Goal: Task Accomplishment & Management: Manage account settings

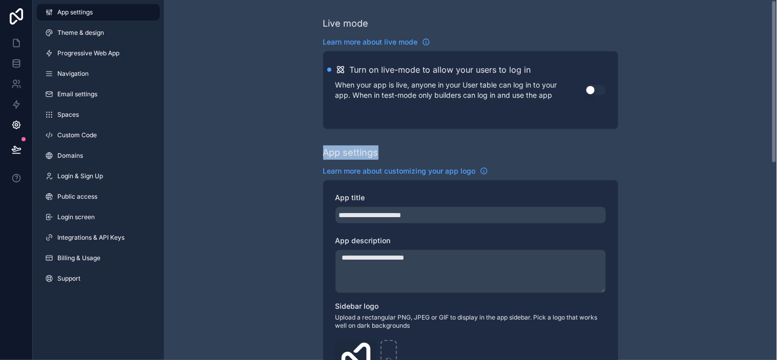
drag, startPoint x: 410, startPoint y: 154, endPoint x: 172, endPoint y: 136, distance: 239.3
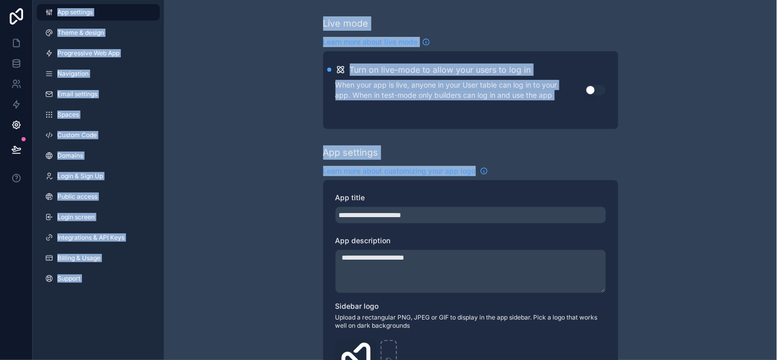
drag, startPoint x: 515, startPoint y: 165, endPoint x: 130, endPoint y: 72, distance: 396.2
click at [0, 43] on div "**********" at bounding box center [388, 180] width 777 height 360
click at [433, 150] on div "App settings" at bounding box center [470, 152] width 295 height 14
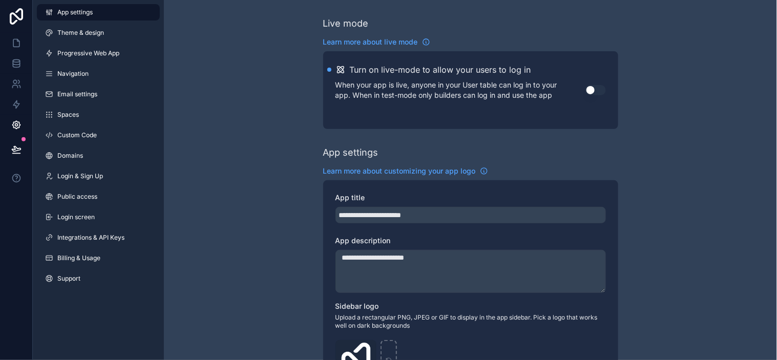
click at [566, 155] on div "App settings" at bounding box center [470, 152] width 295 height 14
click at [564, 156] on div "App settings" at bounding box center [470, 152] width 295 height 14
drag, startPoint x: 561, startPoint y: 156, endPoint x: 576, endPoint y: 149, distance: 16.3
click at [574, 146] on div "App settings" at bounding box center [470, 152] width 295 height 14
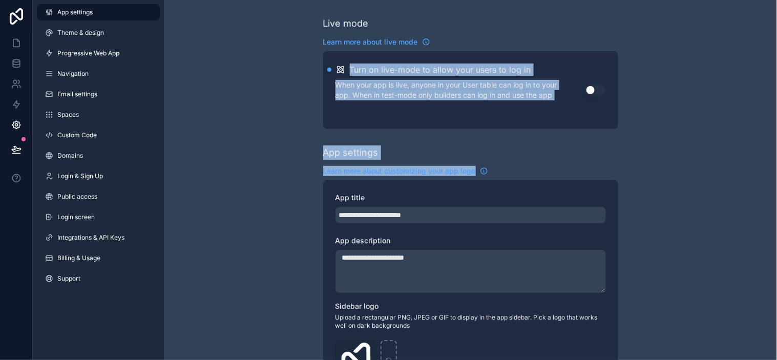
click at [157, 38] on div "**********" at bounding box center [405, 180] width 744 height 360
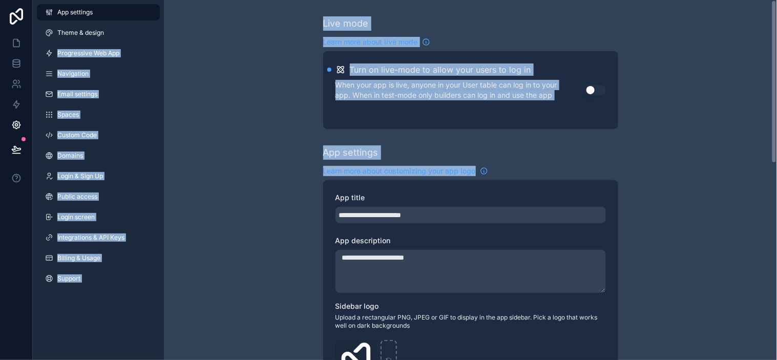
click at [616, 146] on div "App settings" at bounding box center [470, 152] width 295 height 14
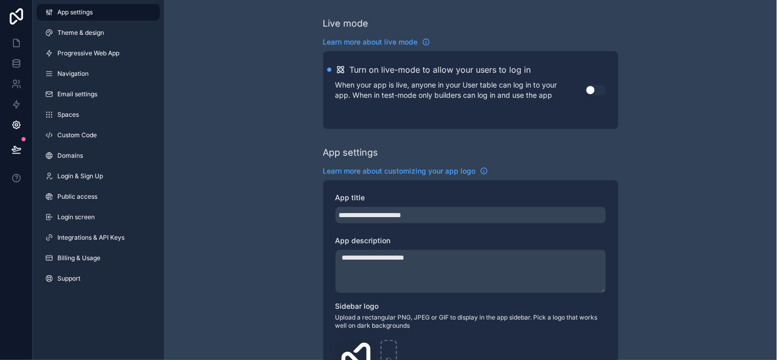
click at [596, 155] on div "App settings" at bounding box center [470, 152] width 295 height 14
drag, startPoint x: 595, startPoint y: 155, endPoint x: 638, endPoint y: 142, distance: 44.9
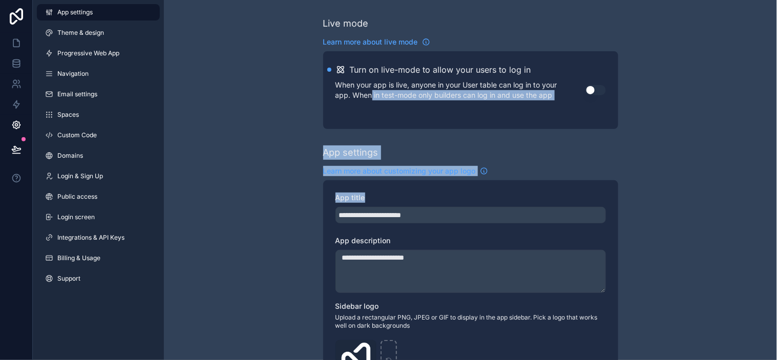
drag, startPoint x: 658, startPoint y: 210, endPoint x: 189, endPoint y: 1, distance: 513.0
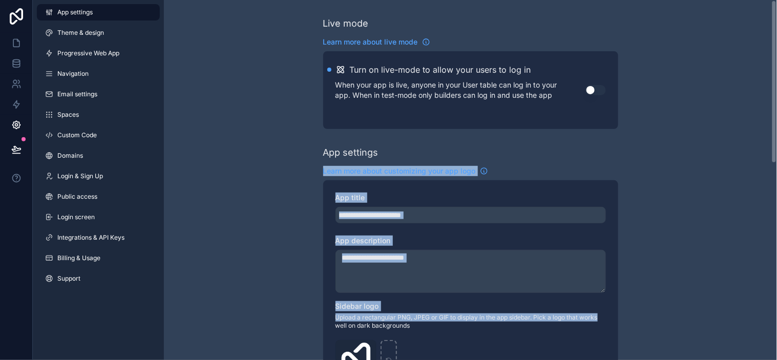
drag, startPoint x: 615, startPoint y: 302, endPoint x: 346, endPoint y: 8, distance: 398.7
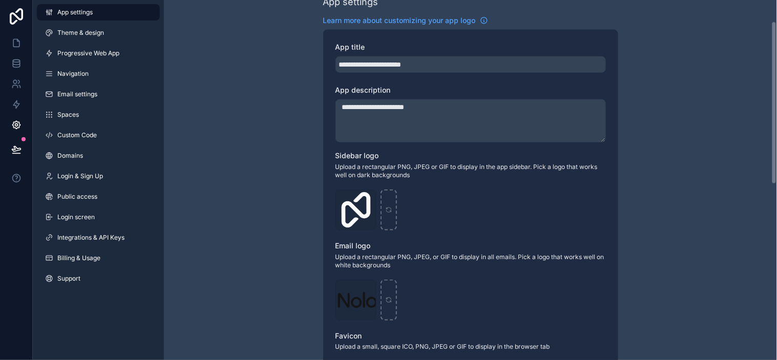
scroll to position [188, 0]
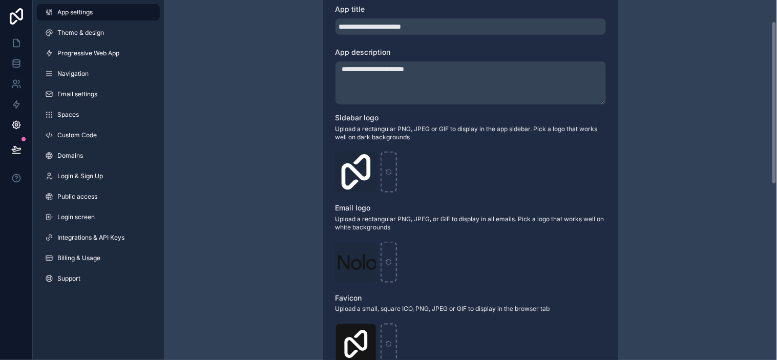
drag, startPoint x: 776, startPoint y: 130, endPoint x: 776, endPoint y: 195, distance: 64.5
click at [776, 195] on div "**********" at bounding box center [470, 180] width 613 height 360
click at [735, 159] on div "**********" at bounding box center [470, 208] width 613 height 793
click at [740, 173] on div "**********" at bounding box center [470, 208] width 613 height 793
click at [719, 199] on div "**********" at bounding box center [470, 208] width 613 height 793
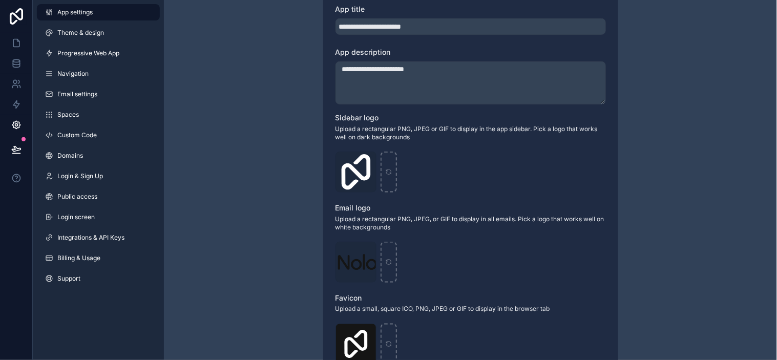
click at [722, 209] on div "**********" at bounding box center [470, 208] width 613 height 793
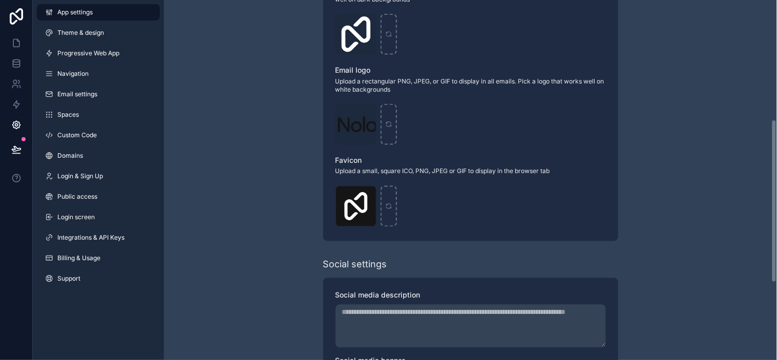
scroll to position [344, 0]
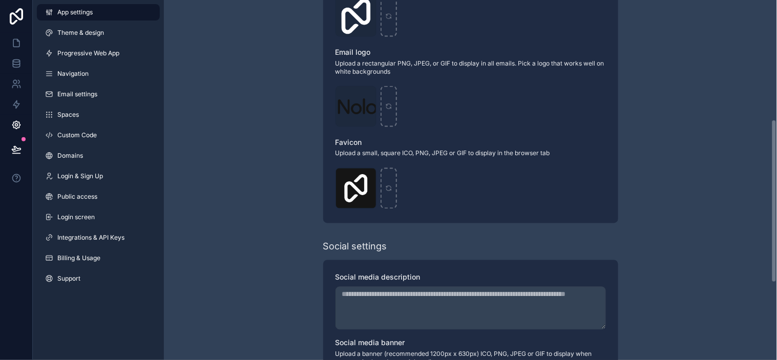
drag, startPoint x: 776, startPoint y: 171, endPoint x: 776, endPoint y: 242, distance: 71.2
click at [776, 242] on div "**********" at bounding box center [470, 180] width 613 height 360
click at [715, 186] on div "**********" at bounding box center [470, 52] width 613 height 793
drag, startPoint x: 715, startPoint y: 186, endPoint x: 731, endPoint y: 107, distance: 80.9
click at [725, 86] on div "**********" at bounding box center [470, 52] width 613 height 793
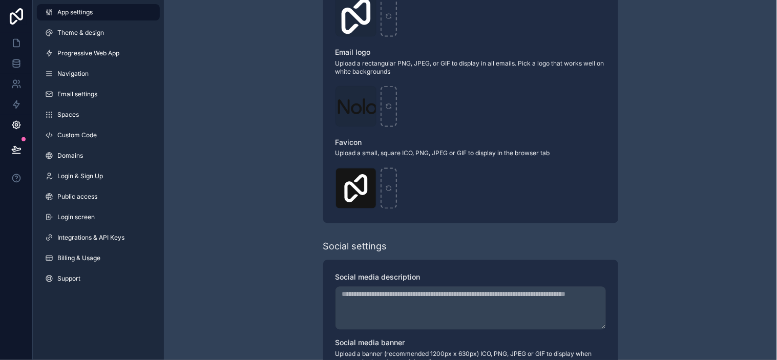
drag, startPoint x: 735, startPoint y: 115, endPoint x: 735, endPoint y: 130, distance: 14.3
click at [735, 118] on div "**********" at bounding box center [470, 52] width 613 height 793
drag, startPoint x: 734, startPoint y: 140, endPoint x: 715, endPoint y: 141, distance: 19.5
click at [729, 141] on div "**********" at bounding box center [470, 52] width 613 height 793
click at [663, 108] on div "**********" at bounding box center [470, 52] width 613 height 793
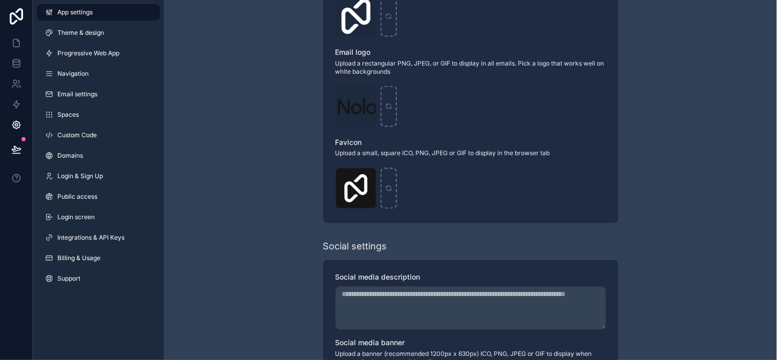
drag, startPoint x: 662, startPoint y: 104, endPoint x: 671, endPoint y: 61, distance: 43.5
click at [671, 61] on div "**********" at bounding box center [470, 52] width 613 height 793
click at [679, 41] on div "**********" at bounding box center [470, 52] width 613 height 793
drag, startPoint x: 679, startPoint y: 41, endPoint x: 691, endPoint y: 31, distance: 16.3
click at [688, 31] on div "**********" at bounding box center [470, 52] width 613 height 793
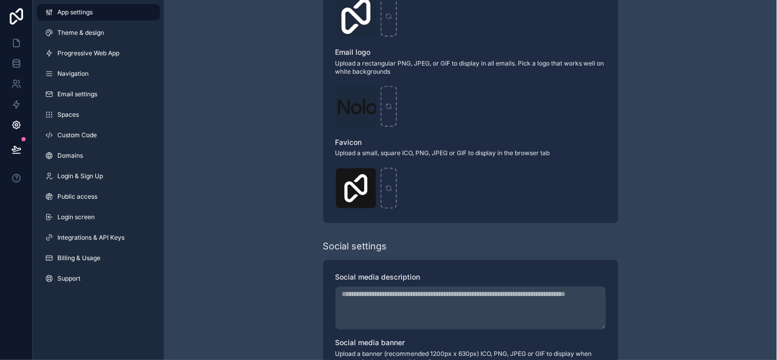
click at [669, 86] on div "**********" at bounding box center [470, 52] width 613 height 793
drag, startPoint x: 669, startPoint y: 84, endPoint x: 680, endPoint y: 61, distance: 25.0
click at [680, 64] on div "**********" at bounding box center [470, 52] width 613 height 793
click at [688, 39] on div "**********" at bounding box center [470, 52] width 613 height 793
click at [702, 25] on div "**********" at bounding box center [470, 52] width 613 height 793
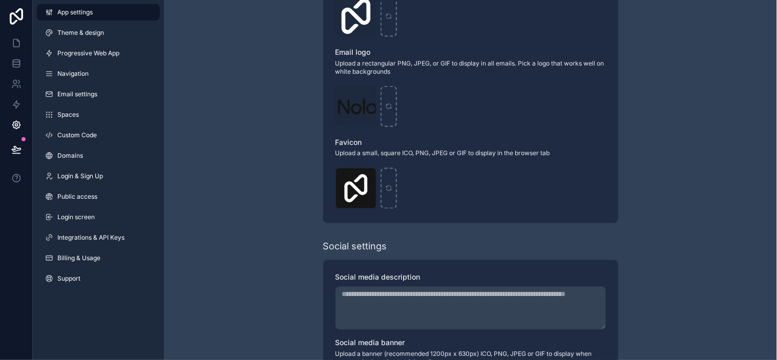
drag, startPoint x: 702, startPoint y: 25, endPoint x: 709, endPoint y: 19, distance: 8.8
click at [709, 19] on div "**********" at bounding box center [470, 52] width 613 height 793
click at [658, 124] on div "**********" at bounding box center [470, 52] width 613 height 793
drag, startPoint x: 658, startPoint y: 124, endPoint x: 671, endPoint y: 79, distance: 47.0
click at [671, 80] on div "**********" at bounding box center [470, 52] width 613 height 793
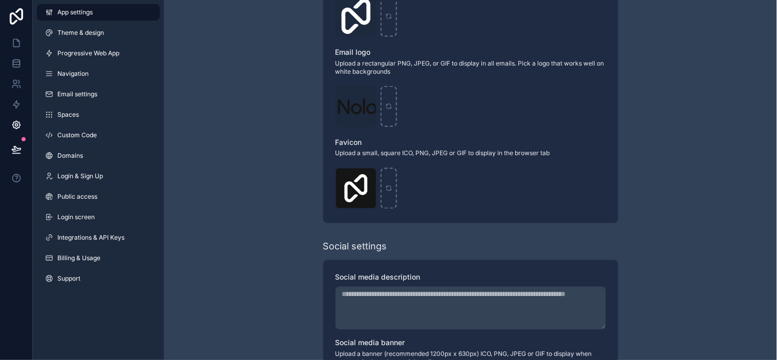
click at [675, 60] on div "**********" at bounding box center [470, 52] width 613 height 793
drag, startPoint x: 675, startPoint y: 59, endPoint x: 680, endPoint y: 44, distance: 16.2
click at [680, 44] on div "**********" at bounding box center [470, 52] width 613 height 793
click at [687, 36] on div "**********" at bounding box center [470, 52] width 613 height 793
drag, startPoint x: 687, startPoint y: 36, endPoint x: 695, endPoint y: 31, distance: 9.9
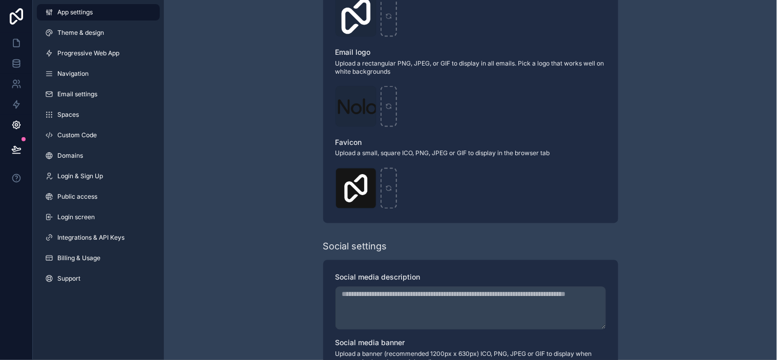
click at [695, 31] on div "**********" at bounding box center [470, 52] width 613 height 793
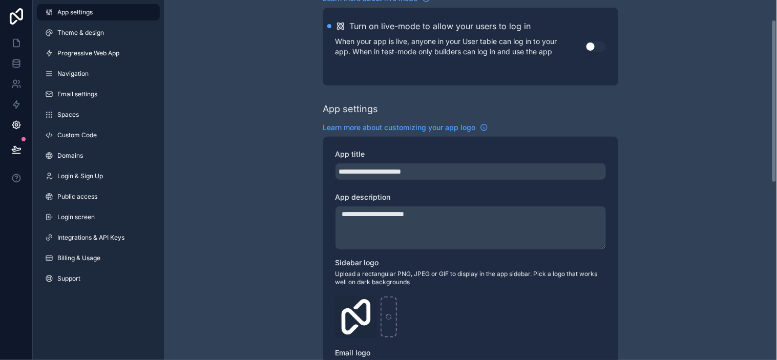
scroll to position [0, 0]
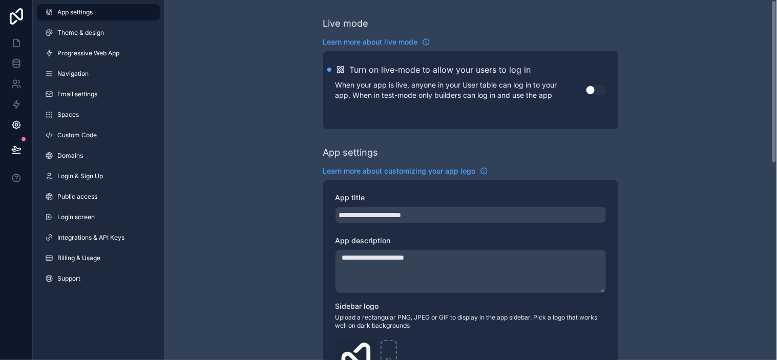
drag, startPoint x: 666, startPoint y: 90, endPoint x: 680, endPoint y: 72, distance: 23.0
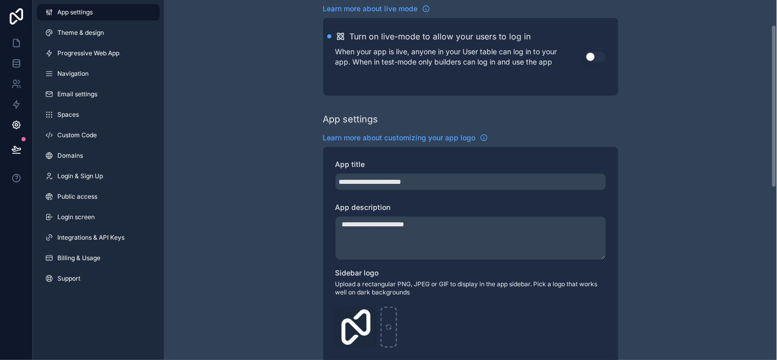
scroll to position [57, 0]
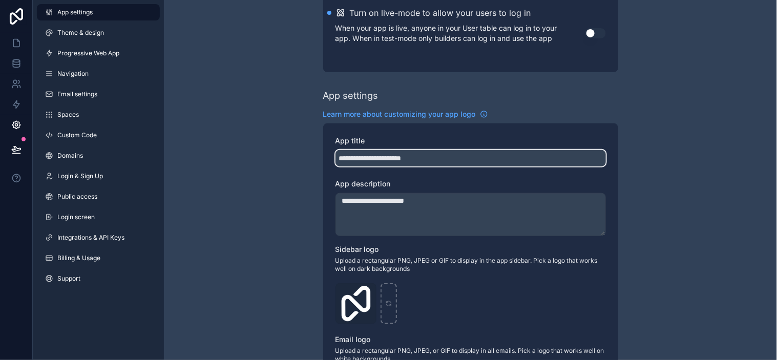
drag, startPoint x: 419, startPoint y: 155, endPoint x: 422, endPoint y: 160, distance: 5.5
click at [419, 155] on input "**********" at bounding box center [470, 158] width 270 height 16
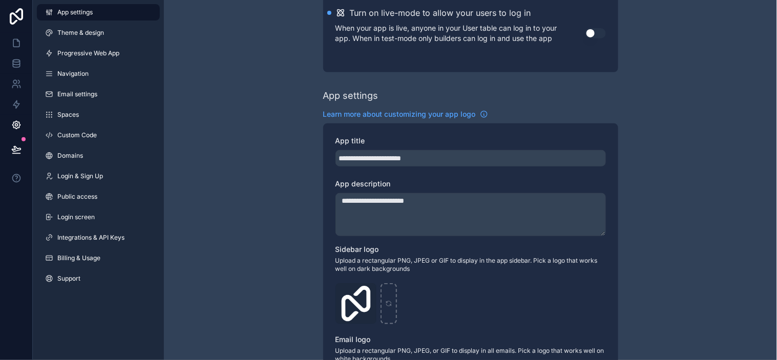
click at [447, 199] on textarea "**********" at bounding box center [470, 214] width 270 height 43
drag, startPoint x: 298, startPoint y: 196, endPoint x: 273, endPoint y: 193, distance: 24.8
click at [273, 193] on div "**********" at bounding box center [470, 339] width 613 height 793
click at [324, 154] on div "**********" at bounding box center [470, 316] width 295 height 387
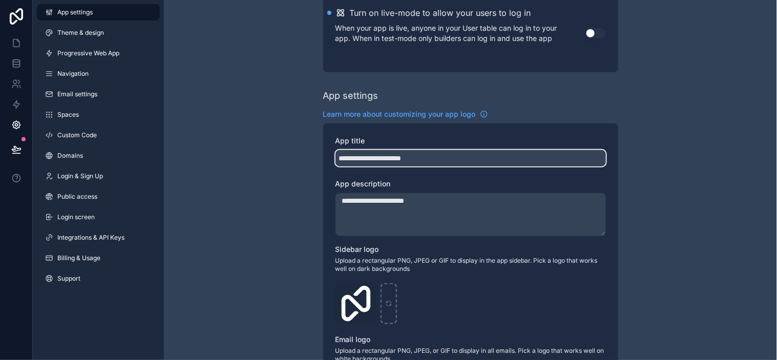
drag, startPoint x: 470, startPoint y: 160, endPoint x: 300, endPoint y: 164, distance: 170.6
click at [300, 164] on div "**********" at bounding box center [470, 339] width 613 height 793
type input "**********"
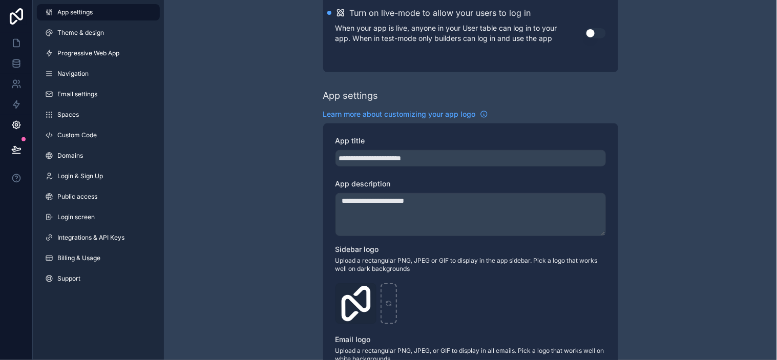
click at [277, 145] on div "**********" at bounding box center [470, 339] width 613 height 793
drag, startPoint x: 18, startPoint y: 43, endPoint x: 18, endPoint y: 49, distance: 6.2
click at [18, 43] on icon at bounding box center [16, 43] width 10 height 10
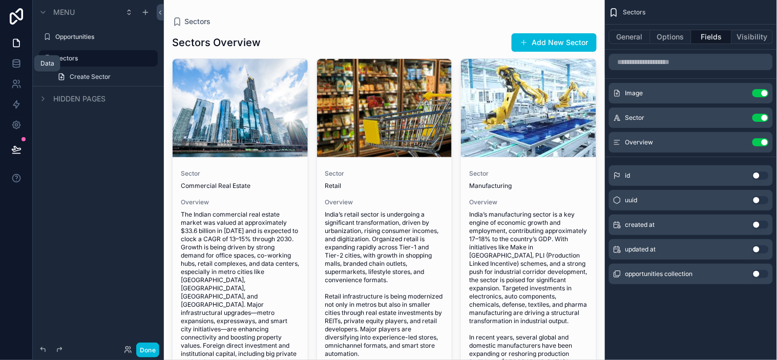
click at [17, 63] on icon at bounding box center [16, 63] width 10 height 10
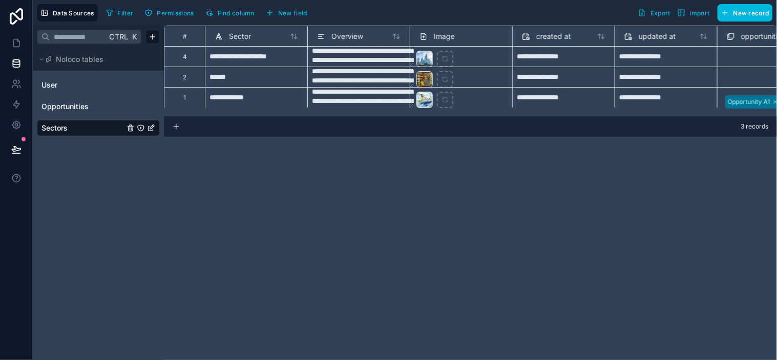
click at [94, 60] on span "Noloco tables" at bounding box center [80, 59] width 48 height 10
click at [99, 61] on span "Noloco tables" at bounding box center [80, 59] width 48 height 10
click at [367, 61] on textarea "**********" at bounding box center [363, 57] width 102 height 20
click at [372, 80] on textarea "**********" at bounding box center [363, 77] width 102 height 20
click at [380, 94] on textarea "**********" at bounding box center [363, 98] width 102 height 20
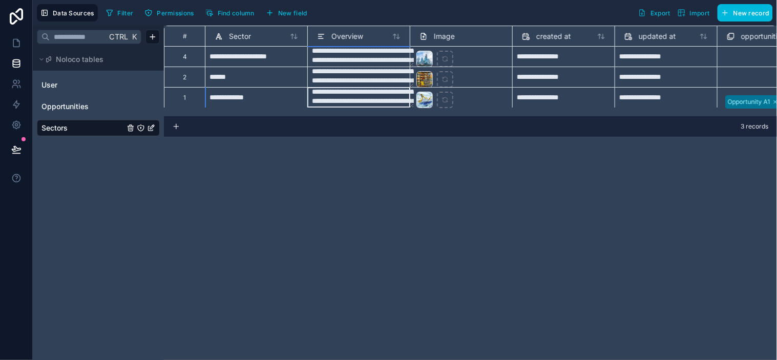
scroll to position [1, 0]
click at [352, 100] on textarea "**********" at bounding box center [363, 98] width 102 height 20
click at [352, 100] on textarea "**********" at bounding box center [363, 128] width 102 height 82
click at [363, 100] on textarea "**********" at bounding box center [363, 128] width 102 height 82
click at [689, 98] on div "**********" at bounding box center [666, 97] width 94 height 16
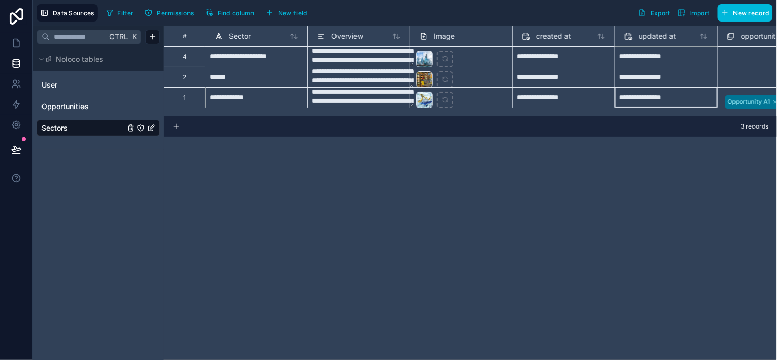
click at [372, 97] on textarea "**********" at bounding box center [363, 98] width 102 height 20
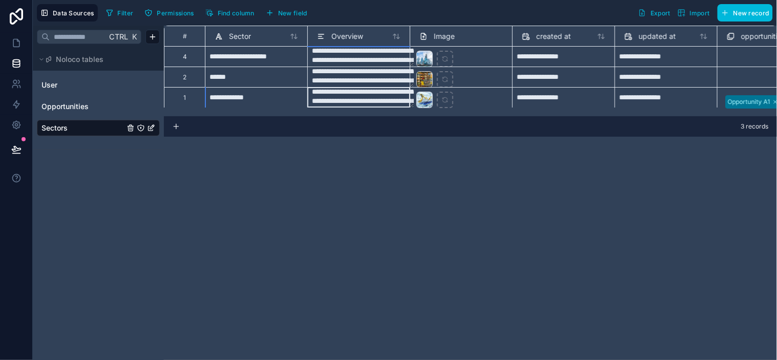
click at [396, 95] on textarea "**********" at bounding box center [363, 98] width 102 height 20
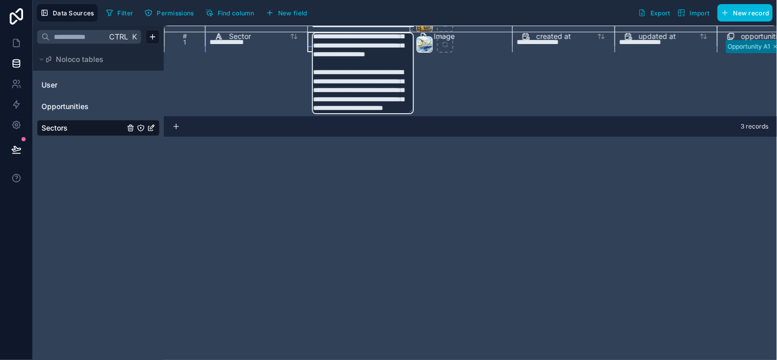
click at [386, 103] on textarea "**********" at bounding box center [363, 73] width 102 height 82
click at [407, 100] on textarea "**********" at bounding box center [363, 73] width 102 height 82
click at [412, 102] on textarea "**********" at bounding box center [363, 73] width 102 height 82
click at [361, 83] on textarea "**********" at bounding box center [363, 73] width 102 height 82
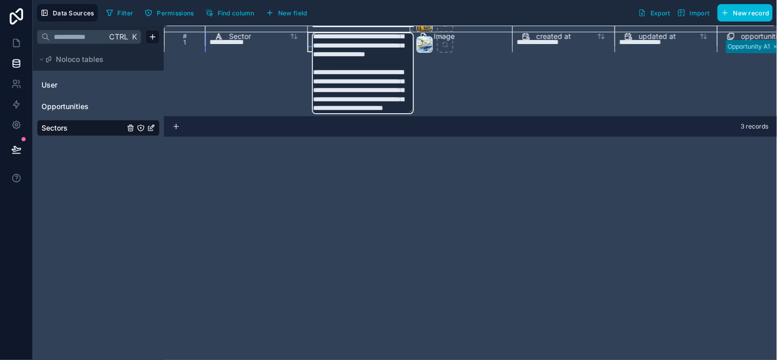
click at [391, 98] on textarea "**********" at bounding box center [363, 73] width 102 height 82
click at [459, 183] on div "**********" at bounding box center [470, 193] width 613 height 334
click at [457, 90] on div "**********" at bounding box center [470, 71] width 613 height 91
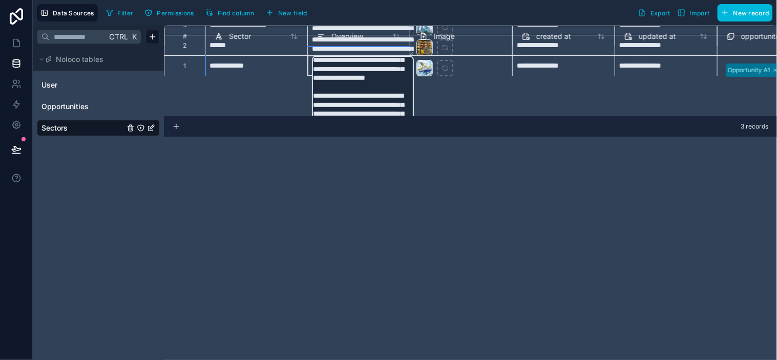
scroll to position [0, 0]
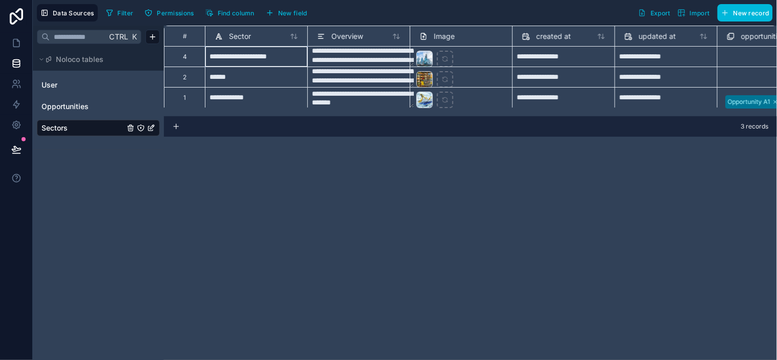
click at [267, 63] on div "**********" at bounding box center [256, 56] width 102 height 20
click at [330, 78] on textarea "**********" at bounding box center [363, 77] width 102 height 20
click at [72, 142] on span "Review & Publish" at bounding box center [65, 143] width 50 height 8
click at [17, 154] on icon at bounding box center [16, 154] width 8 height 0
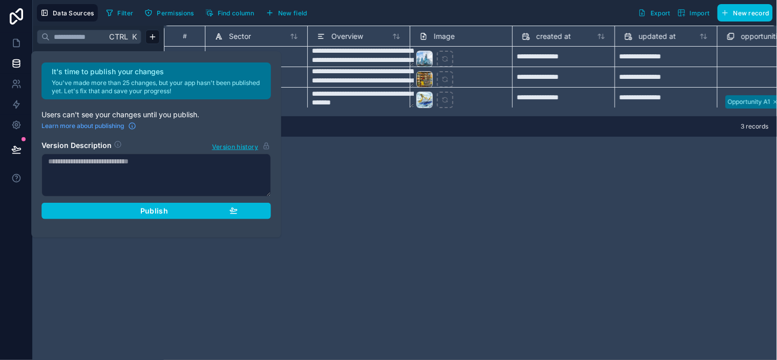
click at [240, 114] on p "Users can't see your changes until you publish." at bounding box center [155, 115] width 229 height 10
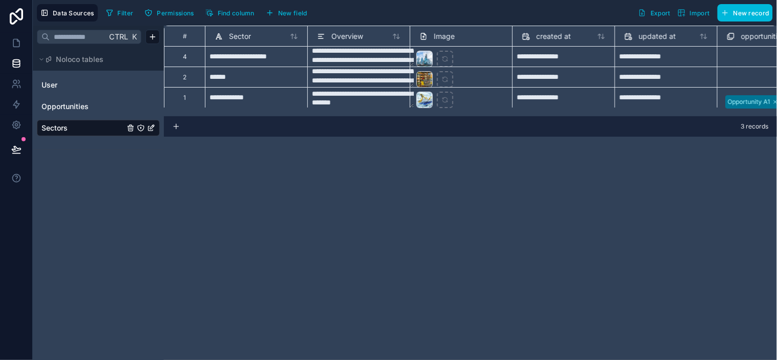
click at [429, 223] on div "**********" at bounding box center [470, 193] width 613 height 334
click at [22, 79] on link at bounding box center [16, 84] width 32 height 20
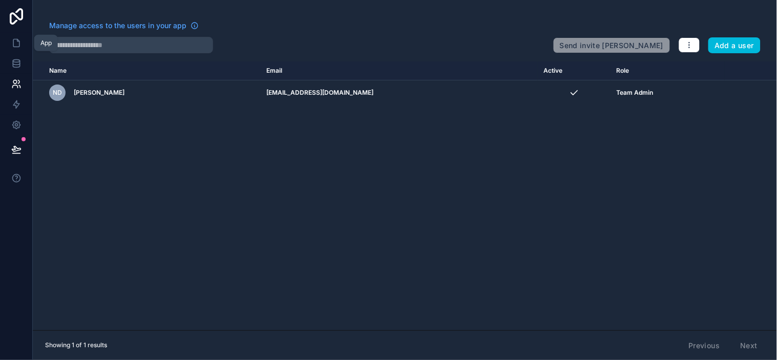
click at [18, 47] on icon at bounding box center [16, 43] width 6 height 8
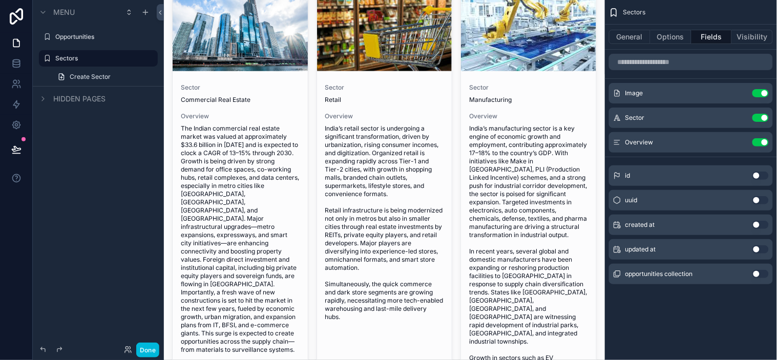
scroll to position [114, 0]
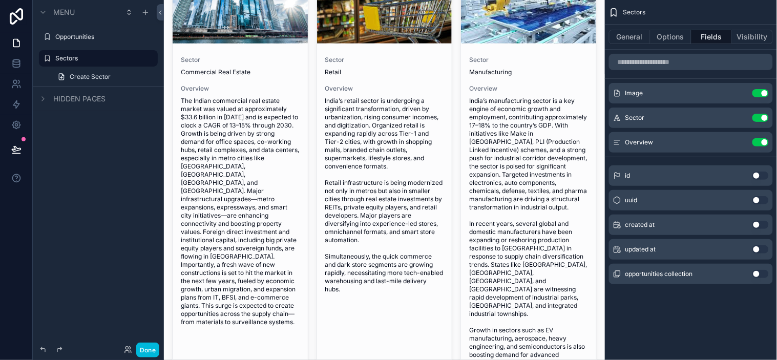
click at [0, 0] on icon "scrollable content" at bounding box center [0, 0] width 0 height 0
click at [145, 61] on icon "scrollable content" at bounding box center [149, 58] width 8 height 8
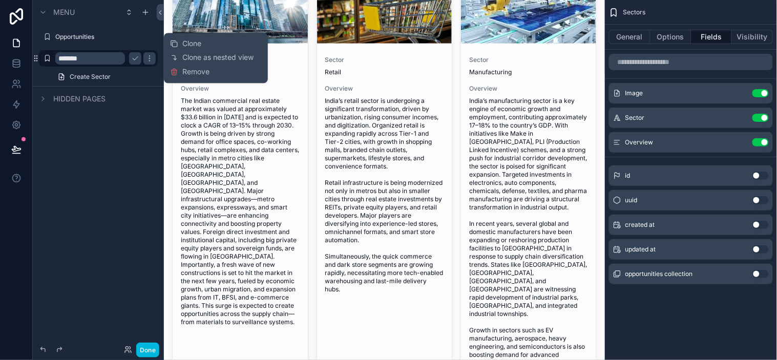
click at [87, 150] on div "Menu Opportunities ******* Create Sector Hidden pages" at bounding box center [98, 174] width 131 height 348
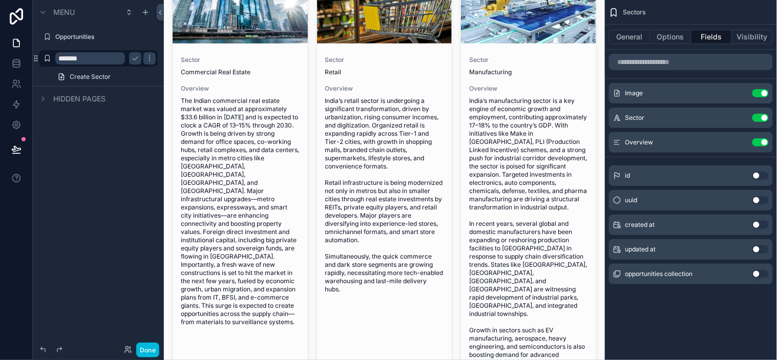
drag, startPoint x: 100, startPoint y: 150, endPoint x: 109, endPoint y: 150, distance: 9.2
click at [100, 150] on div "Menu Opportunities ******* Create Sector Hidden pages" at bounding box center [98, 174] width 131 height 348
click at [110, 150] on div "Menu Opportunities ******* Create Sector Hidden pages" at bounding box center [98, 174] width 131 height 348
click at [108, 127] on div "Menu Opportunities ******* Create Sector Hidden pages" at bounding box center [98, 174] width 131 height 348
click at [137, 60] on icon "scrollable content" at bounding box center [135, 58] width 8 height 8
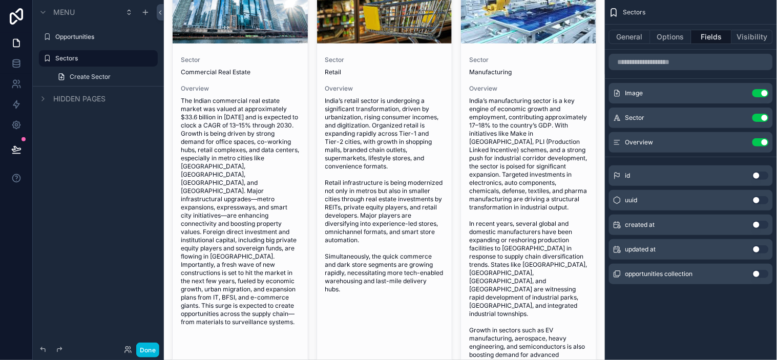
click at [111, 133] on div "Menu Opportunities Sectors Create Sector Hidden pages" at bounding box center [98, 174] width 131 height 348
click at [22, 108] on link at bounding box center [16, 104] width 32 height 20
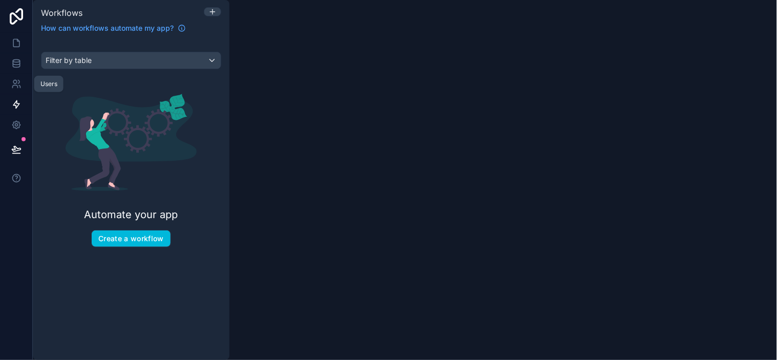
click at [7, 84] on link at bounding box center [16, 84] width 32 height 20
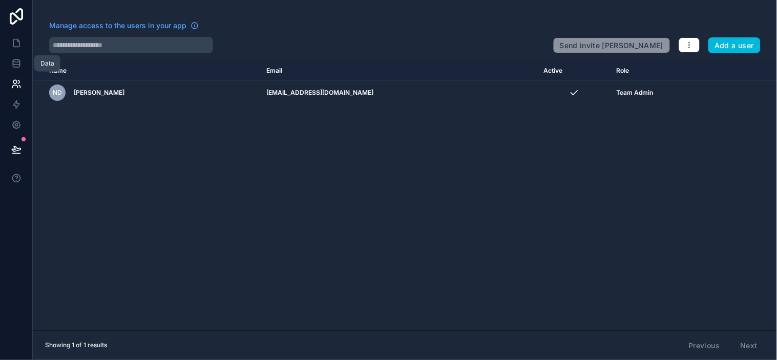
click at [16, 68] on icon at bounding box center [16, 66] width 7 height 4
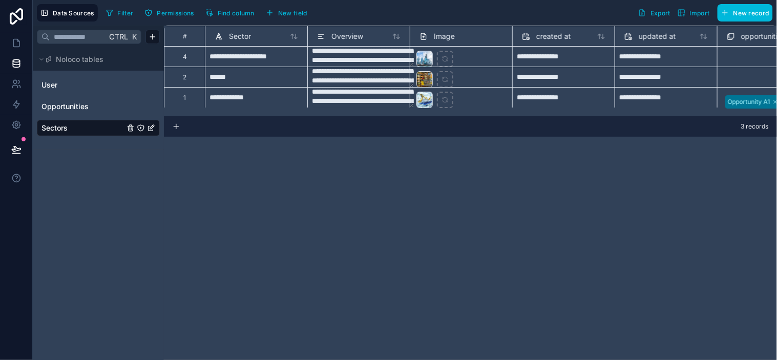
click at [65, 12] on span "Data Sources" at bounding box center [73, 13] width 41 height 8
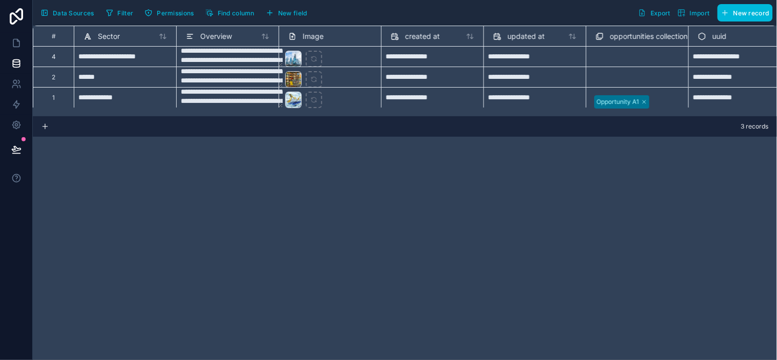
click at [56, 12] on span "Data Sources" at bounding box center [73, 13] width 41 height 8
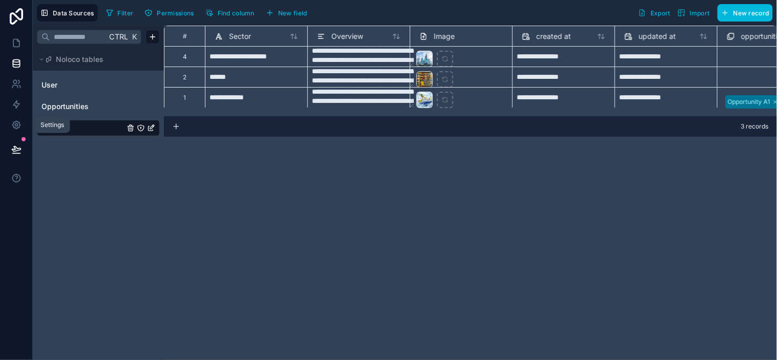
click at [15, 124] on icon at bounding box center [16, 125] width 3 height 3
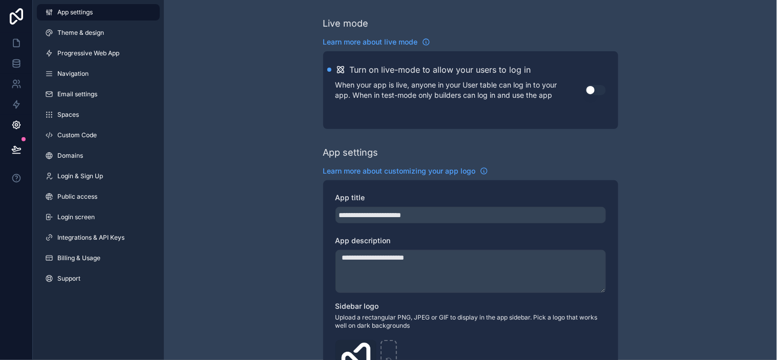
click at [94, 52] on span "Progressive Web App" at bounding box center [88, 53] width 62 height 8
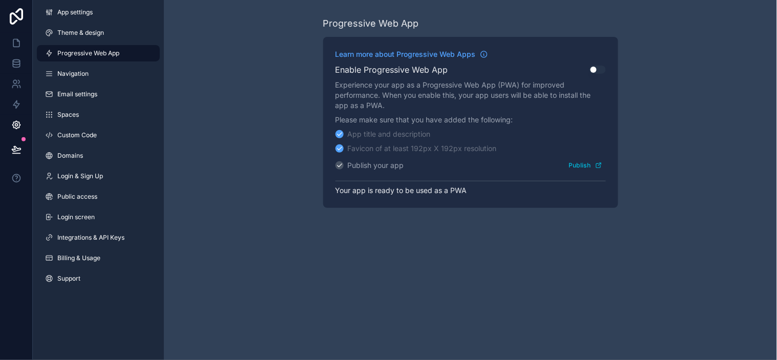
click at [410, 144] on div "Favicon of at least 192px X 192px resolution" at bounding box center [422, 148] width 149 height 10
click at [435, 146] on div "Favicon of at least 192px X 192px resolution" at bounding box center [422, 148] width 149 height 10
drag, startPoint x: 435, startPoint y: 146, endPoint x: 414, endPoint y: 146, distance: 21.5
click at [414, 146] on div "Favicon of at least 192px X 192px resolution" at bounding box center [422, 148] width 149 height 10
click at [434, 147] on div "Favicon of at least 192px X 192px resolution" at bounding box center [422, 148] width 149 height 10
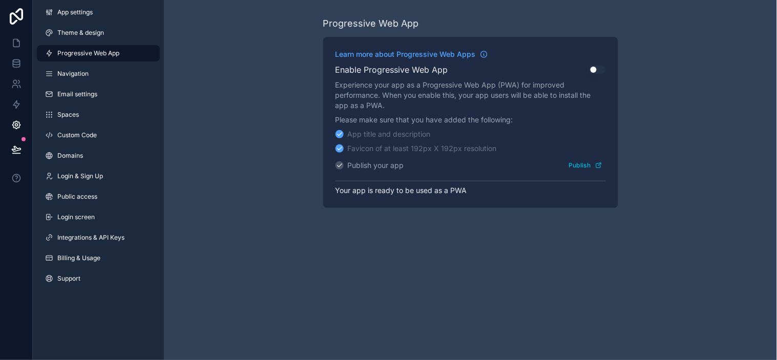
click at [472, 147] on div "Favicon of at least 192px X 192px resolution" at bounding box center [422, 148] width 149 height 10
click at [511, 144] on div "Favicon of at least 192px X 192px resolution" at bounding box center [470, 148] width 270 height 10
click at [505, 143] on div "Favicon of at least 192px X 192px resolution" at bounding box center [470, 148] width 270 height 10
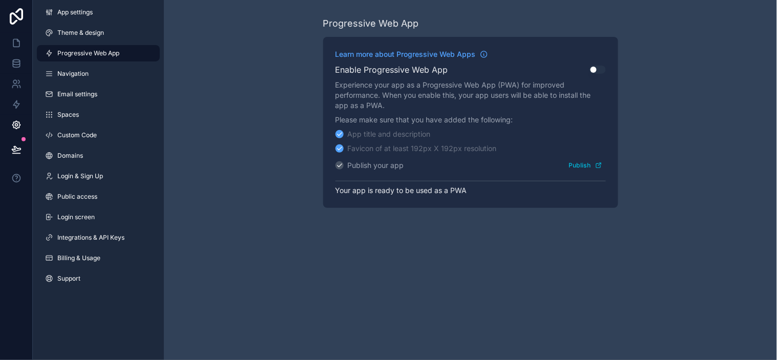
click at [544, 147] on div "Favicon of at least 192px X 192px resolution" at bounding box center [470, 148] width 270 height 10
drag, startPoint x: 544, startPoint y: 147, endPoint x: 503, endPoint y: 144, distance: 41.1
click at [503, 144] on div "Favicon of at least 192px X 192px resolution" at bounding box center [470, 148] width 270 height 10
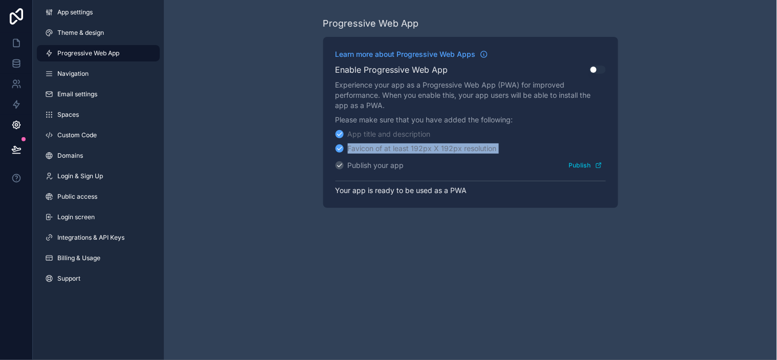
click at [503, 144] on div "Favicon of at least 192px X 192px resolution" at bounding box center [470, 148] width 270 height 10
click at [518, 144] on div "Favicon of at least 192px X 192px resolution" at bounding box center [470, 148] width 270 height 10
click at [521, 144] on div "Favicon of at least 192px X 192px resolution" at bounding box center [470, 148] width 270 height 10
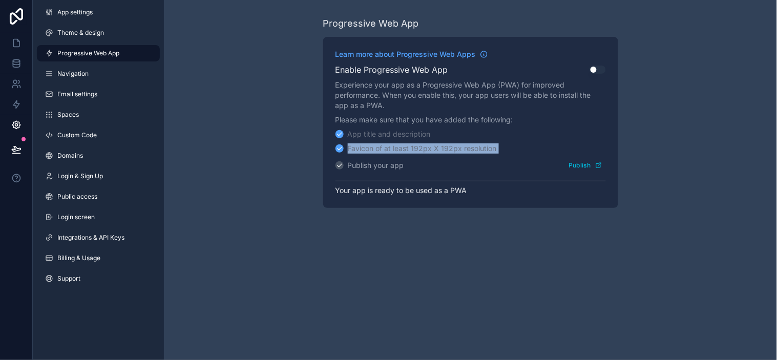
click at [518, 144] on div "Favicon of at least 192px X 192px resolution" at bounding box center [470, 148] width 270 height 10
click at [508, 144] on div "Favicon of at least 192px X 192px resolution" at bounding box center [470, 148] width 270 height 10
click at [506, 149] on div "Favicon of at least 192px X 192px resolution" at bounding box center [470, 148] width 270 height 10
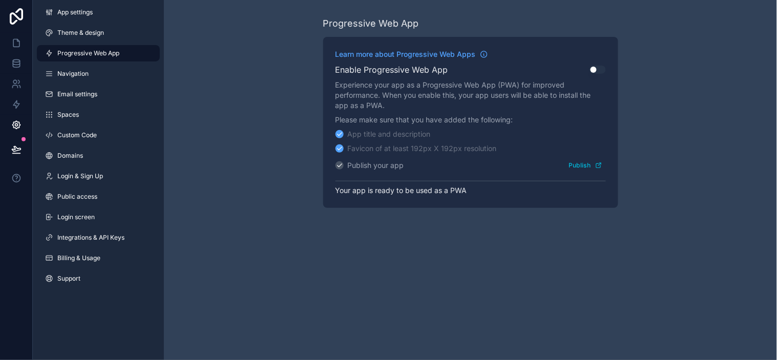
click at [511, 145] on div "Favicon of at least 192px X 192px resolution" at bounding box center [470, 148] width 270 height 10
click at [521, 145] on div "Favicon of at least 192px X 192px resolution" at bounding box center [470, 148] width 270 height 10
click at [521, 144] on div "Favicon of at least 192px X 192px resolution" at bounding box center [470, 148] width 270 height 10
drag, startPoint x: 521, startPoint y: 144, endPoint x: 515, endPoint y: 144, distance: 6.7
click at [515, 144] on div "Favicon of at least 192px X 192px resolution" at bounding box center [470, 148] width 270 height 10
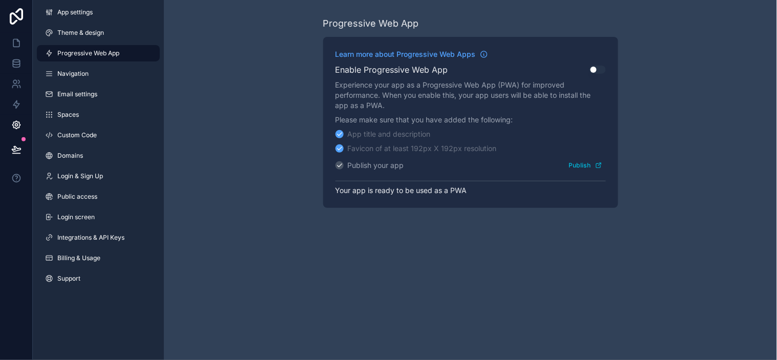
click at [515, 144] on div "Favicon of at least 192px X 192px resolution" at bounding box center [470, 148] width 270 height 10
click at [505, 144] on div "Favicon of at least 192px X 192px resolution" at bounding box center [470, 148] width 270 height 10
click at [513, 144] on div "Favicon of at least 192px X 192px resolution" at bounding box center [470, 148] width 270 height 10
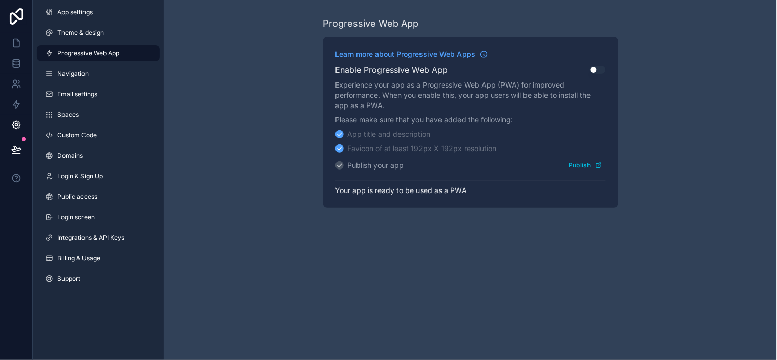
click at [520, 147] on div "Favicon of at least 192px X 192px resolution" at bounding box center [470, 148] width 270 height 10
click at [524, 150] on div "Favicon of at least 192px X 192px resolution" at bounding box center [470, 148] width 270 height 10
click at [511, 150] on div "Favicon of at least 192px X 192px resolution" at bounding box center [470, 148] width 270 height 10
drag, startPoint x: 523, startPoint y: 150, endPoint x: 443, endPoint y: 198, distance: 93.4
click at [523, 150] on div "Favicon of at least 192px X 192px resolution" at bounding box center [470, 148] width 270 height 10
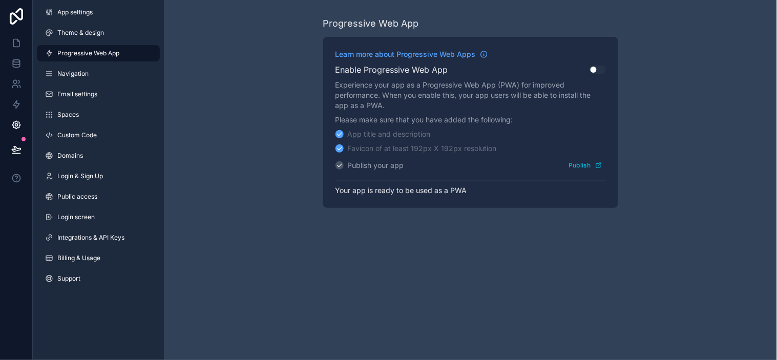
drag, startPoint x: 446, startPoint y: 183, endPoint x: 469, endPoint y: 187, distance: 23.5
click at [446, 183] on p "Your app is ready to be used as a PWA" at bounding box center [470, 188] width 270 height 15
drag, startPoint x: 469, startPoint y: 187, endPoint x: 477, endPoint y: 188, distance: 8.7
click at [469, 188] on p "Your app is ready to be used as a PWA" at bounding box center [470, 188] width 270 height 15
click at [478, 188] on p "Your app is ready to be used as a PWA" at bounding box center [470, 188] width 270 height 15
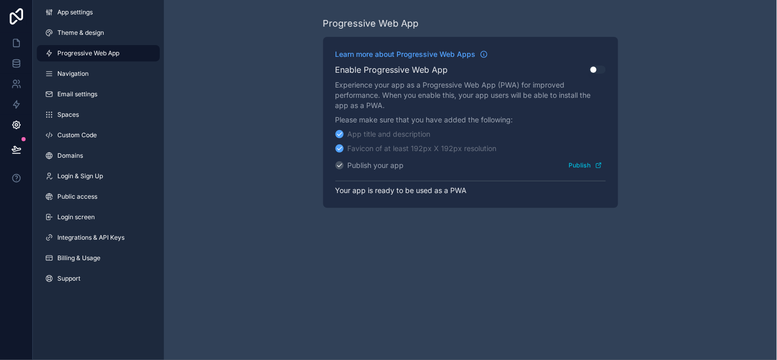
drag, startPoint x: 441, startPoint y: 186, endPoint x: 453, endPoint y: 185, distance: 11.8
click at [443, 185] on p "Your app is ready to be used as a PWA" at bounding box center [470, 188] width 270 height 15
click at [470, 186] on p "Your app is ready to be used as a PWA" at bounding box center [470, 188] width 270 height 15
click at [207, 139] on div "Progressive Web App Learn more about Progressive Web Apps Enable Progressive We…" at bounding box center [470, 112] width 613 height 224
drag, startPoint x: 204, startPoint y: 132, endPoint x: 205, endPoint y: 72, distance: 60.4
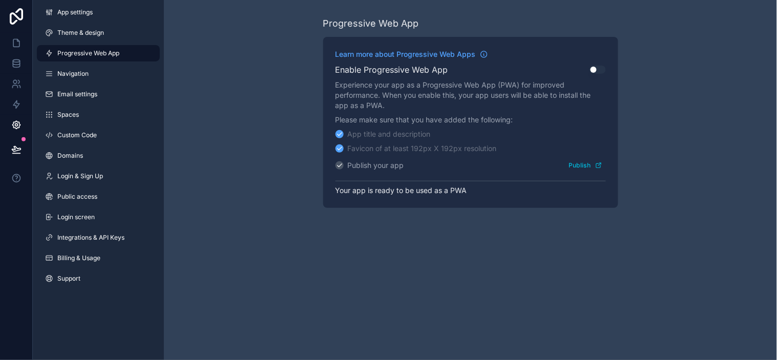
click at [205, 72] on div "Progressive Web App Learn more about Progressive Web Apps Enable Progressive We…" at bounding box center [470, 112] width 613 height 224
click at [216, 88] on div "Progressive Web App Learn more about Progressive Web Apps Enable Progressive We…" at bounding box center [470, 112] width 613 height 224
click at [207, 76] on div "Progressive Web App Learn more about Progressive Web Apps Enable Progressive We…" at bounding box center [470, 112] width 613 height 224
click at [246, 116] on div "Progressive Web App Learn more about Progressive Web Apps Enable Progressive We…" at bounding box center [470, 112] width 613 height 224
click at [246, 127] on div "Progressive Web App Learn more about Progressive Web Apps Enable Progressive We…" at bounding box center [470, 112] width 613 height 224
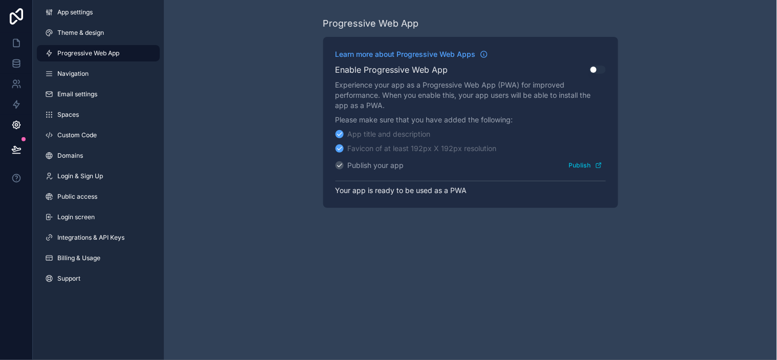
click at [88, 29] on span "Theme & design" at bounding box center [80, 33] width 47 height 8
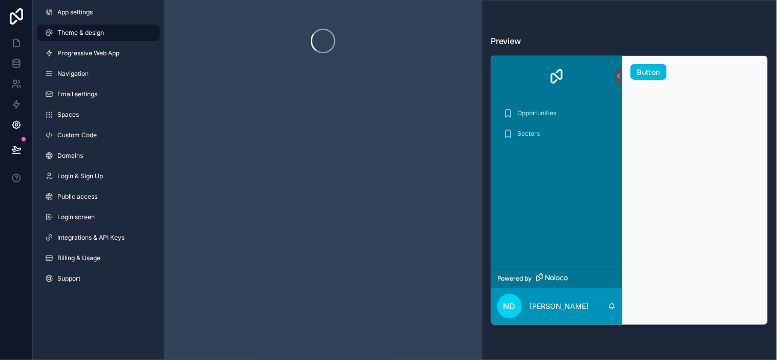
click at [84, 7] on link "App settings" at bounding box center [98, 12] width 123 height 16
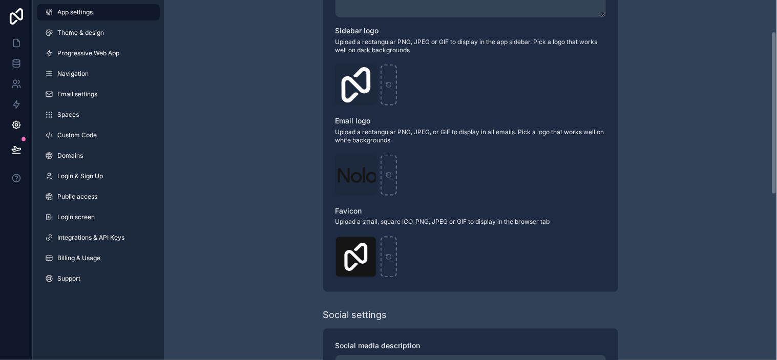
scroll to position [34, 0]
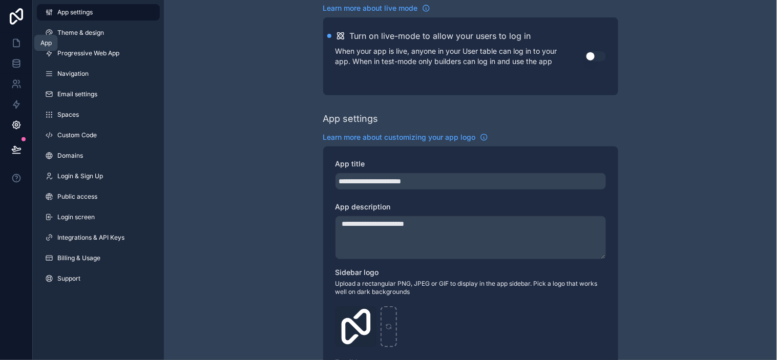
drag, startPoint x: 17, startPoint y: 44, endPoint x: 22, endPoint y: 64, distance: 20.6
click at [17, 44] on icon at bounding box center [16, 43] width 10 height 10
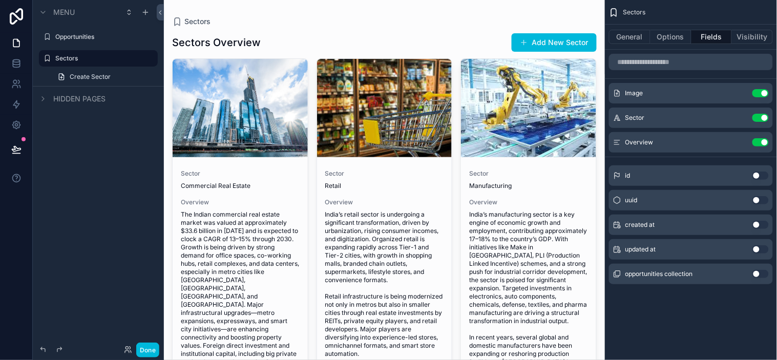
click at [84, 94] on span "Hidden pages" at bounding box center [79, 99] width 52 height 10
click at [86, 95] on span "Hidden pages" at bounding box center [79, 99] width 52 height 10
click at [95, 58] on label "Sectors" at bounding box center [103, 58] width 96 height 8
click at [0, 0] on icon "scrollable content" at bounding box center [0, 0] width 0 height 0
drag, startPoint x: 141, startPoint y: 110, endPoint x: 138, endPoint y: 96, distance: 14.2
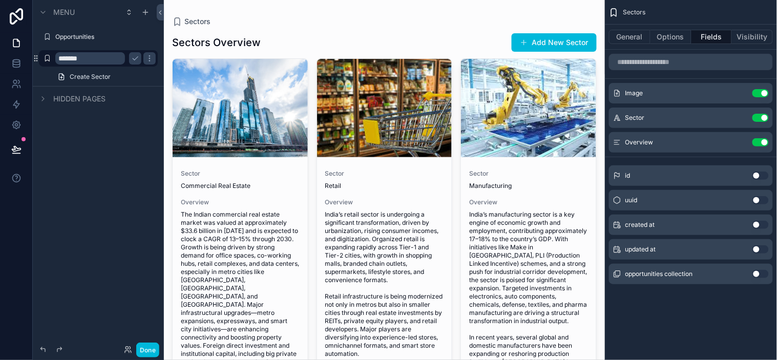
click at [141, 111] on div "Menu Opportunities ******* Create Sector Hidden pages" at bounding box center [98, 59] width 131 height 119
click at [145, 55] on icon "scrollable content" at bounding box center [149, 58] width 8 height 8
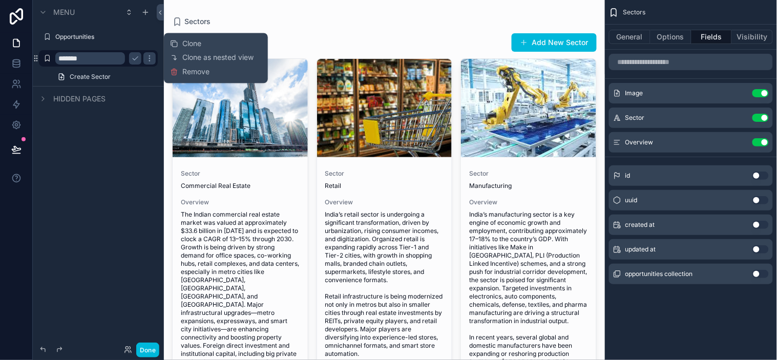
click at [136, 55] on icon "scrollable content" at bounding box center [135, 58] width 8 height 8
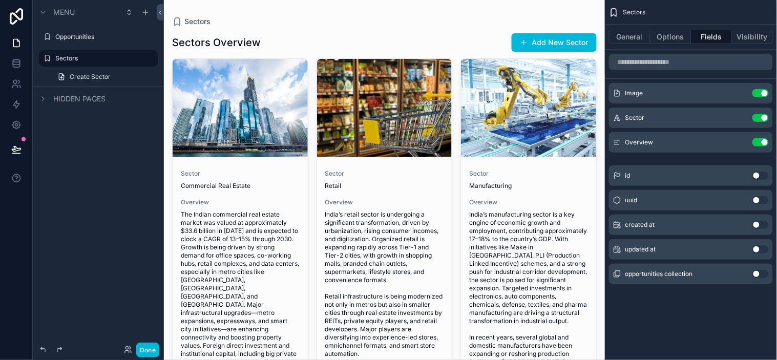
click at [643, 36] on button "General" at bounding box center [629, 37] width 41 height 14
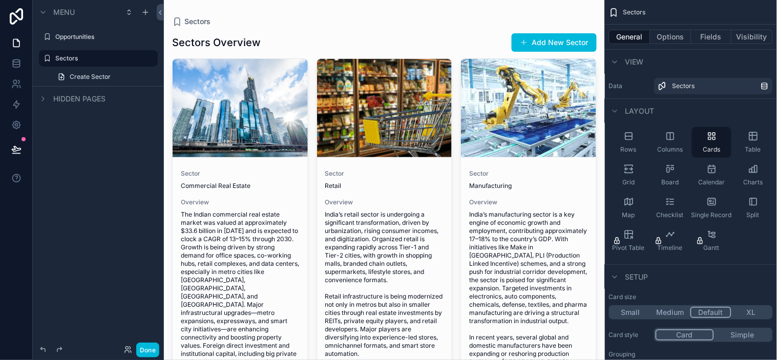
click at [709, 140] on icon "scrollable content" at bounding box center [712, 136] width 10 height 10
click at [255, 250] on span "The Indian commercial real estate market was valued at approximately $33.6 bill…" at bounding box center [240, 324] width 119 height 229
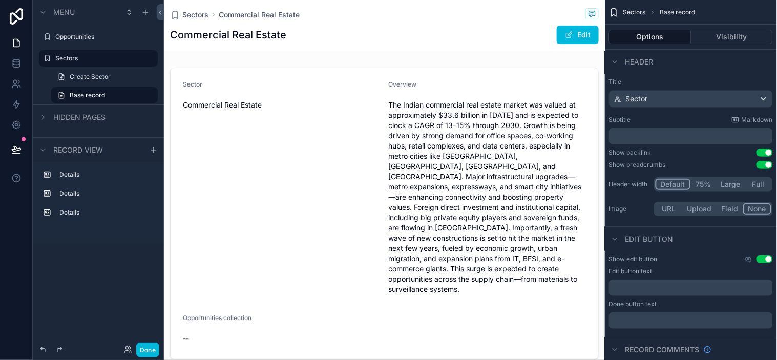
click at [434, 145] on div "scrollable content" at bounding box center [384, 214] width 441 height 300
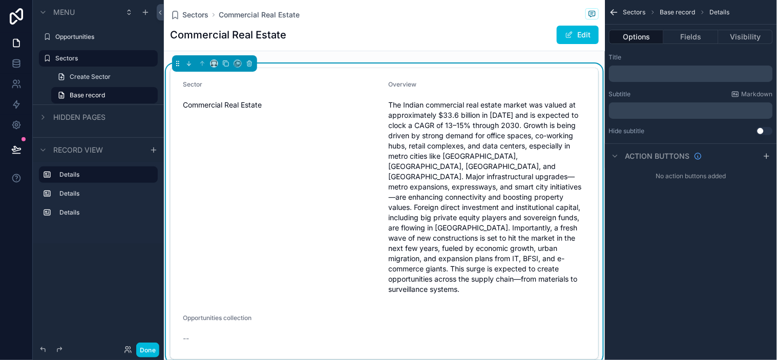
click at [544, 247] on span "The Indian commercial real estate market was valued at approximately $33.6 bill…" at bounding box center [488, 197] width 198 height 195
click at [550, 141] on span "The Indian commercial real estate market was valued at approximately $33.6 bill…" at bounding box center [488, 197] width 198 height 195
click at [565, 36] on span "scrollable content" at bounding box center [569, 35] width 8 height 8
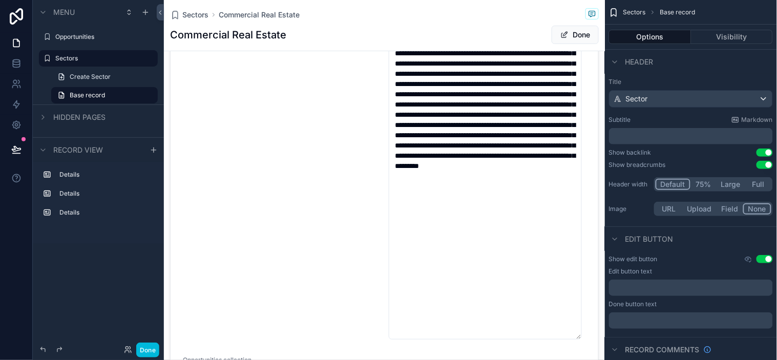
scroll to position [171, 0]
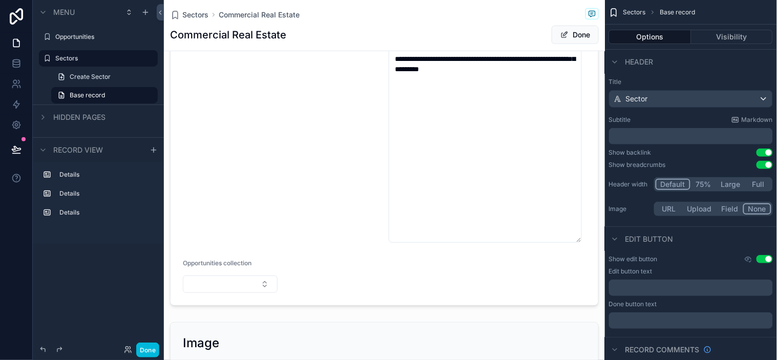
click at [485, 167] on div "scrollable content" at bounding box center [384, 101] width 441 height 417
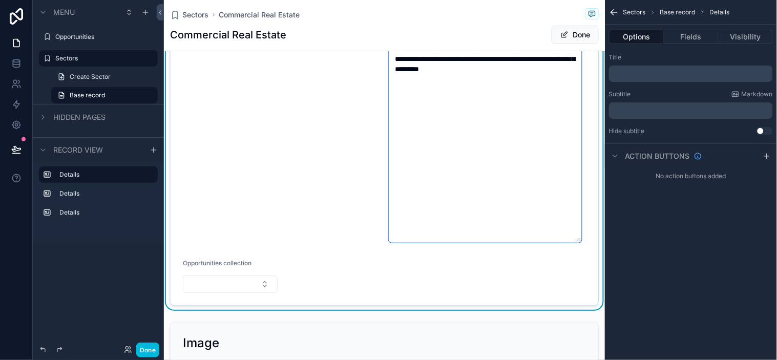
click at [484, 113] on textarea "**********" at bounding box center [485, 84] width 193 height 316
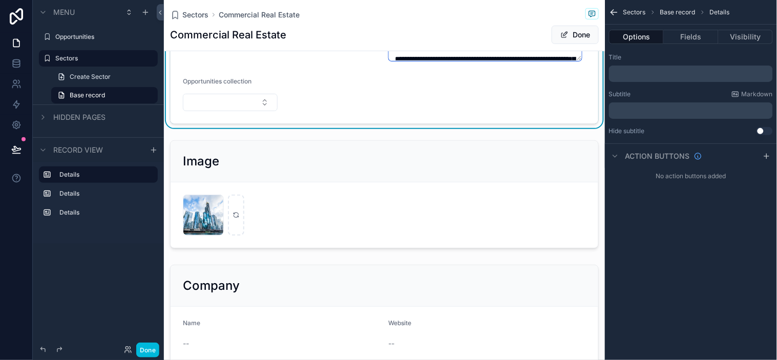
drag, startPoint x: 574, startPoint y: 239, endPoint x: 564, endPoint y: 58, distance: 181.0
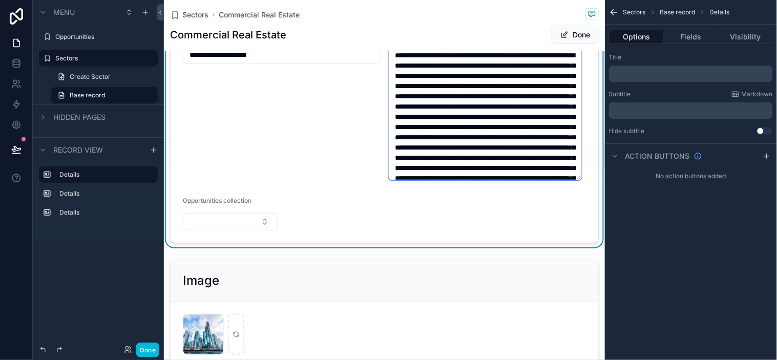
scroll to position [0, 0]
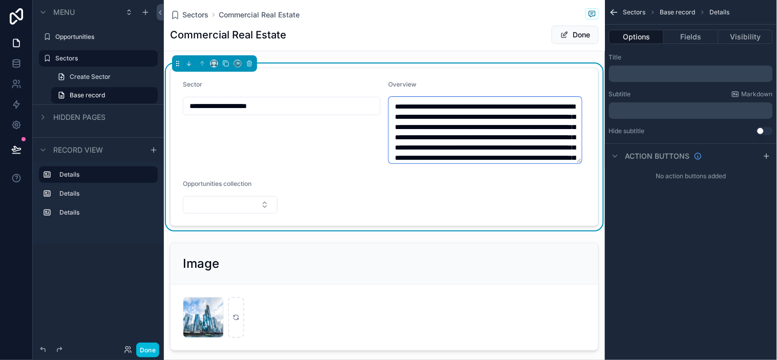
drag, startPoint x: 575, startPoint y: 229, endPoint x: 570, endPoint y: 161, distance: 67.7
click at [570, 161] on textarea "**********" at bounding box center [485, 130] width 193 height 67
click at [704, 38] on button "Fields" at bounding box center [691, 37] width 54 height 14
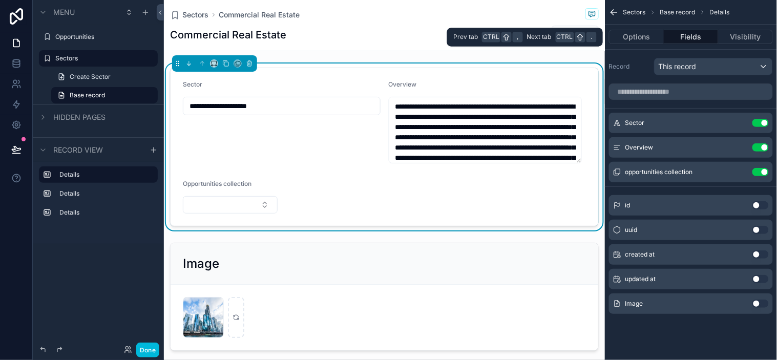
click at [736, 35] on button "Visibility" at bounding box center [745, 37] width 54 height 14
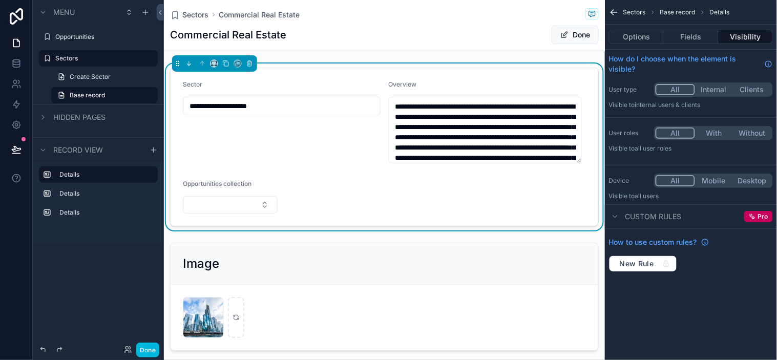
click at [625, 218] on span "Custom rules" at bounding box center [653, 216] width 56 height 10
click at [640, 217] on span "Custom rules" at bounding box center [653, 216] width 56 height 10
click at [351, 269] on div "scrollable content" at bounding box center [384, 297] width 441 height 116
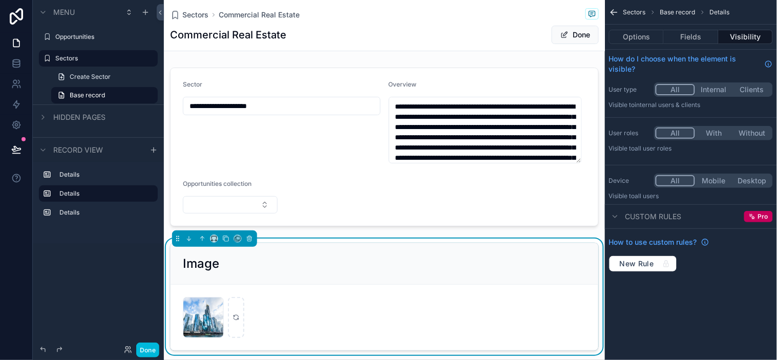
click at [464, 24] on div "Sectors Commercial Real Estate Commercial Real Estate Done" at bounding box center [384, 25] width 429 height 51
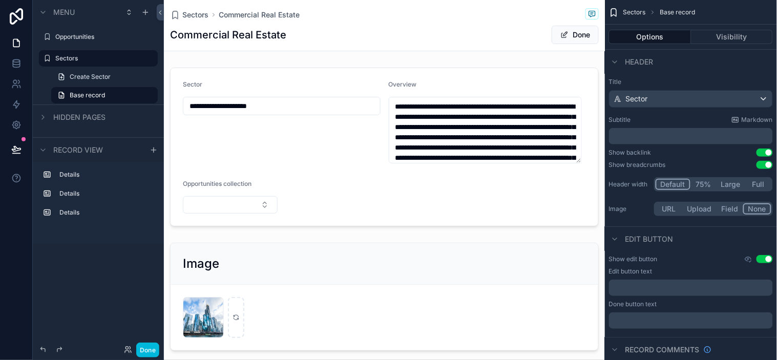
drag, startPoint x: 88, startPoint y: 54, endPoint x: 106, endPoint y: 64, distance: 20.4
click at [88, 54] on label "Sectors" at bounding box center [103, 58] width 96 height 8
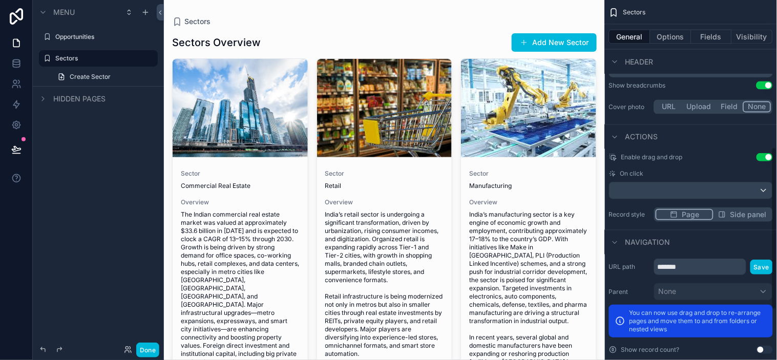
scroll to position [435, 0]
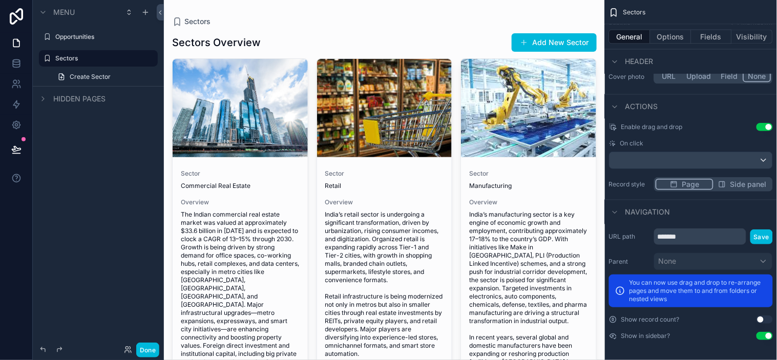
click at [631, 141] on span "On click" at bounding box center [632, 143] width 24 height 8
click at [635, 141] on span "On click" at bounding box center [632, 143] width 24 height 8
click at [638, 141] on span "On click" at bounding box center [632, 143] width 24 height 8
click at [764, 322] on button "Use setting" at bounding box center [764, 319] width 16 height 8
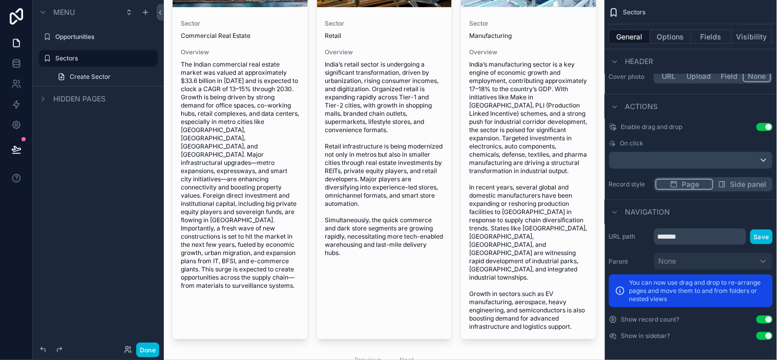
scroll to position [177, 0]
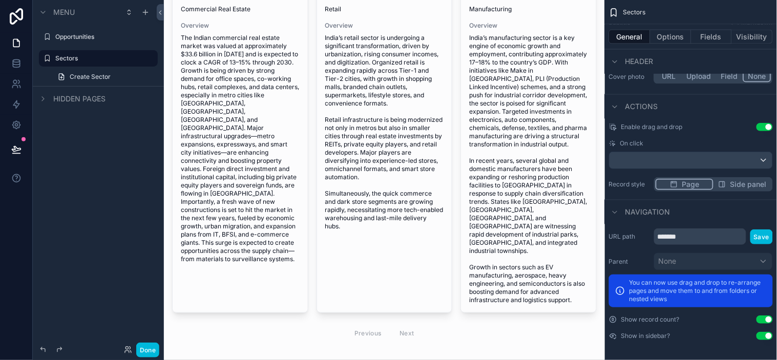
click at [767, 322] on button "Use setting" at bounding box center [764, 319] width 16 height 8
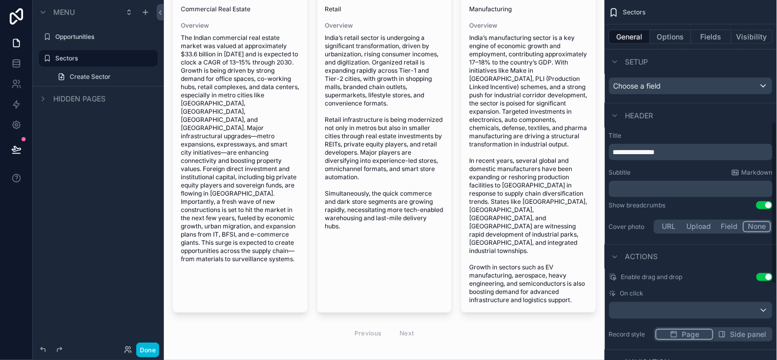
scroll to position [264, 0]
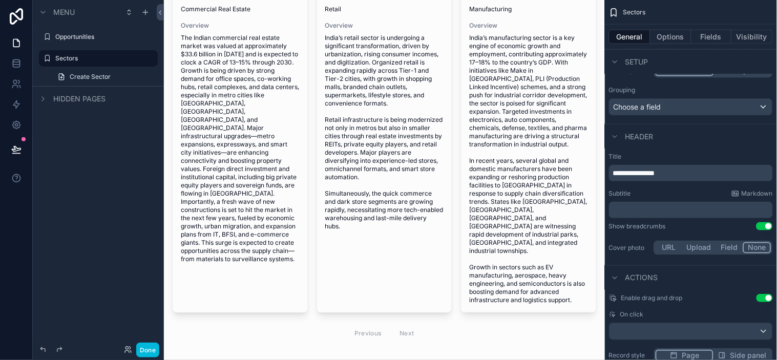
click at [710, 186] on div "**********" at bounding box center [691, 205] width 172 height 113
click at [745, 190] on span "Markdown" at bounding box center [757, 193] width 31 height 8
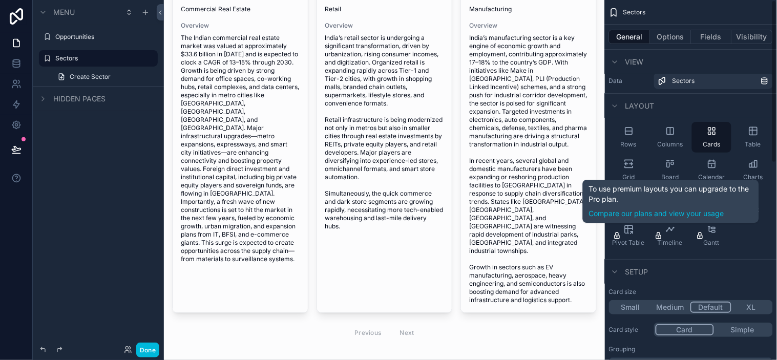
scroll to position [0, 0]
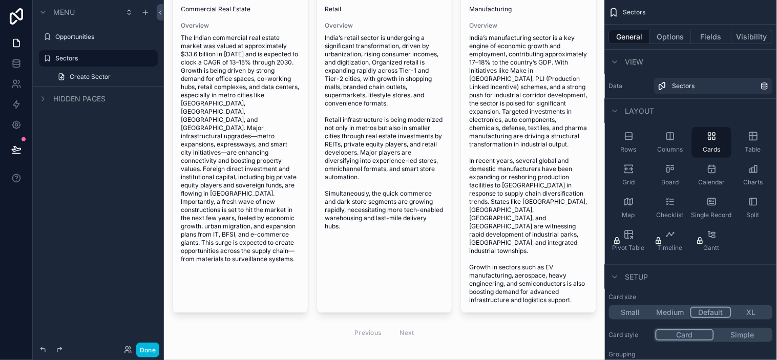
click at [634, 64] on span "View" at bounding box center [634, 62] width 18 height 10
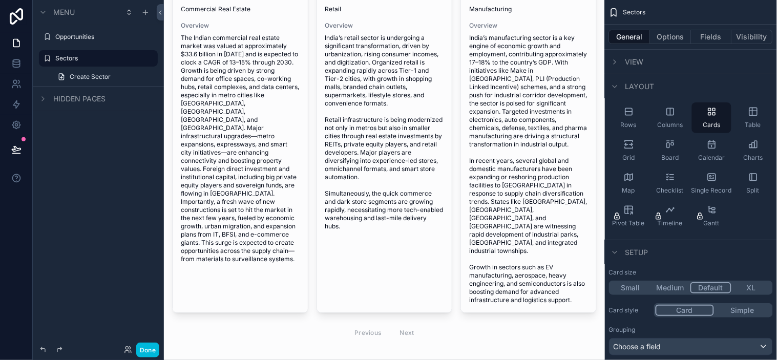
click at [632, 56] on div "View" at bounding box center [626, 62] width 35 height 12
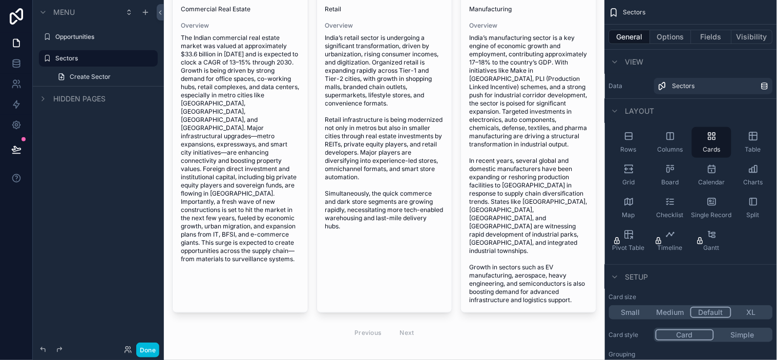
click at [637, 62] on span "View" at bounding box center [634, 62] width 18 height 10
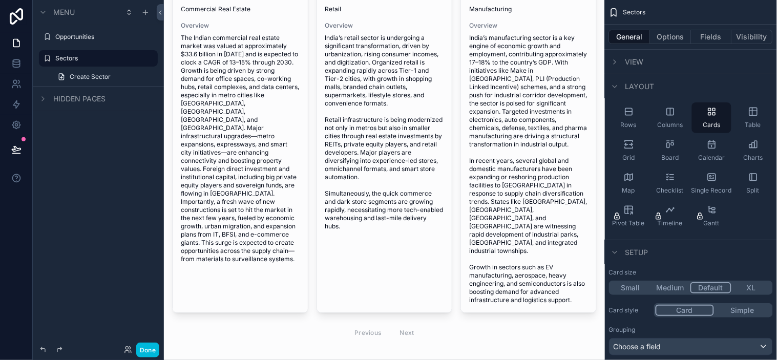
click at [635, 60] on span "View" at bounding box center [634, 62] width 18 height 10
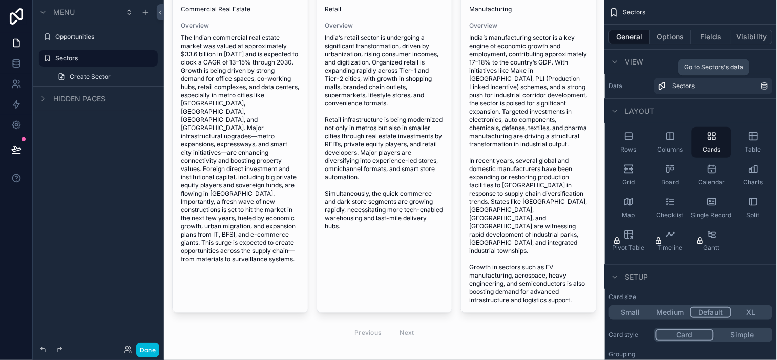
click at [760, 84] on icon "scrollable content" at bounding box center [764, 86] width 8 height 8
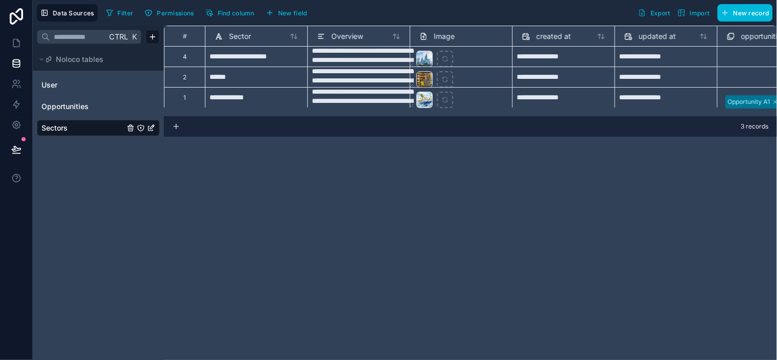
click at [102, 40] on input "text" at bounding box center [78, 37] width 57 height 18
click at [202, 176] on div "**********" at bounding box center [470, 193] width 613 height 334
click at [13, 43] on icon at bounding box center [16, 43] width 10 height 10
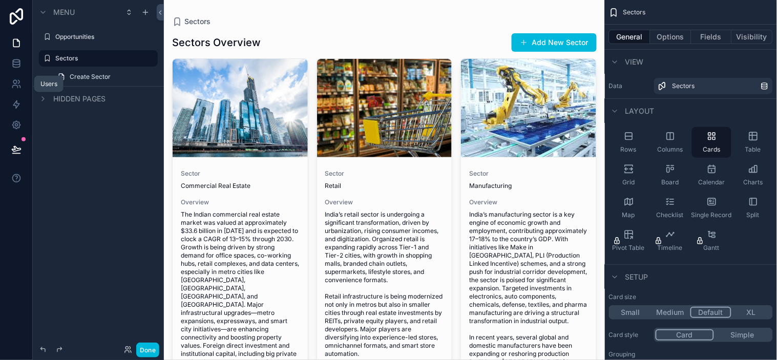
click at [7, 82] on link at bounding box center [16, 84] width 32 height 20
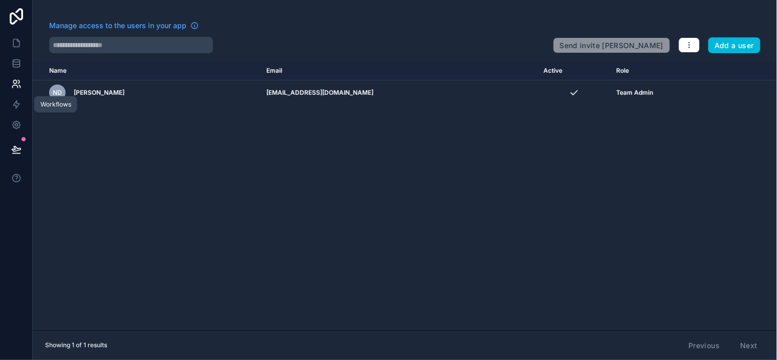
click at [25, 107] on link at bounding box center [16, 104] width 32 height 20
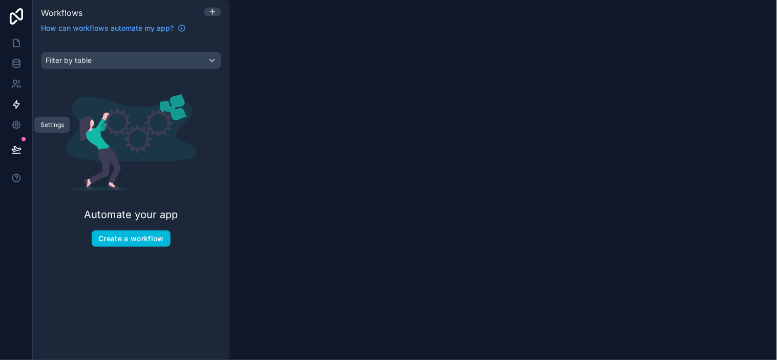
click at [14, 126] on icon at bounding box center [16, 125] width 10 height 10
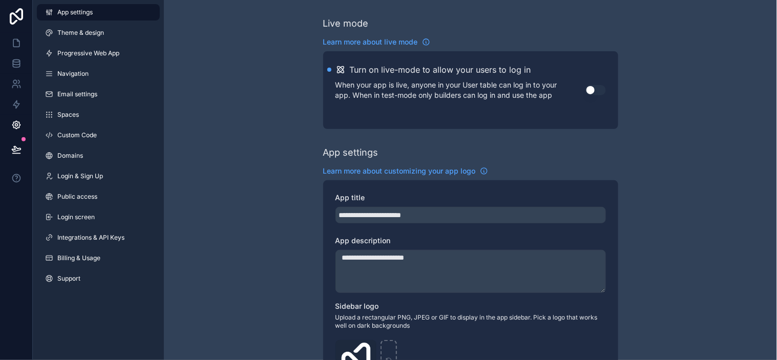
click at [77, 111] on span "Spaces" at bounding box center [68, 115] width 22 height 8
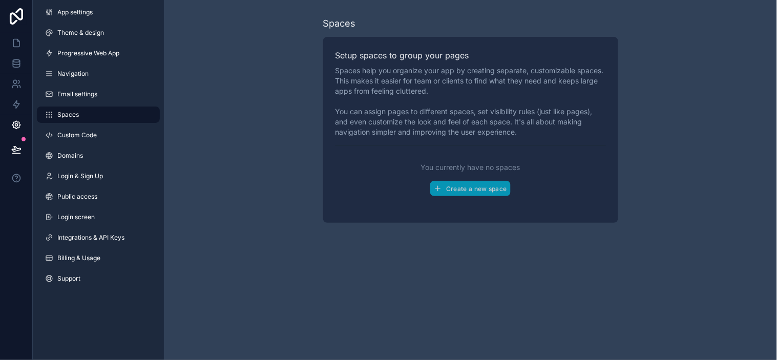
click at [95, 27] on link "Theme & design" at bounding box center [98, 33] width 123 height 16
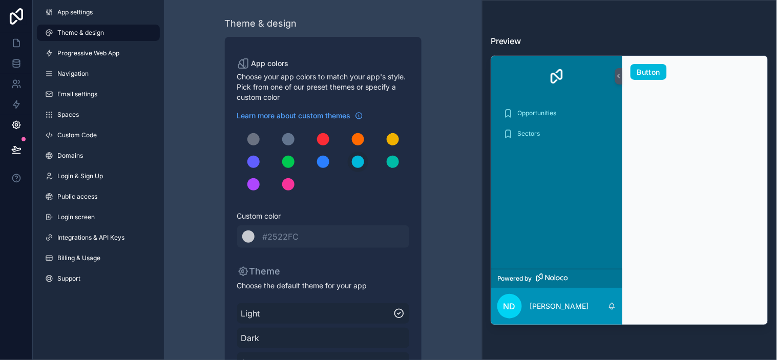
click at [101, 10] on link "App settings" at bounding box center [98, 12] width 123 height 16
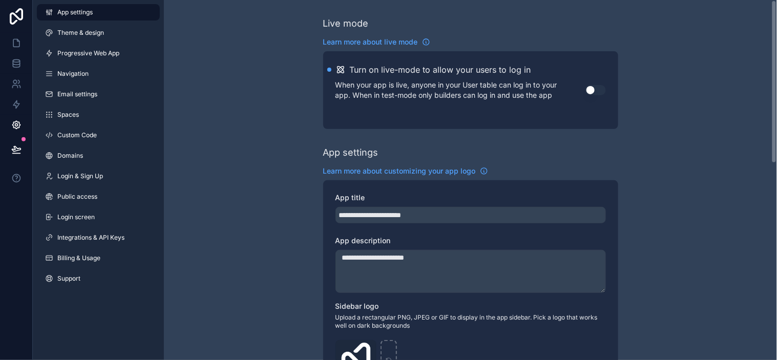
drag, startPoint x: 237, startPoint y: 83, endPoint x: 260, endPoint y: 100, distance: 28.6
click at [115, 54] on span "Progressive Web App" at bounding box center [88, 53] width 62 height 8
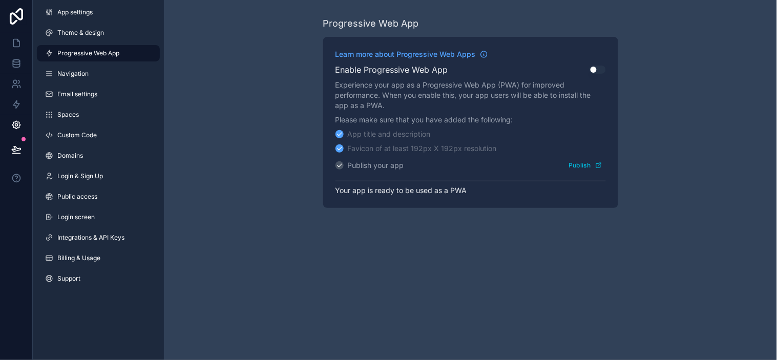
click at [239, 55] on div "Progressive Web App Learn more about Progressive Web Apps Enable Progressive We…" at bounding box center [470, 112] width 613 height 224
click at [305, 141] on div "Progressive Web App Learn more about Progressive Web Apps Enable Progressive We…" at bounding box center [470, 112] width 613 height 224
drag, startPoint x: 304, startPoint y: 141, endPoint x: 255, endPoint y: 100, distance: 63.7
click at [254, 100] on div "Progressive Web App Learn more about Progressive Web Apps Enable Progressive We…" at bounding box center [470, 112] width 613 height 224
drag, startPoint x: 264, startPoint y: 98, endPoint x: 265, endPoint y: 91, distance: 7.2
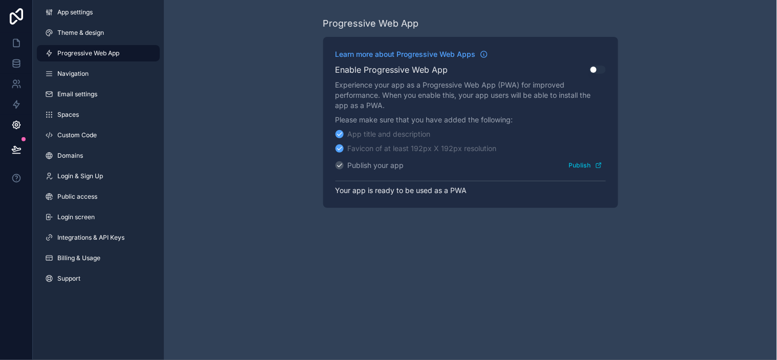
click at [265, 96] on div "Progressive Web App Learn more about Progressive Web Apps Enable Progressive We…" at bounding box center [470, 112] width 613 height 224
click at [265, 88] on div "Progressive Web App Learn more about Progressive Web Apps Enable Progressive We…" at bounding box center [470, 112] width 613 height 224
drag, startPoint x: 253, startPoint y: 115, endPoint x: 265, endPoint y: 111, distance: 13.0
click at [255, 115] on div "Progressive Web App Learn more about Progressive Web Apps Enable Progressive We…" at bounding box center [470, 112] width 613 height 224
click at [268, 111] on div "Progressive Web App Learn more about Progressive Web Apps Enable Progressive We…" at bounding box center [470, 112] width 613 height 224
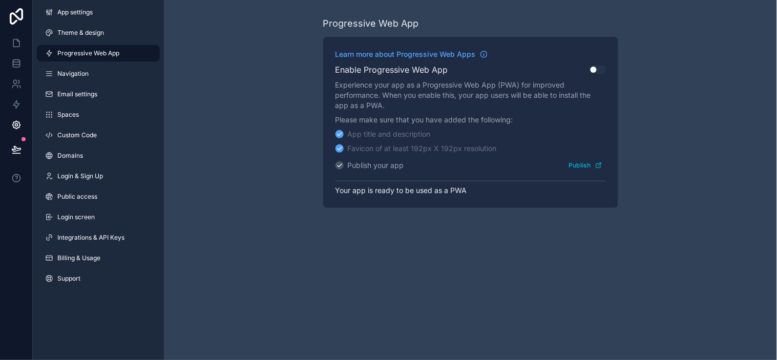
click at [272, 108] on div "Progressive Web App Learn more about Progressive Web Apps Enable Progressive We…" at bounding box center [470, 112] width 613 height 224
drag, startPoint x: 251, startPoint y: 114, endPoint x: 263, endPoint y: 114, distance: 11.8
click at [257, 115] on div "Progressive Web App Learn more about Progressive Web Apps Enable Progressive We…" at bounding box center [470, 112] width 613 height 224
drag, startPoint x: 268, startPoint y: 113, endPoint x: 274, endPoint y: 106, distance: 9.1
click at [268, 112] on div "Progressive Web App Learn more about Progressive Web Apps Enable Progressive We…" at bounding box center [470, 112] width 613 height 224
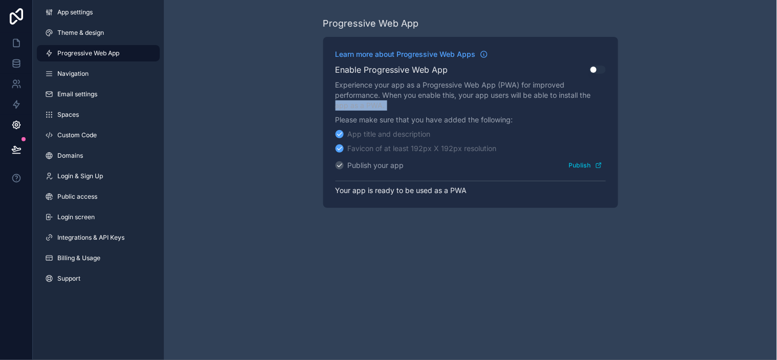
click at [274, 106] on div "Progressive Web App Learn more about Progressive Web Apps Enable Progressive We…" at bounding box center [470, 112] width 613 height 224
click at [259, 113] on div "Progressive Web App Learn more about Progressive Web Apps Enable Progressive We…" at bounding box center [470, 112] width 613 height 224
click at [242, 116] on div "Progressive Web App Learn more about Progressive Web Apps Enable Progressive We…" at bounding box center [470, 112] width 613 height 224
click at [230, 116] on div "Progressive Web App Learn more about Progressive Web Apps Enable Progressive We…" at bounding box center [470, 112] width 613 height 224
click at [221, 124] on div "Progressive Web App Learn more about Progressive Web Apps Enable Progressive We…" at bounding box center [470, 112] width 613 height 224
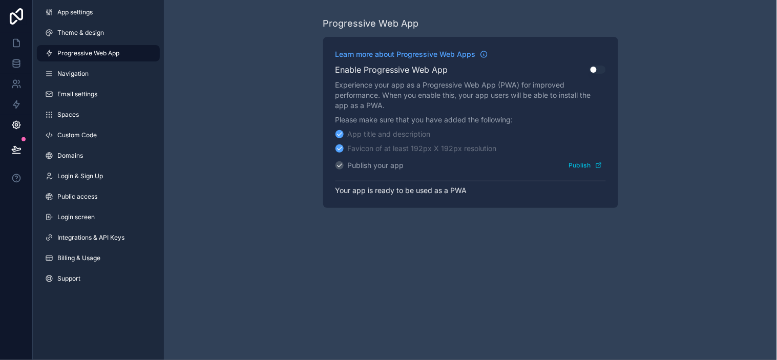
click at [212, 138] on div "Progressive Web App Learn more about Progressive Web Apps Enable Progressive We…" at bounding box center [470, 112] width 613 height 224
click at [200, 149] on div "Progressive Web App Learn more about Progressive Web Apps Enable Progressive We…" at bounding box center [470, 112] width 613 height 224
click at [193, 157] on div "Progressive Web App Learn more about Progressive Web Apps Enable Progressive We…" at bounding box center [470, 112] width 613 height 224
click at [191, 161] on div "Progressive Web App Learn more about Progressive Web Apps Enable Progressive We…" at bounding box center [470, 112] width 613 height 224
click at [185, 167] on div "Progressive Web App Learn more about Progressive Web Apps Enable Progressive We…" at bounding box center [470, 112] width 613 height 224
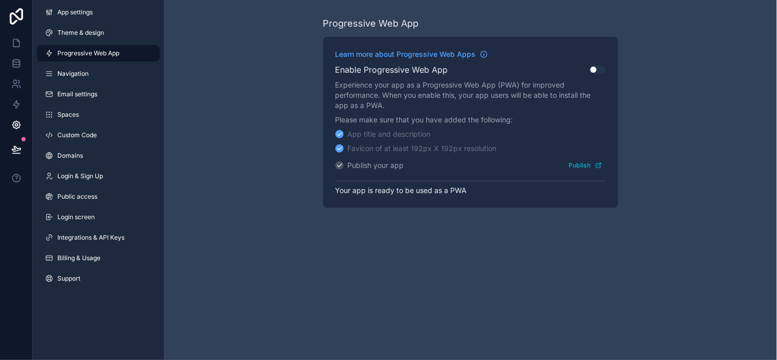
drag, startPoint x: 185, startPoint y: 167, endPoint x: 181, endPoint y: 172, distance: 5.8
click at [180, 172] on div "Progressive Web App Learn more about Progressive Web Apps Enable Progressive We…" at bounding box center [470, 112] width 613 height 224
click at [17, 43] on icon at bounding box center [16, 43] width 10 height 10
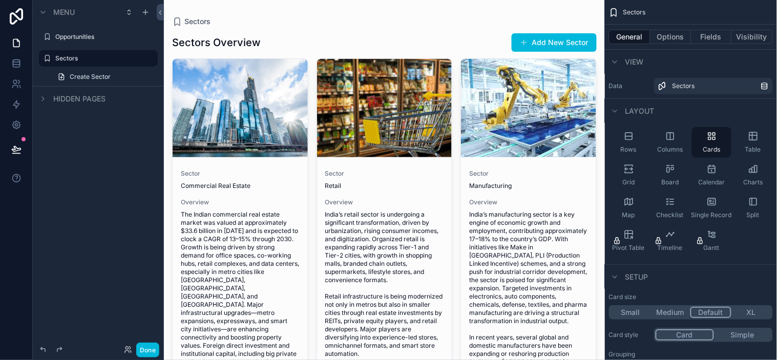
click at [338, 24] on div "Sectors" at bounding box center [384, 21] width 425 height 10
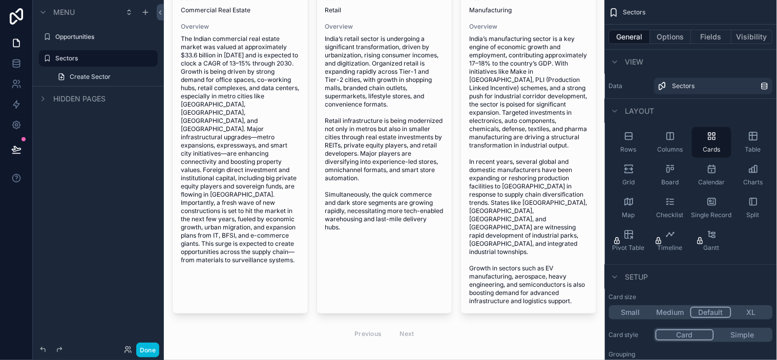
scroll to position [177, 0]
click at [543, 257] on span "India’s manufacturing sector is a key engine of economic growth and employment,…" at bounding box center [528, 169] width 119 height 270
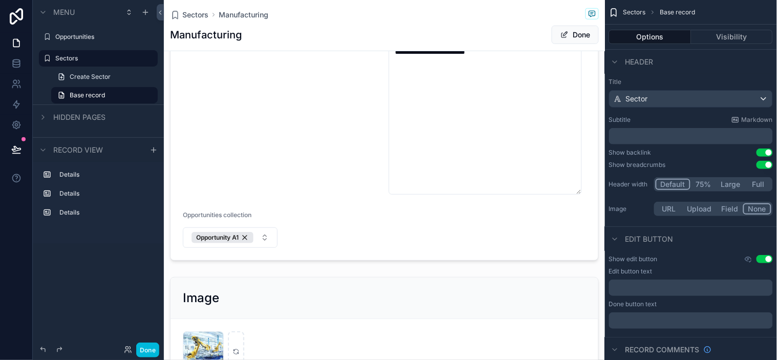
scroll to position [234, 0]
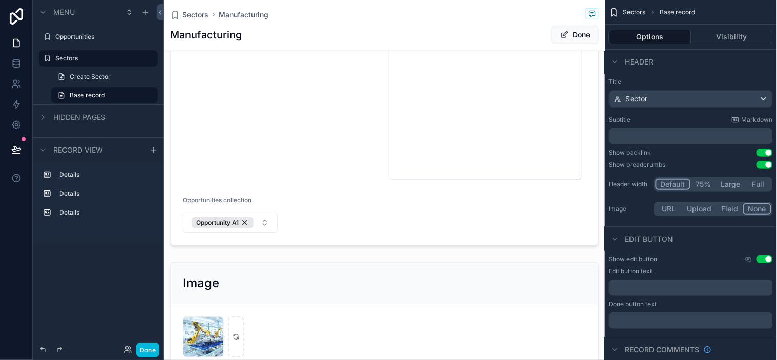
click at [431, 128] on div "scrollable content" at bounding box center [384, 40] width 441 height 420
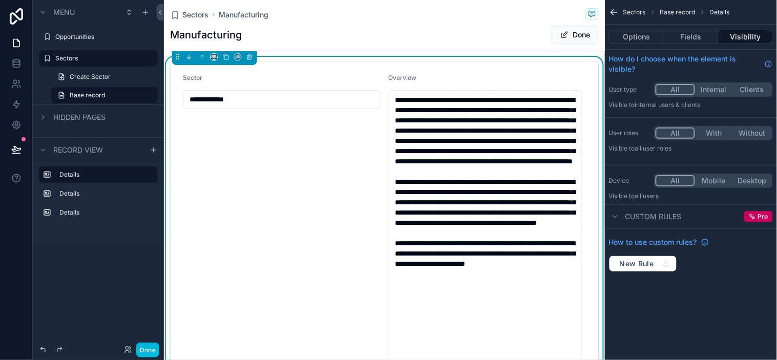
scroll to position [0, 0]
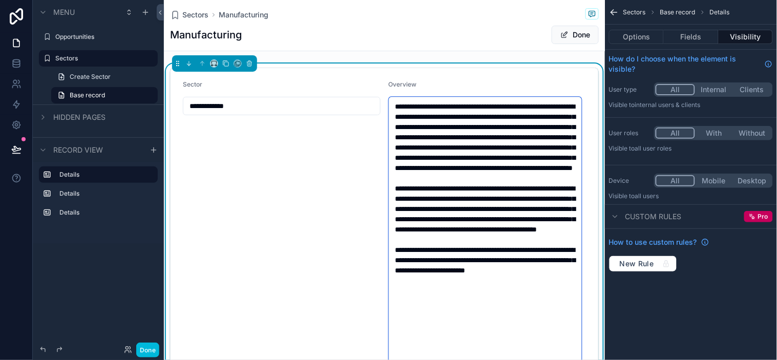
click at [457, 135] on textarea "**********" at bounding box center [485, 255] width 193 height 316
click at [320, 178] on div "**********" at bounding box center [282, 246] width 198 height 333
click at [482, 120] on textarea "**********" at bounding box center [485, 255] width 193 height 316
click at [195, 10] on span "Sectors" at bounding box center [195, 15] width 26 height 10
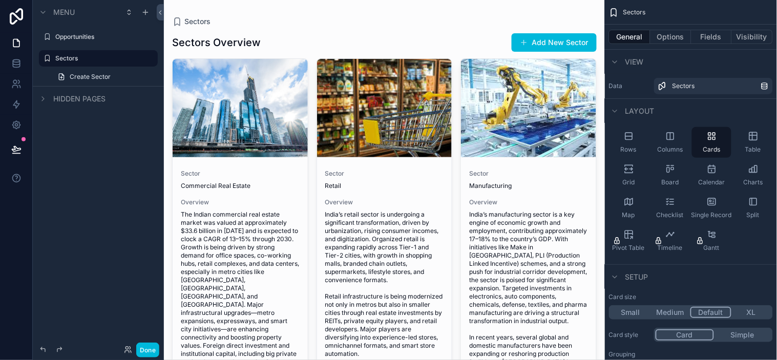
click at [375, 19] on div "Sectors" at bounding box center [384, 21] width 425 height 10
click at [717, 36] on button "Fields" at bounding box center [711, 37] width 41 height 14
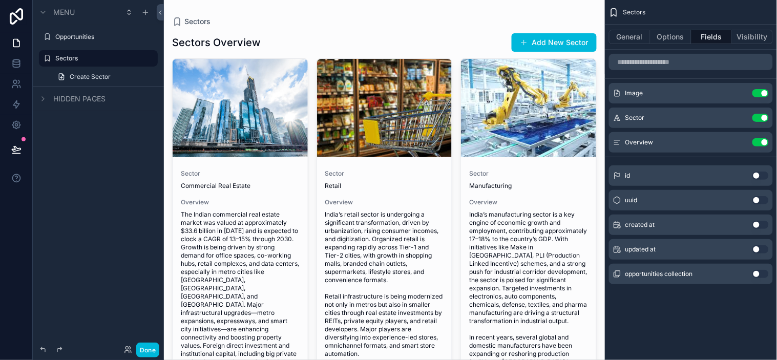
click at [0, 0] on icon "scrollable content" at bounding box center [0, 0] width 0 height 0
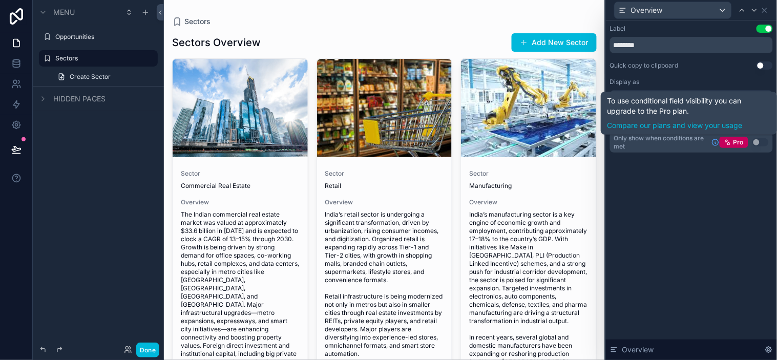
click at [703, 195] on div "Label Use setting ******** Quick copy to clipboard Use setting Display as Defau…" at bounding box center [691, 190] width 171 height 340
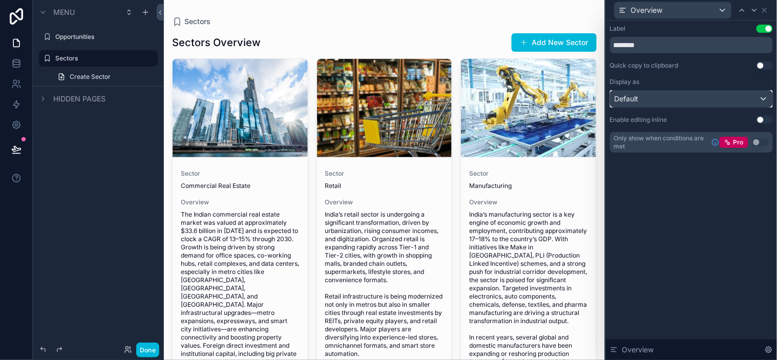
click at [673, 100] on div "Default" at bounding box center [691, 99] width 162 height 16
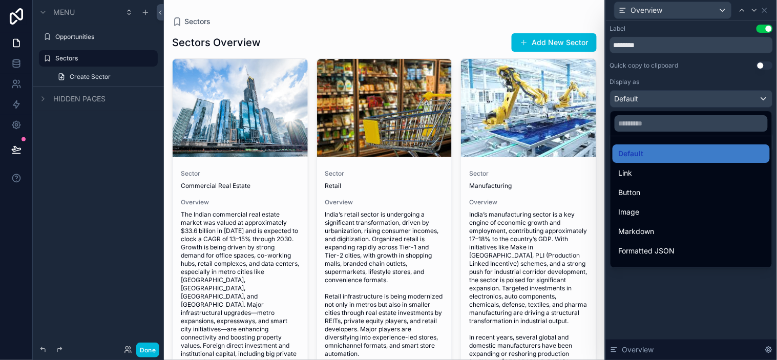
click at [679, 288] on div at bounding box center [691, 180] width 171 height 360
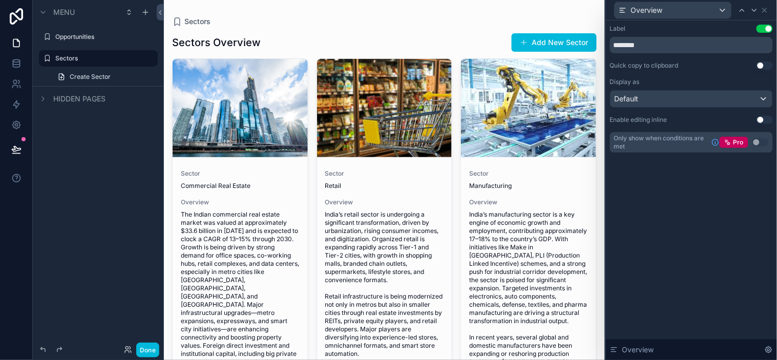
click at [697, 267] on div "Label Use setting ******** Quick copy to clipboard Use setting Display as Defau…" at bounding box center [691, 190] width 171 height 340
click at [721, 220] on div "Label Use setting ******** Quick copy to clipboard Use setting Display as Defau…" at bounding box center [691, 190] width 171 height 340
click at [719, 37] on input "********" at bounding box center [691, 45] width 163 height 16
click at [706, 42] on input "********" at bounding box center [691, 45] width 163 height 16
click at [704, 64] on div "Quick copy to clipboard Use setting" at bounding box center [691, 65] width 163 height 8
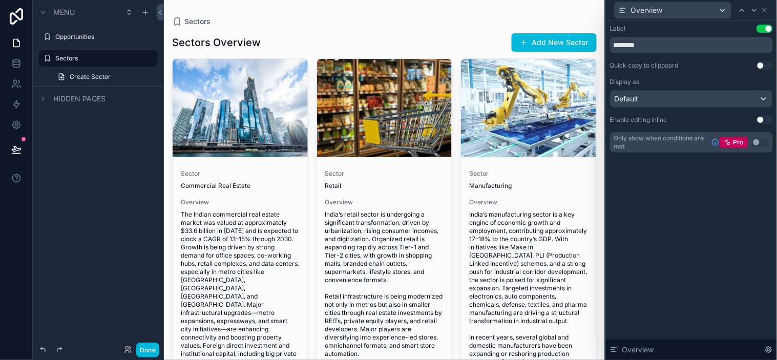
click at [663, 229] on div "Label Use setting ******** Quick copy to clipboard Use setting Display as Defau…" at bounding box center [691, 190] width 171 height 340
click at [767, 350] on icon at bounding box center [769, 350] width 8 height 8
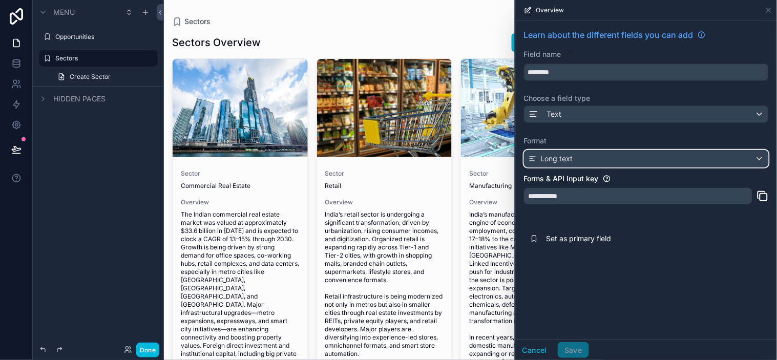
click at [617, 159] on div "Long text" at bounding box center [646, 159] width 244 height 16
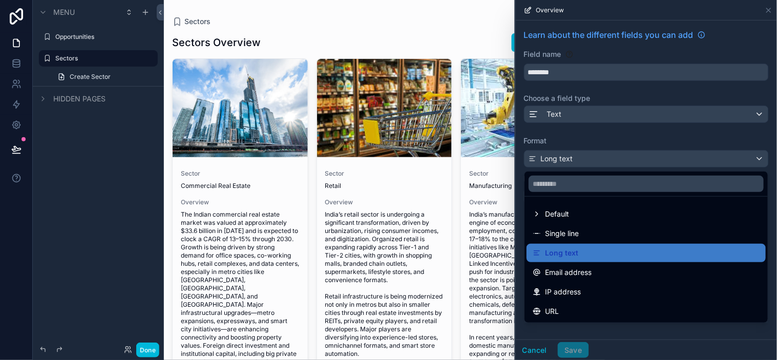
click at [725, 329] on div at bounding box center [646, 180] width 261 height 360
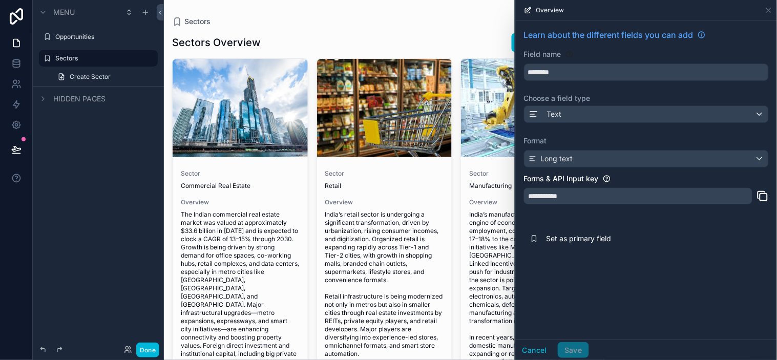
click at [581, 198] on div "**********" at bounding box center [638, 196] width 228 height 16
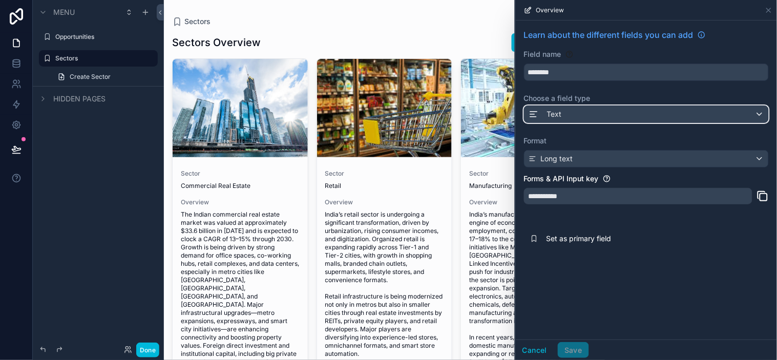
click at [586, 114] on div "Text" at bounding box center [646, 114] width 244 height 16
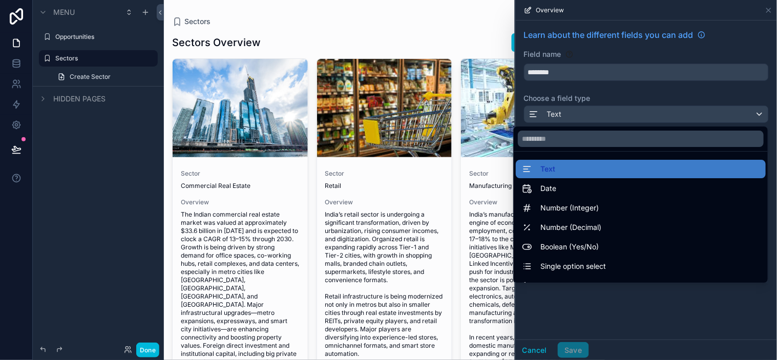
click at [615, 114] on div at bounding box center [646, 180] width 261 height 360
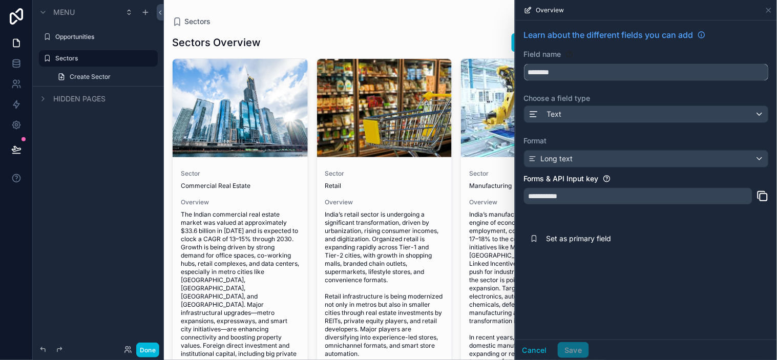
click at [590, 70] on input "********" at bounding box center [646, 72] width 244 height 16
click at [594, 69] on input "********" at bounding box center [646, 72] width 244 height 16
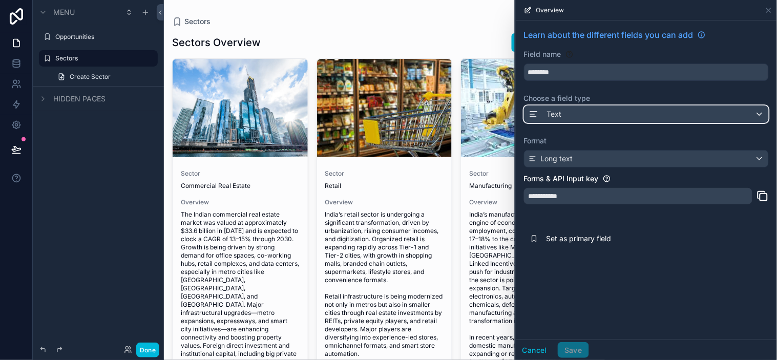
click at [589, 111] on div "Text" at bounding box center [646, 114] width 244 height 16
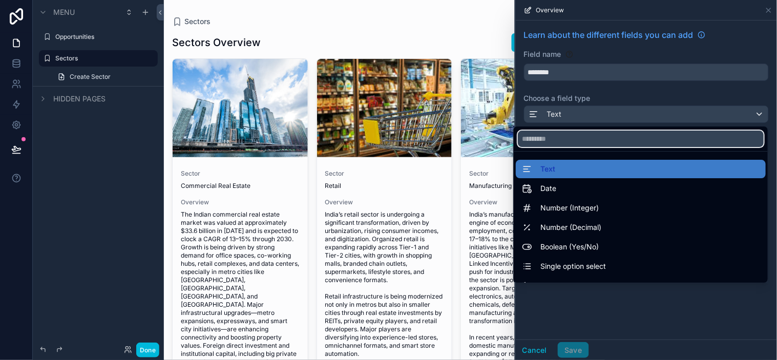
click at [565, 140] on input "text" at bounding box center [641, 139] width 246 height 16
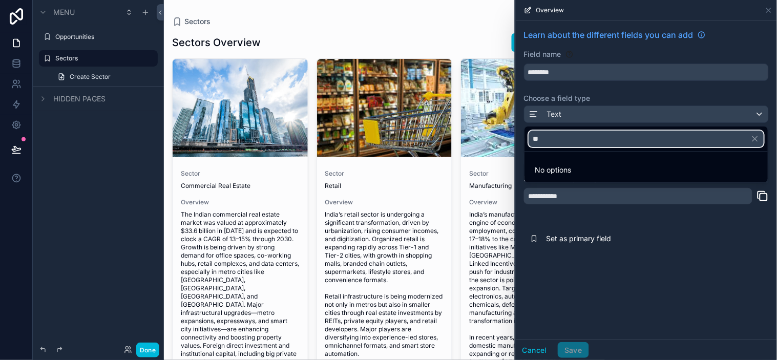
type input "*"
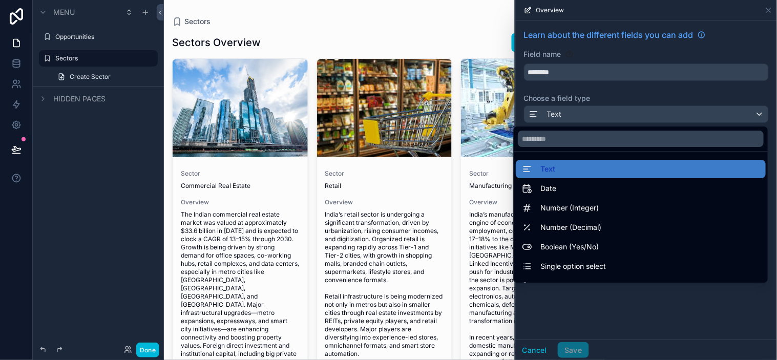
click at [664, 308] on div at bounding box center [646, 180] width 261 height 360
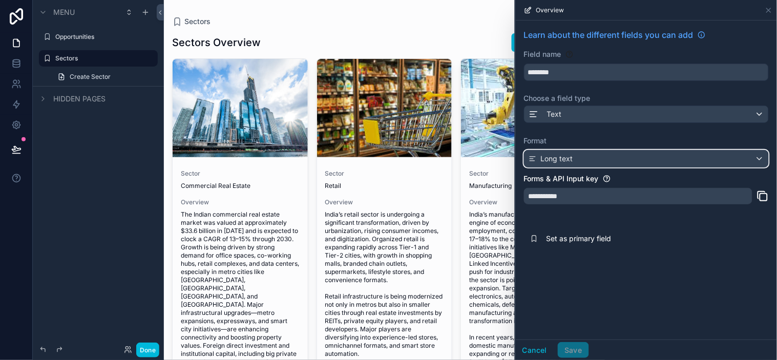
click at [586, 157] on div "Long text" at bounding box center [646, 159] width 244 height 16
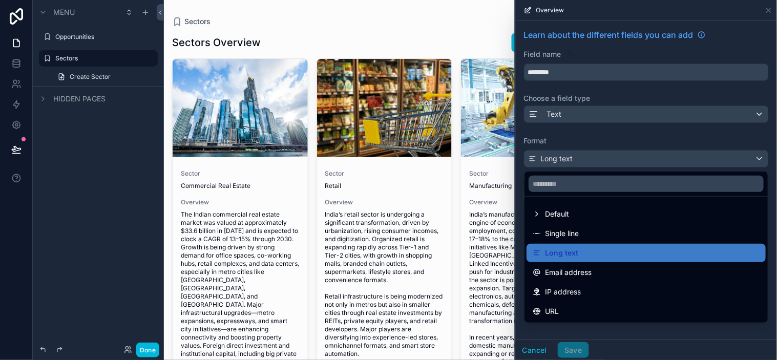
click at [536, 208] on div "Default" at bounding box center [551, 214] width 36 height 12
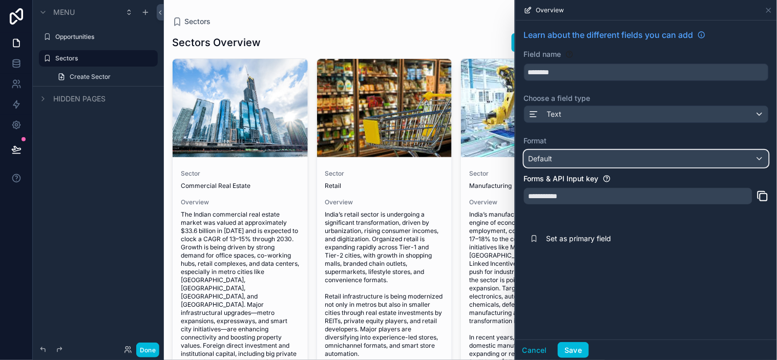
click at [564, 151] on div "Default" at bounding box center [646, 159] width 244 height 16
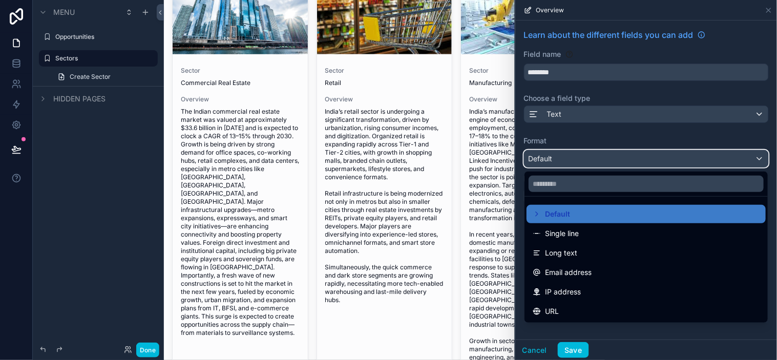
scroll to position [114, 0]
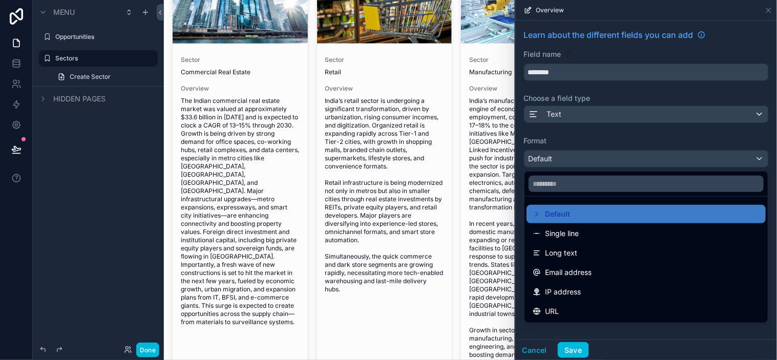
click at [611, 323] on div at bounding box center [646, 180] width 261 height 360
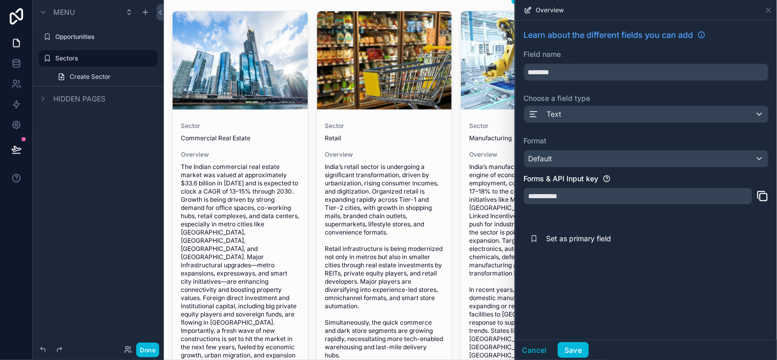
scroll to position [0, 0]
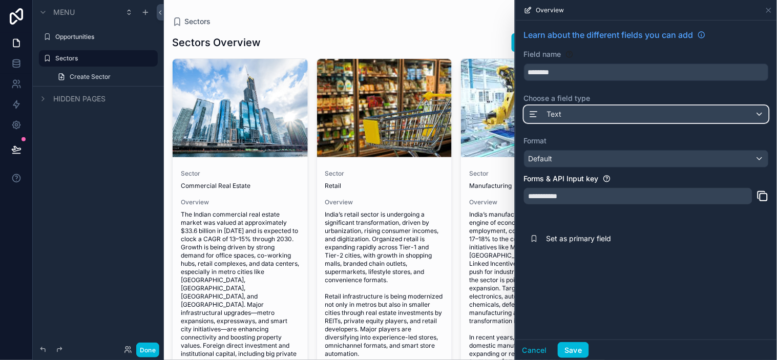
click at [589, 119] on div "Text" at bounding box center [646, 114] width 244 height 16
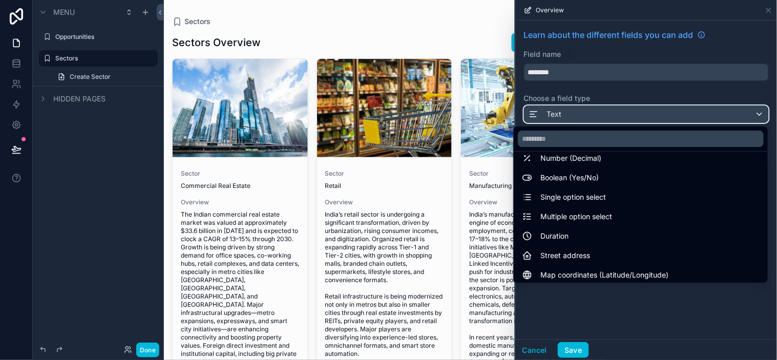
scroll to position [12, 0]
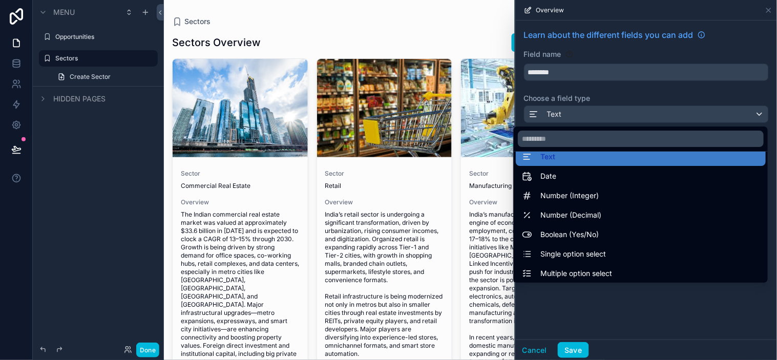
click at [590, 163] on div "Text" at bounding box center [641, 156] width 250 height 18
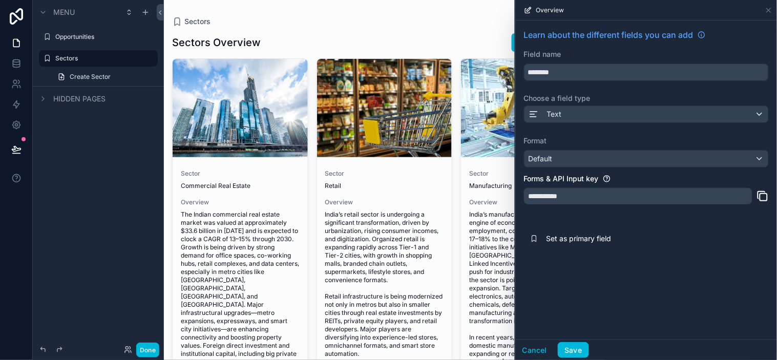
drag, startPoint x: 651, startPoint y: 236, endPoint x: 693, endPoint y: 300, distance: 77.3
click at [693, 302] on div "**********" at bounding box center [646, 179] width 261 height 319
click at [669, 282] on div "**********" at bounding box center [646, 179] width 261 height 319
click at [769, 11] on icon at bounding box center [769, 10] width 8 height 8
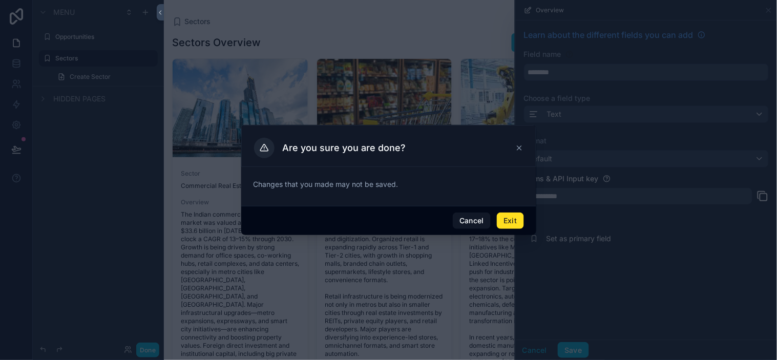
click at [508, 220] on button "Exit" at bounding box center [510, 221] width 27 height 16
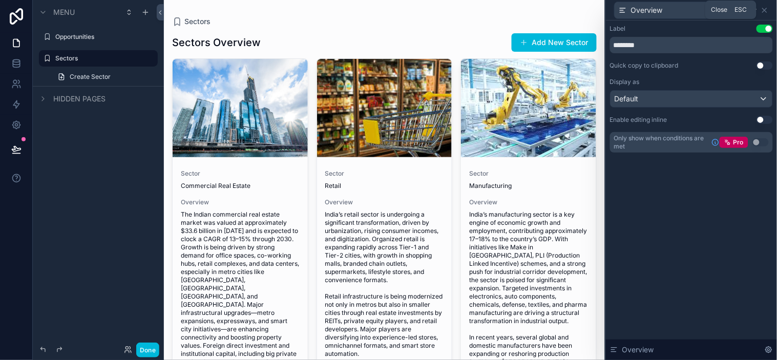
click at [768, 8] on icon at bounding box center [764, 10] width 8 height 8
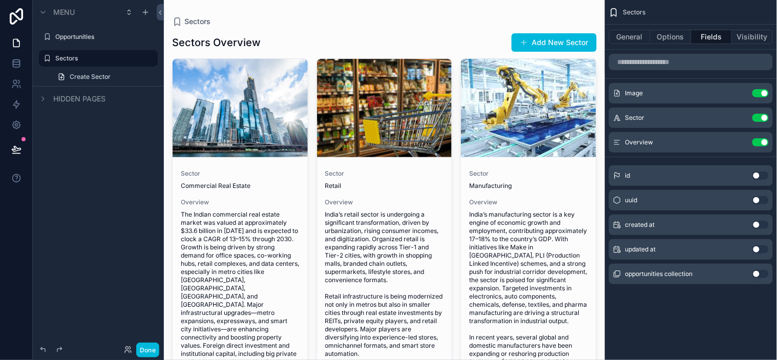
click at [746, 39] on button "Visibility" at bounding box center [752, 37] width 41 height 14
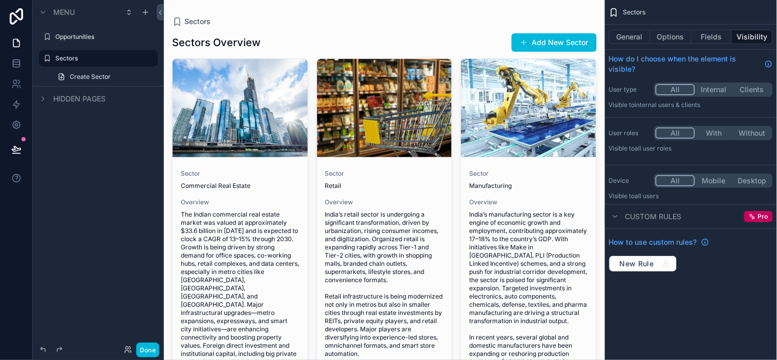
click at [648, 218] on span "Custom rules" at bounding box center [653, 216] width 56 height 10
click at [649, 217] on span "Custom rules" at bounding box center [653, 216] width 56 height 10
click at [717, 37] on button "Fields" at bounding box center [711, 37] width 41 height 14
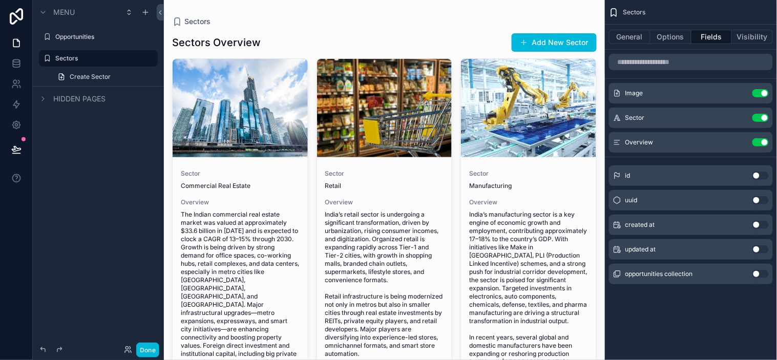
click at [667, 40] on button "Options" at bounding box center [670, 37] width 41 height 14
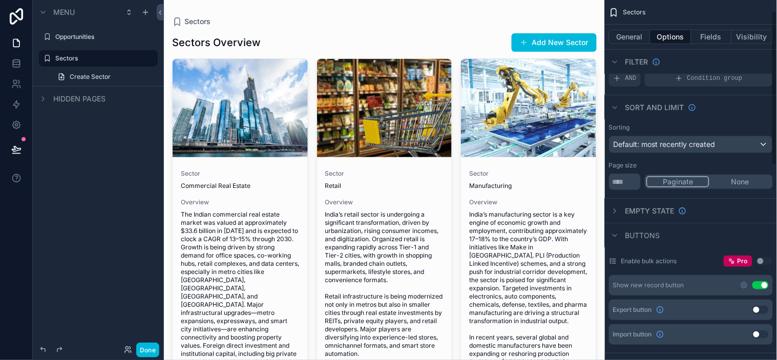
scroll to position [57, 0]
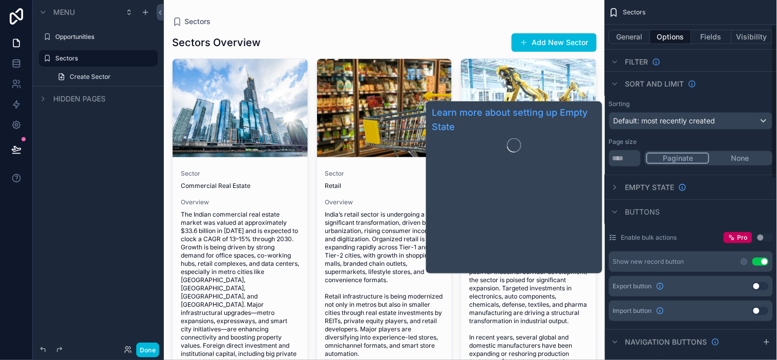
click at [641, 185] on span "Empty state" at bounding box center [649, 187] width 49 height 10
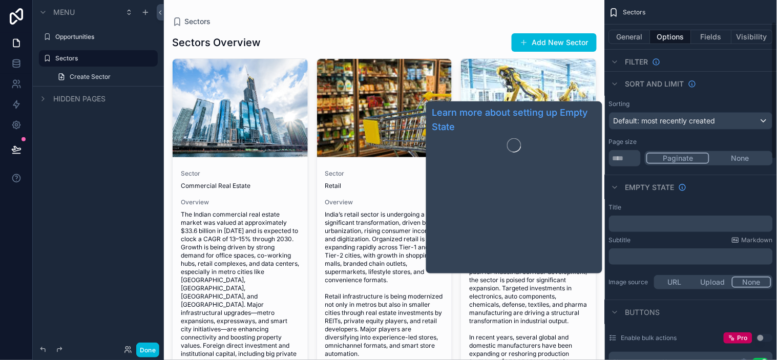
click at [654, 185] on span "Empty state" at bounding box center [649, 187] width 49 height 10
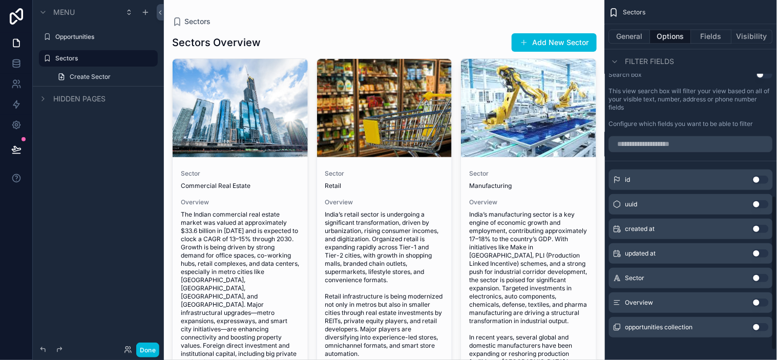
scroll to position [477, 0]
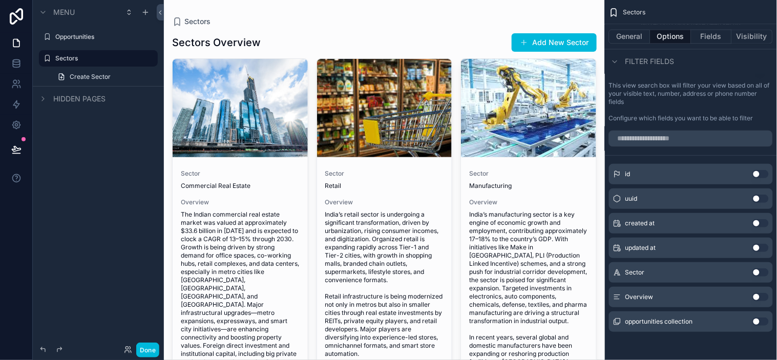
click at [639, 298] on span "Overview" at bounding box center [639, 297] width 28 height 8
click at [761, 296] on button "Use setting" at bounding box center [760, 297] width 16 height 8
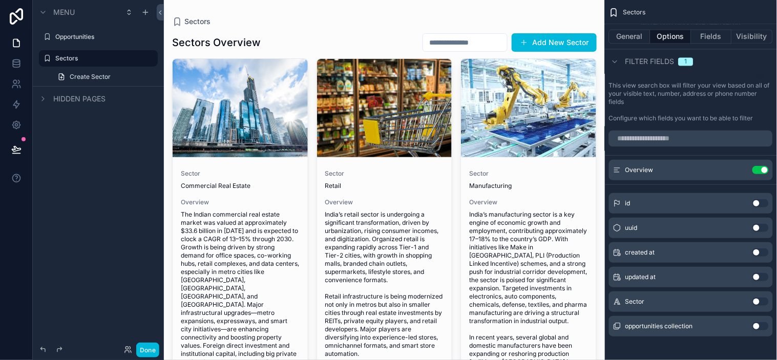
click at [757, 167] on button "Use setting" at bounding box center [760, 170] width 16 height 8
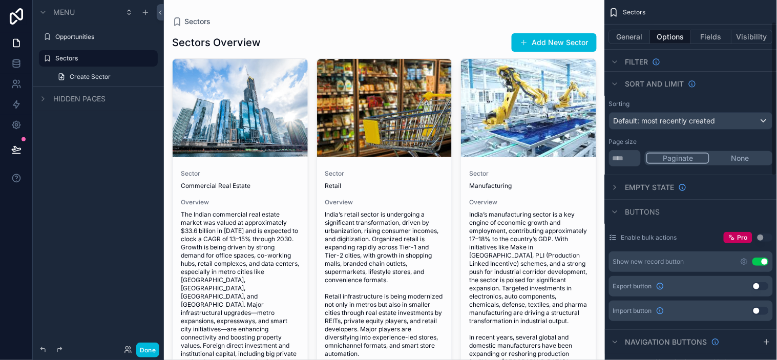
scroll to position [0, 0]
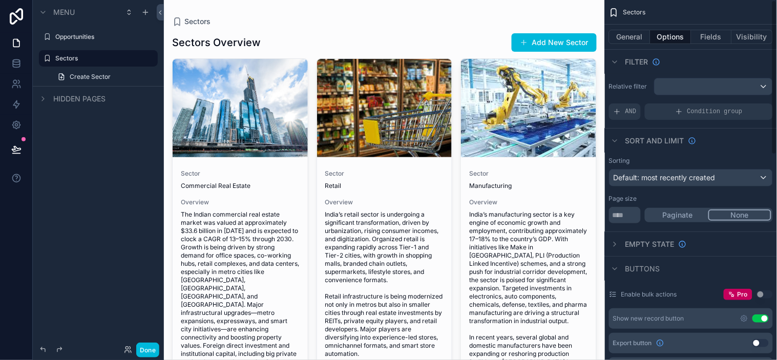
click at [756, 217] on button "None" at bounding box center [739, 214] width 63 height 11
click at [696, 213] on button "Paginate" at bounding box center [677, 214] width 62 height 11
click at [680, 191] on div "Sorting Default: most recently created Page size ** Paginate None" at bounding box center [691, 190] width 172 height 75
click at [721, 177] on div "Default: most recently created" at bounding box center [690, 178] width 163 height 16
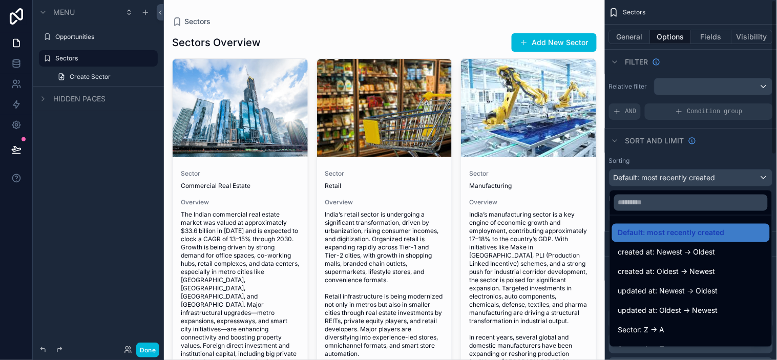
click at [714, 146] on div "scrollable content" at bounding box center [388, 180] width 777 height 360
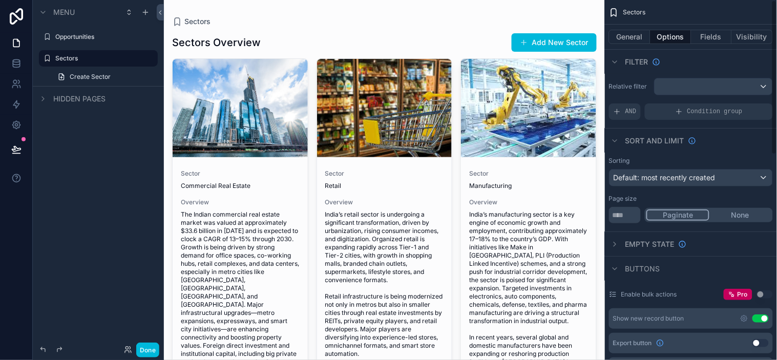
drag, startPoint x: 723, startPoint y: 155, endPoint x: 730, endPoint y: 150, distance: 8.8
click at [723, 154] on div "Sorting Default: most recently created Page size ** Paginate None" at bounding box center [691, 190] width 172 height 75
click at [730, 149] on div "Sort And Limit" at bounding box center [691, 140] width 172 height 25
click at [702, 178] on span "Default: most recently created" at bounding box center [664, 177] width 102 height 9
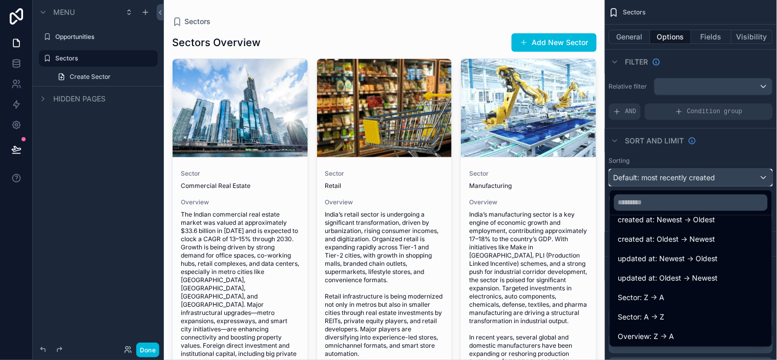
scroll to position [53, 0]
click at [673, 316] on span "Overview: Z -> A" at bounding box center [646, 316] width 56 height 12
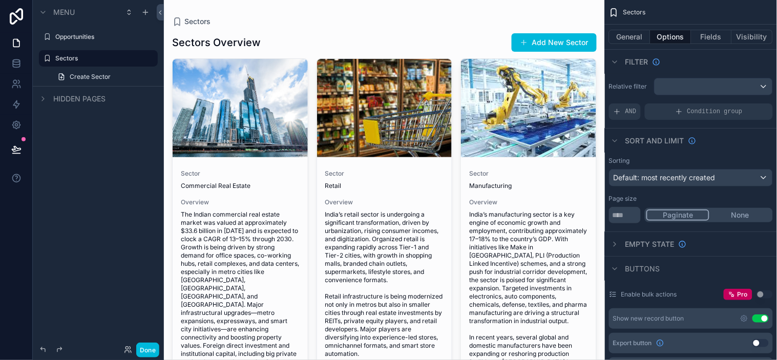
click at [707, 160] on div "Sorting" at bounding box center [691, 161] width 164 height 8
click at [679, 83] on div "scrollable content" at bounding box center [713, 86] width 118 height 16
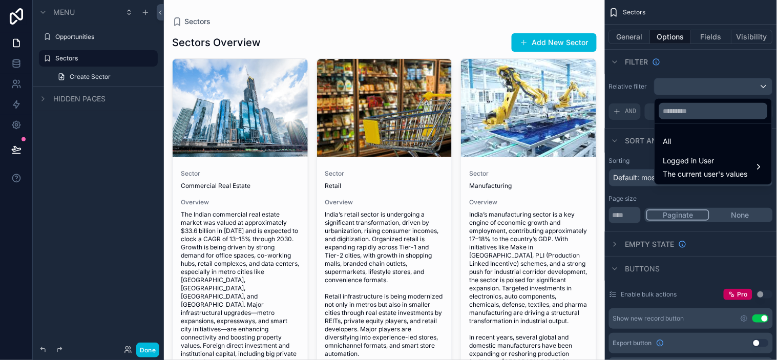
click at [710, 83] on div "scrollable content" at bounding box center [388, 180] width 777 height 360
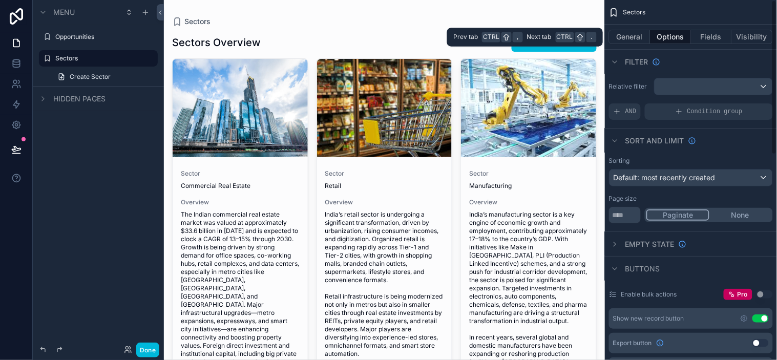
click at [638, 34] on button "General" at bounding box center [629, 37] width 41 height 14
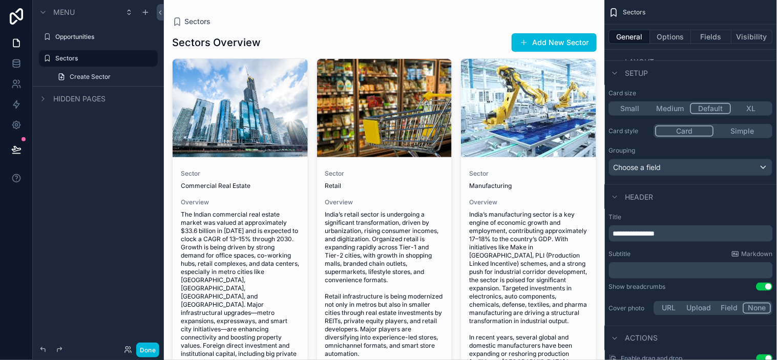
scroll to position [227, 0]
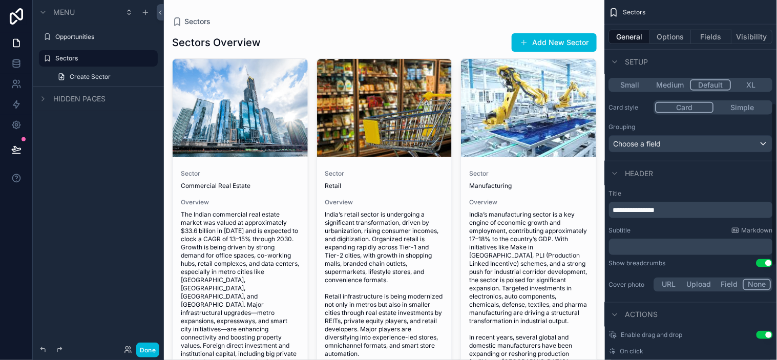
click at [704, 207] on p "**********" at bounding box center [692, 210] width 158 height 10
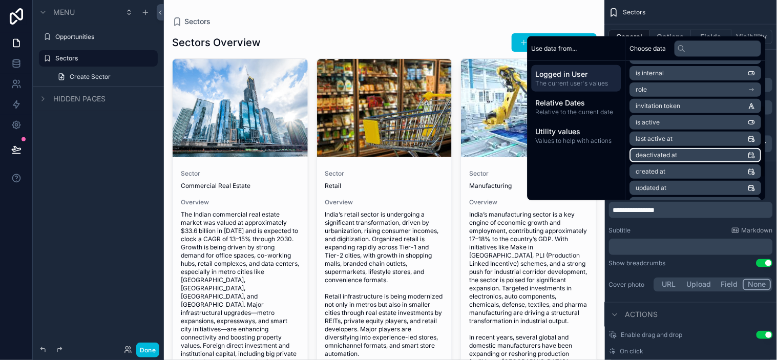
scroll to position [0, 0]
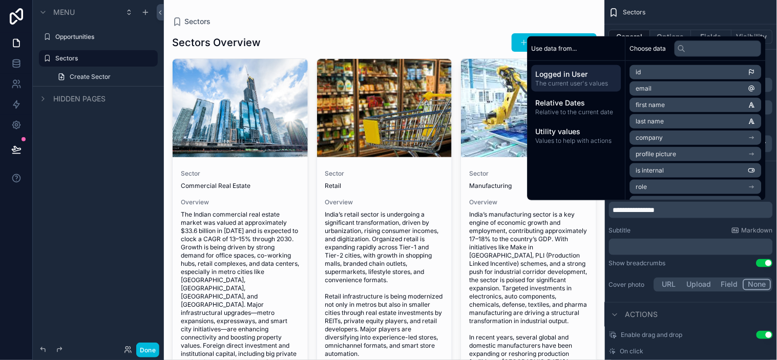
click at [590, 105] on span "Relative Dates" at bounding box center [576, 103] width 81 height 10
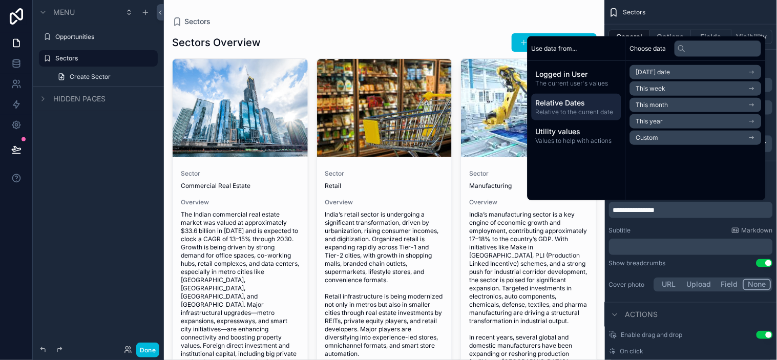
click at [595, 134] on span "Utility values" at bounding box center [576, 131] width 81 height 10
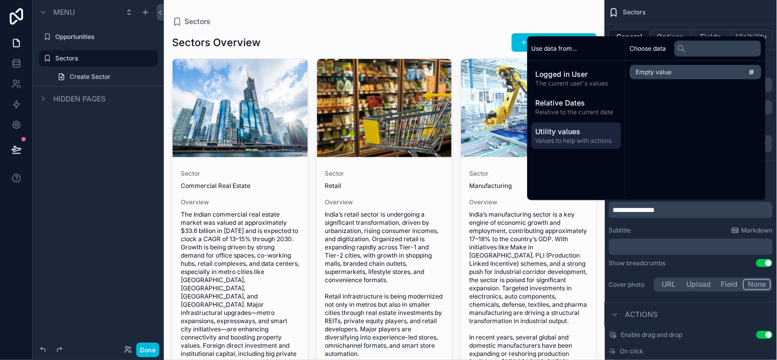
click at [594, 108] on span "Relative to the current date" at bounding box center [576, 112] width 81 height 8
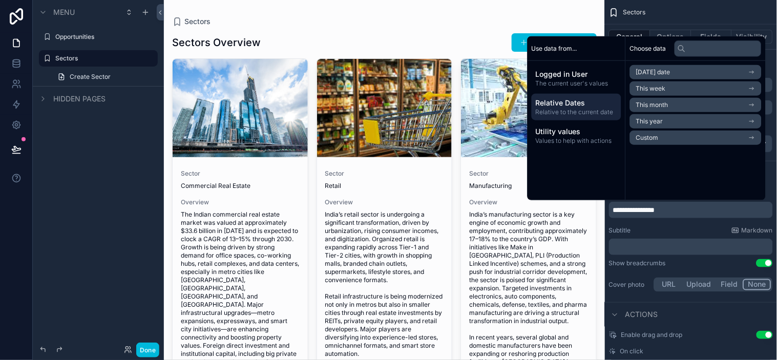
click at [590, 78] on span "Logged in User" at bounding box center [576, 74] width 81 height 10
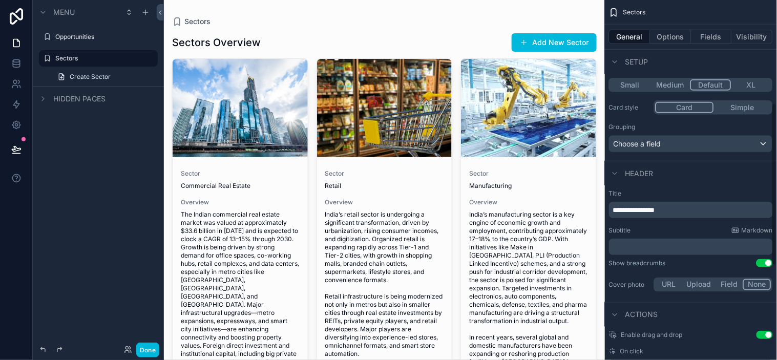
click at [668, 9] on div "Sectors" at bounding box center [691, 12] width 172 height 25
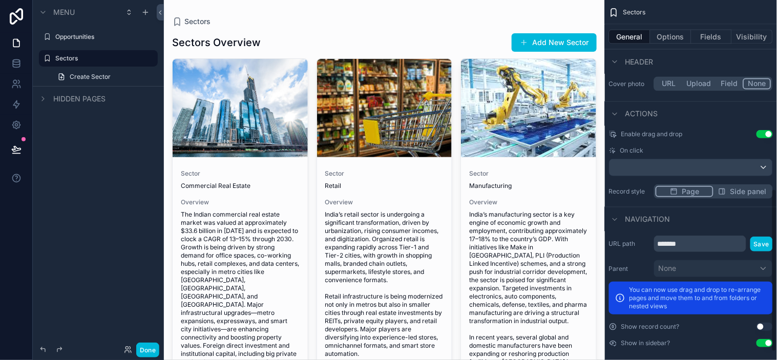
scroll to position [435, 0]
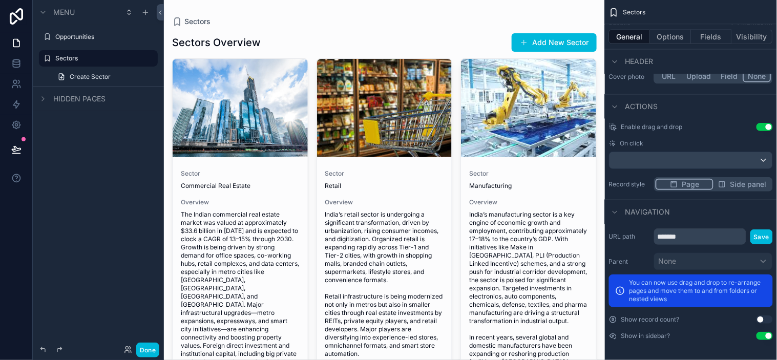
click at [762, 321] on button "Use setting" at bounding box center [764, 319] width 16 height 8
click at [761, 321] on button "Use setting" at bounding box center [764, 319] width 16 height 8
click at [665, 283] on p "You can now use drag and drop to re-arrange pages and move them to and from fol…" at bounding box center [697, 291] width 137 height 25
click at [679, 285] on p "You can now use drag and drop to re-arrange pages and move them to and from fol…" at bounding box center [697, 291] width 137 height 25
click at [697, 288] on p "You can now use drag and drop to re-arrange pages and move them to and from fol…" at bounding box center [697, 291] width 137 height 25
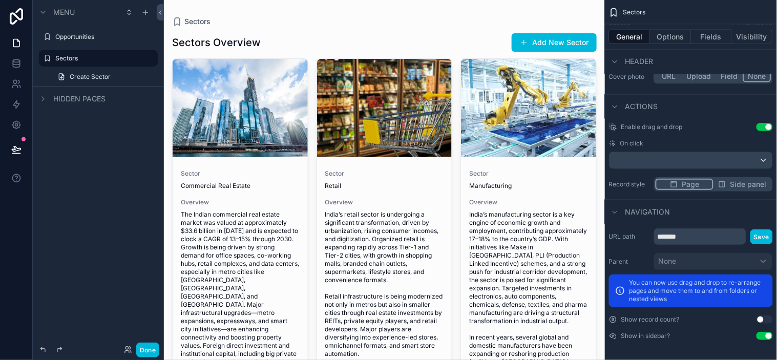
click at [706, 292] on p "You can now use drag and drop to re-arrange pages and move them to and from fol…" at bounding box center [697, 291] width 137 height 25
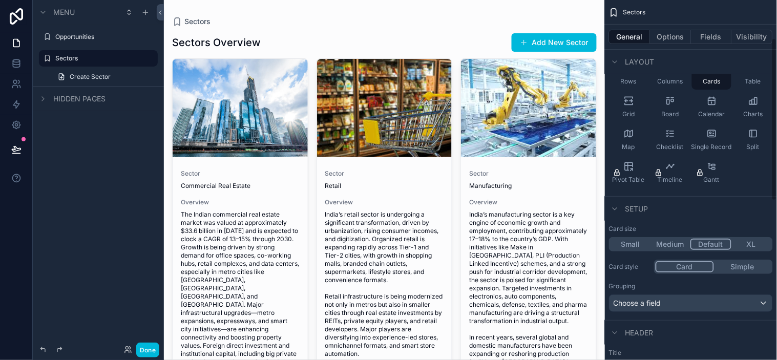
scroll to position [57, 0]
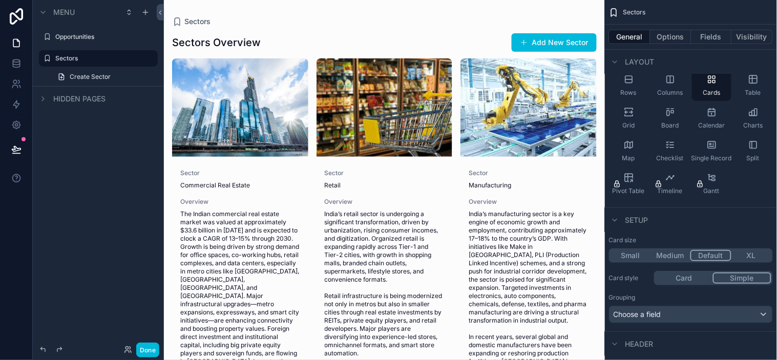
click at [743, 280] on button "Simple" at bounding box center [742, 277] width 58 height 11
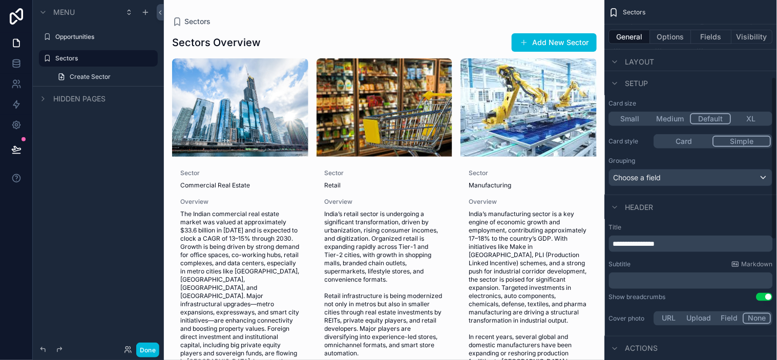
scroll to position [171, 0]
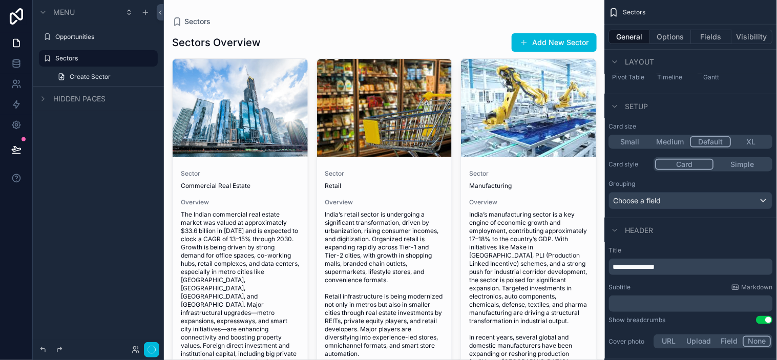
click at [702, 166] on button "Card" at bounding box center [684, 164] width 58 height 11
click at [728, 165] on button "Simple" at bounding box center [742, 164] width 57 height 11
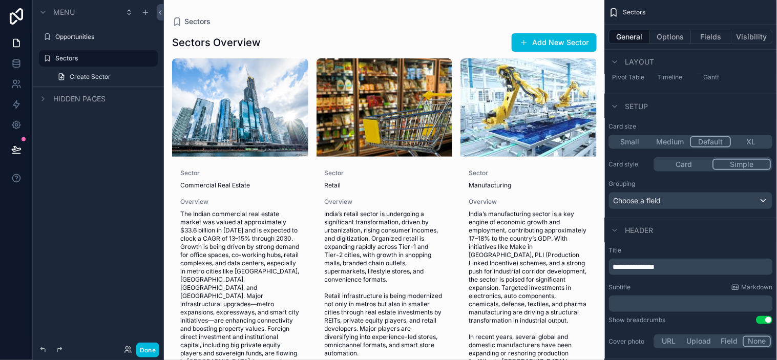
click at [702, 167] on button "Card" at bounding box center [683, 164] width 57 height 11
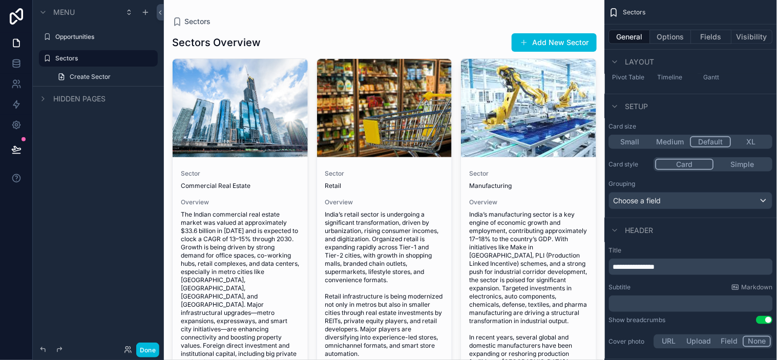
click at [735, 165] on button "Simple" at bounding box center [742, 164] width 57 height 11
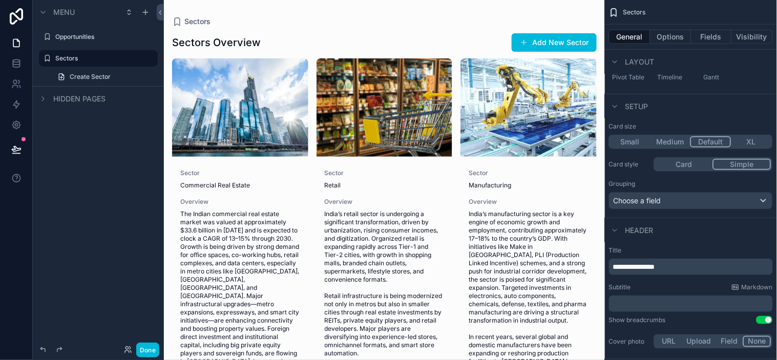
click at [693, 167] on button "Card" at bounding box center [683, 164] width 57 height 11
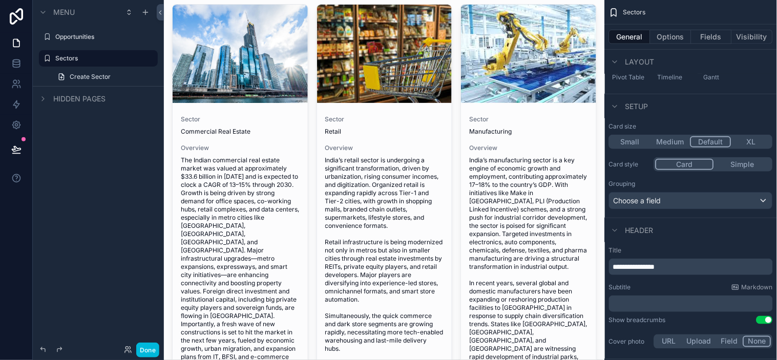
scroll to position [177, 0]
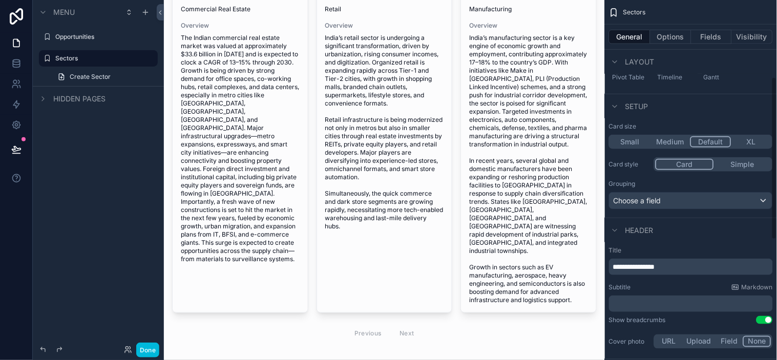
drag, startPoint x: 744, startPoint y: 163, endPoint x: 724, endPoint y: 165, distance: 20.1
click at [744, 163] on button "Simple" at bounding box center [742, 164] width 57 height 11
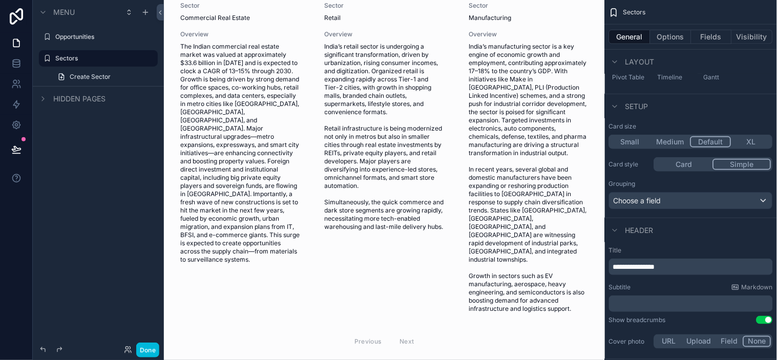
scroll to position [0, 0]
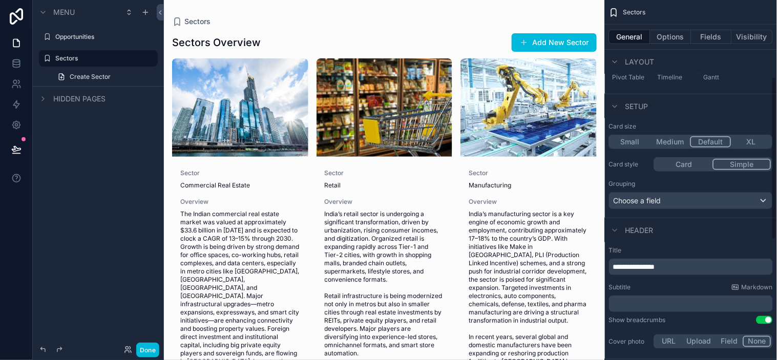
click at [690, 166] on button "Card" at bounding box center [683, 164] width 57 height 11
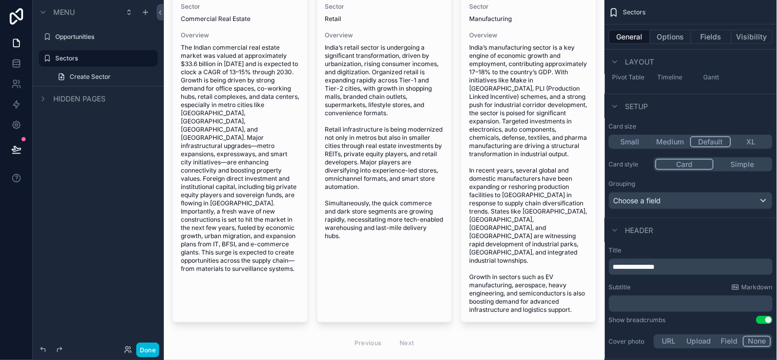
scroll to position [177, 0]
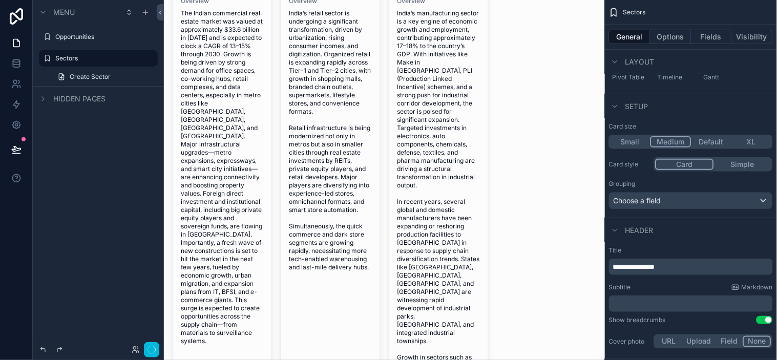
click at [671, 139] on button "Medium" at bounding box center [670, 141] width 41 height 11
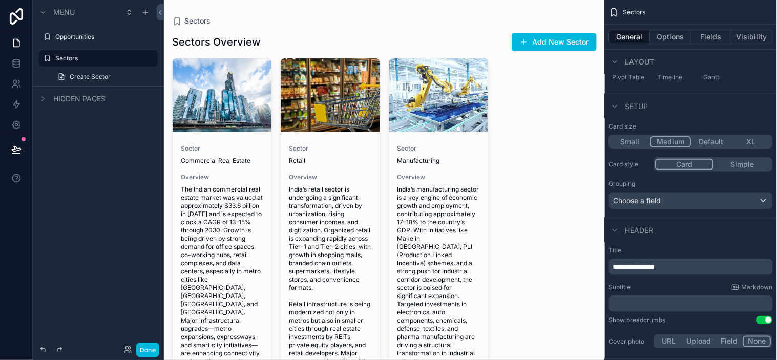
scroll to position [0, 0]
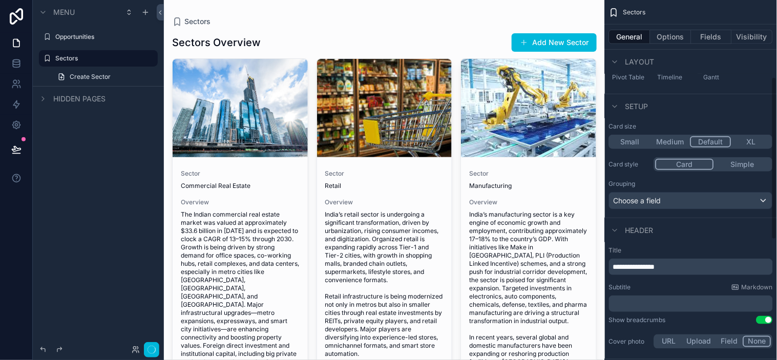
click at [717, 144] on button "Default" at bounding box center [710, 141] width 41 height 11
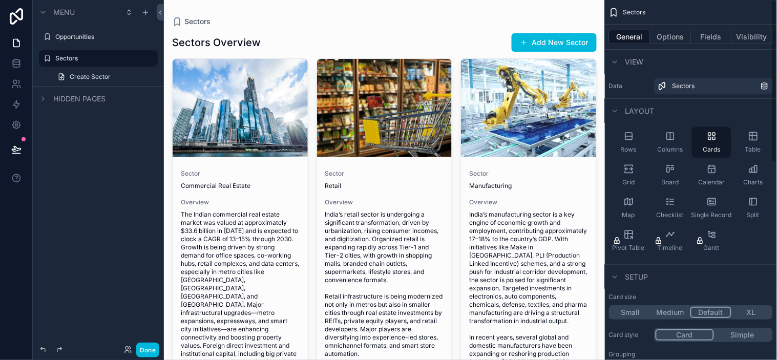
click at [743, 246] on div "Rows Columns Cards Table Grid Board Calendar Charts Map Checklist Single Record…" at bounding box center [691, 191] width 172 height 137
click at [751, 244] on div "Rows Columns Cards Table Grid Board Calendar Charts Map Checklist Single Record…" at bounding box center [691, 191] width 172 height 137
click at [753, 243] on div "Rows Columns Cards Table Grid Board Calendar Charts Map Checklist Single Record…" at bounding box center [691, 191] width 172 height 137
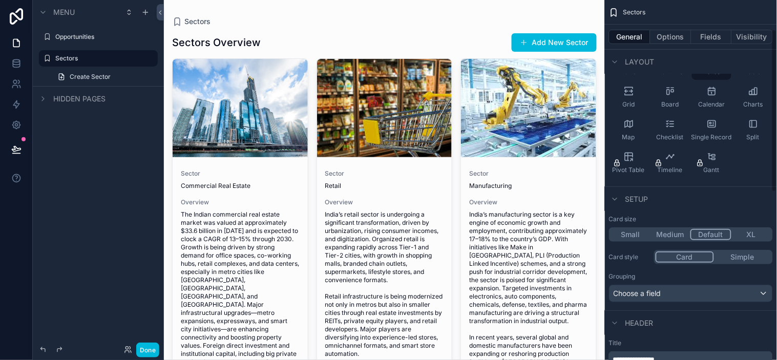
scroll to position [57, 0]
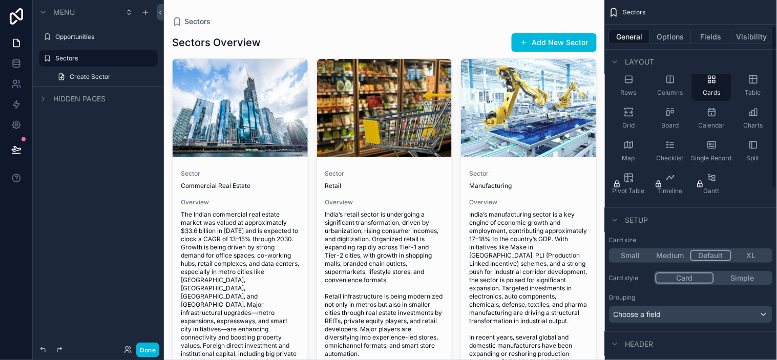
click at [719, 228] on div "Setup" at bounding box center [691, 219] width 172 height 25
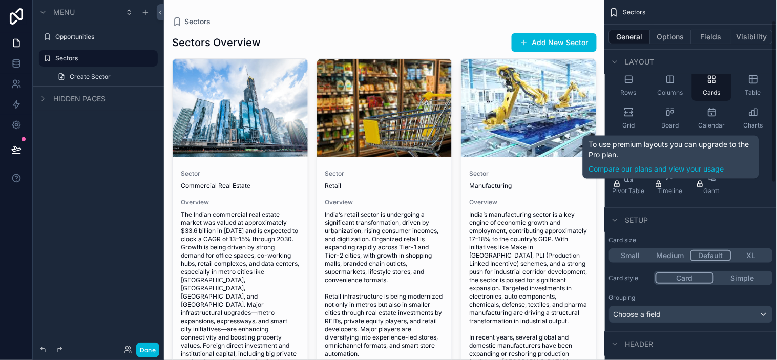
scroll to position [0, 0]
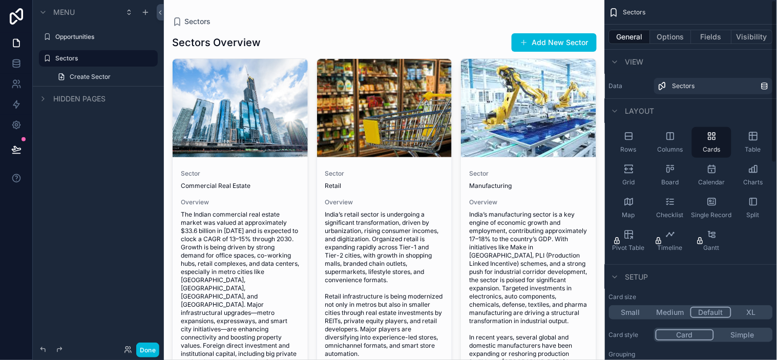
click at [712, 35] on button "Fields" at bounding box center [711, 37] width 41 height 14
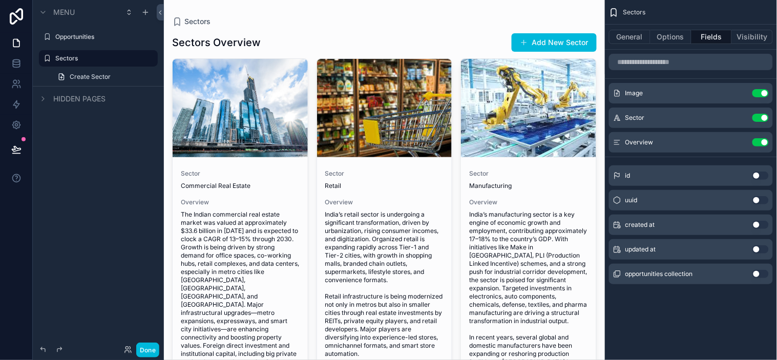
click at [0, 0] on icon "scrollable content" at bounding box center [0, 0] width 0 height 0
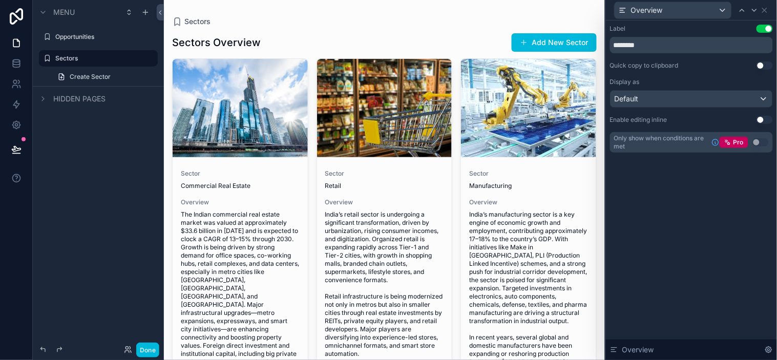
click at [689, 213] on div "Label Use setting ******** Quick copy to clipboard Use setting Display as Defau…" at bounding box center [691, 190] width 171 height 340
click at [718, 348] on div "Overview" at bounding box center [691, 350] width 171 height 20
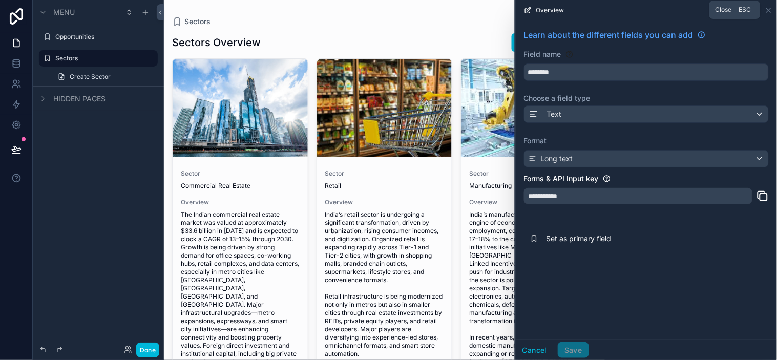
click at [766, 9] on icon at bounding box center [769, 10] width 8 height 8
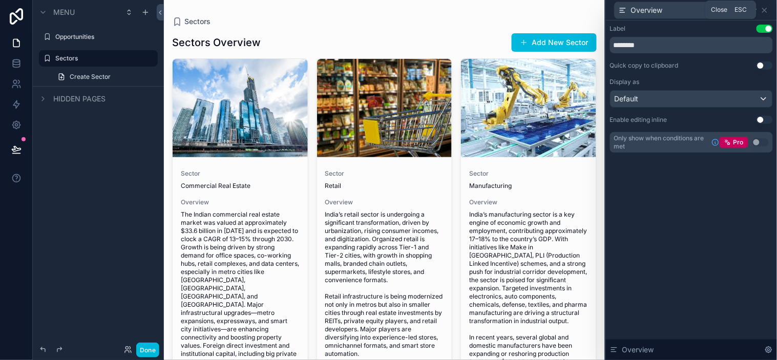
click at [766, 9] on icon at bounding box center [764, 10] width 8 height 8
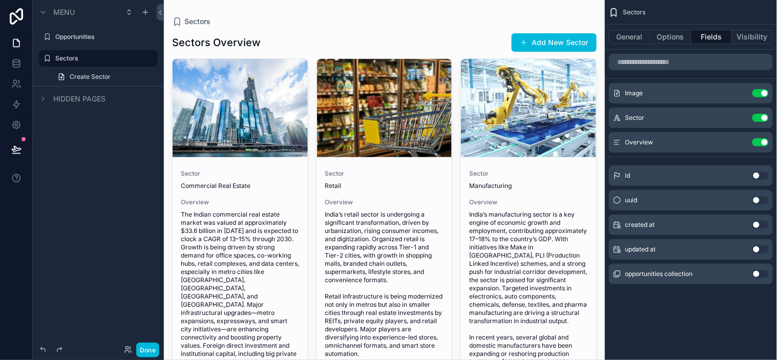
click at [0, 0] on icon "scrollable content" at bounding box center [0, 0] width 0 height 0
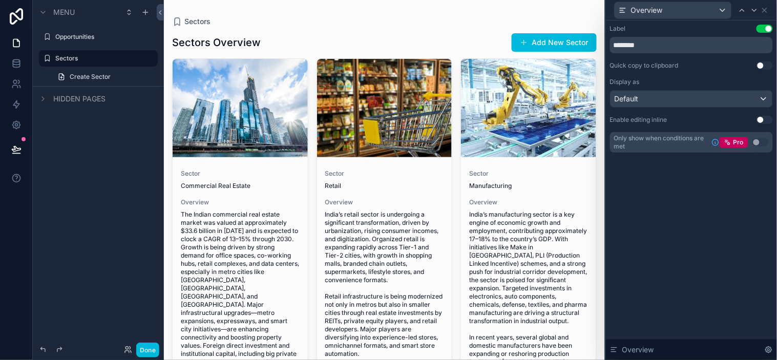
click at [684, 190] on div "Label Use setting ******** Quick copy to clipboard Use setting Display as Defau…" at bounding box center [691, 190] width 171 height 340
click at [772, 10] on div "Overview" at bounding box center [691, 10] width 163 height 20
click at [766, 8] on icon at bounding box center [764, 10] width 8 height 8
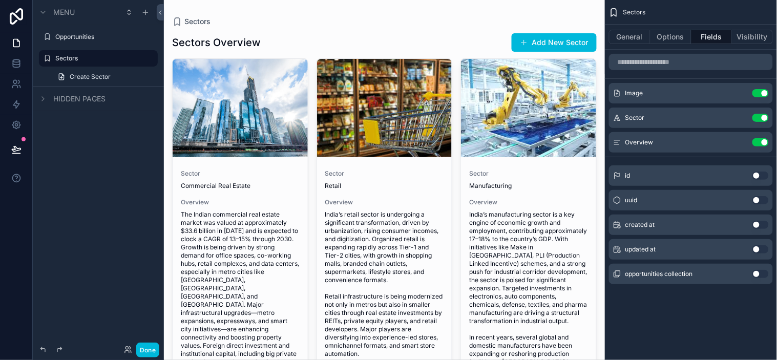
click at [0, 0] on icon "scrollable content" at bounding box center [0, 0] width 0 height 0
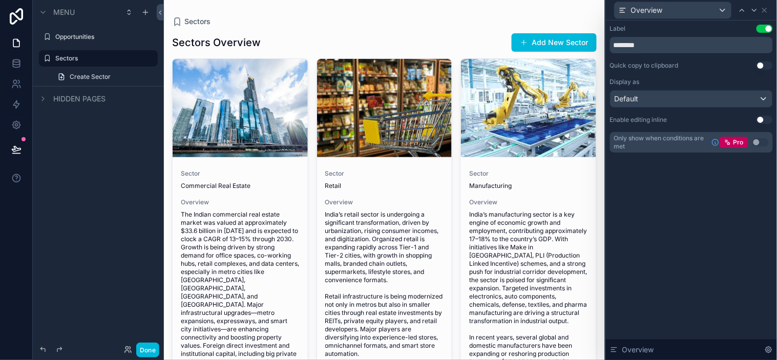
click at [741, 208] on div "Label Use setting ******** Quick copy to clipboard Use setting Display as Defau…" at bounding box center [691, 190] width 171 height 340
click at [694, 70] on div "Label Use setting ******** Quick copy to clipboard Use setting Display as Defau…" at bounding box center [691, 89] width 163 height 128
click at [761, 100] on div "Default" at bounding box center [691, 99] width 162 height 16
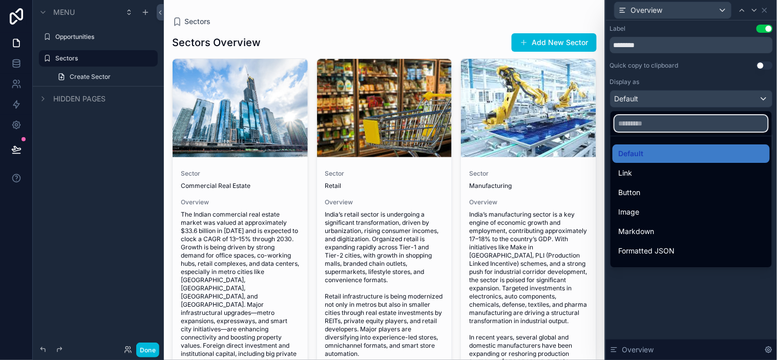
click at [667, 123] on input "text" at bounding box center [691, 123] width 153 height 16
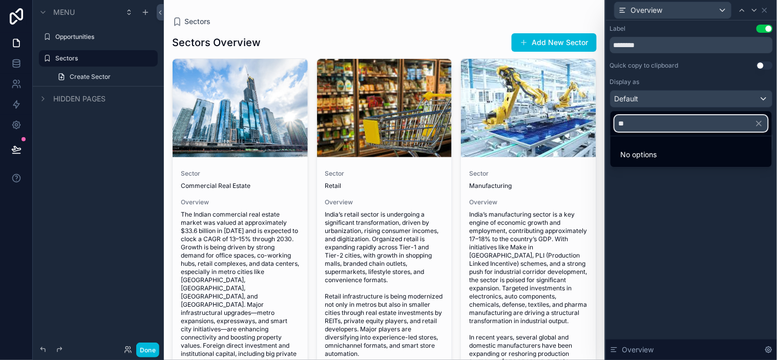
type input "*"
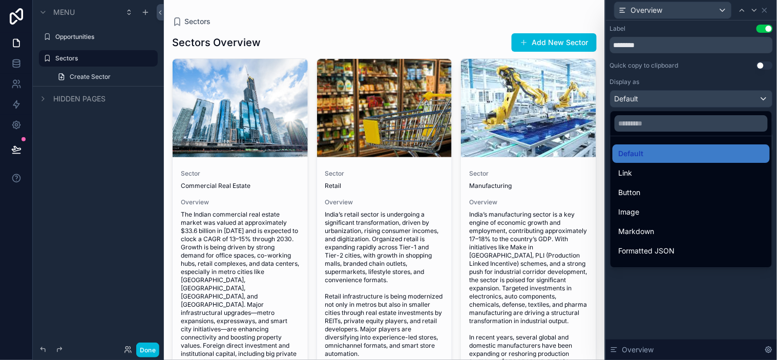
click at [705, 307] on div at bounding box center [691, 180] width 171 height 360
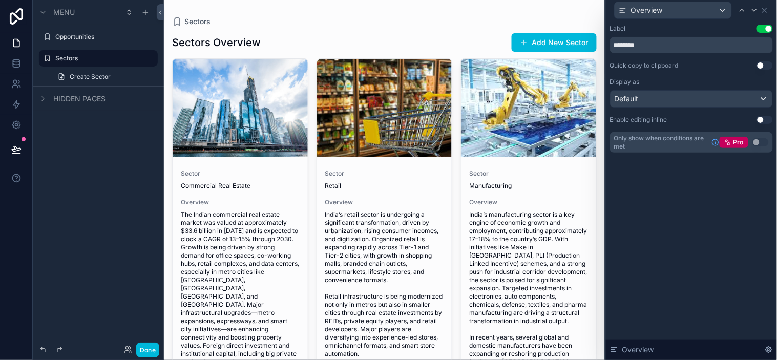
click at [728, 223] on div "Label Use setting ******** Quick copy to clipboard Use setting Display as Defau…" at bounding box center [691, 190] width 171 height 340
click at [678, 296] on div "Label Use setting ******** Quick copy to clipboard Use setting Display as Defau…" at bounding box center [691, 190] width 171 height 340
click at [765, 100] on div "Default" at bounding box center [691, 99] width 162 height 16
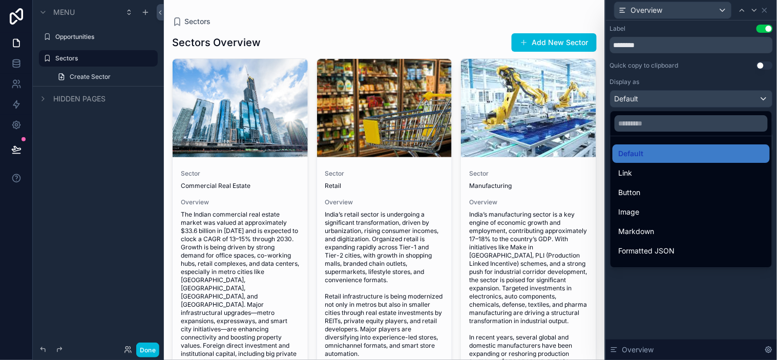
click at [762, 99] on div at bounding box center [691, 180] width 171 height 360
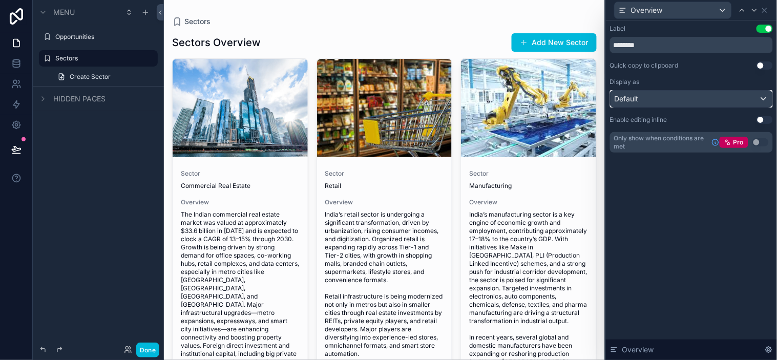
click at [764, 94] on div "Default" at bounding box center [691, 99] width 162 height 16
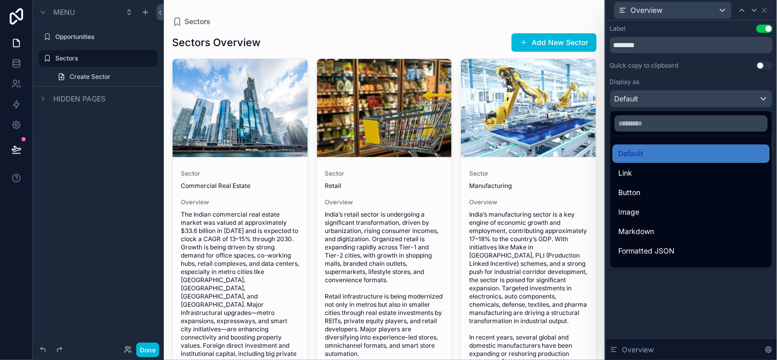
click at [759, 99] on div at bounding box center [691, 180] width 171 height 360
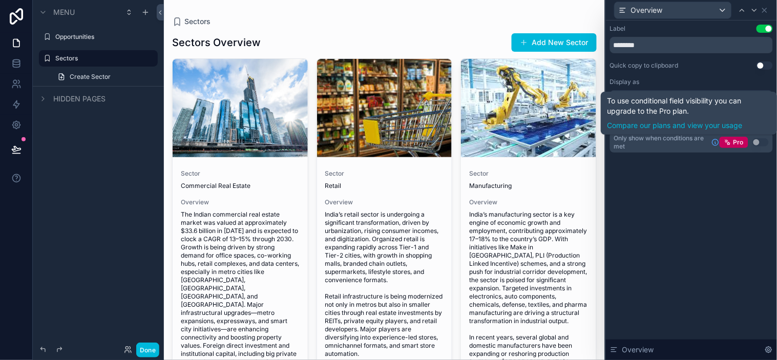
click at [729, 233] on div "Label Use setting ******** Quick copy to clipboard Use setting Display as Defau…" at bounding box center [691, 190] width 171 height 340
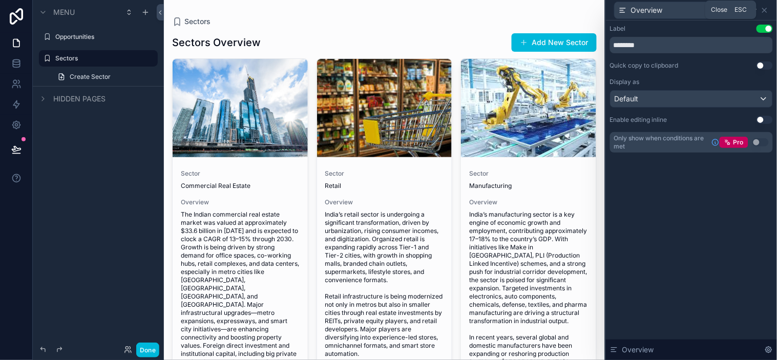
click at [765, 8] on icon at bounding box center [764, 10] width 8 height 8
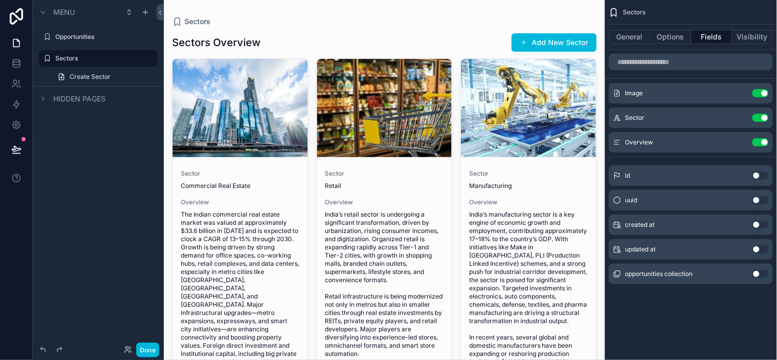
click at [675, 43] on button "Options" at bounding box center [670, 37] width 41 height 14
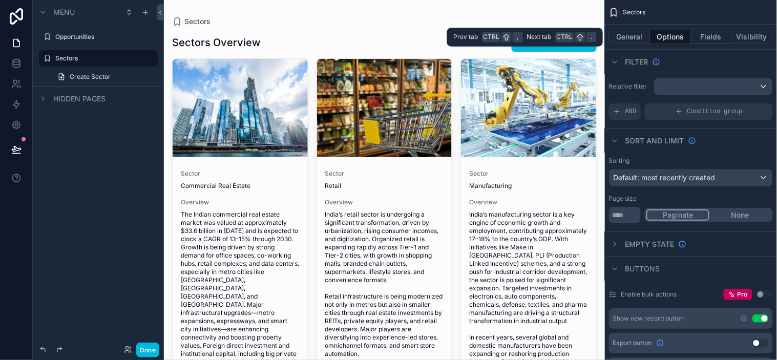
click at [668, 40] on button "Options" at bounding box center [670, 37] width 41 height 14
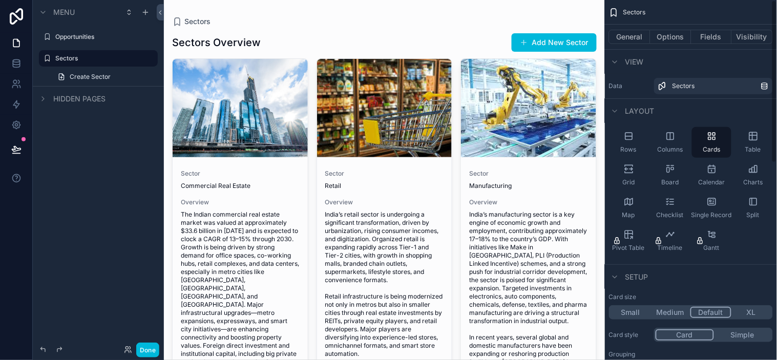
click at [676, 31] on button "Options" at bounding box center [670, 37] width 41 height 14
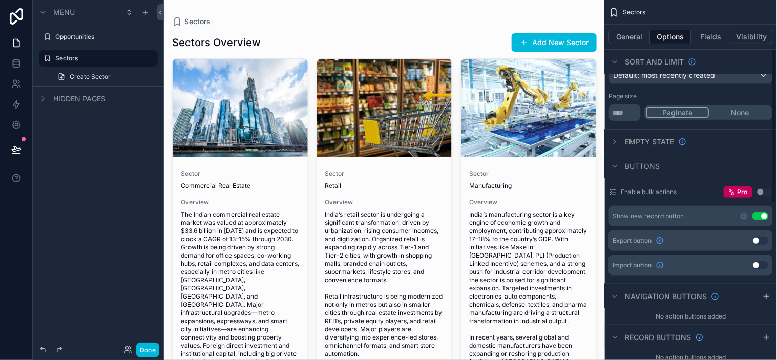
scroll to position [114, 0]
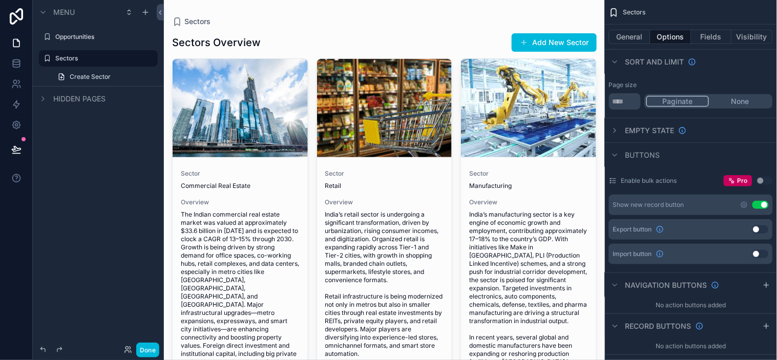
drag, startPoint x: 616, startPoint y: 128, endPoint x: 621, endPoint y: 128, distance: 5.6
click at [616, 128] on icon "scrollable content" at bounding box center [615, 130] width 8 height 8
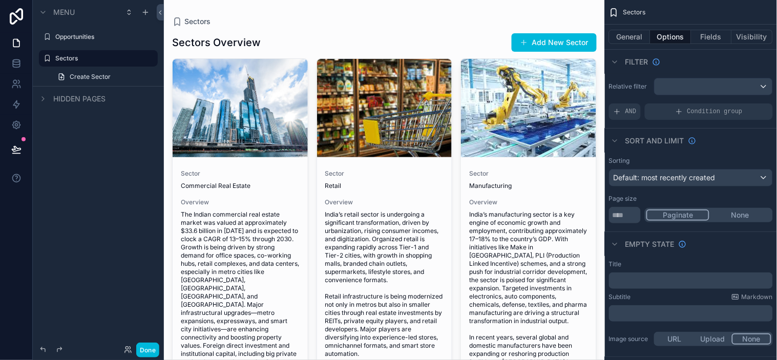
scroll to position [57, 0]
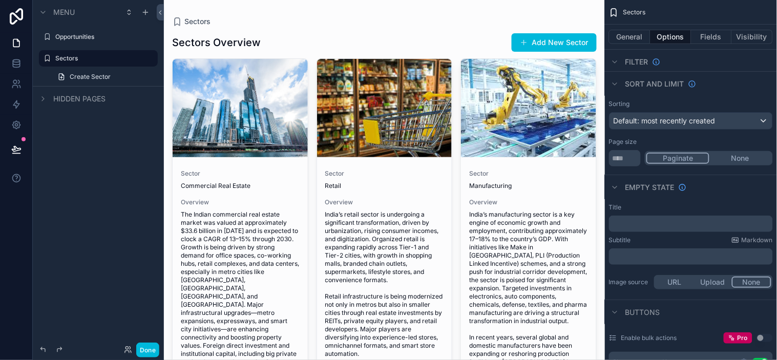
click at [616, 84] on icon "scrollable content" at bounding box center [615, 84] width 4 height 2
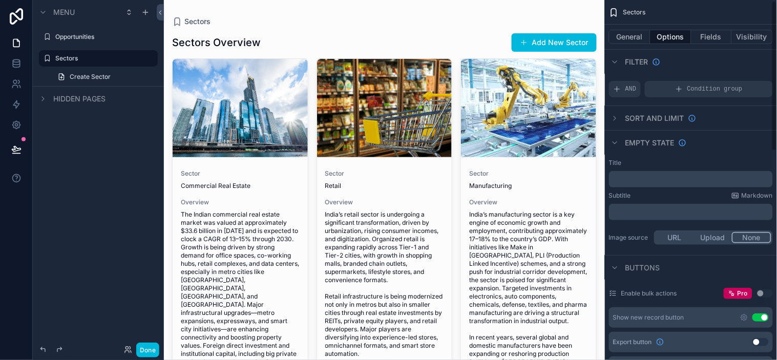
scroll to position [0, 0]
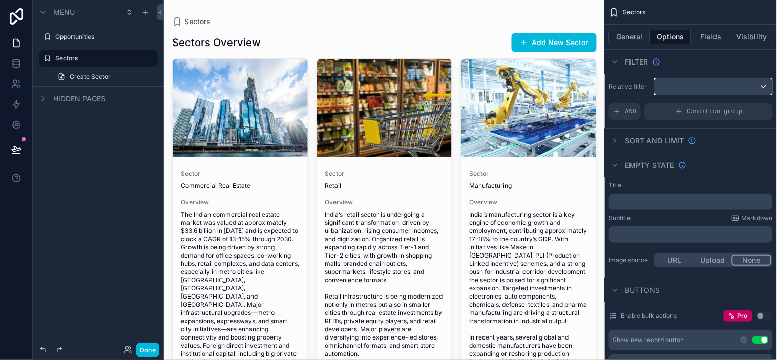
click at [705, 86] on div "scrollable content" at bounding box center [713, 86] width 118 height 16
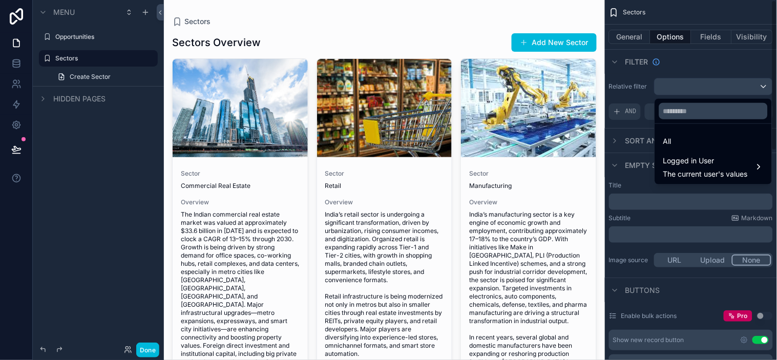
click at [734, 62] on div "scrollable content" at bounding box center [388, 180] width 777 height 360
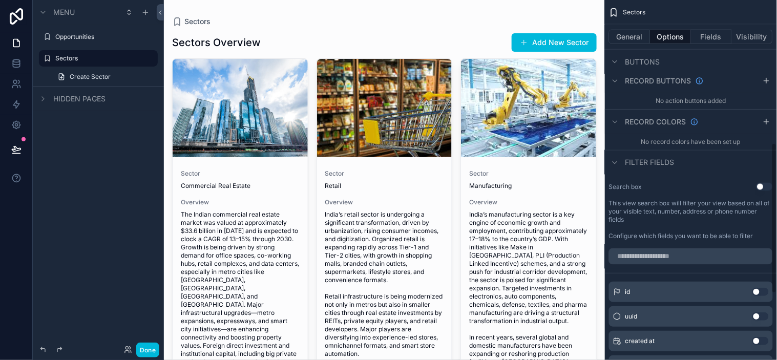
scroll to position [498, 0]
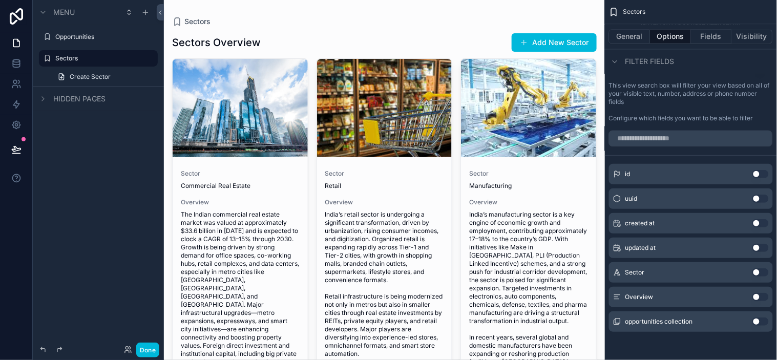
click at [622, 298] on div "Overview Use setting" at bounding box center [691, 297] width 164 height 20
click at [617, 297] on icon "scrollable content" at bounding box center [617, 297] width 4 height 0
click at [761, 297] on button "Use setting" at bounding box center [760, 297] width 16 height 8
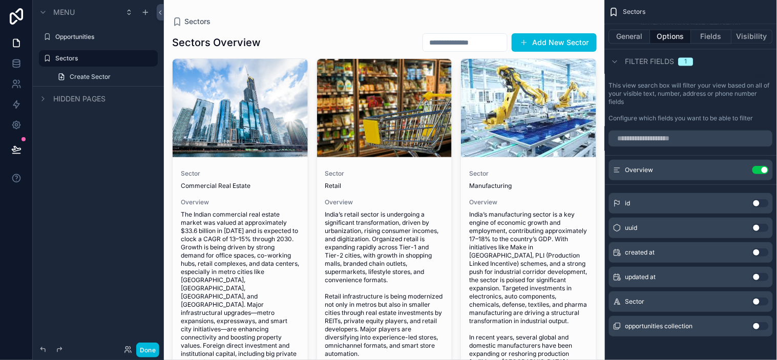
click at [761, 171] on button "Use setting" at bounding box center [760, 170] width 16 height 8
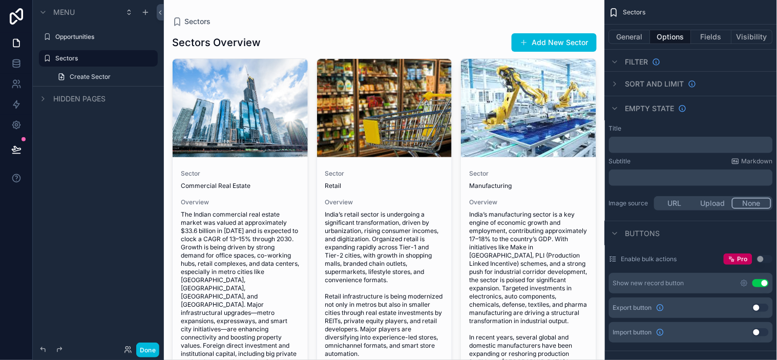
scroll to position [114, 0]
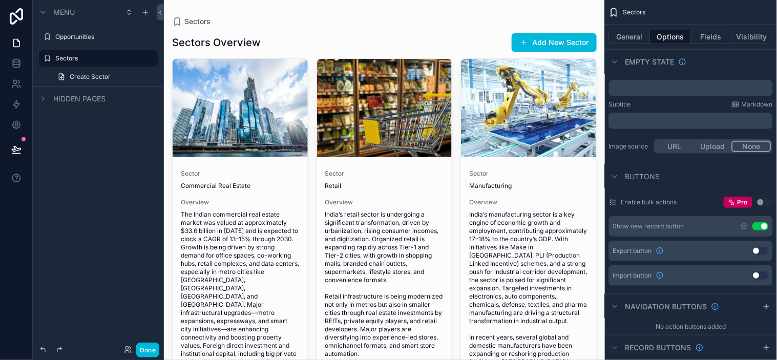
click at [744, 223] on icon "scrollable content" at bounding box center [744, 226] width 6 height 6
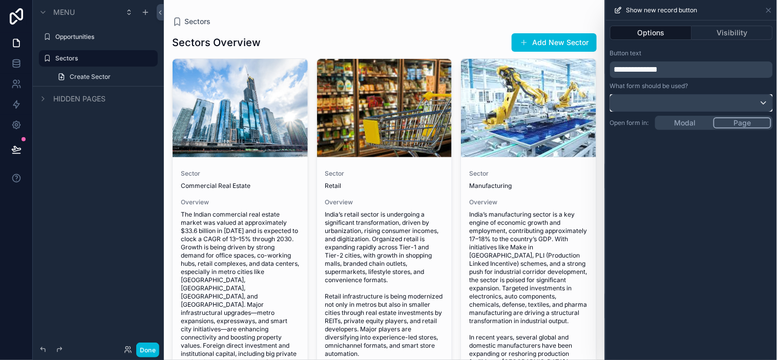
click at [693, 105] on div at bounding box center [691, 103] width 162 height 16
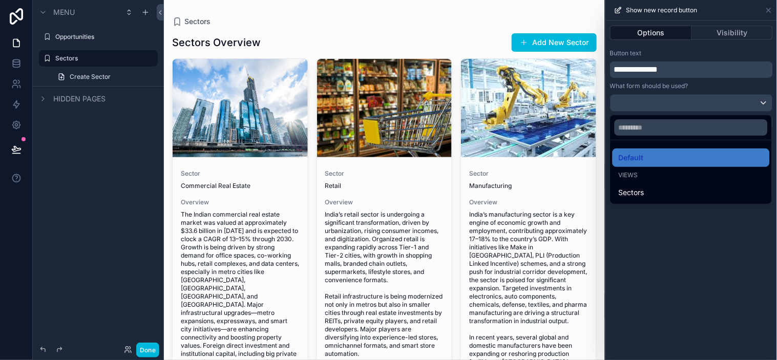
click at [738, 260] on div at bounding box center [691, 180] width 171 height 360
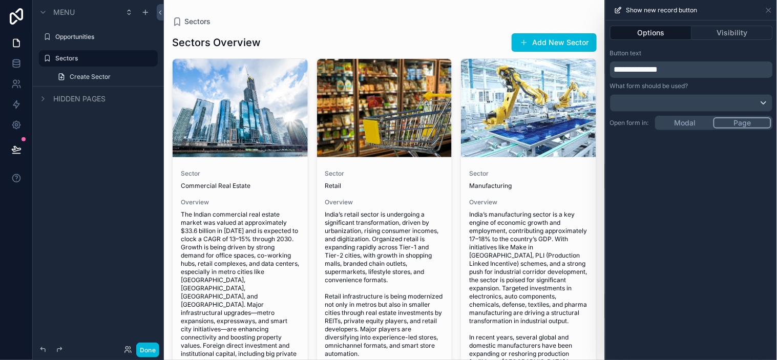
click at [721, 226] on div "**********" at bounding box center [691, 190] width 171 height 340
click at [743, 195] on div "**********" at bounding box center [691, 190] width 171 height 340
click at [733, 33] on button "Visibility" at bounding box center [732, 33] width 81 height 14
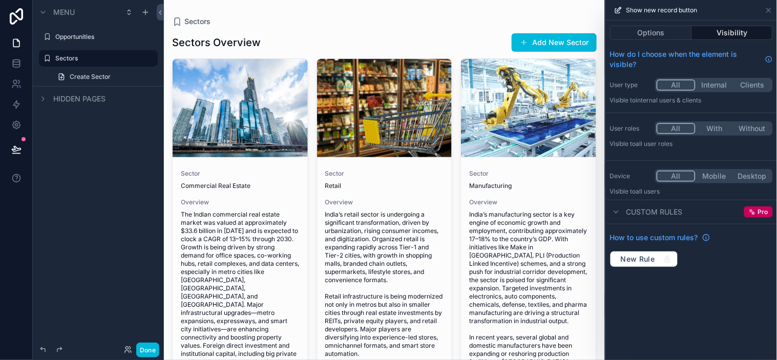
click at [770, 5] on div "Show new record button" at bounding box center [691, 10] width 163 height 20
click at [770, 10] on icon at bounding box center [769, 10] width 8 height 8
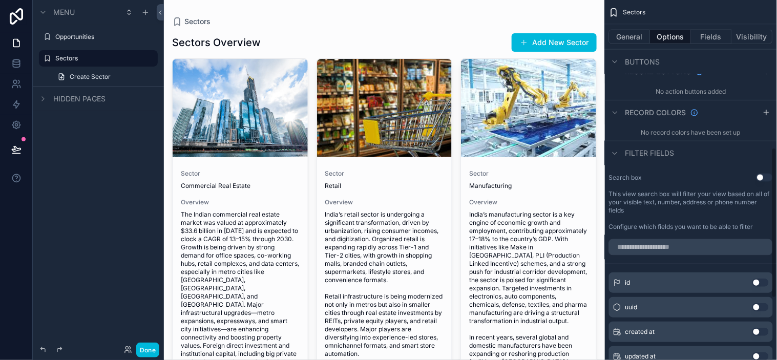
scroll to position [328, 0]
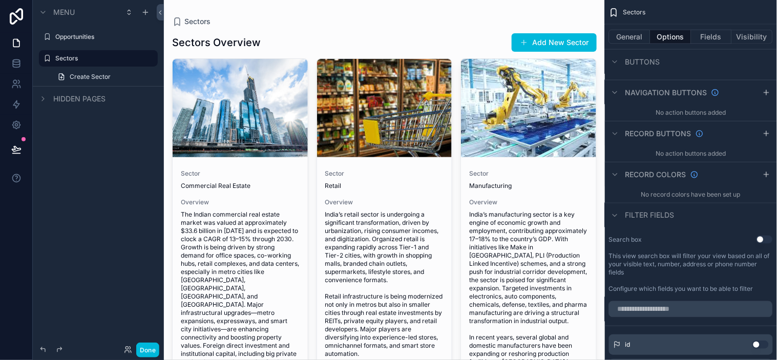
click at [680, 259] on label "This view search box will filter your view based on all of your visible text, n…" at bounding box center [691, 264] width 164 height 25
click at [689, 260] on label "This view search box will filter your view based on all of your visible text, n…" at bounding box center [691, 264] width 164 height 25
click at [708, 259] on label "This view search box will filter your view based on all of your visible text, n…" at bounding box center [691, 264] width 164 height 25
click at [693, 311] on input "scrollable content" at bounding box center [691, 309] width 164 height 16
click at [696, 277] on div "Search box Use setting This view search box will filter your view based on all …" at bounding box center [691, 264] width 172 height 66
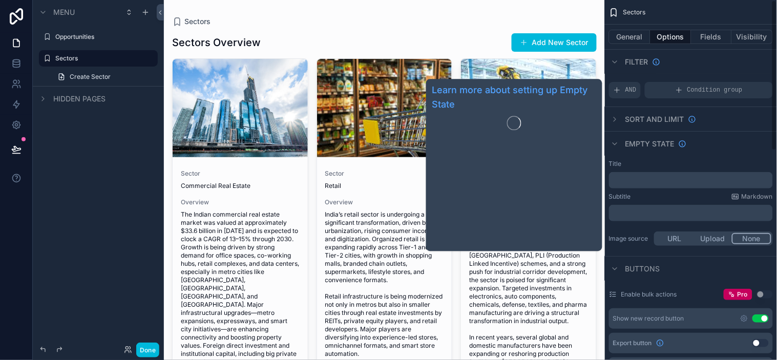
scroll to position [0, 0]
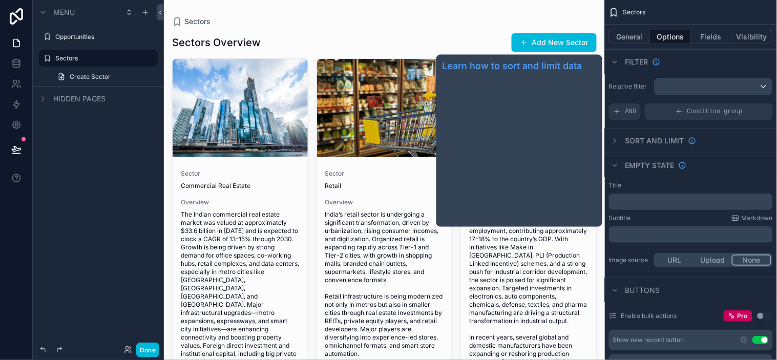
click at [653, 141] on span "Sort And Limit" at bounding box center [654, 141] width 59 height 10
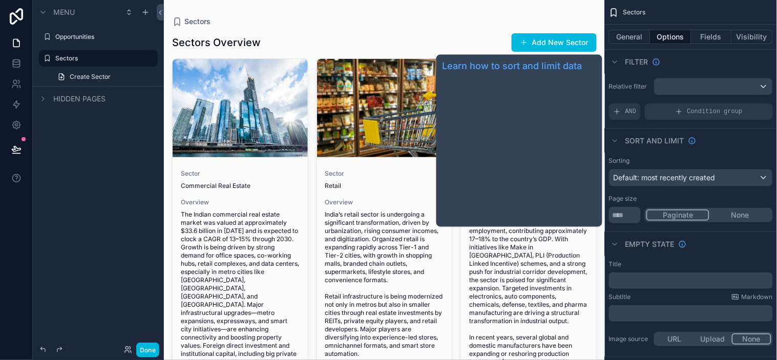
click at [663, 139] on span "Sort And Limit" at bounding box center [654, 141] width 59 height 10
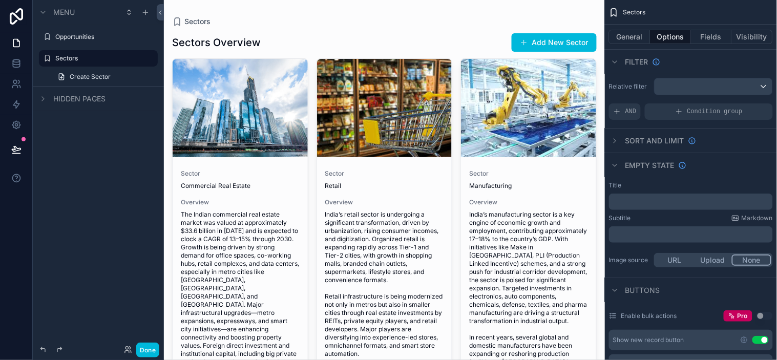
click at [643, 82] on label "Relative filter" at bounding box center [629, 86] width 41 height 8
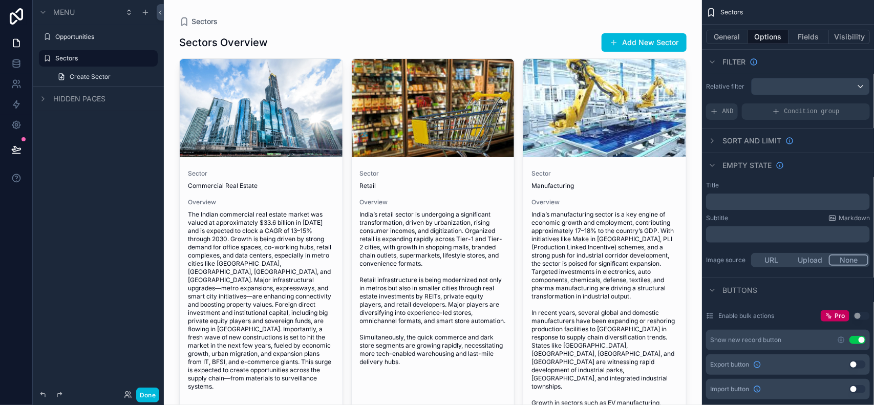
click at [776, 15] on div "Sectors" at bounding box center [788, 12] width 172 height 25
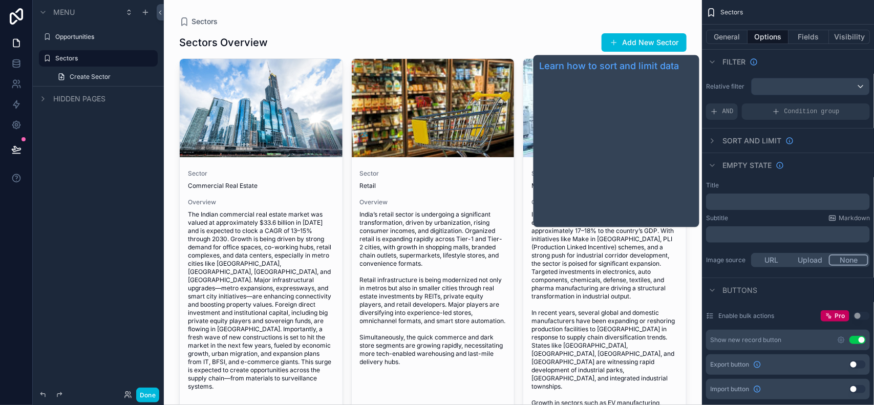
click at [731, 141] on span "Sort And Limit" at bounding box center [752, 141] width 59 height 10
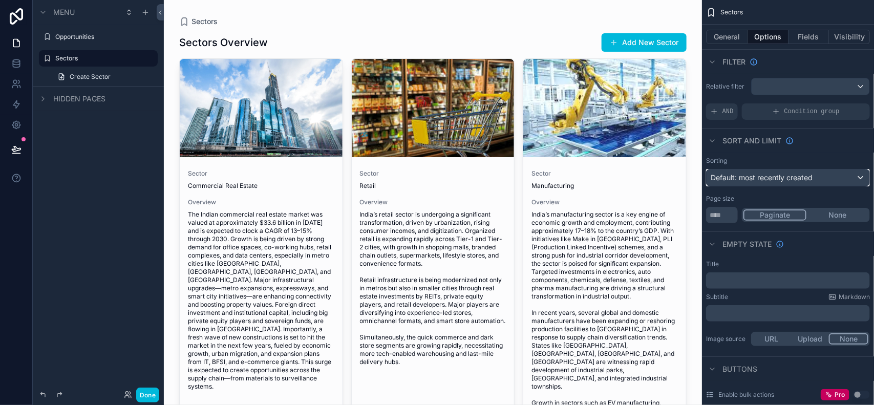
click at [756, 172] on div "Default: most recently created" at bounding box center [788, 178] width 163 height 16
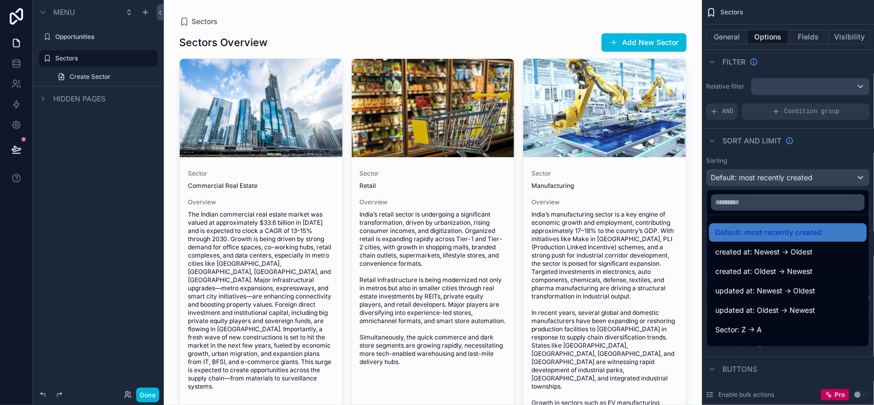
click at [758, 173] on div "scrollable content" at bounding box center [437, 202] width 874 height 405
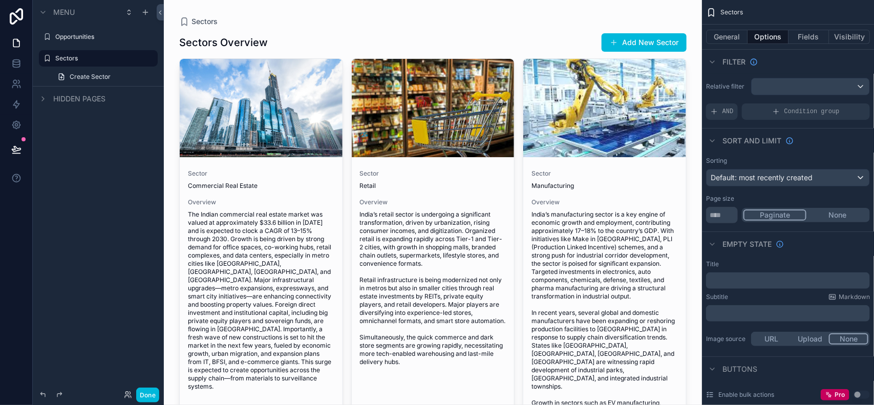
click at [776, 154] on div "Sorting Default: most recently created Page size ** Paginate None" at bounding box center [788, 190] width 172 height 75
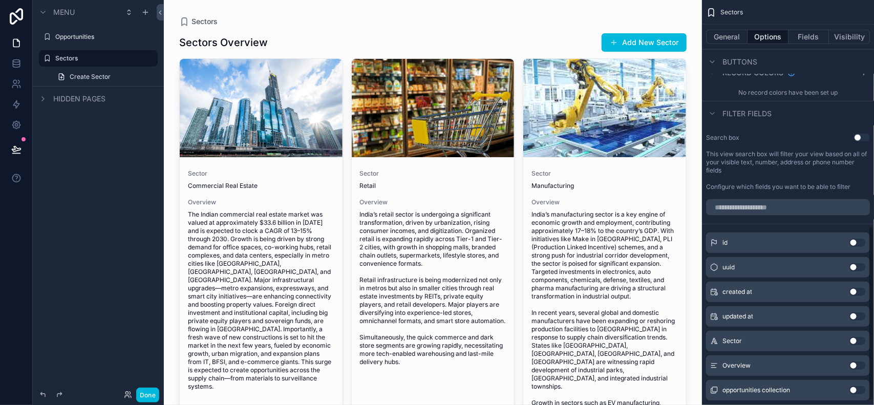
scroll to position [533, 0]
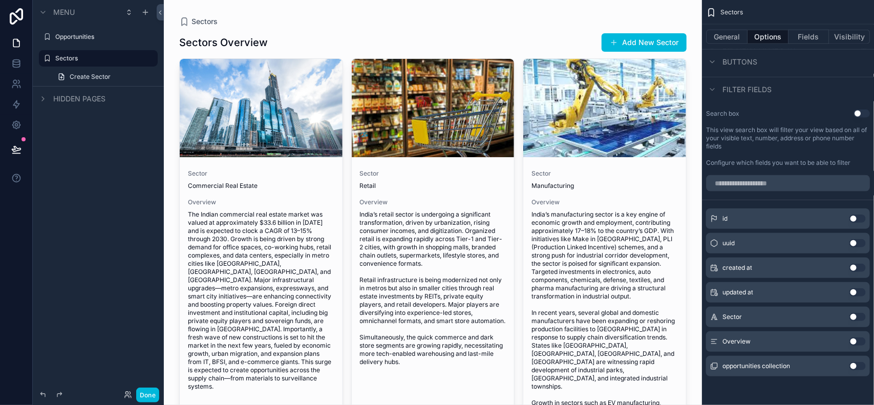
click at [776, 341] on button "Use setting" at bounding box center [858, 341] width 16 height 8
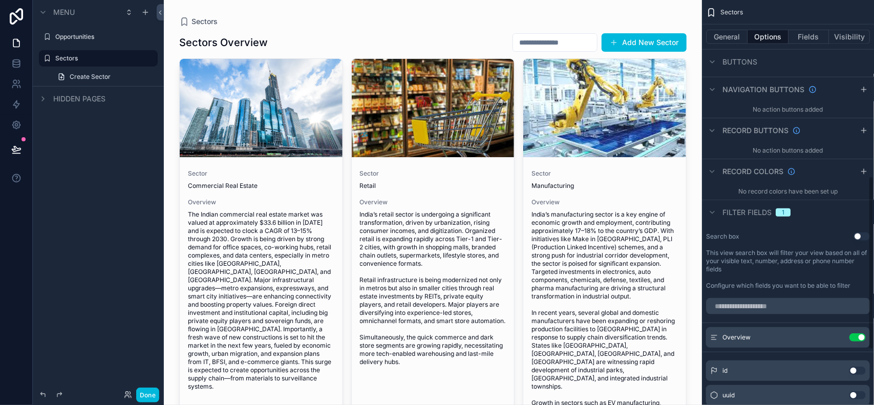
scroll to position [538, 0]
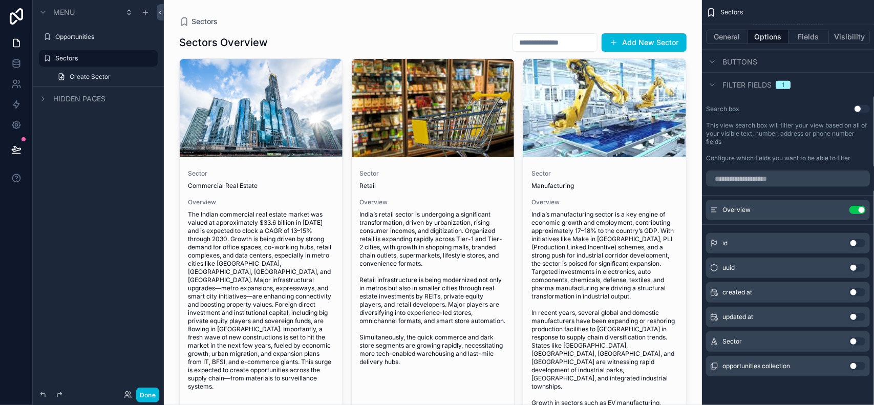
click at [776, 209] on button "Use setting" at bounding box center [858, 210] width 16 height 8
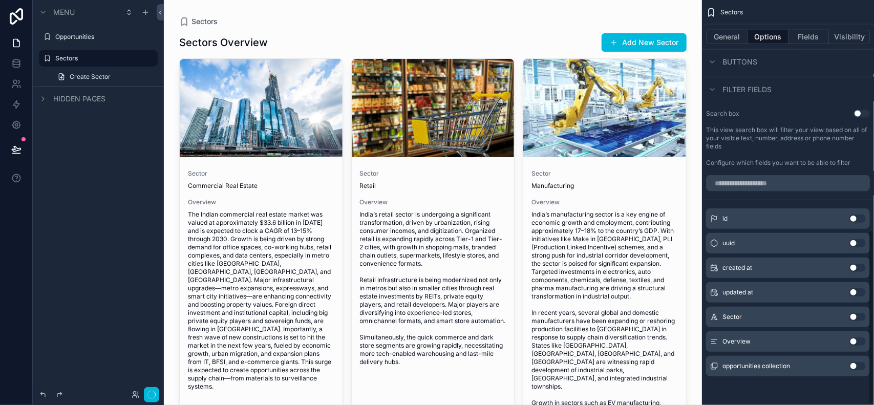
scroll to position [533, 0]
click at [776, 345] on button "Use setting" at bounding box center [858, 341] width 16 height 8
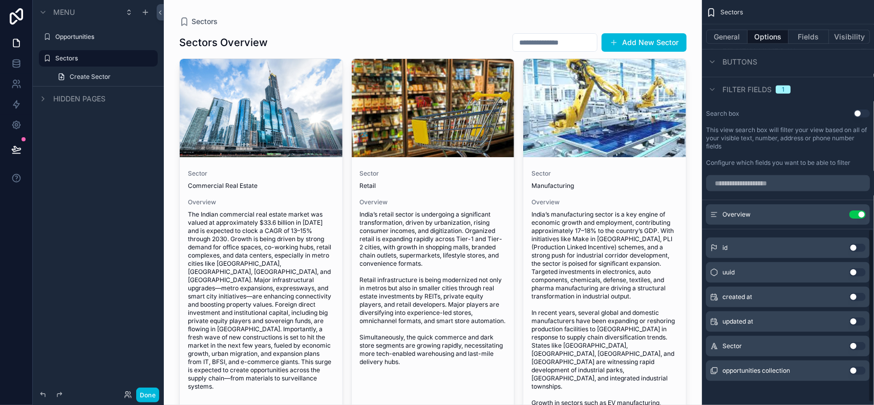
click at [0, 0] on icon "scrollable content" at bounding box center [0, 0] width 0 height 0
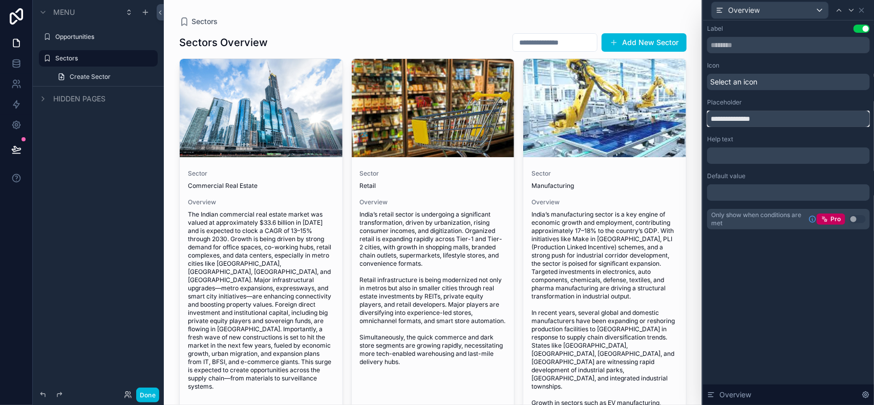
click at [776, 122] on input "**********" at bounding box center [788, 119] width 163 height 16
click at [765, 78] on div "Select an icon" at bounding box center [788, 82] width 163 height 16
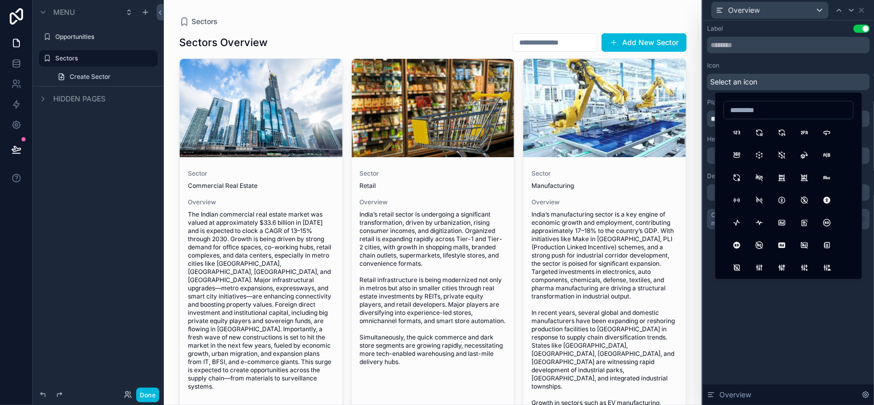
click at [765, 78] on div "Select an icon" at bounding box center [788, 82] width 163 height 16
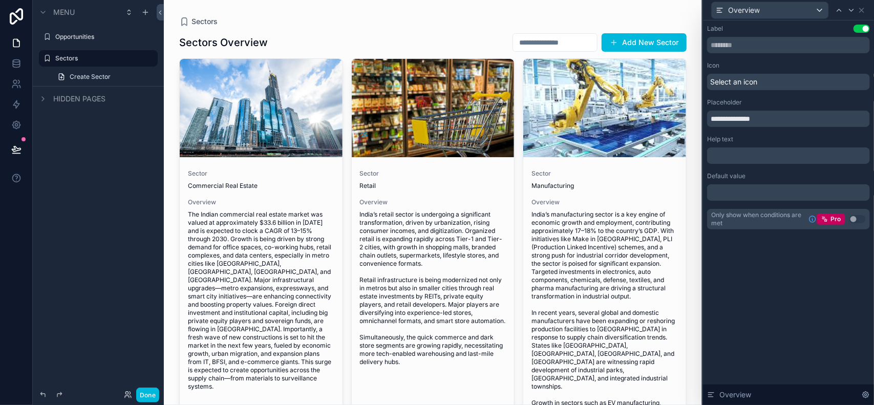
click at [776, 271] on div "**********" at bounding box center [788, 212] width 171 height 385
click at [776, 285] on div "**********" at bounding box center [788, 212] width 171 height 385
click at [776, 277] on div "**********" at bounding box center [788, 212] width 171 height 385
click at [776, 25] on button "Use setting" at bounding box center [862, 29] width 16 height 8
click at [776, 31] on button "Use setting" at bounding box center [862, 29] width 16 height 8
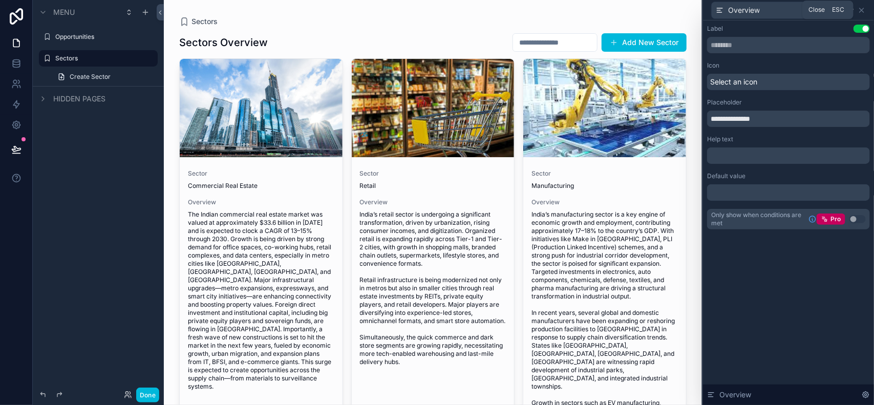
click at [776, 11] on icon at bounding box center [862, 10] width 8 height 8
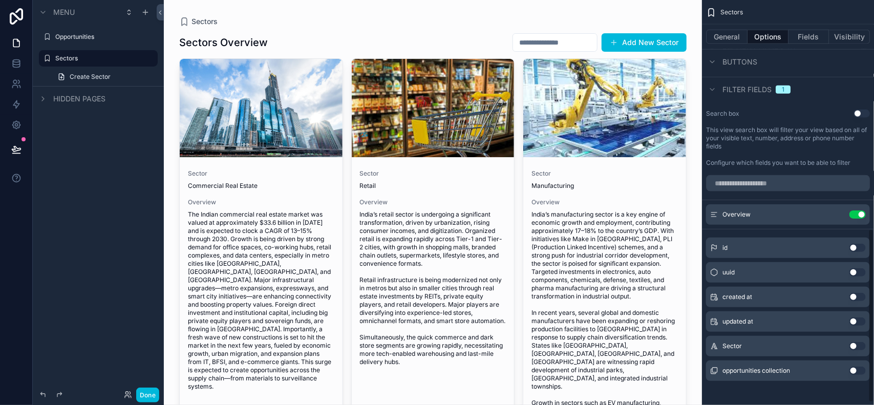
click at [776, 216] on button "Use setting" at bounding box center [858, 214] width 16 height 8
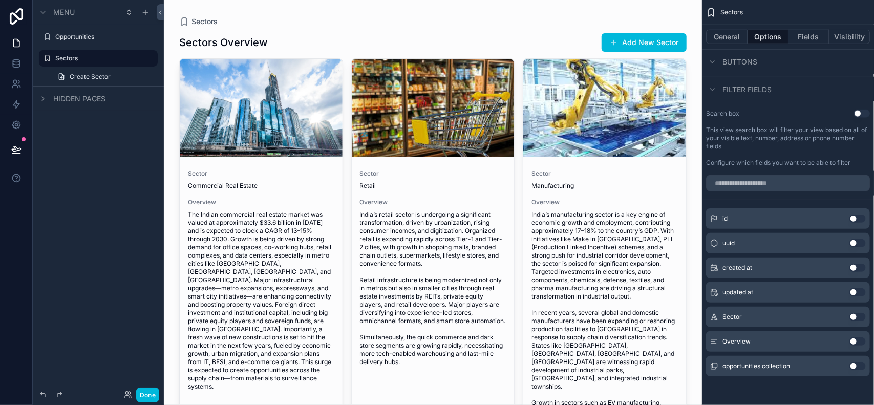
click at [733, 341] on span "Overview" at bounding box center [737, 341] width 28 height 8
drag, startPoint x: 748, startPoint y: 342, endPoint x: 755, endPoint y: 351, distance: 11.3
click at [756, 351] on div "Overview Use setting" at bounding box center [788, 341] width 164 height 20
click at [746, 338] on span "Overview" at bounding box center [737, 341] width 28 height 8
click at [756, 336] on div "Overview Use setting" at bounding box center [788, 341] width 164 height 20
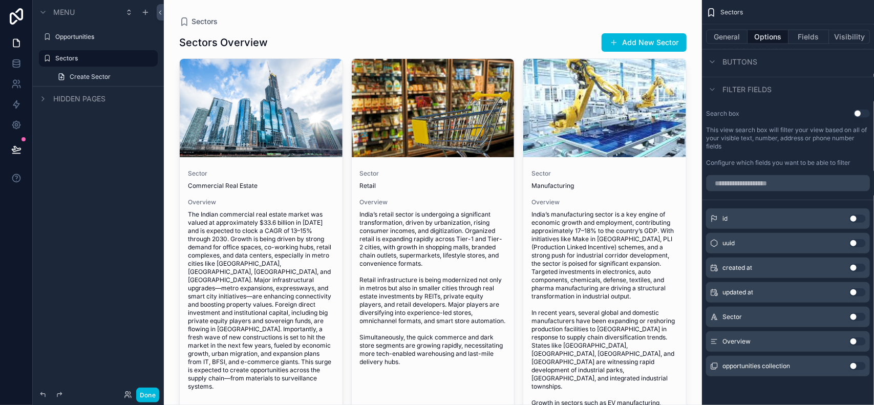
click at [769, 336] on div "Overview Use setting" at bounding box center [788, 341] width 164 height 20
click at [776, 114] on button "Use setting" at bounding box center [862, 114] width 16 height 8
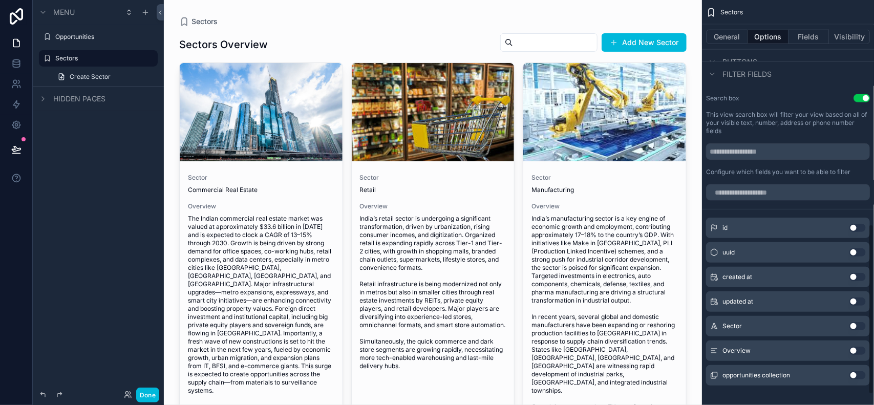
scroll to position [557, 0]
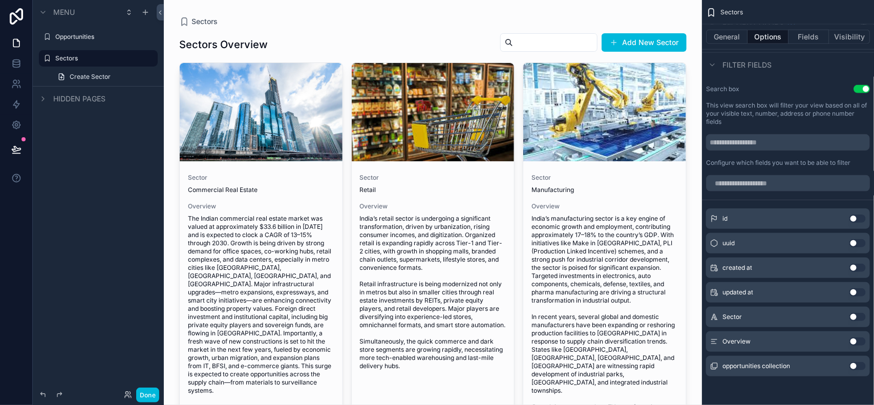
click at [776, 91] on button "Use setting" at bounding box center [862, 89] width 16 height 8
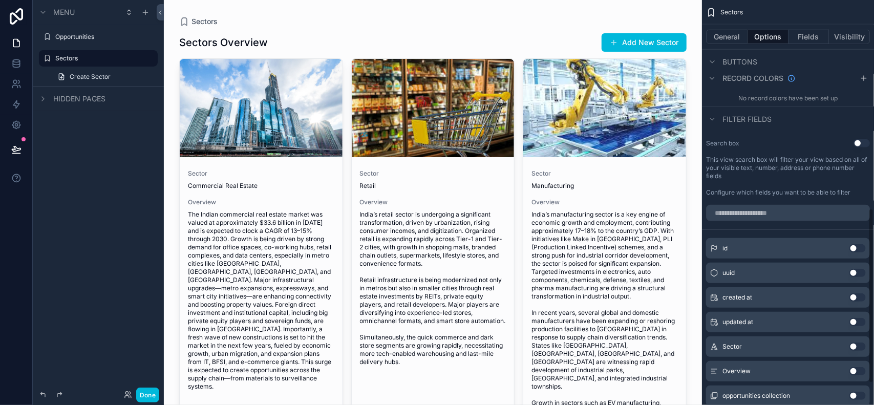
scroll to position [533, 0]
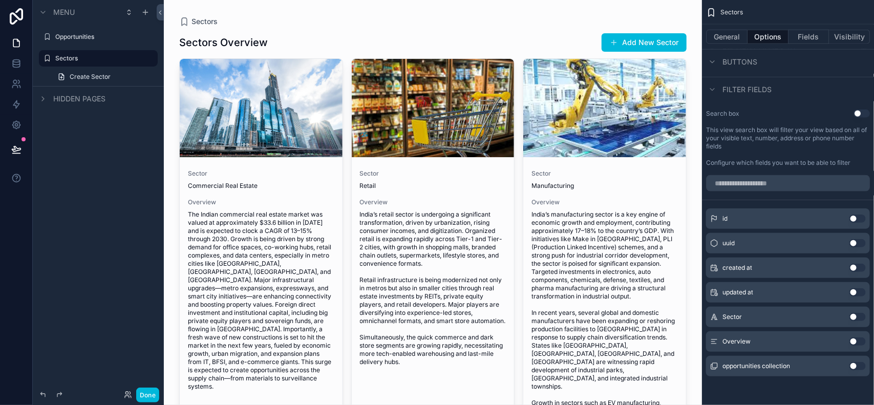
click at [420, 21] on div "Sectors" at bounding box center [432, 21] width 507 height 10
drag, startPoint x: 468, startPoint y: 16, endPoint x: 474, endPoint y: 14, distance: 6.5
click at [469, 16] on div "Sectors" at bounding box center [432, 21] width 507 height 10
click at [484, 13] on div "Sectors Sectors Overview Add New Sector Sector Commercial Real Estate Overview …" at bounding box center [433, 252] width 524 height 505
drag, startPoint x: 509, startPoint y: 19, endPoint x: 518, endPoint y: 19, distance: 9.7
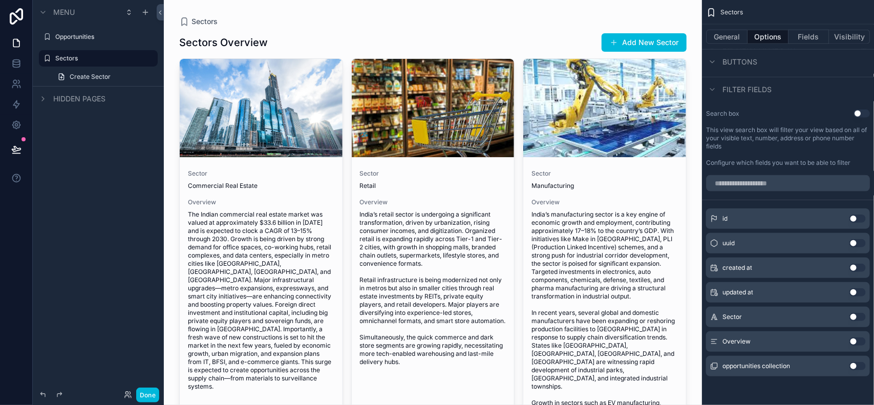
click at [511, 19] on div "Sectors" at bounding box center [432, 21] width 507 height 10
drag, startPoint x: 520, startPoint y: 19, endPoint x: 526, endPoint y: 16, distance: 6.7
click at [521, 18] on div "Sectors" at bounding box center [432, 21] width 507 height 10
click at [526, 16] on div "Sectors" at bounding box center [432, 21] width 507 height 10
click at [528, 16] on div "Sectors" at bounding box center [432, 21] width 507 height 10
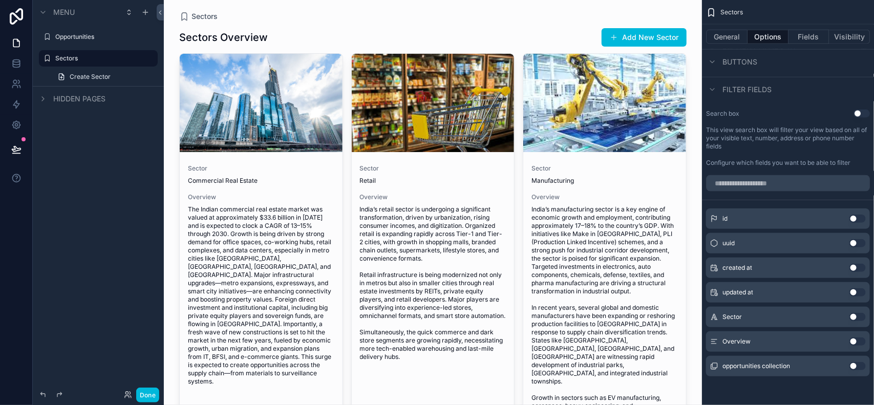
scroll to position [0, 0]
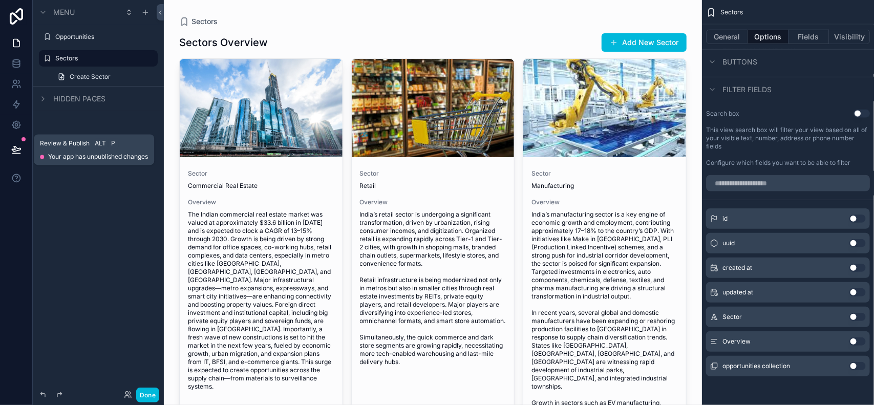
click at [17, 140] on button at bounding box center [16, 149] width 23 height 29
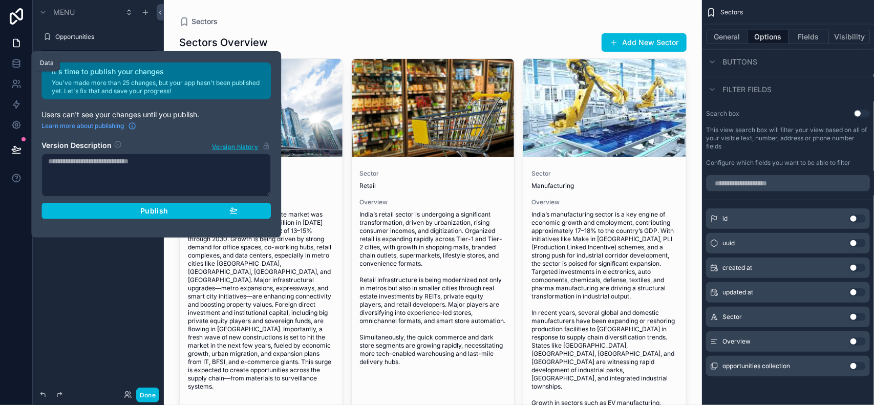
click at [18, 63] on icon at bounding box center [16, 63] width 10 height 10
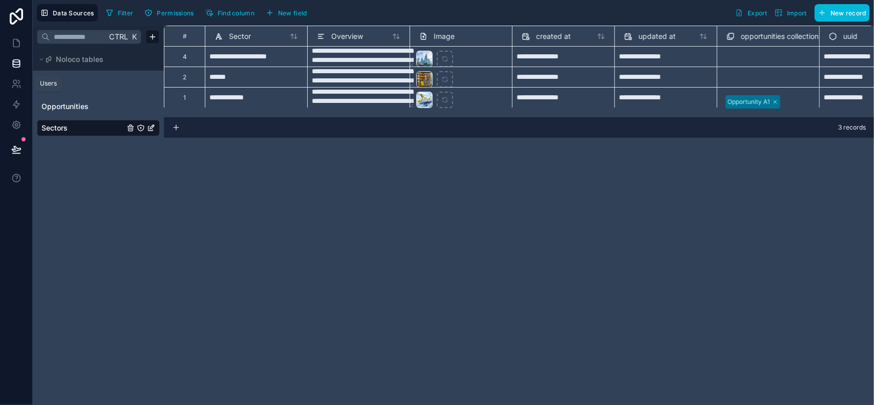
click at [6, 78] on link at bounding box center [16, 84] width 32 height 20
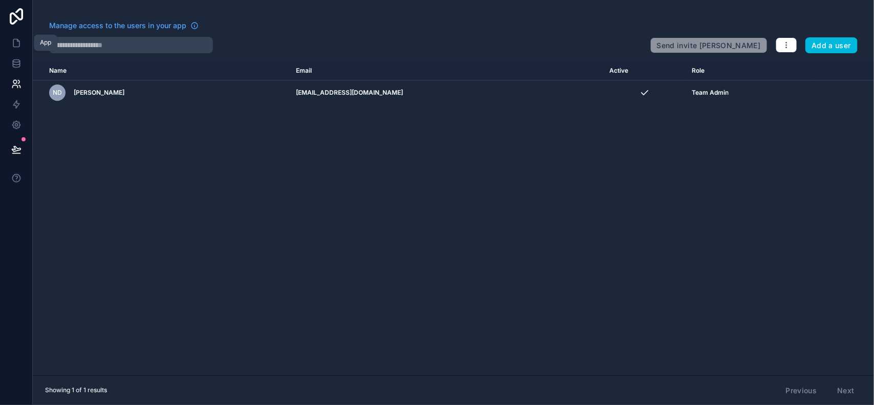
click at [13, 44] on icon at bounding box center [16, 43] width 6 height 8
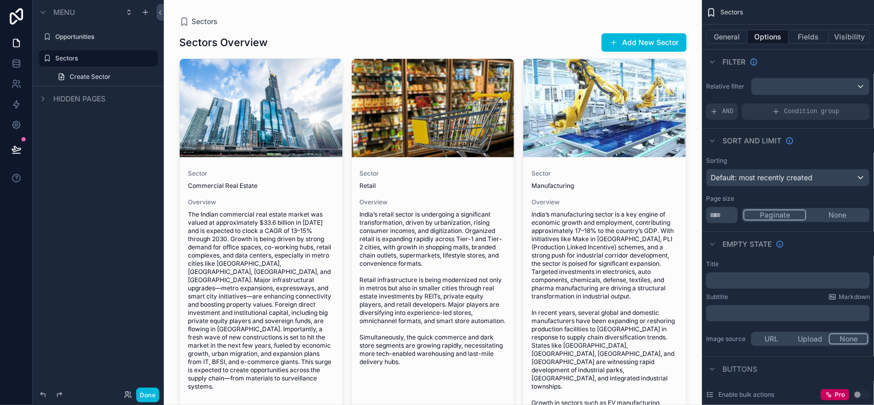
click at [24, 15] on icon at bounding box center [16, 16] width 20 height 16
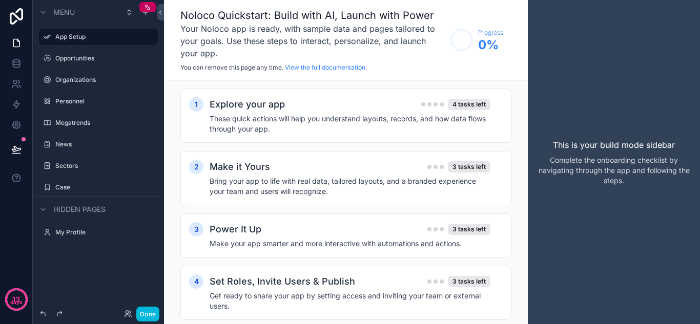
click at [323, 126] on h4 "These quick actions will help you understand layouts, records, and how data flo…" at bounding box center [349, 124] width 281 height 20
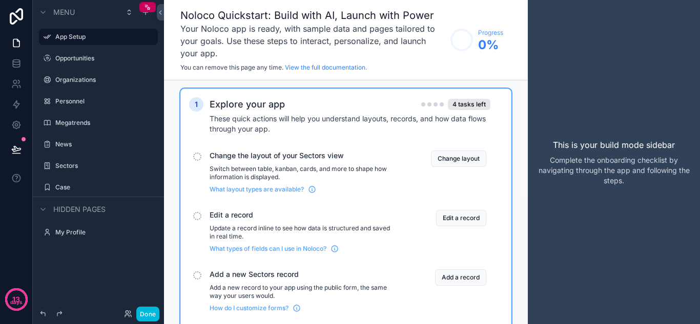
click at [334, 125] on h4 "These quick actions will help you understand layouts, records, and how data flo…" at bounding box center [349, 124] width 281 height 20
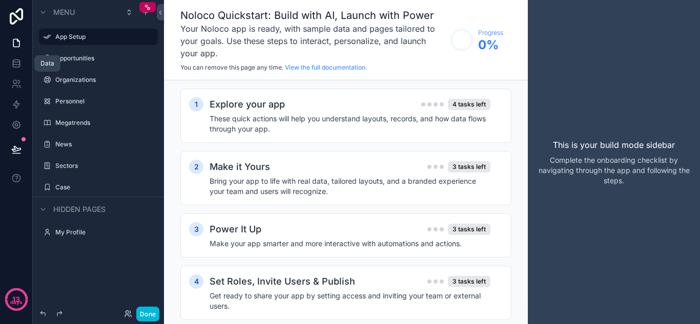
click at [15, 65] on icon at bounding box center [16, 63] width 7 height 4
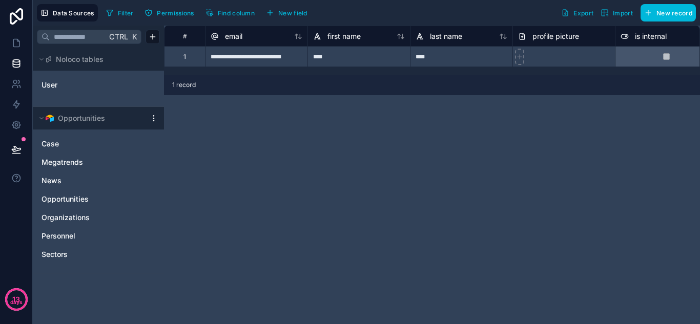
click at [91, 201] on link "Opportunities" at bounding box center [87, 199] width 93 height 10
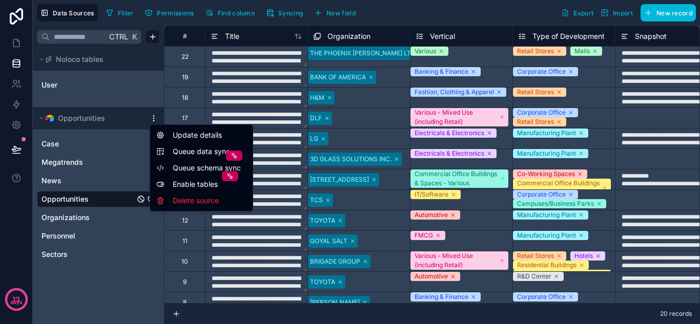
click at [155, 120] on html "**********" at bounding box center [350, 162] width 700 height 324
click at [154, 118] on html "**********" at bounding box center [350, 162] width 700 height 324
click at [153, 120] on html "**********" at bounding box center [350, 162] width 700 height 324
click at [153, 118] on html "**********" at bounding box center [350, 162] width 700 height 324
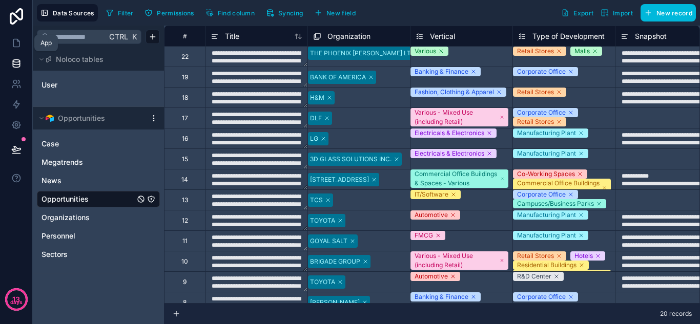
click at [12, 46] on icon at bounding box center [16, 43] width 10 height 10
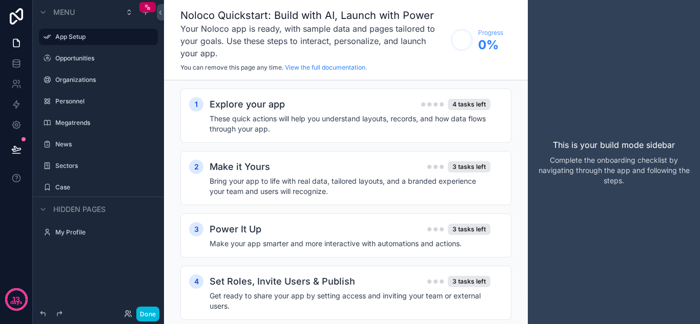
click at [0, 0] on icon "scrollable content" at bounding box center [0, 0] width 0 height 0
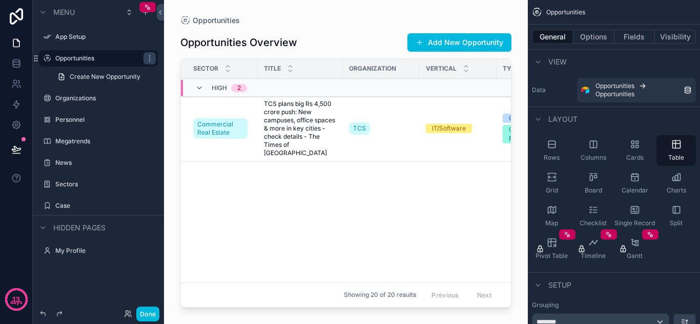
click at [264, 14] on div "scrollable content" at bounding box center [346, 156] width 364 height 312
click at [65, 98] on label "Organizations" at bounding box center [103, 98] width 96 height 8
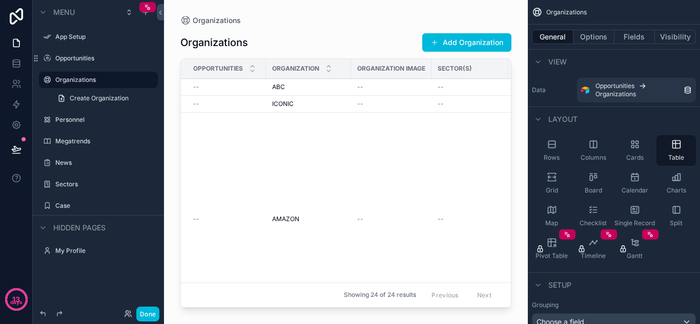
click at [72, 191] on div "Sectors" at bounding box center [98, 184] width 115 height 16
click at [71, 184] on label "Sectors" at bounding box center [103, 184] width 96 height 8
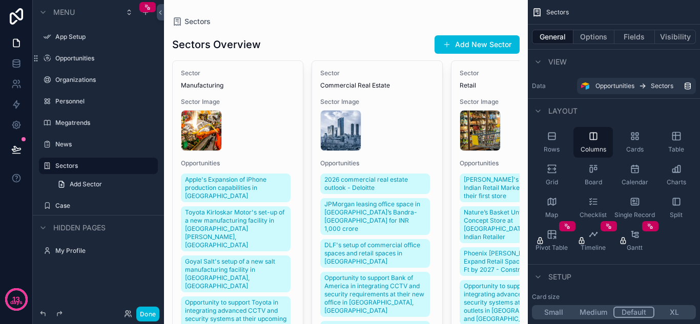
click at [636, 148] on span "Cards" at bounding box center [634, 149] width 17 height 8
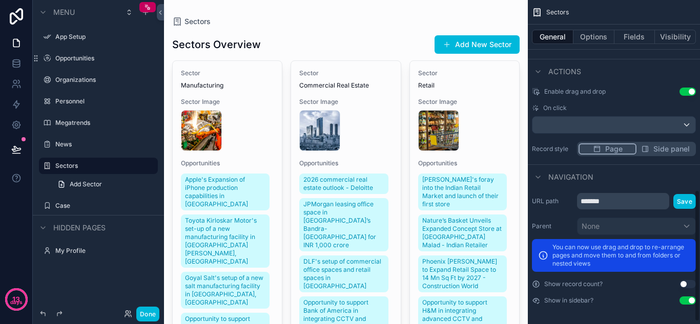
scroll to position [472, 0]
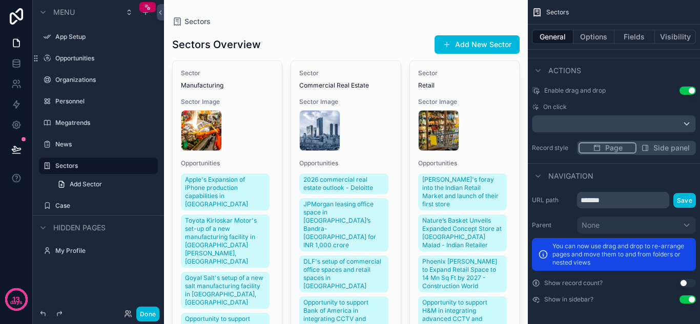
click at [477, 126] on div "images" at bounding box center [464, 130] width 93 height 41
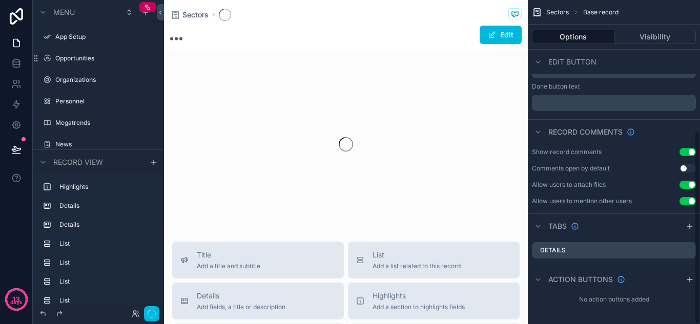
scroll to position [218, 0]
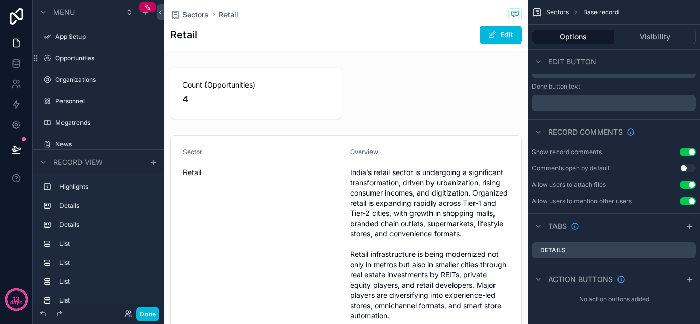
click at [200, 14] on span "Sectors" at bounding box center [195, 15] width 26 height 10
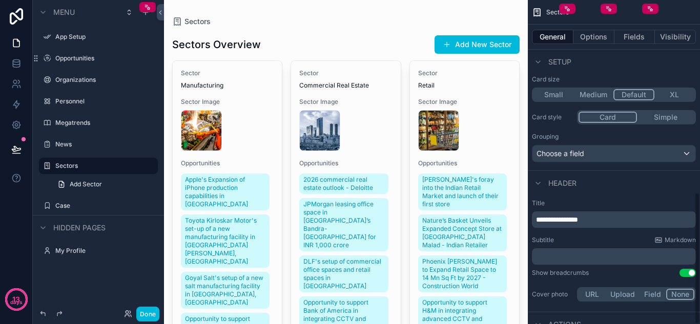
scroll to position [472, 0]
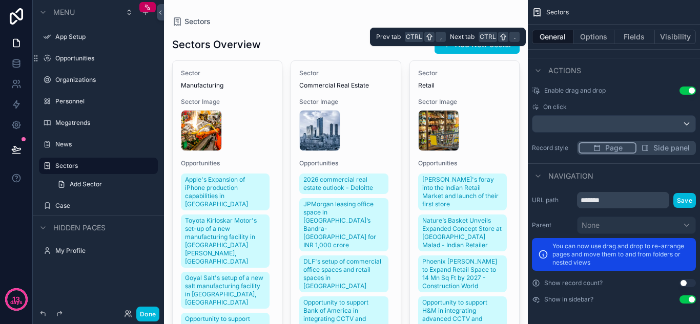
click at [635, 37] on button "Fields" at bounding box center [634, 37] width 41 height 14
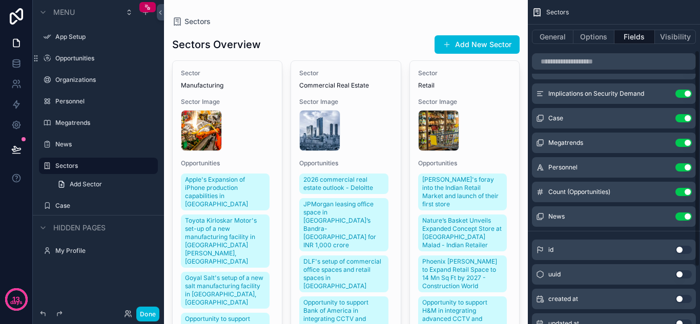
scroll to position [0, 0]
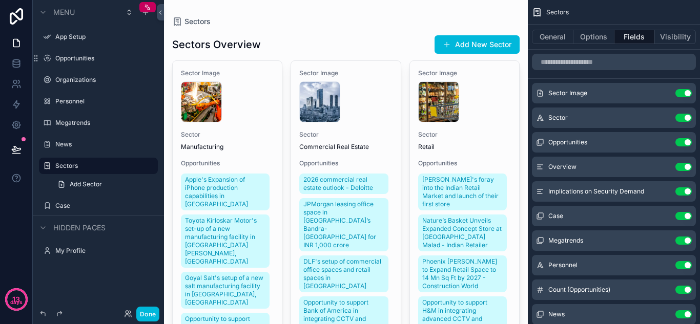
click at [682, 141] on button "Use setting" at bounding box center [683, 142] width 16 height 8
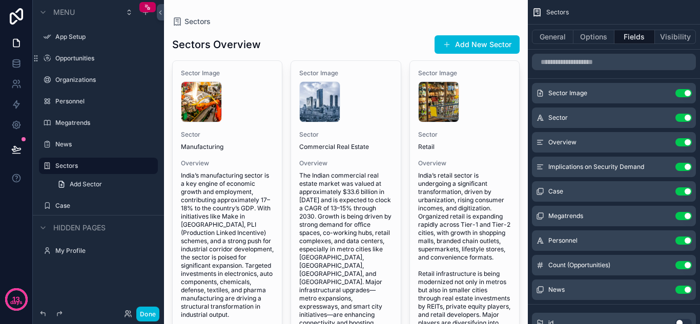
click at [681, 164] on button "Use setting" at bounding box center [683, 167] width 16 height 8
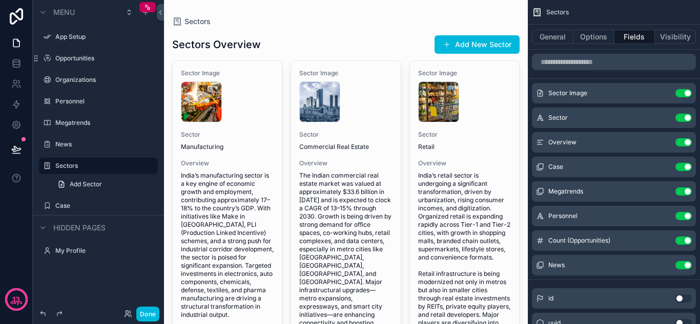
click at [680, 168] on button "Use setting" at bounding box center [683, 167] width 16 height 8
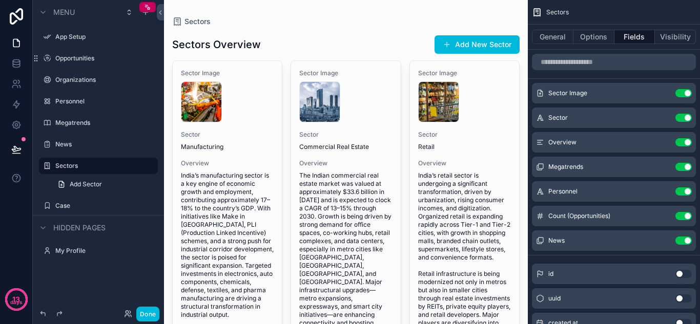
click at [684, 171] on button "Use setting" at bounding box center [683, 167] width 16 height 8
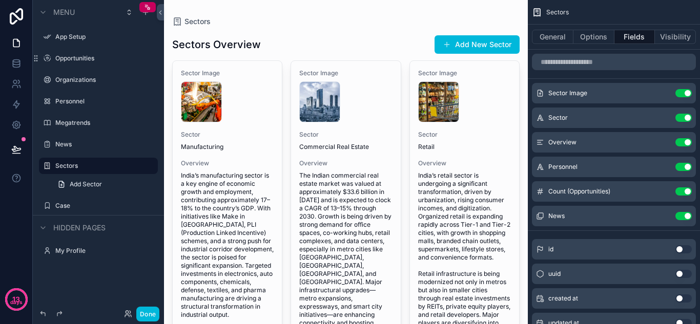
click at [685, 166] on button "Use setting" at bounding box center [683, 167] width 16 height 8
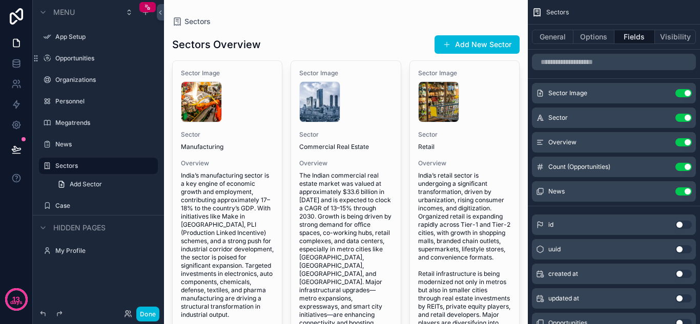
click at [684, 192] on button "Use setting" at bounding box center [683, 191] width 16 height 8
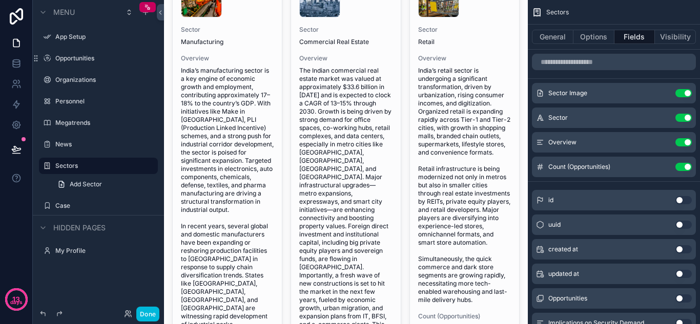
scroll to position [102, 0]
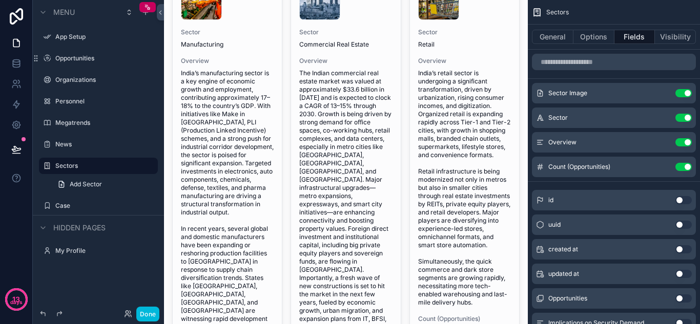
click at [0, 0] on icon "scrollable content" at bounding box center [0, 0] width 0 height 0
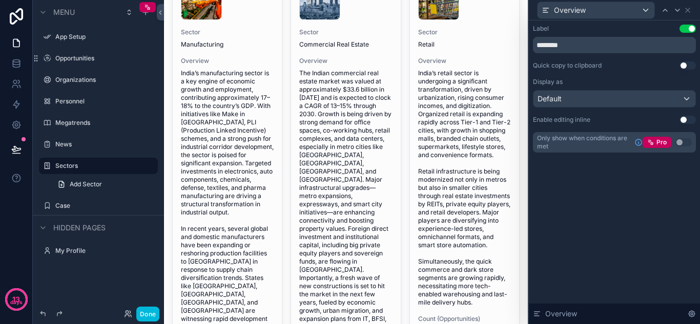
click at [632, 200] on div "Label Use setting ******** Quick copy to clipboard Use setting Display as Defau…" at bounding box center [613, 172] width 171 height 304
click at [612, 98] on div "Default" at bounding box center [614, 99] width 162 height 16
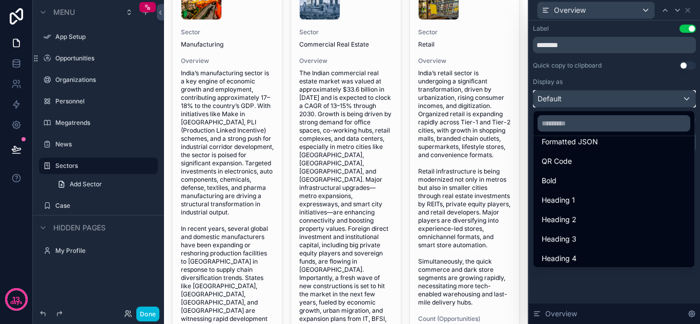
scroll to position [112, 0]
click at [581, 284] on div at bounding box center [613, 162] width 171 height 324
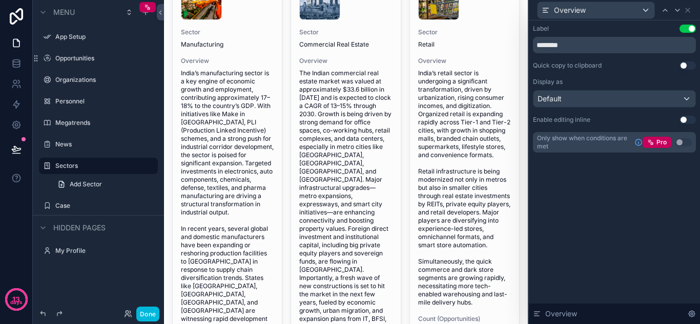
drag, startPoint x: 616, startPoint y: 280, endPoint x: 635, endPoint y: 261, distance: 26.8
click at [617, 279] on div "Label Use setting ******** Quick copy to clipboard Use setting Display as Defau…" at bounding box center [613, 172] width 171 height 304
click at [635, 261] on div "Label Use setting ******** Quick copy to clipboard Use setting Display as Defau…" at bounding box center [613, 172] width 171 height 304
click at [694, 311] on icon at bounding box center [691, 314] width 8 height 8
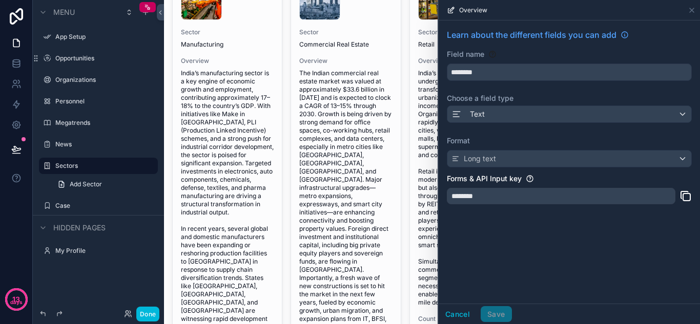
scroll to position [136, 0]
click at [605, 93] on label "Choose a field type" at bounding box center [569, 98] width 245 height 10
click at [526, 199] on div "********" at bounding box center [561, 196] width 228 height 16
click at [582, 200] on div "********" at bounding box center [561, 196] width 228 height 16
click at [575, 226] on div "Learn about the different fields you can add Field name ******** Choose a field…" at bounding box center [568, 161] width 261 height 283
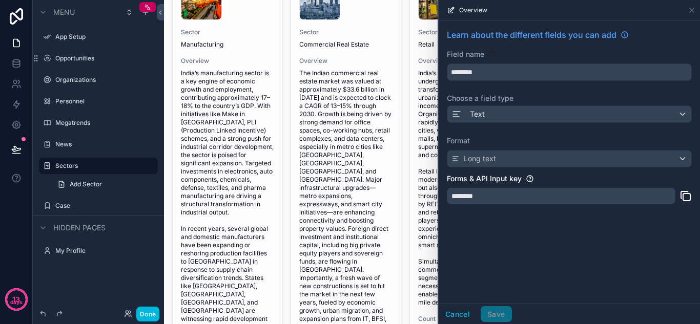
drag, startPoint x: 695, startPoint y: 5, endPoint x: 689, endPoint y: 11, distance: 8.7
click at [693, 7] on div "Overview" at bounding box center [568, 10] width 261 height 20
click at [685, 14] on div "Overview" at bounding box center [568, 10] width 253 height 20
click at [689, 13] on icon at bounding box center [691, 10] width 8 height 8
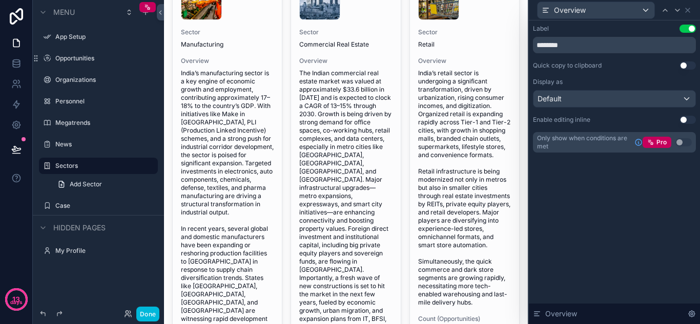
scroll to position [161, 0]
click at [684, 65] on button "Use setting" at bounding box center [687, 65] width 16 height 8
click at [657, 103] on div "Default" at bounding box center [614, 99] width 162 height 16
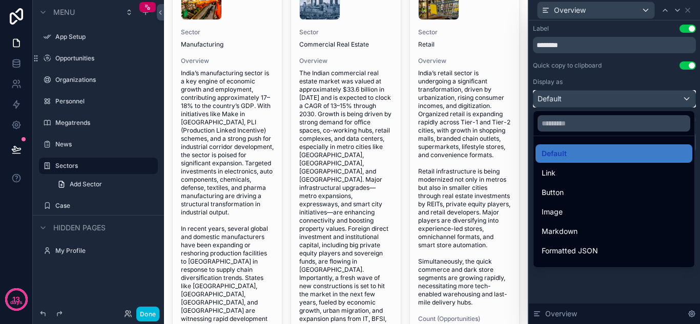
scroll to position [7, 0]
drag, startPoint x: 581, startPoint y: 271, endPoint x: 585, endPoint y: 280, distance: 10.3
click at [580, 271] on div at bounding box center [613, 162] width 171 height 324
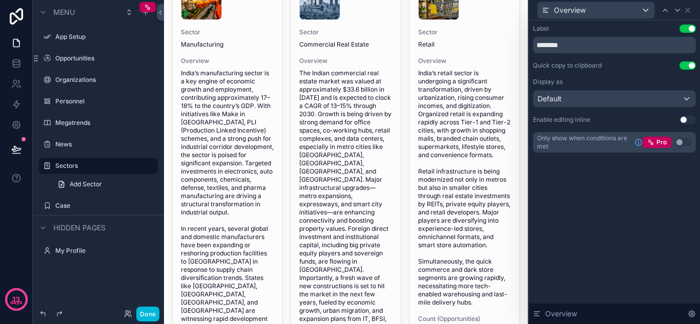
click at [689, 312] on icon at bounding box center [691, 314] width 6 height 6
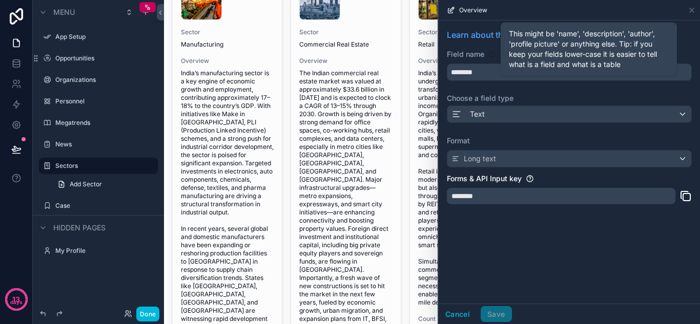
click at [492, 57] on icon at bounding box center [492, 54] width 8 height 8
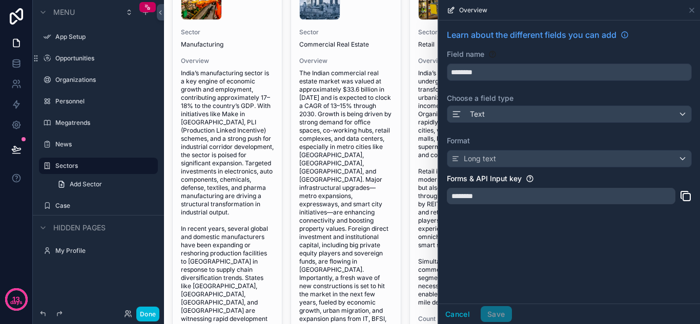
click at [564, 260] on div "Learn about the different fields you can add Field name ******** Choose a field…" at bounding box center [568, 161] width 261 height 283
click at [692, 11] on icon at bounding box center [691, 10] width 8 height 8
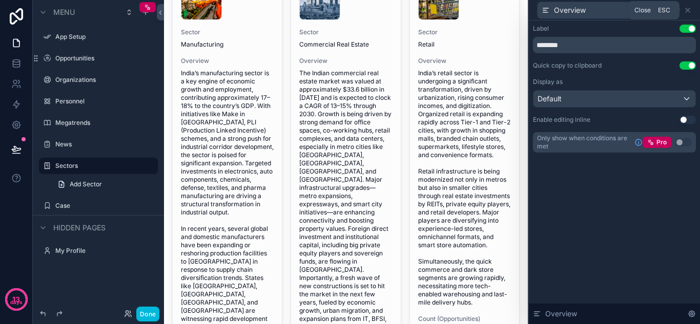
click at [687, 10] on icon at bounding box center [687, 10] width 4 height 4
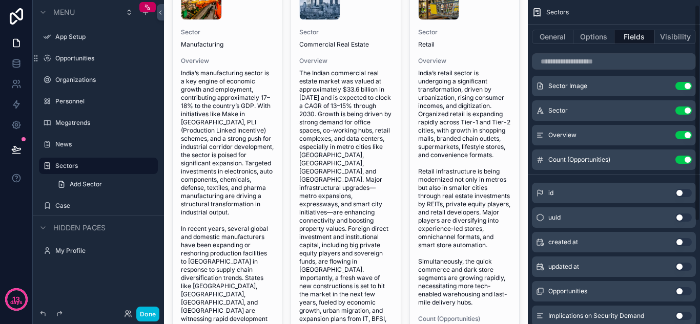
click at [681, 136] on button "Use setting" at bounding box center [683, 135] width 16 height 8
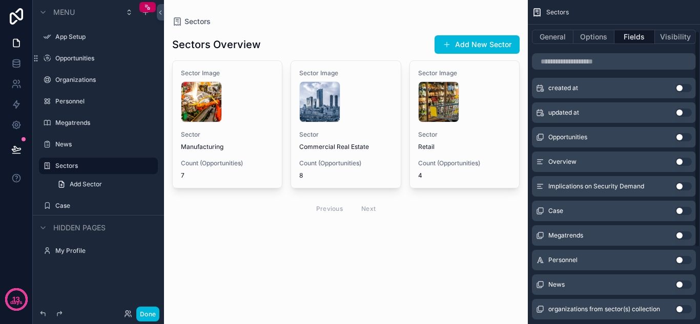
scroll to position [161, 0]
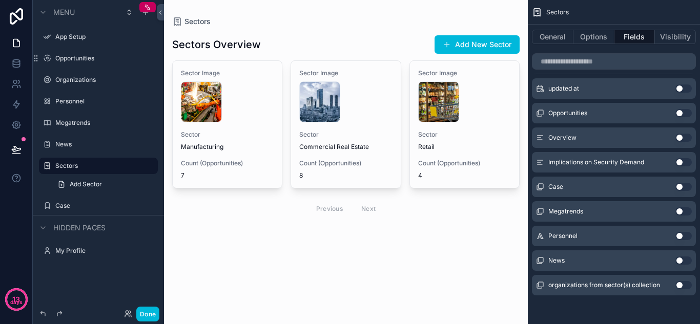
click at [681, 136] on button "Use setting" at bounding box center [683, 138] width 16 height 8
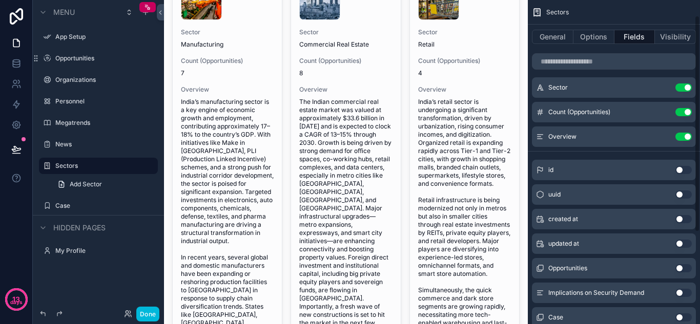
scroll to position [0, 0]
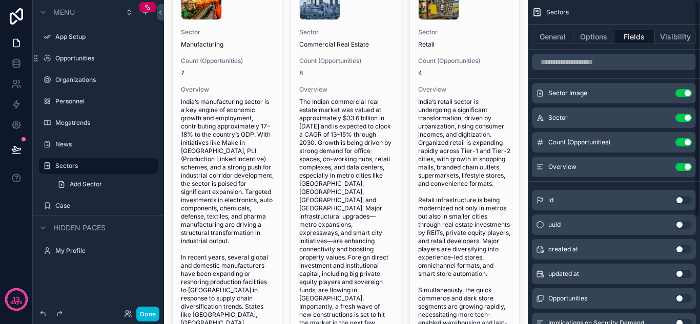
click at [595, 35] on button "Options" at bounding box center [593, 37] width 41 height 14
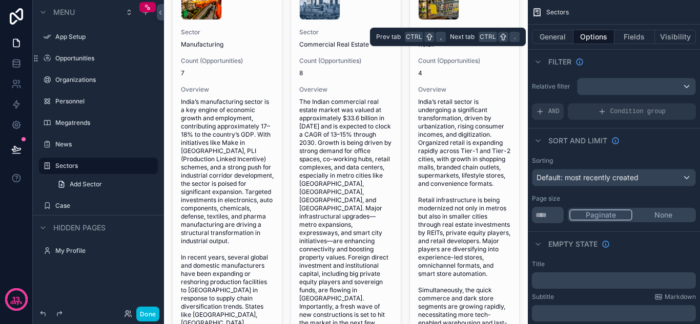
click at [555, 33] on button "General" at bounding box center [552, 37] width 41 height 14
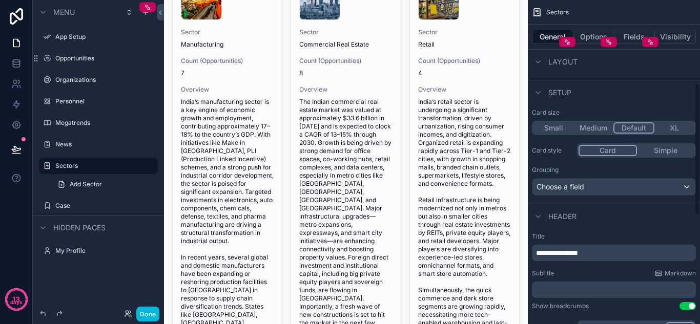
scroll to position [205, 0]
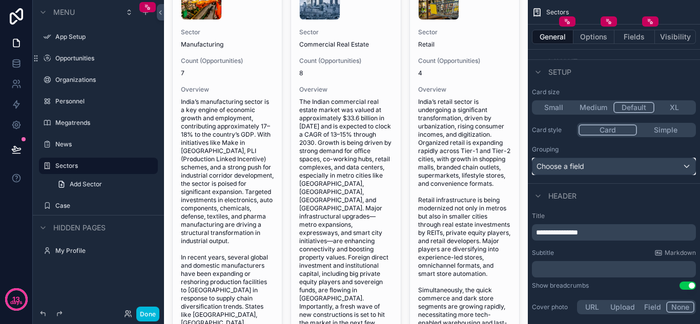
click at [630, 167] on div "Choose a field" at bounding box center [613, 166] width 163 height 16
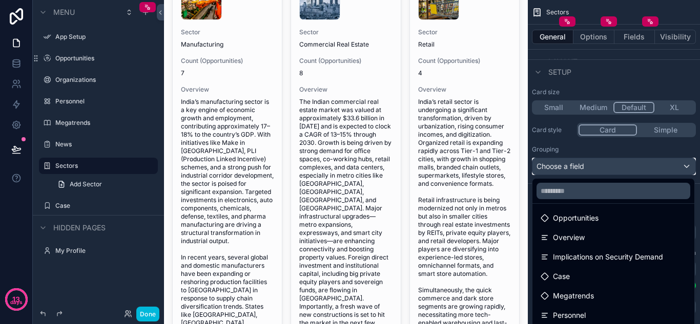
scroll to position [102, 0]
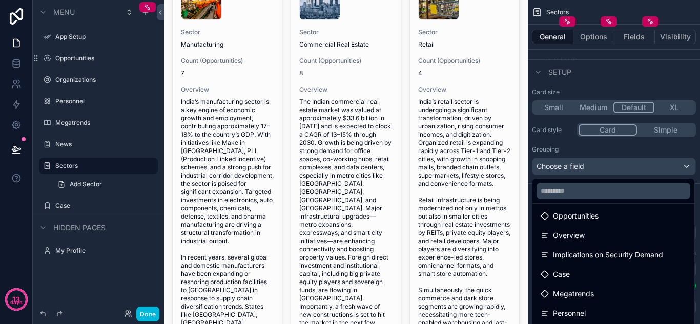
click at [604, 240] on div "Overview" at bounding box center [612, 235] width 145 height 12
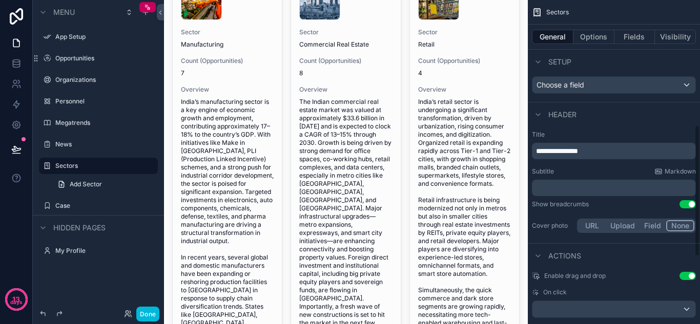
scroll to position [307, 0]
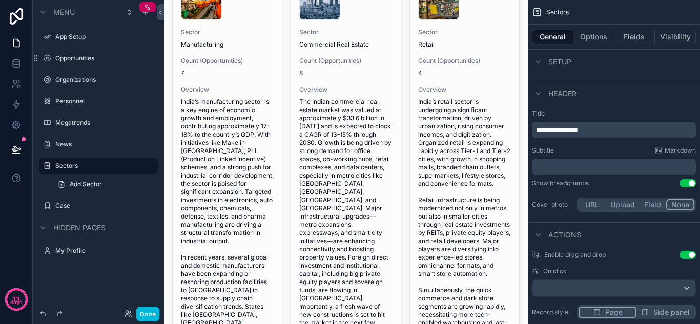
click at [575, 163] on p "﻿" at bounding box center [615, 167] width 158 height 10
click at [600, 184] on div "Show breadcrumbs Use setting" at bounding box center [614, 183] width 164 height 8
click at [573, 170] on p "﻿" at bounding box center [615, 167] width 158 height 10
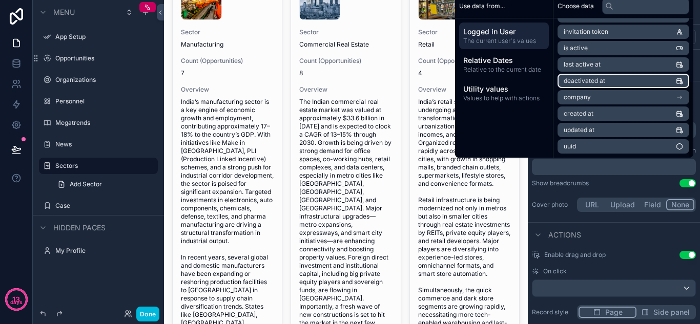
scroll to position [0, 0]
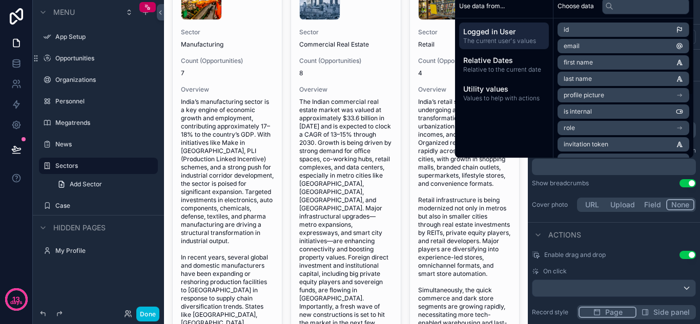
click at [521, 67] on span "Relative to the current date" at bounding box center [503, 70] width 81 height 8
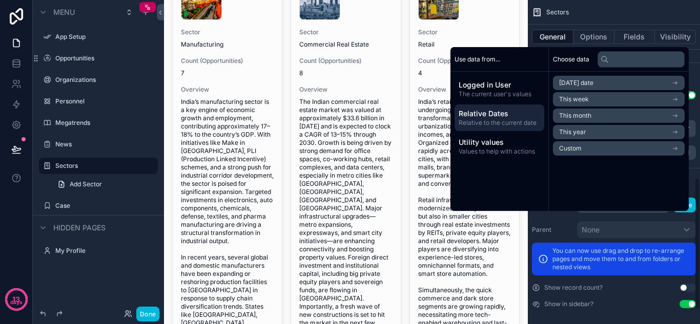
scroll to position [472, 0]
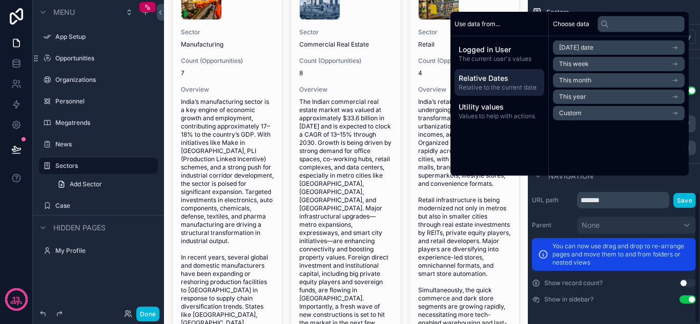
click at [497, 109] on span "Utility values" at bounding box center [498, 107] width 81 height 10
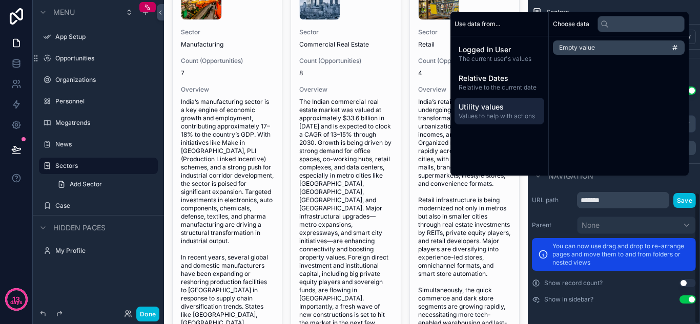
click at [582, 184] on div "Navigation" at bounding box center [613, 175] width 172 height 25
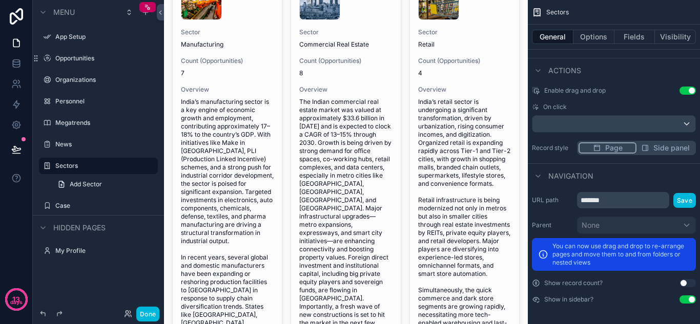
click at [687, 282] on button "Use setting" at bounding box center [687, 283] width 16 height 8
click at [684, 285] on button "Use setting" at bounding box center [687, 283] width 16 height 8
click at [596, 200] on input "*******" at bounding box center [623, 200] width 92 height 16
click at [539, 209] on div "URL path ******* Save Parent None You can now use drag and drop to re-arrange p…" at bounding box center [613, 248] width 172 height 120
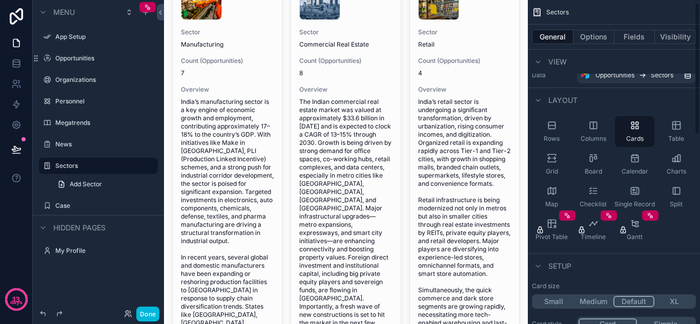
scroll to position [0, 0]
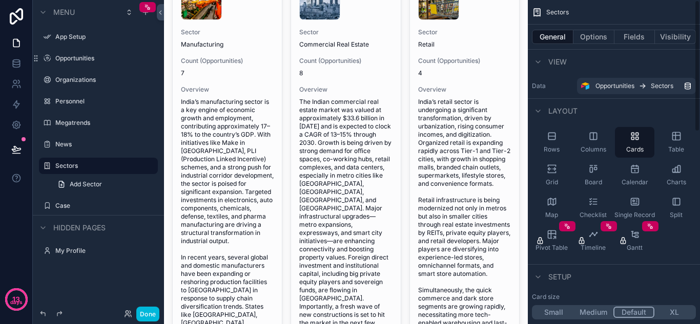
click at [548, 64] on span "View" at bounding box center [557, 62] width 18 height 10
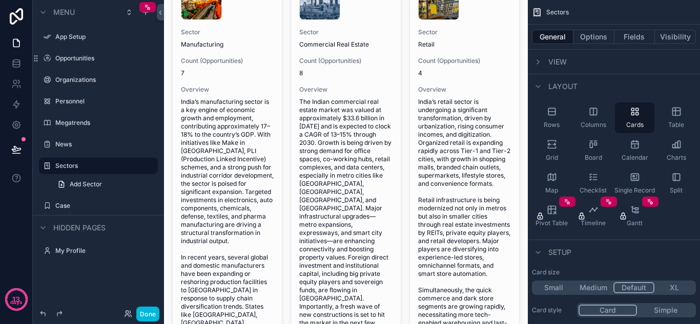
click at [549, 62] on span "View" at bounding box center [557, 62] width 18 height 10
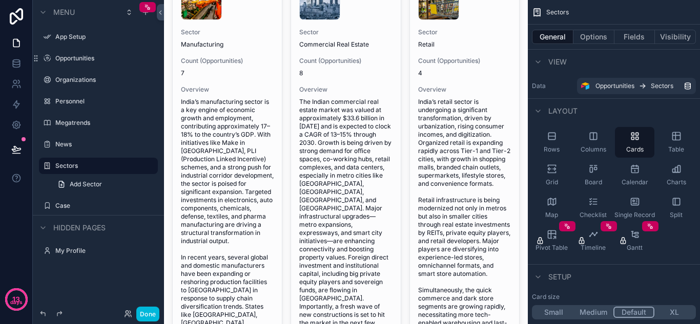
click at [580, 39] on button "Options" at bounding box center [593, 37] width 41 height 14
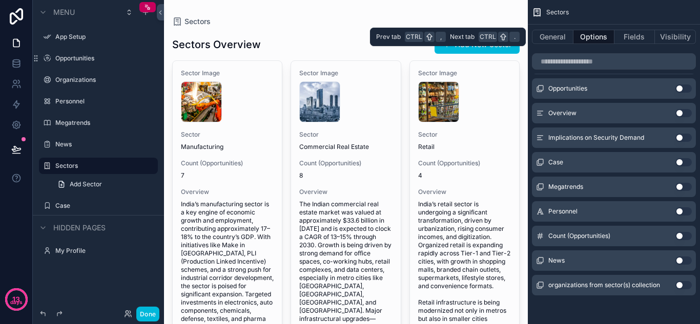
click at [642, 38] on button "Fields" at bounding box center [634, 37] width 41 height 14
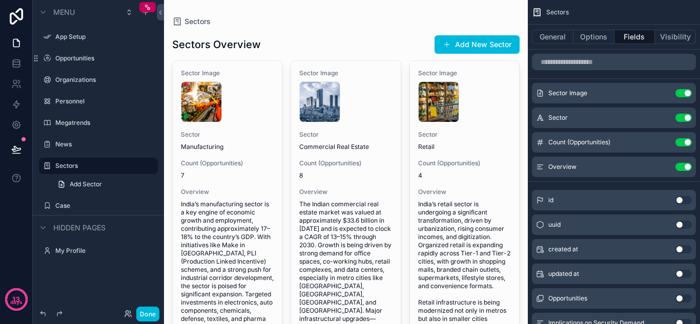
click at [0, 0] on icon "scrollable content" at bounding box center [0, 0] width 0 height 0
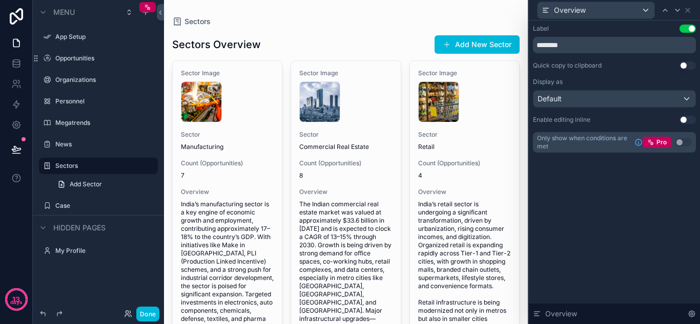
click at [653, 207] on div "Label Use setting ******** Quick copy to clipboard Use setting Display as Defau…" at bounding box center [613, 172] width 171 height 304
click at [688, 118] on button "Use setting" at bounding box center [687, 120] width 16 height 8
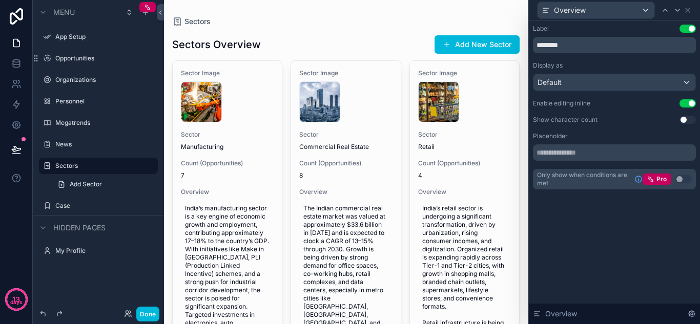
click at [689, 118] on button "Use setting" at bounding box center [687, 120] width 16 height 8
click at [689, 117] on button "Use setting" at bounding box center [687, 120] width 16 height 8
click at [571, 153] on input "text" at bounding box center [614, 152] width 163 height 16
click at [593, 153] on input "text" at bounding box center [614, 152] width 163 height 16
click at [598, 154] on input "text" at bounding box center [614, 152] width 163 height 16
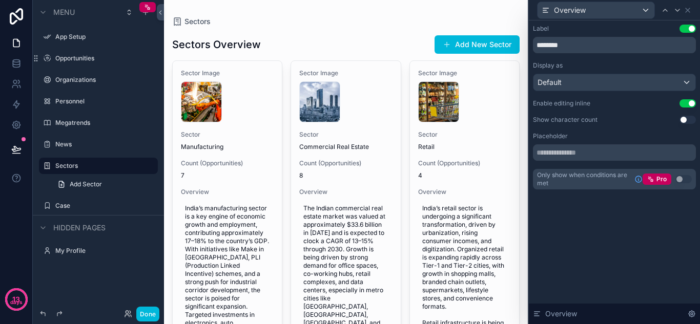
click at [619, 247] on div "Label Use setting ******** Display as Default Enable editing inline Use setting…" at bounding box center [613, 172] width 171 height 304
click at [688, 100] on button "Use setting" at bounding box center [687, 103] width 16 height 8
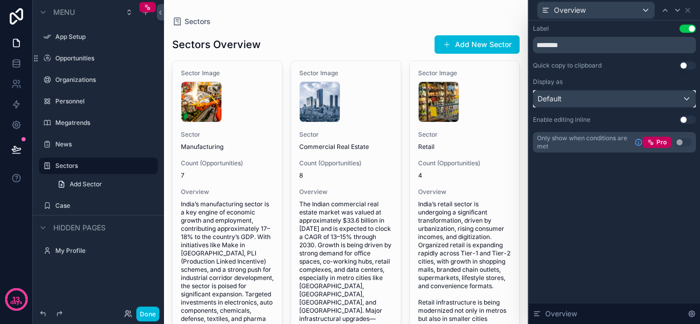
click at [665, 96] on div "Default" at bounding box center [614, 99] width 162 height 16
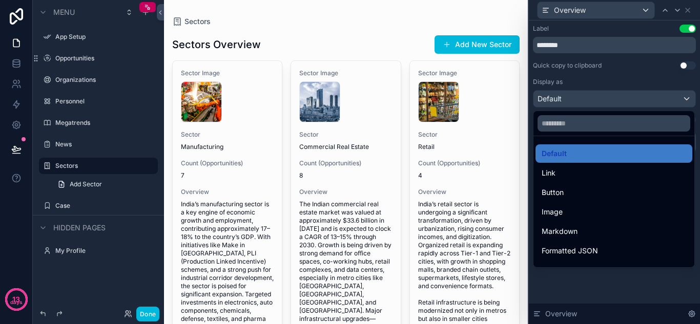
click at [600, 75] on div at bounding box center [613, 162] width 171 height 324
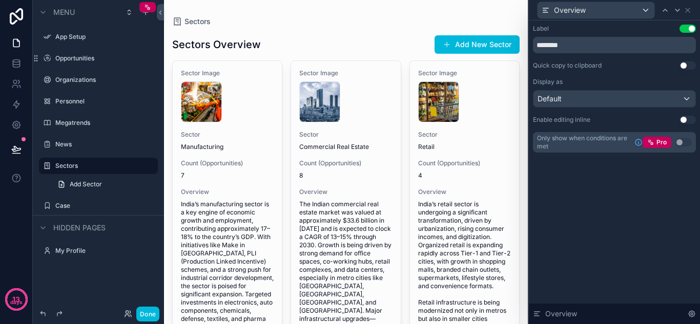
click at [636, 73] on div "Label Use setting ******** Quick copy to clipboard Use setting Display as Defau…" at bounding box center [614, 89] width 163 height 128
click at [637, 10] on div "Overview" at bounding box center [595, 10] width 117 height 16
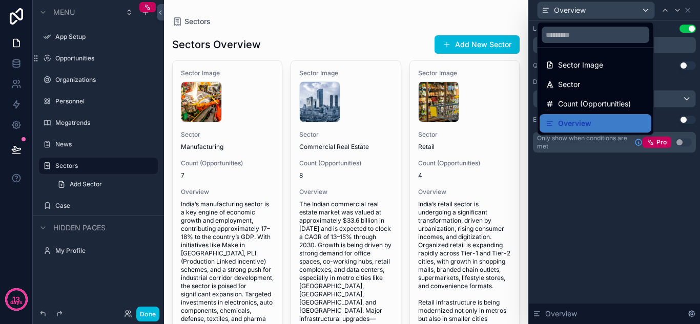
click at [639, 10] on div at bounding box center [613, 162] width 171 height 324
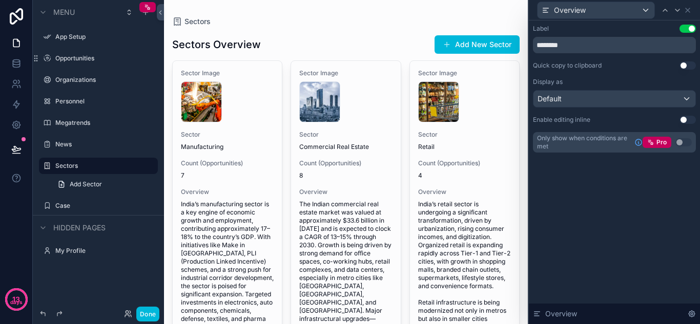
click at [598, 207] on div "Label Use setting ******** Quick copy to clipboard Use setting Display as Defau…" at bounding box center [613, 172] width 171 height 304
click at [692, 313] on icon at bounding box center [691, 314] width 2 height 2
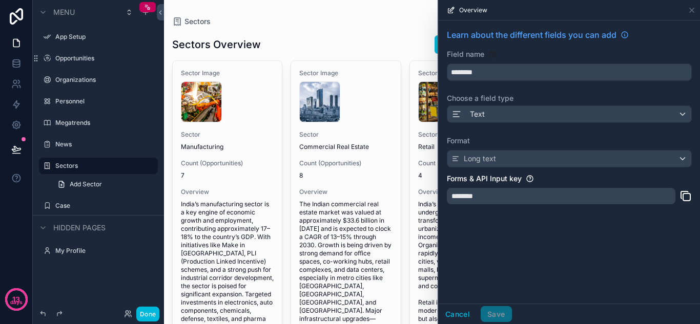
click at [625, 229] on div "Learn about the different fields you can add Field name ******** Choose a field…" at bounding box center [568, 161] width 261 height 283
click at [658, 229] on div "Learn about the different fields you can add Field name ******** Choose a field…" at bounding box center [568, 161] width 261 height 283
click at [668, 223] on div "Learn about the different fields you can add Field name ******** Choose a field…" at bounding box center [568, 161] width 261 height 283
click at [647, 229] on div "Learn about the different fields you can add Field name ******** Choose a field…" at bounding box center [568, 161] width 261 height 283
click at [659, 230] on div "Learn about the different fields you can add Field name ******** Choose a field…" at bounding box center [568, 161] width 261 height 283
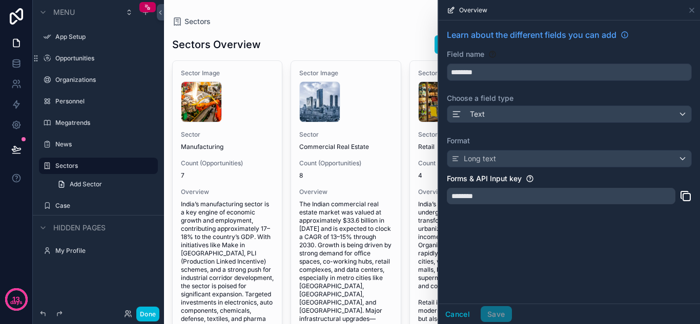
click at [667, 227] on div "Learn about the different fields you can add Field name ******** Choose a field…" at bounding box center [568, 161] width 261 height 283
click at [692, 11] on icon at bounding box center [691, 10] width 8 height 8
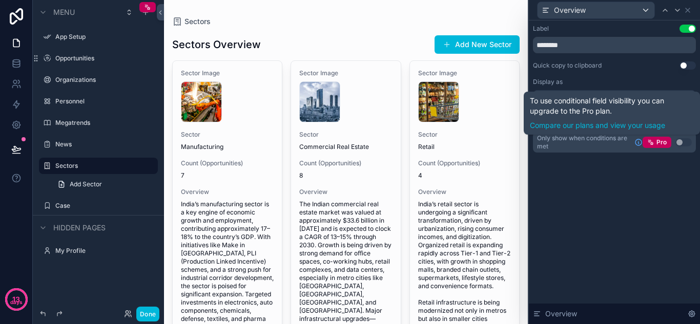
click at [619, 217] on div "Label Use setting ******** Quick copy to clipboard Use setting Display as Defau…" at bounding box center [613, 172] width 171 height 304
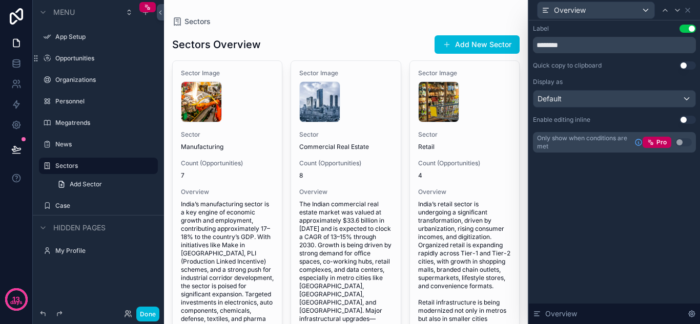
click at [625, 204] on div "Label Use setting ******** Quick copy to clipboard Use setting Display as Defau…" at bounding box center [613, 172] width 171 height 304
click at [620, 97] on div "Default" at bounding box center [614, 99] width 162 height 16
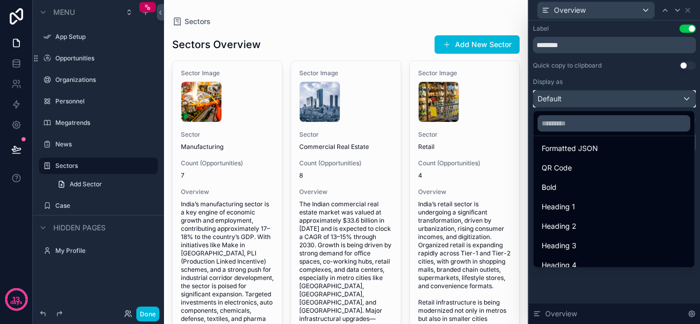
scroll to position [112, 0]
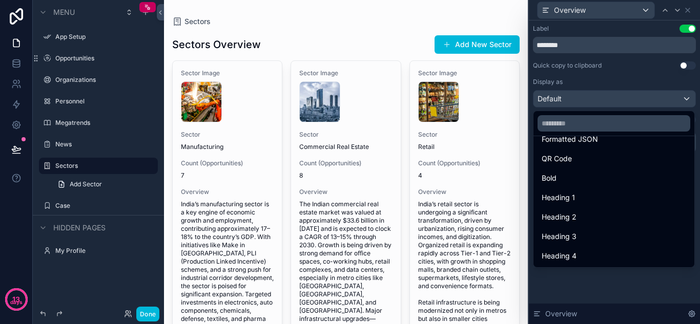
click at [604, 275] on div at bounding box center [613, 162] width 171 height 324
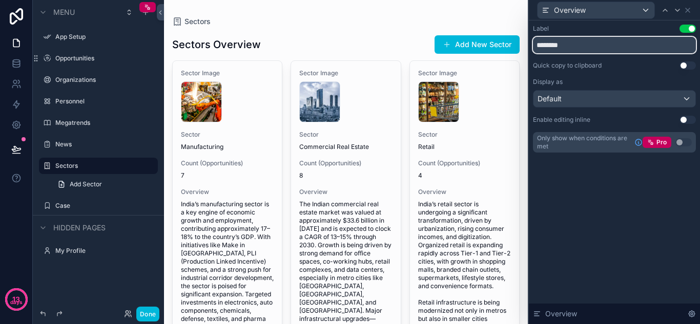
click at [577, 49] on input "********" at bounding box center [614, 45] width 163 height 16
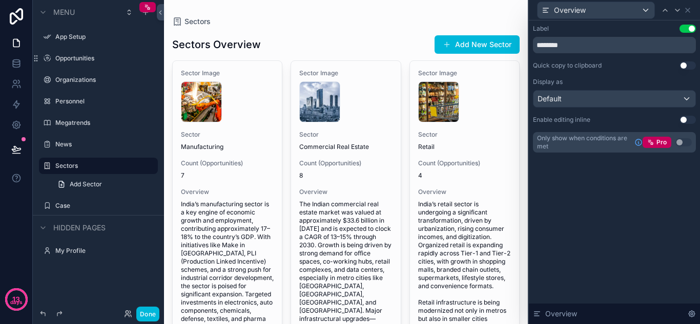
click at [616, 76] on div "Label Use setting ******** Quick copy to clipboard Use setting Display as Defau…" at bounding box center [614, 89] width 163 height 128
click at [690, 62] on button "Use setting" at bounding box center [687, 65] width 16 height 8
click at [688, 62] on button "Use setting" at bounding box center [687, 65] width 16 height 8
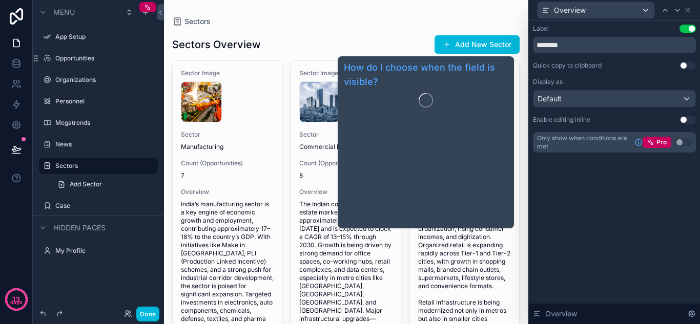
scroll to position [161, 0]
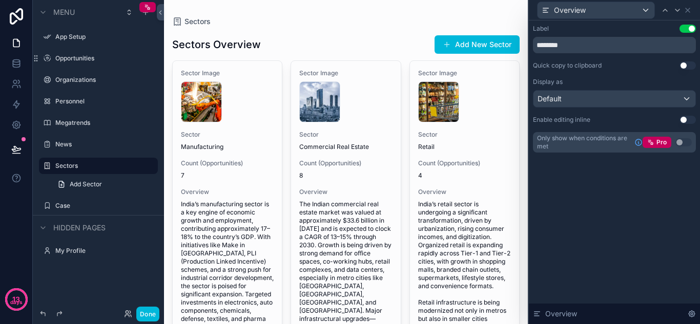
click at [628, 206] on div "Label Use setting ******** Quick copy to clipboard Use setting Display as Defau…" at bounding box center [613, 172] width 171 height 304
click at [689, 10] on icon at bounding box center [687, 10] width 8 height 8
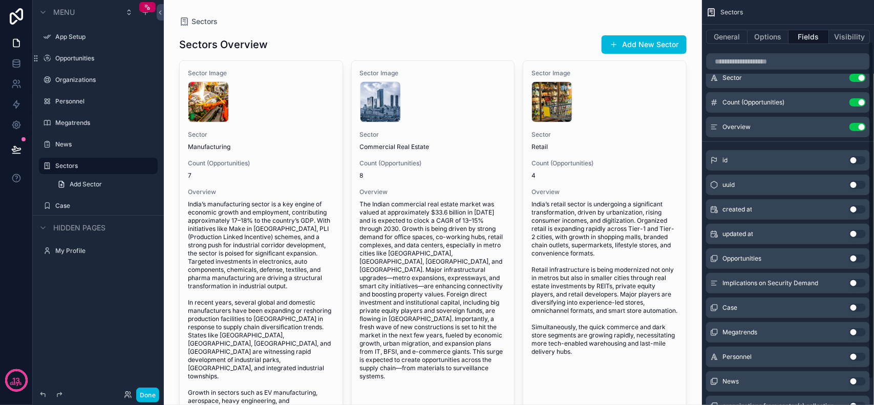
scroll to position [0, 0]
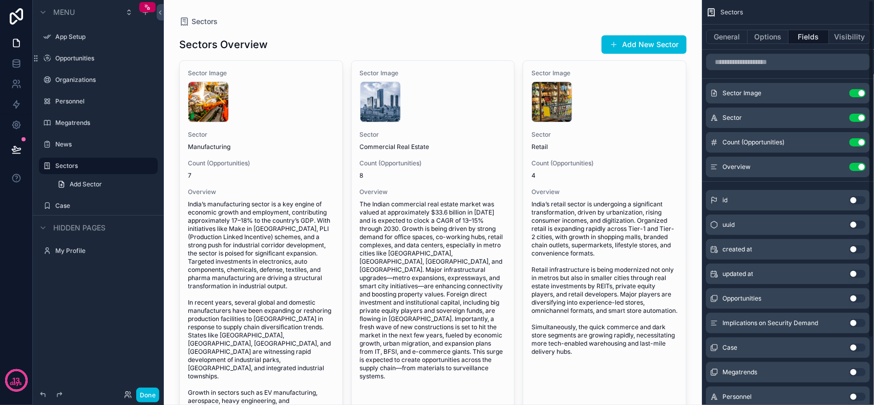
click at [699, 37] on button "General" at bounding box center [726, 37] width 41 height 14
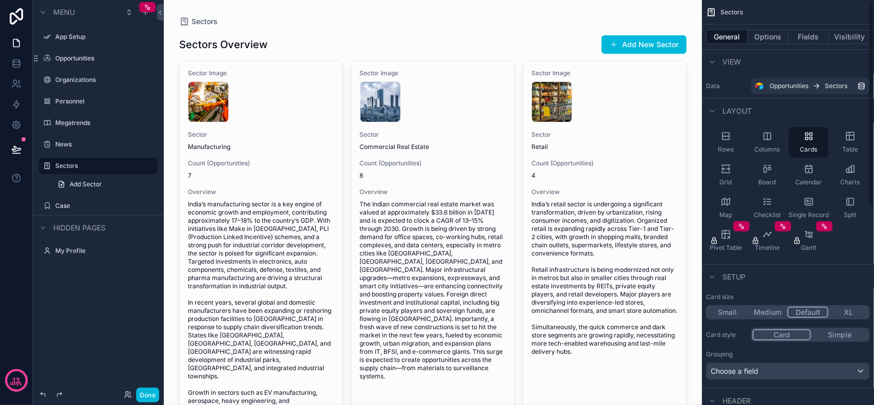
click at [699, 43] on button "Options" at bounding box center [768, 37] width 41 height 14
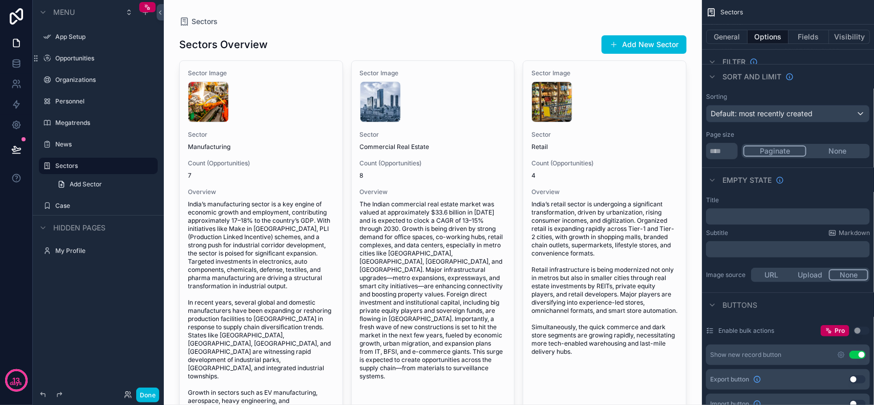
click at [544, 27] on div "Sectors Overview Add New Sector Sector Image GettyImages-1269946430 .jpg Sector…" at bounding box center [432, 261] width 507 height 469
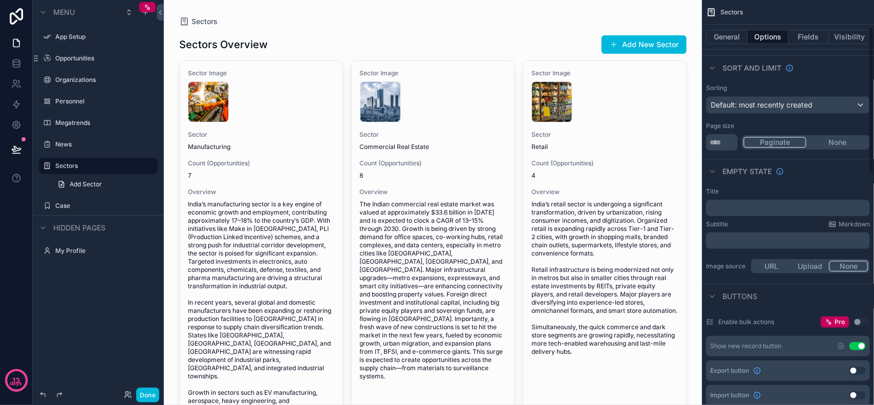
scroll to position [64, 0]
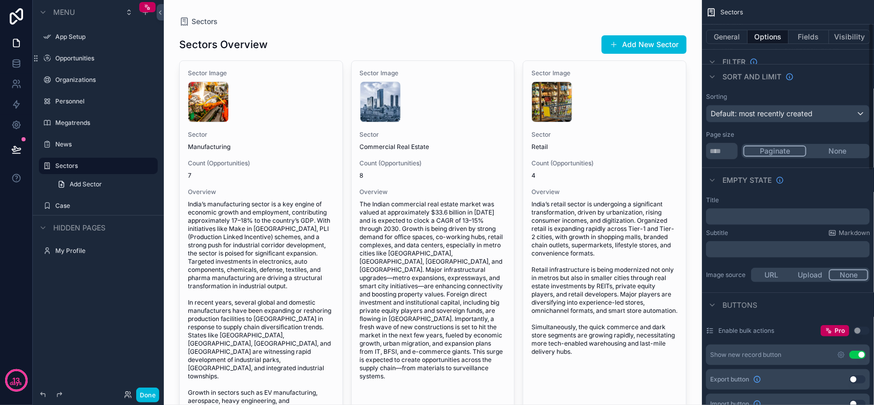
click at [699, 40] on button "Fields" at bounding box center [809, 37] width 41 height 14
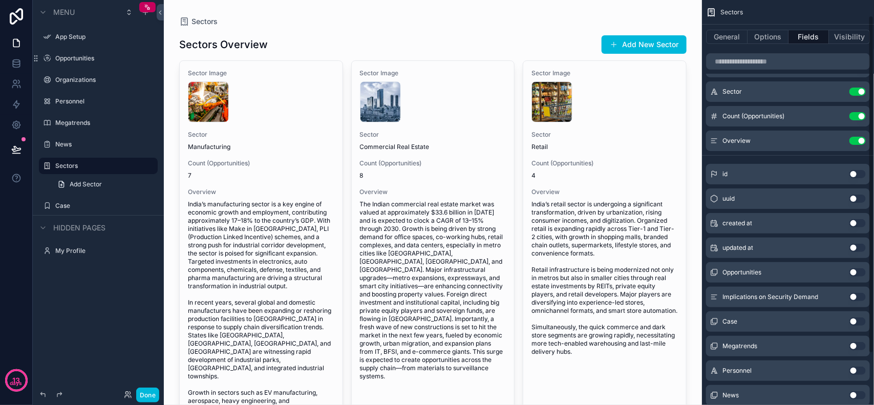
scroll to position [0, 0]
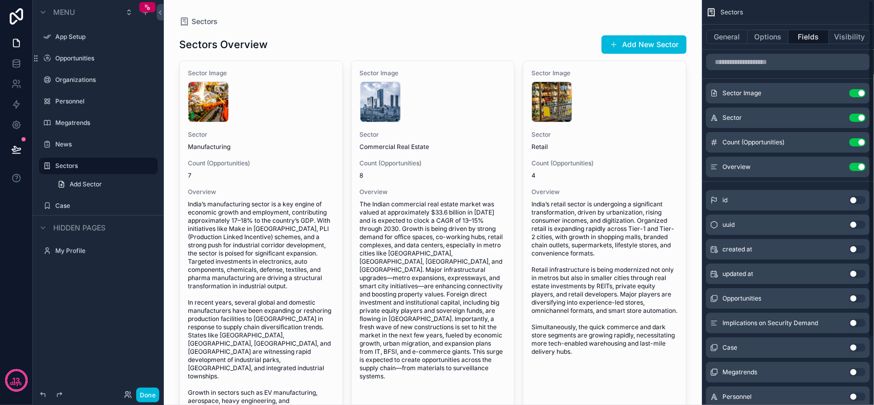
click at [699, 169] on button "Use setting" at bounding box center [858, 167] width 16 height 8
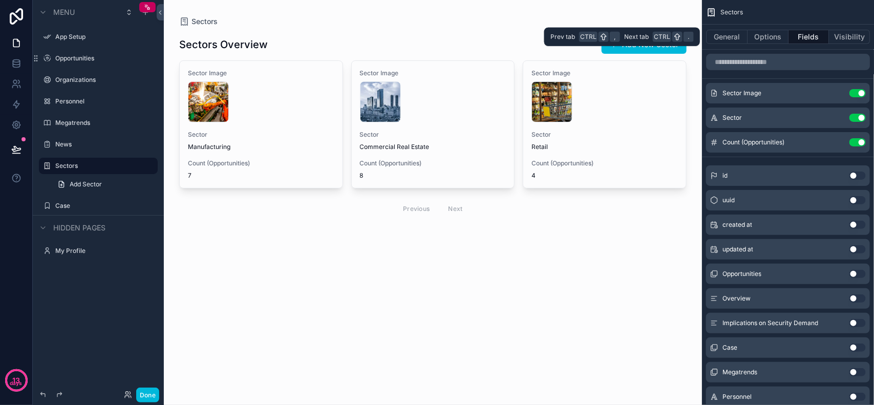
click at [699, 39] on button "General" at bounding box center [726, 37] width 41 height 14
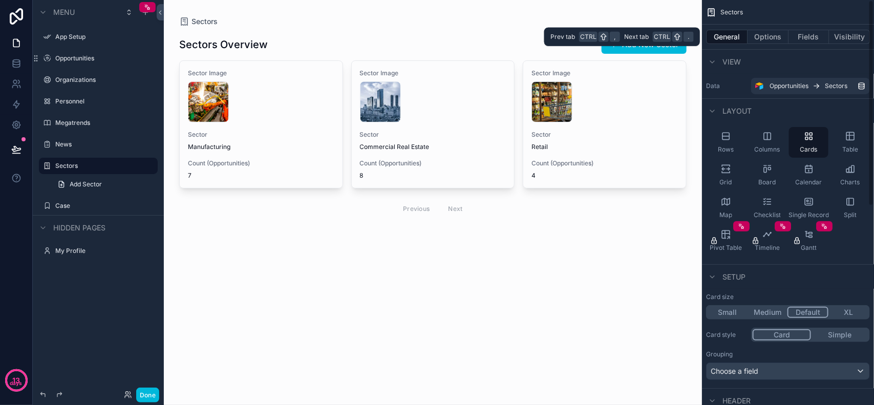
click at [699, 41] on button "Visibility" at bounding box center [849, 37] width 41 height 14
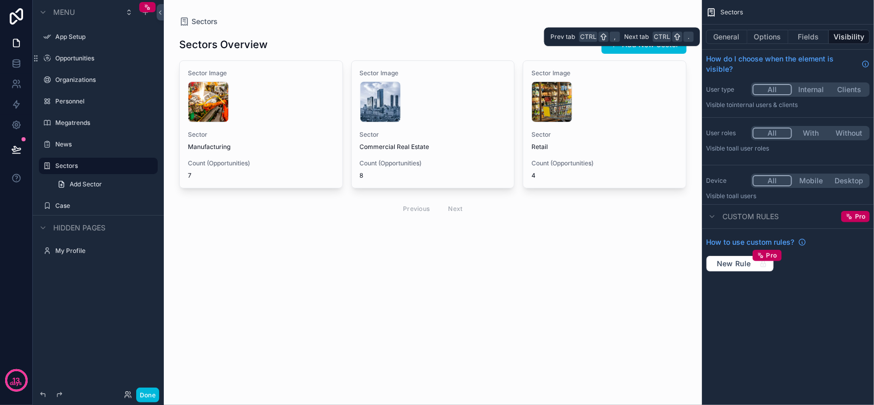
click at [699, 35] on button "Fields" at bounding box center [809, 37] width 41 height 14
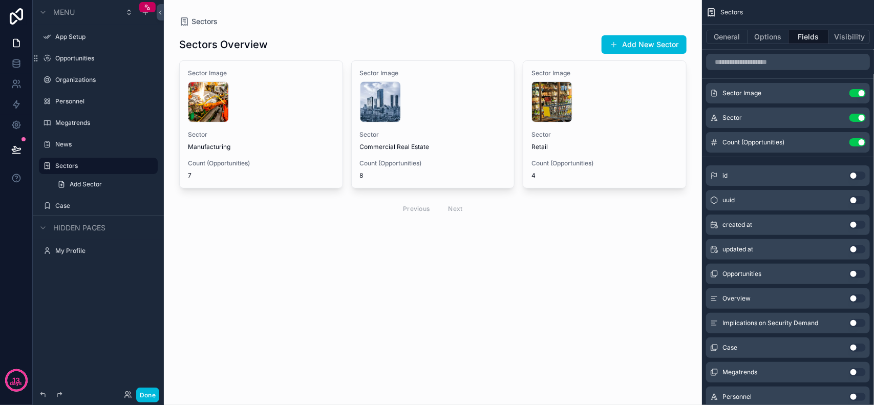
click at [0, 0] on icon "scrollable content" at bounding box center [0, 0] width 0 height 0
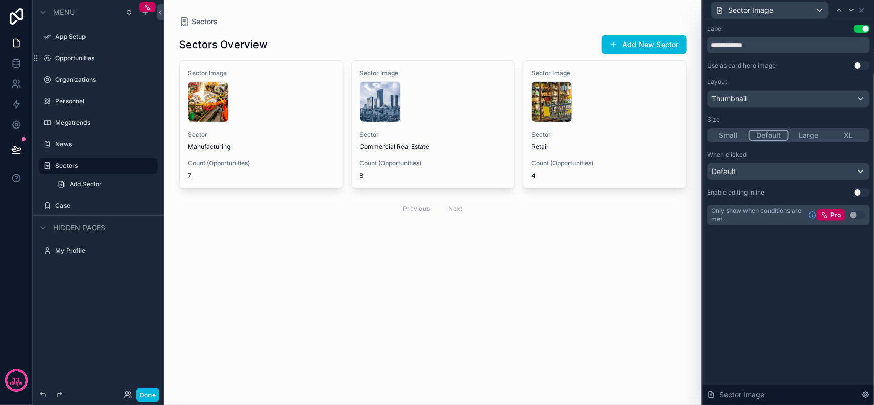
click at [699, 64] on button "Use setting" at bounding box center [862, 65] width 16 height 8
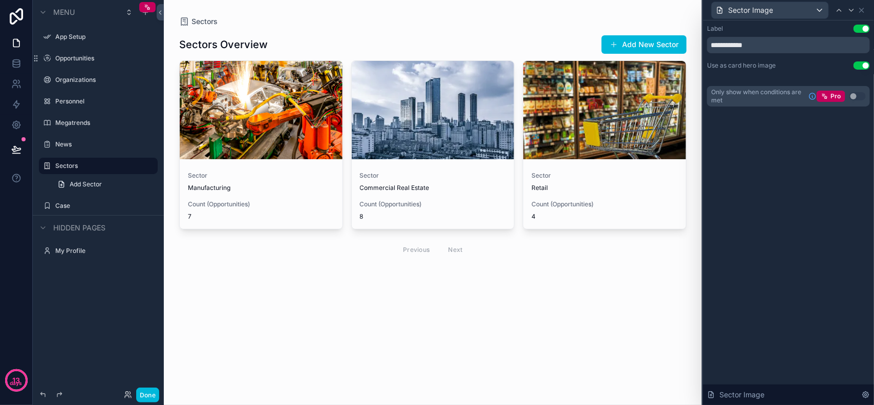
click at [319, 308] on div "Sectors Sectors Overview Add New Sector Sector Manufacturing Count (Opportuniti…" at bounding box center [433, 202] width 538 height 405
click at [699, 190] on div "**********" at bounding box center [788, 212] width 171 height 385
click at [699, 27] on button "Use setting" at bounding box center [862, 29] width 16 height 8
click at [699, 173] on div "**********" at bounding box center [788, 212] width 171 height 385
click at [699, 27] on button "Use setting" at bounding box center [862, 29] width 16 height 8
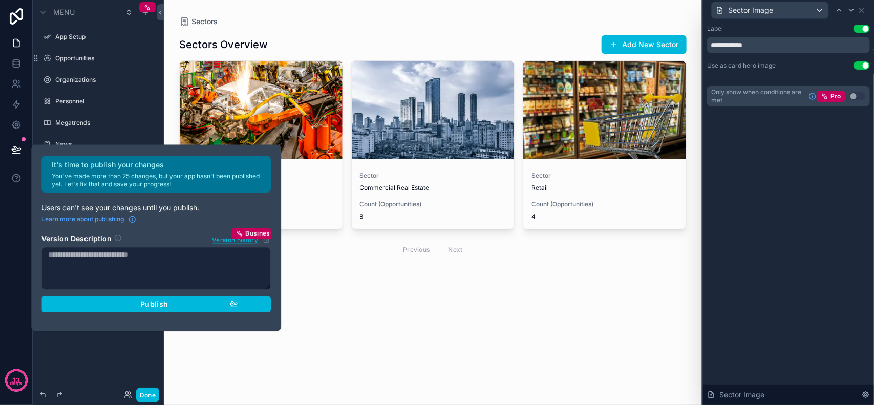
click at [699, 201] on div "**********" at bounding box center [788, 212] width 171 height 385
click at [369, 318] on div "Sectors Sectors Overview Add New Sector Sector Manufacturing Count (Opportuniti…" at bounding box center [433, 202] width 538 height 405
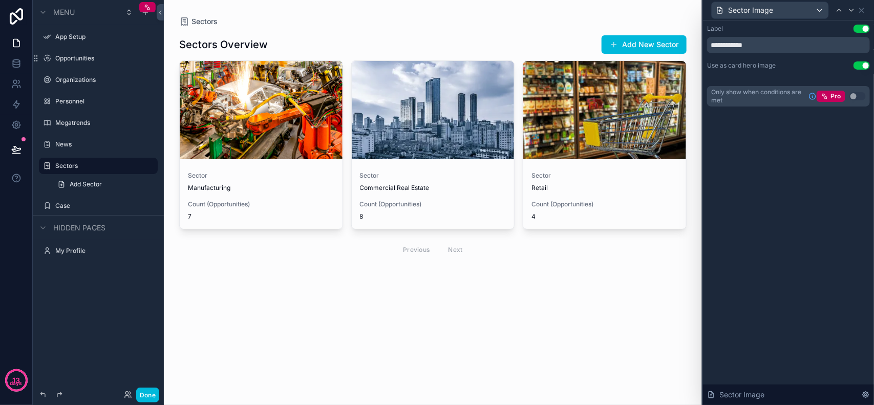
click at [405, 292] on div "Sectors Overview Add New Sector Sector Manufacturing Count (Opportunities) 7 Se…" at bounding box center [432, 161] width 507 height 268
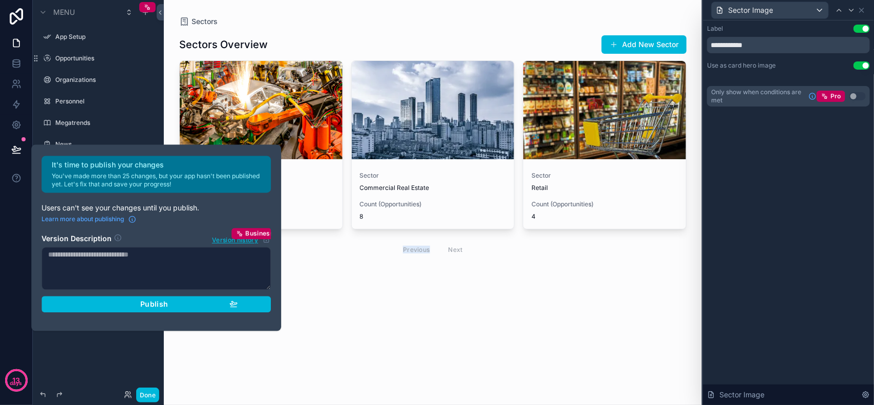
click at [405, 292] on div "Sectors Overview Add New Sector Sector Manufacturing Count (Opportunities) 7 Se…" at bounding box center [432, 161] width 507 height 268
click at [113, 207] on p "Users can't see your changes until you publish." at bounding box center [155, 208] width 229 height 10
click at [167, 306] on span "Publish" at bounding box center [154, 304] width 28 height 9
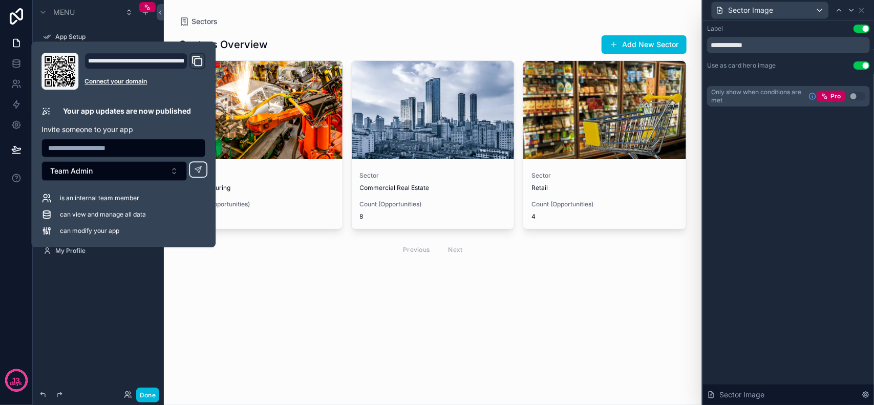
click at [309, 316] on div "Sectors Sectors Overview Add New Sector Sector Manufacturing Count (Opportuniti…" at bounding box center [433, 202] width 538 height 405
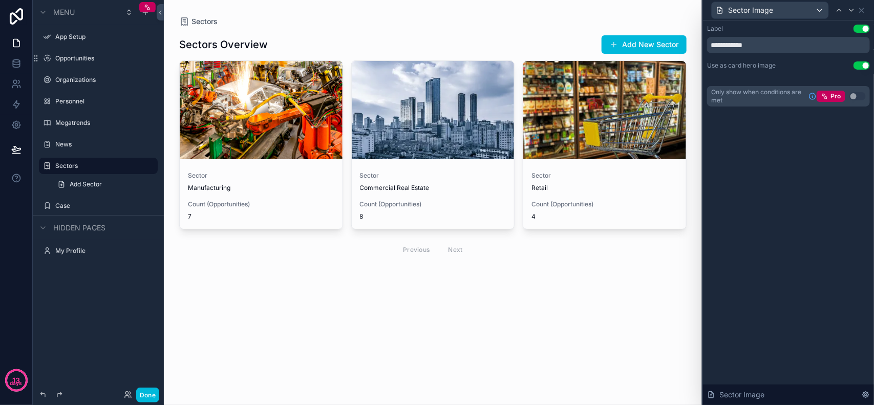
click at [407, 182] on div "Sector Commercial Real Estate" at bounding box center [433, 182] width 146 height 20
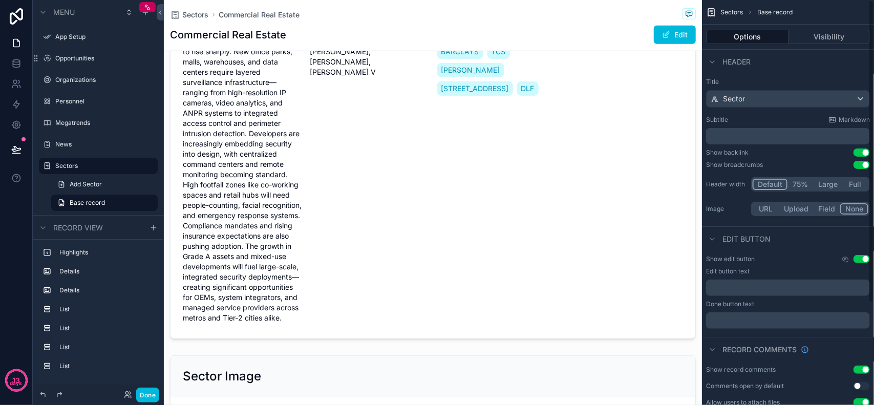
scroll to position [136, 0]
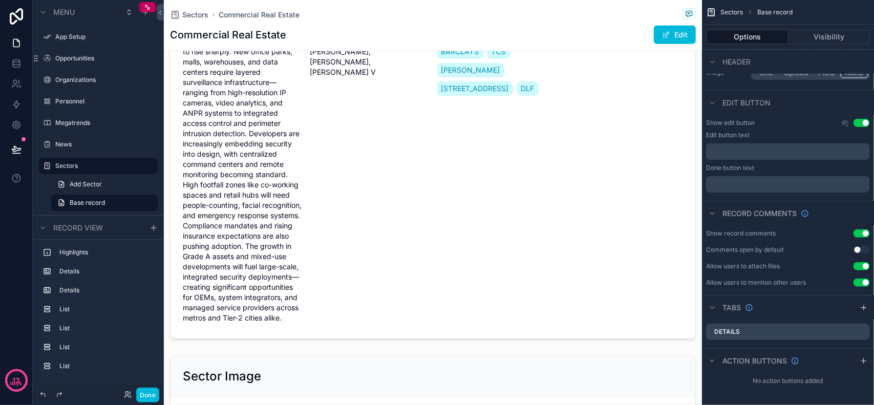
click at [699, 44] on button "Visibility" at bounding box center [830, 37] width 82 height 14
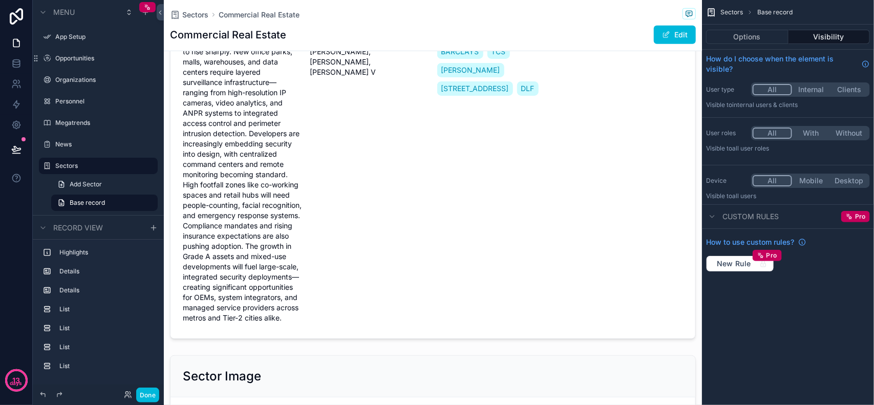
scroll to position [0, 0]
drag, startPoint x: 612, startPoint y: 122, endPoint x: 572, endPoint y: 134, distance: 42.1
click at [612, 122] on div "scrollable content" at bounding box center [433, 60] width 538 height 566
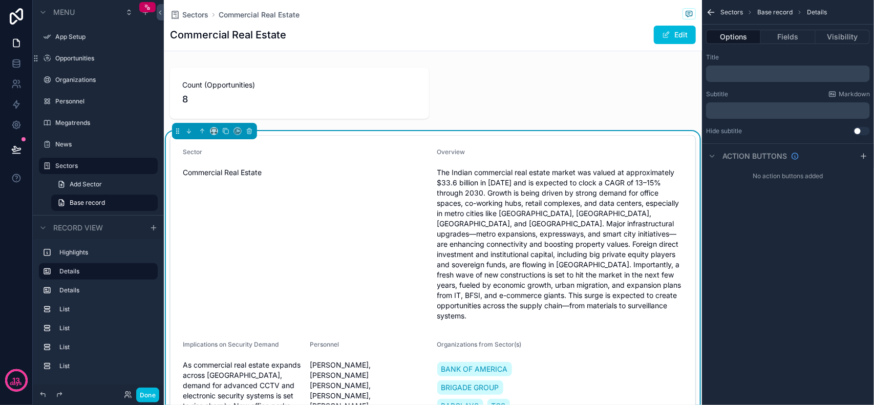
click at [407, 82] on div "scrollable content" at bounding box center [433, 93] width 538 height 59
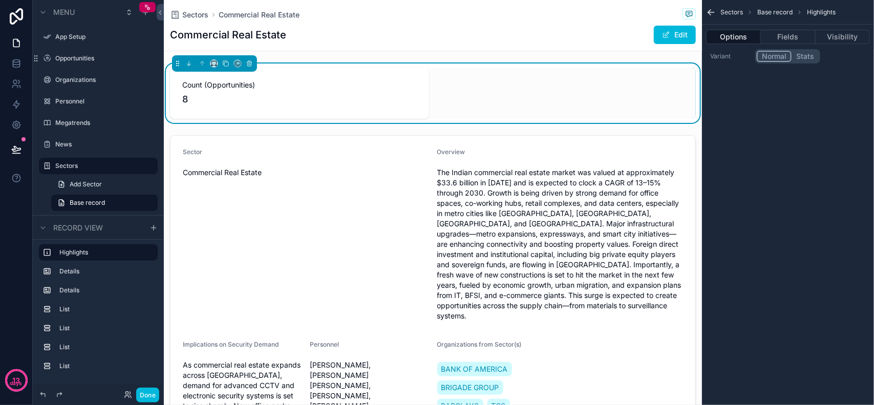
click at [699, 40] on button "Fields" at bounding box center [788, 37] width 54 height 14
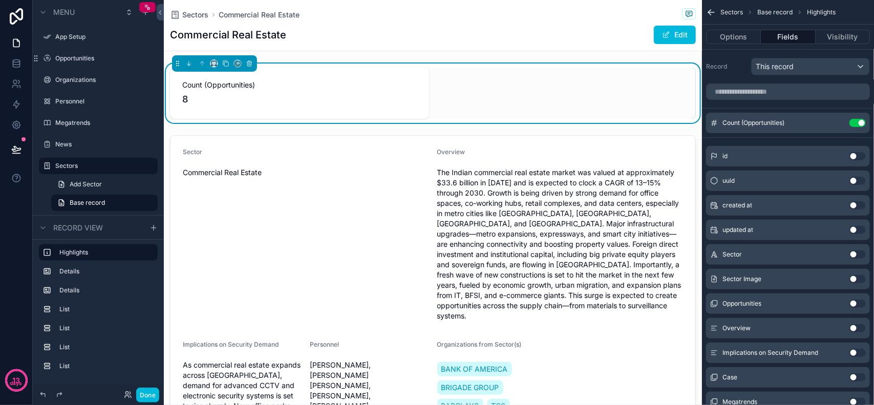
click at [699, 122] on button "Use setting" at bounding box center [858, 123] width 16 height 8
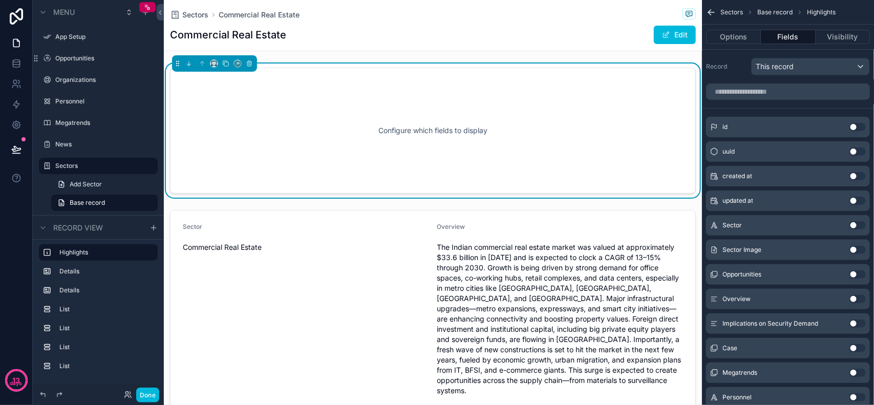
click at [699, 39] on button "Options" at bounding box center [733, 37] width 55 height 14
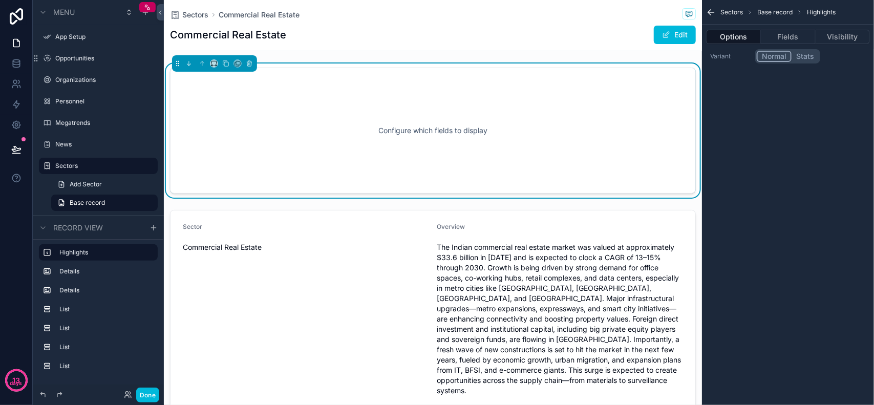
click at [527, 26] on div "Commercial Real Estate Edit" at bounding box center [433, 34] width 526 height 19
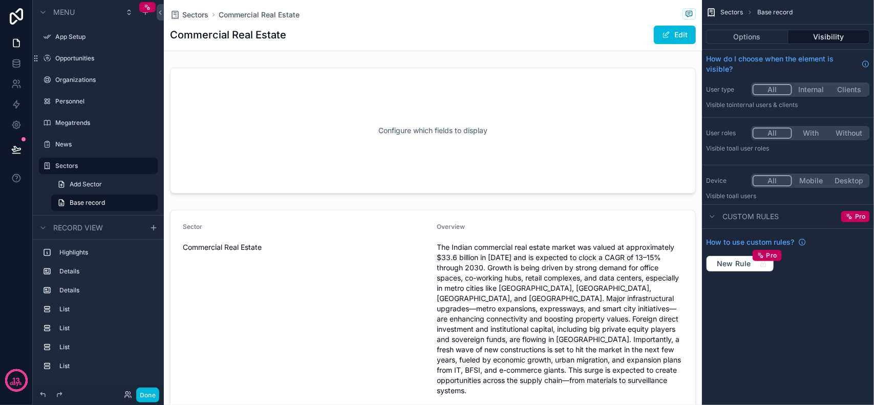
click at [657, 29] on button "Edit" at bounding box center [675, 35] width 42 height 18
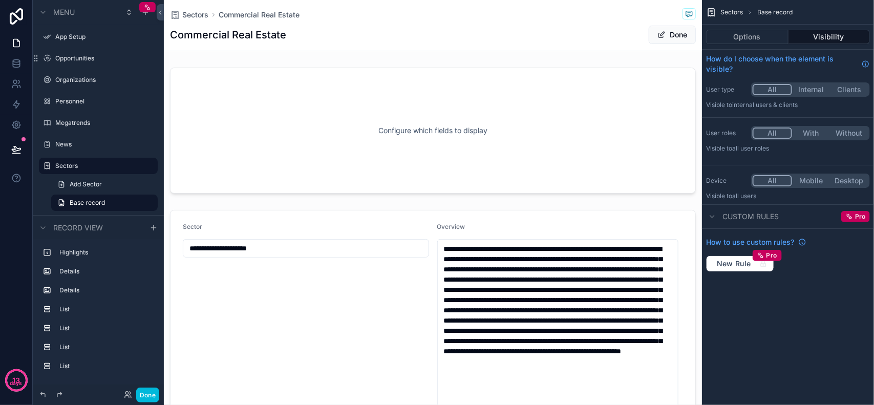
click at [699, 38] on button "Options" at bounding box center [747, 37] width 82 height 14
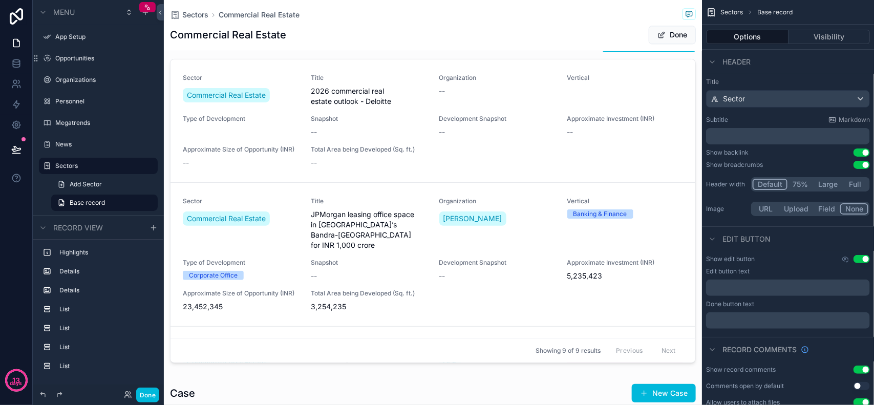
scroll to position [960, 0]
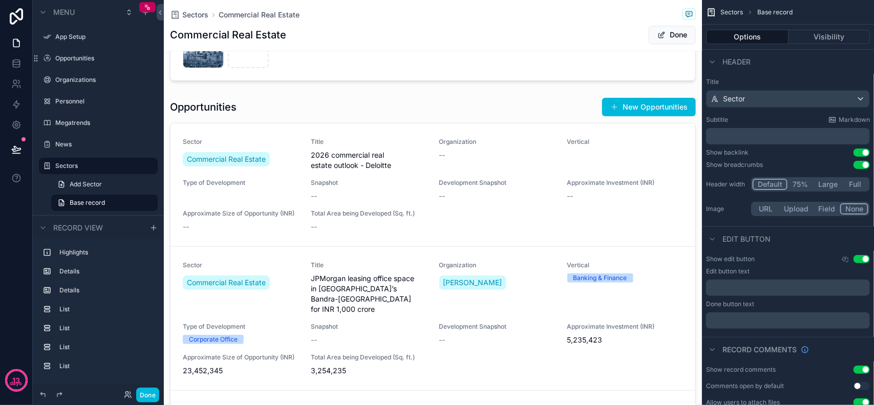
click at [281, 117] on div "scrollable content" at bounding box center [433, 264] width 538 height 342
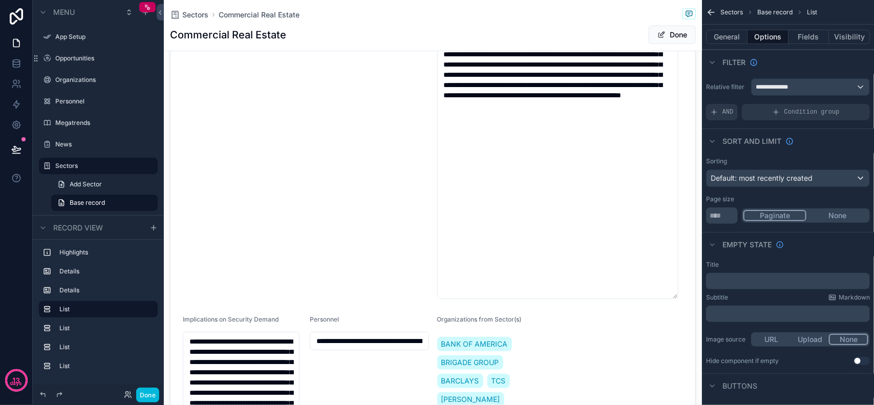
scroll to position [0, 0]
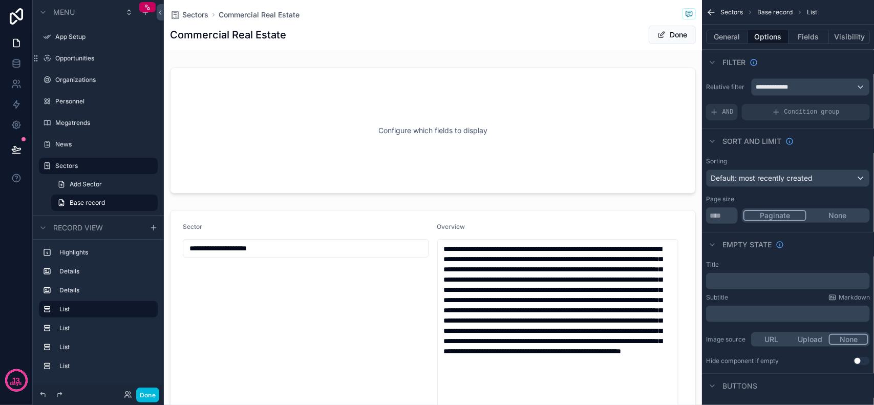
click at [319, 112] on div "scrollable content" at bounding box center [433, 131] width 538 height 134
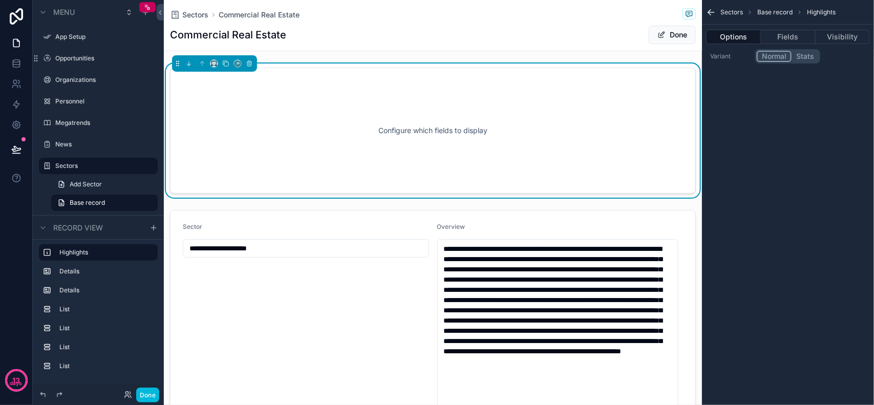
click at [699, 40] on button "Fields" at bounding box center [788, 37] width 54 height 14
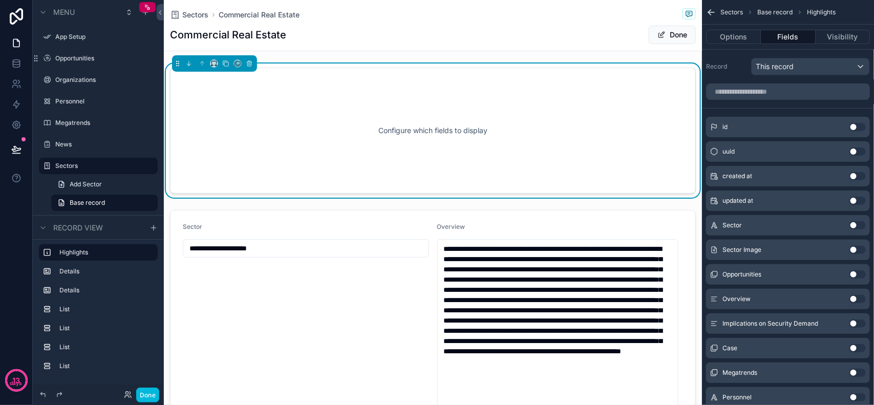
click at [597, 82] on div "Configure which fields to display" at bounding box center [433, 131] width 526 height 126
click at [251, 65] on icon "scrollable content" at bounding box center [249, 64] width 4 height 4
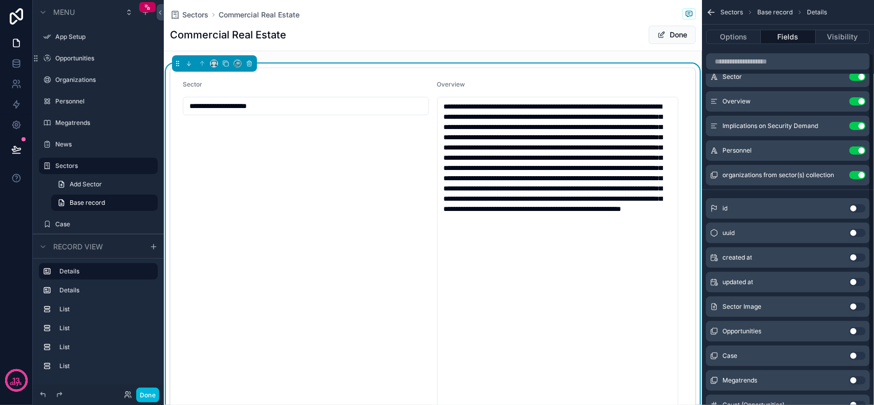
scroll to position [110, 0]
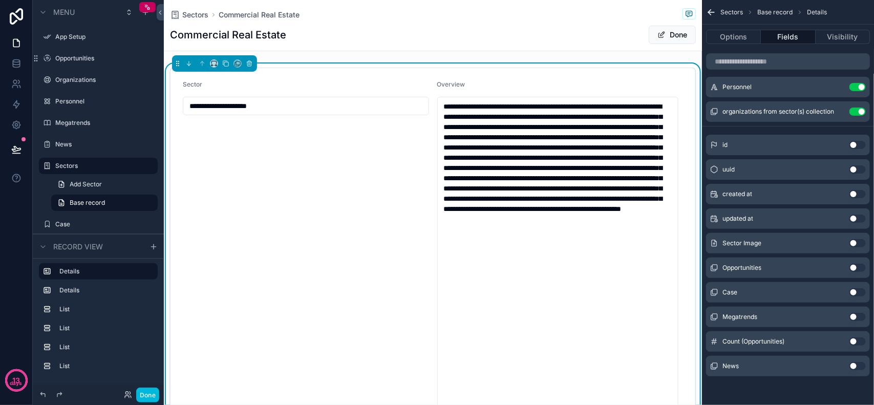
click at [699, 241] on button "Use setting" at bounding box center [858, 243] width 16 height 8
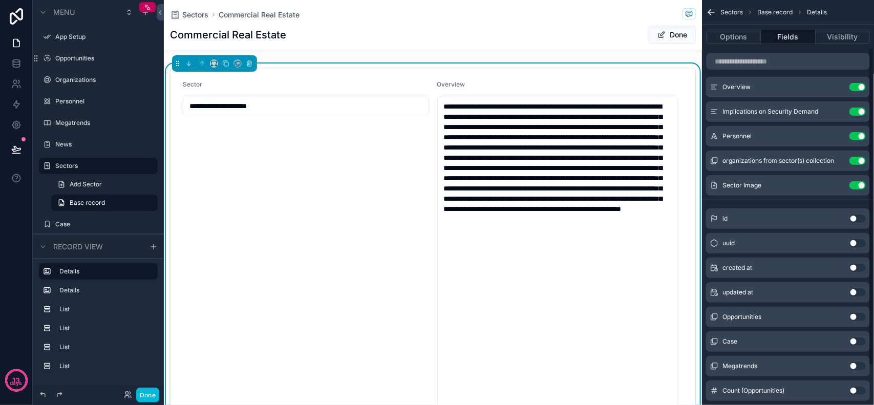
scroll to position [0, 0]
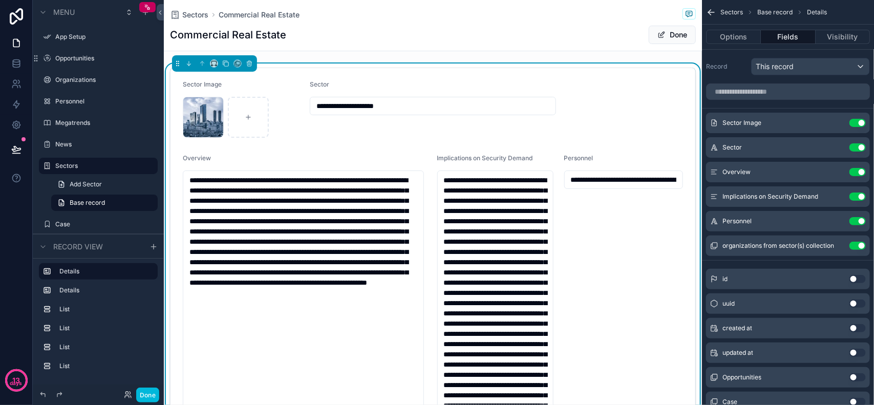
click at [361, 113] on input "**********" at bounding box center [432, 106] width 245 height 14
click at [431, 114] on div "**********" at bounding box center [433, 106] width 246 height 18
click at [287, 103] on div "realty.freepik .jpg" at bounding box center [242, 117] width 119 height 41
click at [373, 324] on textarea "**********" at bounding box center [303, 329] width 241 height 316
click at [598, 229] on div "**********" at bounding box center [623, 320] width 119 height 332
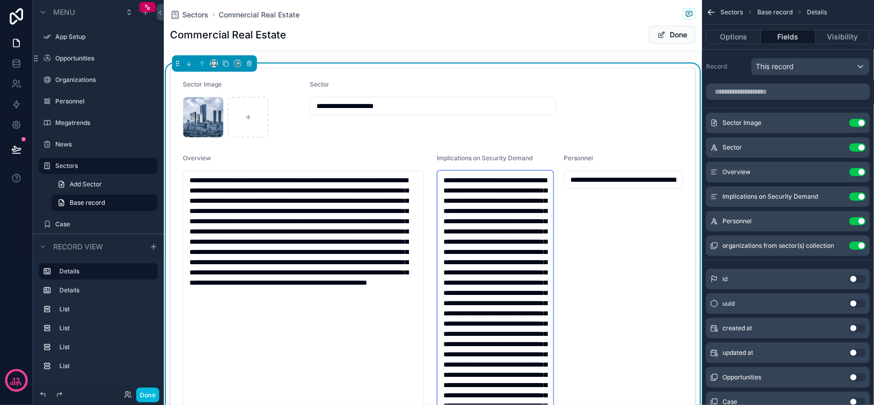
click at [488, 200] on textarea "**********" at bounding box center [495, 329] width 117 height 316
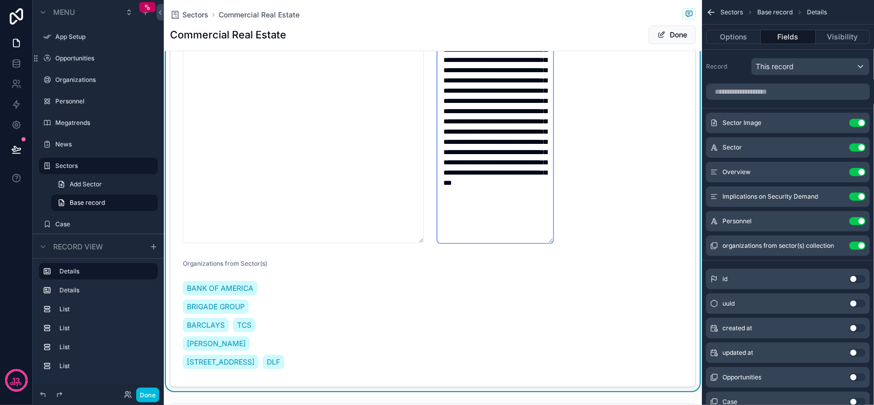
scroll to position [256, 0]
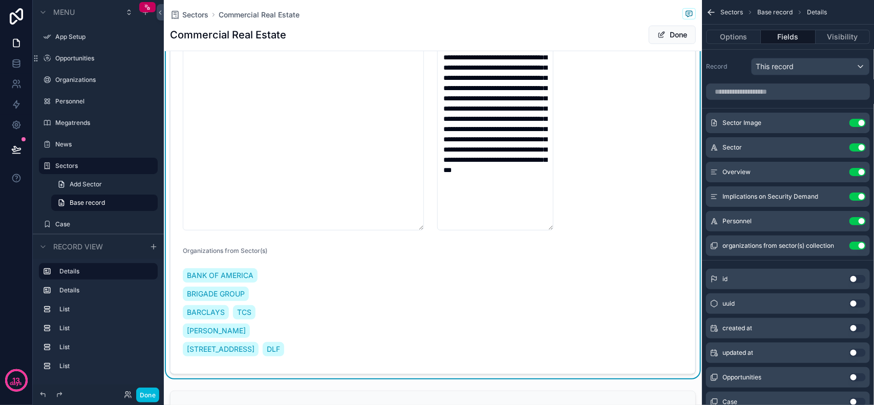
click at [552, 226] on form "**********" at bounding box center [433, 93] width 525 height 562
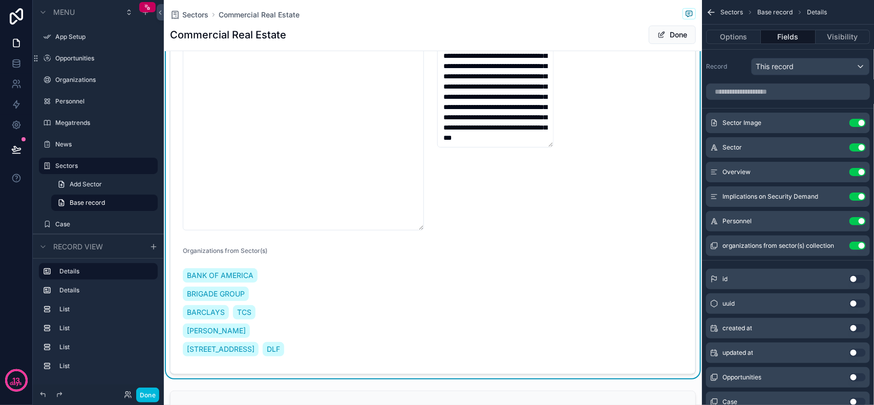
drag, startPoint x: 544, startPoint y: 226, endPoint x: 576, endPoint y: 142, distance: 89.3
click at [576, 142] on form "**********" at bounding box center [433, 93] width 525 height 562
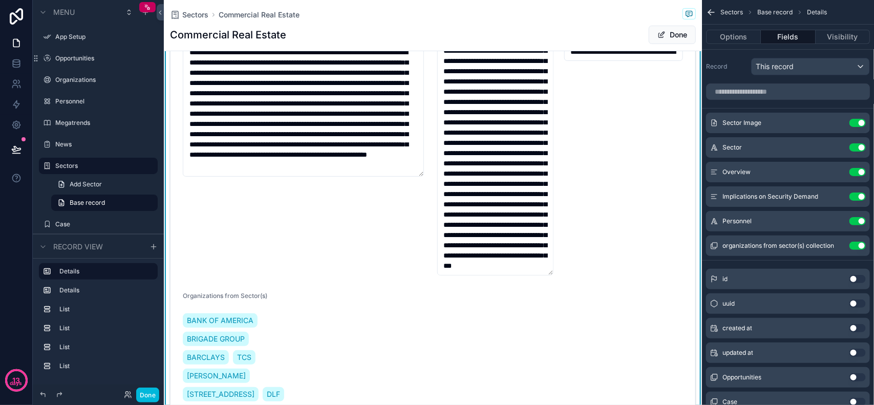
drag, startPoint x: 421, startPoint y: 354, endPoint x: 433, endPoint y: 175, distance: 180.1
click at [433, 173] on form "**********" at bounding box center [433, 179] width 525 height 479
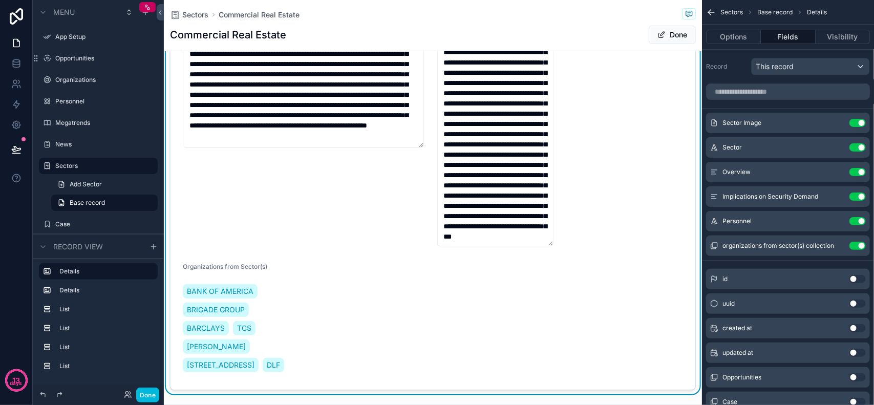
scroll to position [192, 0]
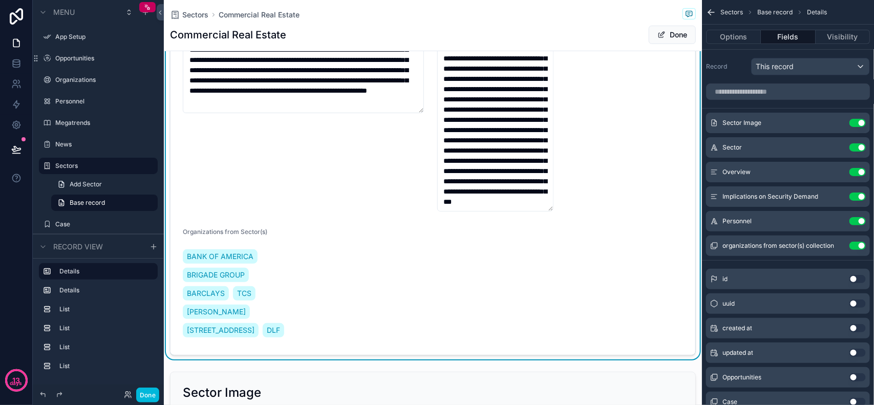
click at [333, 281] on form "**********" at bounding box center [433, 115] width 525 height 479
drag, startPoint x: 242, startPoint y: 240, endPoint x: 242, endPoint y: 255, distance: 14.9
click at [242, 242] on div "Organizations from Sector(s) BANK OF AMERICA BRIGADE GROUP BARCLAYS TCS [PERSON…" at bounding box center [242, 285] width 119 height 115
click at [308, 261] on form "**********" at bounding box center [433, 115] width 525 height 479
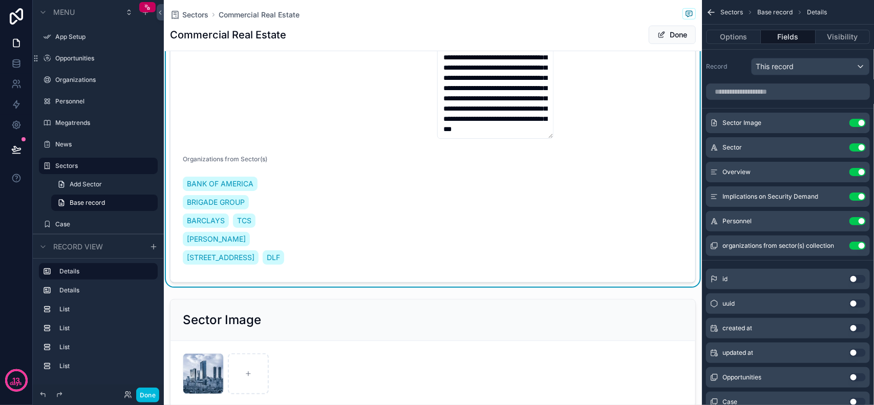
scroll to position [256, 0]
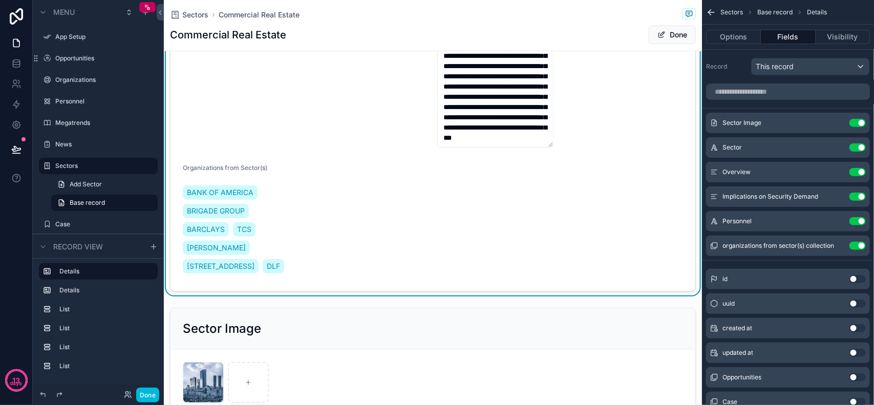
click at [240, 192] on span "BANK OF AMERICA" at bounding box center [220, 192] width 67 height 10
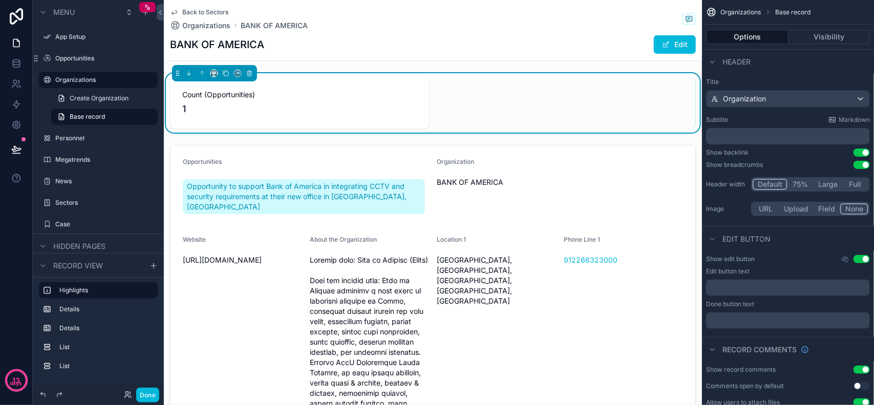
click at [198, 9] on span "Back to Sectors" at bounding box center [205, 12] width 46 height 8
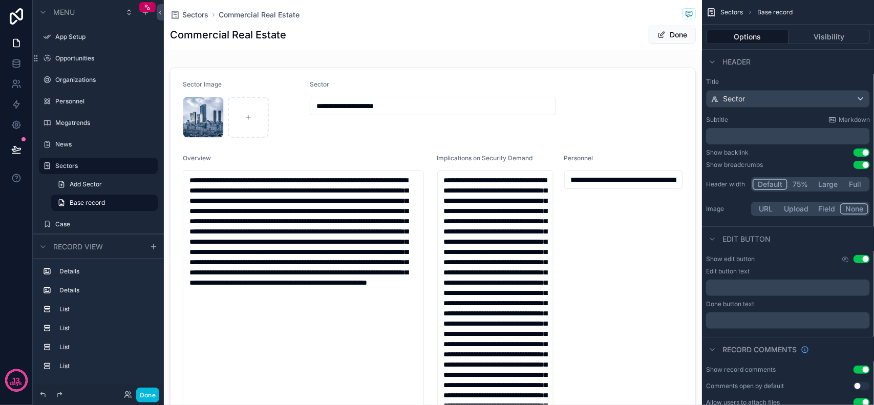
click at [388, 143] on div "scrollable content" at bounding box center [433, 349] width 538 height 571
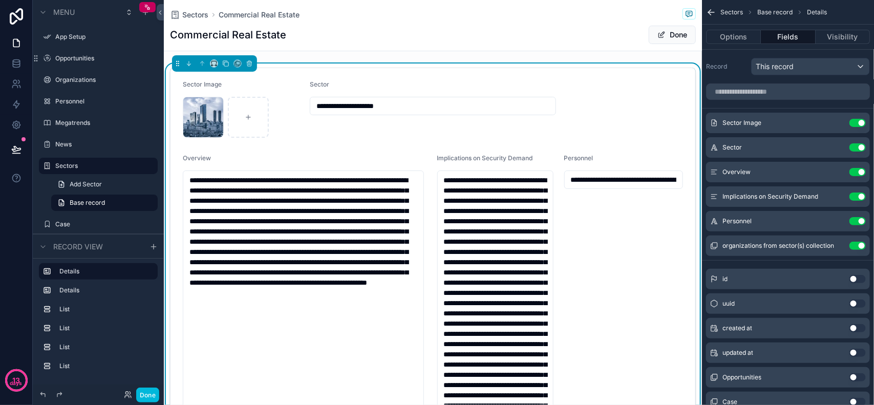
click at [0, 0] on icon "scrollable content" at bounding box center [0, 0] width 0 height 0
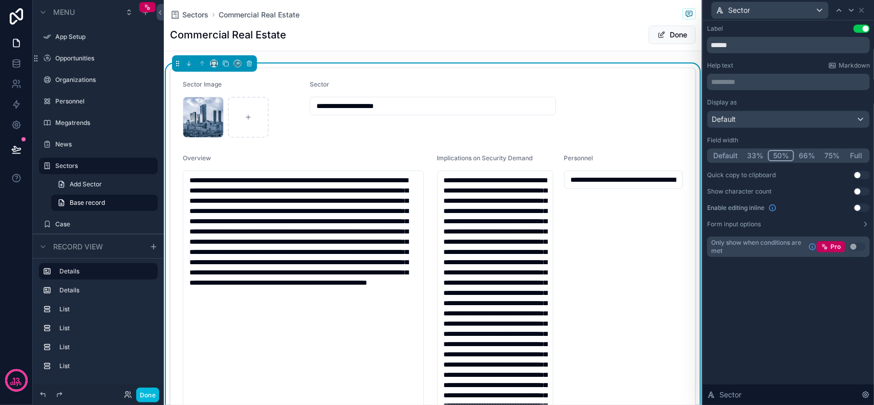
click at [699, 152] on button "66%" at bounding box center [807, 155] width 26 height 11
click at [699, 154] on button "50%" at bounding box center [780, 155] width 25 height 11
click at [699, 193] on button "Use setting" at bounding box center [862, 191] width 16 height 8
click at [699, 191] on button "Use setting" at bounding box center [862, 191] width 16 height 8
click at [699, 226] on icon at bounding box center [866, 224] width 8 height 8
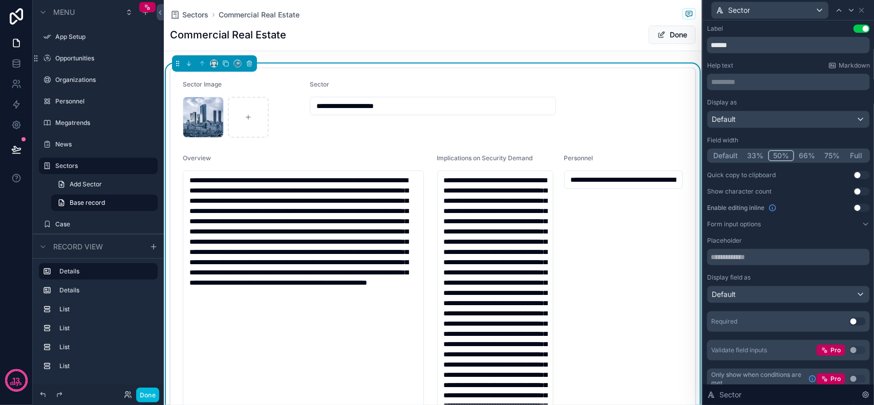
click at [699, 226] on icon at bounding box center [866, 224] width 8 height 8
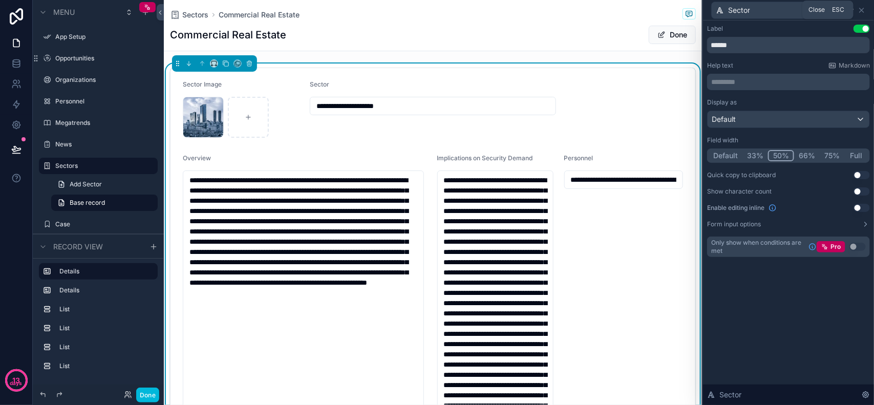
click at [699, 9] on icon at bounding box center [862, 10] width 8 height 8
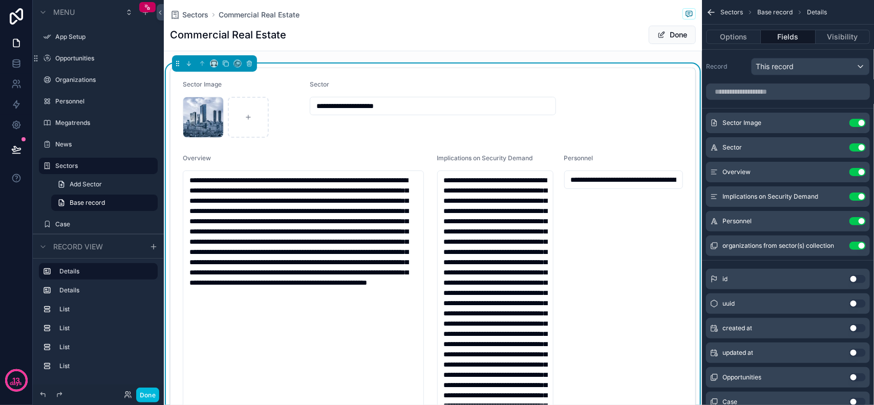
click at [0, 0] on icon "scrollable content" at bounding box center [0, 0] width 0 height 0
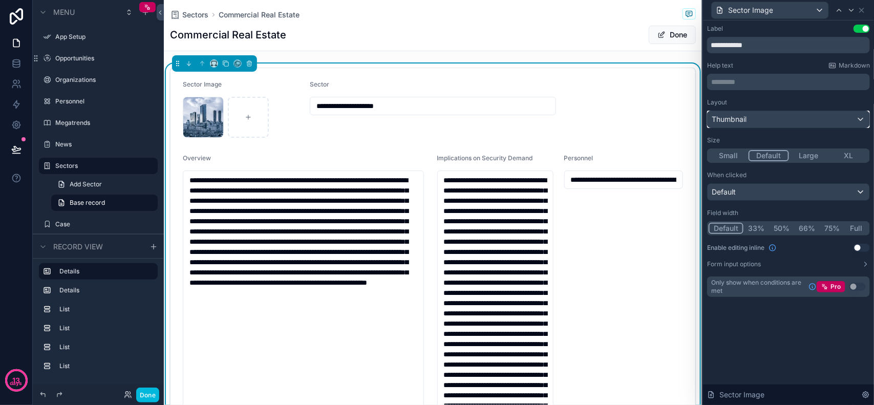
click at [699, 114] on div "Thumbnail" at bounding box center [789, 119] width 162 height 16
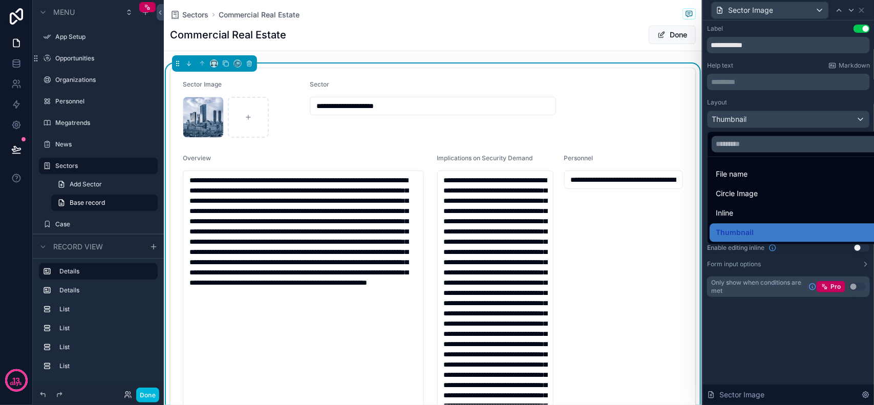
click at [699, 205] on div "Inline" at bounding box center [800, 213] width 181 height 18
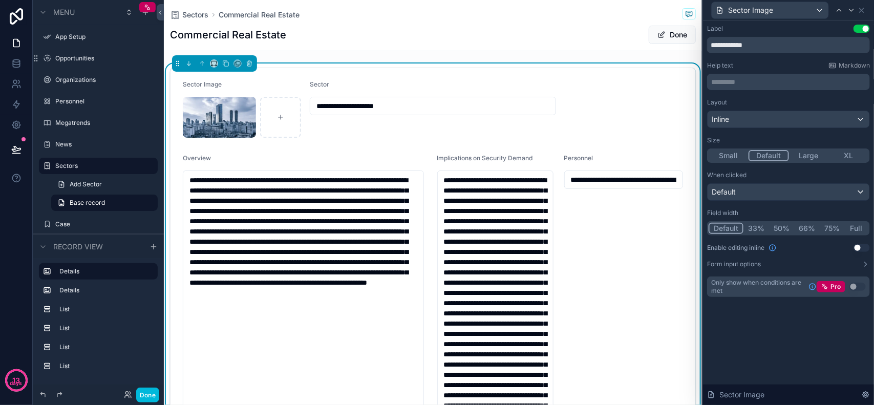
click at [699, 152] on button "Large" at bounding box center [809, 155] width 40 height 11
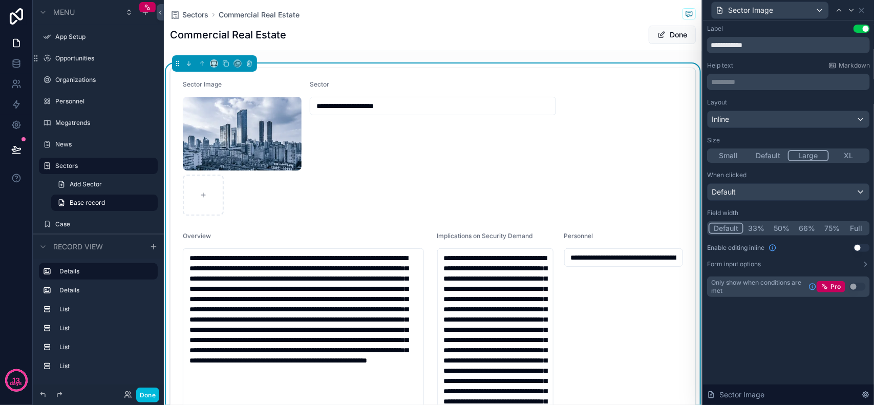
click at [426, 113] on input "**********" at bounding box center [432, 106] width 245 height 14
click at [538, 135] on div "**********" at bounding box center [433, 147] width 246 height 135
click at [699, 190] on div "Default" at bounding box center [789, 192] width 162 height 16
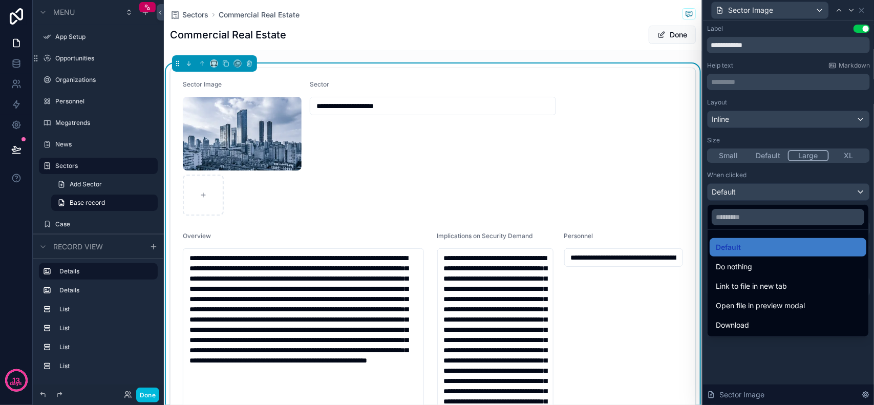
click at [699, 190] on div at bounding box center [788, 202] width 171 height 405
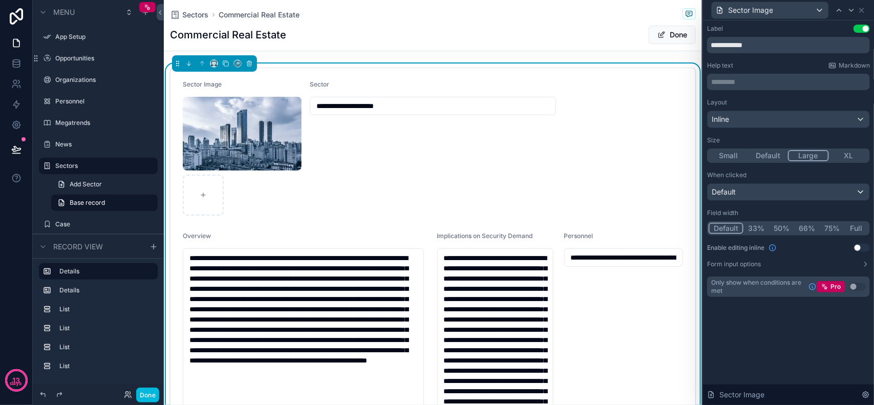
click at [699, 265] on icon at bounding box center [866, 264] width 8 height 8
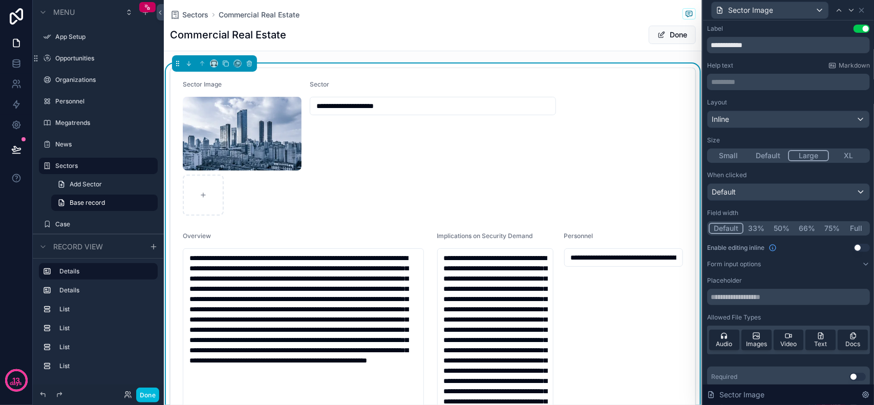
scroll to position [35, 0]
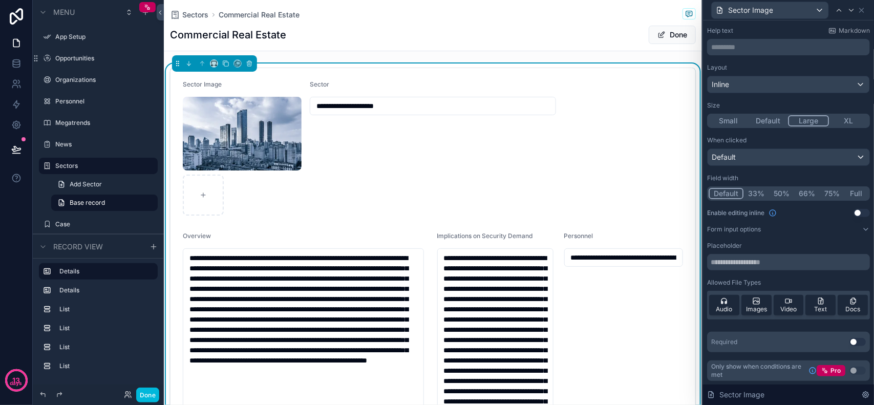
click at [699, 226] on label "Form input options" at bounding box center [734, 229] width 54 height 8
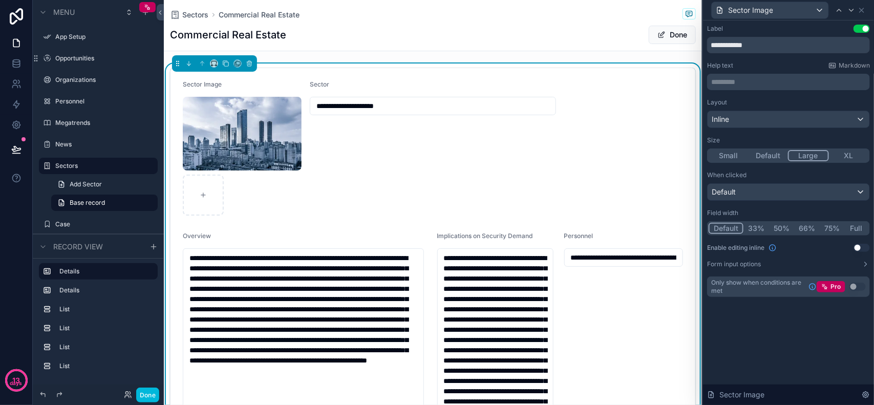
scroll to position [110, 0]
click at [699, 224] on button "50%" at bounding box center [781, 228] width 25 height 11
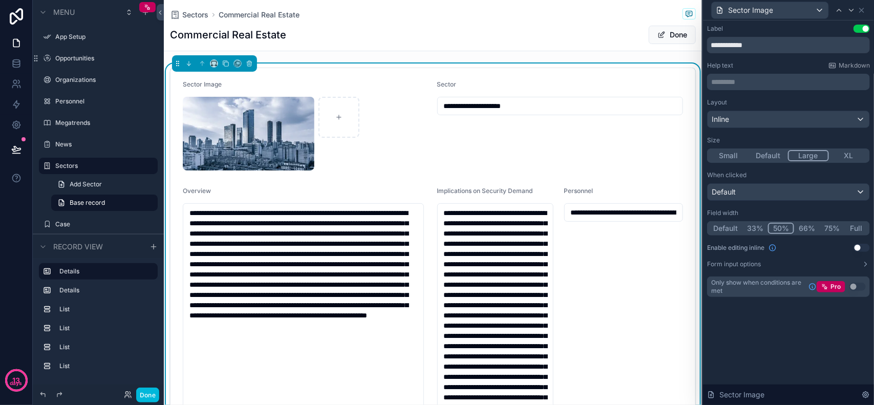
click at [699, 228] on button "66%" at bounding box center [807, 228] width 26 height 11
click at [216, 82] on span "Sector Image" at bounding box center [202, 84] width 39 height 8
click at [699, 29] on button "Use setting" at bounding box center [862, 29] width 16 height 8
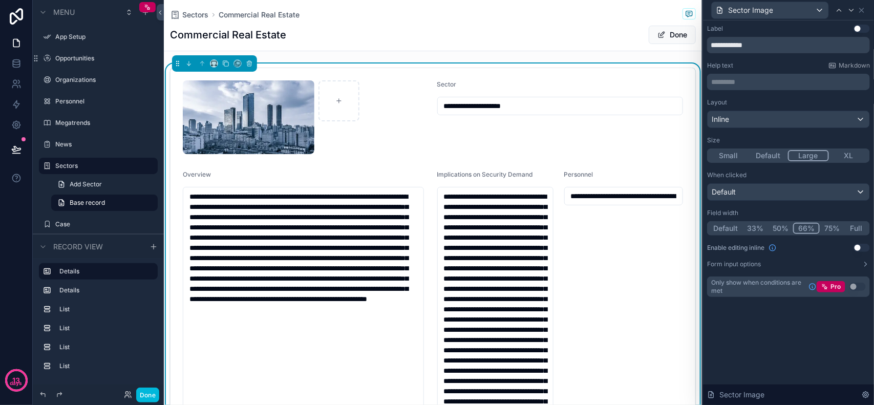
click at [440, 86] on span "Sector" at bounding box center [446, 84] width 19 height 8
click at [543, 111] on input "**********" at bounding box center [560, 106] width 245 height 14
click at [609, 90] on div "Sector" at bounding box center [560, 86] width 246 height 12
click at [699, 9] on span "Sector Image" at bounding box center [750, 10] width 45 height 10
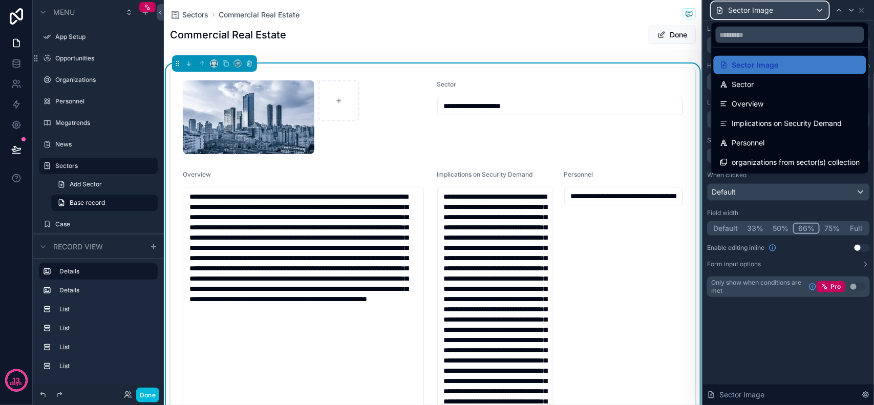
scroll to position [110, 0]
click at [699, 90] on div "Sector" at bounding box center [790, 84] width 140 height 12
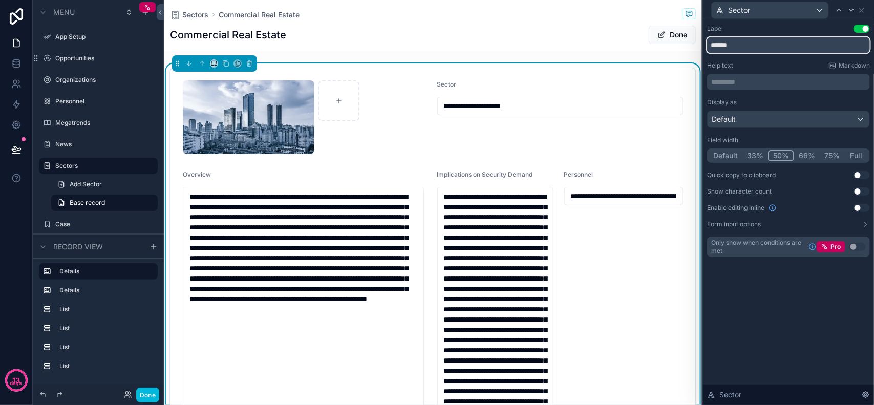
click at [699, 48] on input "******" at bounding box center [788, 45] width 163 height 16
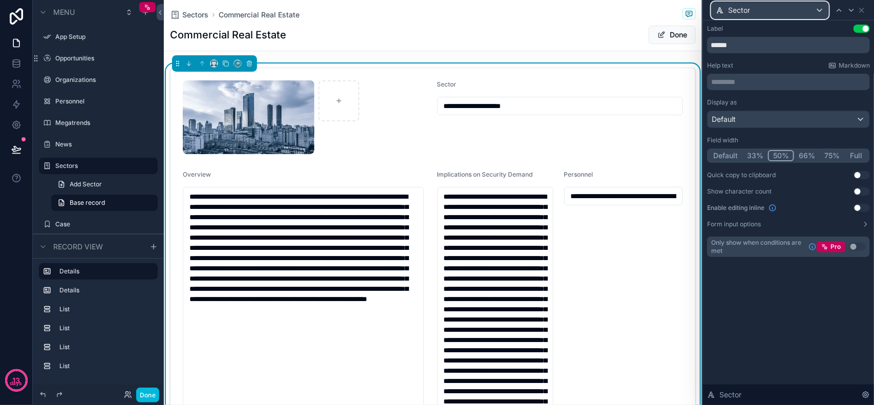
click at [699, 9] on div "Sector" at bounding box center [770, 10] width 117 height 16
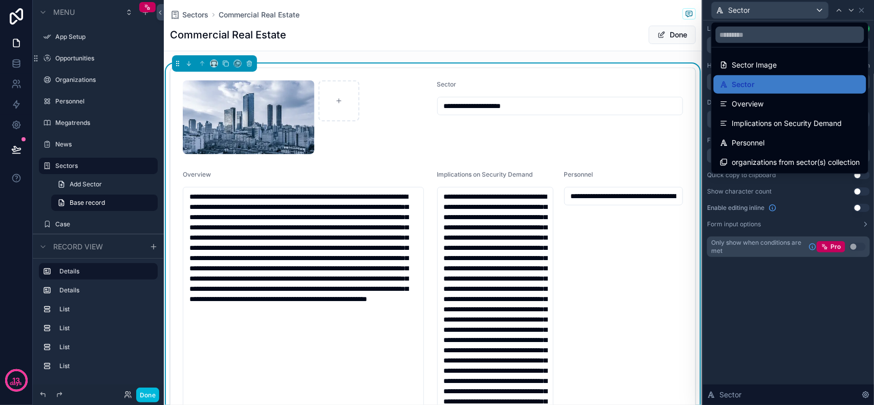
click at [699, 282] on div at bounding box center [788, 202] width 171 height 405
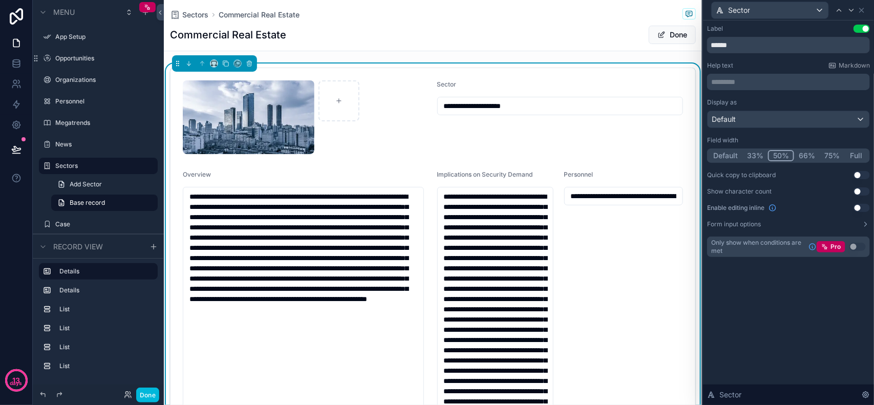
click at [699, 292] on div "Label Use setting ****** Help text Markdown ********* ﻿ Display as Default Fiel…" at bounding box center [788, 212] width 171 height 385
click at [699, 298] on div "Label Use setting ****** Help text Markdown ********* ﻿ Display as Default Fiel…" at bounding box center [788, 212] width 171 height 385
click at [699, 120] on div "Default" at bounding box center [789, 119] width 162 height 16
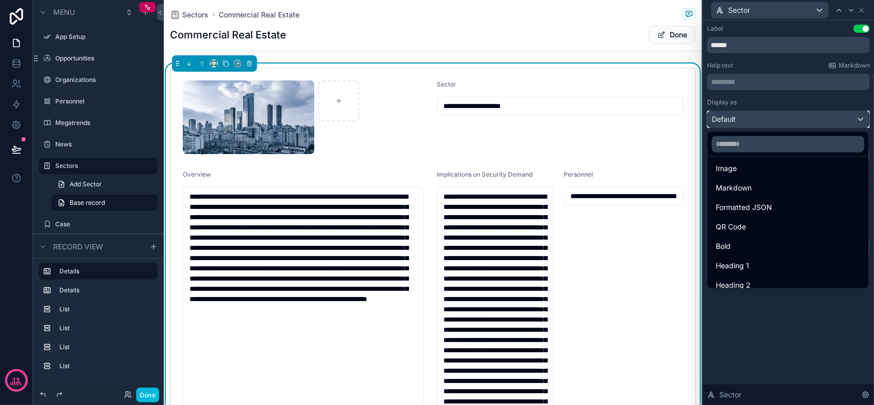
scroll to position [111, 0]
click at [699, 278] on div "Heading 4" at bounding box center [788, 277] width 144 height 12
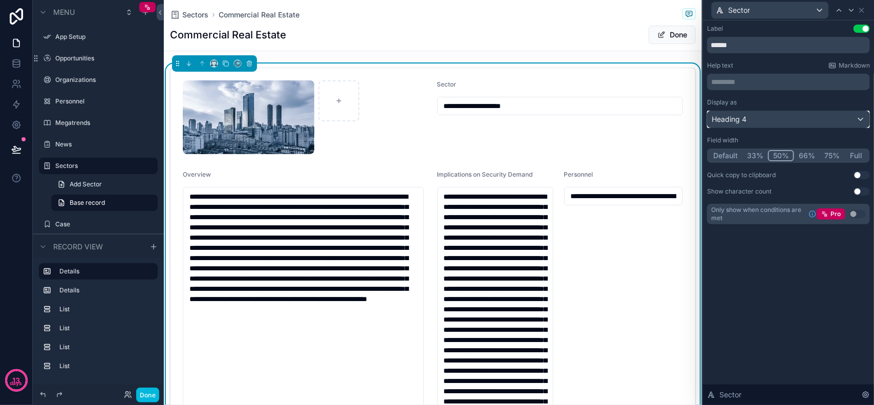
click at [699, 114] on div "Heading 4" at bounding box center [789, 119] width 162 height 16
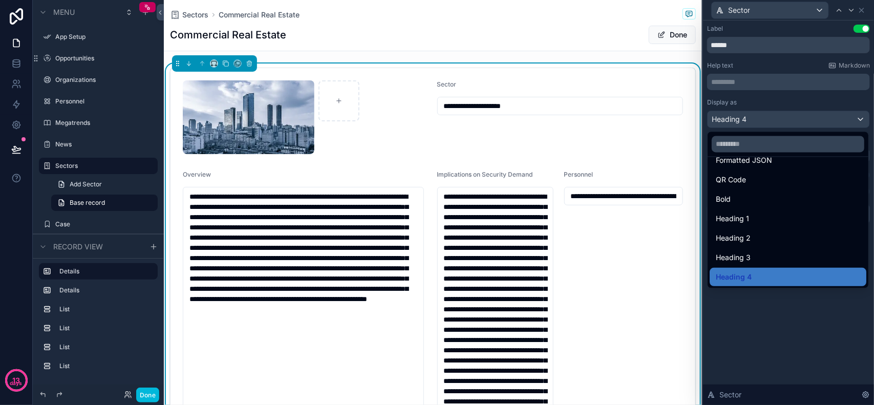
click at [699, 258] on div "Heading 3" at bounding box center [788, 258] width 144 height 12
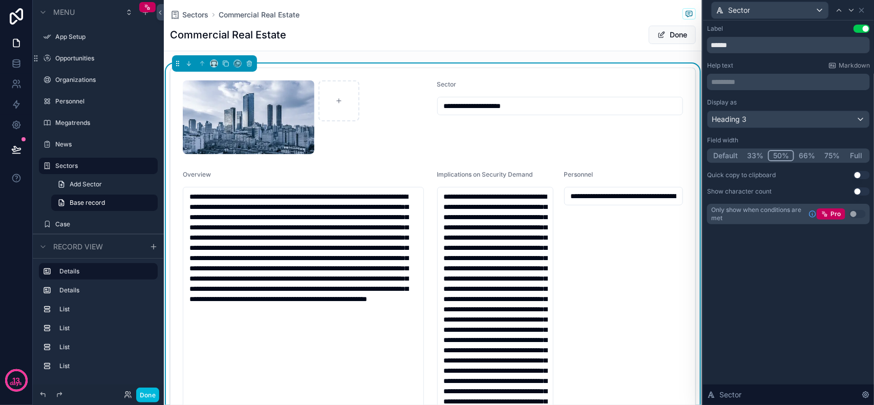
click at [451, 105] on input "**********" at bounding box center [560, 106] width 245 height 14
click at [520, 103] on input "**********" at bounding box center [560, 106] width 245 height 14
click at [699, 119] on div "Heading 3" at bounding box center [789, 119] width 162 height 16
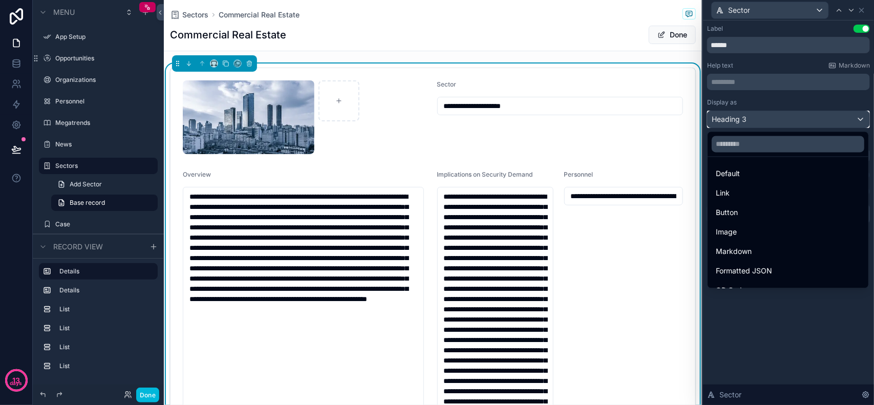
scroll to position [0, 0]
click at [699, 213] on div "Button" at bounding box center [788, 213] width 144 height 12
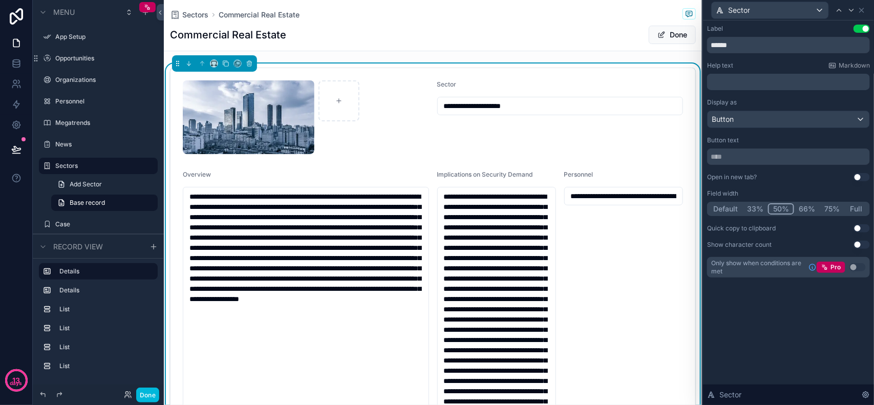
click at [528, 126] on div "**********" at bounding box center [560, 117] width 246 height 74
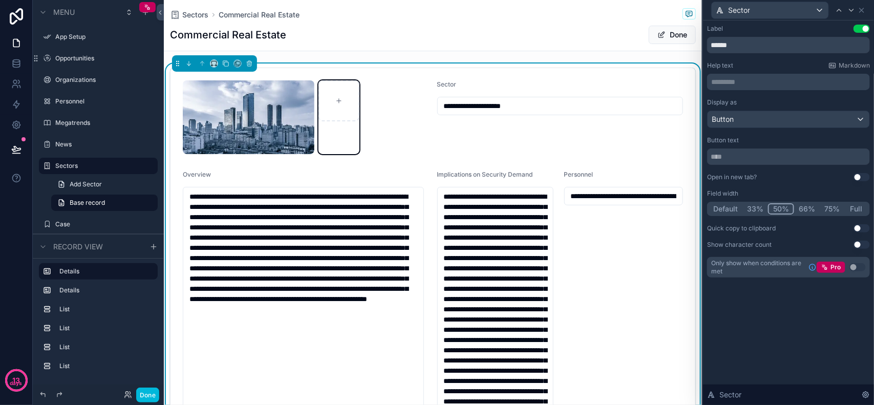
click at [329, 95] on div "scrollable content" at bounding box center [339, 100] width 41 height 41
click at [561, 67] on div "**********" at bounding box center [433, 357] width 538 height 587
click at [630, 64] on div "**********" at bounding box center [433, 357] width 538 height 587
drag, startPoint x: 444, startPoint y: 82, endPoint x: 485, endPoint y: 82, distance: 41.0
click at [446, 82] on span "Sector" at bounding box center [446, 84] width 19 height 8
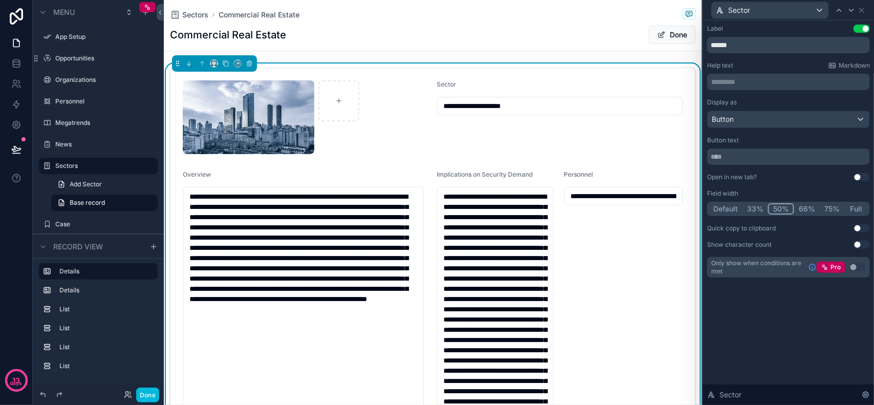
click at [472, 78] on form "**********" at bounding box center [433, 357] width 525 height 578
click at [530, 91] on div "Sector" at bounding box center [560, 86] width 246 height 12
click at [699, 6] on icon at bounding box center [862, 10] width 8 height 8
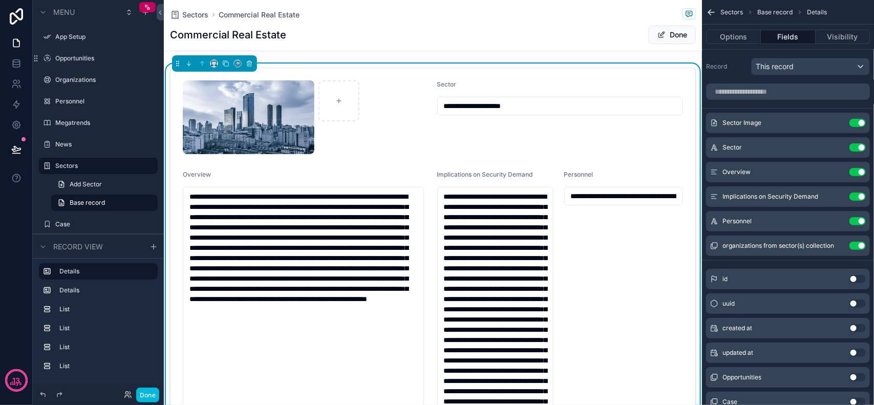
click at [699, 144] on button "Use setting" at bounding box center [858, 147] width 16 height 8
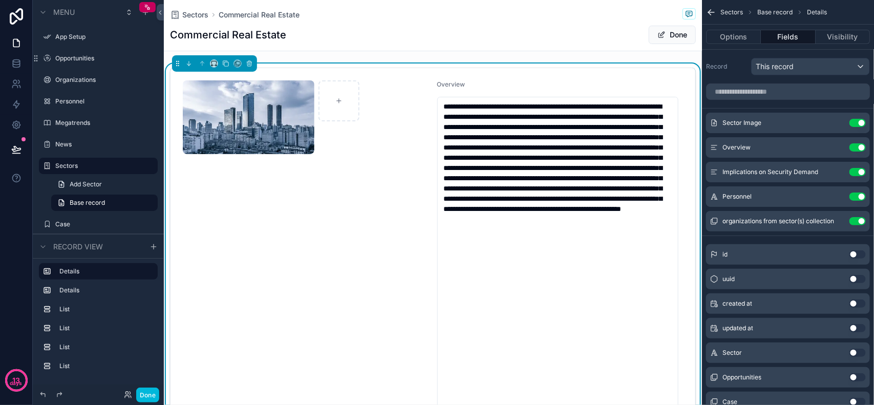
click at [367, 150] on div "scrollable content" at bounding box center [306, 117] width 246 height 74
click at [633, 246] on textarea "**********" at bounding box center [557, 255] width 241 height 316
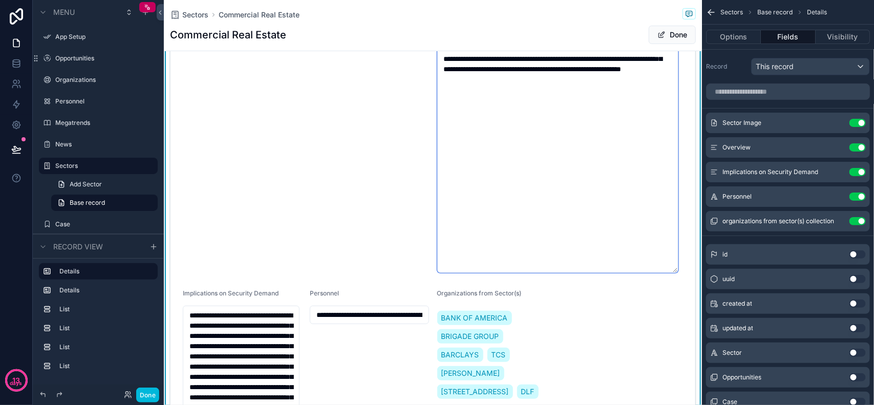
scroll to position [128, 0]
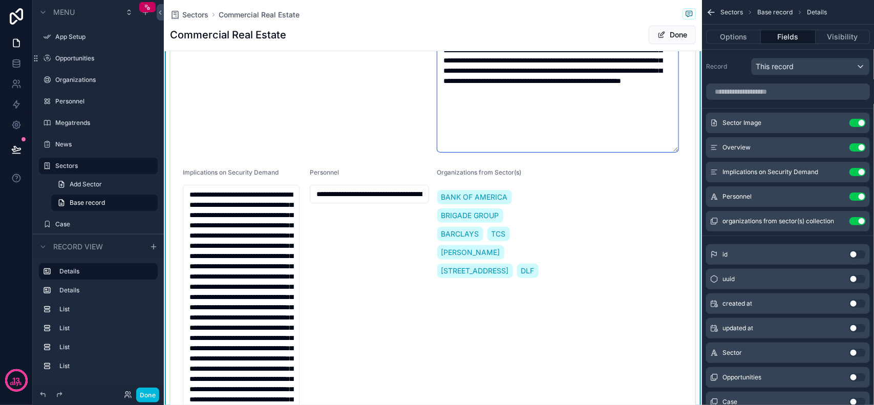
drag, startPoint x: 669, startPoint y: 282, endPoint x: 655, endPoint y: 150, distance: 133.4
click at [655, 150] on textarea "**********" at bounding box center [557, 60] width 241 height 183
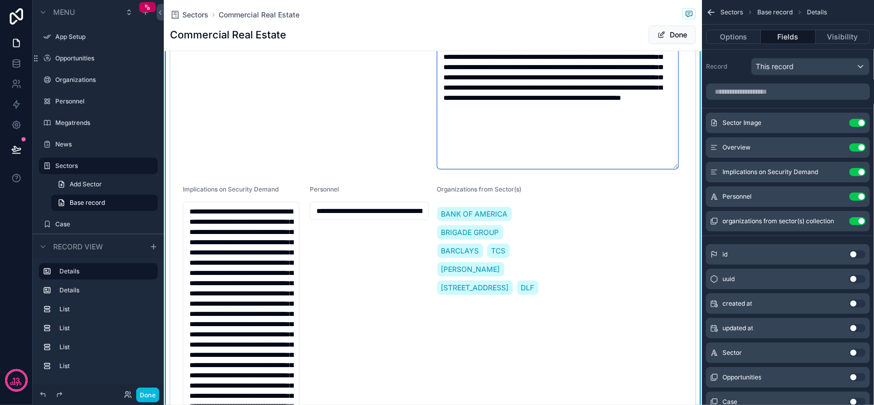
scroll to position [0, 0]
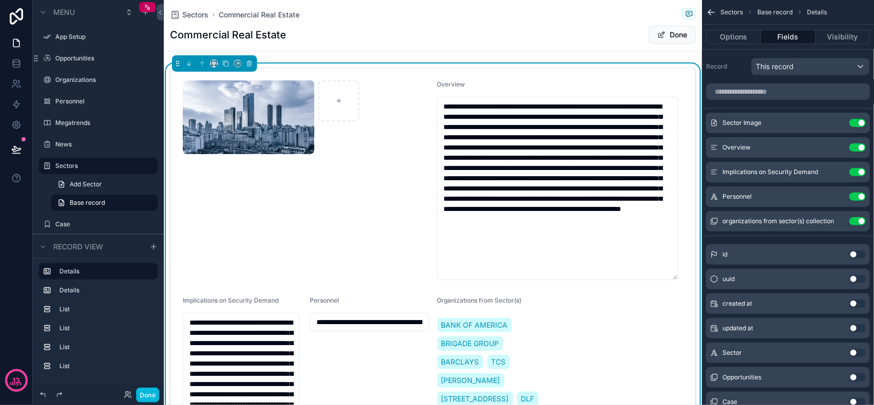
click at [285, 118] on img "scrollable content" at bounding box center [249, 117] width 132 height 74
click at [814, 67] on div "This record" at bounding box center [811, 66] width 118 height 16
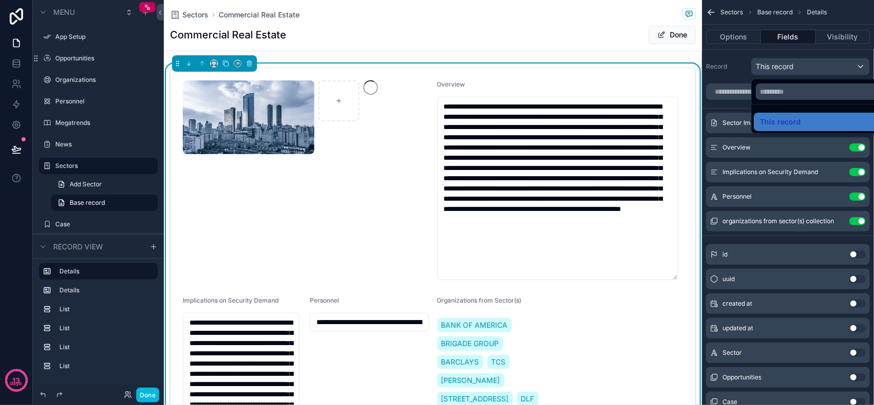
click at [814, 67] on div "scrollable content" at bounding box center [437, 202] width 874 height 405
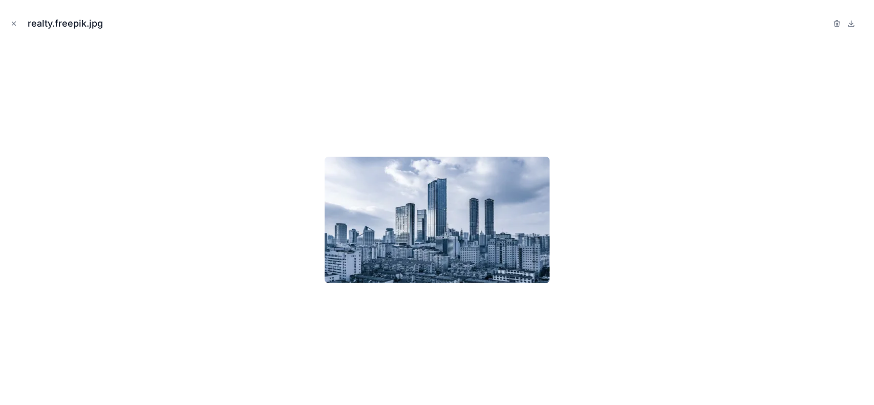
click at [13, 22] on icon "Close modal" at bounding box center [13, 23] width 7 height 7
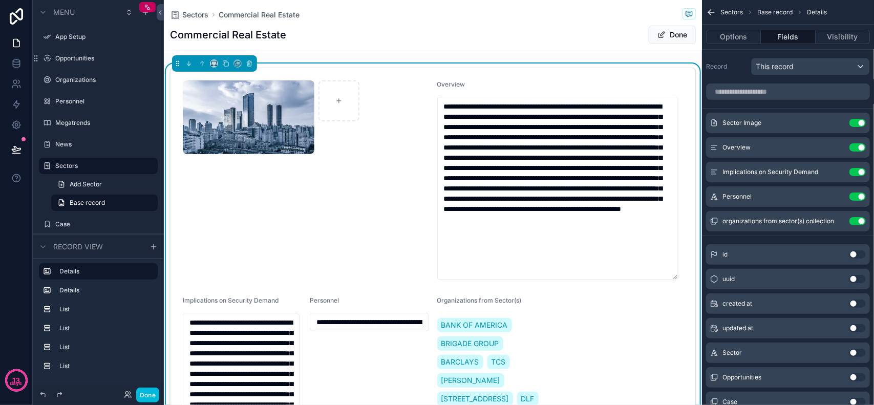
click at [0, 0] on icon "scrollable content" at bounding box center [0, 0] width 0 height 0
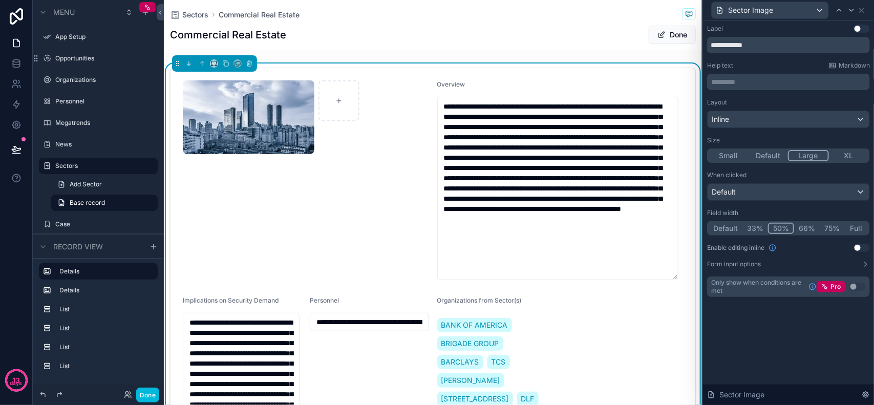
click at [841, 154] on button "XL" at bounding box center [849, 155] width 40 height 11
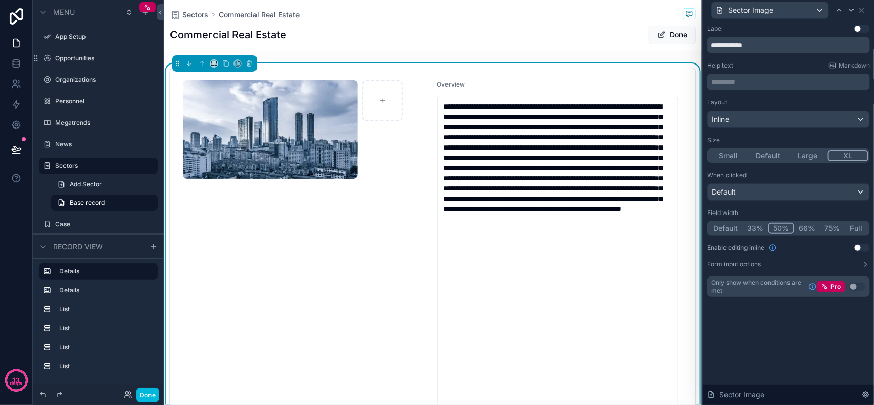
click at [826, 155] on button "Large" at bounding box center [808, 155] width 40 height 11
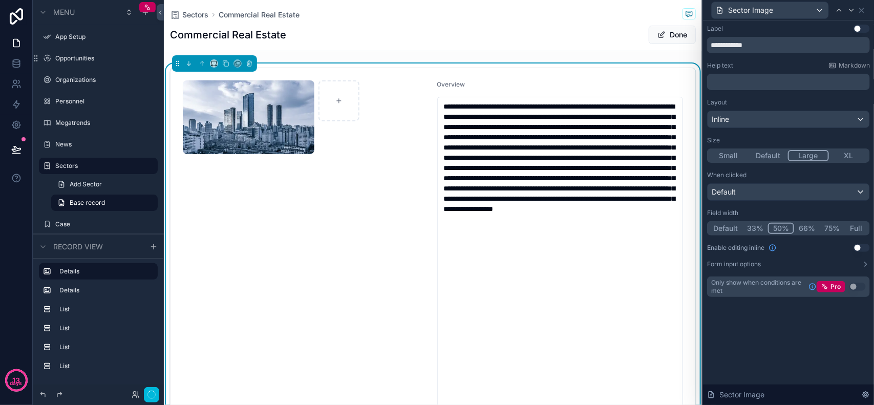
click at [815, 155] on button "Large" at bounding box center [808, 155] width 41 height 11
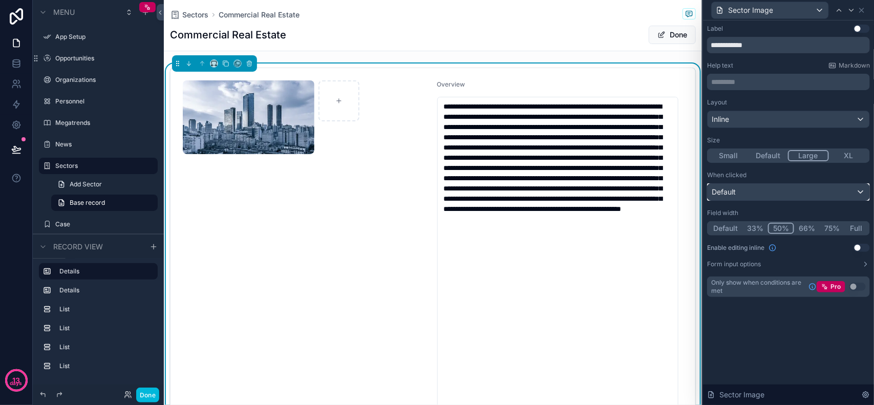
click at [799, 191] on div "Default" at bounding box center [789, 192] width 162 height 16
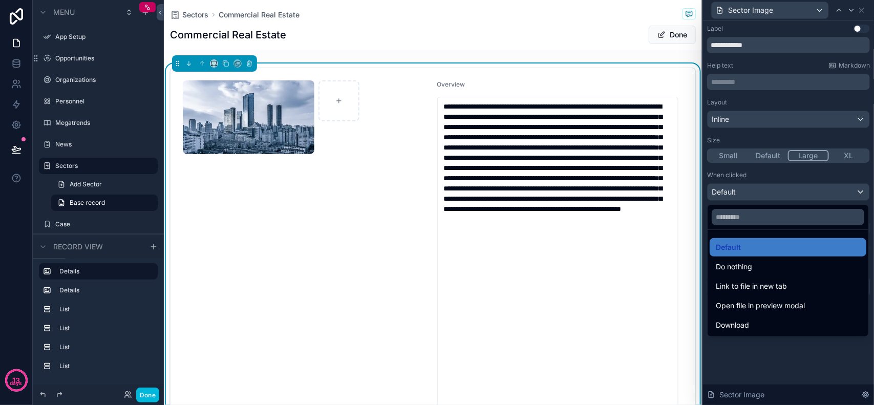
click at [799, 191] on div at bounding box center [788, 202] width 171 height 405
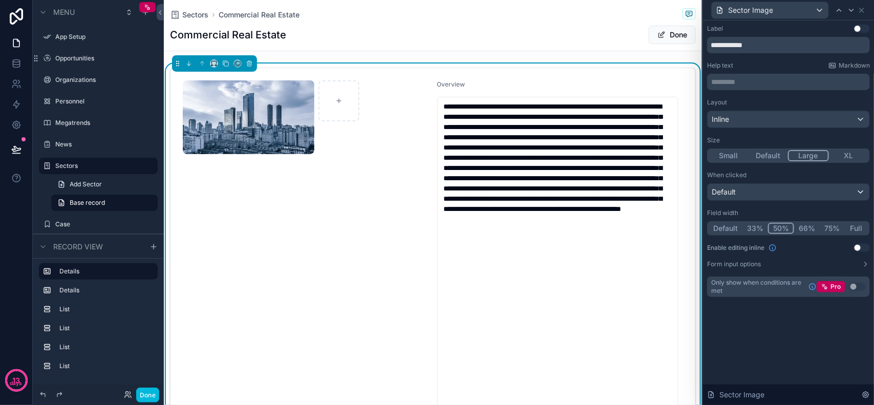
scroll to position [110, 0]
click at [789, 347] on div "**********" at bounding box center [788, 212] width 171 height 385
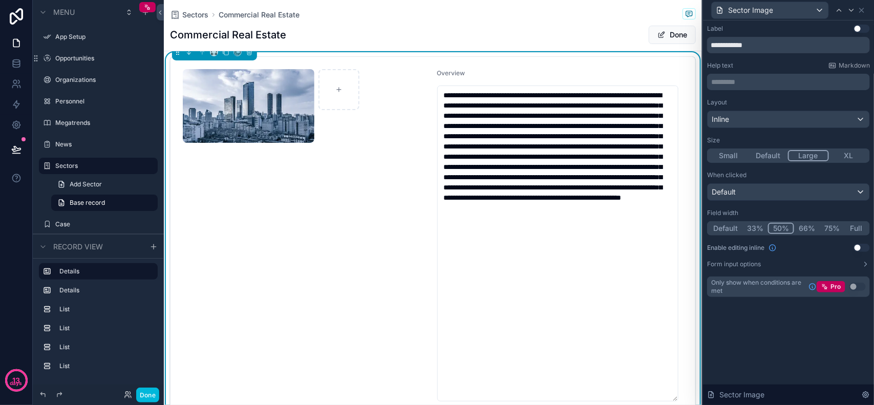
scroll to position [0, 0]
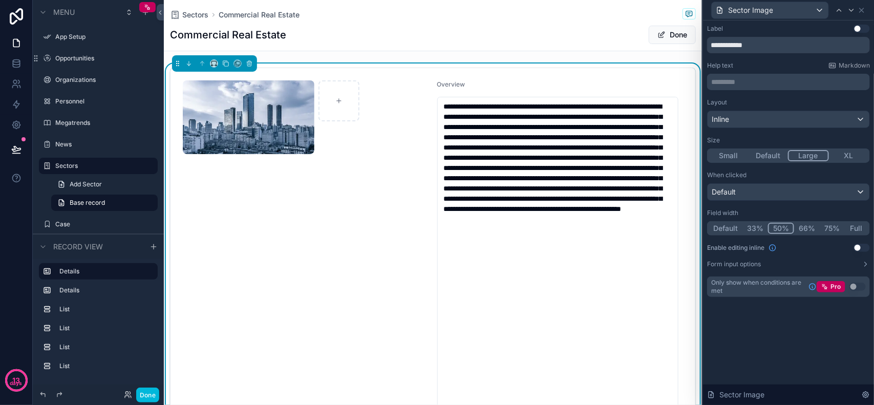
click at [465, 45] on div "Commercial Real Estate Done" at bounding box center [433, 34] width 526 height 19
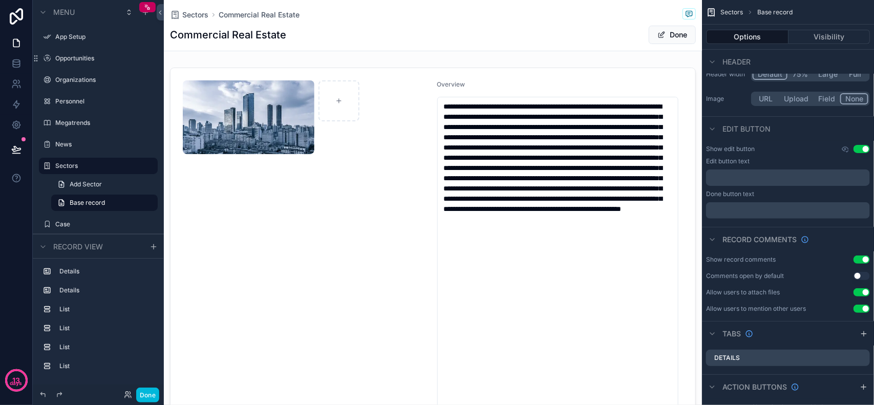
drag, startPoint x: 374, startPoint y: 31, endPoint x: 310, endPoint y: 35, distance: 64.1
click at [357, 32] on div "Commercial Real Estate Done" at bounding box center [433, 34] width 526 height 19
click at [310, 35] on div "Commercial Real Estate Done" at bounding box center [433, 34] width 526 height 19
click at [356, 33] on div "Commercial Real Estate Done" at bounding box center [433, 34] width 526 height 19
click at [390, 37] on div "Commercial Real Estate Done" at bounding box center [433, 34] width 526 height 19
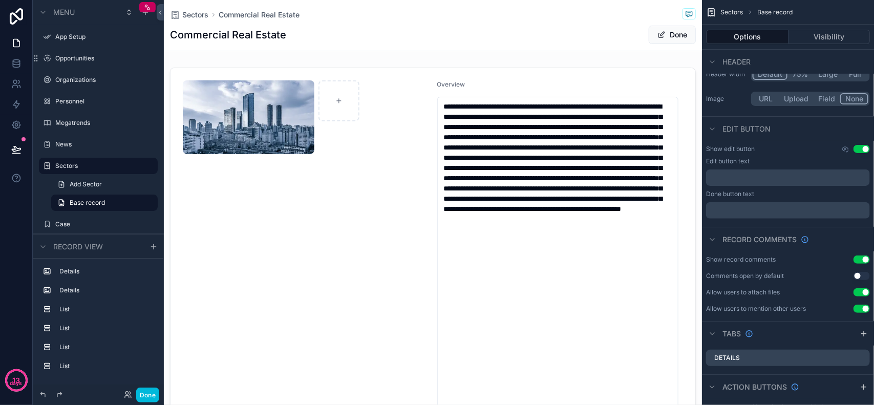
click at [418, 37] on div "Commercial Real Estate Done" at bounding box center [433, 34] width 526 height 19
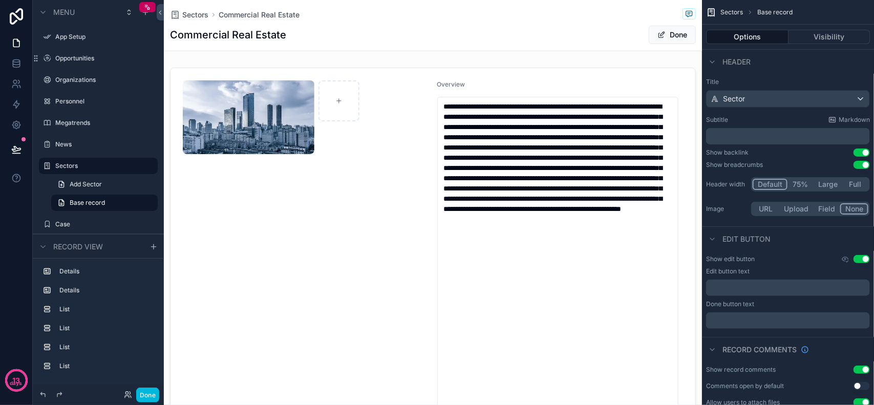
click at [859, 154] on button "Use setting" at bounding box center [862, 153] width 16 height 8
click at [854, 152] on button "Use setting" at bounding box center [862, 153] width 16 height 8
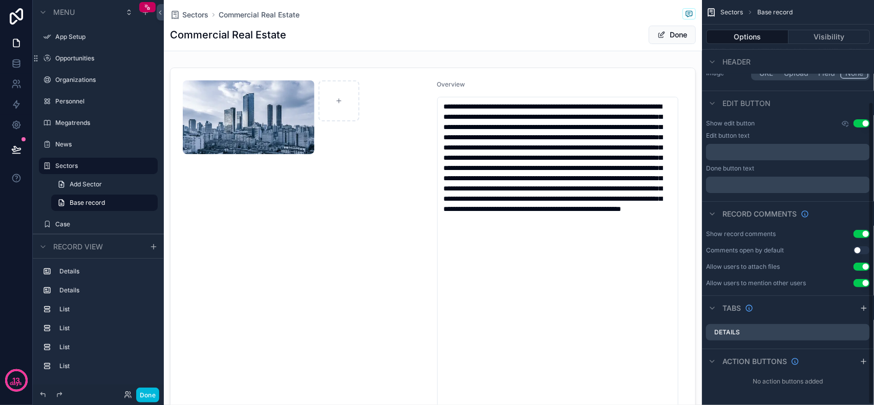
scroll to position [136, 0]
click at [746, 328] on div "Details" at bounding box center [788, 332] width 164 height 16
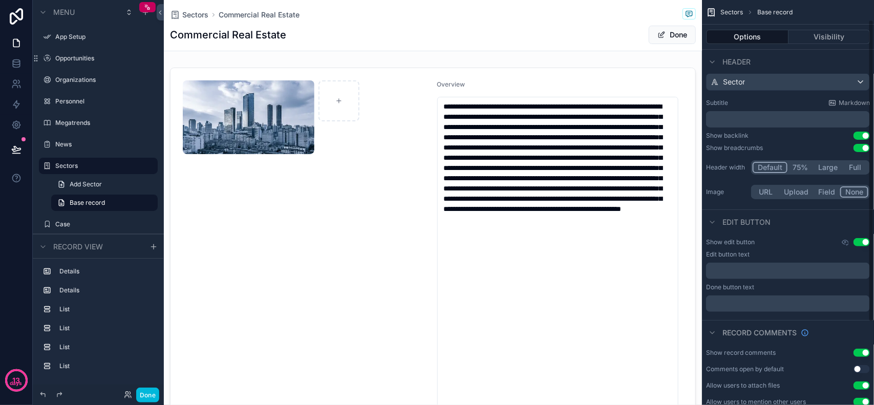
scroll to position [0, 0]
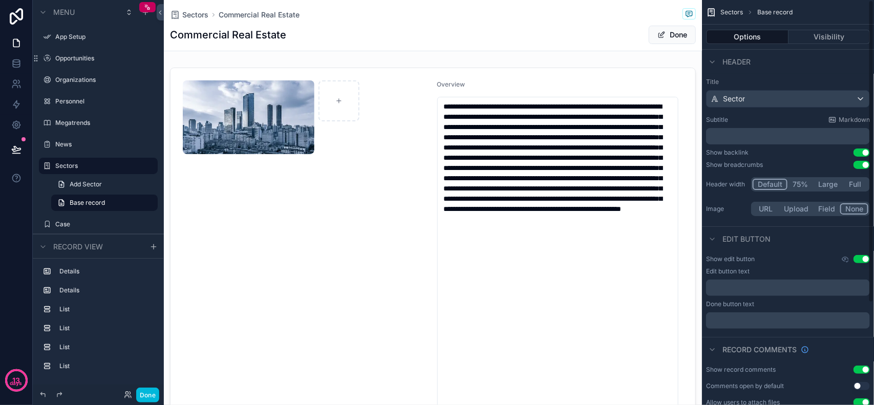
click at [740, 322] on p "﻿" at bounding box center [789, 320] width 158 height 8
click at [747, 121] on div "Subtitle Markdown" at bounding box center [788, 120] width 164 height 8
click at [793, 65] on div "Header" at bounding box center [788, 61] width 172 height 25
click at [729, 10] on span "Sectors" at bounding box center [732, 12] width 23 height 8
click at [726, 6] on div "Sectors Base record" at bounding box center [788, 12] width 172 height 25
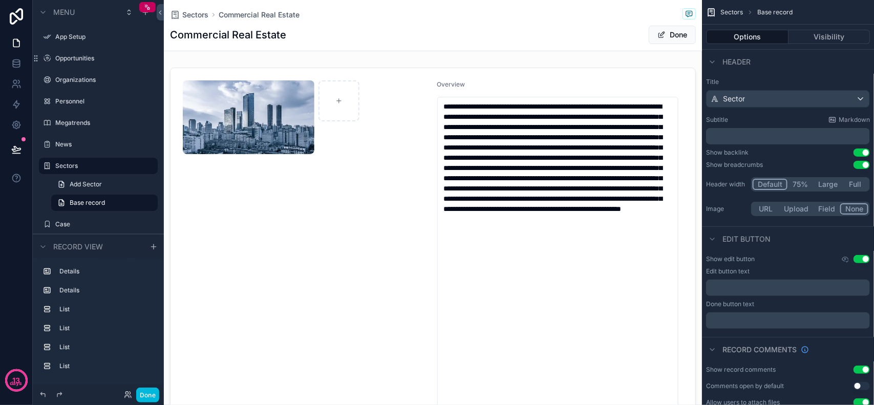
click at [733, 8] on span "Sectors" at bounding box center [732, 12] width 23 height 8
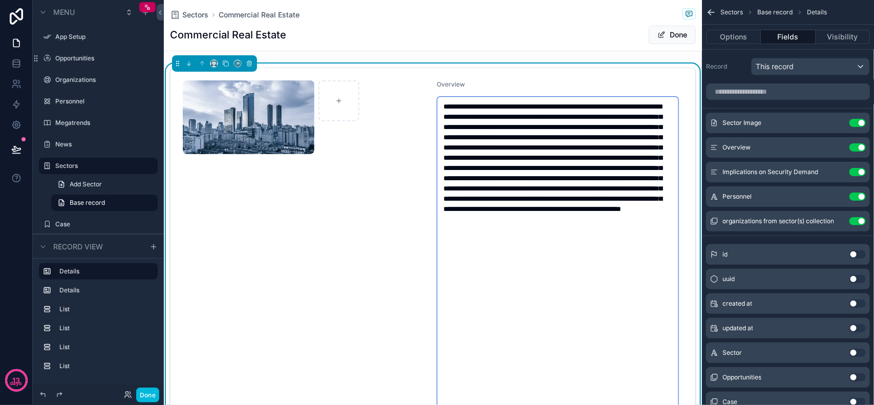
click at [501, 101] on textarea "**********" at bounding box center [557, 255] width 241 height 316
click at [408, 114] on div "scrollable content" at bounding box center [306, 117] width 246 height 74
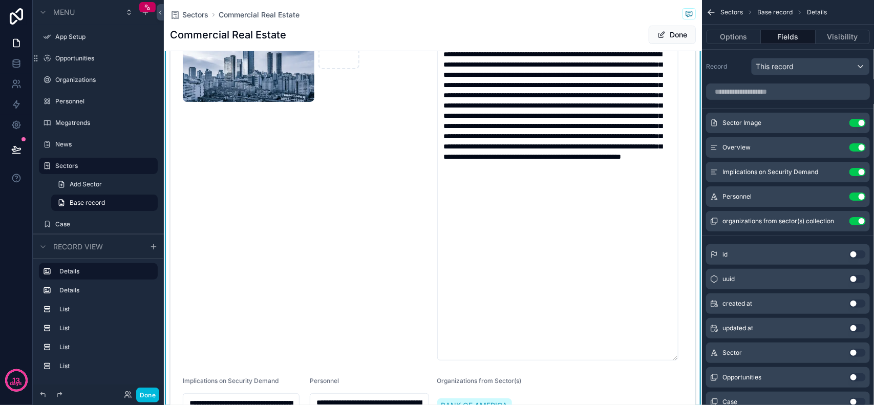
scroll to position [256, 0]
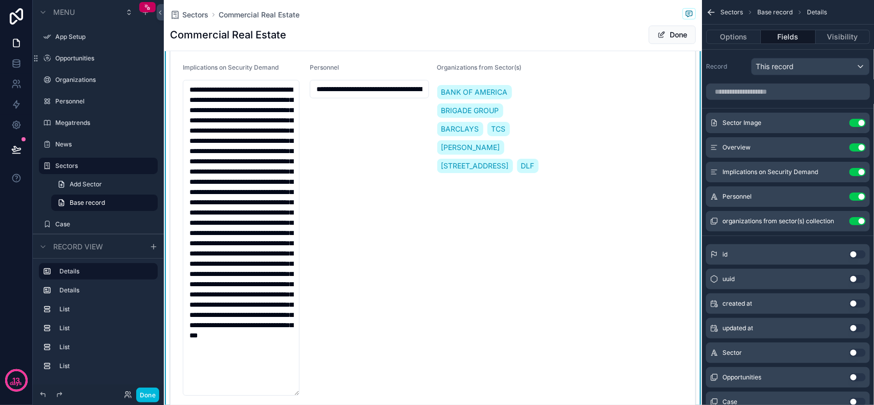
drag, startPoint x: 671, startPoint y: 155, endPoint x: 659, endPoint y: 45, distance: 111.3
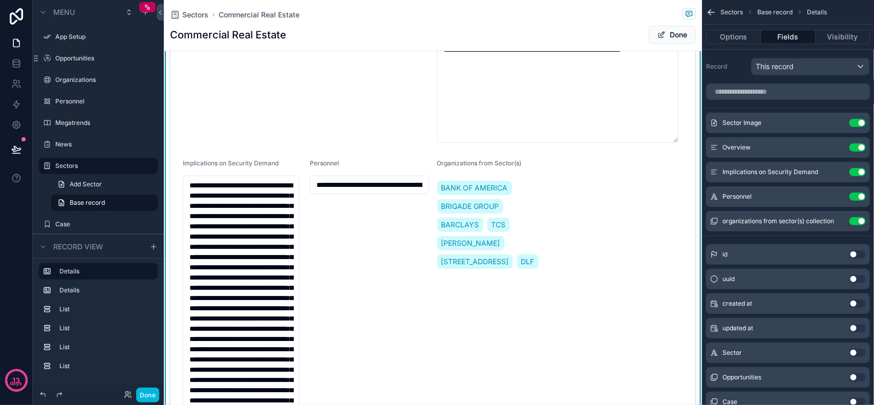
scroll to position [0, 0]
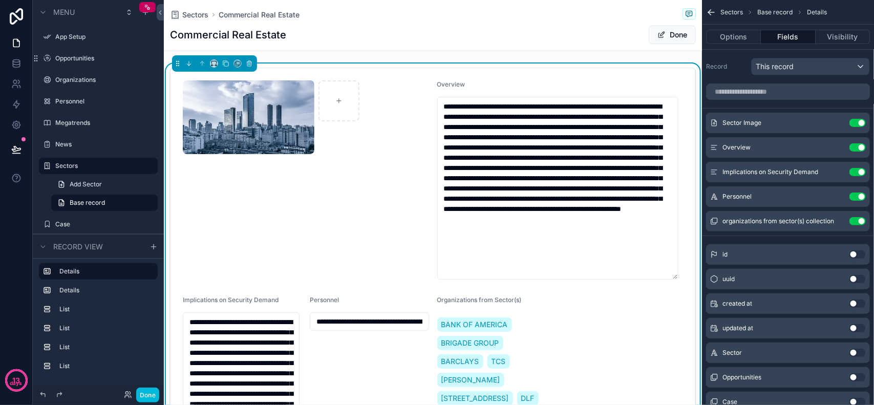
drag, startPoint x: 670, startPoint y: 300, endPoint x: 333, endPoint y: 201, distance: 351.2
click at [662, 277] on textarea "**********" at bounding box center [557, 188] width 241 height 183
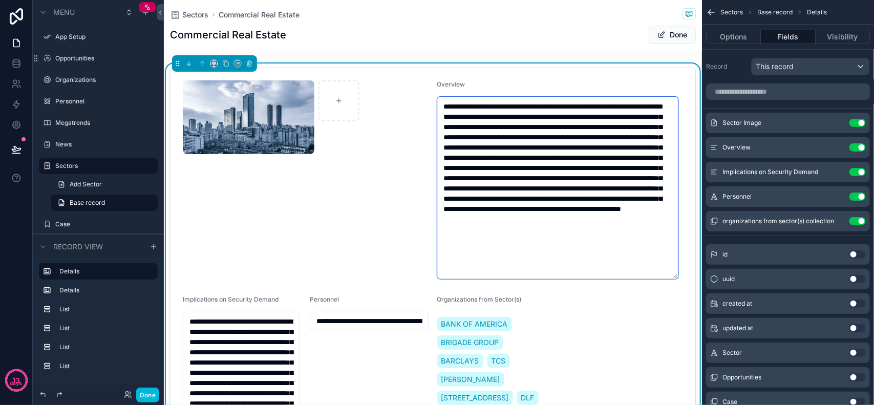
drag, startPoint x: 438, startPoint y: 173, endPoint x: 426, endPoint y: 173, distance: 12.3
click at [426, 173] on form "**********" at bounding box center [433, 354] width 525 height 572
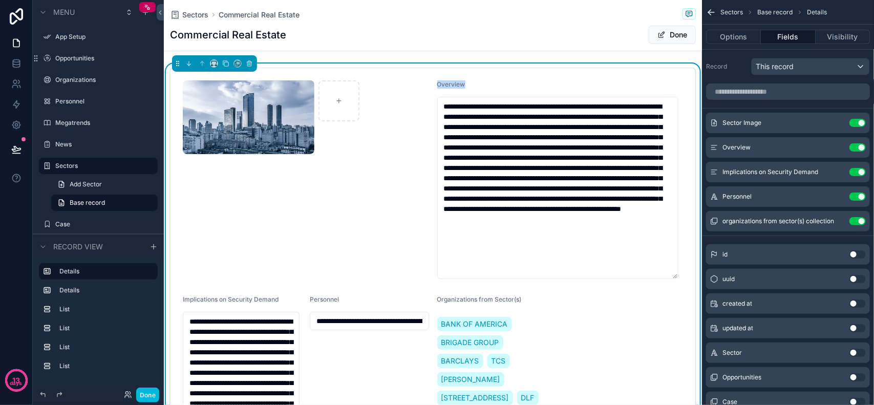
drag, startPoint x: 431, startPoint y: 165, endPoint x: 477, endPoint y: 139, distance: 53.2
click at [357, 167] on form "**********" at bounding box center [433, 354] width 525 height 572
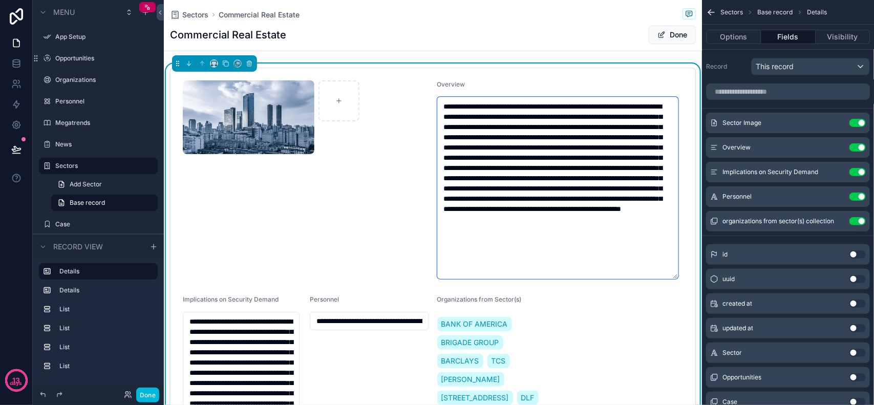
click at [488, 134] on textarea "**********" at bounding box center [557, 188] width 241 height 182
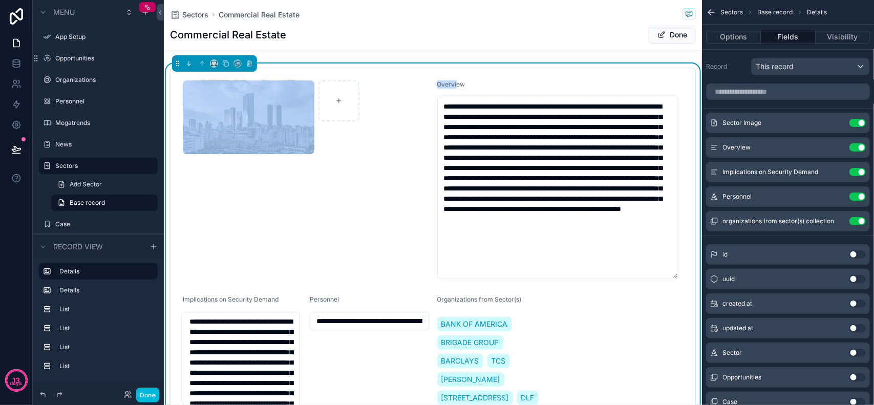
drag, startPoint x: 451, startPoint y: 86, endPoint x: 511, endPoint y: 129, distance: 73.8
click at [310, 131] on form "**********" at bounding box center [433, 354] width 525 height 572
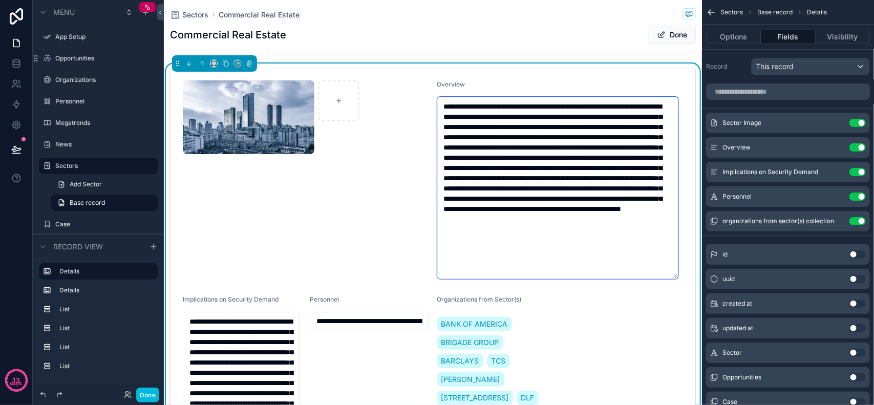
click at [513, 129] on textarea "**********" at bounding box center [557, 188] width 241 height 182
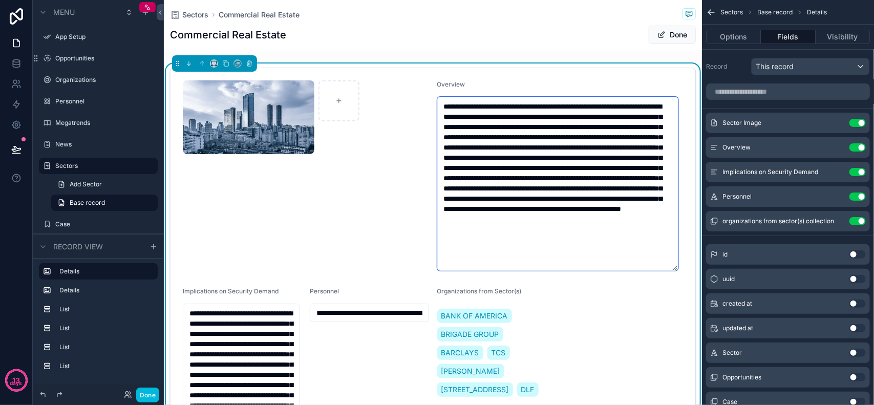
drag, startPoint x: 669, startPoint y: 277, endPoint x: 441, endPoint y: 268, distance: 228.6
click at [441, 268] on textarea "**********" at bounding box center [557, 184] width 241 height 174
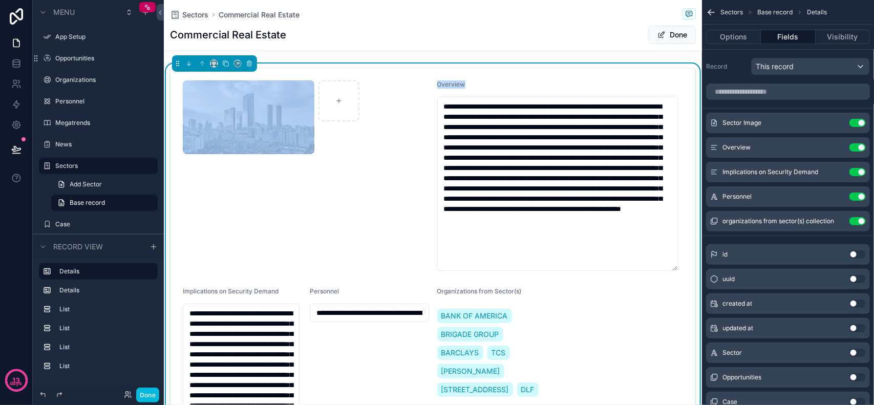
drag, startPoint x: 431, startPoint y: 255, endPoint x: 446, endPoint y: 170, distance: 86.8
click at [291, 197] on form "**********" at bounding box center [433, 350] width 525 height 564
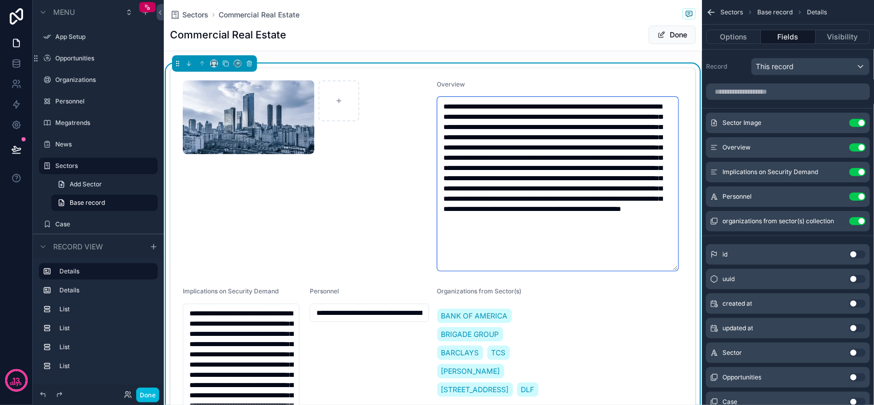
click at [483, 155] on textarea "**********" at bounding box center [557, 184] width 241 height 174
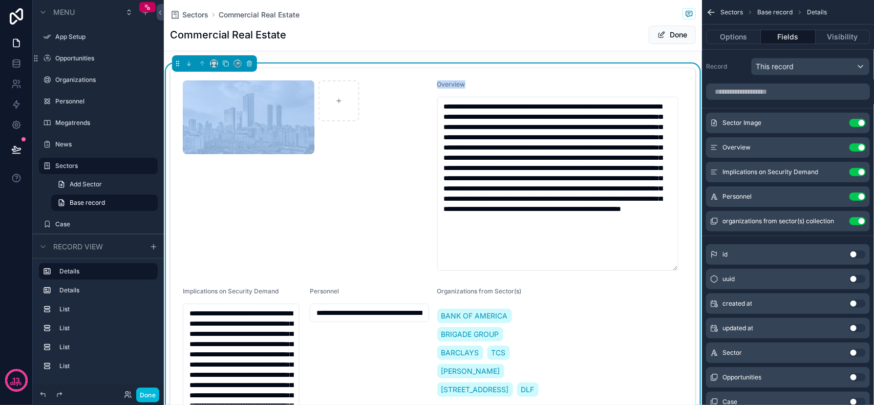
drag, startPoint x: 431, startPoint y: 96, endPoint x: 182, endPoint y: 165, distance: 257.7
click at [182, 165] on form "**********" at bounding box center [433, 350] width 525 height 564
click at [424, 201] on form "**********" at bounding box center [433, 350] width 525 height 564
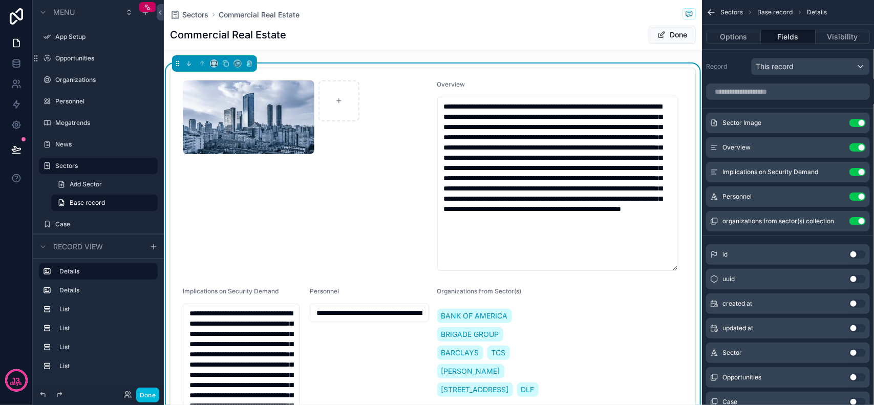
click at [393, 222] on div "scrollable content" at bounding box center [306, 175] width 246 height 191
click at [412, 221] on div "scrollable content" at bounding box center [306, 175] width 246 height 191
click at [344, 152] on div "scrollable content" at bounding box center [339, 117] width 41 height 74
click at [309, 228] on div "scrollable content" at bounding box center [306, 175] width 246 height 191
click at [562, 85] on div "Overview" at bounding box center [560, 86] width 246 height 12
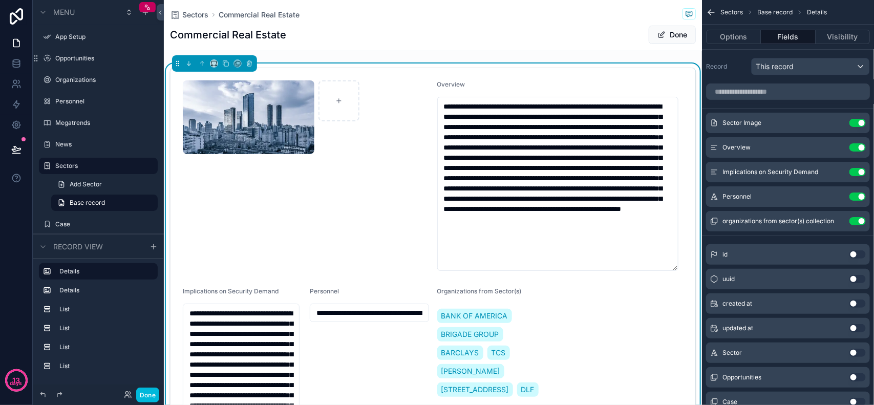
click at [329, 201] on div "scrollable content" at bounding box center [306, 175] width 246 height 191
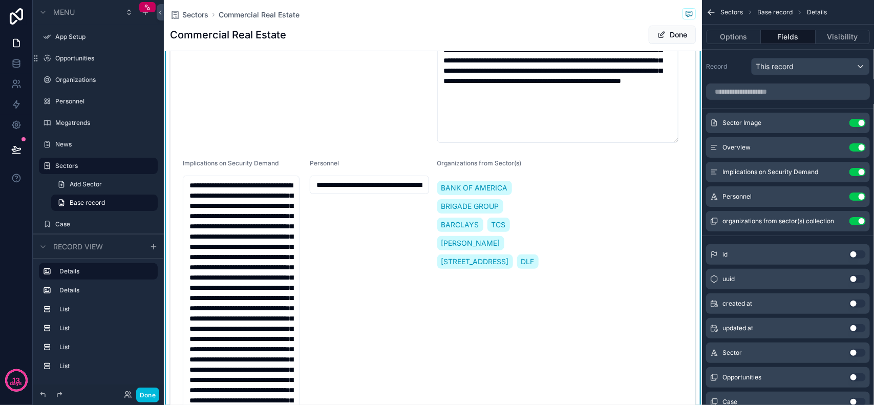
click at [257, 159] on form "**********" at bounding box center [433, 222] width 525 height 564
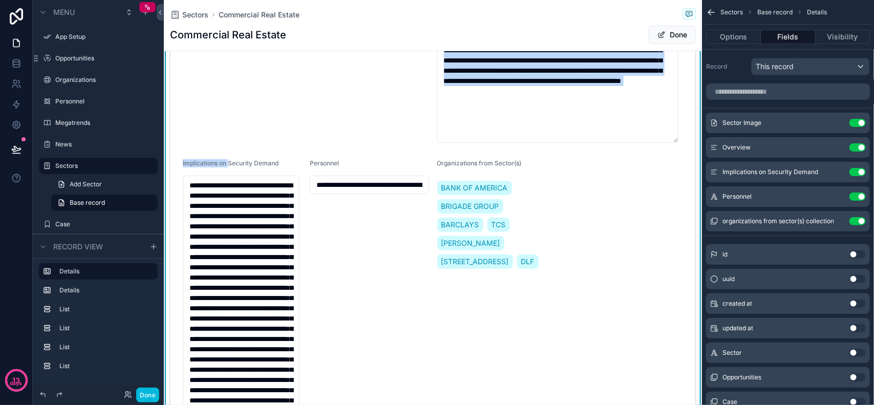
drag, startPoint x: 230, startPoint y: 169, endPoint x: 297, endPoint y: 129, distance: 77.6
click at [291, 131] on form "**********" at bounding box center [433, 222] width 525 height 564
click at [753, 173] on span "Implications on Security Demand" at bounding box center [771, 172] width 96 height 8
click at [384, 126] on div "scrollable content" at bounding box center [306, 47] width 246 height 191
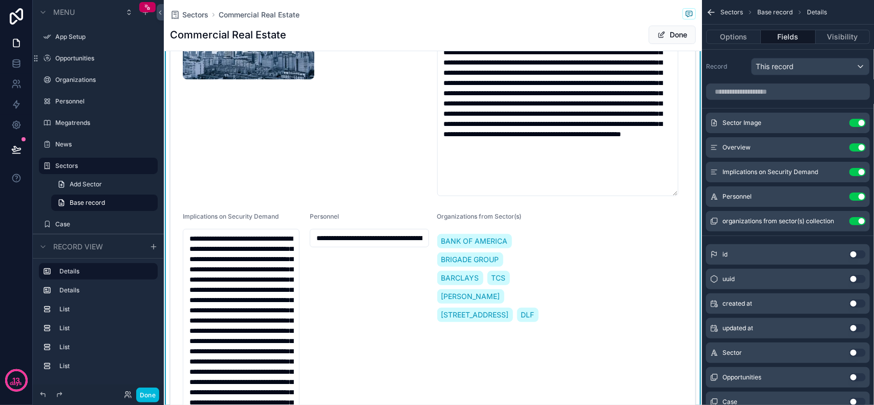
scroll to position [0, 0]
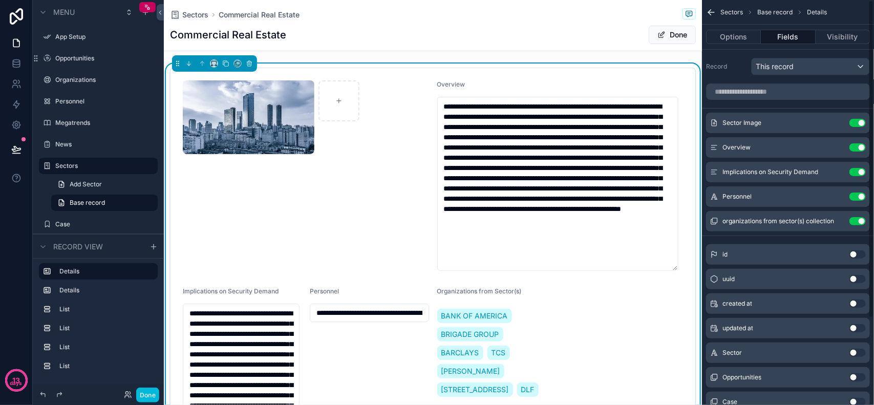
click at [741, 58] on div "Record This record" at bounding box center [788, 66] width 164 height 17
click at [0, 0] on icon "scrollable content" at bounding box center [0, 0] width 0 height 0
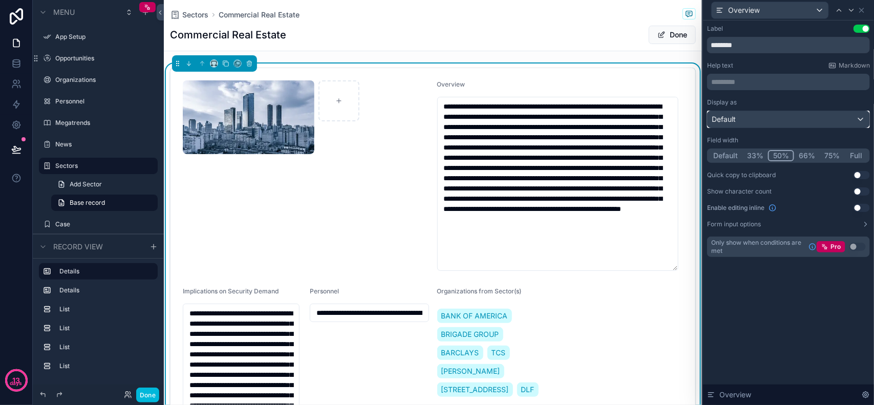
click at [790, 114] on div "Default" at bounding box center [789, 119] width 162 height 16
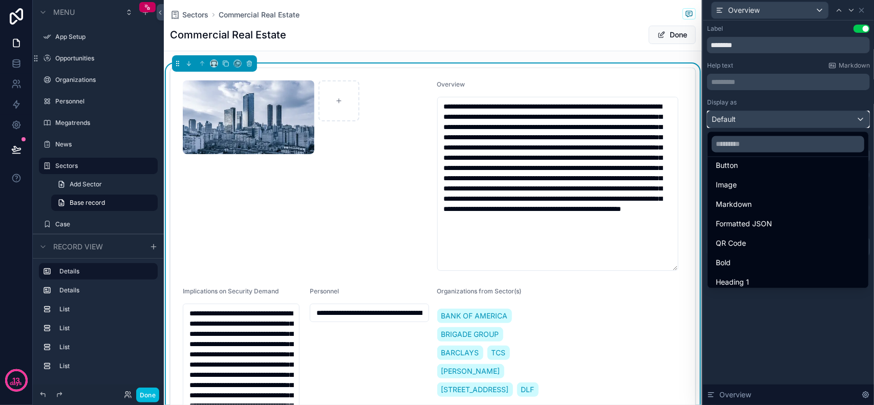
scroll to position [111, 0]
click at [786, 308] on div at bounding box center [788, 202] width 171 height 405
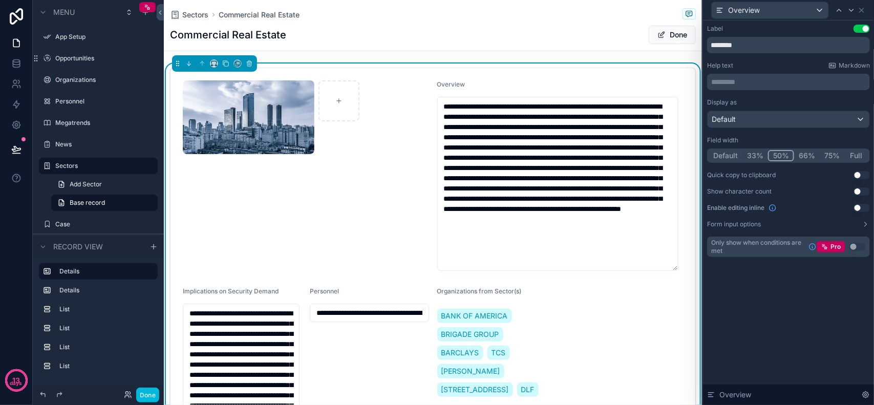
drag, startPoint x: 820, startPoint y: 87, endPoint x: 790, endPoint y: 63, distance: 39.0
click at [818, 86] on div "********* ﻿" at bounding box center [788, 82] width 163 height 16
click at [858, 208] on button "Use setting" at bounding box center [862, 208] width 16 height 8
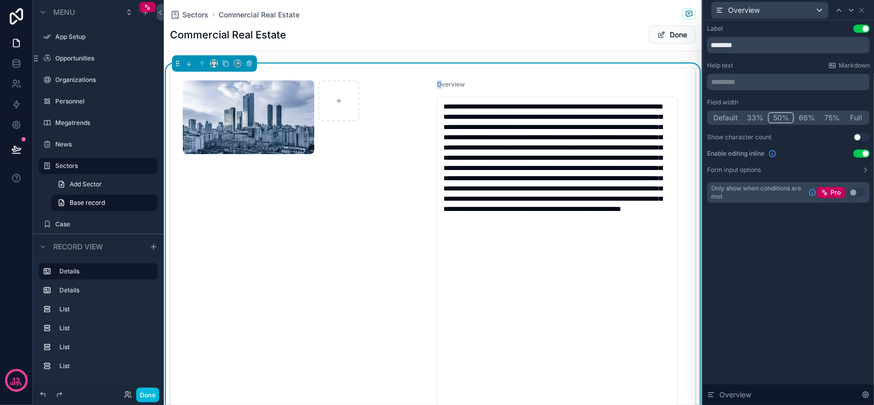
drag, startPoint x: 438, startPoint y: 86, endPoint x: 344, endPoint y: 89, distance: 94.3
drag, startPoint x: 446, startPoint y: 85, endPoint x: 443, endPoint y: 94, distance: 8.9
click at [446, 86] on span "Overview" at bounding box center [451, 84] width 28 height 8
click at [437, 113] on textarea "**********" at bounding box center [557, 255] width 241 height 316
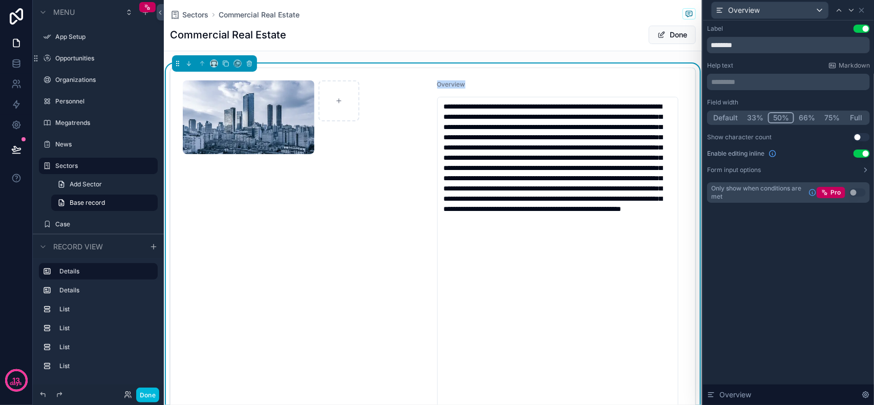
drag, startPoint x: 431, startPoint y: 119, endPoint x: 322, endPoint y: 105, distance: 109.9
click at [413, 117] on div "scrollable content" at bounding box center [306, 117] width 246 height 74
click at [190, 65] on icon "scrollable content" at bounding box center [188, 63] width 7 height 7
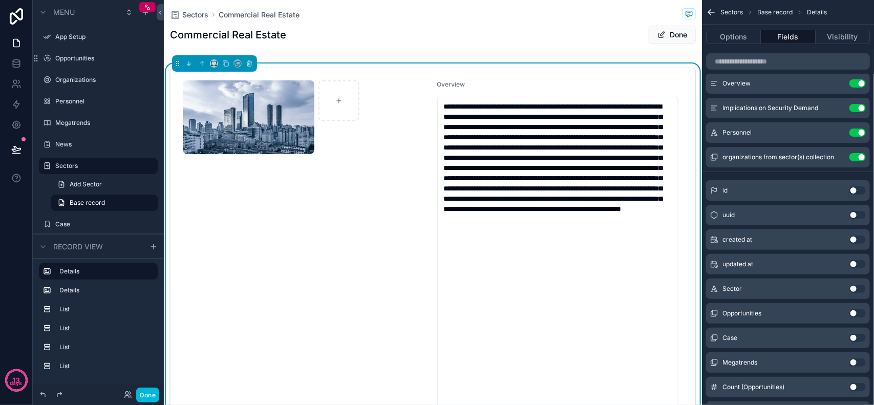
click at [442, 88] on label "Overview" at bounding box center [451, 84] width 28 height 8
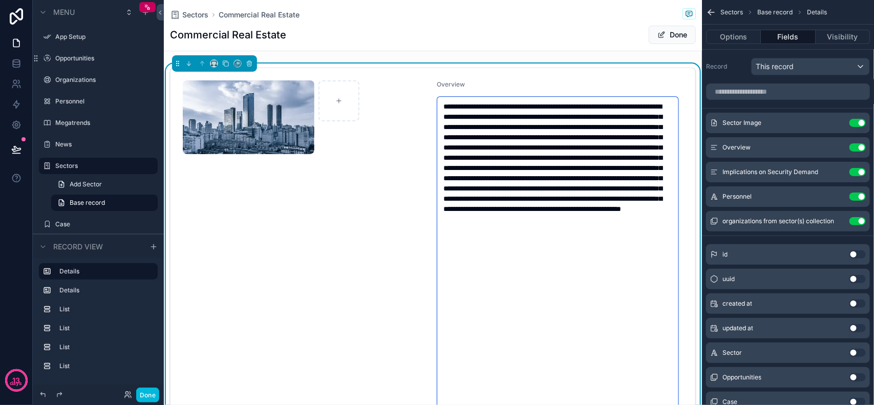
click at [530, 114] on textarea "**********" at bounding box center [557, 255] width 241 height 316
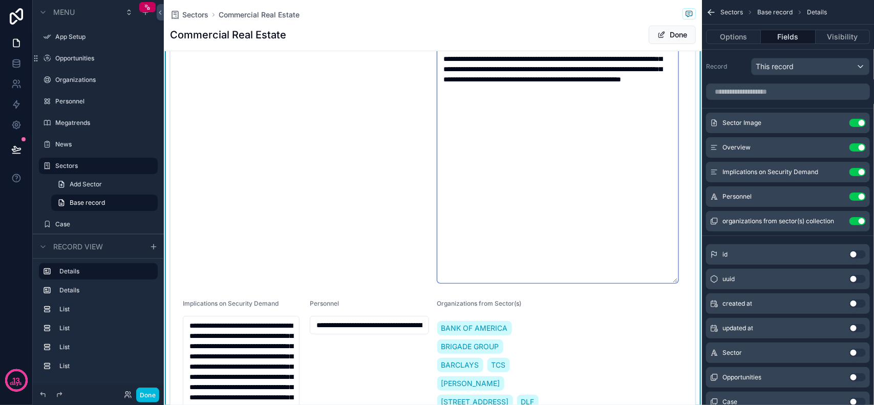
scroll to position [128, 0]
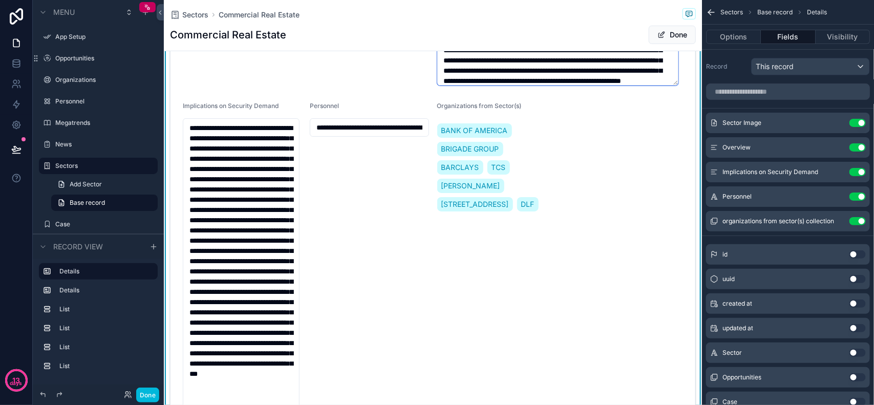
drag, startPoint x: 670, startPoint y: 282, endPoint x: 608, endPoint y: 110, distance: 182.4
click at [663, 70] on textarea "**********" at bounding box center [557, 27] width 241 height 117
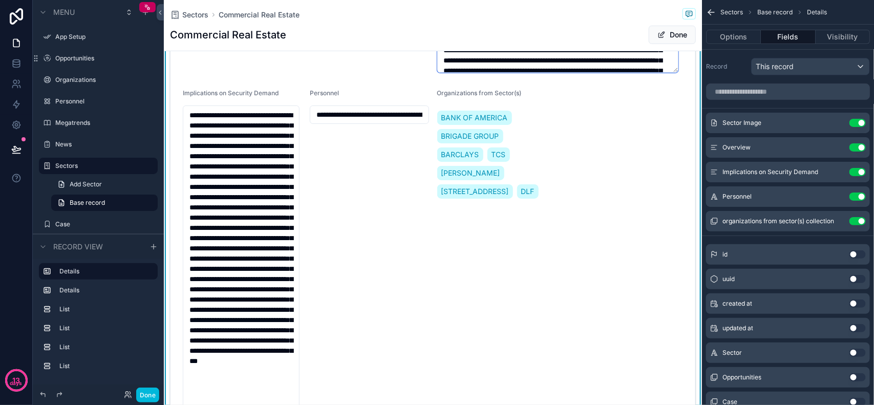
scroll to position [0, 0]
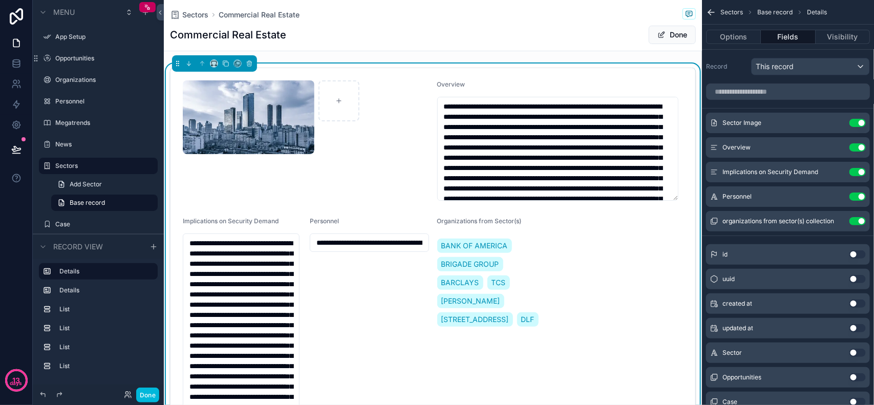
click at [256, 130] on img "scrollable content" at bounding box center [249, 117] width 132 height 74
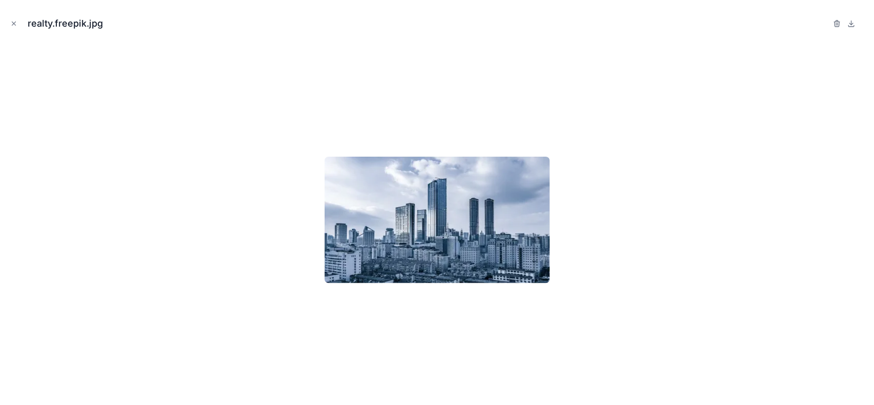
click at [13, 22] on icon "Close modal" at bounding box center [13, 23] width 7 height 7
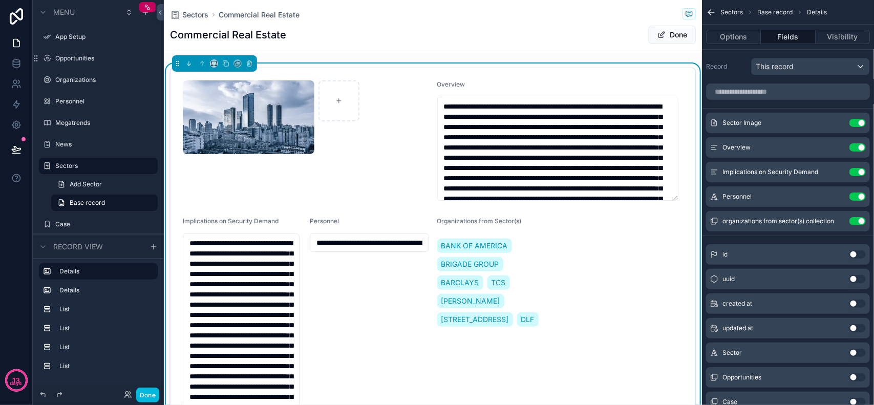
click at [438, 90] on div "Overview" at bounding box center [560, 86] width 246 height 12
click at [404, 123] on div "scrollable content" at bounding box center [306, 117] width 246 height 74
click at [855, 123] on button "Use setting" at bounding box center [858, 123] width 16 height 8
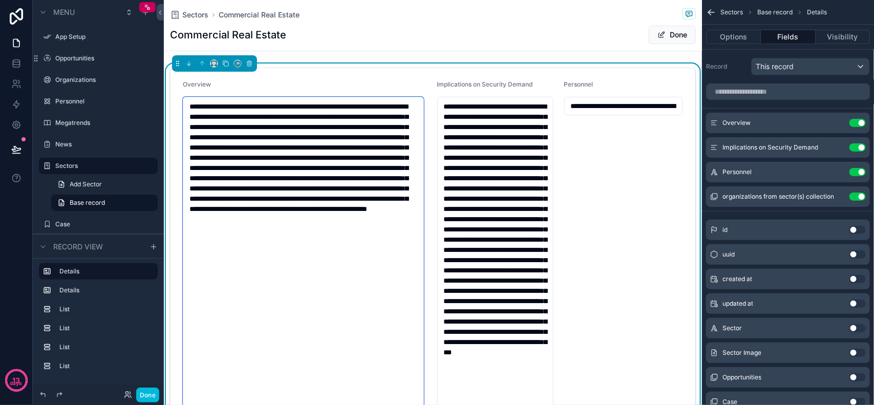
click at [421, 136] on textarea "**********" at bounding box center [303, 255] width 241 height 316
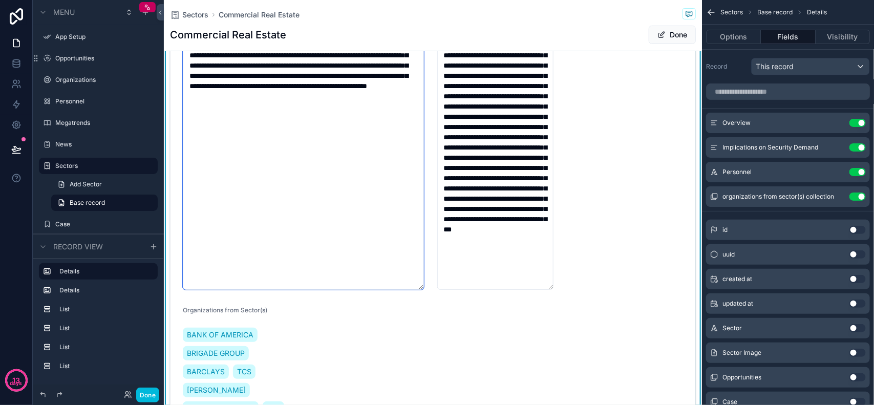
scroll to position [128, 0]
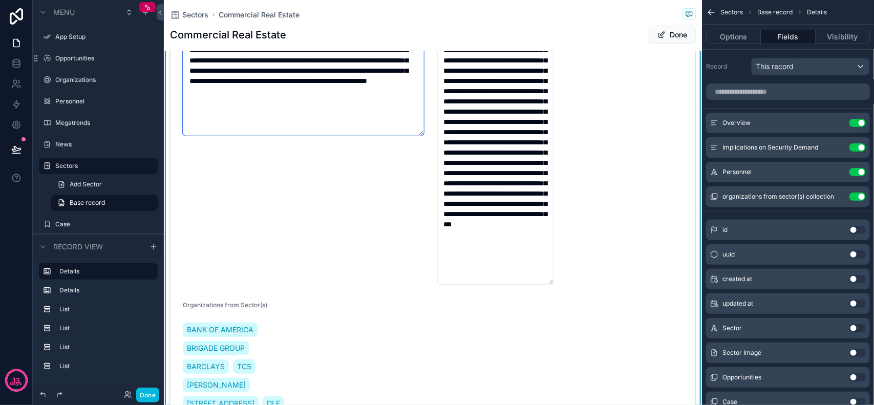
drag, startPoint x: 422, startPoint y: 280, endPoint x: 421, endPoint y: 131, distance: 149.0
click at [421, 131] on textarea "**********" at bounding box center [303, 52] width 241 height 167
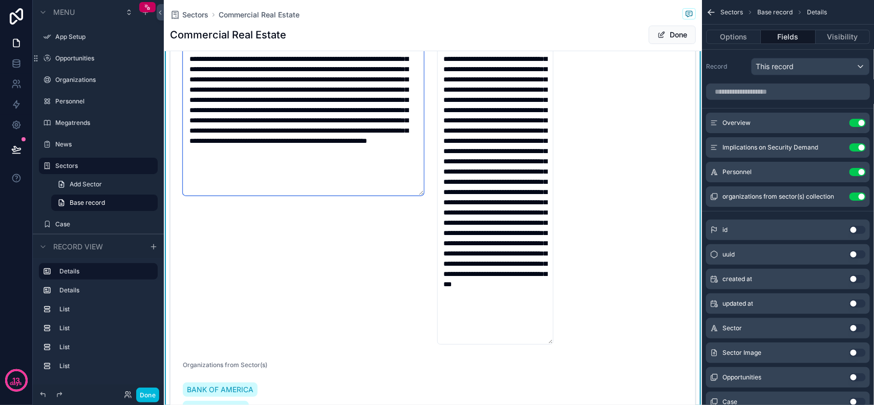
scroll to position [0, 0]
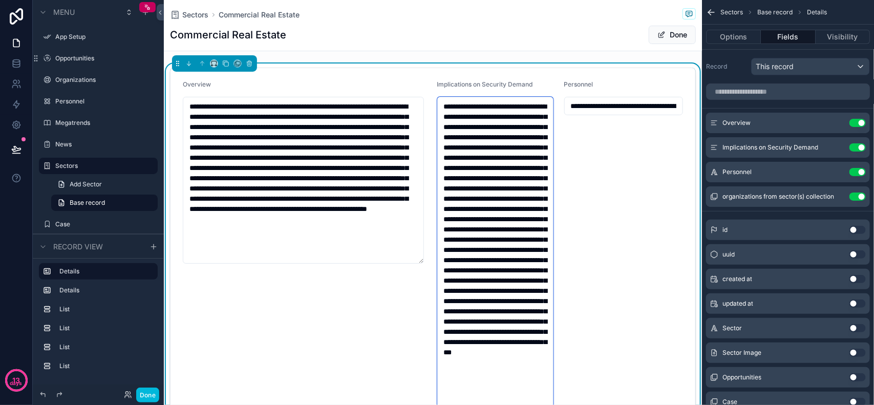
click at [443, 105] on textarea "**********" at bounding box center [495, 255] width 117 height 316
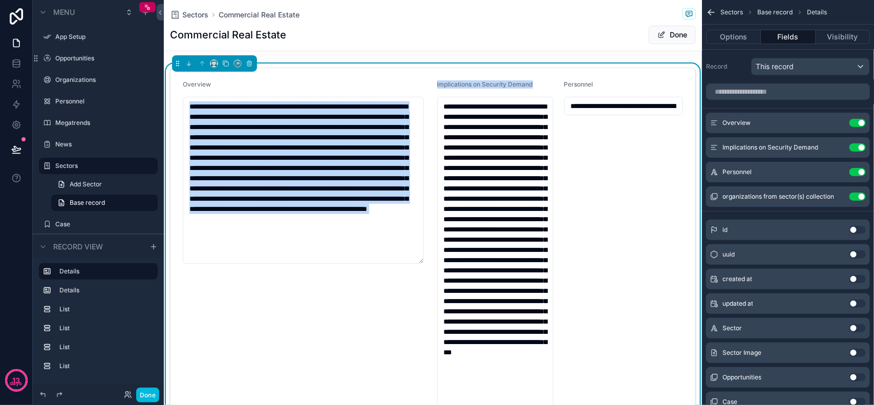
drag, startPoint x: 437, startPoint y: 96, endPoint x: 447, endPoint y: 265, distance: 169.3
click at [134, 282] on div "**********" at bounding box center [453, 202] width 841 height 405
click at [423, 246] on textarea "**********" at bounding box center [303, 180] width 241 height 167
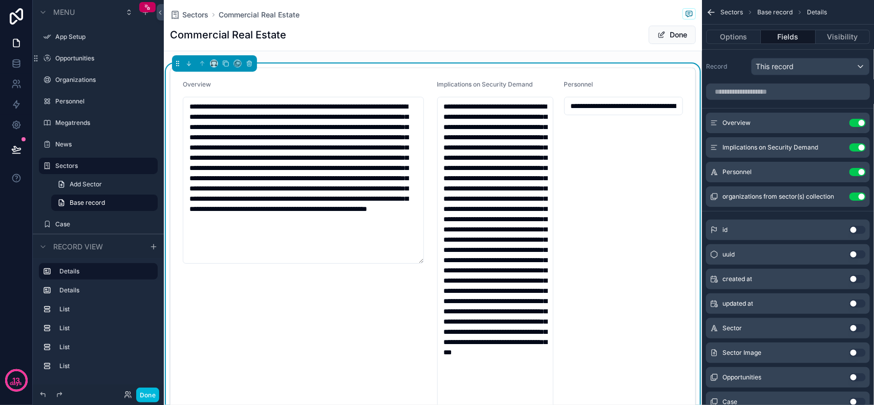
click at [417, 285] on div "**********" at bounding box center [306, 246] width 246 height 332
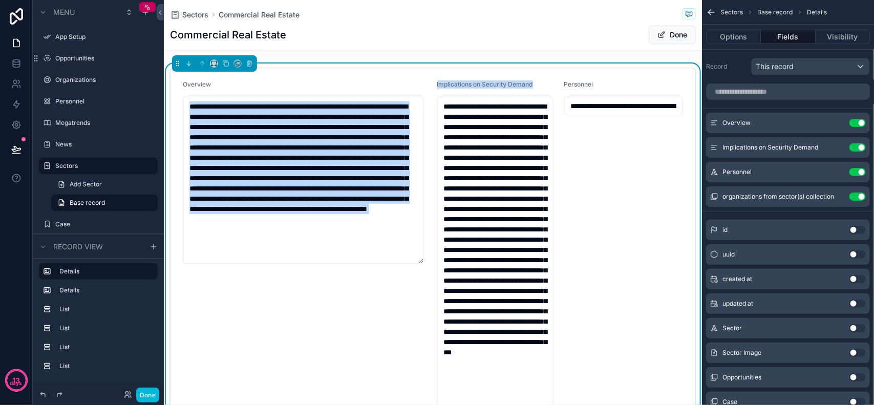
drag, startPoint x: 431, startPoint y: 280, endPoint x: 224, endPoint y: 326, distance: 212.1
click at [224, 326] on form "**********" at bounding box center [433, 312] width 525 height 488
click at [306, 305] on div "**********" at bounding box center [306, 246] width 246 height 332
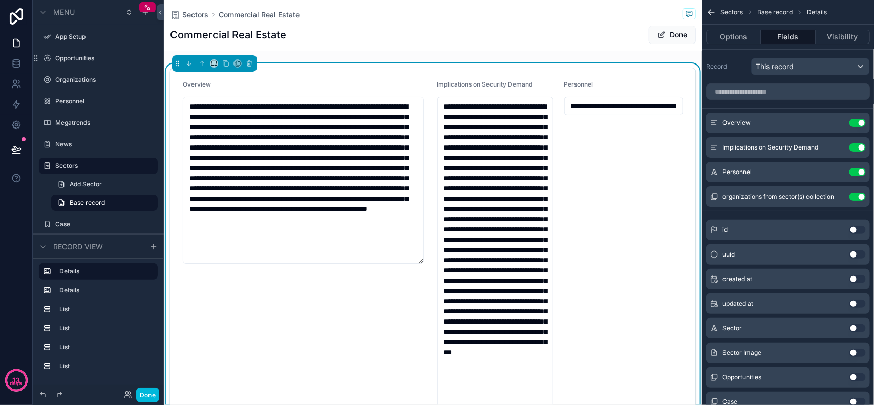
click at [615, 153] on div "**********" at bounding box center [623, 246] width 119 height 332
click at [620, 134] on div "**********" at bounding box center [623, 246] width 119 height 332
click at [855, 149] on button "Use setting" at bounding box center [858, 147] width 16 height 8
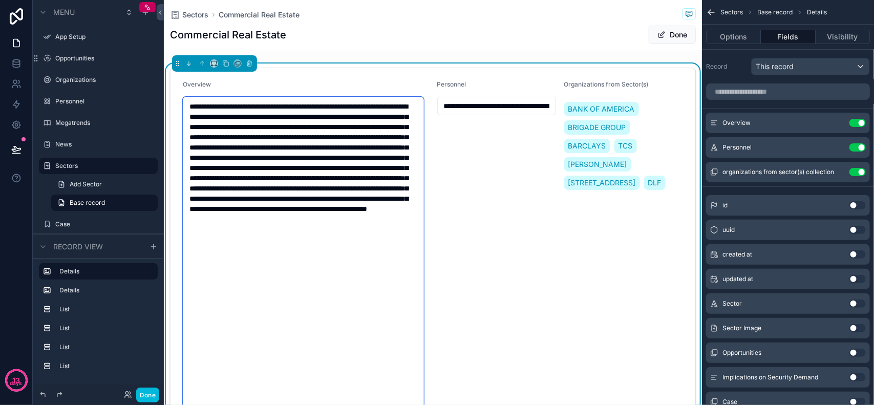
click at [421, 162] on textarea "**********" at bounding box center [303, 255] width 241 height 316
click at [400, 78] on form "**********" at bounding box center [433, 246] width 525 height 357
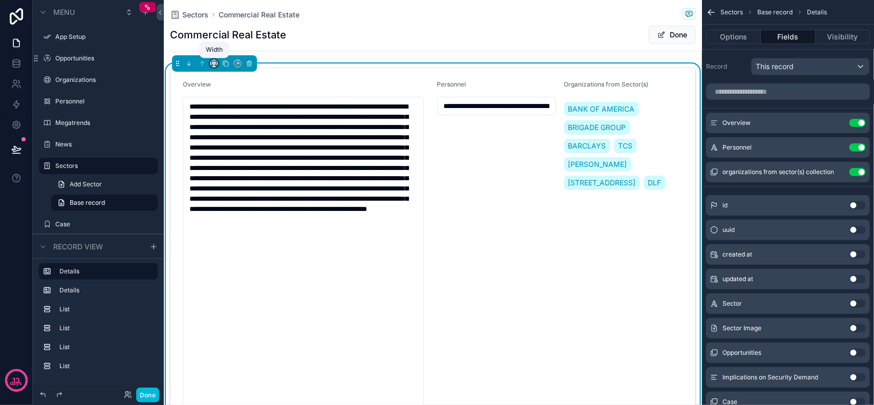
click at [213, 64] on icon "scrollable content" at bounding box center [213, 63] width 7 height 7
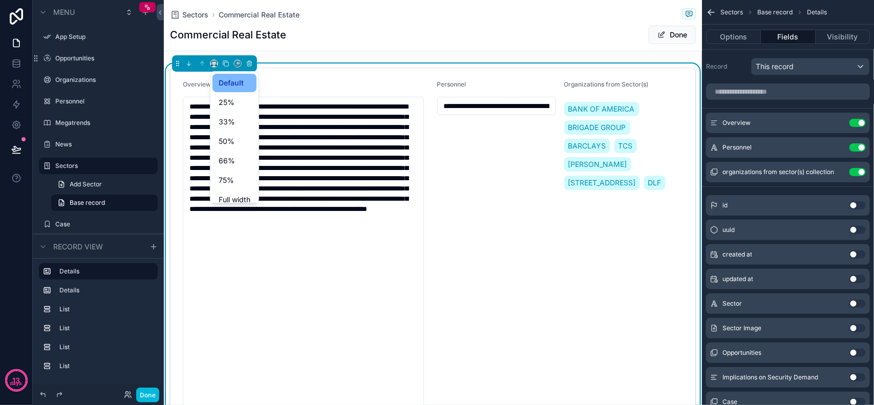
click at [242, 137] on div "50%" at bounding box center [235, 141] width 32 height 12
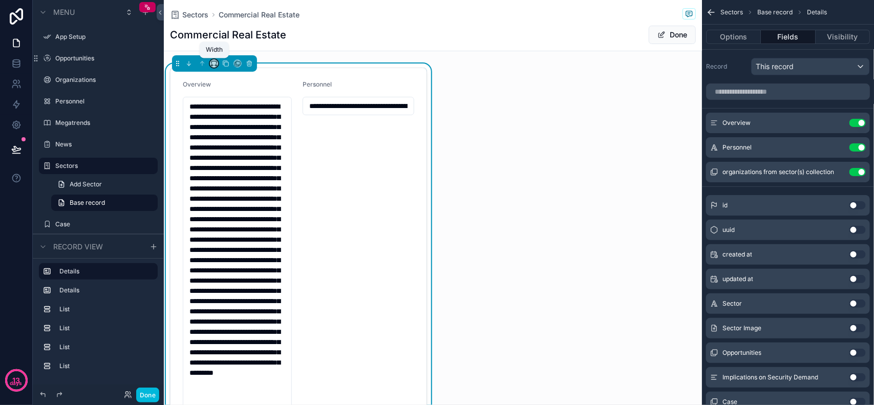
click at [214, 66] on icon "scrollable content" at bounding box center [213, 63] width 7 height 7
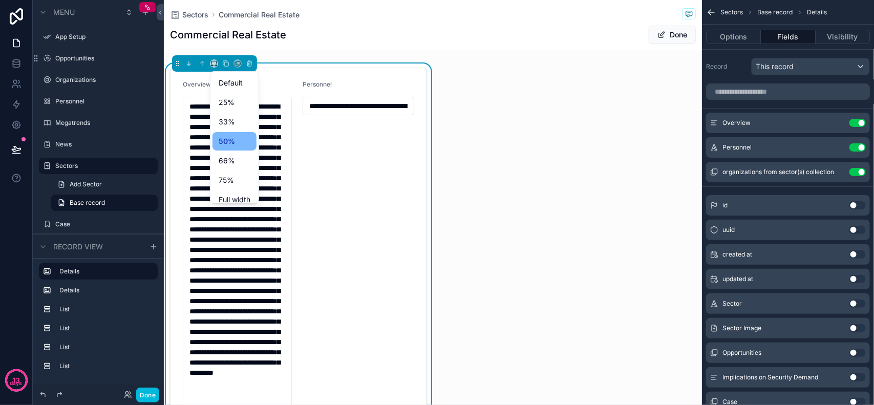
click at [245, 197] on span "Full width" at bounding box center [235, 200] width 32 height 12
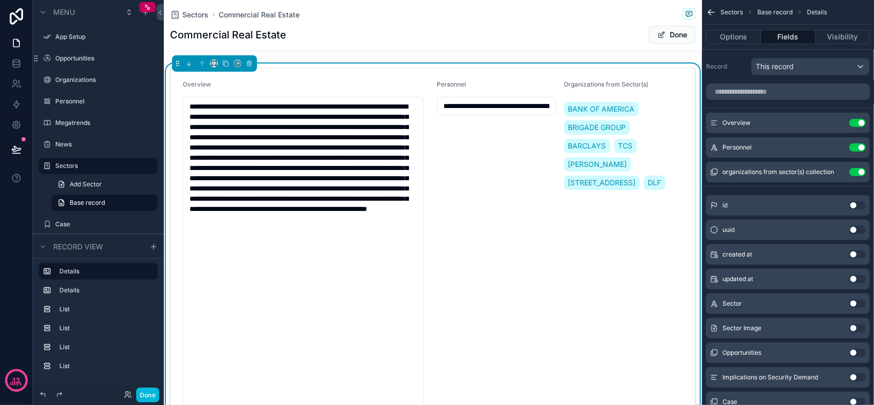
click at [386, 79] on form "**********" at bounding box center [433, 246] width 525 height 357
click at [214, 65] on icon "scrollable content" at bounding box center [213, 63] width 7 height 7
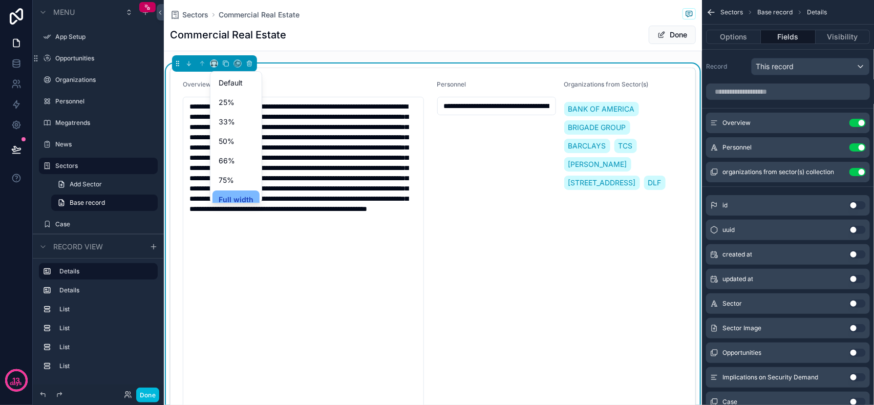
click at [605, 257] on div "scrollable content" at bounding box center [437, 202] width 874 height 405
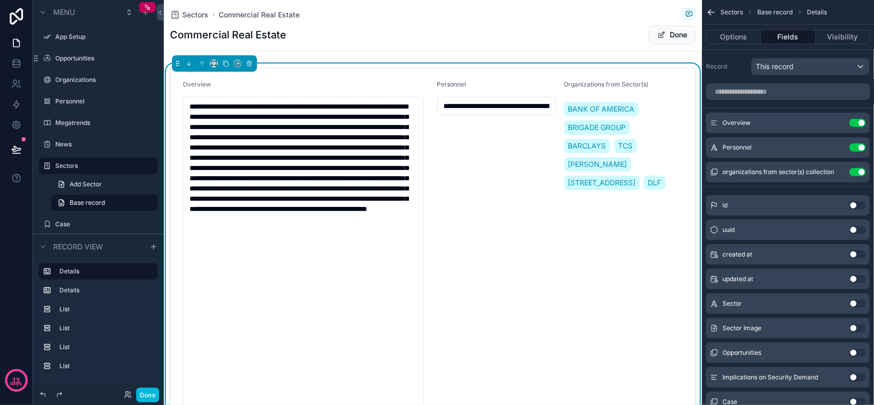
click at [858, 149] on button "Use setting" at bounding box center [858, 147] width 16 height 8
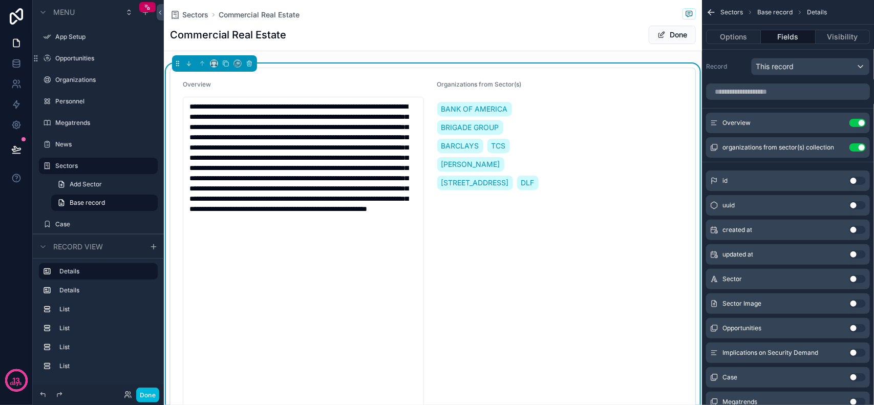
click at [515, 101] on div "BANK OF AMERICA BRIGADE GROUP BARCLAYS TCS JP MORGAN 315Work Avenue DLF" at bounding box center [496, 146] width 119 height 92
click at [859, 149] on button "Use setting" at bounding box center [858, 147] width 16 height 8
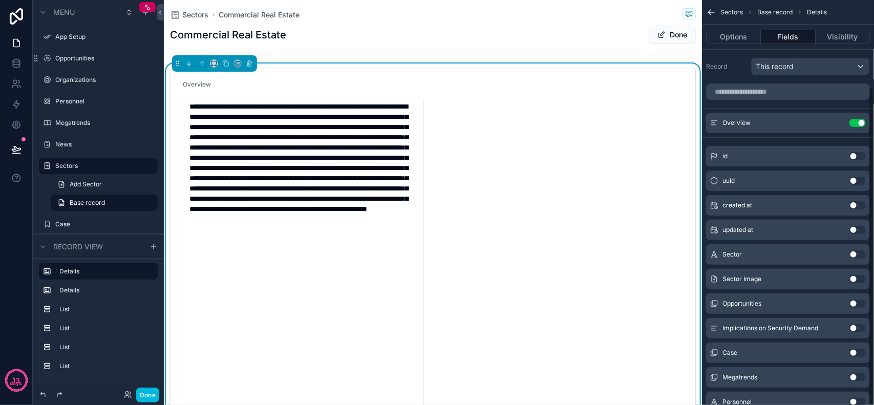
scroll to position [110, 0]
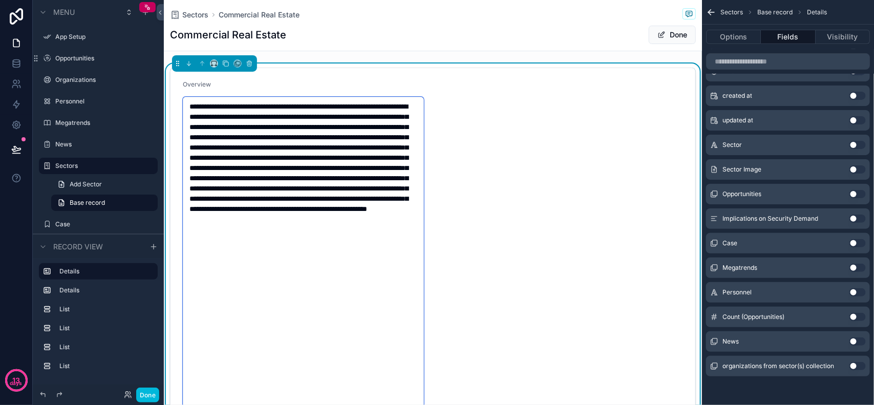
click at [408, 189] on textarea "**********" at bounding box center [303, 255] width 241 height 316
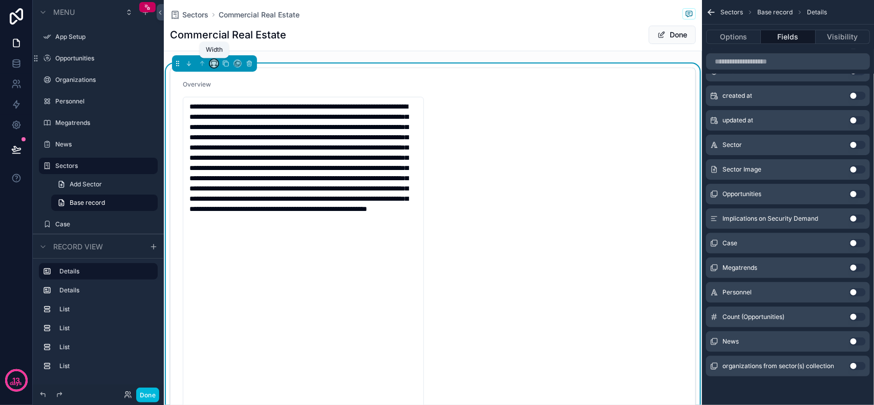
click at [213, 63] on icon "scrollable content" at bounding box center [213, 63] width 7 height 7
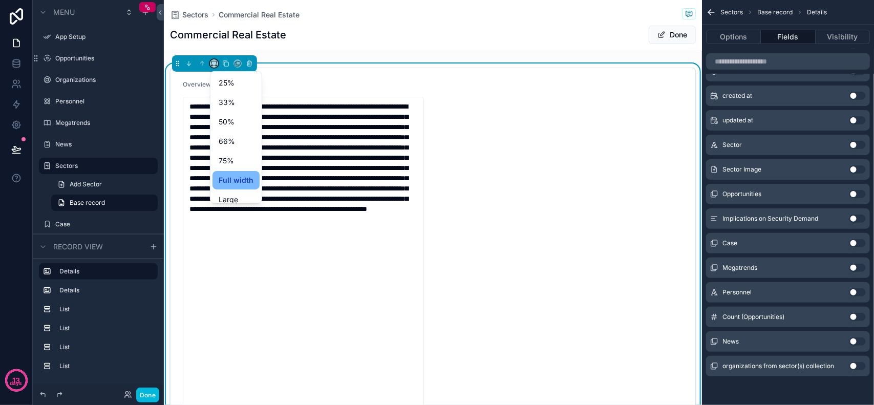
scroll to position [27, 0]
click at [242, 198] on div "Large" at bounding box center [236, 192] width 35 height 12
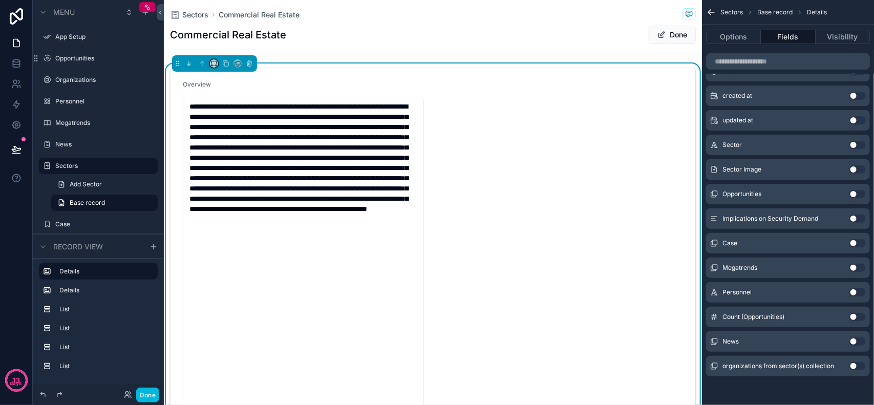
click at [214, 67] on icon "scrollable content" at bounding box center [213, 63] width 7 height 7
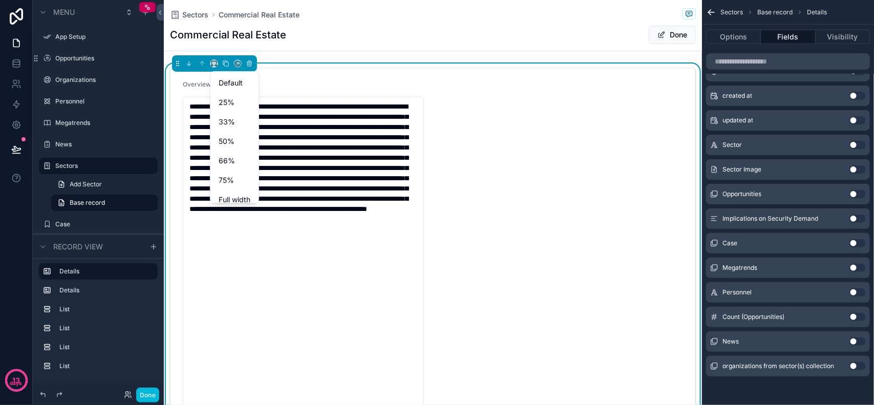
click at [239, 137] on div "50%" at bounding box center [235, 141] width 32 height 12
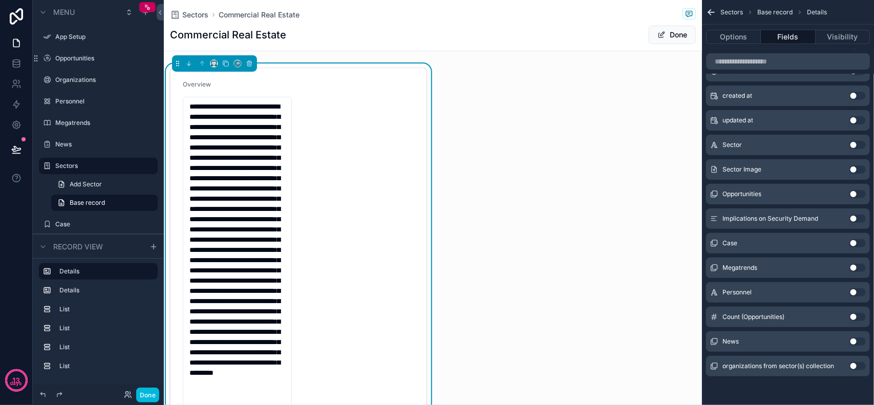
click at [414, 163] on form "**********" at bounding box center [299, 246] width 256 height 357
click at [210, 60] on div "scrollable content" at bounding box center [214, 63] width 8 height 8
click at [214, 63] on icon "scrollable content" at bounding box center [213, 63] width 7 height 7
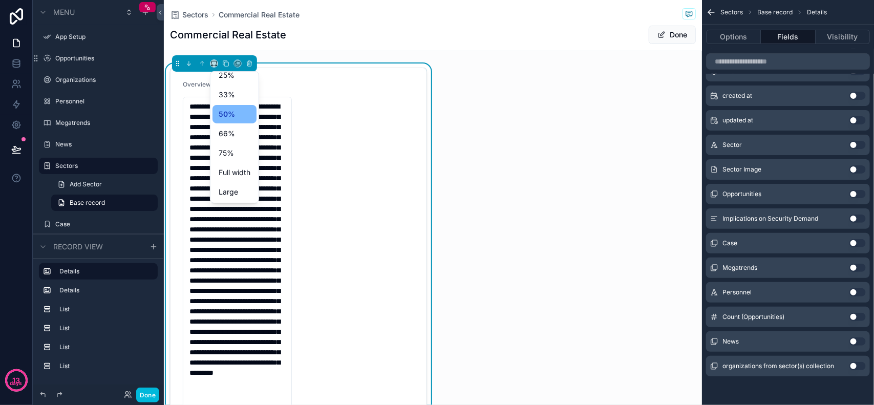
click at [240, 170] on span "Full width" at bounding box center [235, 172] width 32 height 12
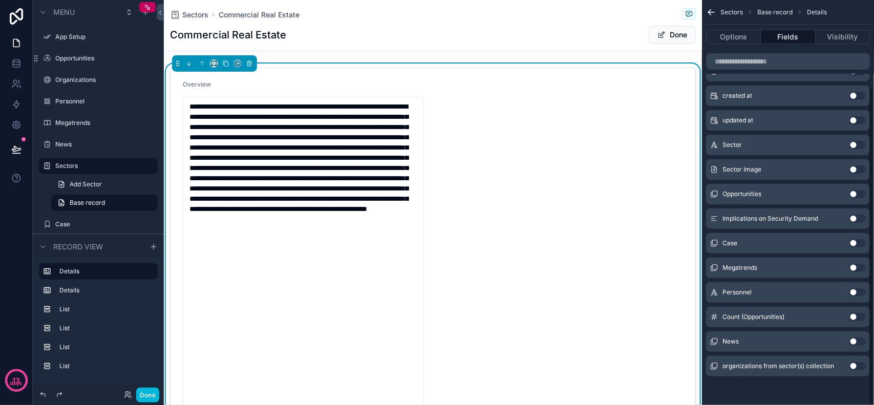
click at [841, 42] on button "Visibility" at bounding box center [843, 37] width 54 height 14
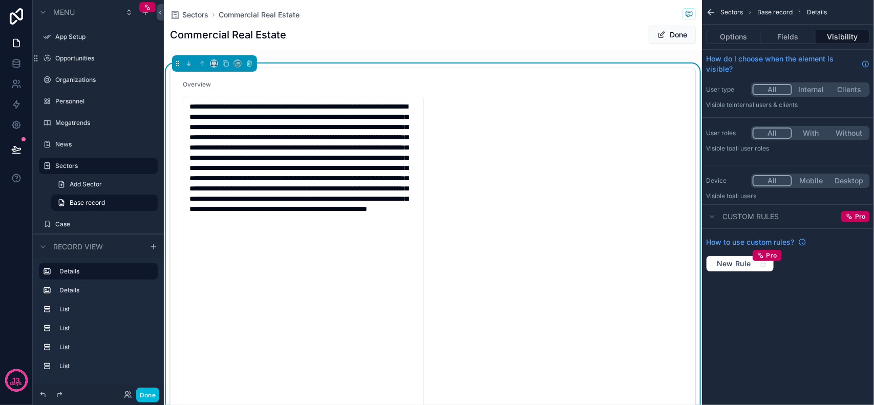
scroll to position [0, 0]
click at [782, 32] on button "Fields" at bounding box center [788, 37] width 54 height 14
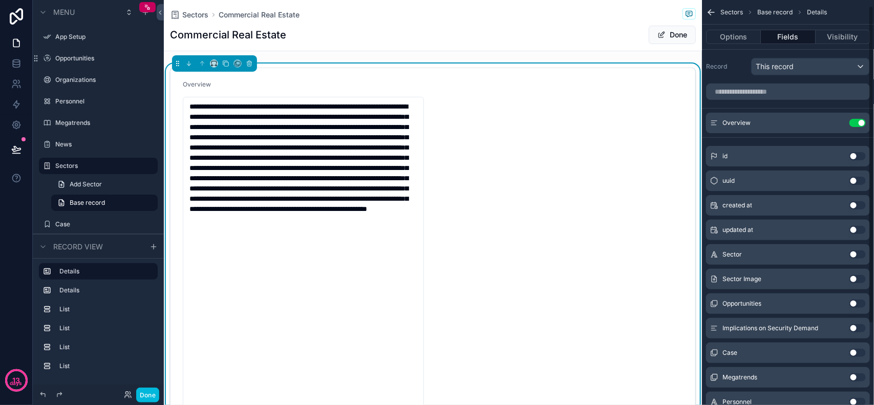
scroll to position [64, 0]
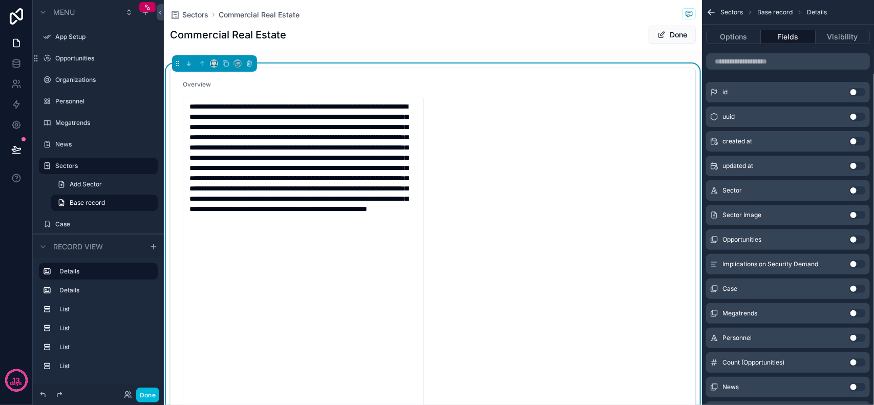
click at [714, 31] on button "Options" at bounding box center [733, 37] width 55 height 14
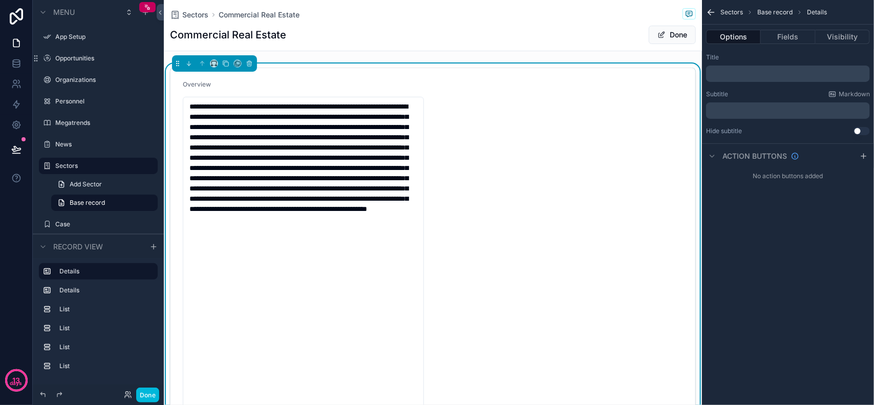
scroll to position [0, 0]
click at [789, 244] on div "Sectors Base record Details Options Fields Visibility Title ﻿ Subtitle Markdown…" at bounding box center [788, 202] width 172 height 405
click at [400, 151] on textarea "**********" at bounding box center [303, 255] width 241 height 316
drag, startPoint x: 772, startPoint y: 215, endPoint x: 782, endPoint y: 202, distance: 16.1
click at [774, 214] on div "Sectors Base record Details Options Fields Visibility Title ﻿ Subtitle Markdown…" at bounding box center [788, 202] width 172 height 405
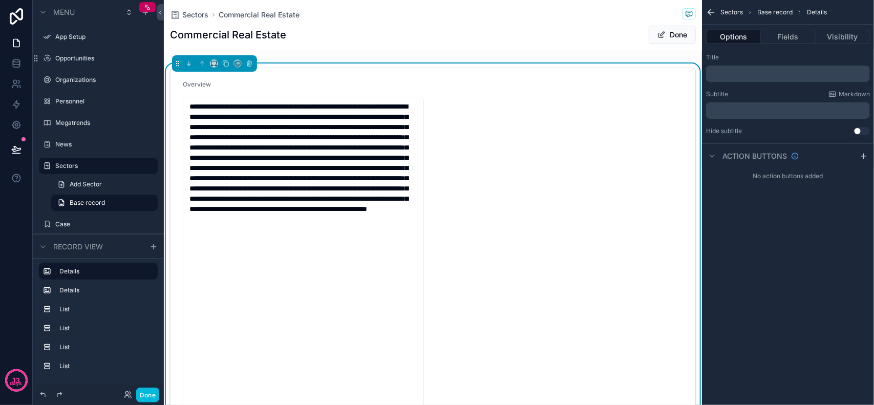
click at [635, 165] on form "**********" at bounding box center [433, 246] width 525 height 357
drag, startPoint x: 643, startPoint y: 141, endPoint x: 644, endPoint y: 134, distance: 7.2
click at [643, 139] on form "**********" at bounding box center [433, 246] width 525 height 357
click at [644, 134] on form "**********" at bounding box center [433, 246] width 525 height 357
click at [344, 118] on textarea "**********" at bounding box center [303, 255] width 241 height 316
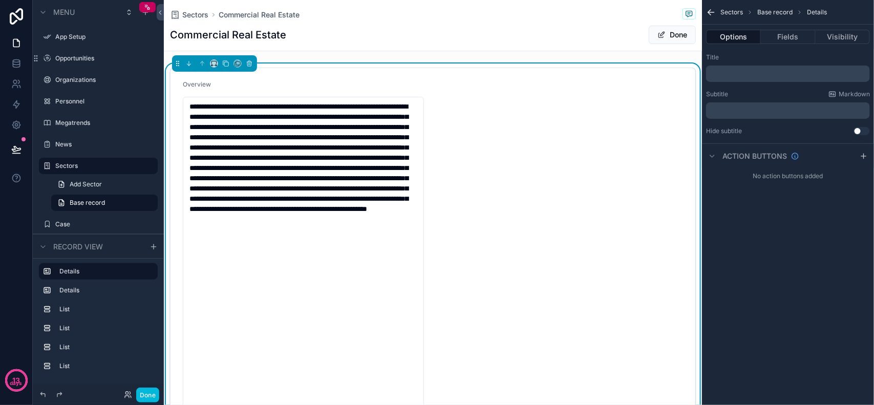
click at [475, 115] on form "**********" at bounding box center [433, 246] width 525 height 357
click at [685, 14] on icon "scrollable content" at bounding box center [689, 14] width 8 height 8
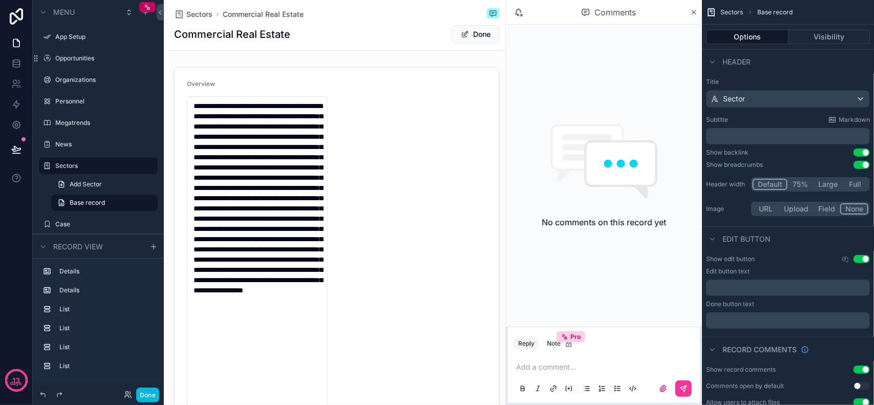
click at [693, 11] on icon "scrollable content" at bounding box center [694, 12] width 8 height 8
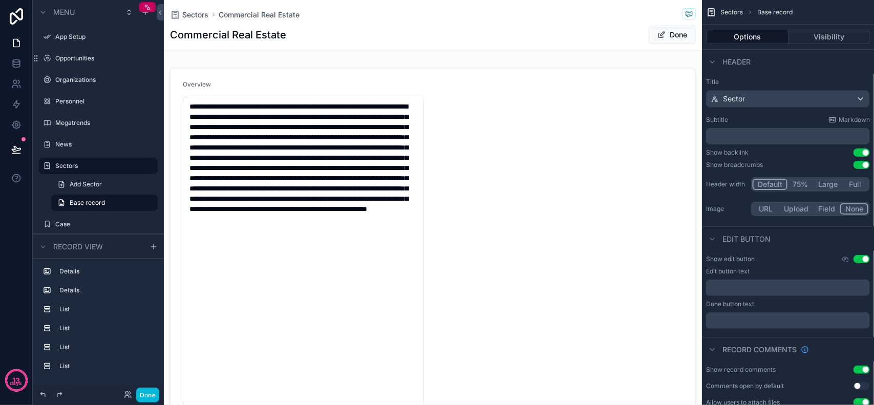
click at [508, 149] on div "scrollable content" at bounding box center [433, 247] width 538 height 366
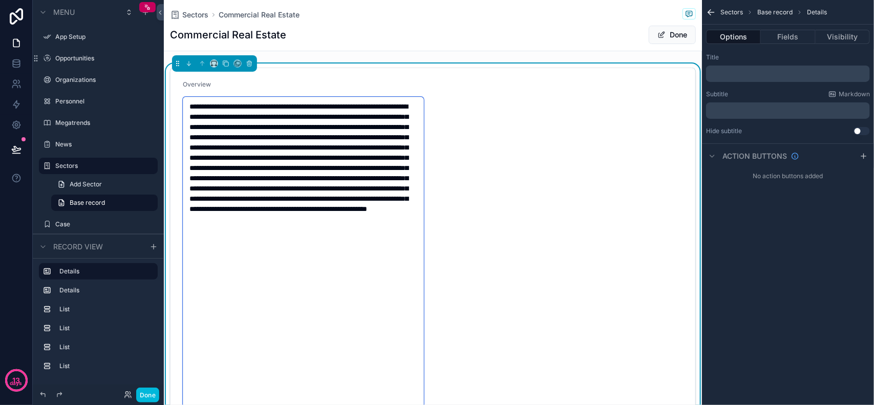
click at [369, 146] on textarea "**********" at bounding box center [303, 255] width 241 height 316
click at [520, 229] on form "**********" at bounding box center [433, 246] width 525 height 357
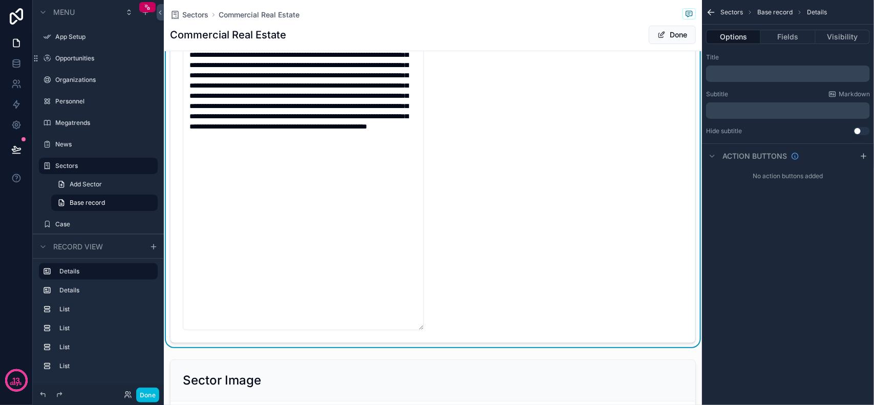
scroll to position [64, 0]
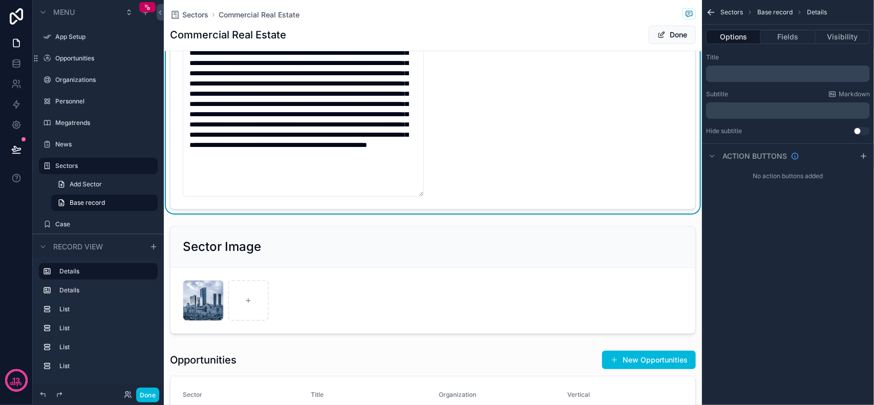
drag, startPoint x: 421, startPoint y: 346, endPoint x: 699, endPoint y: 193, distance: 317.4
click at [699, 193] on div "**********" at bounding box center [433, 202] width 538 height 405
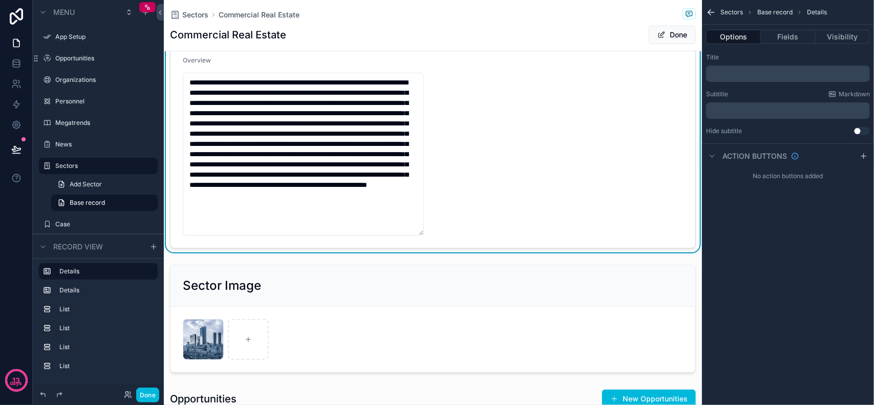
scroll to position [0, 0]
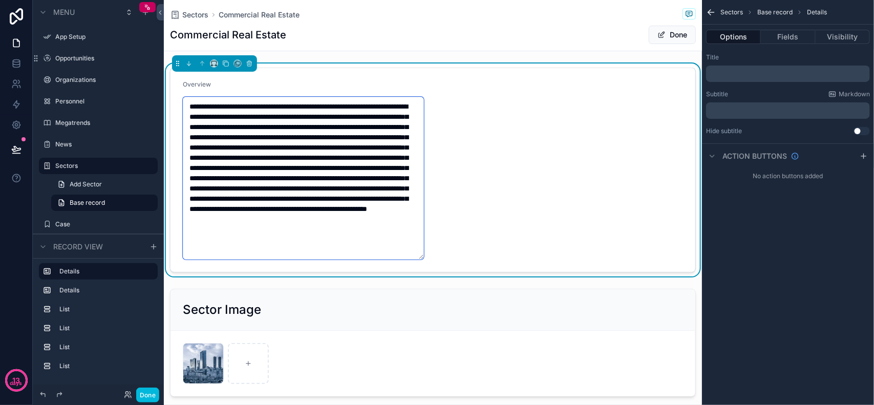
click at [324, 111] on textarea "**********" at bounding box center [303, 178] width 241 height 163
click at [305, 88] on div "Overview" at bounding box center [306, 86] width 246 height 12
click at [544, 172] on form "**********" at bounding box center [433, 170] width 525 height 204
click at [392, 157] on textarea "**********" at bounding box center [303, 178] width 241 height 163
click at [784, 56] on div "Title" at bounding box center [788, 57] width 164 height 8
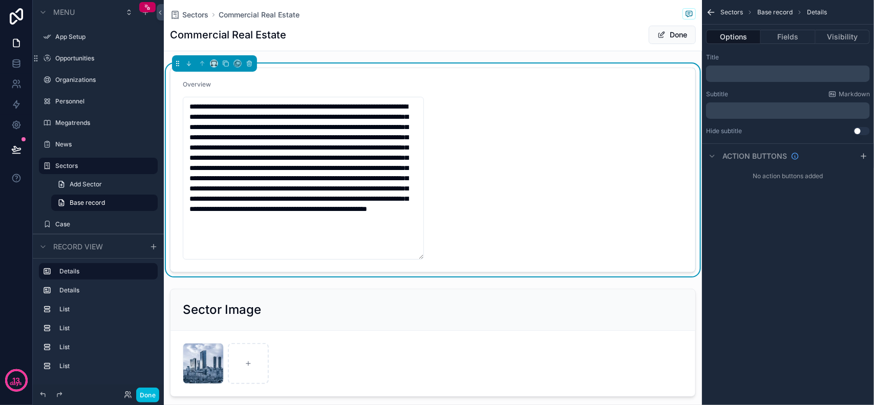
click at [641, 180] on form "**********" at bounding box center [433, 170] width 525 height 204
click at [793, 39] on button "Fields" at bounding box center [788, 37] width 54 height 14
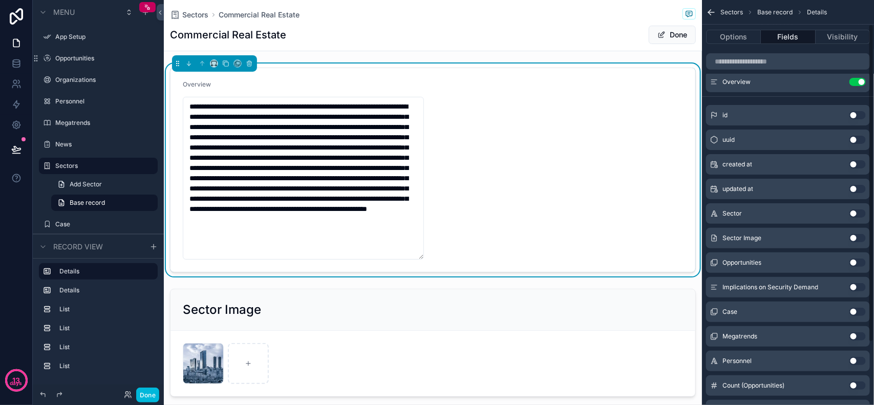
scroll to position [110, 0]
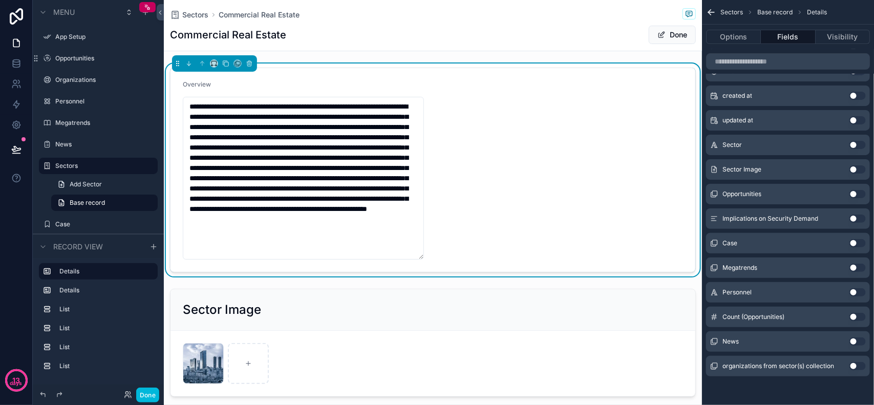
click at [858, 196] on button "Use setting" at bounding box center [858, 194] width 16 height 8
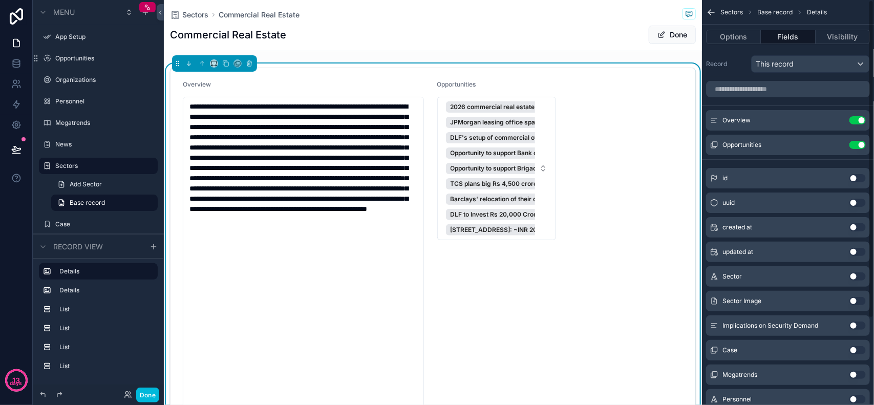
scroll to position [0, 0]
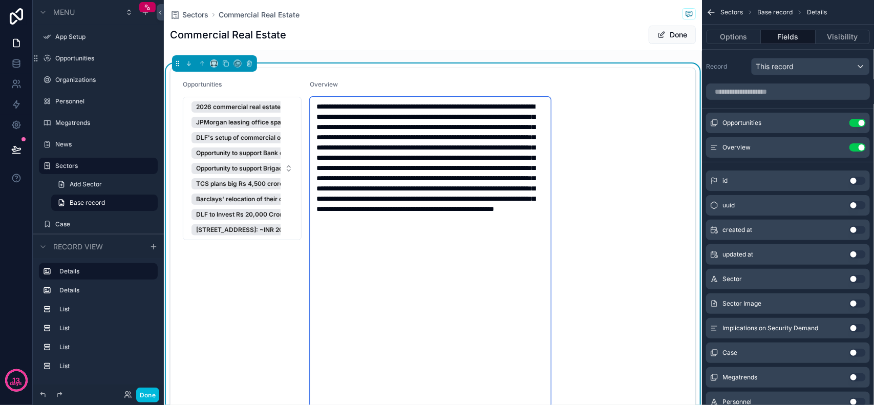
click at [325, 151] on textarea "**********" at bounding box center [430, 255] width 241 height 316
click at [854, 144] on button "Use setting" at bounding box center [858, 147] width 16 height 8
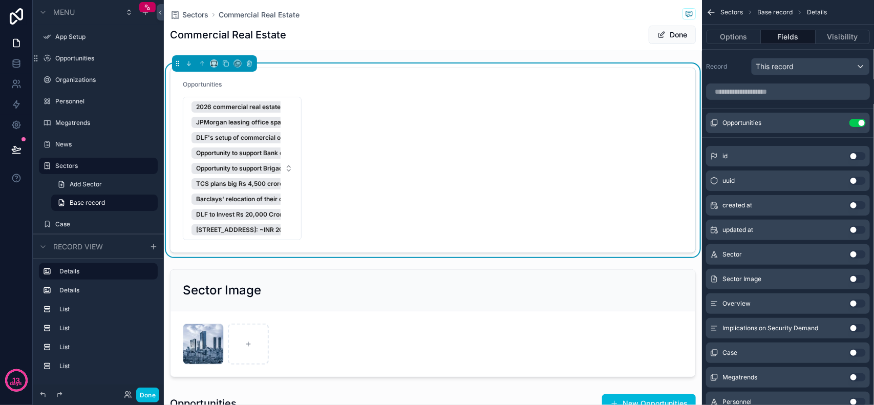
click at [302, 160] on form "Opportunities 2026 commercial real estate outlook - Deloitte JPMorgan leasing o…" at bounding box center [433, 160] width 525 height 184
click at [289, 158] on button "2026 commercial real estate outlook - Deloitte JPMorgan leasing office space in…" at bounding box center [242, 168] width 119 height 143
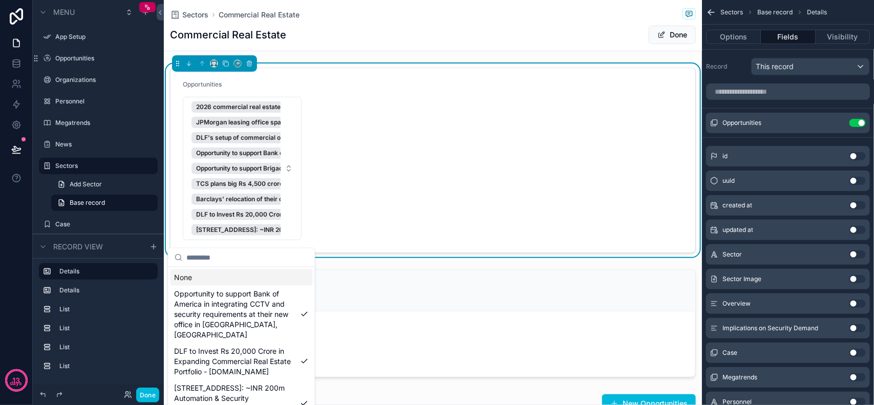
click at [356, 162] on form "Opportunities 2026 commercial real estate outlook - Deloitte JPMorgan leasing o…" at bounding box center [433, 160] width 525 height 184
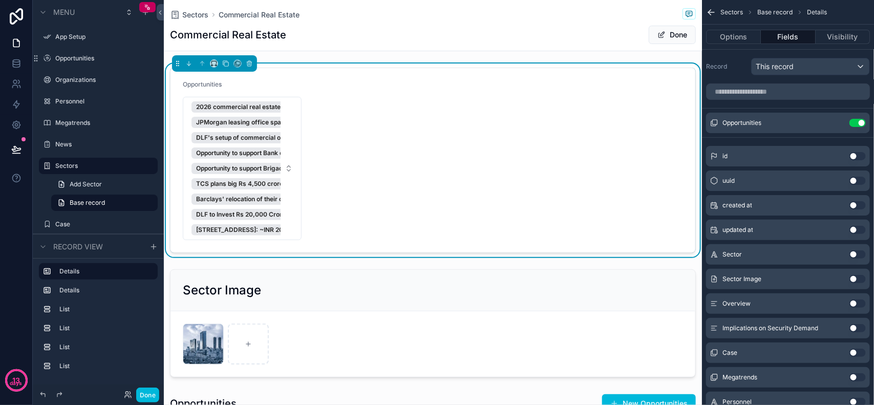
click at [296, 173] on button "2026 commercial real estate outlook - Deloitte JPMorgan leasing office space in…" at bounding box center [242, 168] width 119 height 143
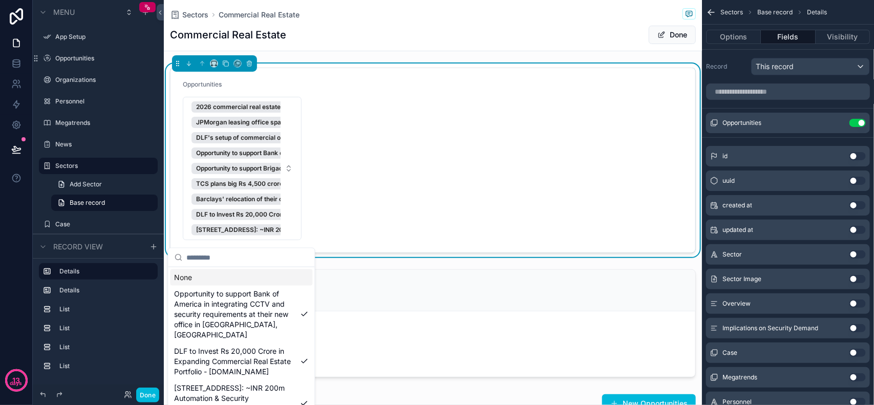
click at [516, 146] on form "Opportunities 2026 commercial real estate outlook - Deloitte JPMorgan leasing o…" at bounding box center [433, 160] width 525 height 184
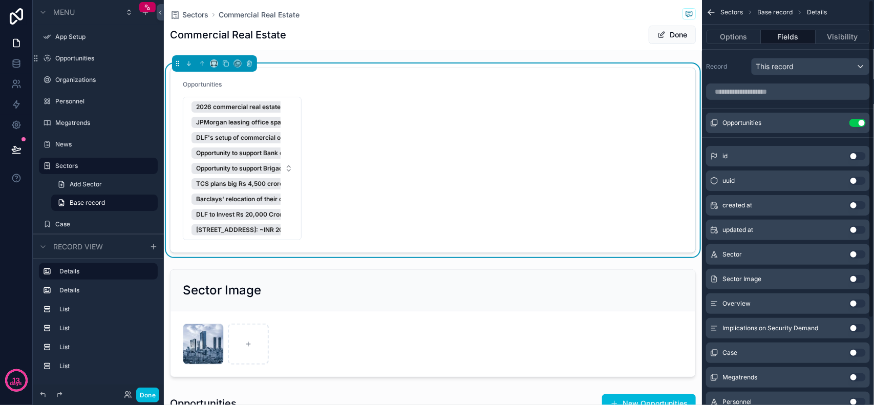
click at [739, 31] on button "Options" at bounding box center [733, 37] width 55 height 14
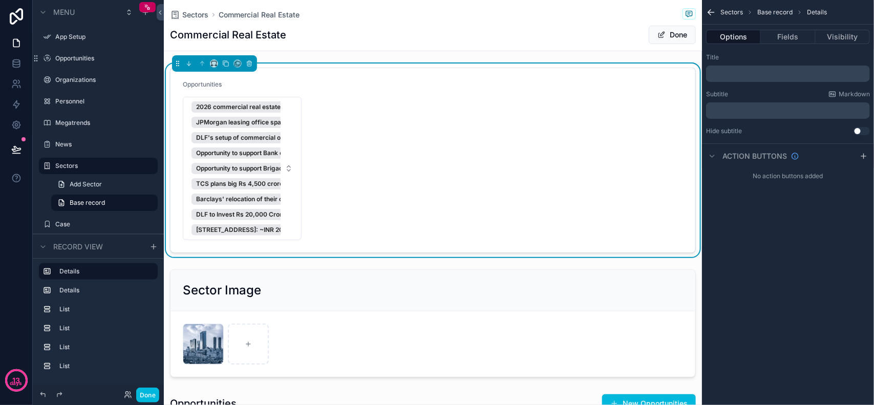
click at [775, 9] on span "Base record" at bounding box center [774, 12] width 35 height 8
click at [378, 30] on div "Commercial Real Estate Done" at bounding box center [433, 34] width 526 height 19
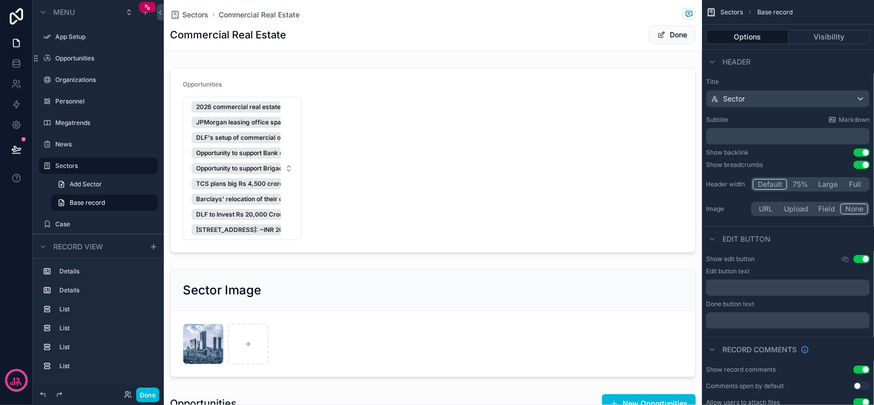
click at [92, 199] on span "Base record" at bounding box center [87, 203] width 35 height 8
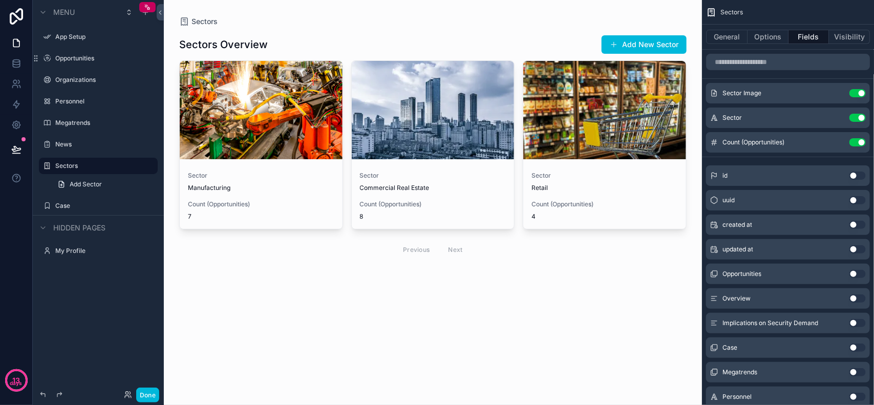
click at [438, 189] on span "Commercial Real Estate" at bounding box center [433, 188] width 146 height 8
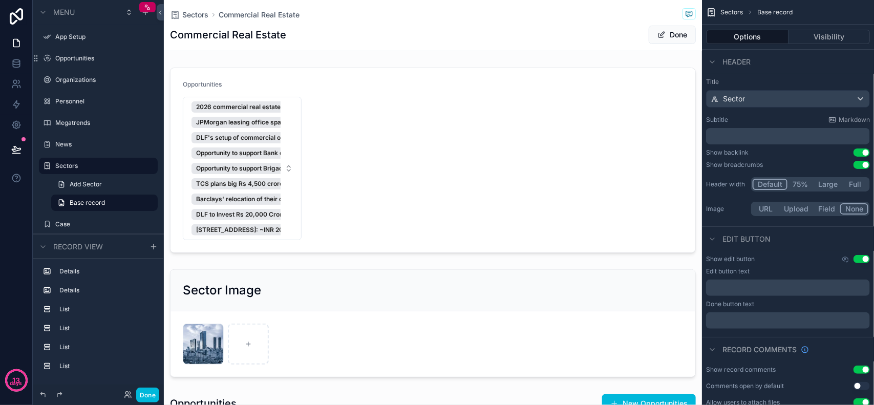
click at [293, 161] on div "scrollable content" at bounding box center [433, 161] width 538 height 194
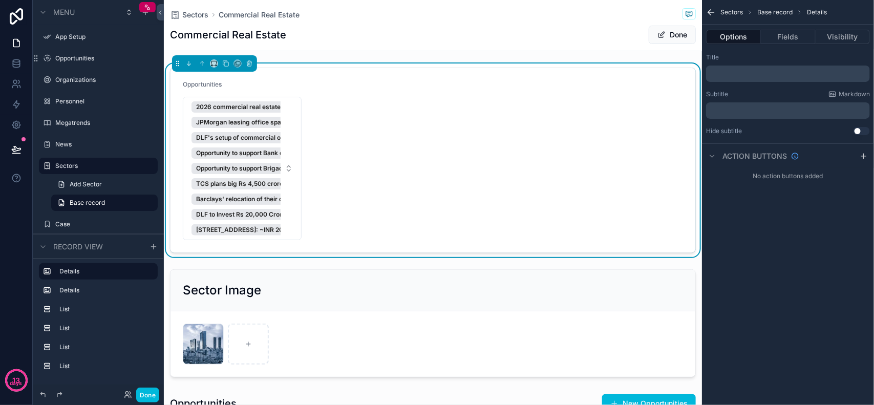
click at [285, 121] on button "2026 commercial real estate outlook - Deloitte JPMorgan leasing office space in…" at bounding box center [242, 168] width 119 height 143
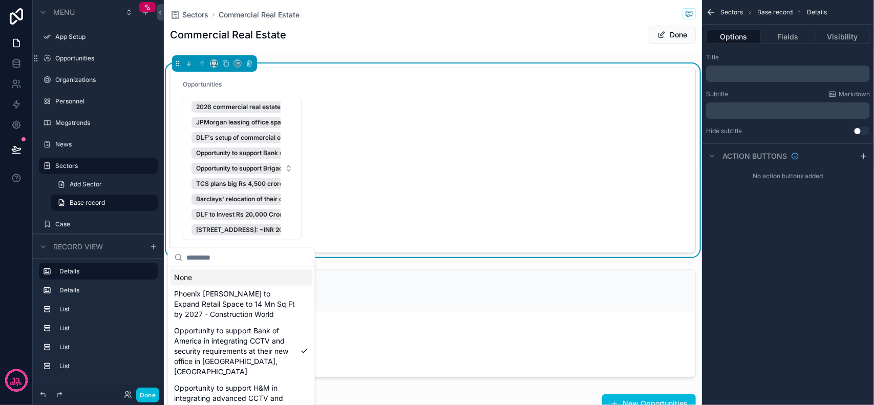
click at [291, 142] on button "2026 commercial real estate outlook - Deloitte JPMorgan leasing office space in…" at bounding box center [242, 168] width 119 height 143
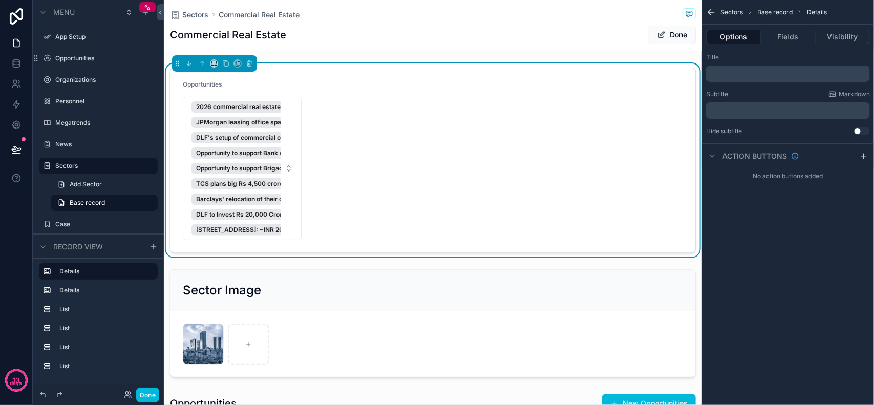
click at [295, 118] on button "2026 commercial real estate outlook - Deloitte JPMorgan leasing office space in…" at bounding box center [242, 168] width 119 height 143
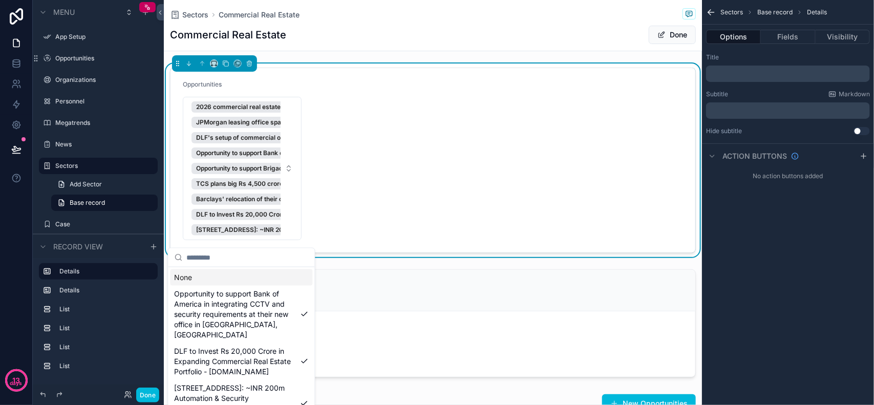
click at [765, 11] on span "Base record" at bounding box center [774, 12] width 35 height 8
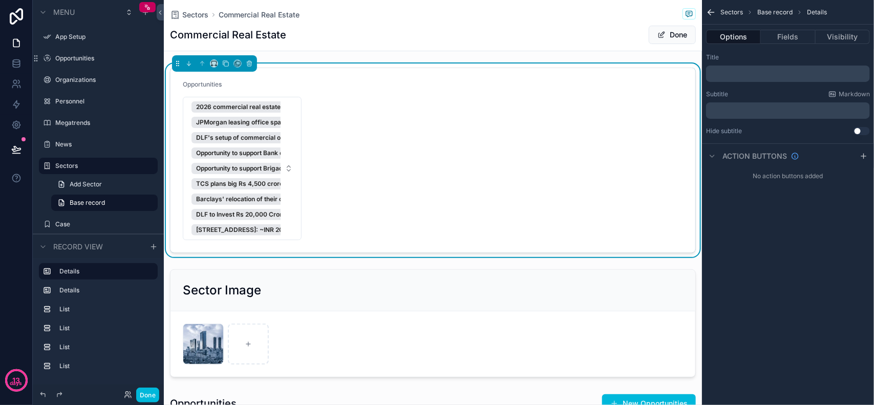
click at [787, 38] on button "Fields" at bounding box center [788, 37] width 54 height 14
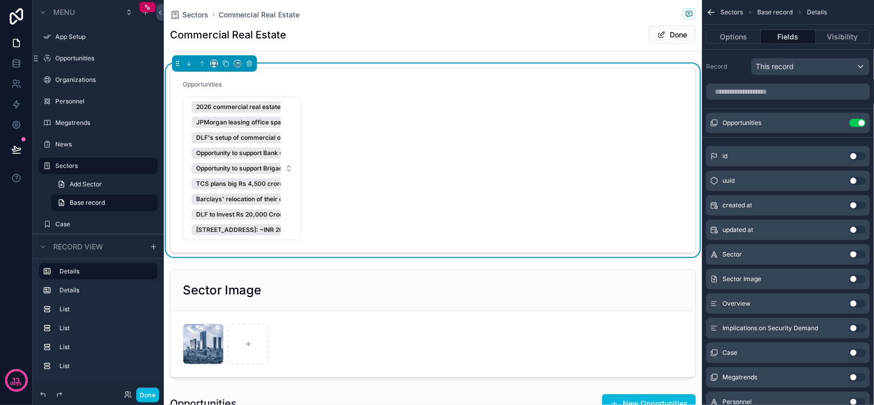
click at [561, 25] on div "Commercial Real Estate Done" at bounding box center [433, 34] width 526 height 19
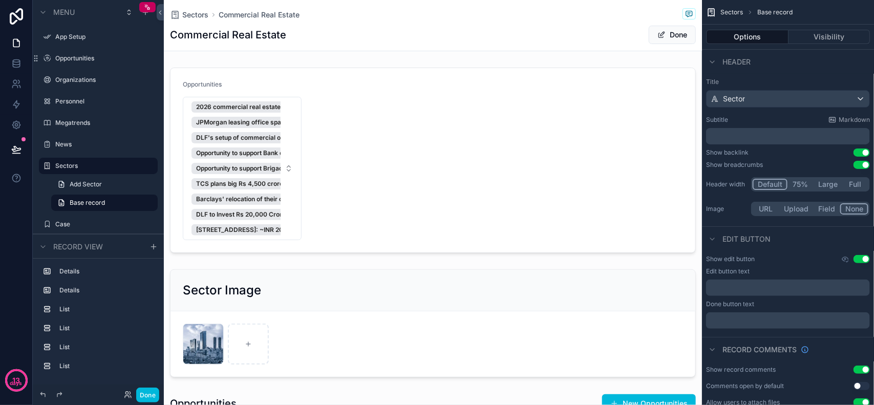
click at [735, 63] on span "Header" at bounding box center [737, 62] width 28 height 10
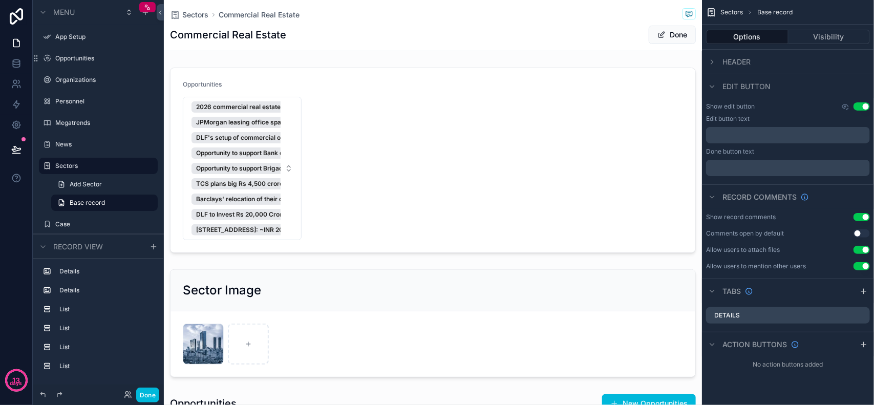
click at [735, 63] on span "Header" at bounding box center [737, 62] width 28 height 10
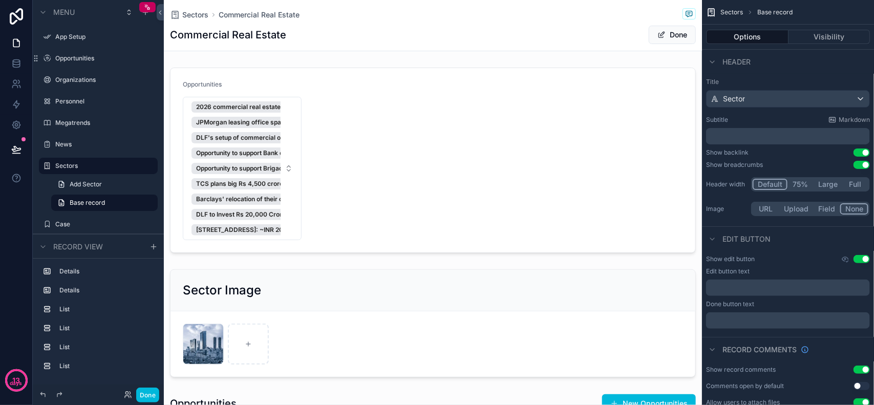
click at [749, 139] on p "﻿" at bounding box center [789, 136] width 158 height 10
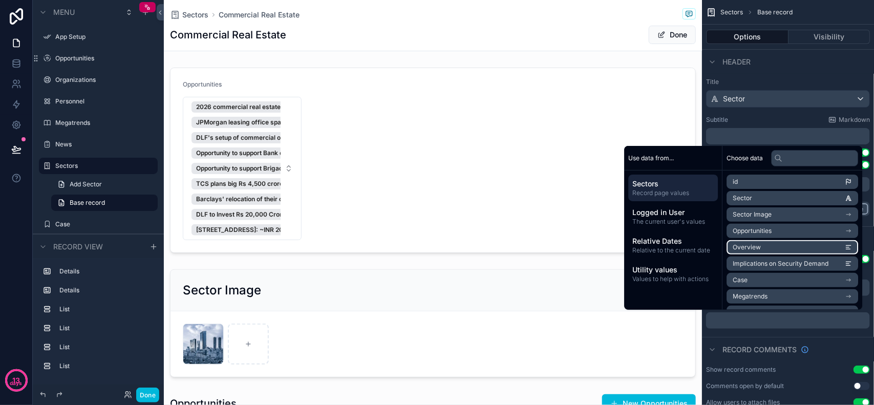
click at [799, 250] on li "Overview" at bounding box center [793, 247] width 132 height 14
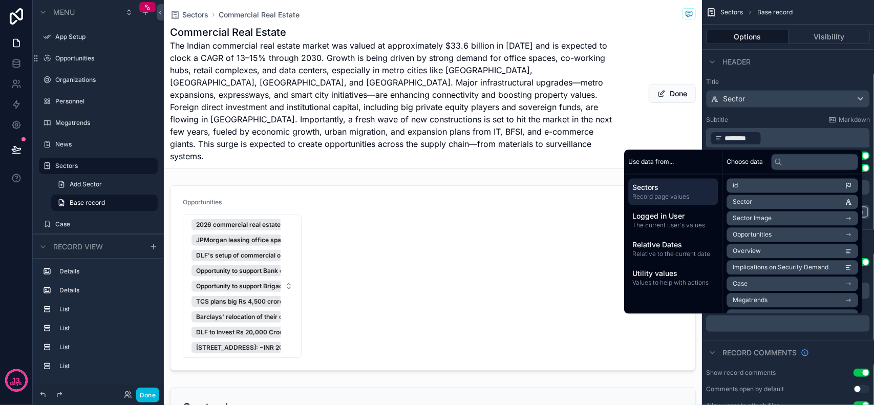
click at [452, 98] on span "The Indian commercial real estate market was valued at approximately $33.6 bill…" at bounding box center [394, 100] width 449 height 123
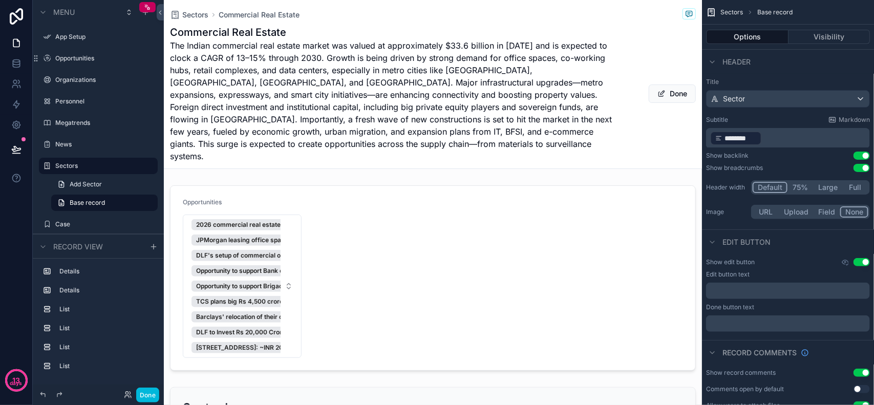
click at [763, 136] on p "﻿ ******** ﻿ ﻿" at bounding box center [789, 138] width 158 height 16
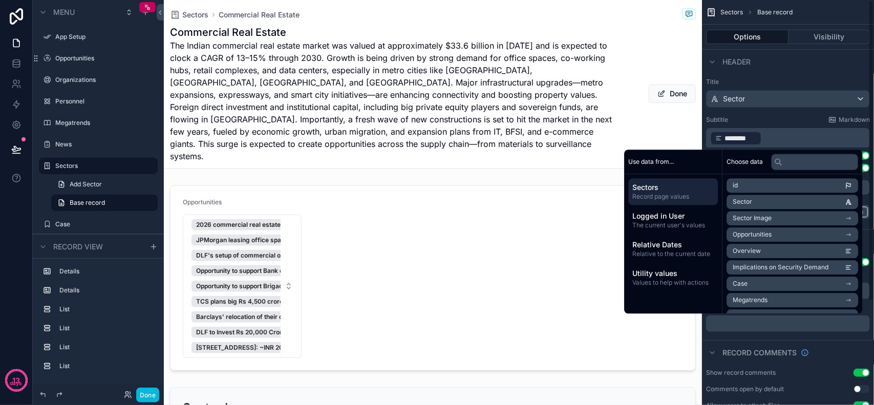
click at [779, 116] on div "Subtitle Markdown" at bounding box center [788, 120] width 164 height 8
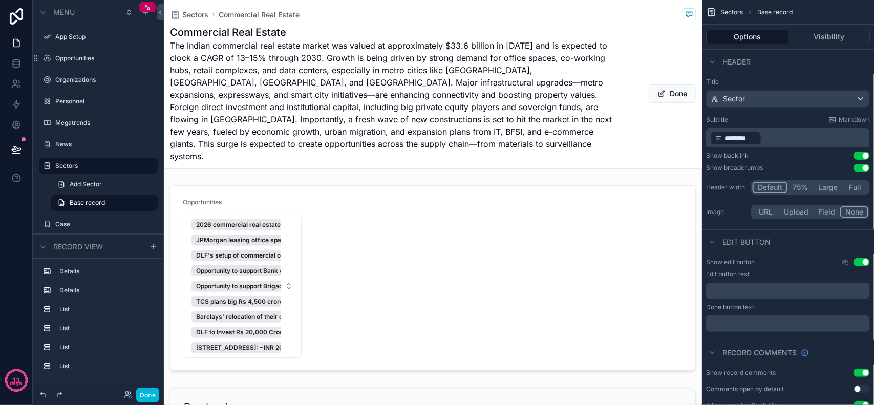
click at [728, 141] on span "********" at bounding box center [741, 138] width 32 height 10
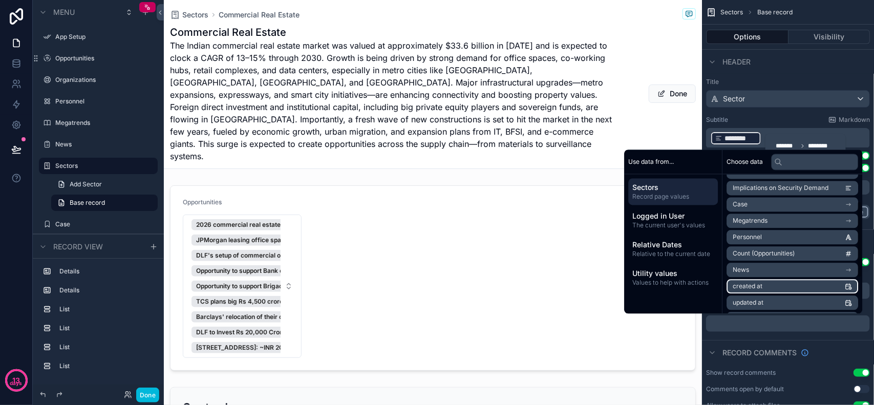
scroll to position [48, 0]
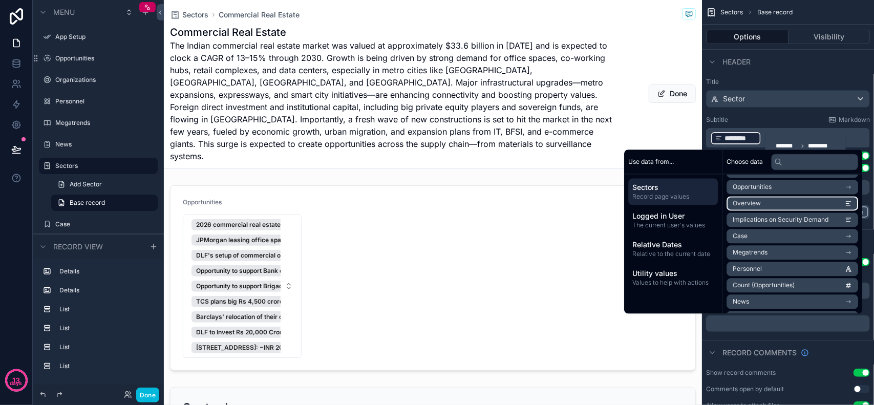
click at [846, 201] on icon "scrollable content" at bounding box center [848, 203] width 7 height 7
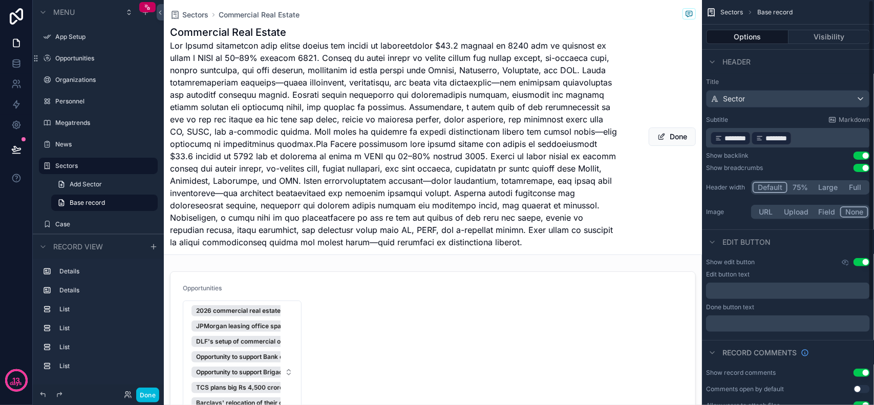
click at [773, 80] on label "Title" at bounding box center [788, 82] width 164 height 8
click at [861, 138] on p "﻿ ******** ﻿ ﻿ ******** ﻿ ﻿" at bounding box center [789, 138] width 158 height 16
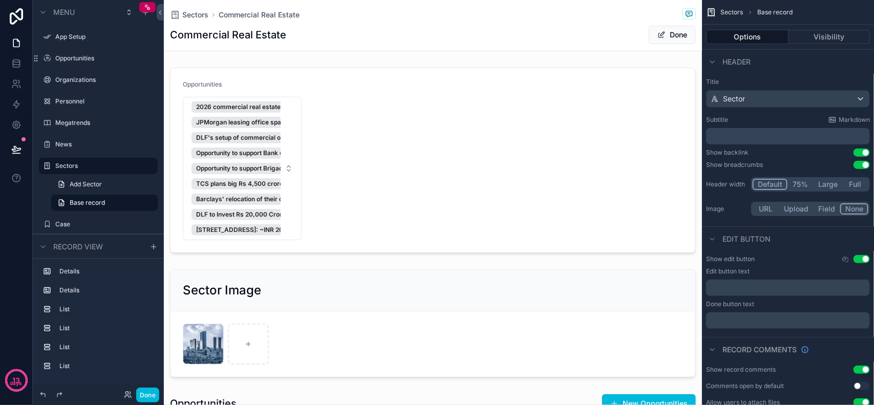
click at [568, 136] on div "scrollable content" at bounding box center [433, 161] width 538 height 194
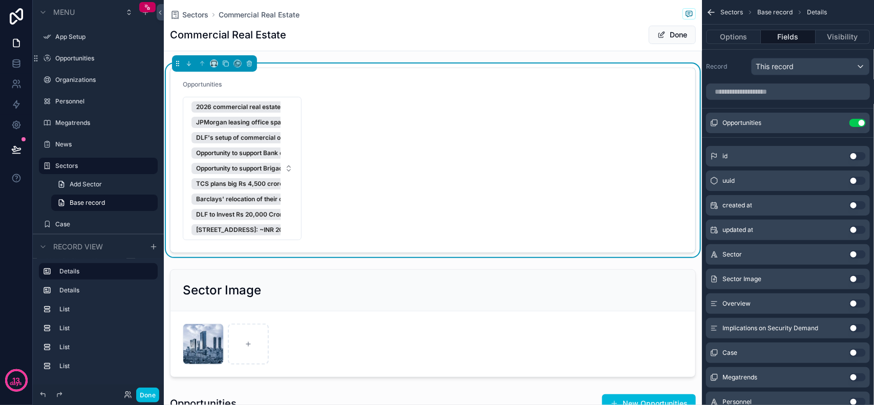
click at [484, 10] on div "Sectors Commercial Real Estate" at bounding box center [433, 14] width 526 height 13
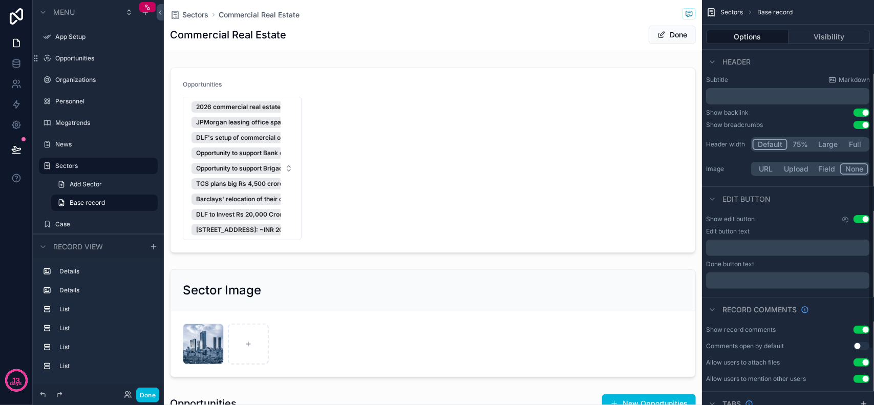
scroll to position [64, 0]
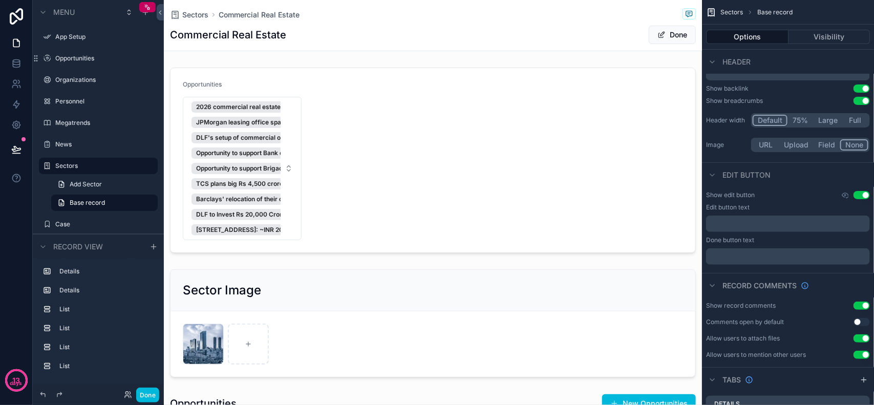
click at [797, 119] on button "75%" at bounding box center [801, 120] width 26 height 11
click at [826, 120] on button "Large" at bounding box center [828, 120] width 29 height 11
click at [854, 123] on button "Full" at bounding box center [855, 120] width 26 height 11
click at [782, 118] on button "Default" at bounding box center [770, 120] width 34 height 11
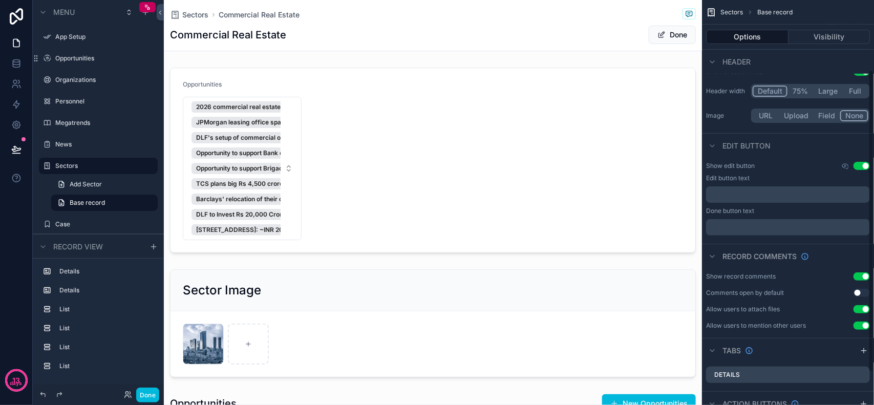
scroll to position [136, 0]
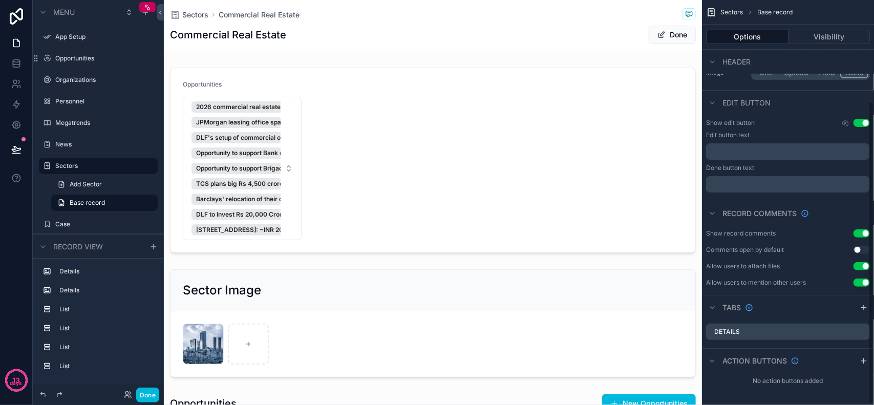
click at [766, 331] on div "Details" at bounding box center [788, 332] width 164 height 16
click at [0, 0] on icon "scrollable content" at bounding box center [0, 0] width 0 height 0
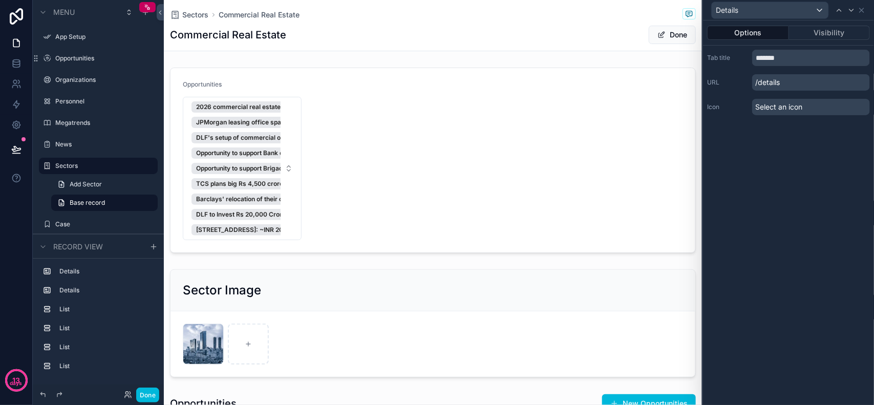
click at [812, 37] on button "Visibility" at bounding box center [829, 33] width 81 height 14
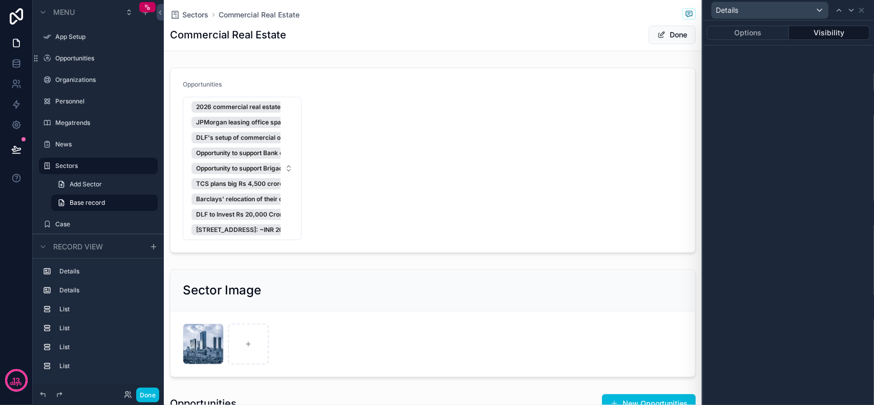
click at [767, 36] on button "Options" at bounding box center [748, 33] width 82 height 14
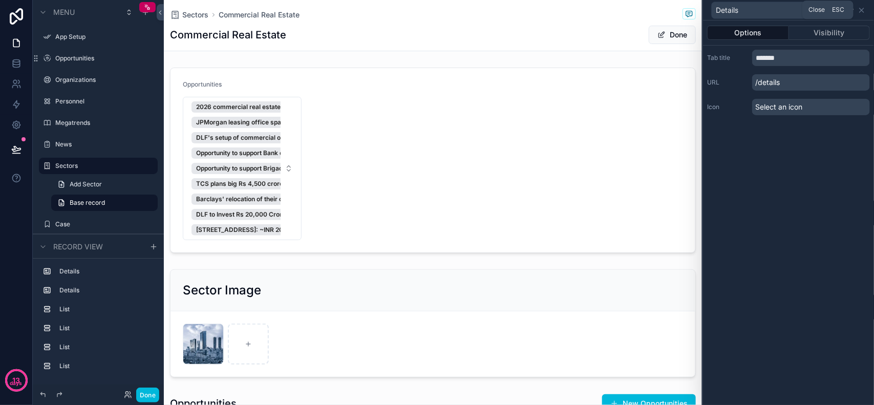
click at [861, 9] on icon at bounding box center [862, 10] width 4 height 4
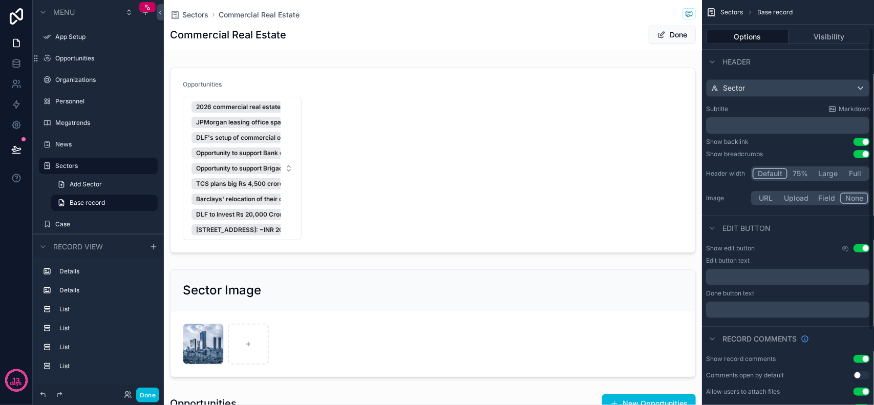
scroll to position [0, 0]
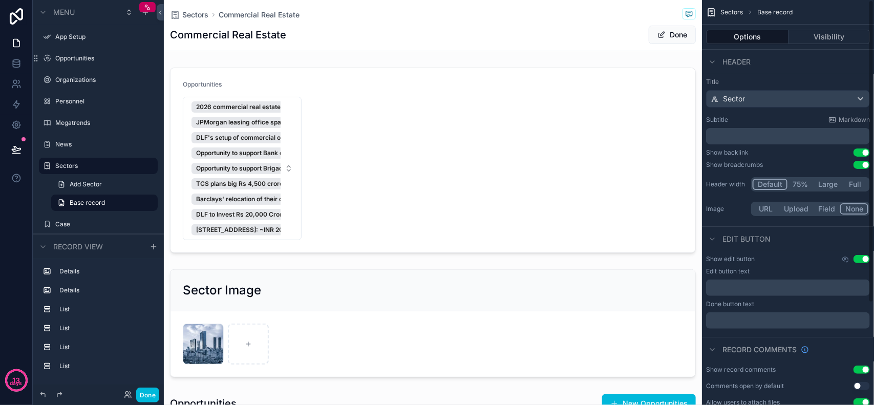
click at [809, 238] on div "Edit button" at bounding box center [788, 238] width 172 height 25
click at [494, 175] on div "scrollable content" at bounding box center [433, 161] width 538 height 194
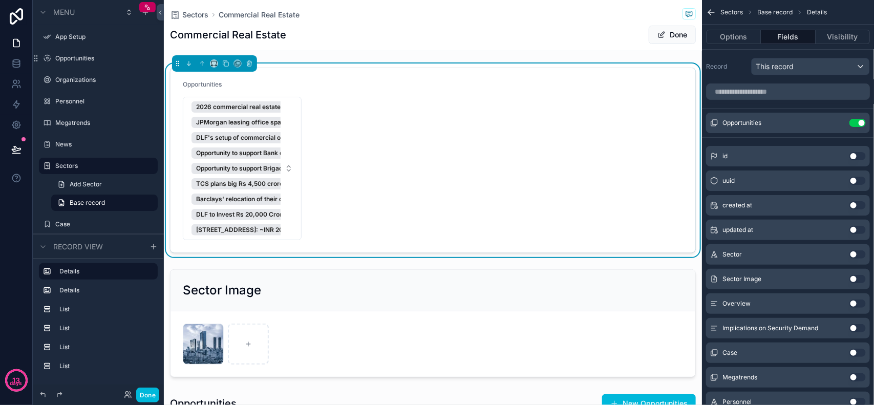
click at [536, 31] on div "Commercial Real Estate Done" at bounding box center [433, 34] width 526 height 19
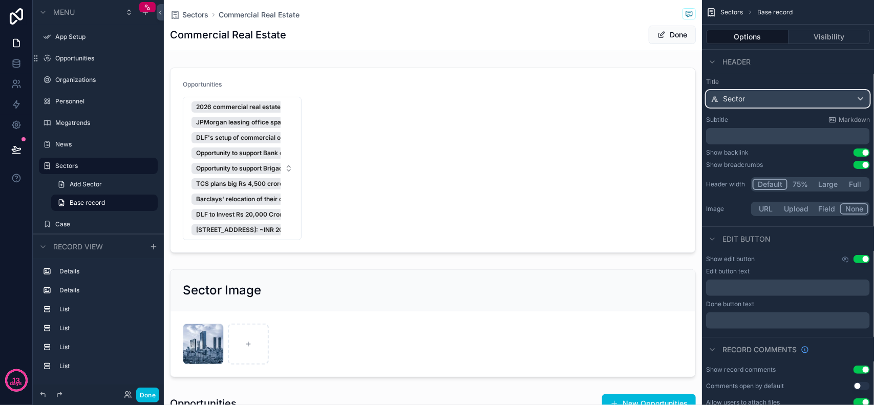
click at [802, 93] on div "Sector" at bounding box center [788, 99] width 163 height 16
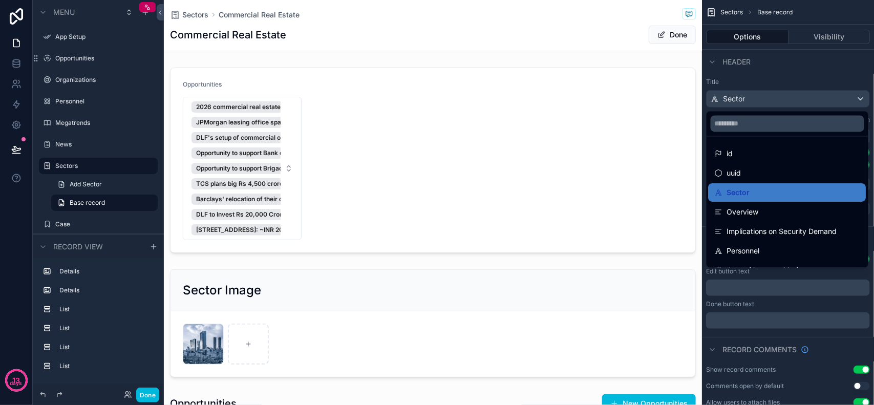
click at [802, 93] on div "scrollable content" at bounding box center [437, 202] width 874 height 405
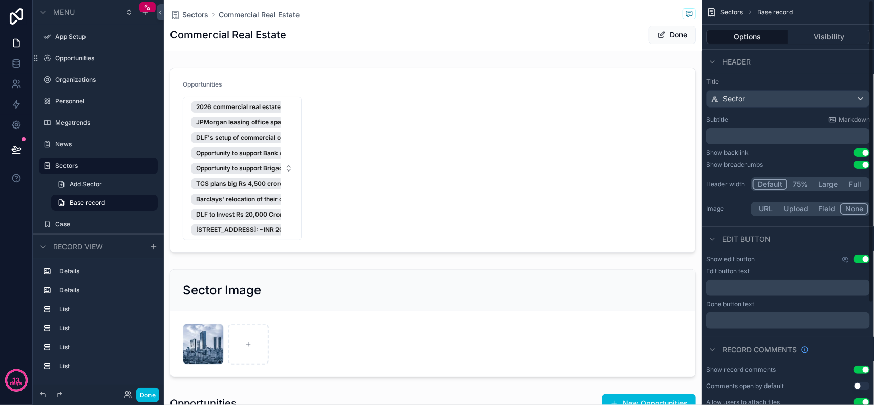
click at [804, 75] on div "Title Sector Subtitle Markdown ﻿ Show backlink Use setting Show breadcrumbs Use…" at bounding box center [788, 148] width 172 height 149
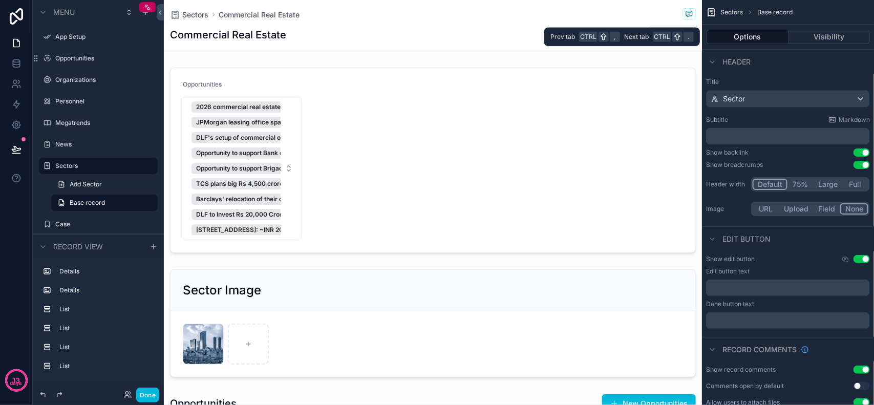
click at [826, 38] on button "Visibility" at bounding box center [830, 37] width 82 height 14
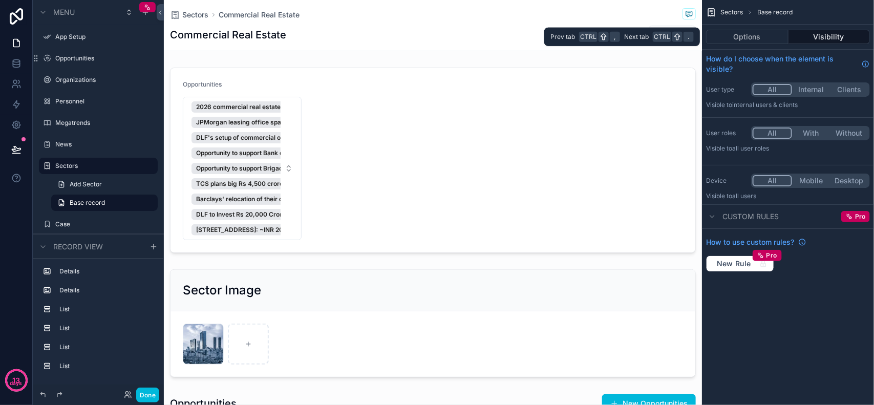
click at [774, 37] on button "Options" at bounding box center [747, 37] width 82 height 14
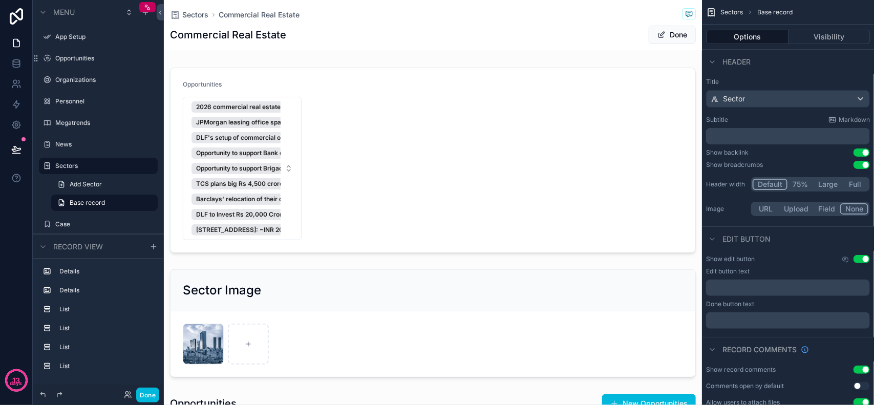
click at [413, 96] on div "scrollable content" at bounding box center [433, 161] width 538 height 194
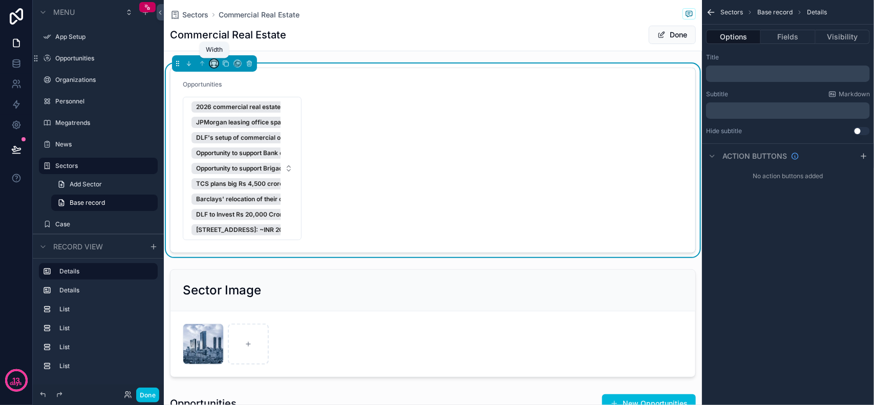
click at [216, 66] on icon "scrollable content" at bounding box center [216, 66] width 2 height 0
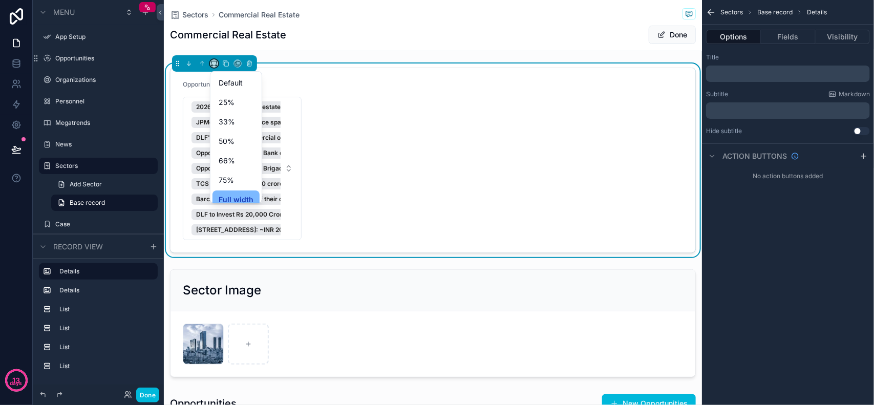
scroll to position [27, 0]
click at [243, 195] on div "Large" at bounding box center [236, 192] width 35 height 12
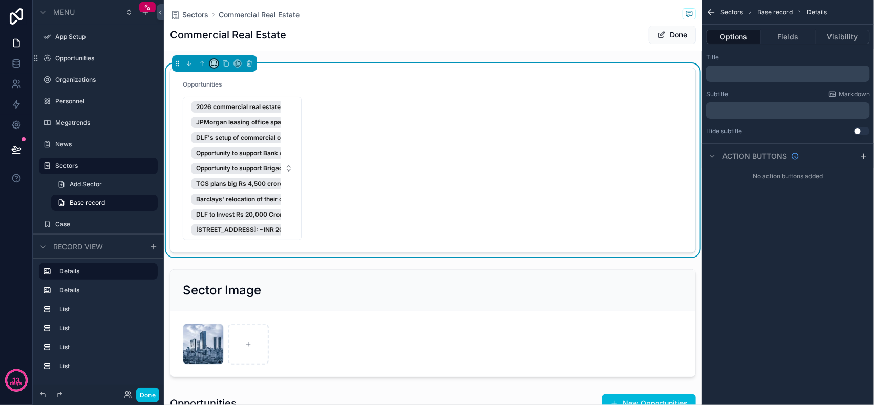
click at [214, 68] on button "scrollable content" at bounding box center [214, 63] width 8 height 8
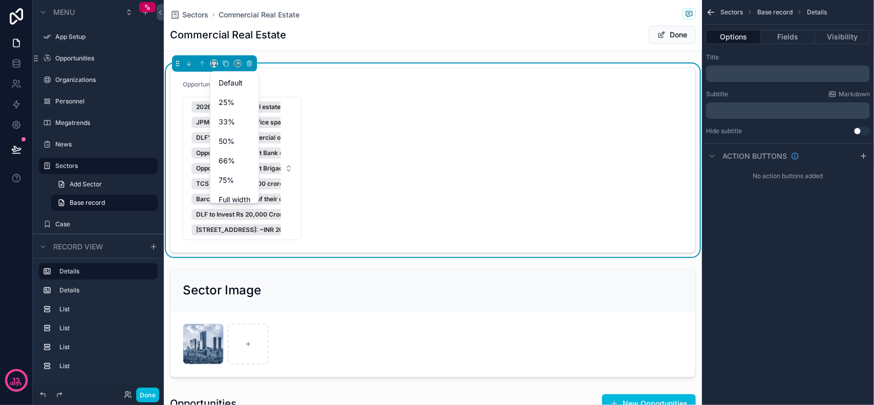
click at [241, 129] on div "33%" at bounding box center [235, 122] width 44 height 18
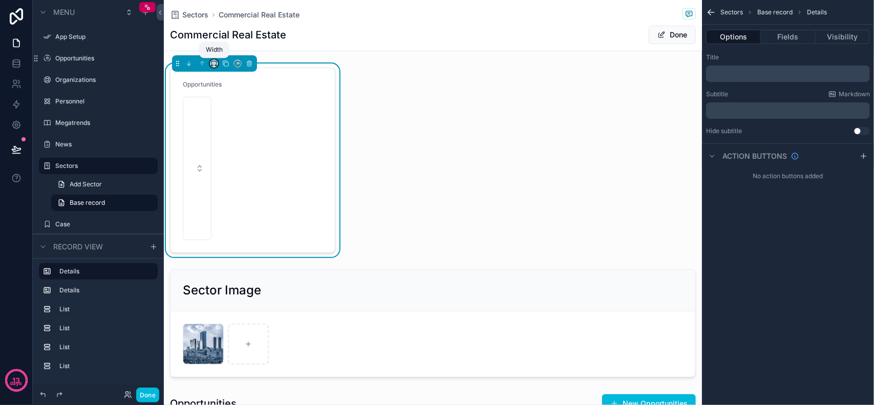
click at [216, 60] on icon "scrollable content" at bounding box center [213, 63] width 7 height 7
click at [252, 201] on div "Full width" at bounding box center [235, 200] width 44 height 18
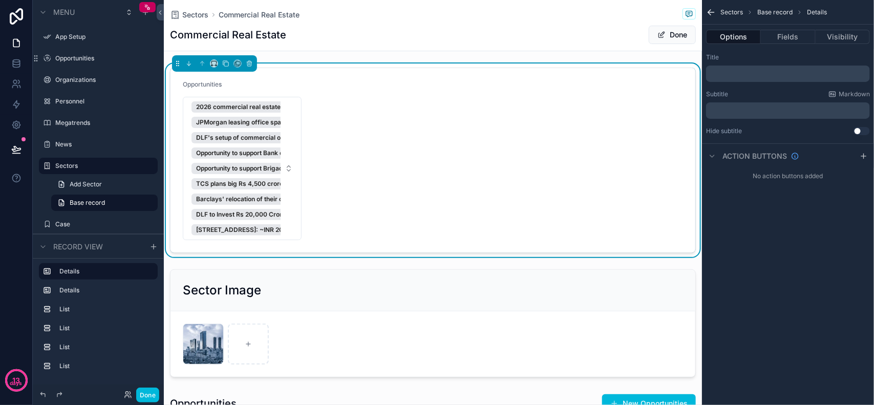
click at [471, 119] on form "Opportunities 2026 commercial real estate outlook - Deloitte JPMorgan leasing o…" at bounding box center [433, 160] width 525 height 184
click at [333, 272] on div "scrollable content" at bounding box center [433, 323] width 538 height 116
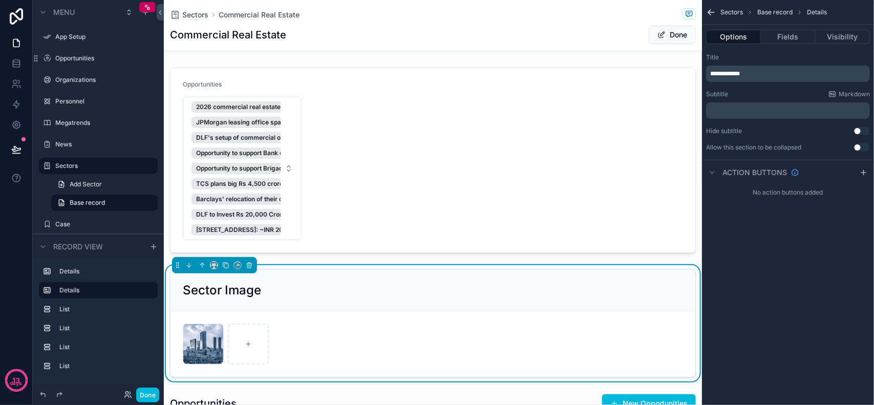
click at [285, 172] on div "scrollable content" at bounding box center [433, 161] width 538 height 194
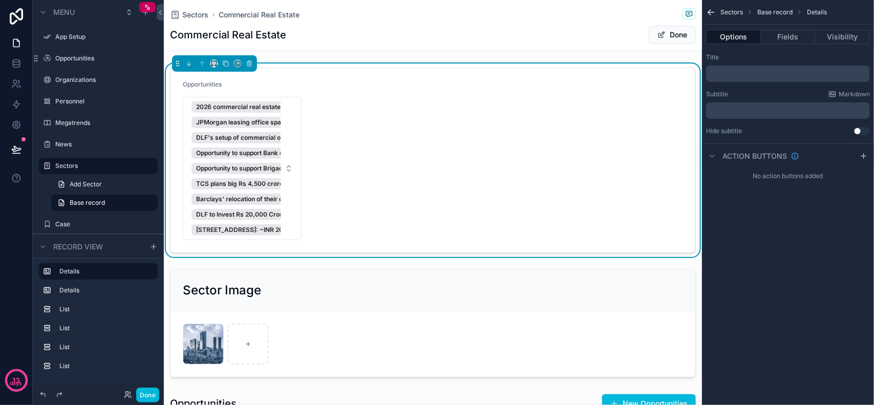
click at [288, 170] on button "2026 commercial real estate outlook - Deloitte JPMorgan leasing office space in…" at bounding box center [242, 168] width 119 height 143
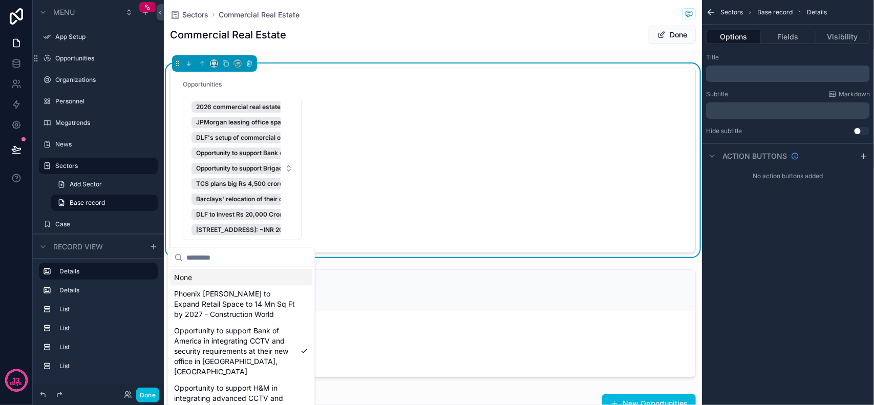
click at [288, 170] on button "2026 commercial real estate outlook - Deloitte JPMorgan leasing office space in…" at bounding box center [242, 168] width 119 height 143
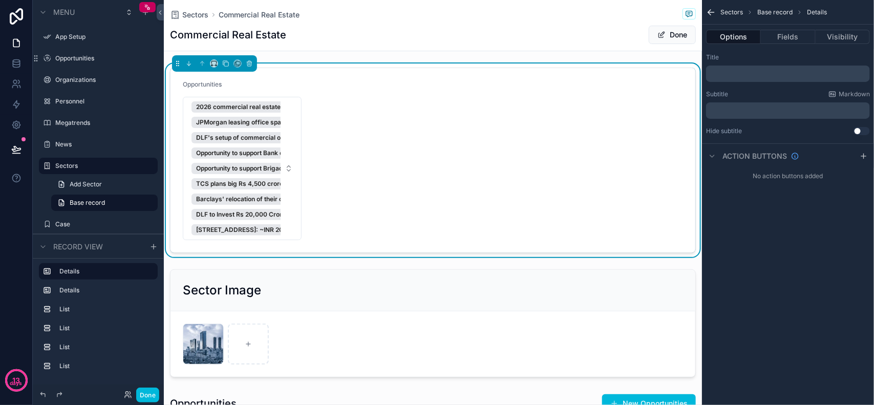
click at [355, 158] on form "Opportunities 2026 commercial real estate outlook - Deloitte JPMorgan leasing o…" at bounding box center [433, 160] width 525 height 184
click at [477, 37] on div "Commercial Real Estate Done" at bounding box center [433, 34] width 526 height 19
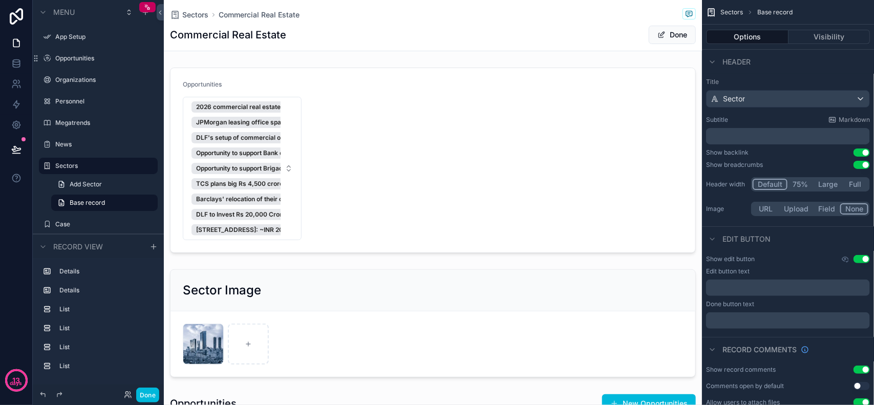
click at [767, 9] on span "Base record" at bounding box center [774, 12] width 35 height 8
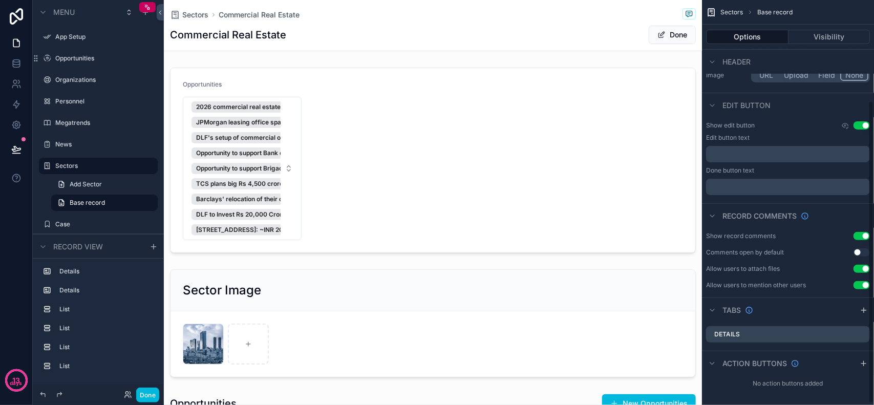
scroll to position [136, 0]
click at [0, 0] on icon "scrollable content" at bounding box center [0, 0] width 0 height 0
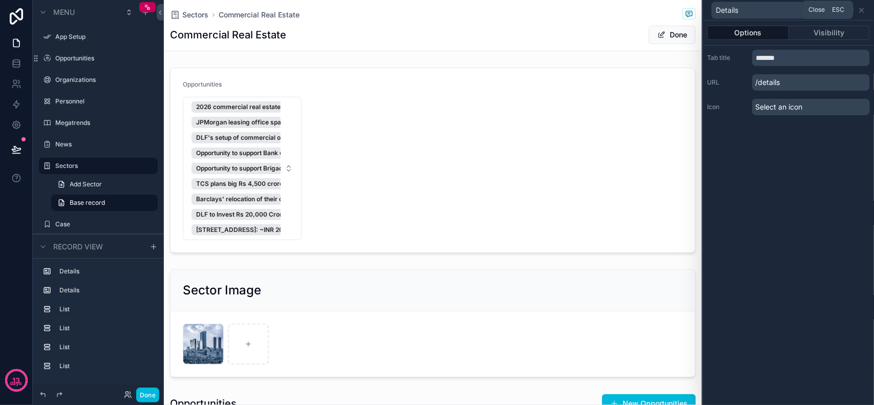
click at [864, 11] on icon at bounding box center [862, 10] width 8 height 8
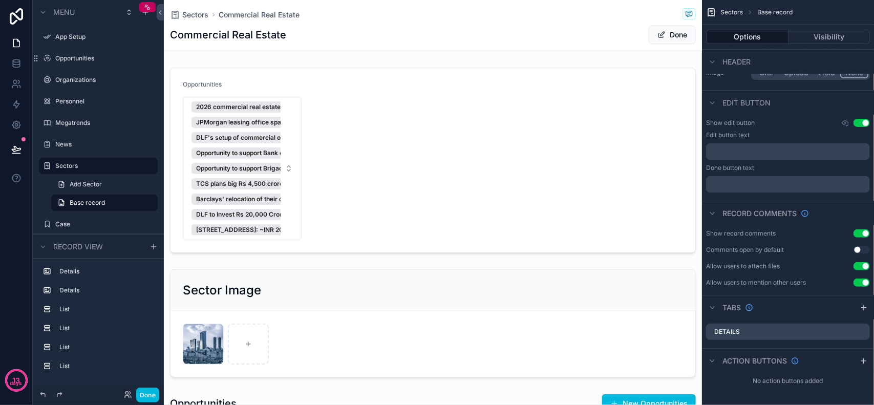
drag, startPoint x: 406, startPoint y: 26, endPoint x: 129, endPoint y: 137, distance: 298.2
click at [406, 25] on div "Commercial Real Estate Done" at bounding box center [433, 34] width 526 height 19
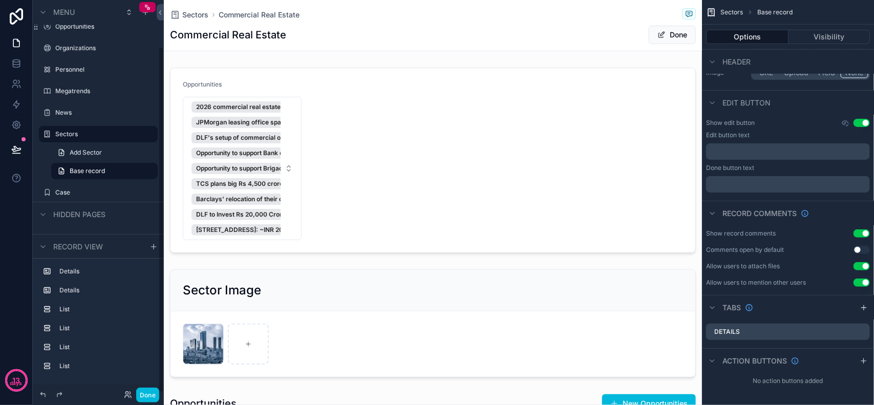
scroll to position [52, 0]
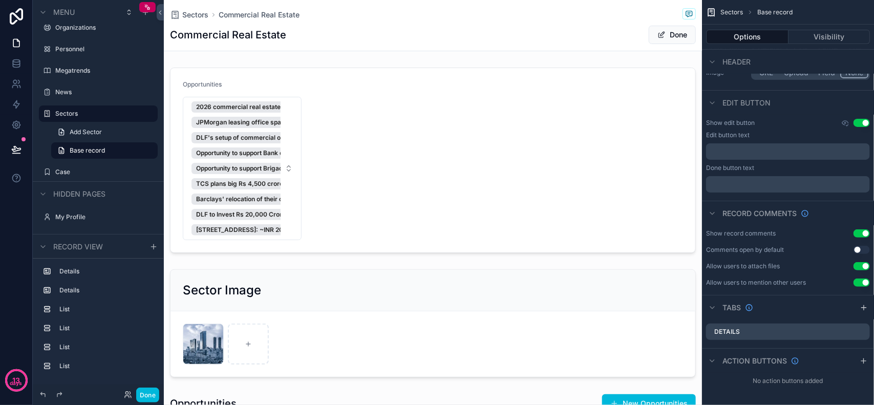
click at [0, 0] on icon "scrollable content" at bounding box center [0, 0] width 0 height 0
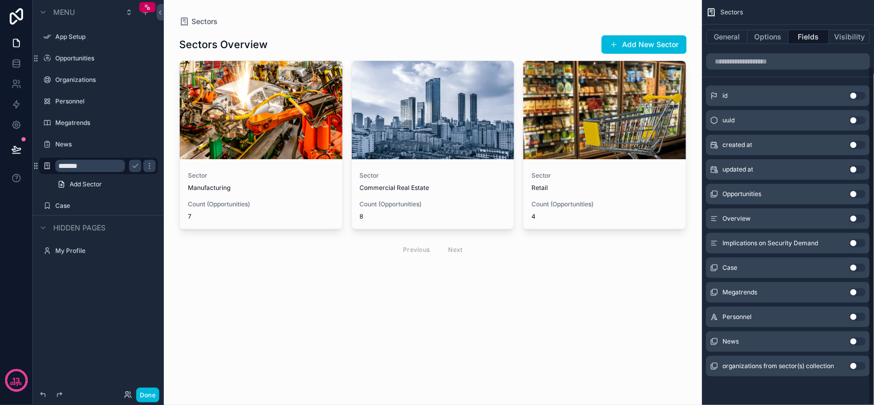
scroll to position [80, 0]
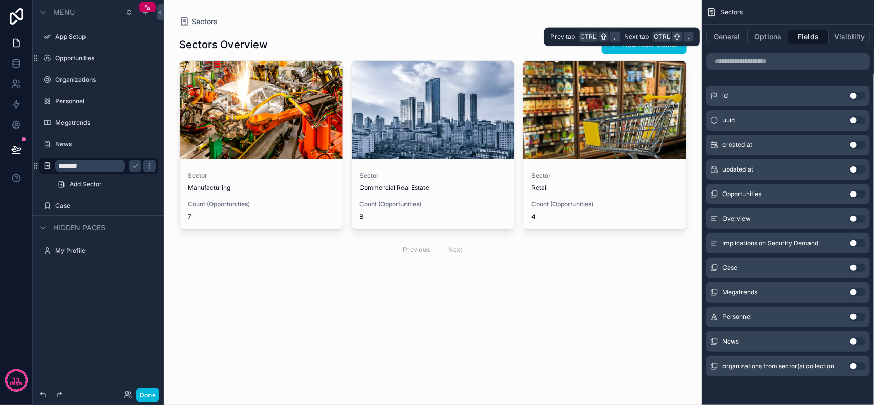
click at [741, 37] on button "General" at bounding box center [726, 37] width 41 height 14
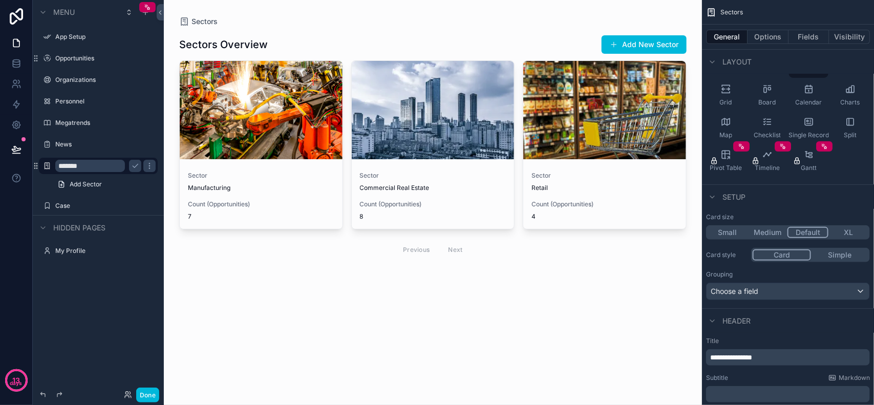
click at [449, 288] on div "Sectors Overview Add New Sector Sector Manufacturing Count (Opportunities) 7 Se…" at bounding box center [432, 161] width 507 height 268
click at [251, 184] on span "Manufacturing" at bounding box center [261, 188] width 146 height 8
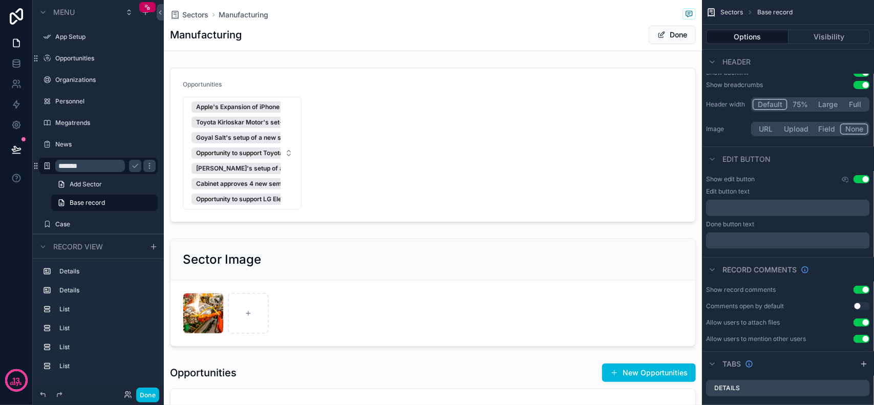
click at [139, 186] on link "Add Sector" at bounding box center [104, 184] width 107 height 16
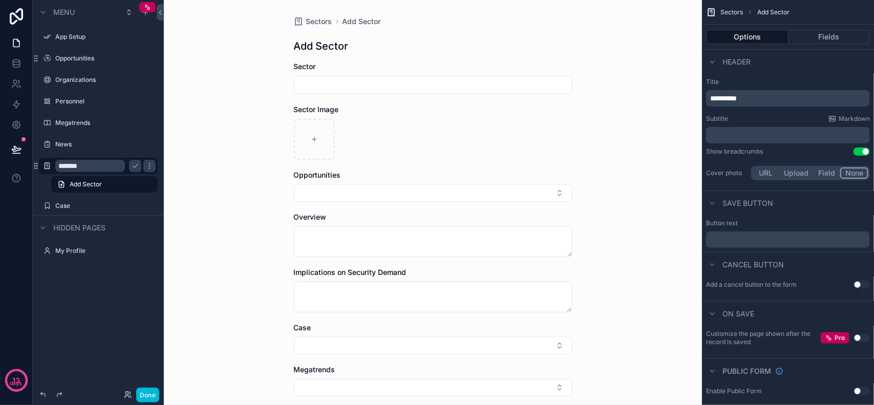
click at [344, 86] on input "scrollable content" at bounding box center [433, 85] width 278 height 14
click at [360, 191] on button "Select Button" at bounding box center [433, 192] width 279 height 17
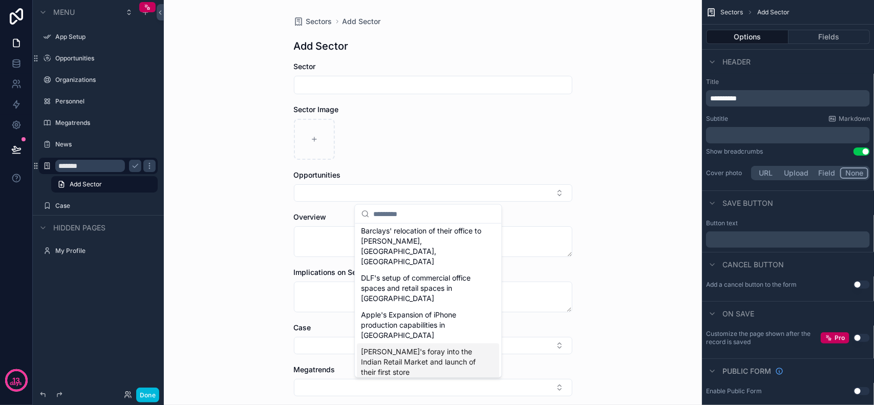
scroll to position [704, 0]
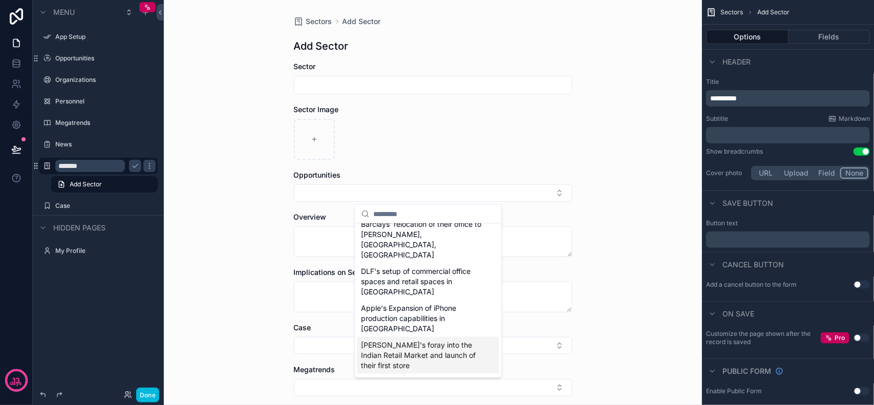
click at [612, 219] on div "Sectors Add Sector Add Sector Sector Sector Image Opportunities Overview Implic…" at bounding box center [433, 202] width 538 height 405
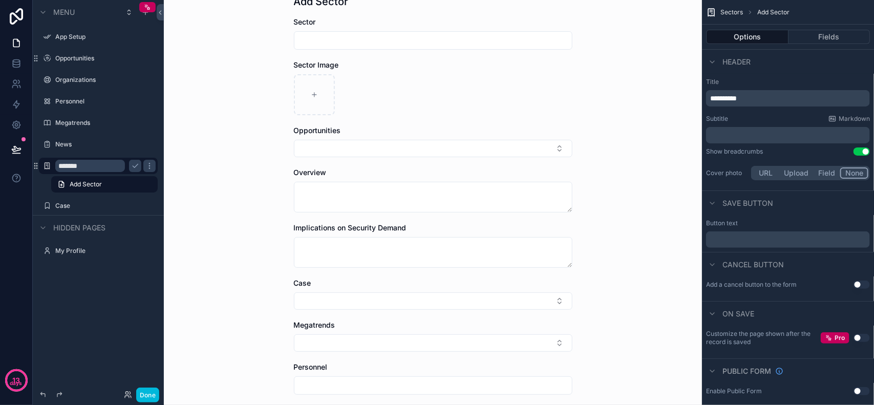
scroll to position [128, 0]
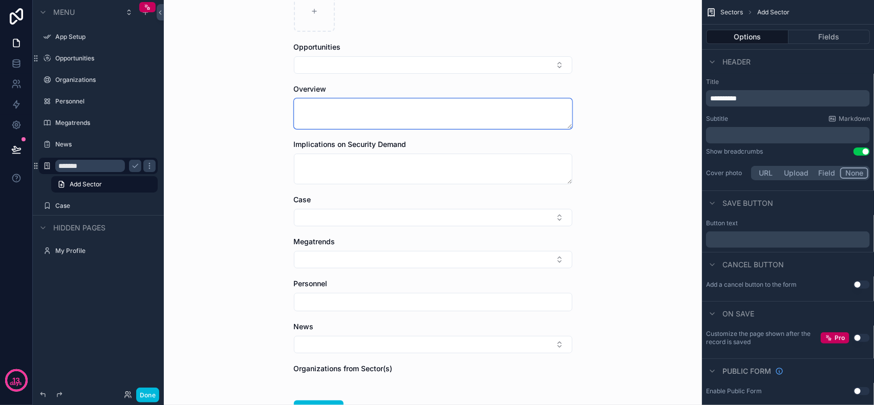
click at [325, 119] on textarea "scrollable content" at bounding box center [433, 113] width 279 height 31
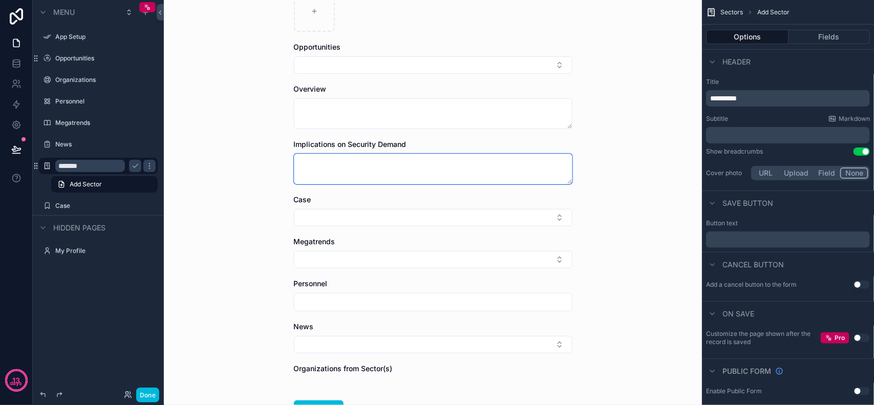
click at [421, 168] on textarea "scrollable content" at bounding box center [433, 169] width 279 height 31
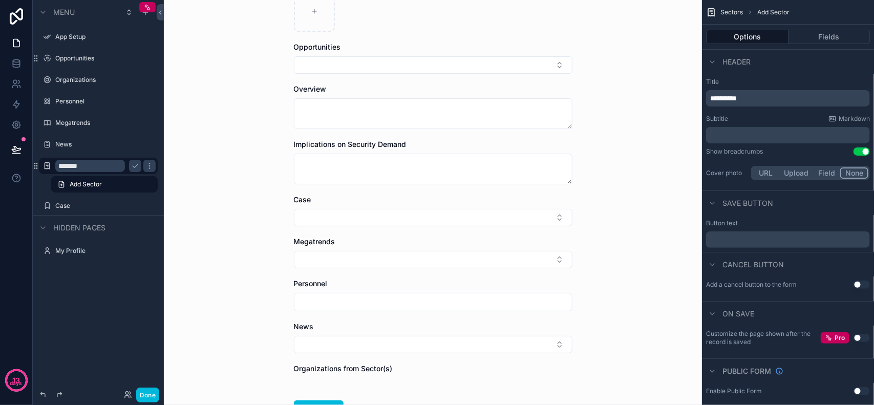
click at [425, 216] on button "Select Button" at bounding box center [433, 217] width 279 height 17
click at [628, 253] on div "Sectors Add Sector Add Sector Sector Sector Image Opportunities Overview Implic…" at bounding box center [433, 74] width 538 height 405
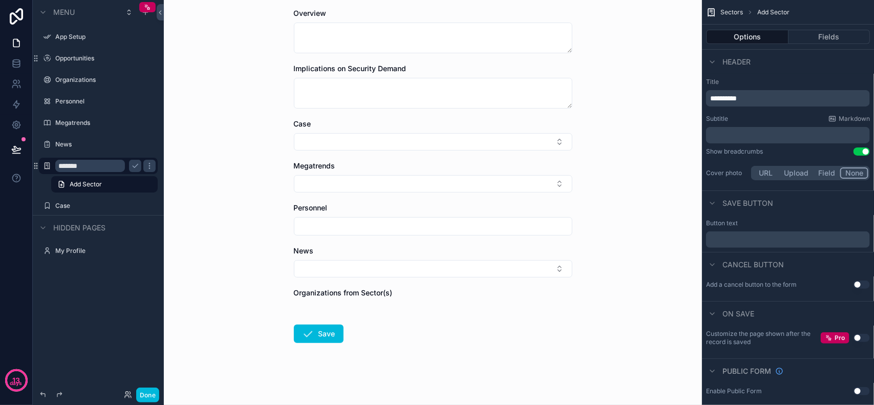
scroll to position [208, 0]
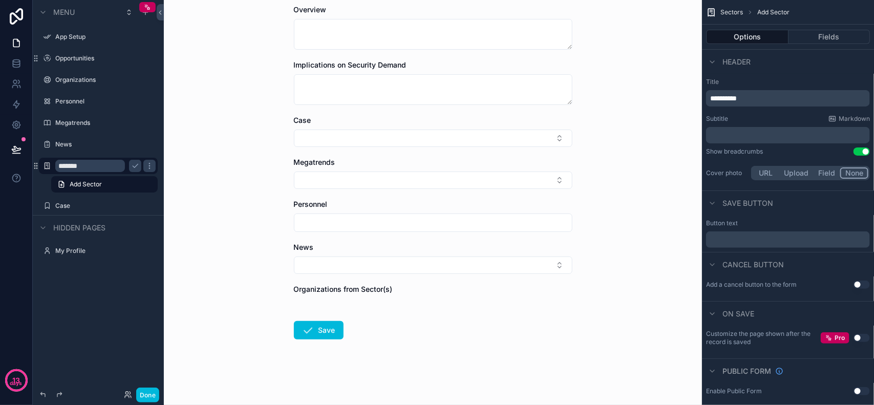
click at [408, 177] on button "Select Button" at bounding box center [433, 180] width 279 height 17
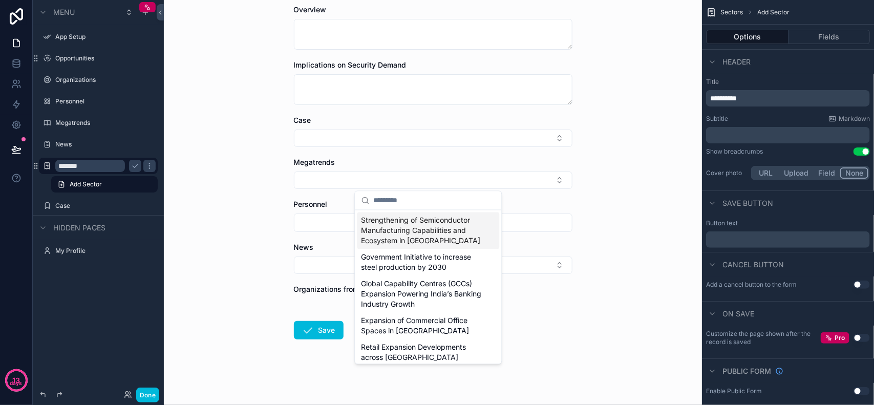
click at [623, 206] on div "Sectors Add Sector Add Sector Sector Sector Image Opportunities Overview Implic…" at bounding box center [433, 202] width 538 height 405
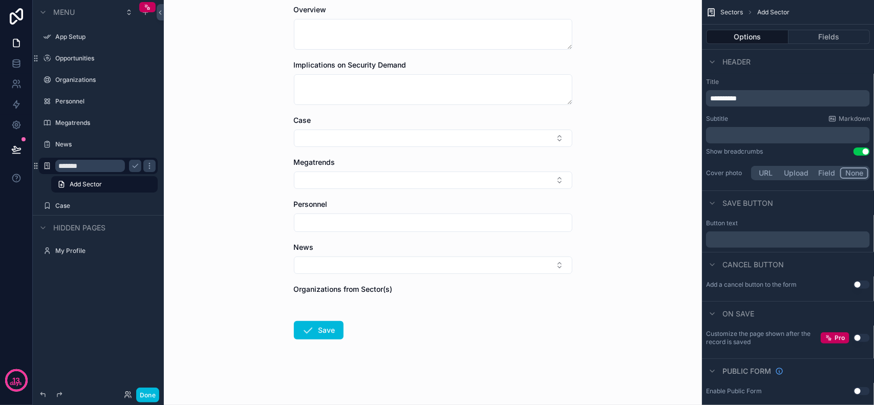
click at [400, 224] on input "scrollable content" at bounding box center [433, 223] width 278 height 14
click at [575, 224] on div "Sectors Add Sector Add Sector Sector Sector Image Opportunities Overview Implic…" at bounding box center [433, 99] width 295 height 612
click at [407, 269] on button "Select Button" at bounding box center [433, 265] width 279 height 17
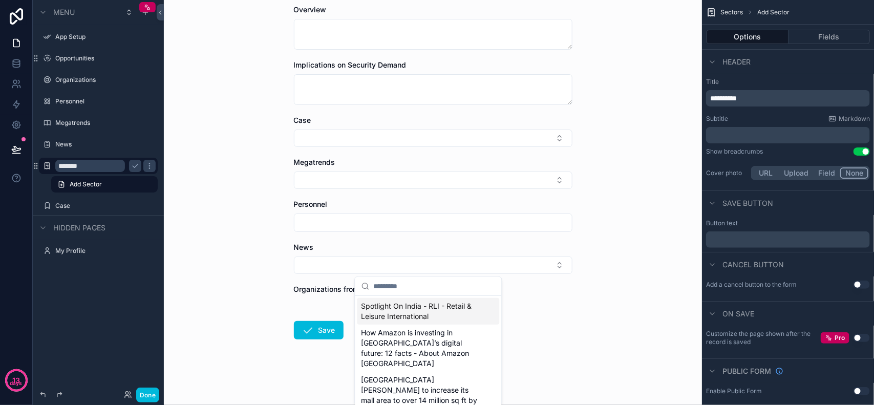
click at [641, 249] on div "Sectors Add Sector Add Sector Sector Sector Image Opportunities Overview Implic…" at bounding box center [433, 202] width 538 height 405
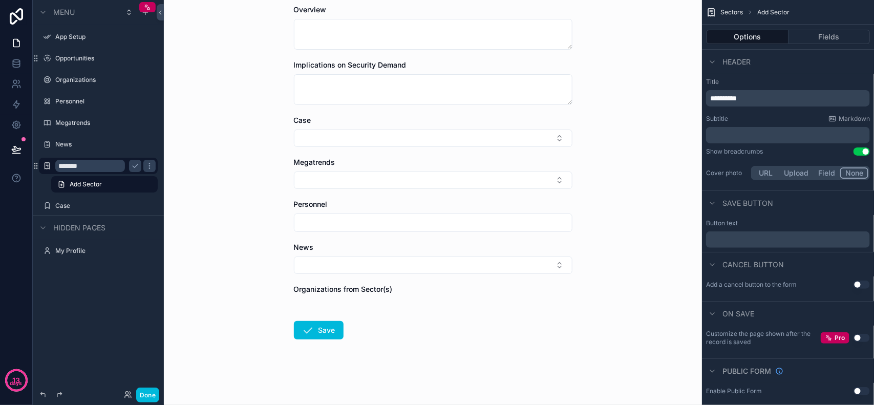
click at [610, 270] on div "Sectors Add Sector Add Sector Sector Sector Image Opportunities Overview Implic…" at bounding box center [433, 202] width 538 height 405
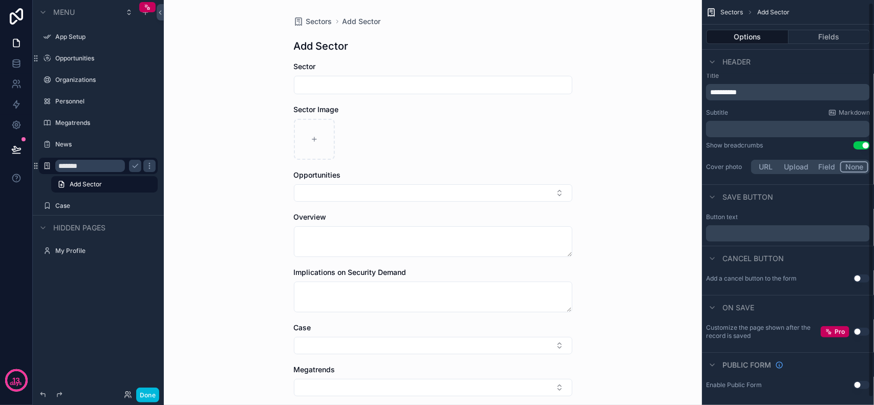
scroll to position [10, 0]
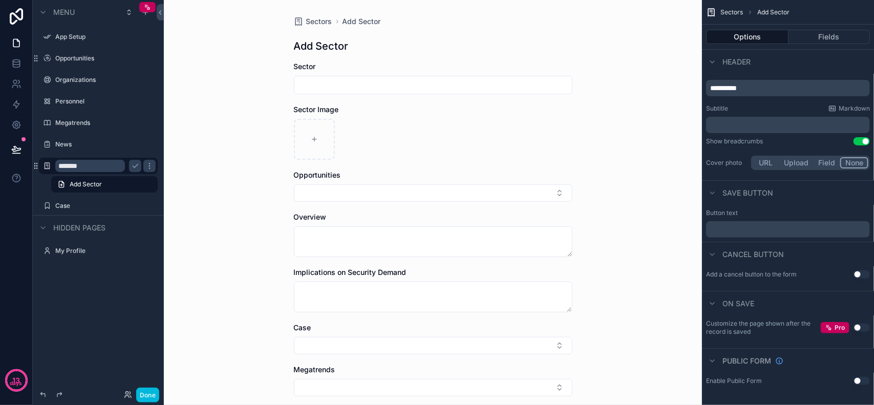
click at [635, 171] on div "Sectors Add Sector Add Sector Sector Sector Image Opportunities Overview Implic…" at bounding box center [433, 202] width 538 height 405
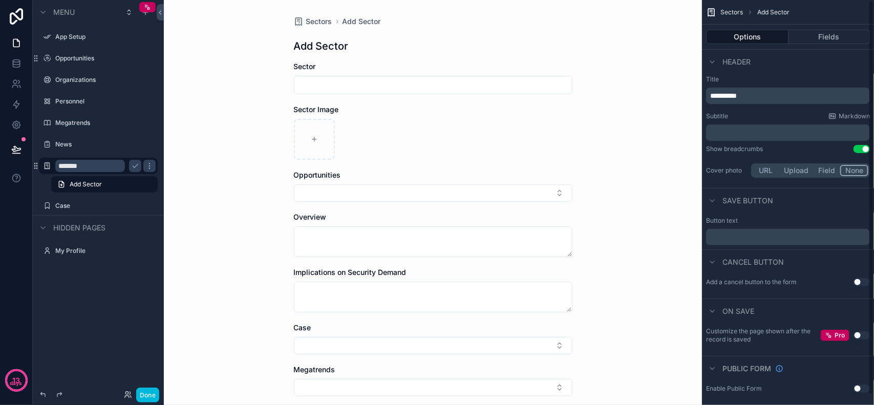
scroll to position [0, 0]
drag, startPoint x: 228, startPoint y: 249, endPoint x: 224, endPoint y: 241, distance: 8.5
click at [227, 245] on div "Sectors Add Sector Add Sector Sector Sector Image Opportunities Overview Implic…" at bounding box center [433, 202] width 538 height 405
click at [263, 153] on div "Sectors Add Sector Add Sector Sector Sector Image Opportunities Overview Implic…" at bounding box center [433, 202] width 538 height 405
click at [136, 167] on icon "scrollable content" at bounding box center [135, 166] width 8 height 8
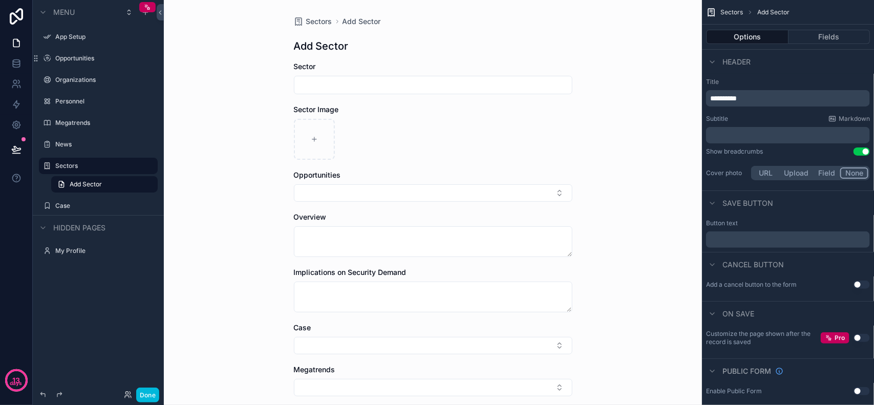
click at [65, 165] on label "Sectors" at bounding box center [103, 166] width 96 height 8
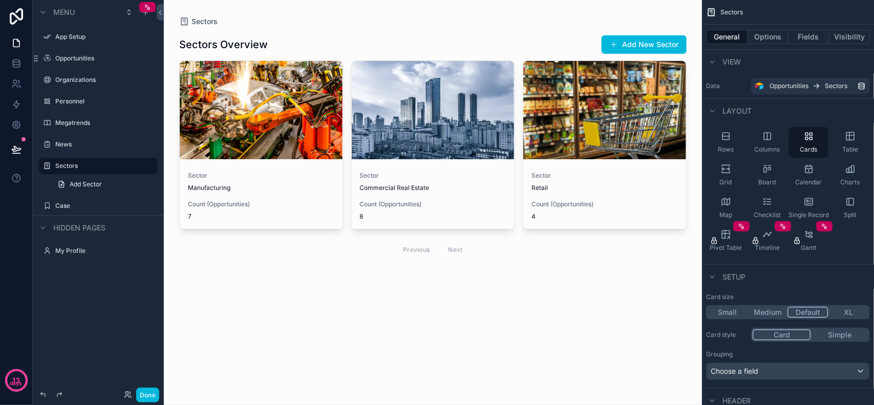
click at [576, 185] on span "Retail" at bounding box center [605, 188] width 146 height 8
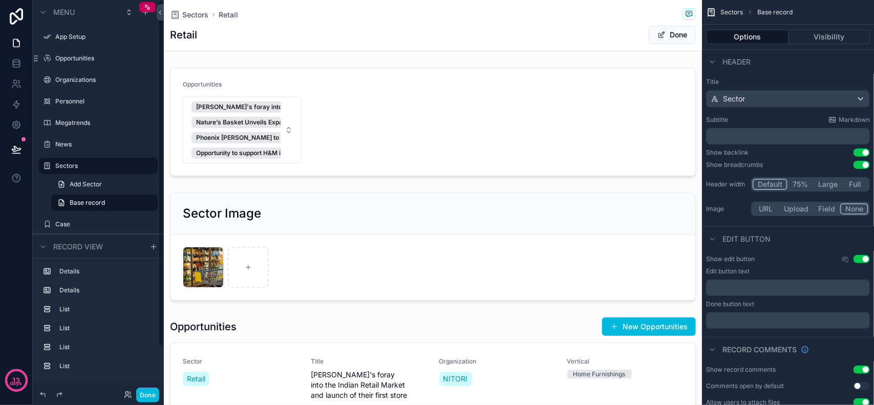
click at [434, 110] on div "scrollable content" at bounding box center [433, 122] width 538 height 117
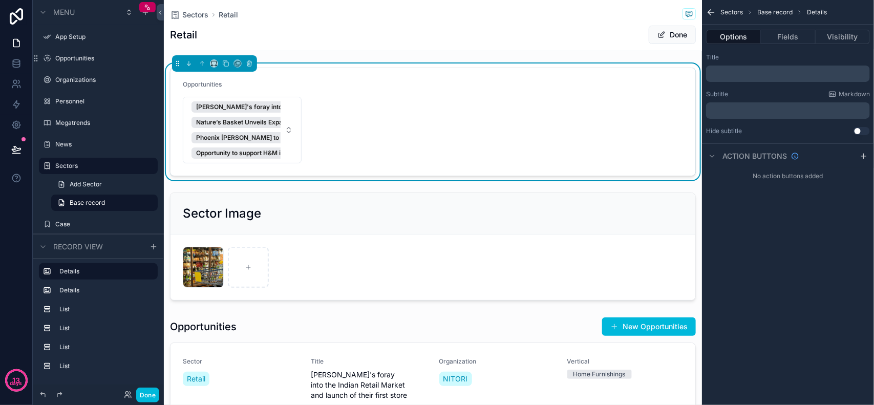
click at [775, 33] on button "Fields" at bounding box center [788, 37] width 54 height 14
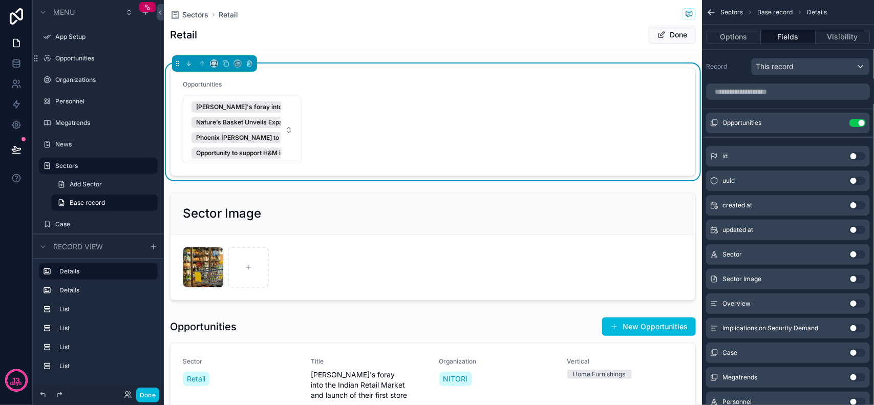
click at [0, 0] on icon "scrollable content" at bounding box center [0, 0] width 0 height 0
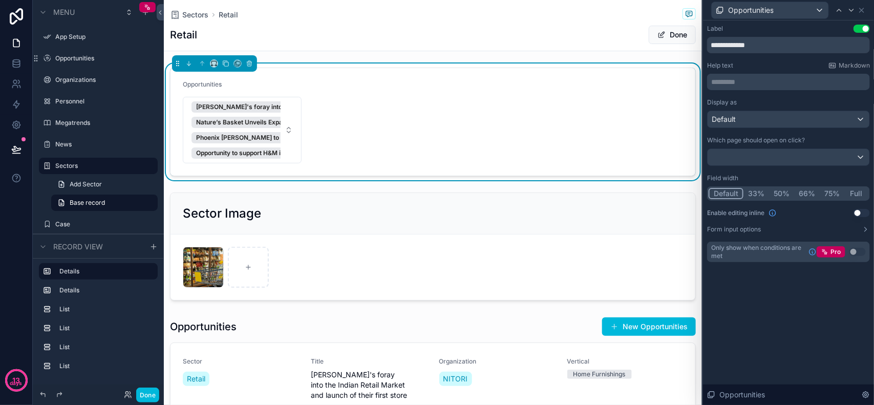
click at [836, 194] on button "75%" at bounding box center [832, 193] width 25 height 11
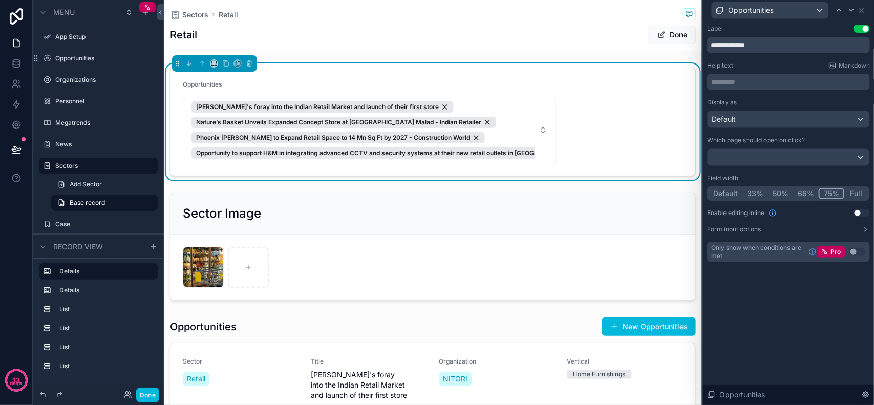
click at [851, 194] on button "Full" at bounding box center [856, 193] width 24 height 11
click at [823, 313] on div "**********" at bounding box center [788, 212] width 171 height 385
click at [871, 229] on div "**********" at bounding box center [788, 153] width 171 height 266
click at [863, 229] on icon at bounding box center [866, 229] width 8 height 8
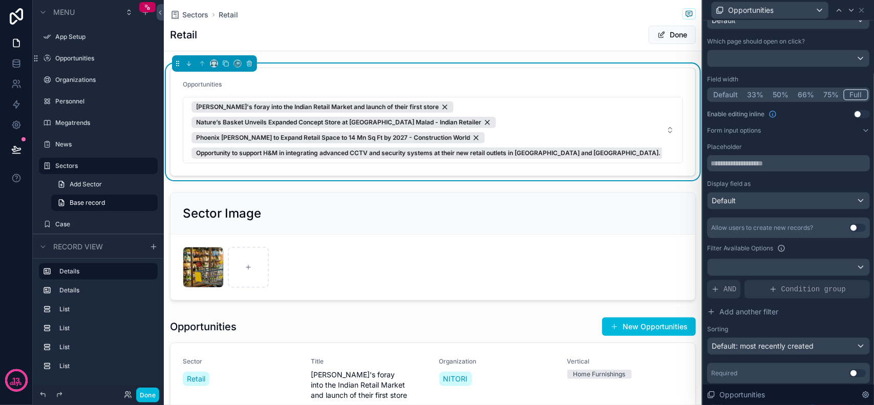
scroll to position [128, 0]
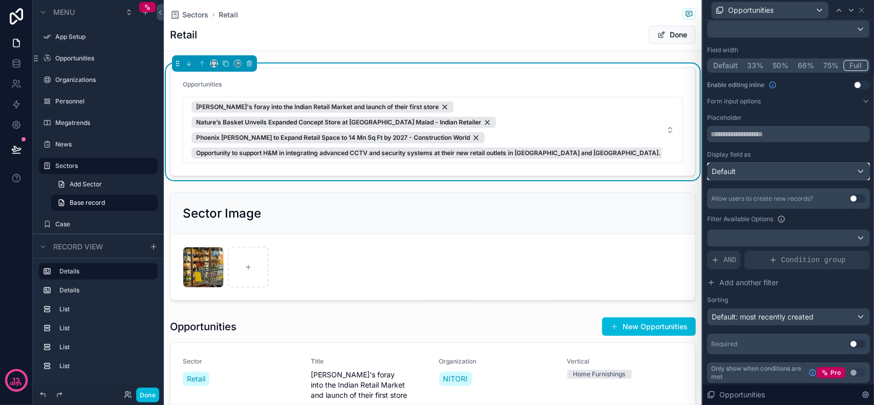
click at [775, 175] on div "Default" at bounding box center [789, 171] width 162 height 16
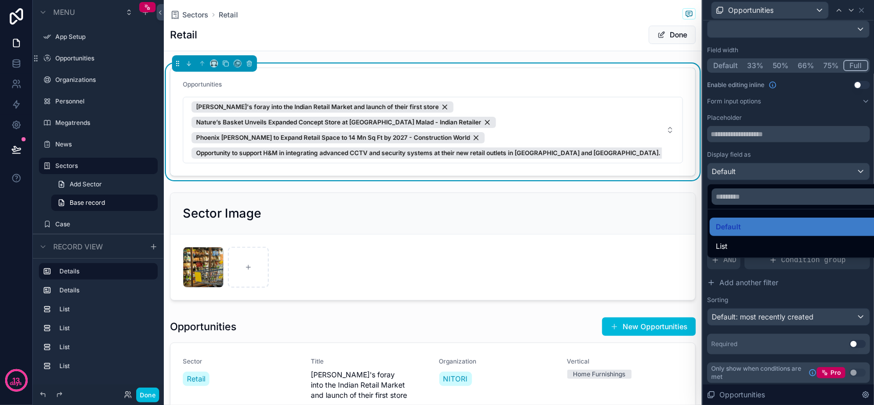
click at [761, 243] on div "List" at bounding box center [796, 246] width 160 height 12
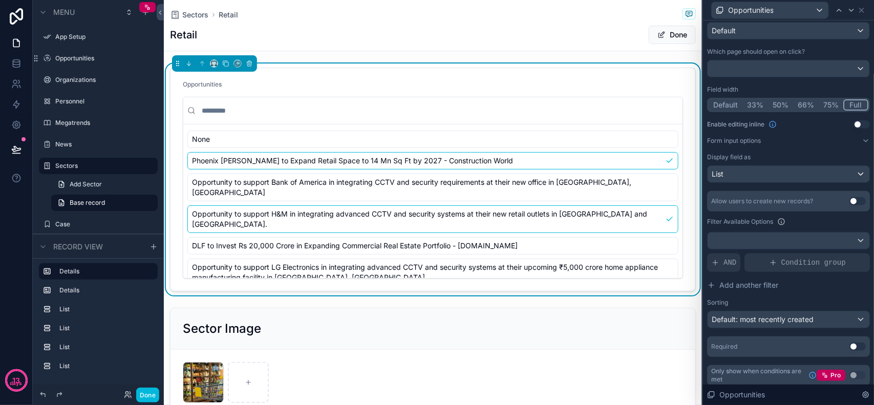
scroll to position [95, 0]
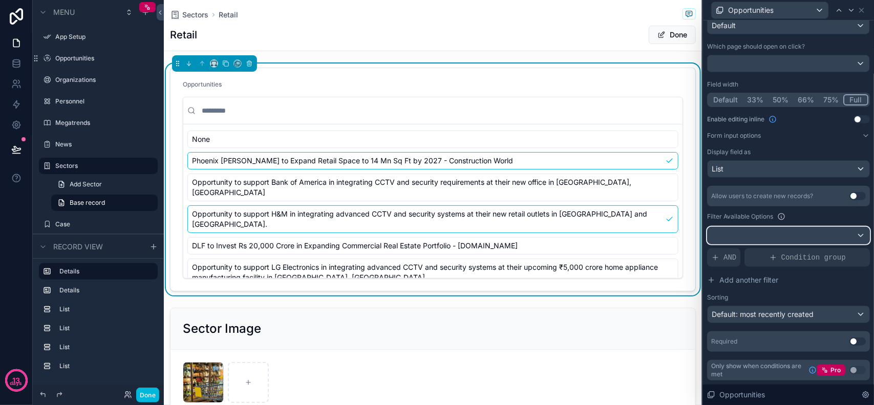
click at [779, 236] on div at bounding box center [789, 235] width 162 height 16
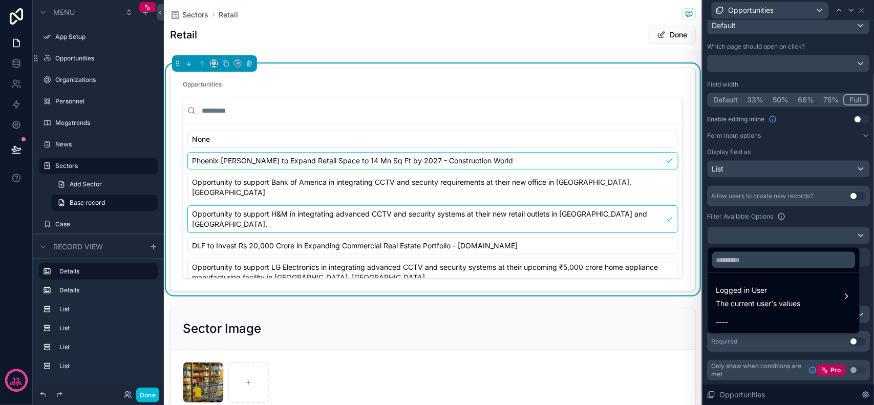
click at [804, 217] on div at bounding box center [788, 202] width 171 height 405
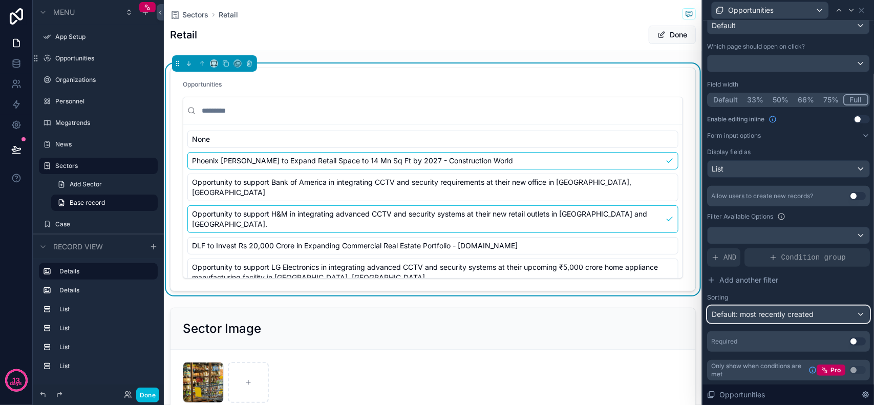
click at [784, 311] on span "Default: most recently created" at bounding box center [763, 314] width 102 height 9
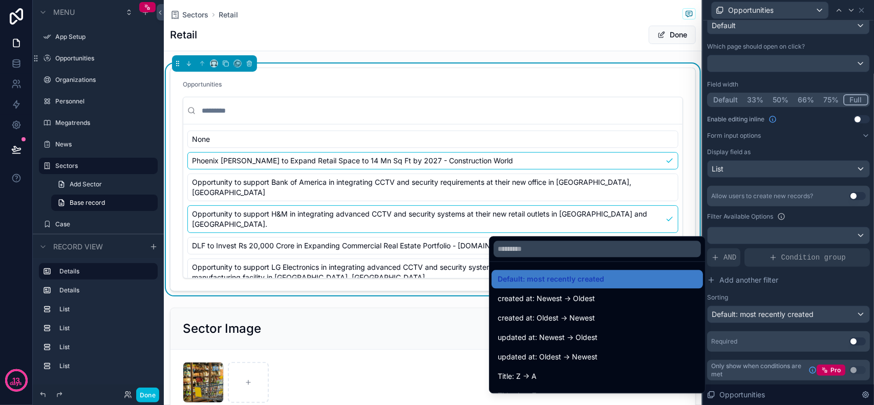
click at [790, 310] on div at bounding box center [788, 202] width 171 height 405
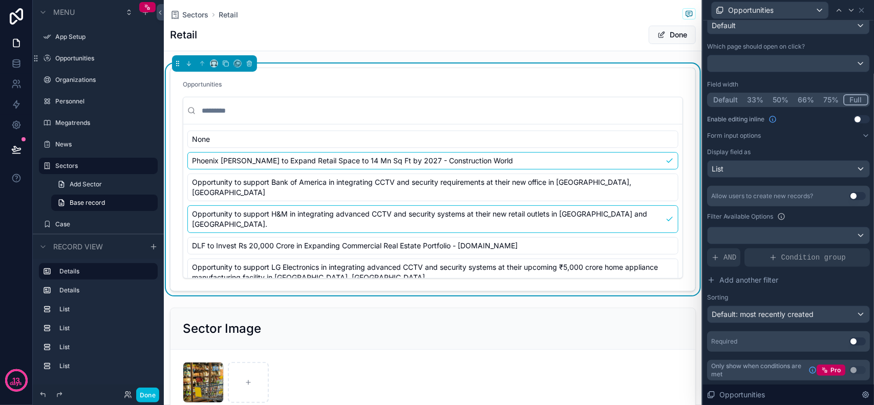
click at [832, 216] on div "Filter Available Options" at bounding box center [788, 216] width 163 height 12
click at [740, 167] on div "List" at bounding box center [789, 169] width 162 height 16
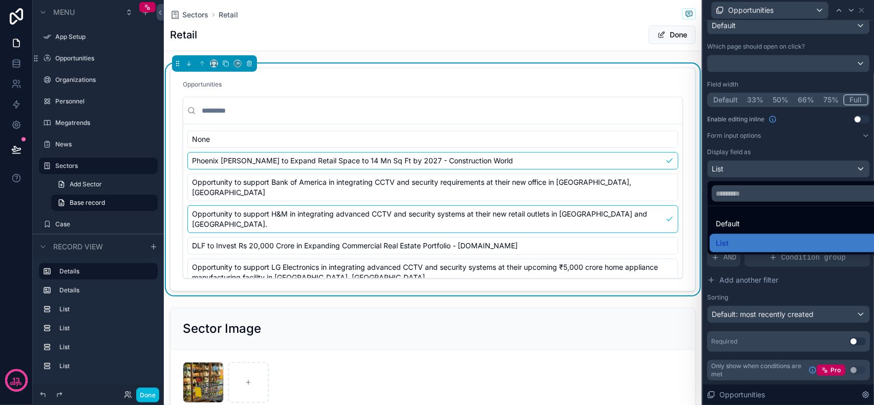
click at [761, 164] on div at bounding box center [788, 202] width 171 height 405
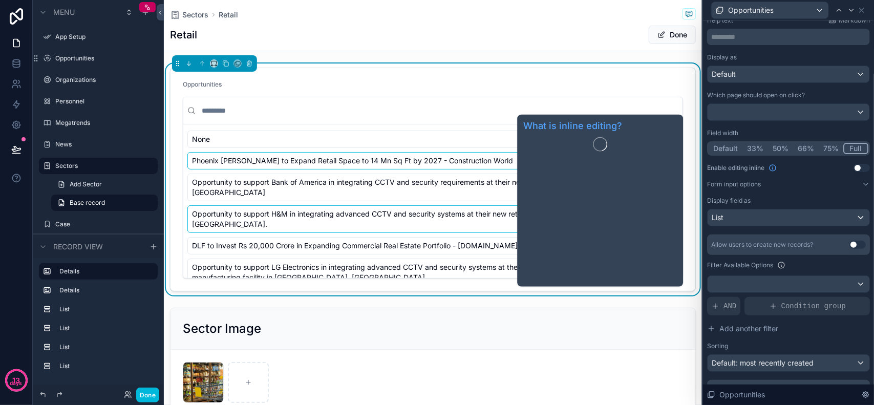
scroll to position [0, 0]
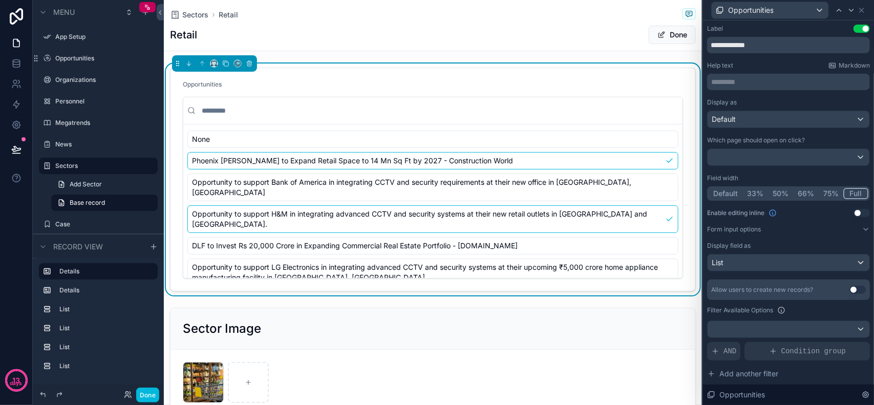
click at [776, 101] on div "Display as" at bounding box center [788, 102] width 163 height 8
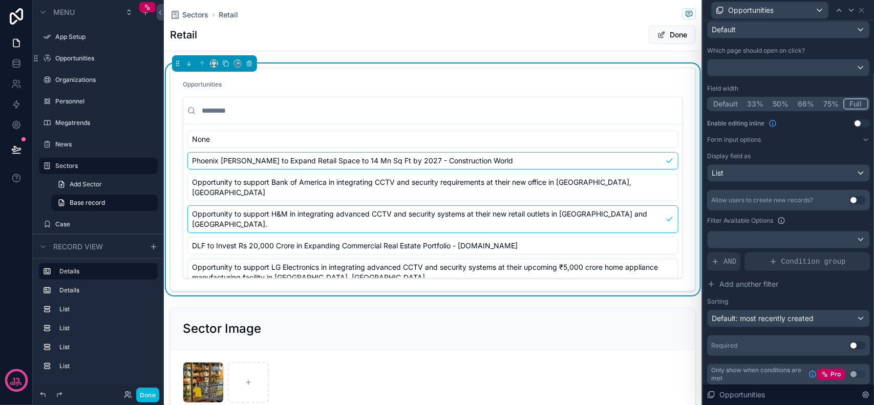
scroll to position [95, 0]
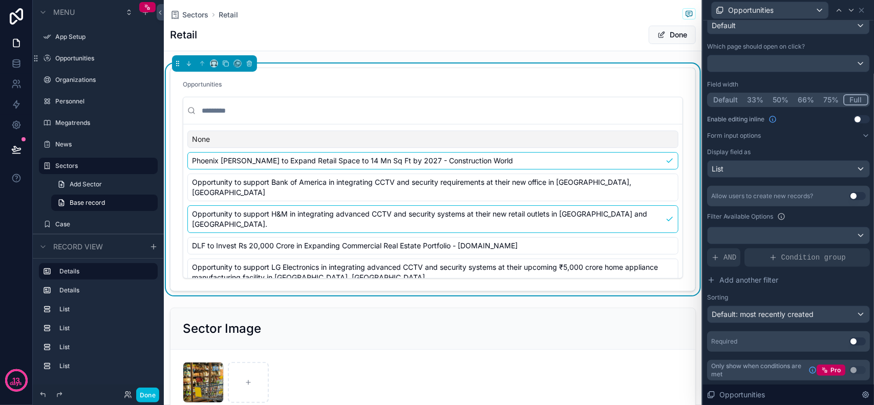
click at [566, 15] on div "Sectors Retail" at bounding box center [433, 14] width 526 height 13
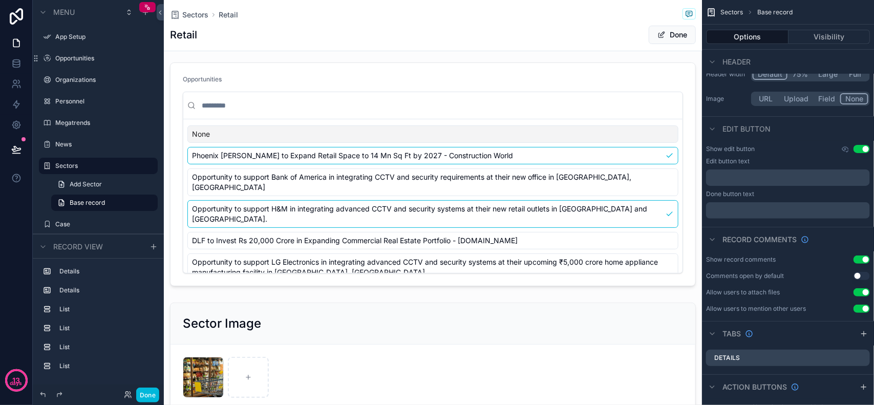
scroll to position [0, 0]
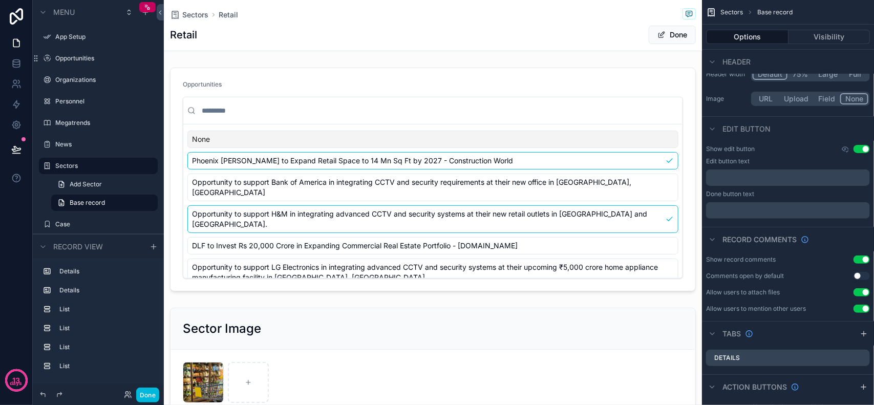
click at [526, 329] on div "scrollable content" at bounding box center [433, 362] width 538 height 116
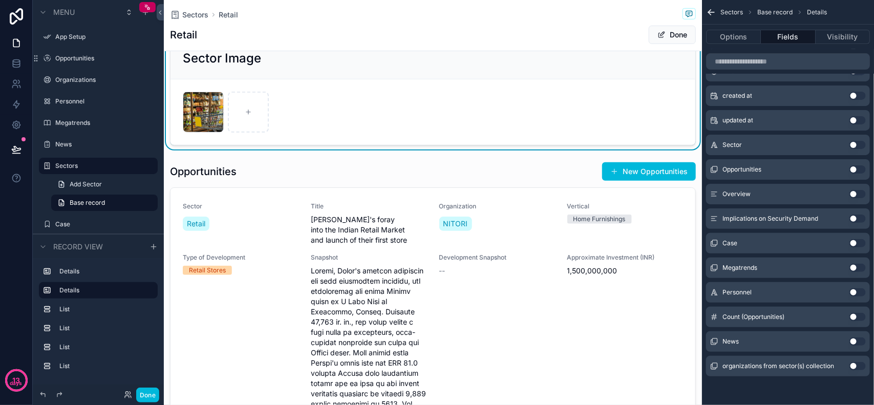
scroll to position [192, 0]
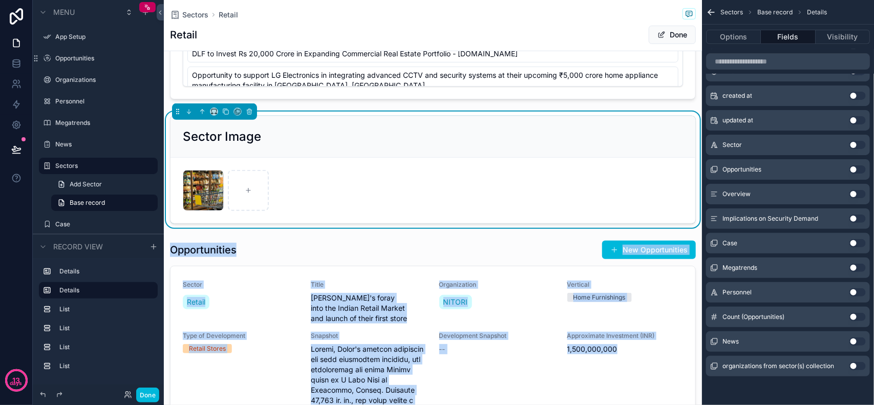
drag, startPoint x: 393, startPoint y: 243, endPoint x: 395, endPoint y: 121, distance: 121.9
click at [191, 257] on div "scrollable content" at bounding box center [433, 407] width 538 height 342
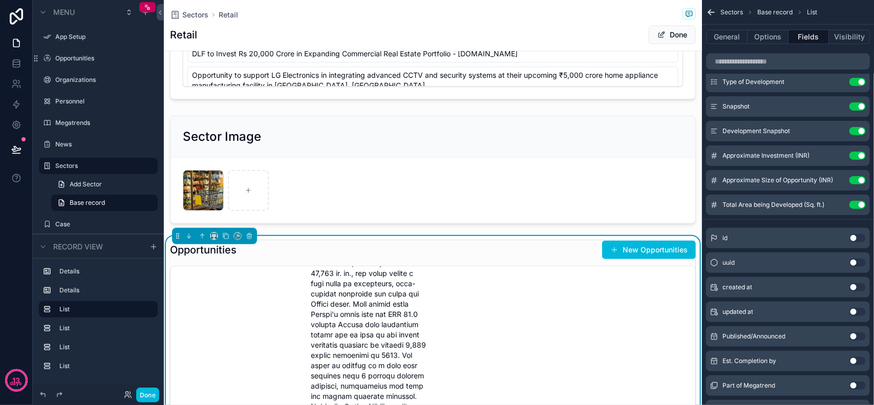
scroll to position [0, 0]
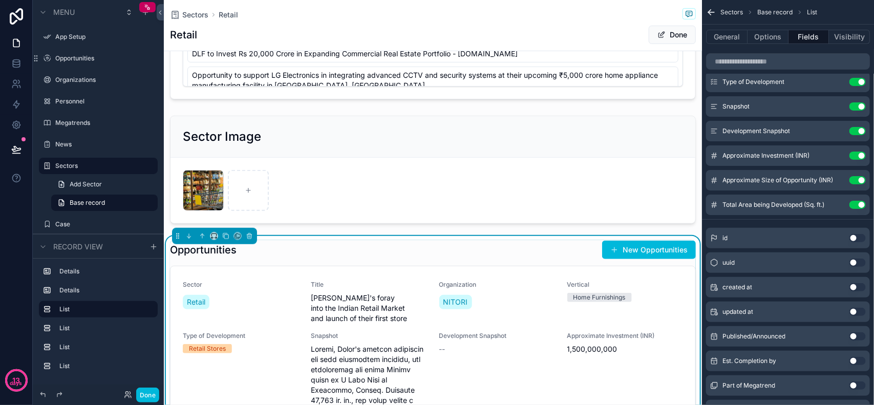
drag, startPoint x: 446, startPoint y: 138, endPoint x: 581, endPoint y: 126, distance: 135.7
click at [447, 137] on div "scrollable content" at bounding box center [433, 170] width 538 height 116
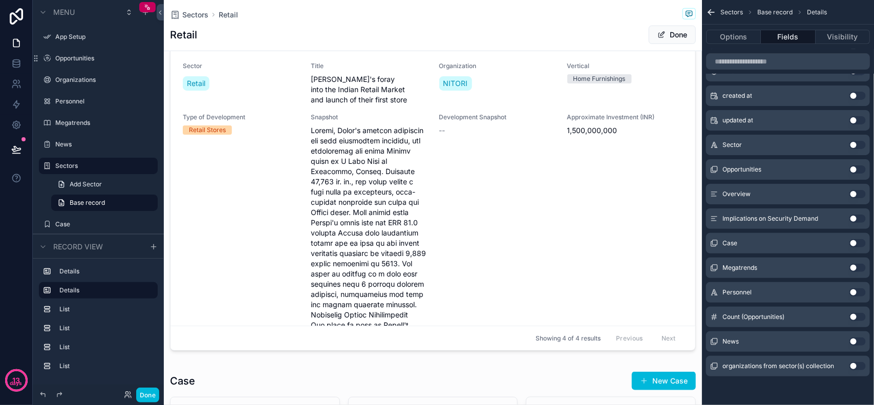
scroll to position [384, 0]
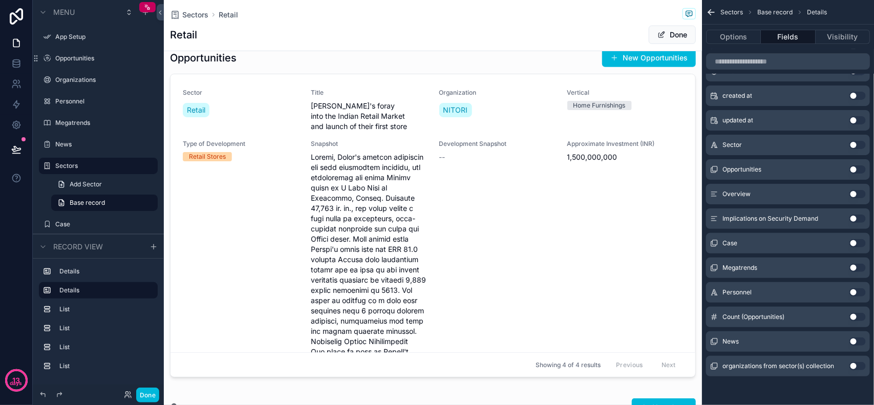
click at [379, 213] on div "scrollable content" at bounding box center [433, 215] width 538 height 342
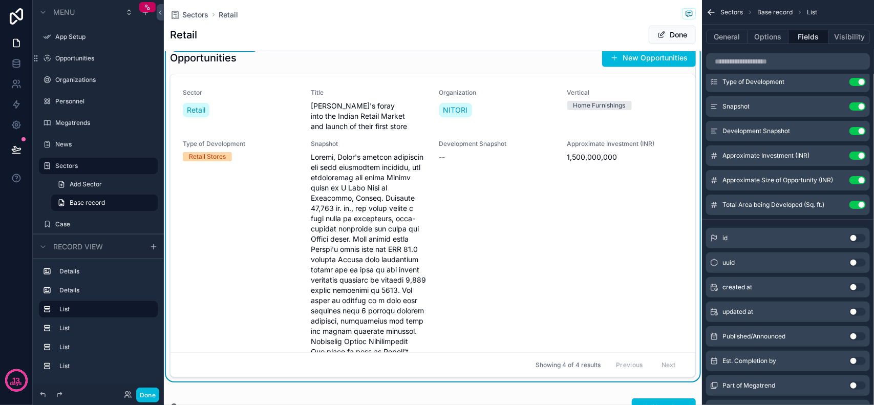
scroll to position [320, 0]
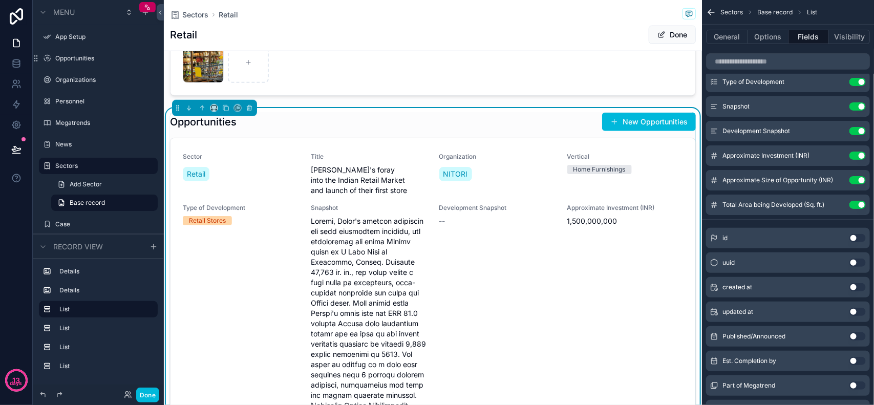
click at [383, 274] on span "scrollable content" at bounding box center [369, 405] width 116 height 379
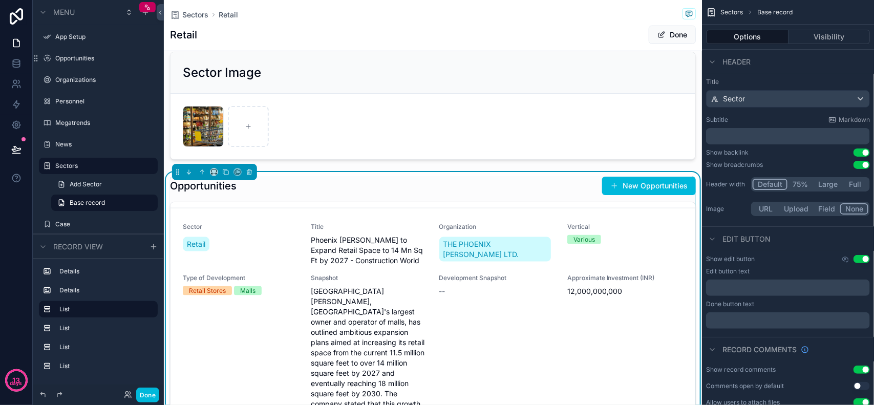
click at [472, 183] on div "Opportunities New Opportunities" at bounding box center [433, 185] width 526 height 19
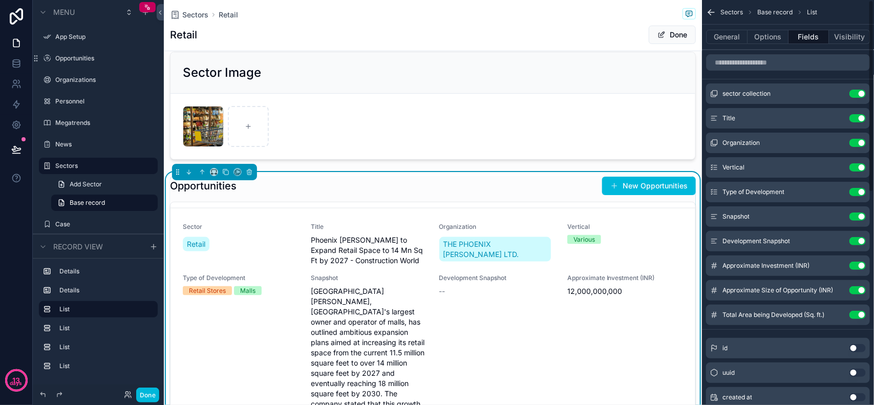
scroll to position [659, 0]
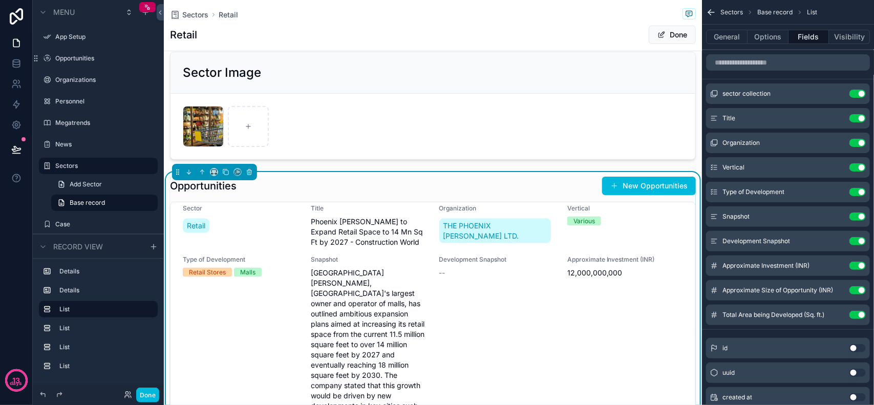
click at [861, 215] on button "Use setting" at bounding box center [858, 217] width 16 height 8
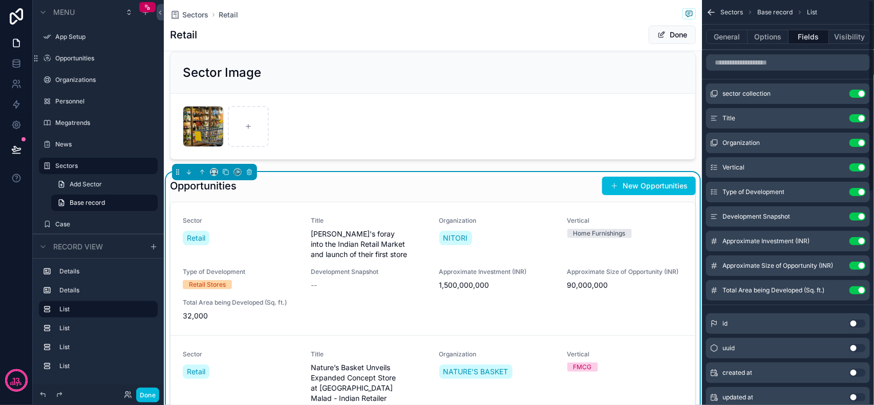
scroll to position [131, 0]
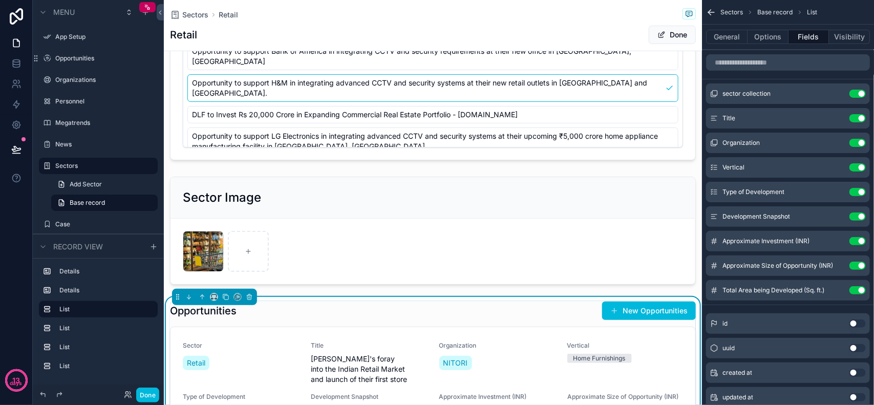
click at [856, 216] on button "Use setting" at bounding box center [858, 217] width 16 height 8
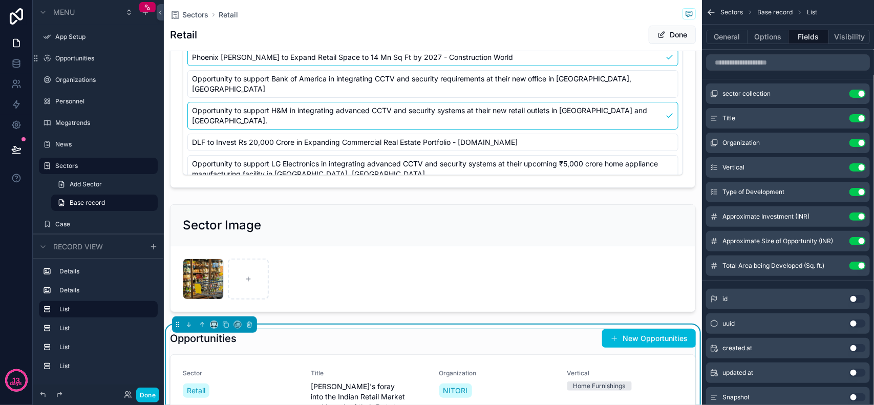
scroll to position [192, 0]
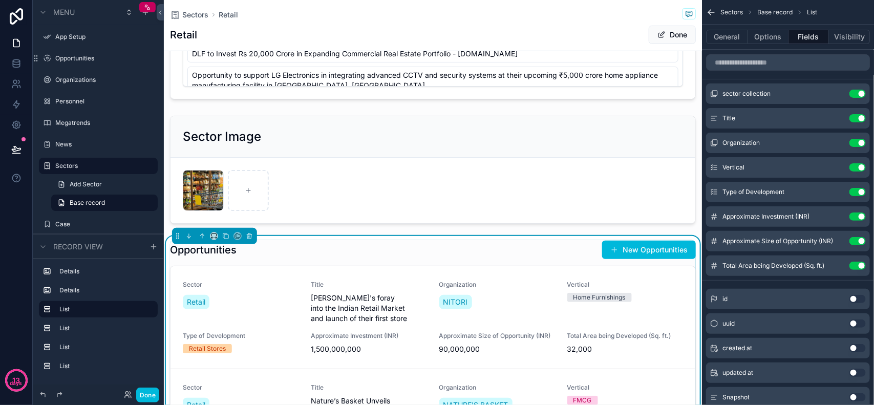
click at [482, 171] on div "scrollable content" at bounding box center [433, 170] width 538 height 116
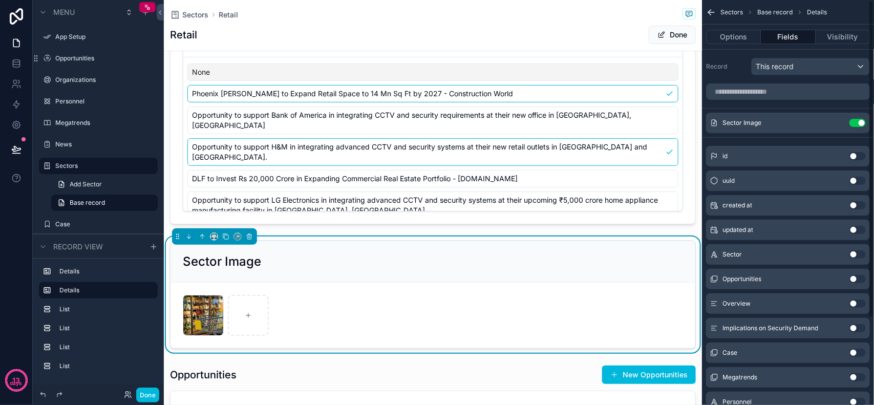
scroll to position [64, 0]
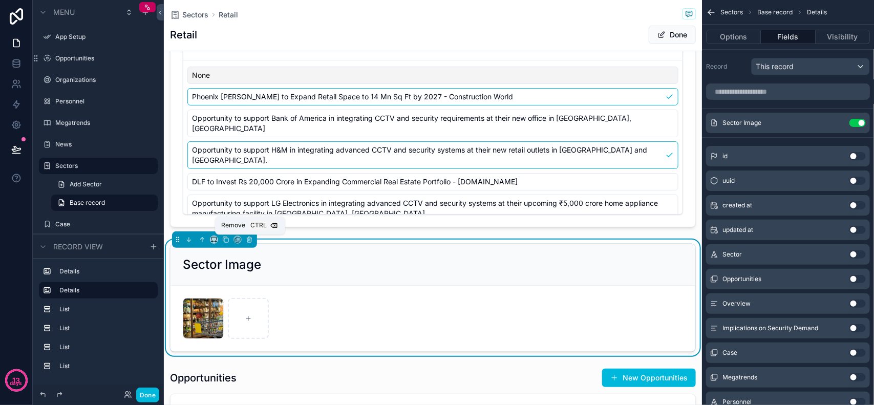
click at [247, 241] on icon "scrollable content" at bounding box center [249, 240] width 4 height 4
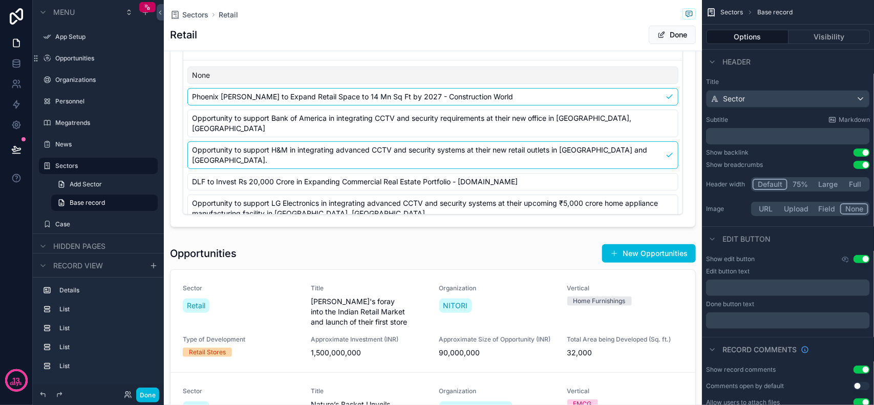
scroll to position [0, 0]
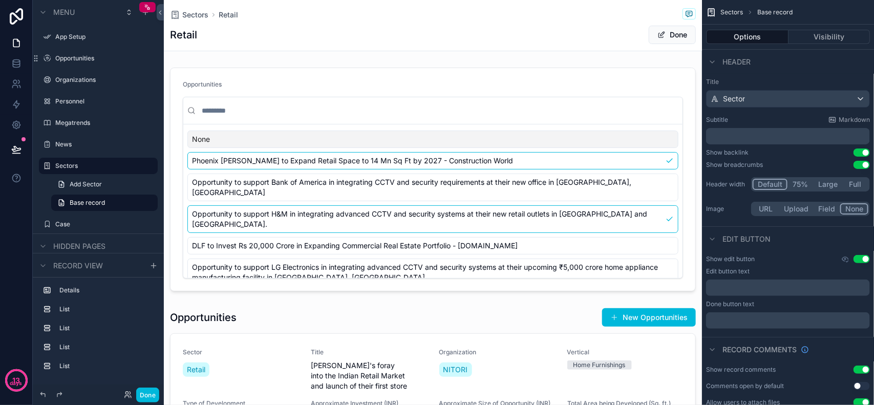
click at [247, 80] on div "scrollable content" at bounding box center [433, 180] width 538 height 232
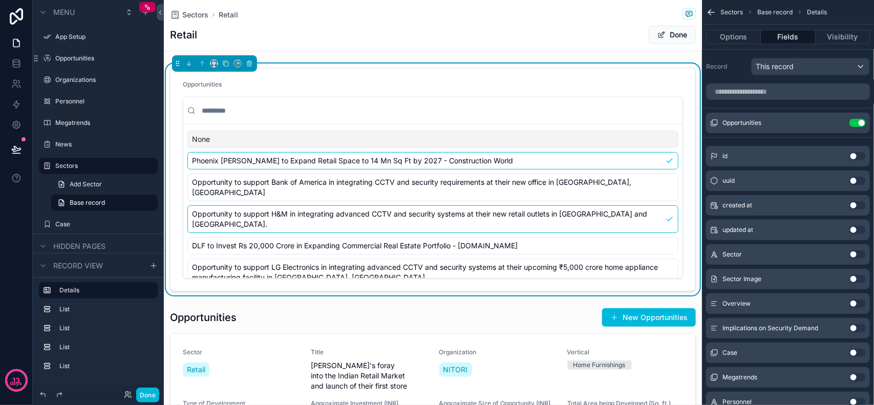
click at [0, 0] on icon "scrollable content" at bounding box center [0, 0] width 0 height 0
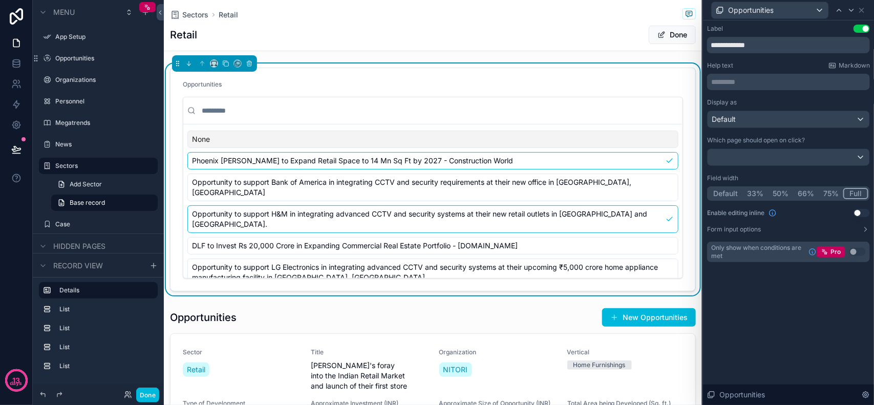
click at [790, 297] on div "**********" at bounding box center [788, 212] width 171 height 385
click at [864, 6] on icon at bounding box center [862, 10] width 8 height 8
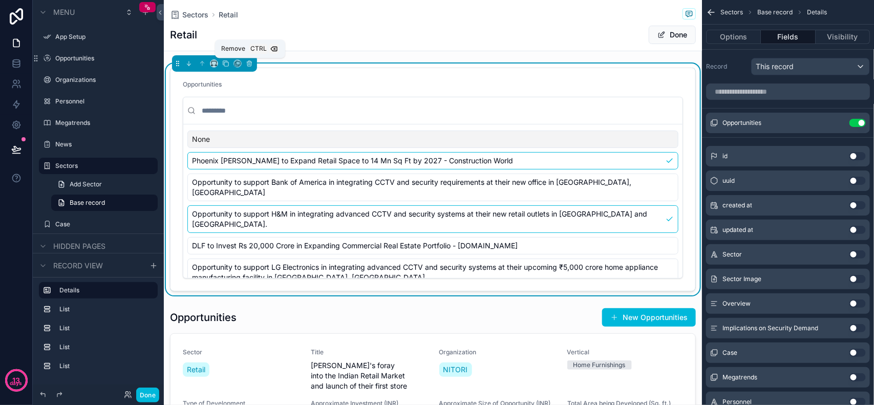
click at [249, 59] on button "scrollable content" at bounding box center [249, 63] width 11 height 11
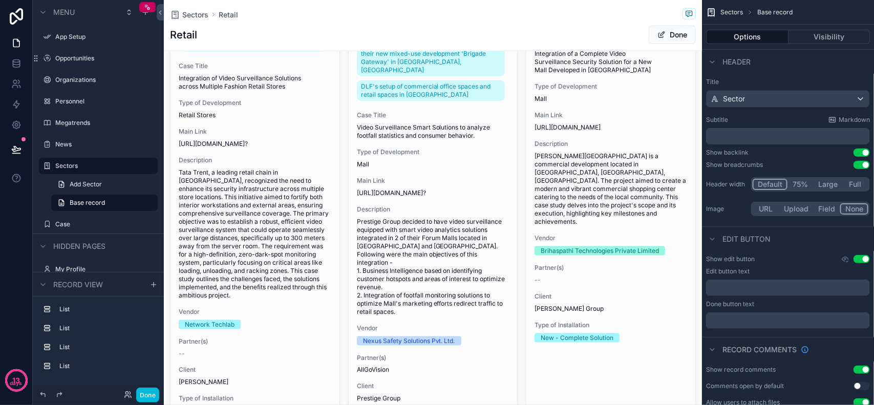
scroll to position [320, 0]
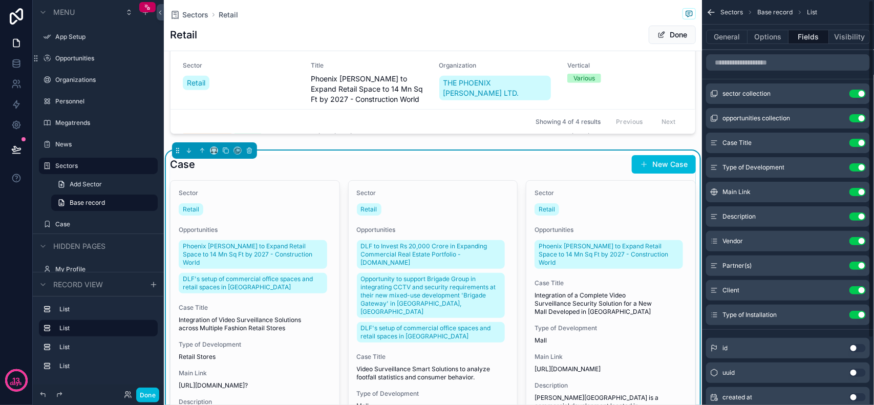
scroll to position [256, 0]
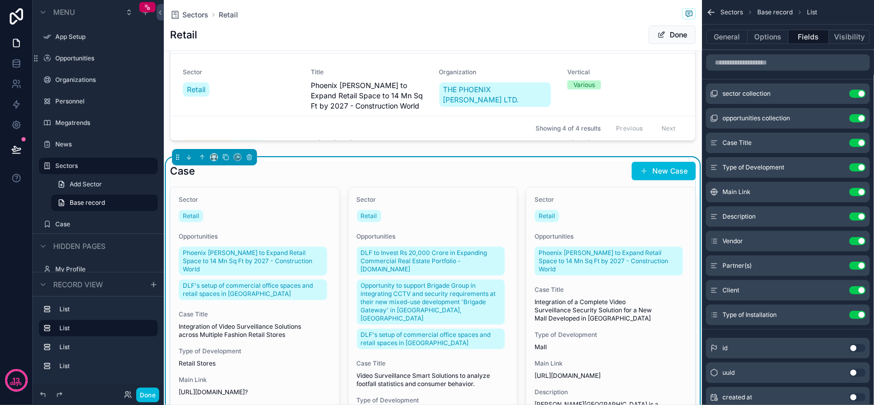
click at [297, 173] on div "Case New Case" at bounding box center [433, 170] width 526 height 19
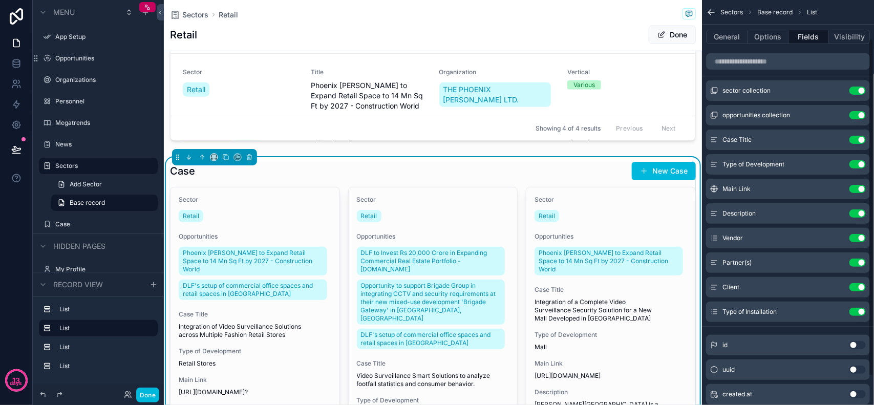
scroll to position [0, 0]
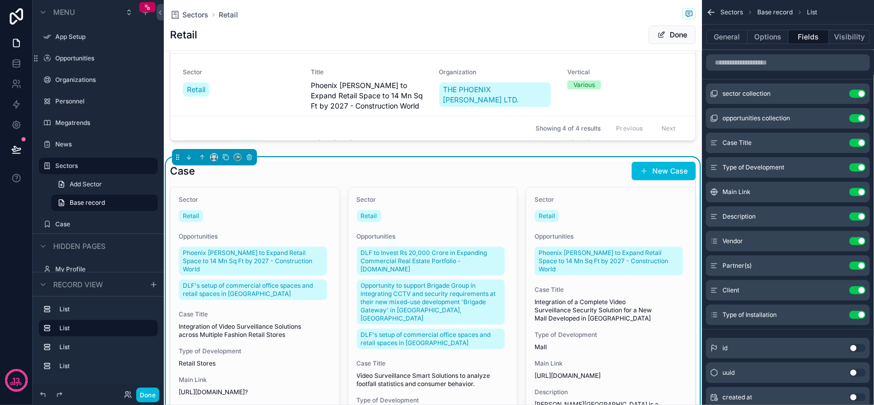
click at [858, 92] on button "Use setting" at bounding box center [858, 94] width 16 height 8
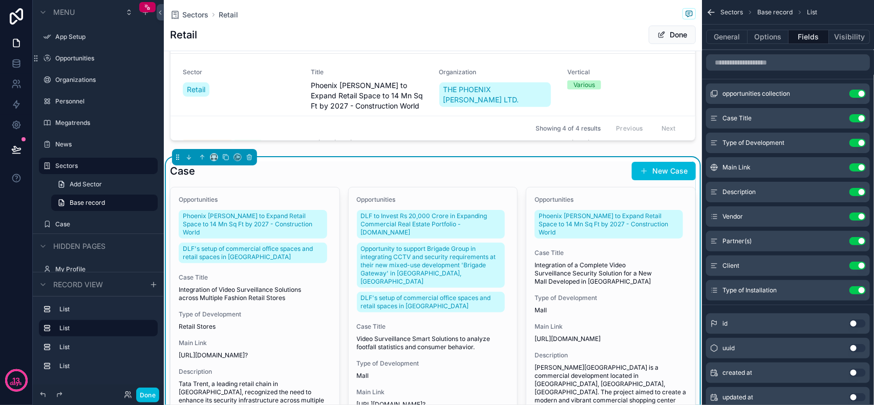
click at [856, 96] on button "Use setting" at bounding box center [858, 94] width 16 height 8
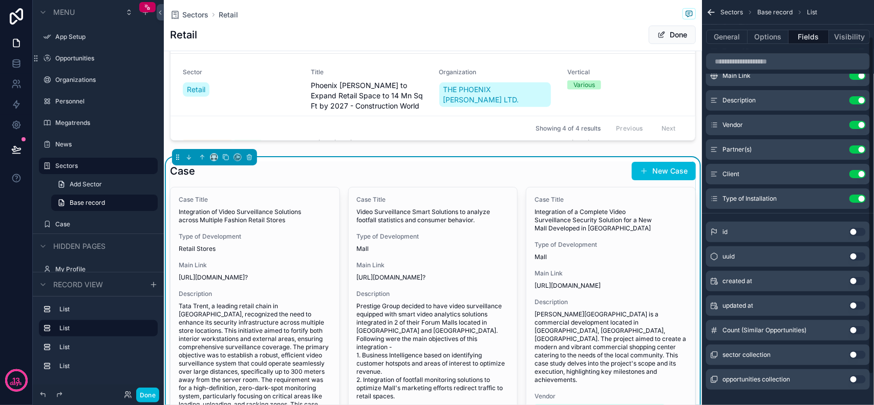
scroll to position [80, 0]
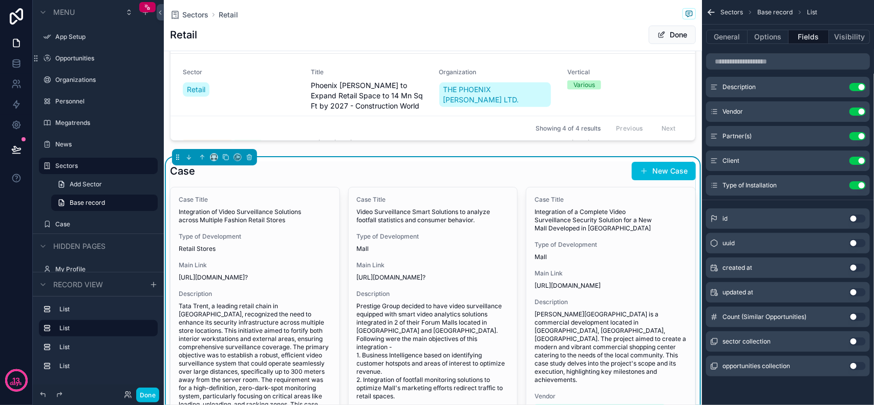
click at [858, 365] on button "Use setting" at bounding box center [858, 366] width 16 height 8
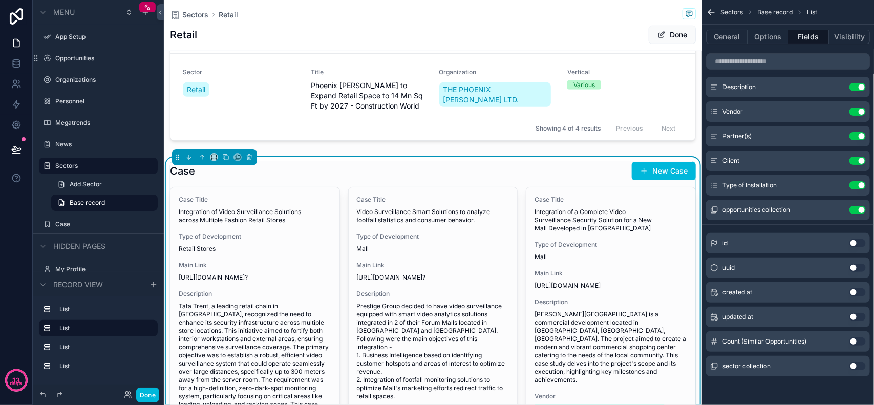
click at [856, 365] on button "Use setting" at bounding box center [858, 366] width 16 height 8
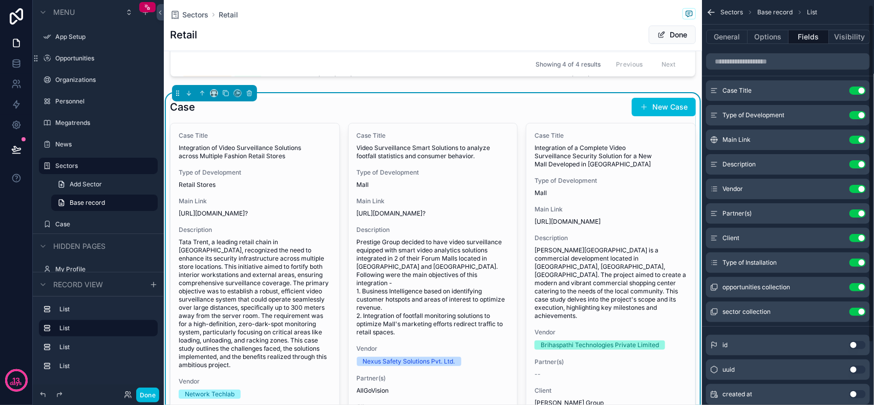
scroll to position [0, 0]
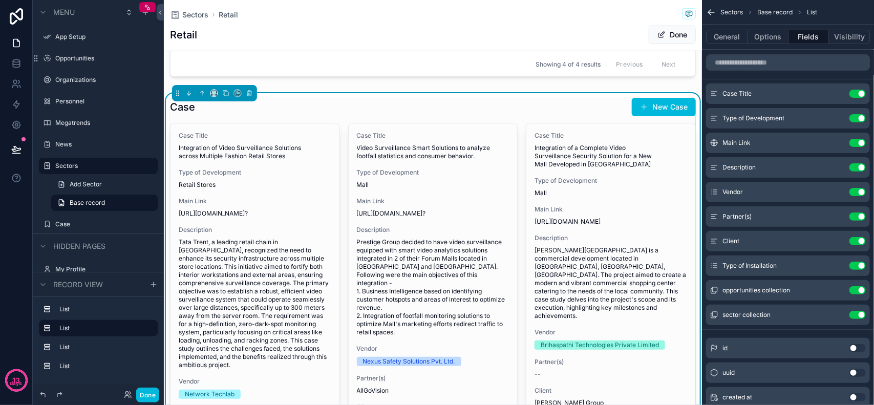
click at [856, 167] on button "Use setting" at bounding box center [858, 167] width 16 height 8
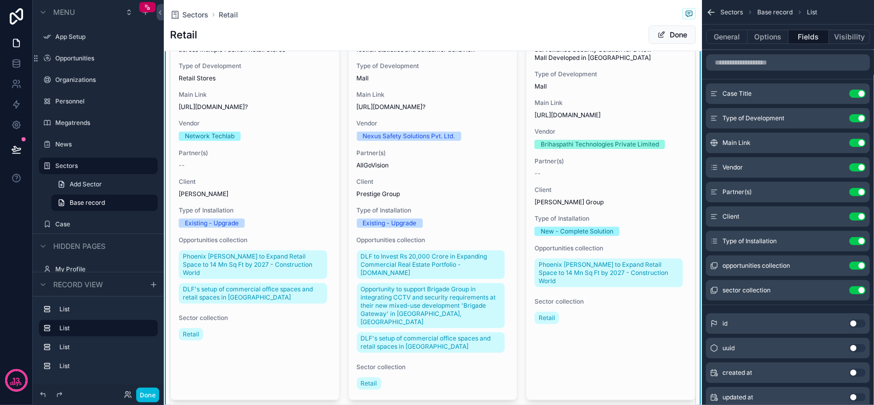
scroll to position [512, 0]
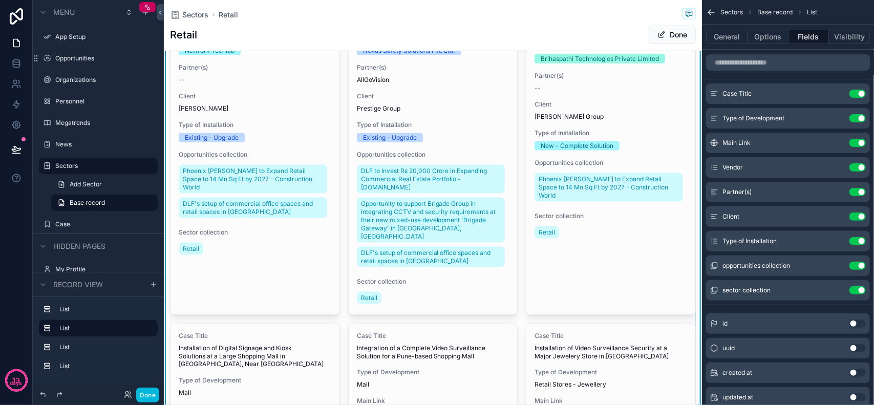
click at [857, 265] on button "Use setting" at bounding box center [858, 266] width 16 height 8
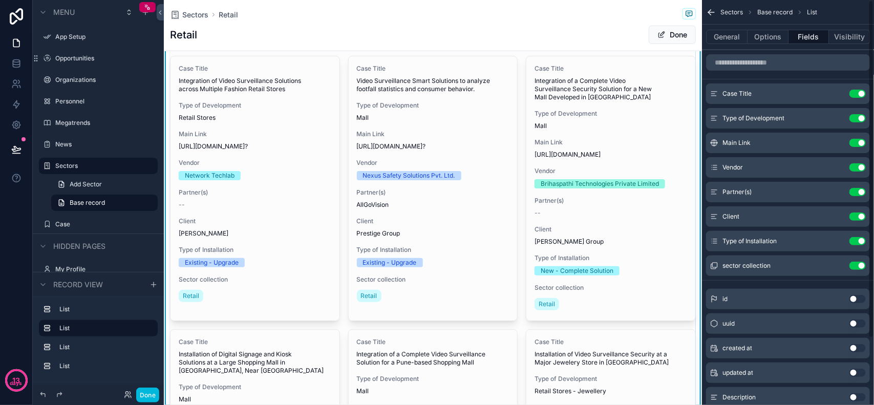
scroll to position [384, 0]
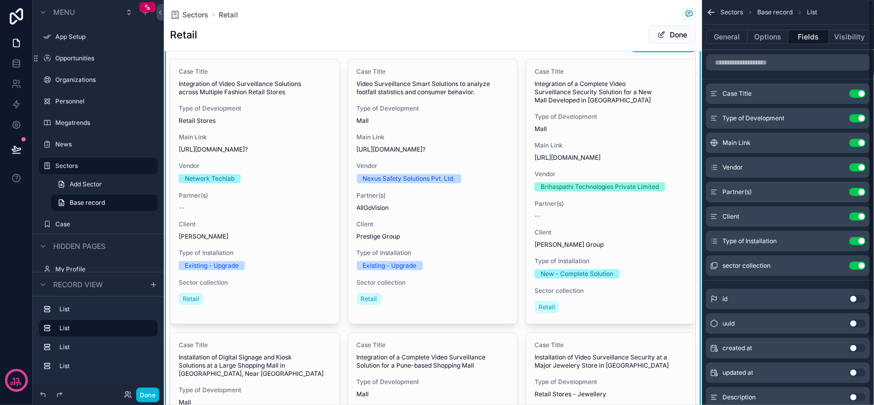
drag, startPoint x: 859, startPoint y: 262, endPoint x: 859, endPoint y: 249, distance: 12.8
click at [859, 262] on button "Use setting" at bounding box center [858, 266] width 16 height 8
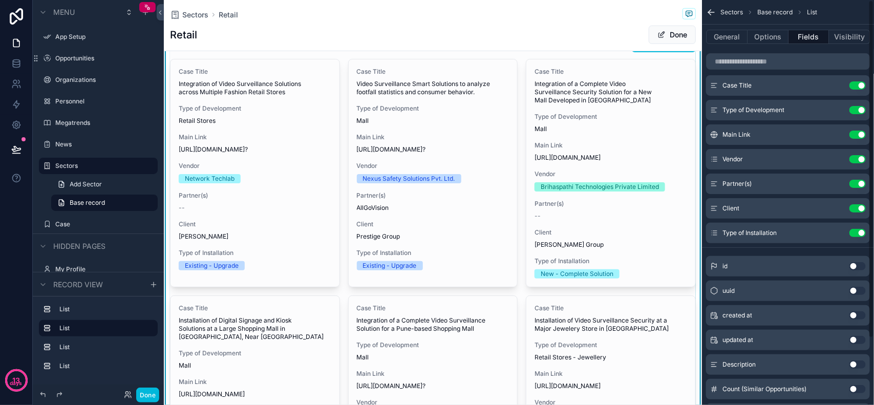
scroll to position [0, 0]
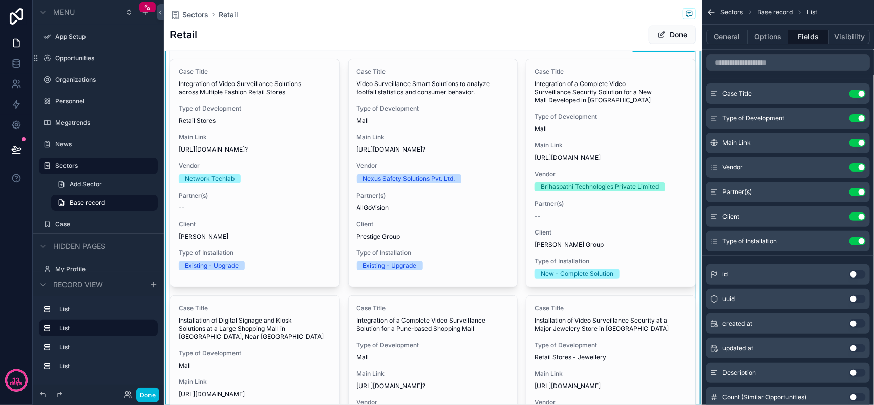
click at [859, 139] on button "Use setting" at bounding box center [858, 143] width 16 height 8
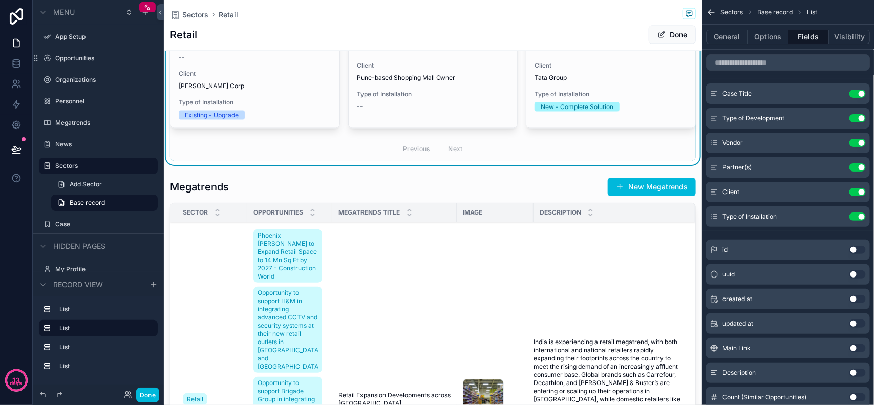
scroll to position [704, 0]
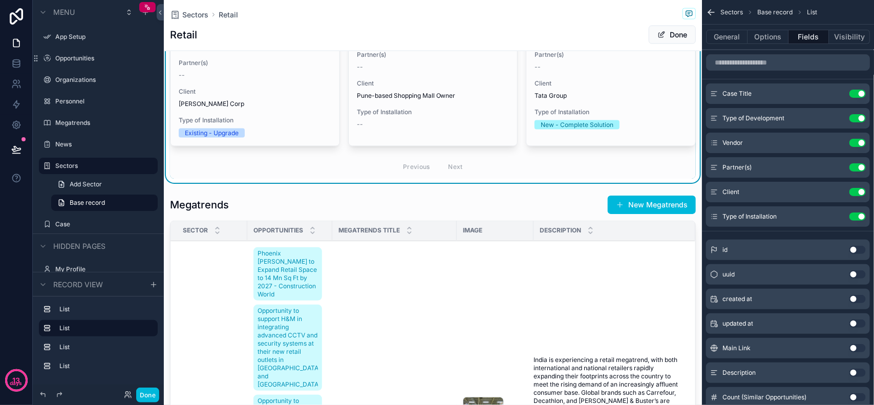
click at [298, 199] on div "scrollable content" at bounding box center [433, 362] width 538 height 343
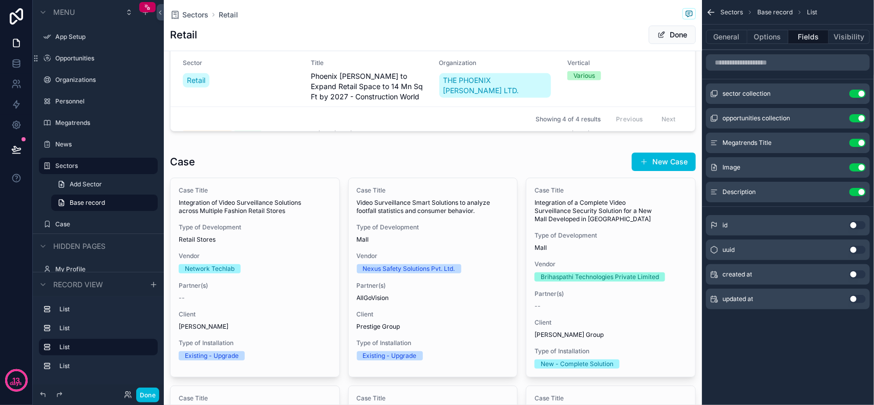
scroll to position [256, 0]
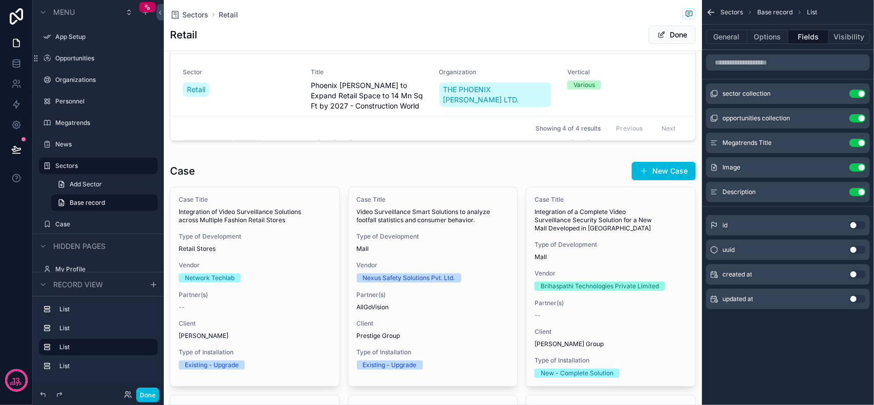
click at [403, 181] on div "scrollable content" at bounding box center [433, 394] width 538 height 474
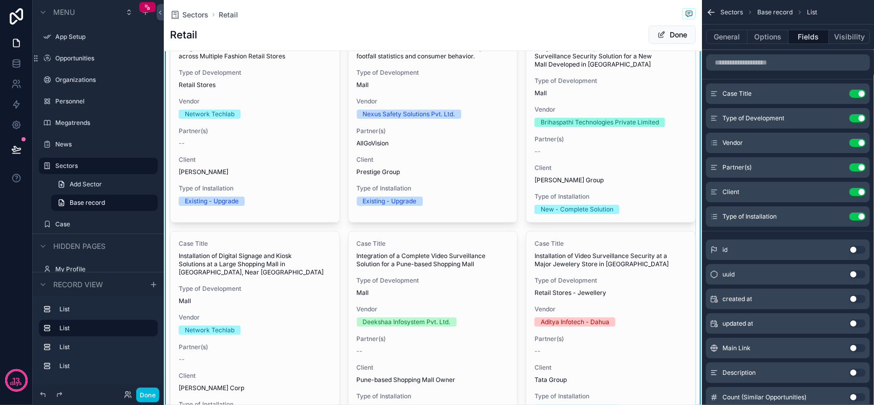
scroll to position [704, 0]
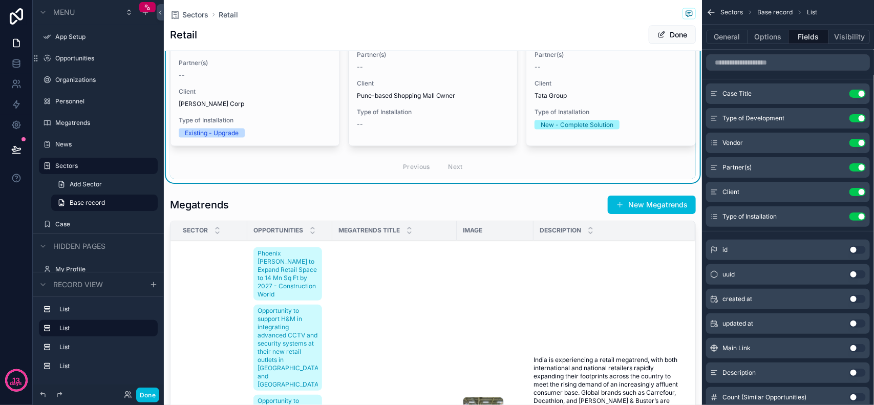
click at [568, 192] on div "scrollable content" at bounding box center [433, 362] width 538 height 343
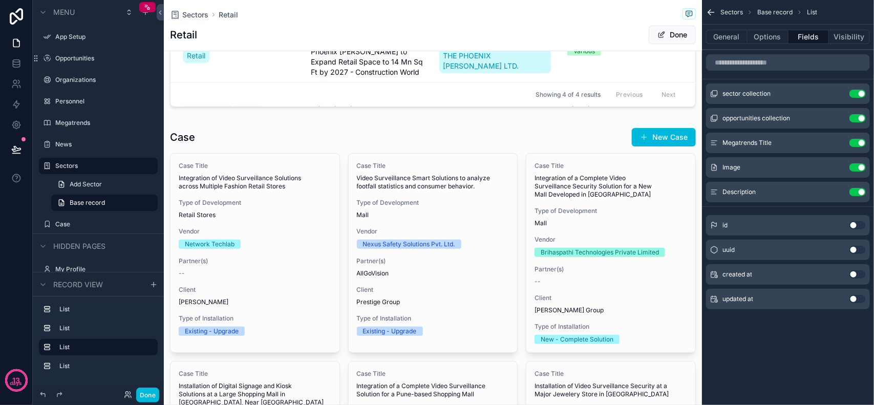
scroll to position [256, 0]
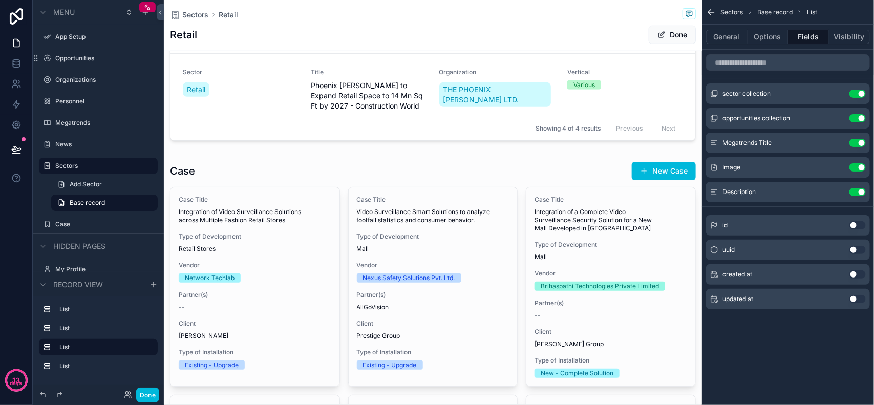
click at [474, 167] on div "scrollable content" at bounding box center [433, 394] width 538 height 474
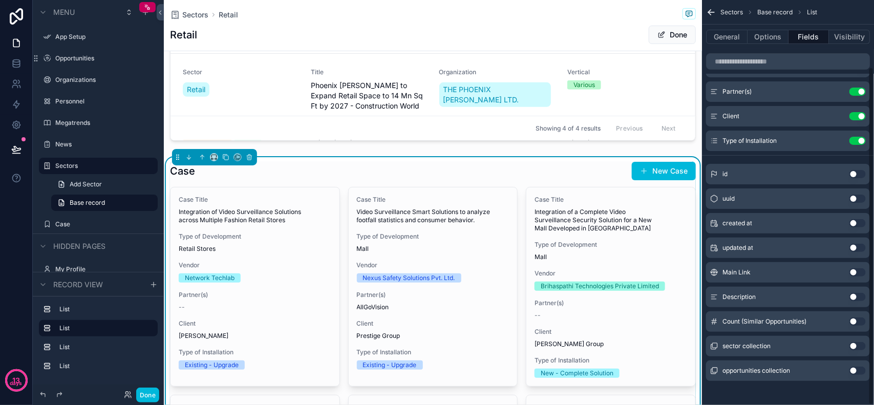
scroll to position [80, 0]
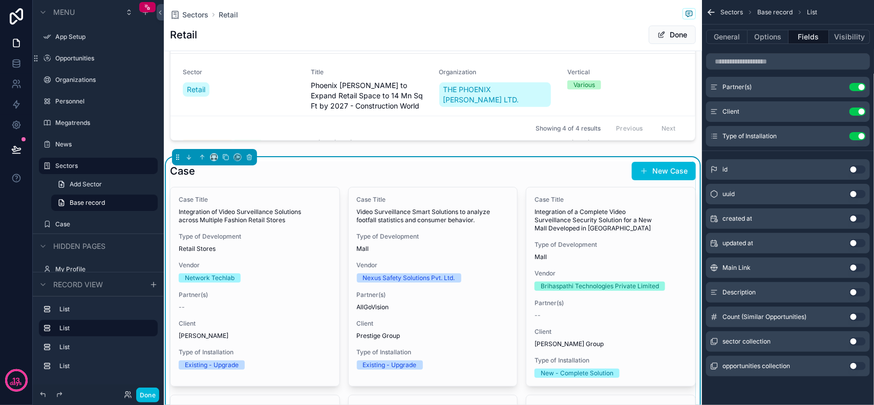
click at [861, 314] on button "Use setting" at bounding box center [858, 317] width 16 height 8
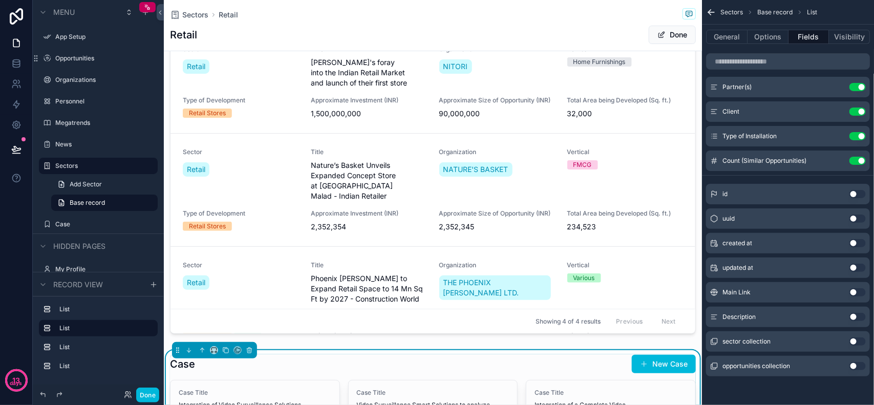
scroll to position [0, 0]
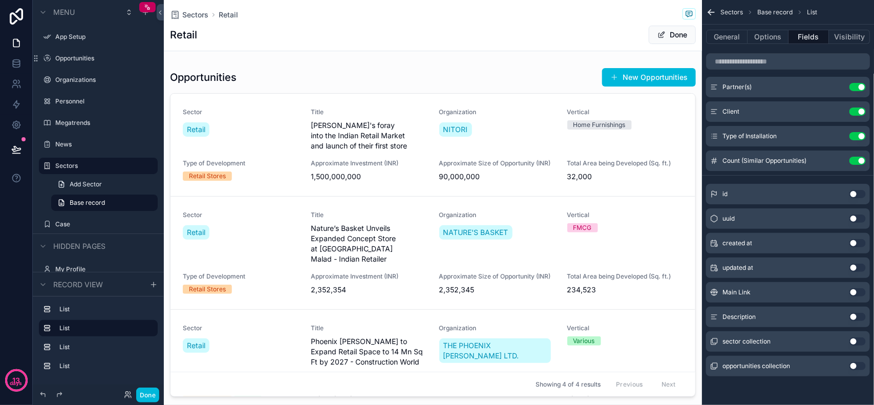
click at [304, 84] on div "scrollable content" at bounding box center [433, 235] width 538 height 342
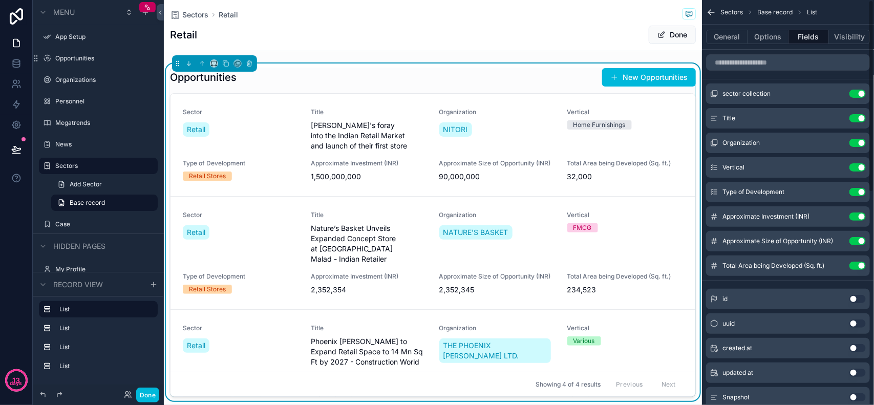
click at [589, 27] on div "Retail Done" at bounding box center [433, 34] width 526 height 19
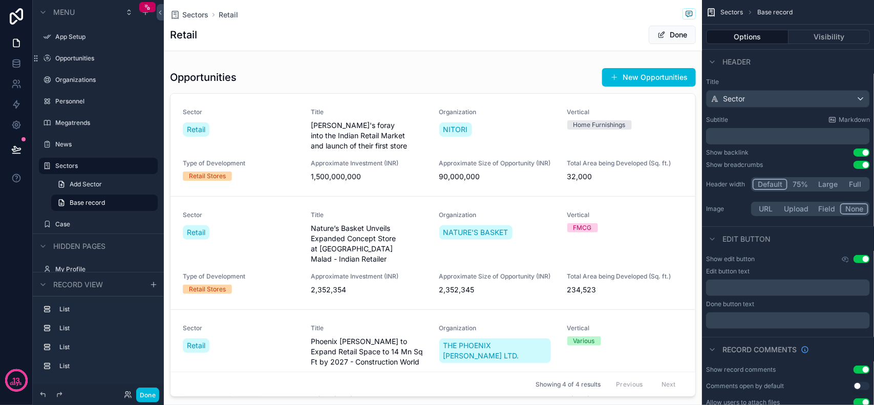
click at [820, 36] on button "Visibility" at bounding box center [830, 37] width 82 height 14
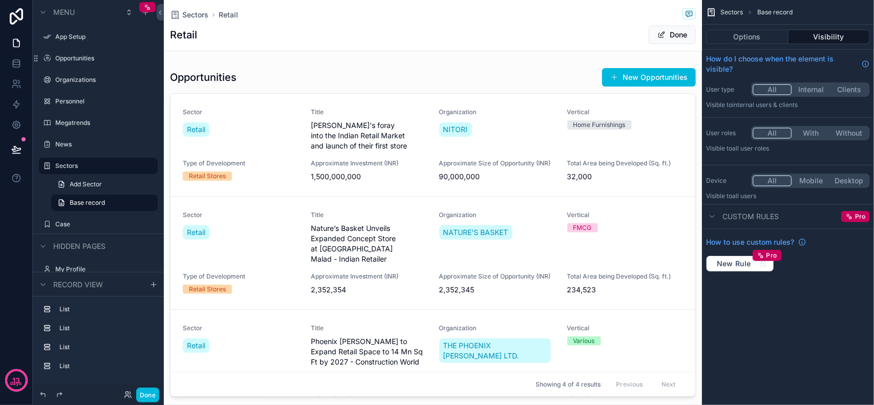
click at [747, 36] on button "Options" at bounding box center [747, 37] width 82 height 14
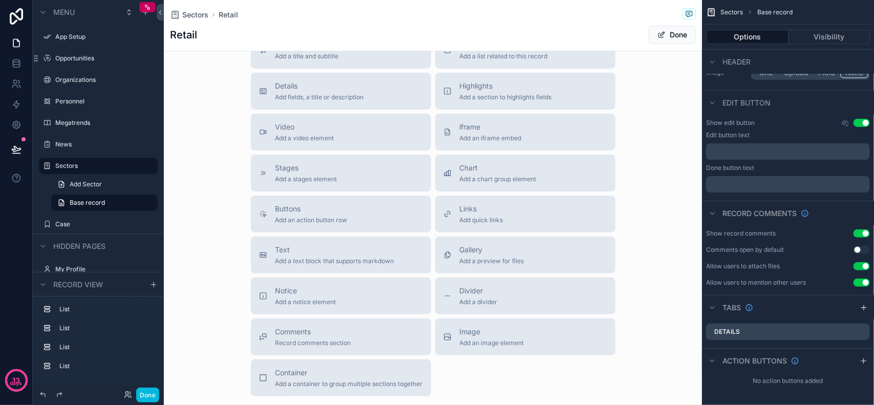
scroll to position [1566, 0]
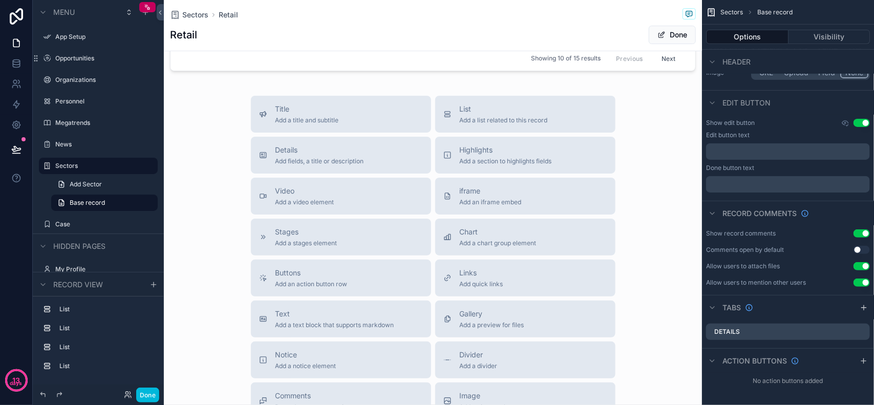
click at [482, 116] on span "Add a list related to this record" at bounding box center [504, 120] width 88 height 8
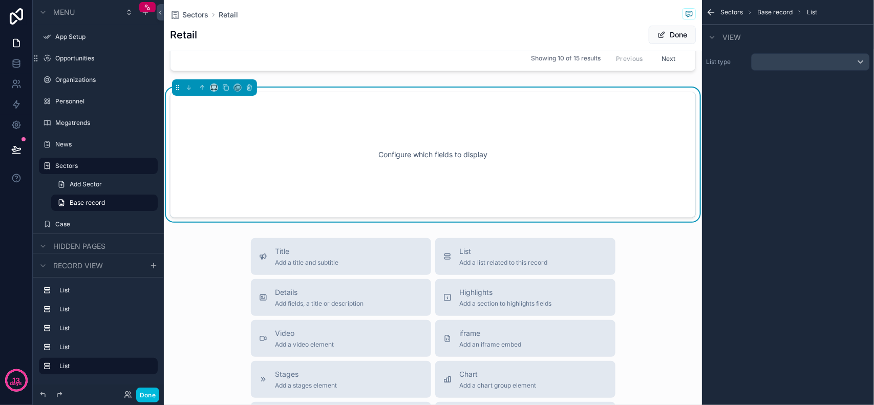
scroll to position [1510, 0]
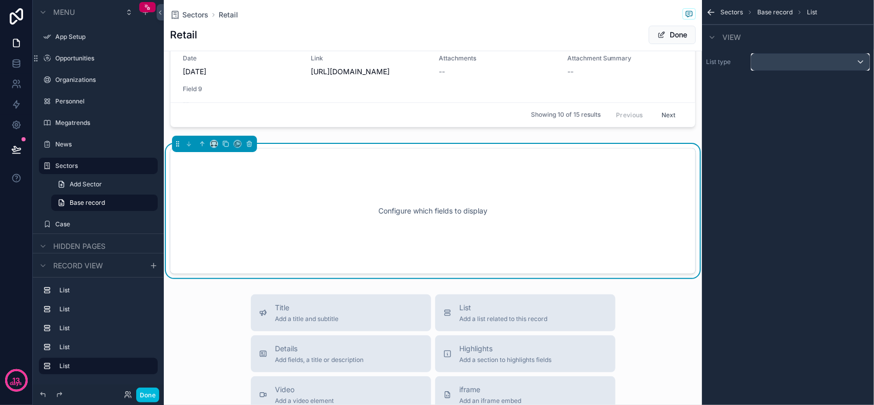
click at [817, 62] on div "scrollable content" at bounding box center [811, 62] width 118 height 16
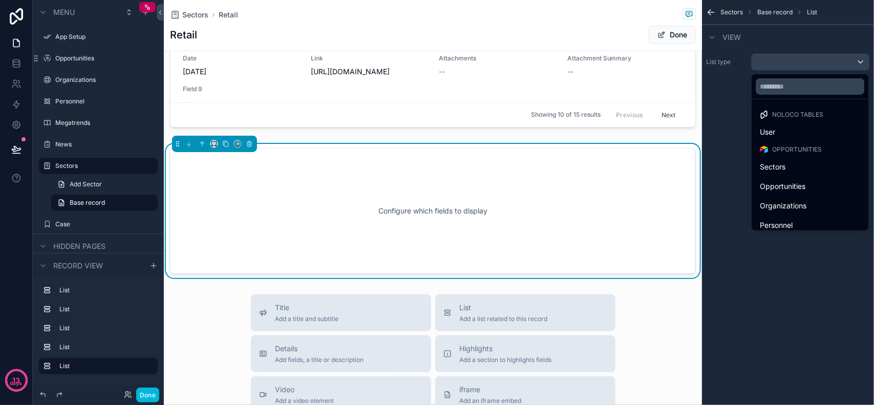
click at [810, 183] on div "Opportunities" at bounding box center [810, 186] width 100 height 12
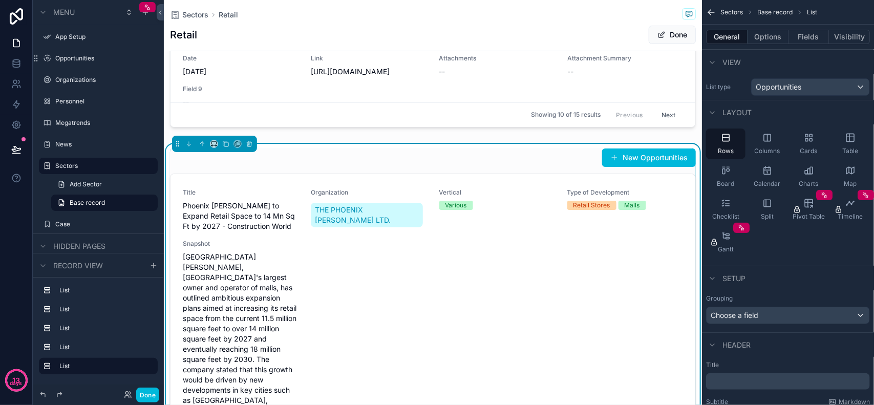
drag, startPoint x: 814, startPoint y: 142, endPoint x: 812, endPoint y: 136, distance: 6.0
click at [814, 142] on div "Cards" at bounding box center [808, 144] width 39 height 31
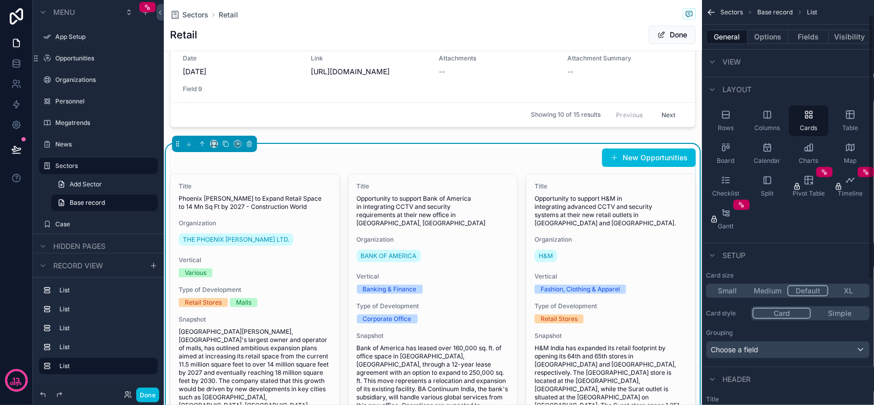
scroll to position [21, 0]
click at [853, 114] on icon "scrollable content" at bounding box center [850, 117] width 10 height 10
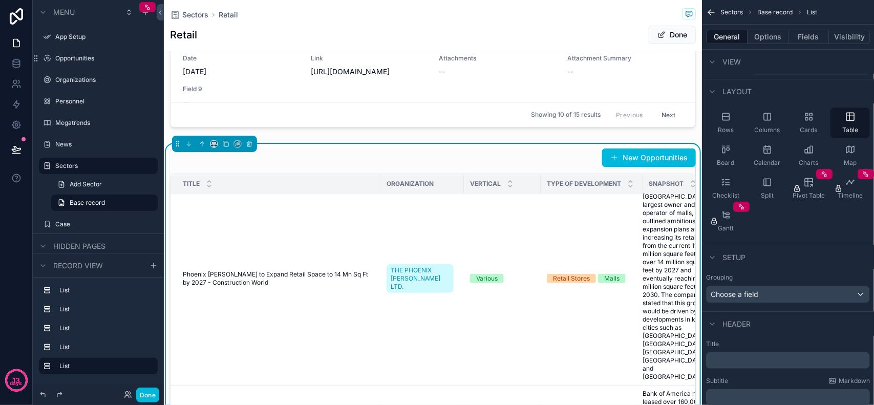
scroll to position [0, 0]
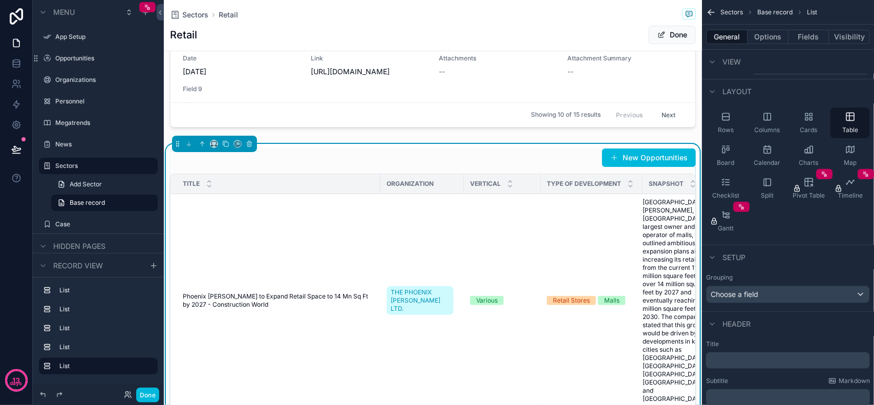
click at [533, 153] on div "New Opportunities" at bounding box center [433, 157] width 526 height 19
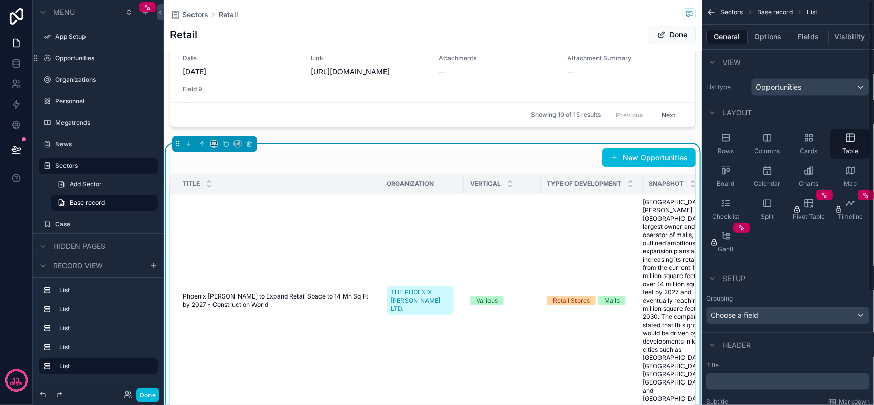
click at [805, 31] on button "Fields" at bounding box center [809, 37] width 41 height 14
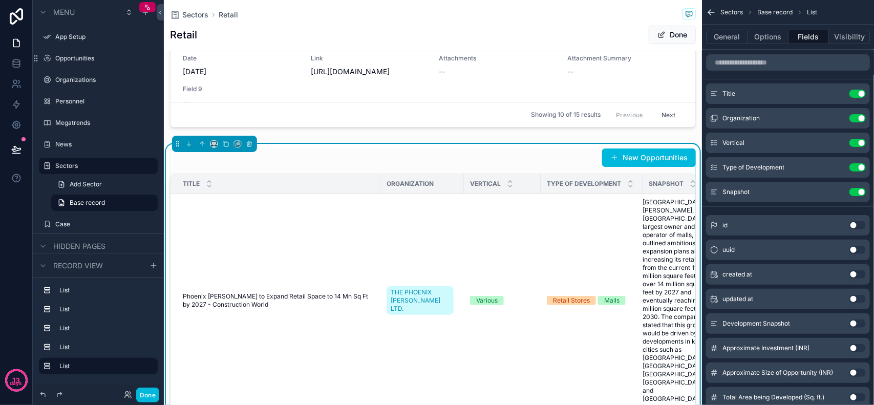
click at [860, 188] on button "Use setting" at bounding box center [858, 192] width 16 height 8
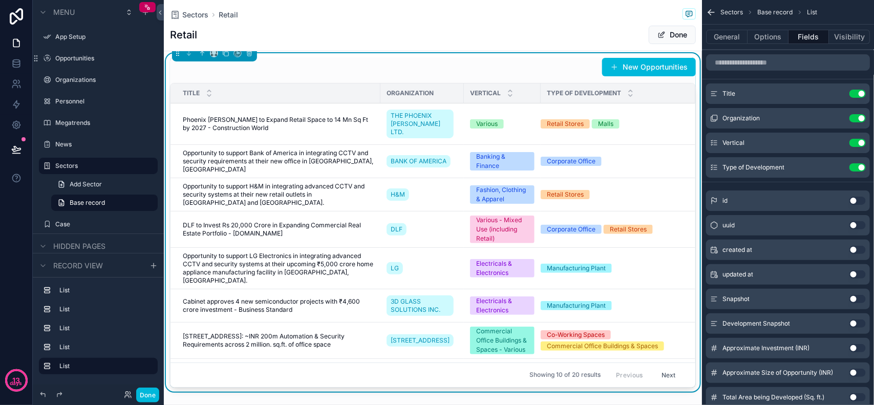
scroll to position [1574, 0]
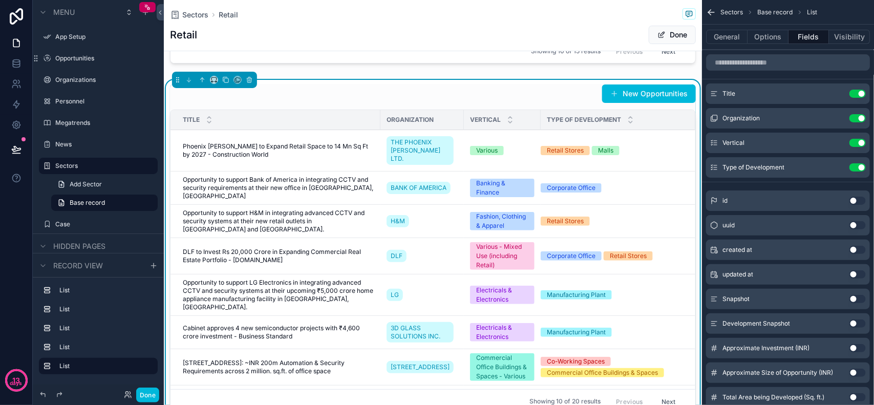
click at [756, 39] on button "Options" at bounding box center [768, 37] width 41 height 14
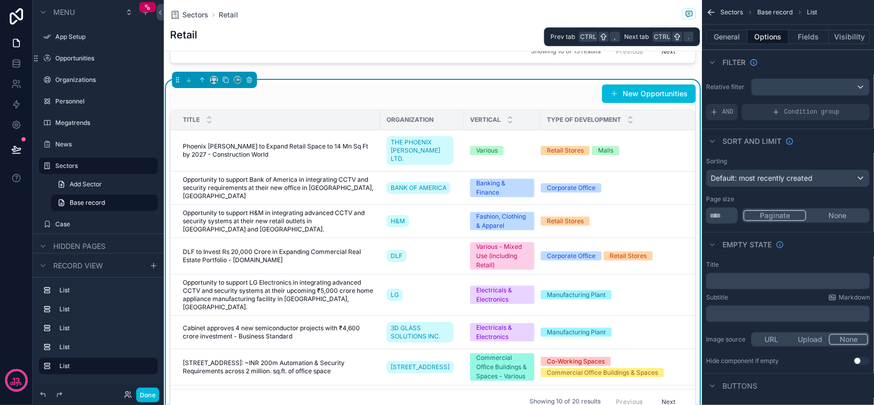
click at [739, 34] on button "General" at bounding box center [726, 37] width 41 height 14
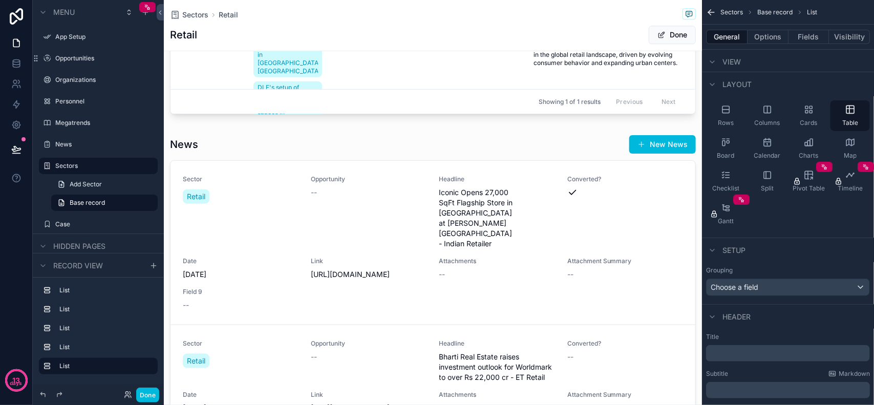
scroll to position [1190, 0]
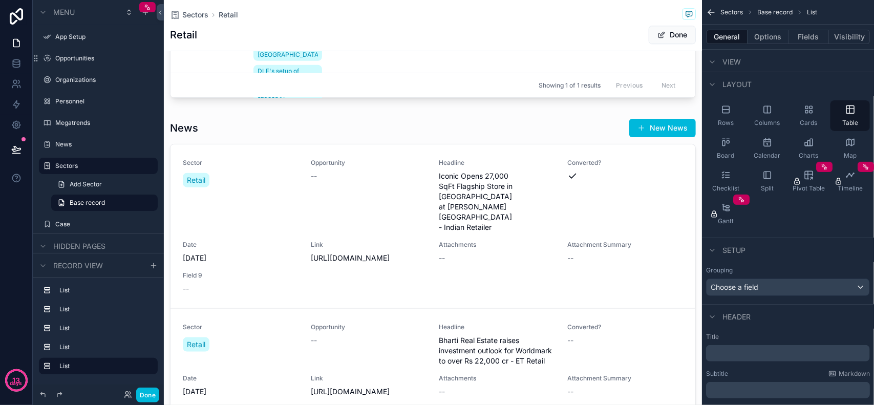
click at [248, 183] on div "scrollable content" at bounding box center [433, 285] width 538 height 342
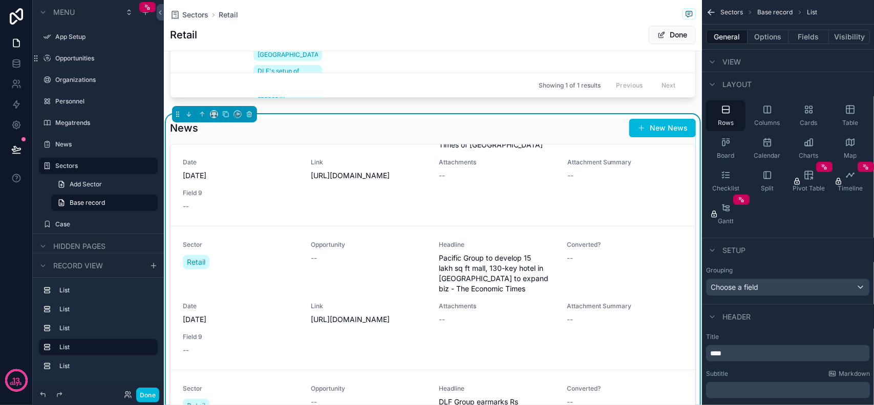
scroll to position [0, 0]
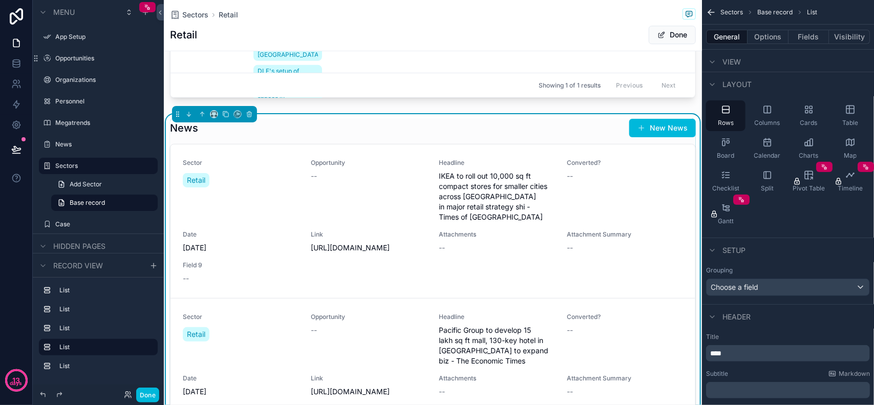
click at [270, 118] on div "News New News" at bounding box center [433, 127] width 526 height 19
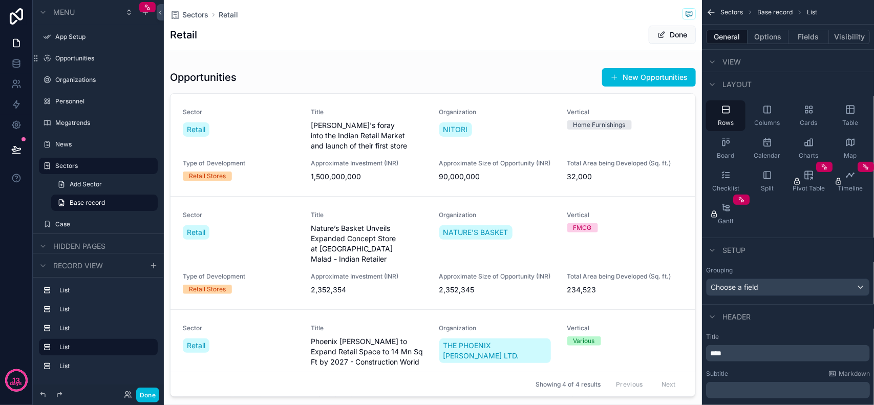
click at [485, 48] on div "Sectors Retail Retail Done" at bounding box center [433, 25] width 526 height 51
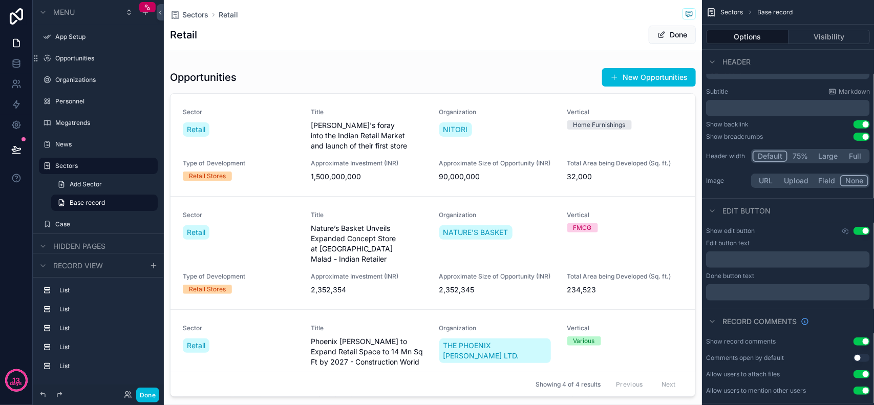
click at [582, 74] on div "scrollable content" at bounding box center [433, 235] width 538 height 342
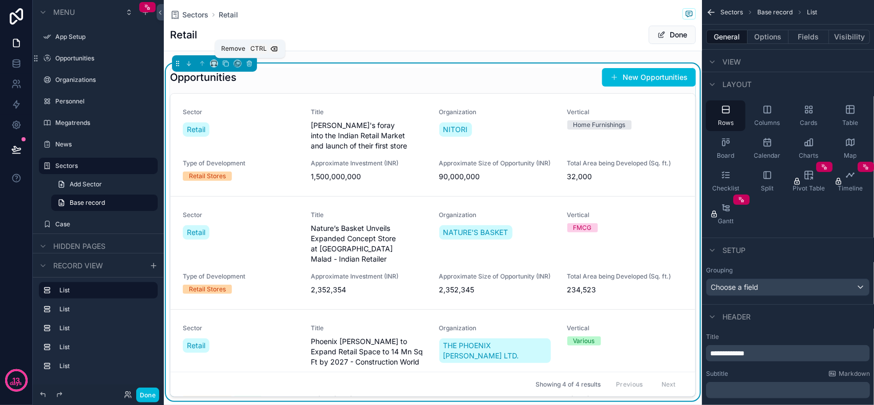
click at [249, 67] on icon "scrollable content" at bounding box center [249, 63] width 7 height 7
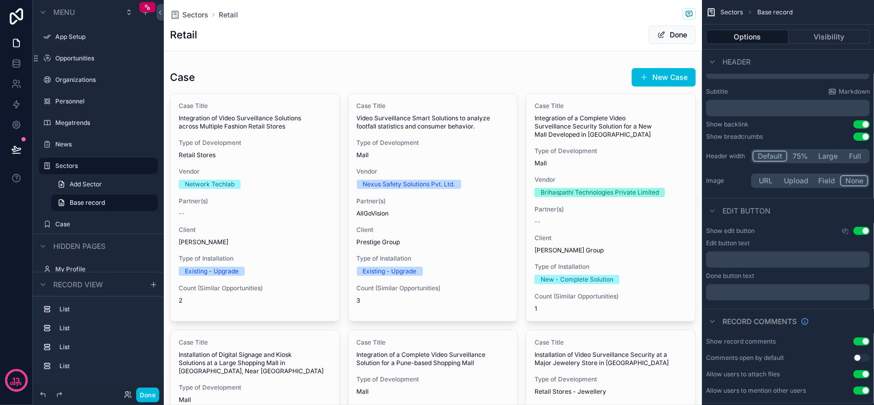
click at [256, 83] on div "scrollable content" at bounding box center [433, 329] width 538 height 531
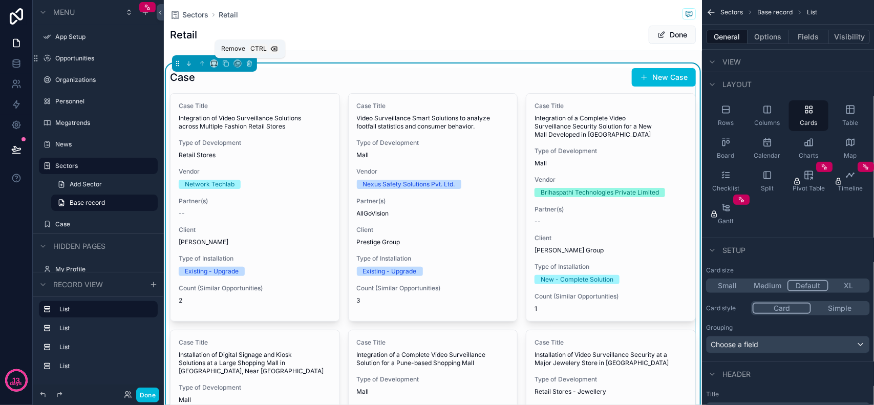
click at [249, 66] on icon "scrollable content" at bounding box center [249, 63] width 7 height 7
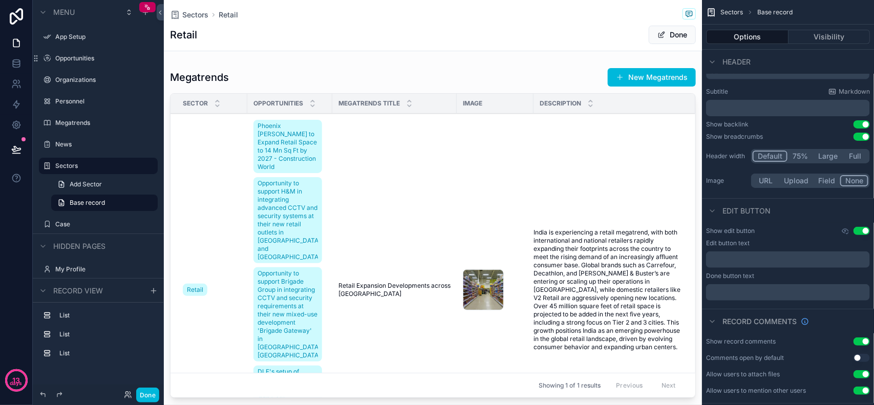
click at [251, 75] on div "scrollable content" at bounding box center [433, 235] width 538 height 343
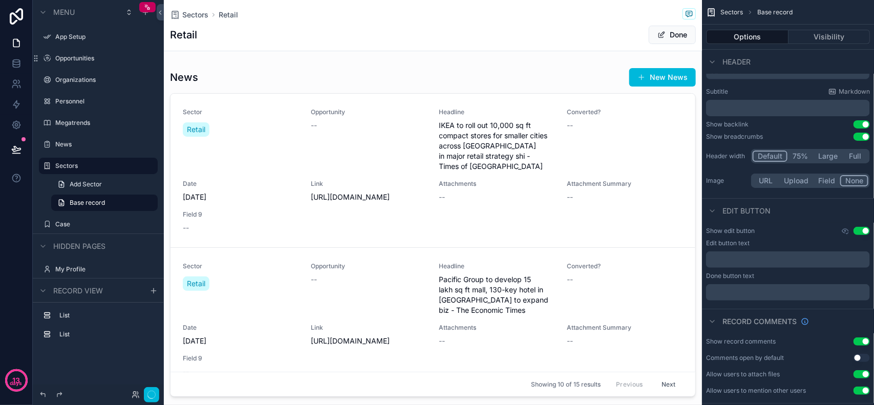
click at [250, 66] on div "scrollable content" at bounding box center [433, 235] width 538 height 342
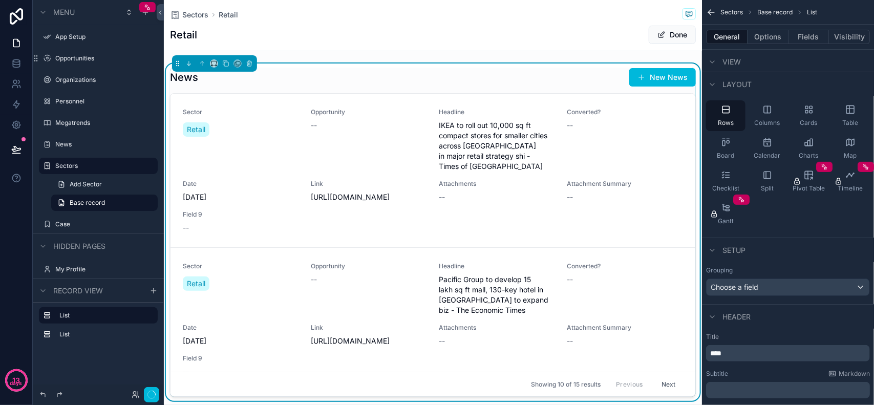
drag, startPoint x: 248, startPoint y: 74, endPoint x: 253, endPoint y: 72, distance: 5.5
click at [247, 73] on div "News New News" at bounding box center [433, 77] width 526 height 19
click at [251, 63] on icon "scrollable content" at bounding box center [249, 63] width 7 height 7
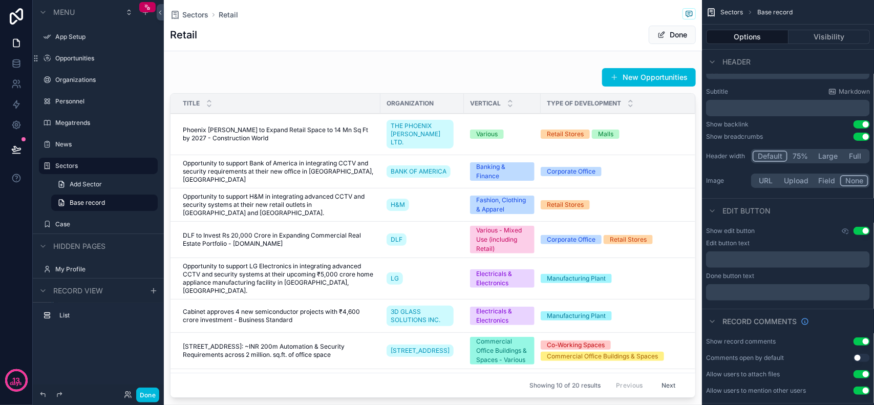
click at [253, 73] on div "scrollable content" at bounding box center [433, 235] width 538 height 343
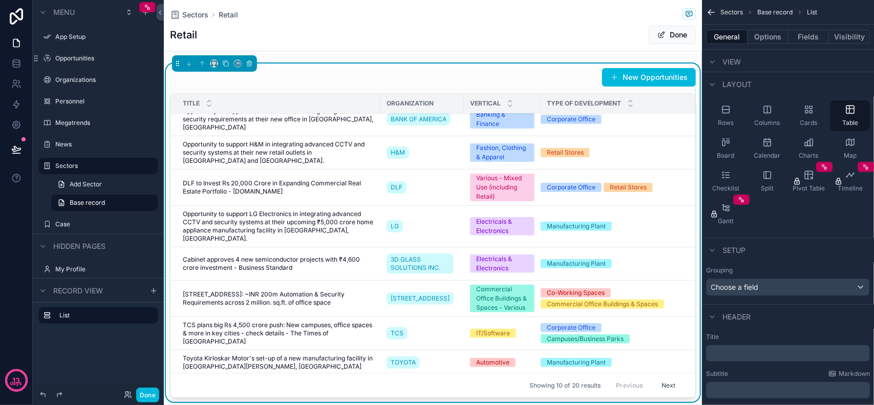
click at [361, 90] on div "New Opportunities Title Organization Vertical Type of Development Phoenix Mills…" at bounding box center [433, 233] width 526 height 330
click at [638, 76] on button "New Opportunities" at bounding box center [649, 77] width 94 height 18
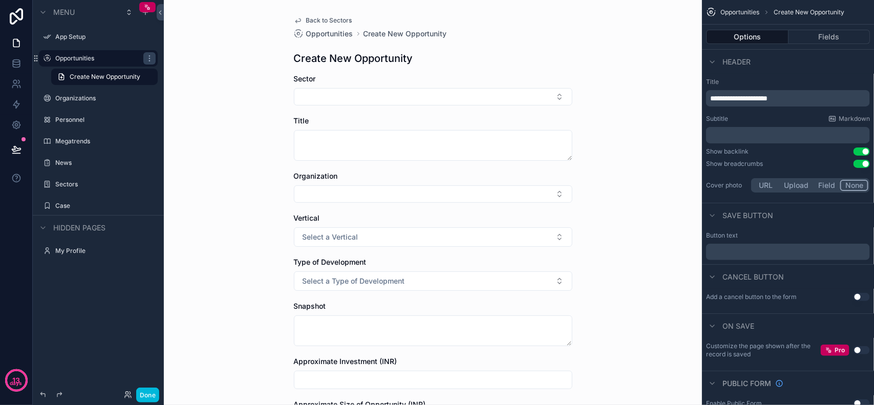
click at [315, 16] on span "Back to Sectors" at bounding box center [329, 20] width 46 height 8
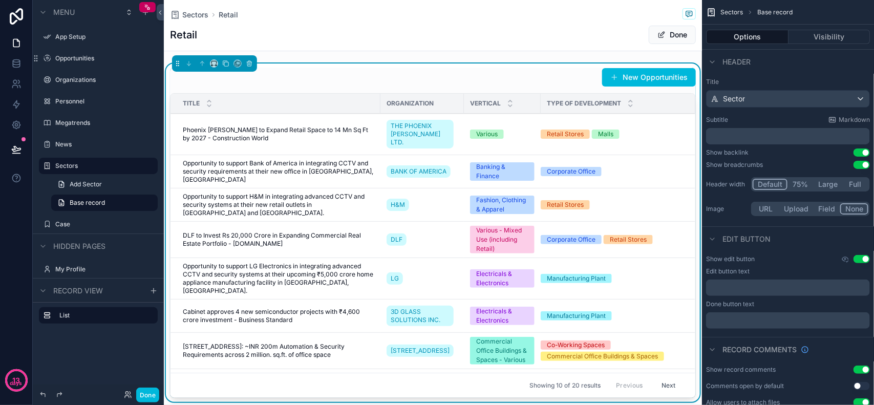
click at [551, 80] on div "New Opportunities" at bounding box center [433, 77] width 526 height 19
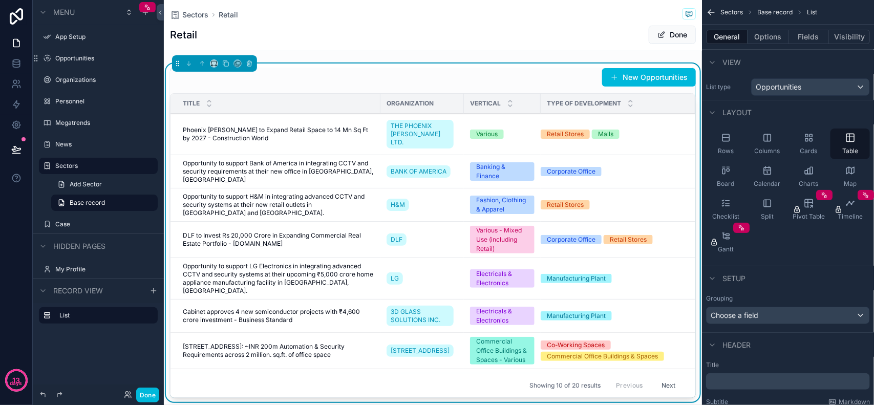
click at [625, 64] on div "New Opportunities Title Organization Vertical Type of Development Phoenix Mills…" at bounding box center [433, 235] width 538 height 343
click at [683, 13] on span "scrollable content" at bounding box center [689, 13] width 13 height 11
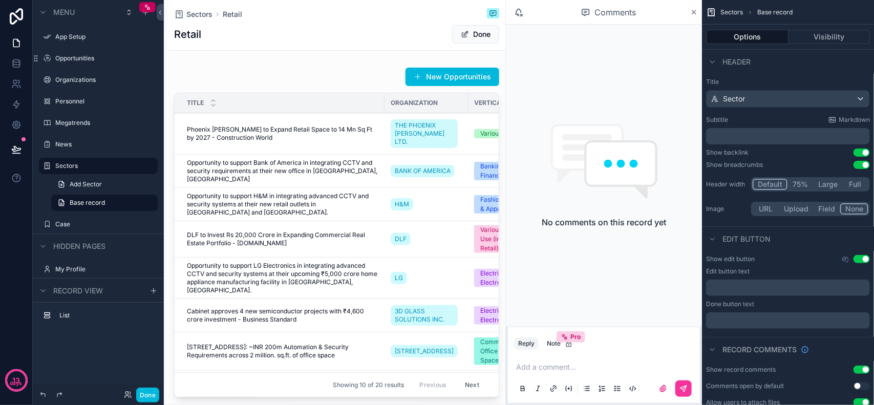
click at [691, 13] on icon "scrollable content" at bounding box center [694, 12] width 8 height 8
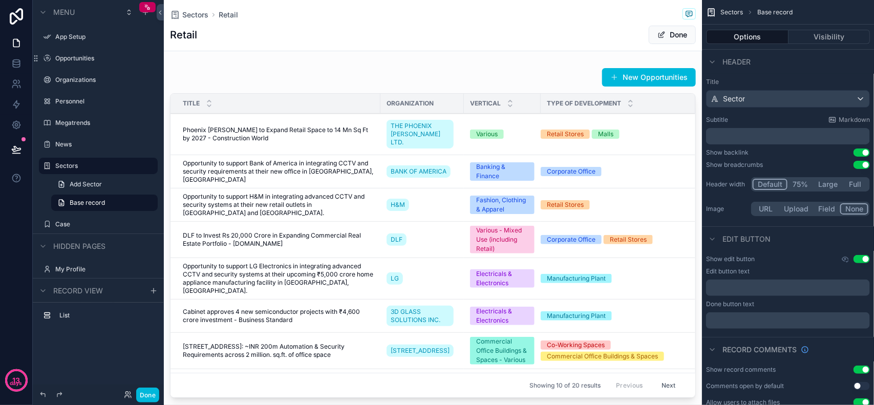
click at [380, 25] on div "Retail Done" at bounding box center [433, 34] width 526 height 19
drag, startPoint x: 380, startPoint y: 24, endPoint x: 345, endPoint y: 21, distance: 36.0
click at [334, 21] on div "Sectors Retail" at bounding box center [433, 14] width 526 height 13
click at [351, 14] on div "Sectors Retail" at bounding box center [433, 14] width 526 height 13
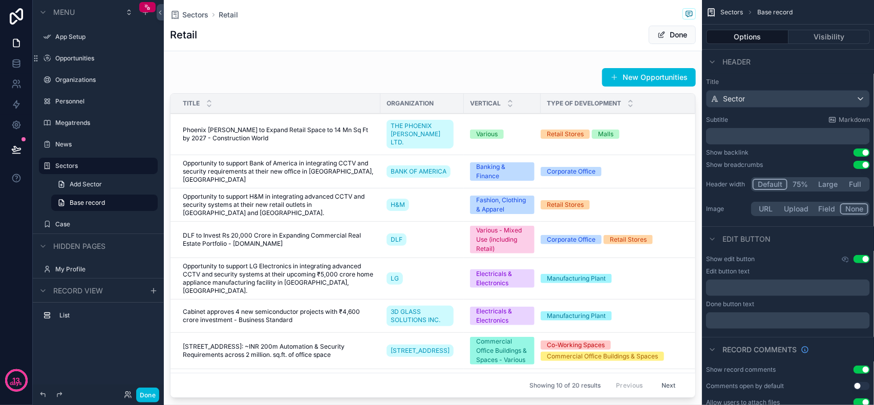
drag, startPoint x: 376, startPoint y: 14, endPoint x: 419, endPoint y: 24, distance: 43.5
click at [377, 14] on div "Sectors Retail" at bounding box center [433, 14] width 526 height 13
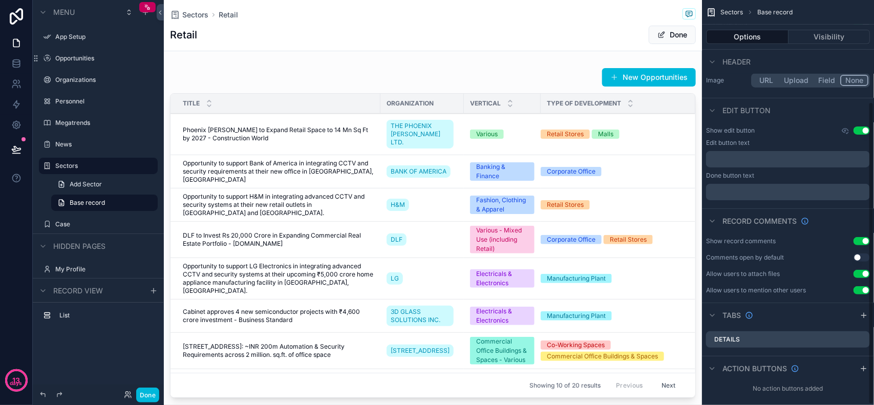
scroll to position [136, 0]
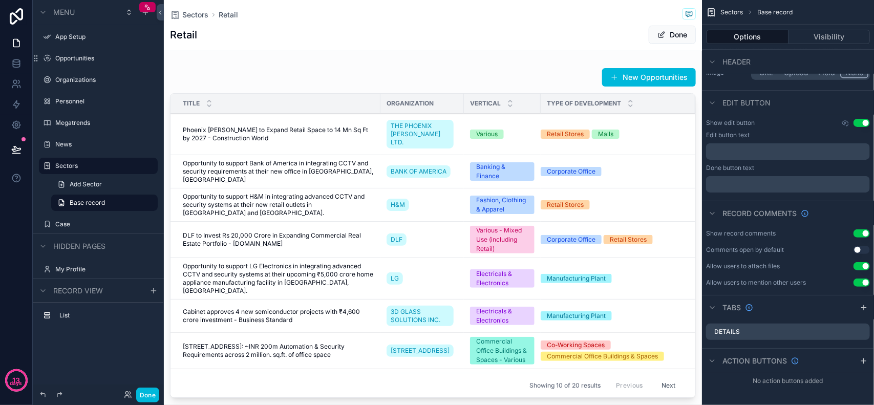
click at [784, 334] on div "Details" at bounding box center [788, 332] width 164 height 16
click at [797, 332] on div "Details" at bounding box center [788, 332] width 164 height 16
click at [802, 330] on div "Details" at bounding box center [788, 332] width 164 height 16
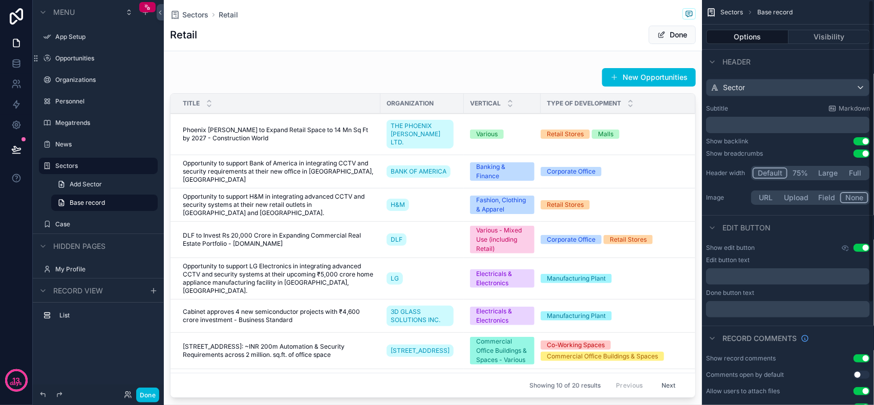
scroll to position [0, 0]
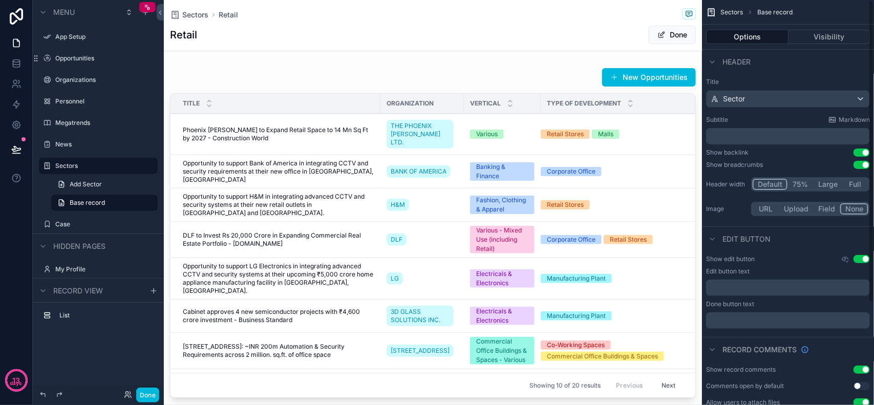
click at [778, 161] on div "Show breadcrumbs Use setting" at bounding box center [788, 165] width 164 height 8
drag, startPoint x: 778, startPoint y: 161, endPoint x: 813, endPoint y: 151, distance: 36.3
click at [810, 159] on div "Title Sector Subtitle Markdown ﻿ Show backlink Use setting Show breadcrumbs Use…" at bounding box center [788, 148] width 172 height 149
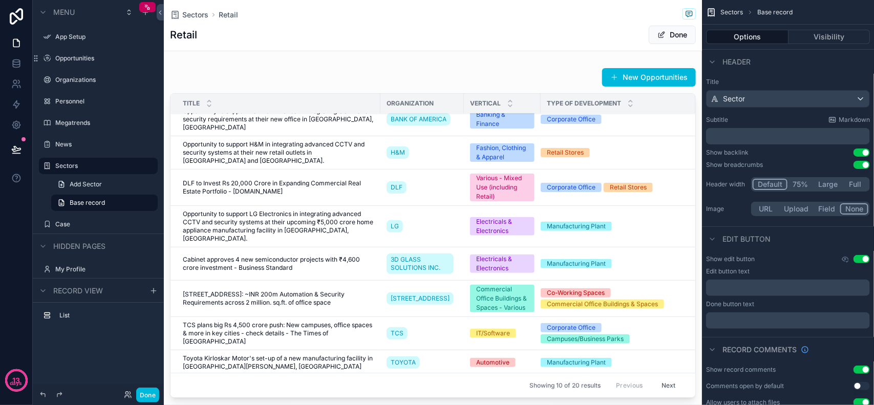
click at [520, 74] on div "scrollable content" at bounding box center [433, 235] width 538 height 343
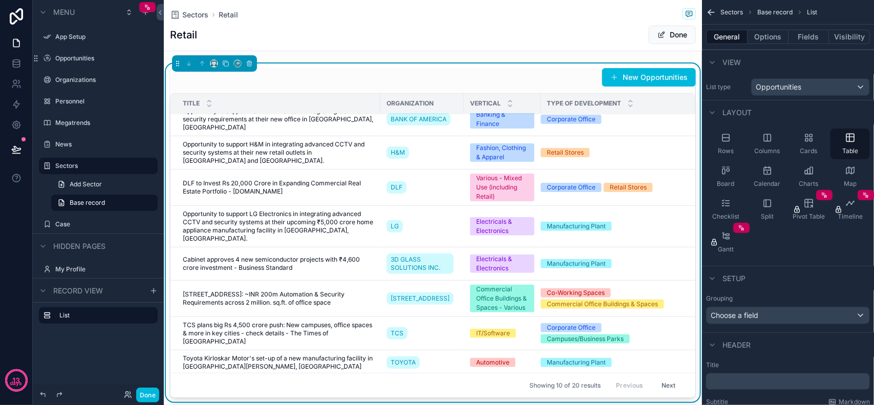
drag, startPoint x: 405, startPoint y: 26, endPoint x: 410, endPoint y: 30, distance: 6.7
click at [405, 26] on div "Retail Done" at bounding box center [433, 34] width 526 height 19
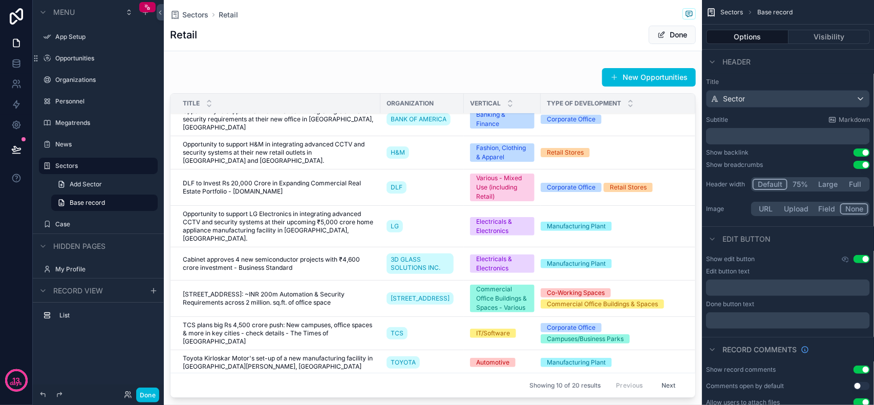
click at [479, 34] on div "Retail Done" at bounding box center [433, 34] width 526 height 19
click at [482, 32] on div "Retail Done" at bounding box center [433, 34] width 526 height 19
drag, startPoint x: 450, startPoint y: 37, endPoint x: 456, endPoint y: 36, distance: 6.2
click at [451, 37] on div "Retail Done" at bounding box center [433, 34] width 526 height 19
click at [472, 31] on div "Retail Done" at bounding box center [433, 34] width 526 height 19
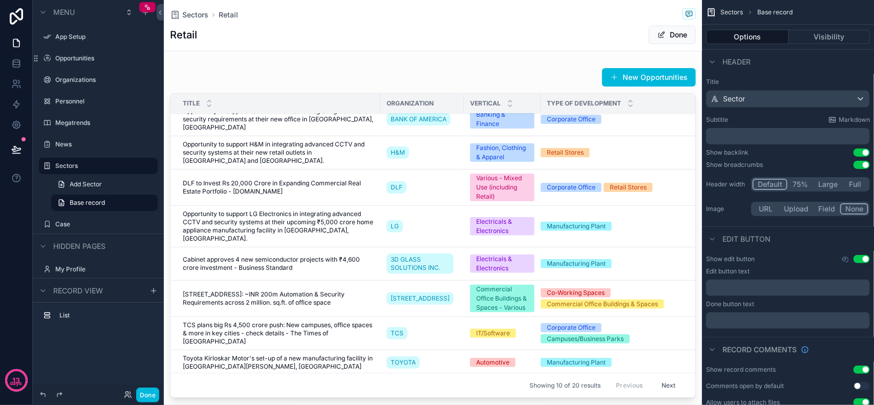
click at [482, 31] on div "Retail Done" at bounding box center [433, 34] width 526 height 19
click at [486, 28] on div "Retail Done" at bounding box center [433, 34] width 526 height 19
drag, startPoint x: 486, startPoint y: 28, endPoint x: 441, endPoint y: 22, distance: 45.5
click at [441, 22] on div "Sectors Retail Retail Done" at bounding box center [433, 25] width 526 height 51
click at [303, 77] on div "scrollable content" at bounding box center [433, 235] width 538 height 343
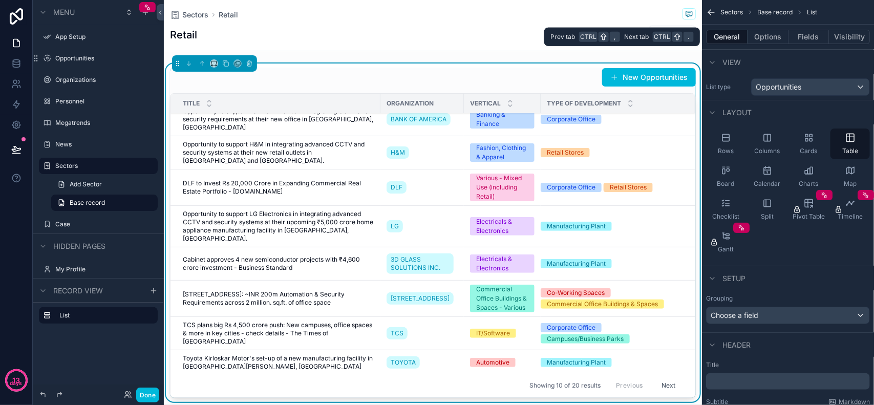
click at [796, 36] on button "Fields" at bounding box center [809, 37] width 41 height 14
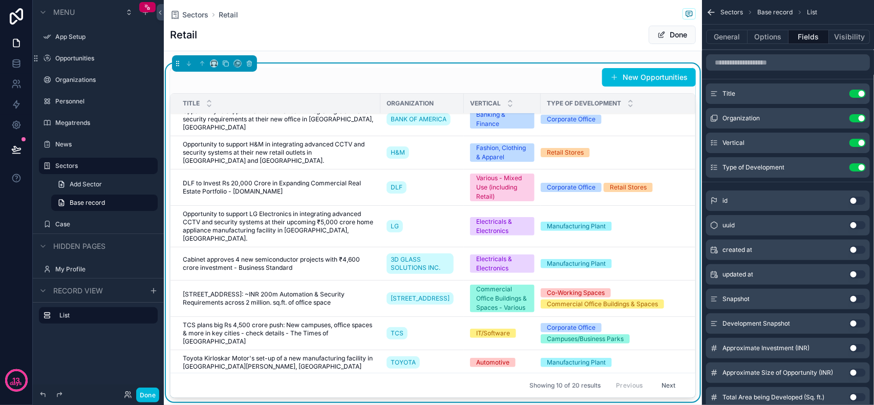
click at [431, 50] on div "Sectors Retail Retail Done" at bounding box center [433, 25] width 526 height 51
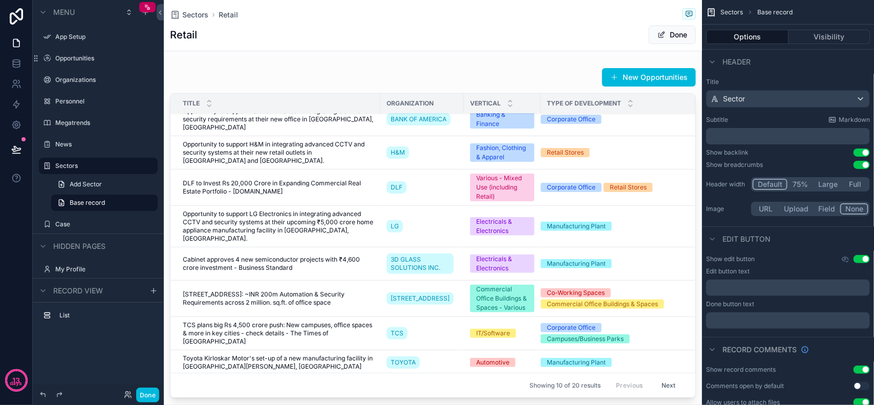
click at [484, 39] on div "Retail Done" at bounding box center [433, 34] width 526 height 19
click at [574, 37] on div "Retail Done" at bounding box center [433, 34] width 526 height 19
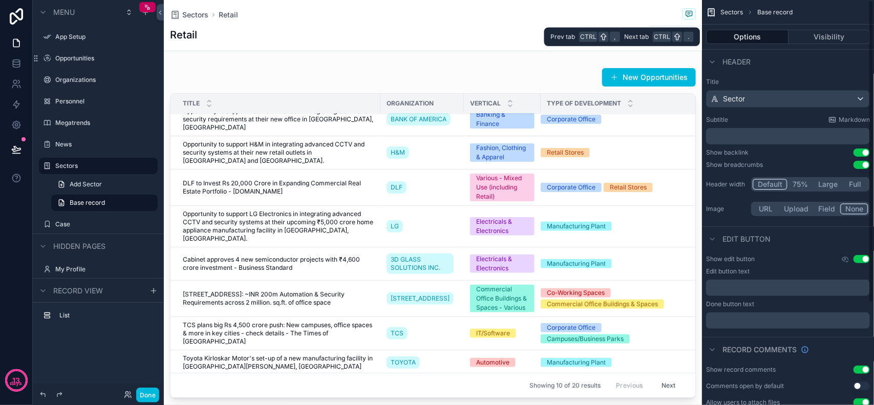
click at [800, 37] on button "Visibility" at bounding box center [830, 37] width 82 height 14
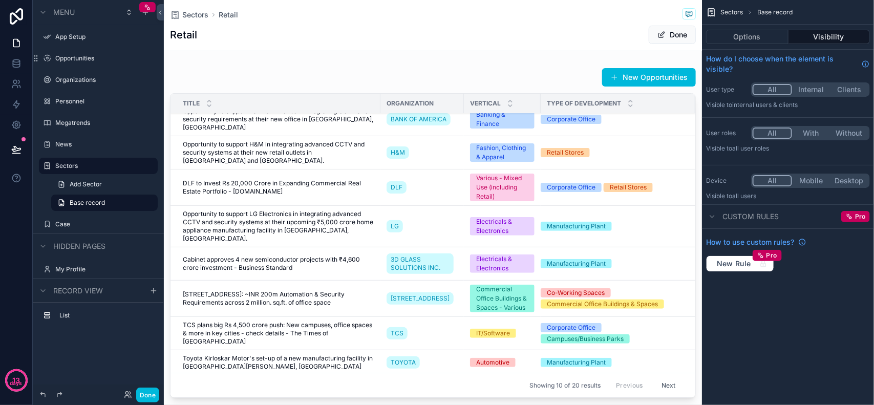
click at [752, 34] on button "Options" at bounding box center [747, 37] width 82 height 14
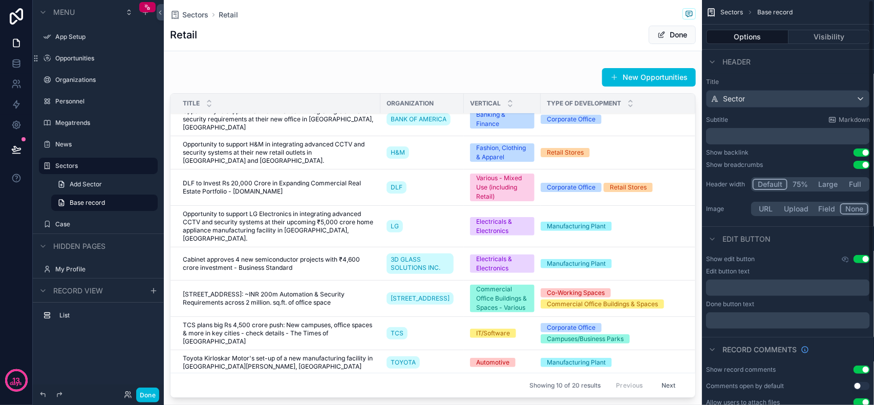
click at [805, 255] on div "Show edit button Use setting" at bounding box center [788, 259] width 164 height 8
click at [823, 210] on button "Field" at bounding box center [827, 208] width 27 height 11
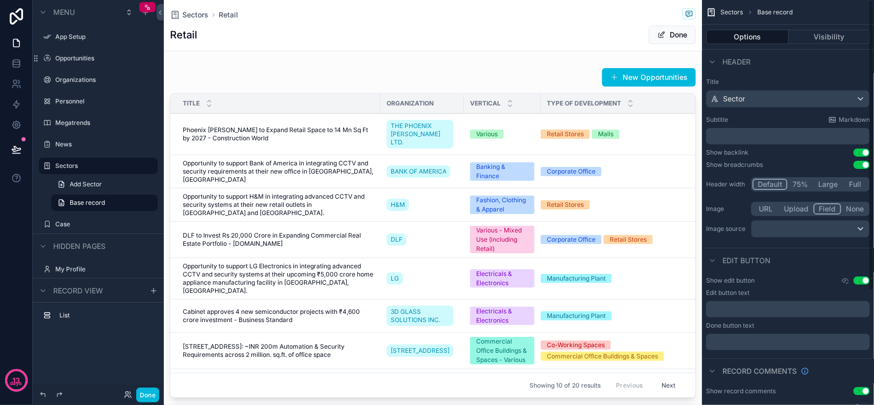
click at [848, 208] on button "None" at bounding box center [854, 208] width 27 height 11
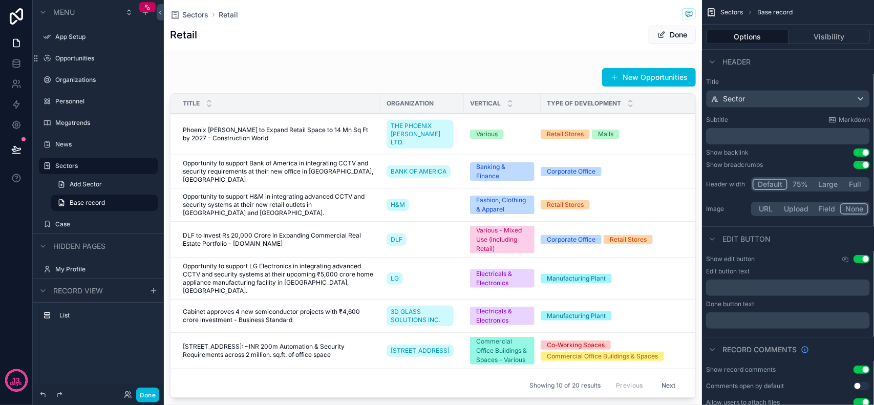
click at [770, 210] on button "URL" at bounding box center [766, 208] width 27 height 11
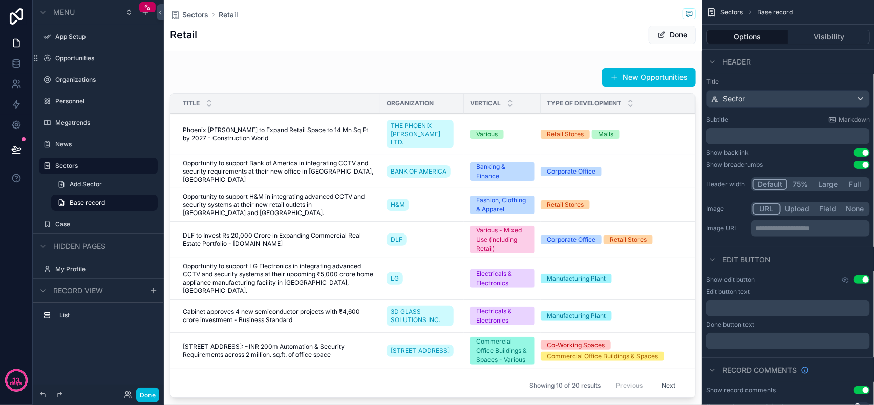
click at [849, 213] on button "None" at bounding box center [854, 208] width 27 height 11
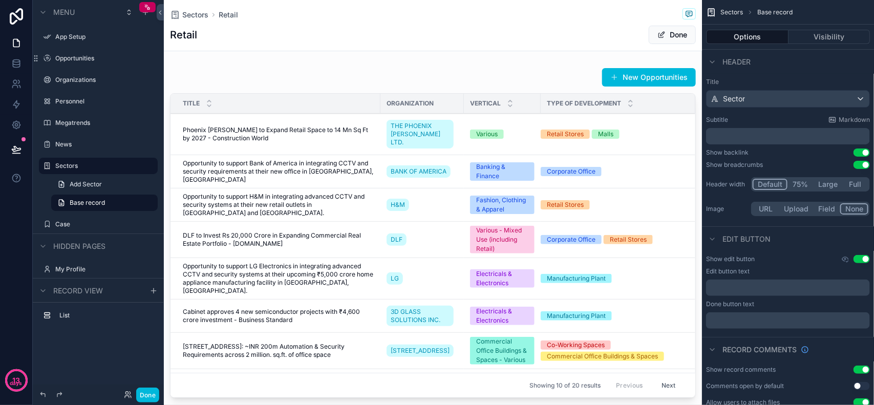
click at [723, 206] on label "Image" at bounding box center [726, 209] width 41 height 8
click at [727, 206] on label "Image" at bounding box center [726, 209] width 41 height 8
click at [732, 204] on div "Image URL Upload Field None" at bounding box center [788, 209] width 164 height 14
click at [731, 206] on label "Image" at bounding box center [726, 209] width 41 height 8
drag, startPoint x: 731, startPoint y: 206, endPoint x: 737, endPoint y: 208, distance: 7.0
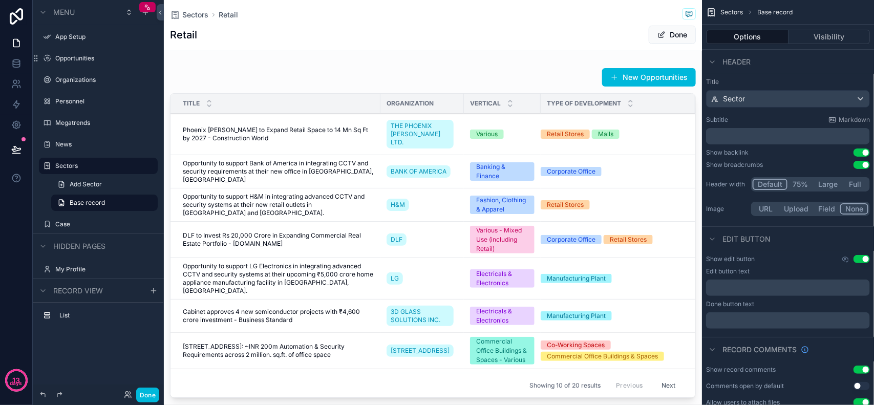
click at [737, 208] on label "Image" at bounding box center [726, 209] width 41 height 8
click at [740, 210] on label "Image" at bounding box center [726, 209] width 41 height 8
click at [736, 211] on label "Image" at bounding box center [726, 209] width 41 height 8
click at [737, 210] on label "Image" at bounding box center [726, 209] width 41 height 8
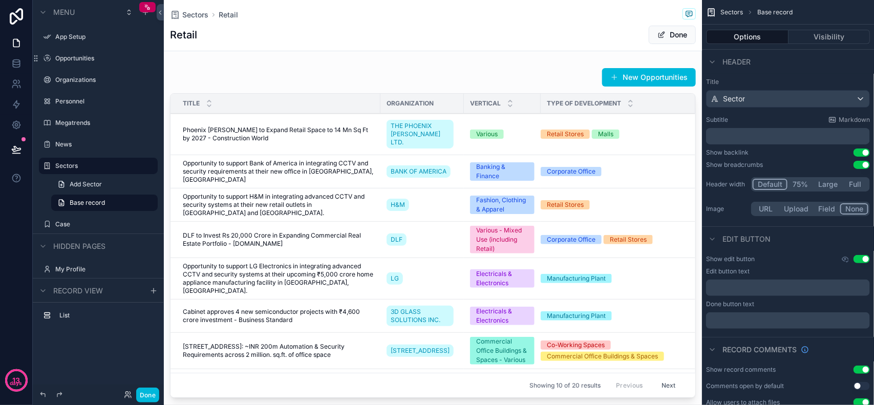
click at [737, 210] on label "Image" at bounding box center [726, 209] width 41 height 8
click at [738, 210] on label "Image" at bounding box center [726, 209] width 41 height 8
click at [736, 208] on label "Image" at bounding box center [726, 209] width 41 height 8
click at [737, 207] on label "Image" at bounding box center [726, 209] width 41 height 8
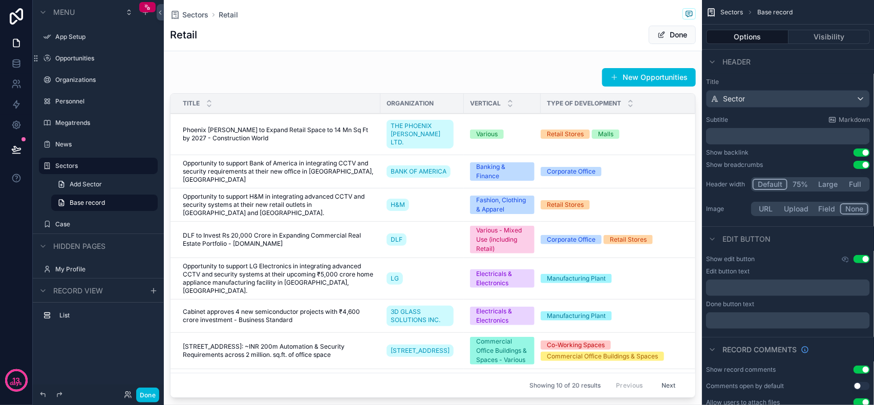
click at [738, 207] on label "Image" at bounding box center [726, 209] width 41 height 8
click at [739, 207] on label "Image" at bounding box center [726, 209] width 41 height 8
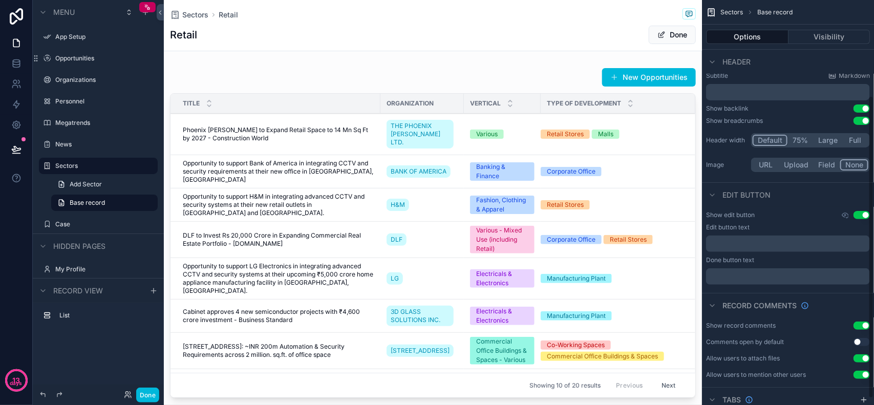
scroll to position [136, 0]
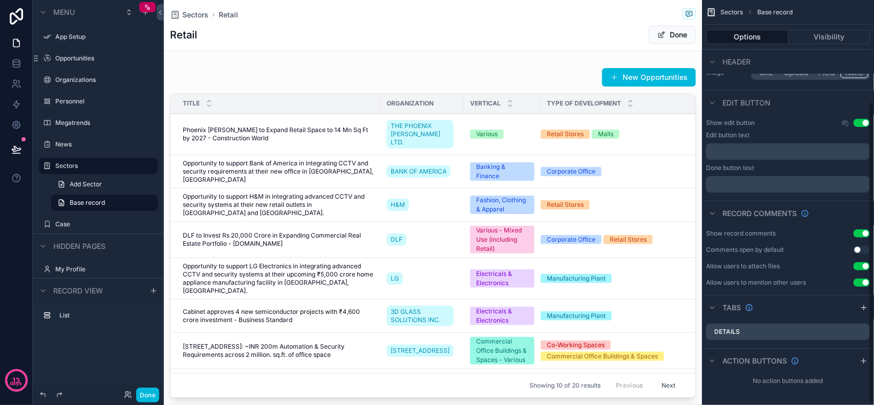
click at [799, 126] on div "Show edit button Use setting" at bounding box center [788, 123] width 164 height 8
click at [818, 170] on div "Done button text" at bounding box center [788, 168] width 164 height 8
drag, startPoint x: 811, startPoint y: 170, endPoint x: 815, endPoint y: 164, distance: 7.3
click at [815, 164] on div "Done button text" at bounding box center [788, 168] width 164 height 8
click at [822, 164] on div "Done button text" at bounding box center [788, 168] width 164 height 8
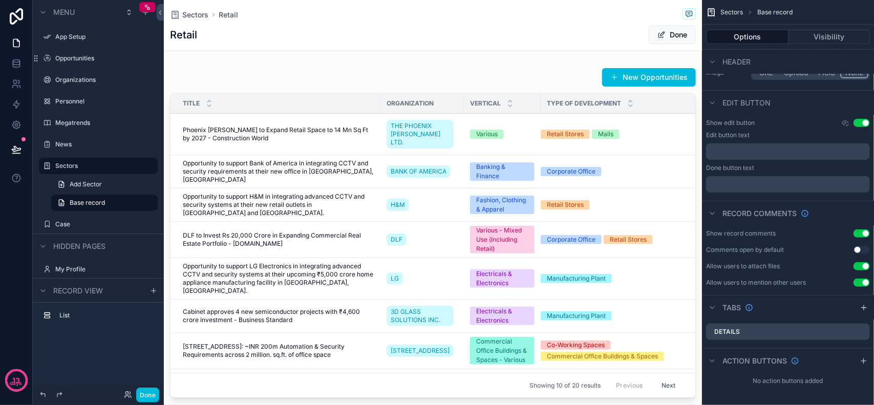
click at [826, 164] on div "Done button text" at bounding box center [788, 168] width 164 height 8
click at [827, 164] on div "Done button text" at bounding box center [788, 168] width 164 height 8
click at [829, 164] on div "Done button text" at bounding box center [788, 168] width 164 height 8
click at [832, 164] on div "Done button text" at bounding box center [788, 168] width 164 height 8
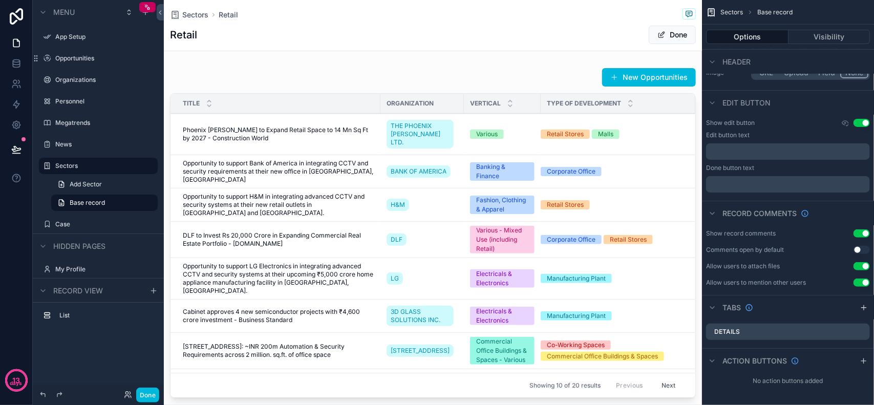
click at [771, 167] on div "Done button text" at bounding box center [788, 168] width 164 height 8
drag, startPoint x: 771, startPoint y: 167, endPoint x: 790, endPoint y: 165, distance: 19.1
click at [790, 165] on div "Done button text" at bounding box center [788, 168] width 164 height 8
drag, startPoint x: 796, startPoint y: 165, endPoint x: 802, endPoint y: 165, distance: 5.7
click at [797, 165] on div "Done button text" at bounding box center [788, 168] width 164 height 8
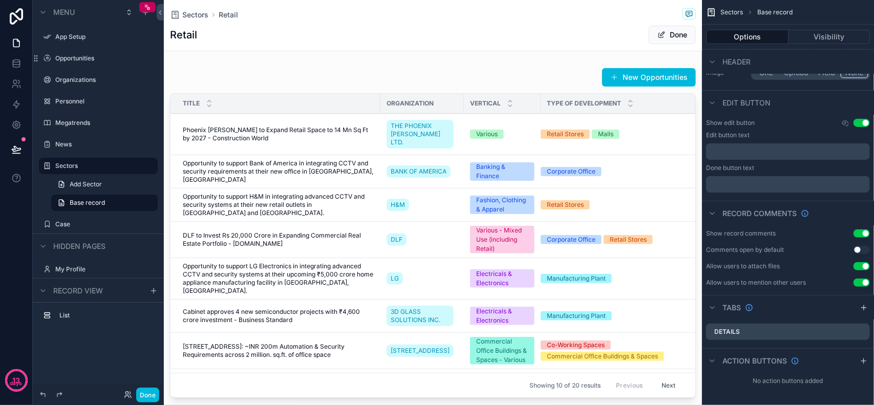
drag, startPoint x: 802, startPoint y: 165, endPoint x: 808, endPoint y: 164, distance: 6.2
click at [803, 165] on div "Done button text" at bounding box center [788, 168] width 164 height 8
click at [810, 164] on div "Done button text" at bounding box center [788, 168] width 164 height 8
click at [800, 164] on div "Done button text" at bounding box center [788, 168] width 164 height 8
click at [805, 164] on div "Done button text" at bounding box center [788, 168] width 164 height 8
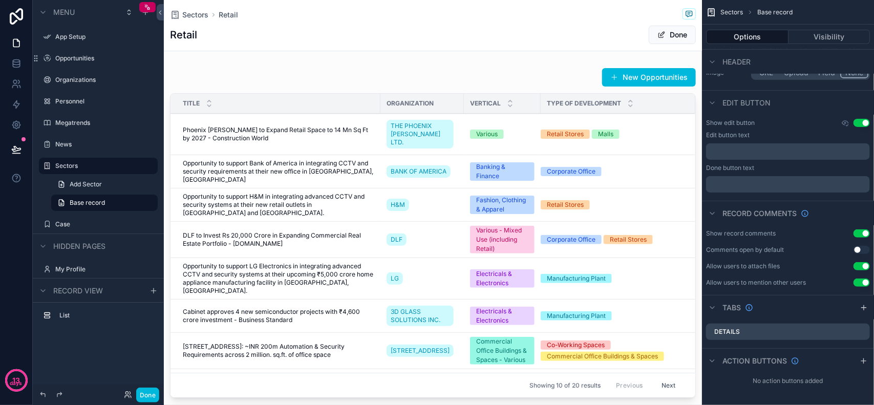
click at [814, 165] on div "Done button text" at bounding box center [788, 168] width 164 height 8
click at [815, 165] on div "Done button text" at bounding box center [788, 168] width 164 height 8
click at [820, 165] on div "Done button text" at bounding box center [788, 168] width 164 height 8
click at [825, 165] on div "Done button text" at bounding box center [788, 168] width 164 height 8
click at [828, 169] on div "Done button text" at bounding box center [788, 168] width 164 height 8
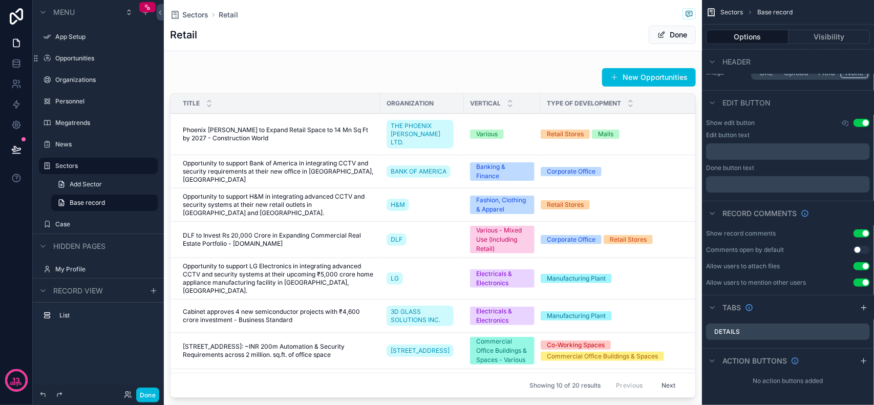
click at [830, 169] on div "Done button text" at bounding box center [788, 168] width 164 height 8
click at [525, 70] on div "scrollable content" at bounding box center [433, 235] width 538 height 343
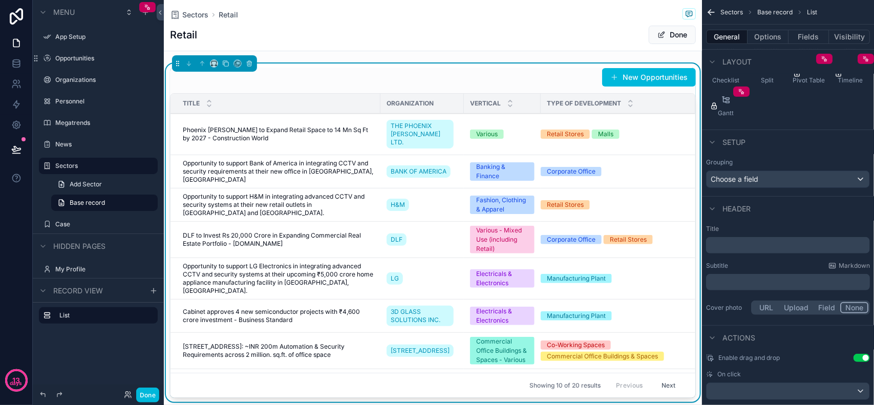
click at [538, 37] on div "Retail Done" at bounding box center [433, 34] width 526 height 19
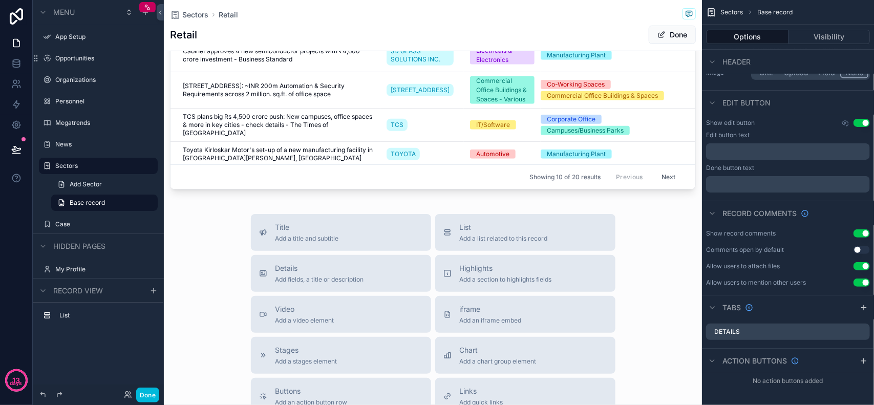
scroll to position [144, 0]
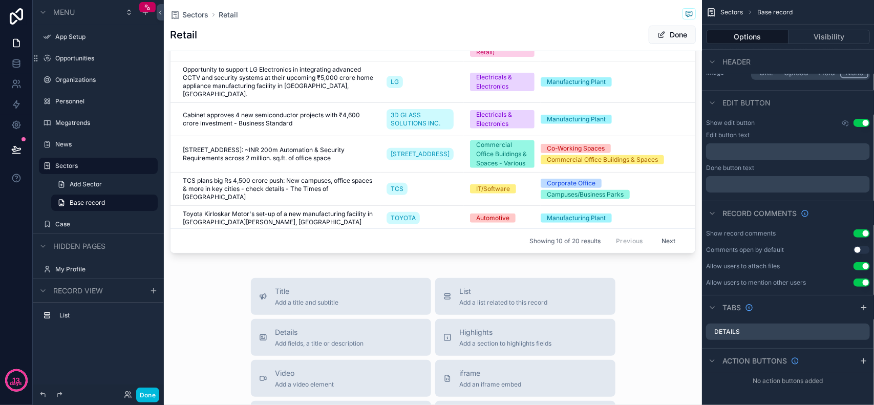
click at [178, 34] on h1 "Retail" at bounding box center [183, 35] width 27 height 14
click at [196, 37] on h1 "Retail" at bounding box center [183, 35] width 27 height 14
click at [196, 36] on h1 "Retail" at bounding box center [183, 35] width 27 height 14
drag, startPoint x: 215, startPoint y: 305, endPoint x: 269, endPoint y: 296, distance: 55.1
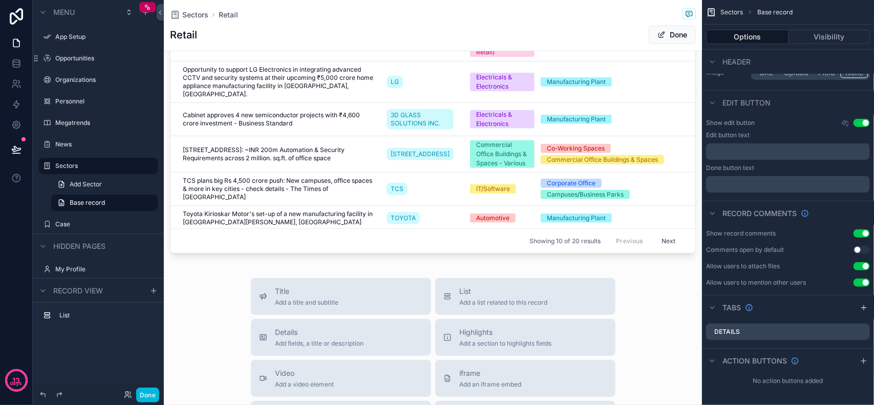
scroll to position [208, 0]
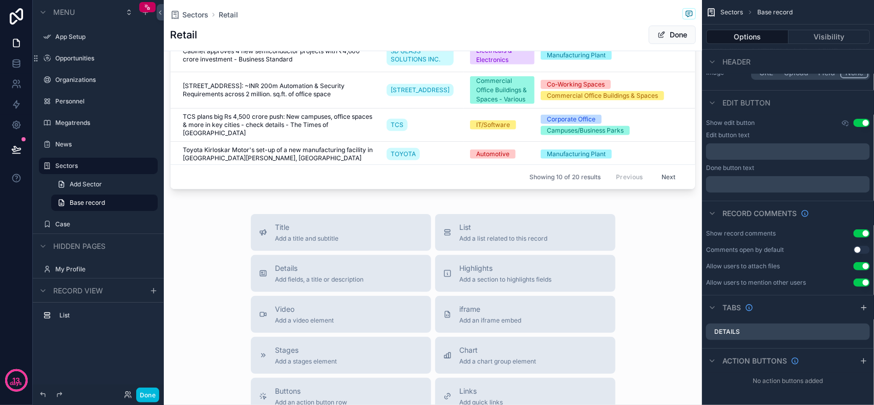
click at [216, 267] on div "Title Add a title and subtitle List Add a list related to this record Details A…" at bounding box center [433, 396] width 538 height 365
click at [218, 266] on div "Title Add a title and subtitle List Add a list related to this record Details A…" at bounding box center [433, 396] width 538 height 365
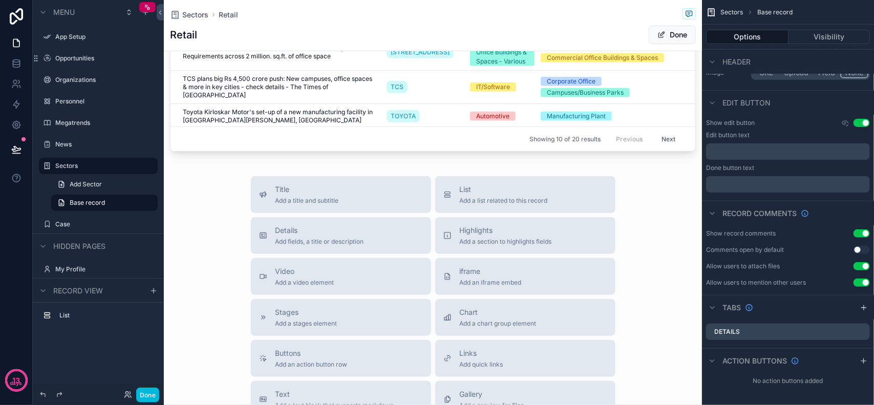
scroll to position [272, 0]
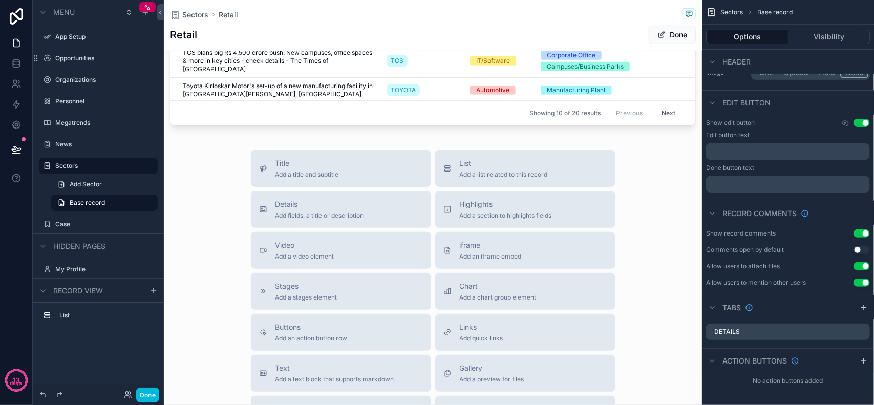
click at [221, 264] on div "Title Add a title and subtitle List Add a list related to this record Details A…" at bounding box center [433, 332] width 538 height 365
drag, startPoint x: 220, startPoint y: 264, endPoint x: 197, endPoint y: 233, distance: 38.8
click at [200, 223] on div "Title Add a title and subtitle List Add a list related to this record Details A…" at bounding box center [433, 332] width 538 height 365
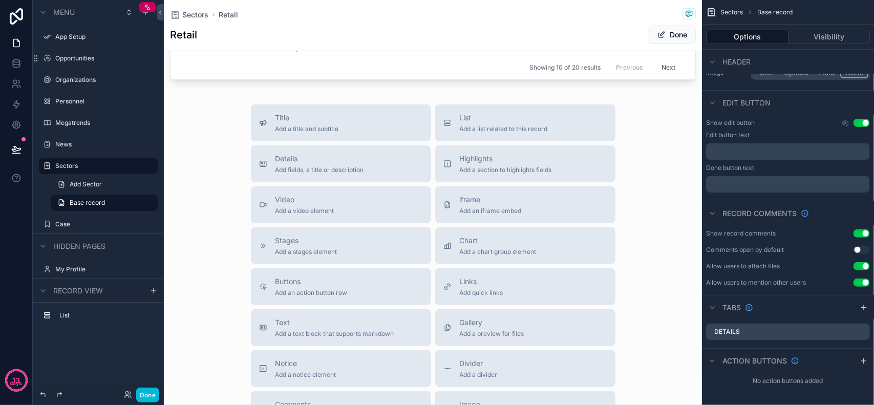
scroll to position [336, 0]
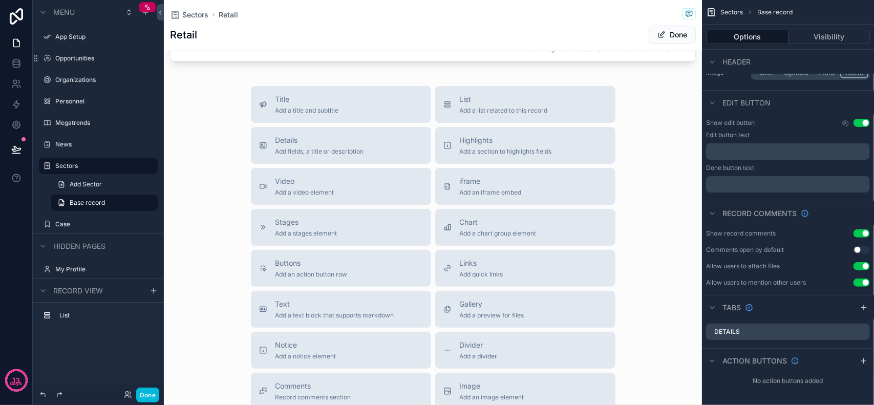
click at [197, 246] on div "Title Add a title and subtitle List Add a list related to this record Details A…" at bounding box center [433, 268] width 538 height 365
click at [205, 267] on div "Title Add a title and subtitle List Add a list related to this record Details A…" at bounding box center [433, 268] width 538 height 365
click at [219, 283] on div "Title Add a title and subtitle List Add a list related to this record Details A…" at bounding box center [433, 268] width 538 height 365
click at [221, 290] on div "Title Add a title and subtitle List Add a list related to this record Details A…" at bounding box center [433, 268] width 538 height 365
click at [223, 296] on div "Title Add a title and subtitle List Add a list related to this record Details A…" at bounding box center [433, 268] width 538 height 365
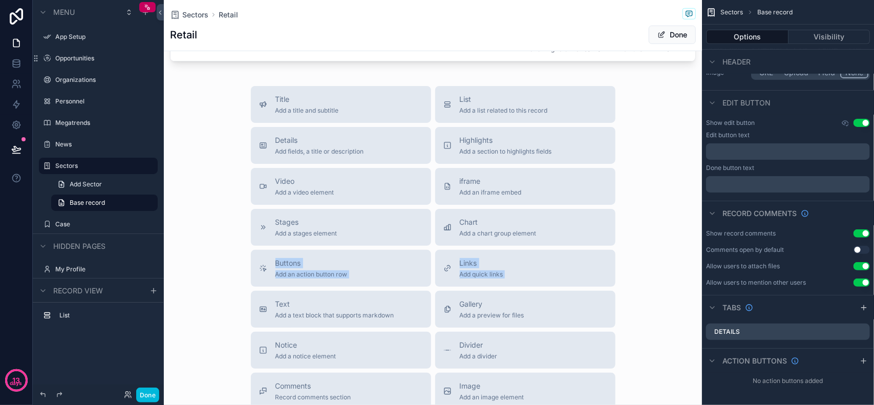
click at [223, 296] on div "Title Add a title and subtitle List Add a list related to this record Details A…" at bounding box center [433, 268] width 538 height 365
click at [221, 287] on div "Title Add a title and subtitle List Add a list related to this record Details A…" at bounding box center [433, 268] width 538 height 365
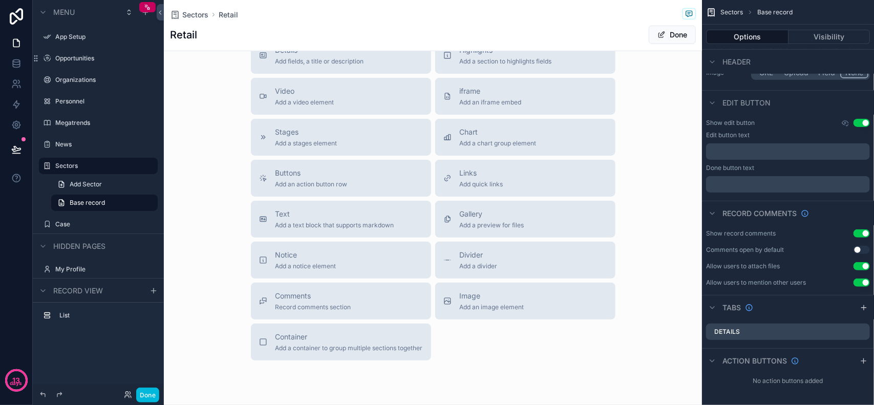
scroll to position [464, 0]
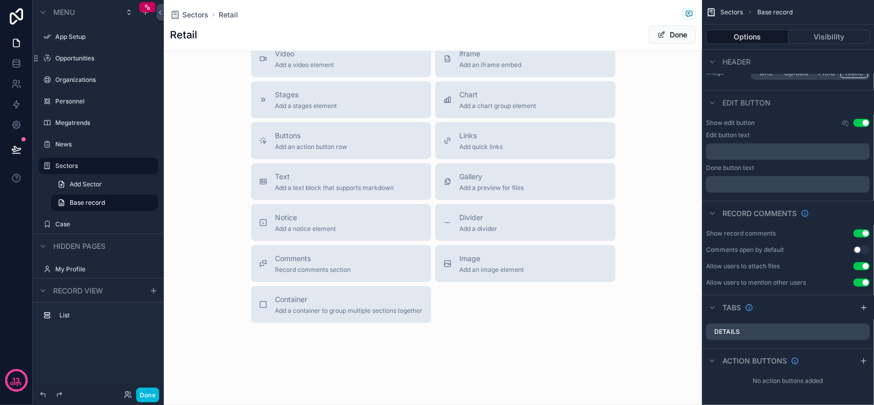
click at [221, 286] on div "Title Add a title and subtitle List Add a list related to this record Details A…" at bounding box center [433, 141] width 538 height 365
drag, startPoint x: 221, startPoint y: 286, endPoint x: 191, endPoint y: 216, distance: 75.9
click at [187, 214] on div "Title Add a title and subtitle List Add a list related to this record Details A…" at bounding box center [433, 141] width 538 height 365
click at [205, 228] on div "Title Add a title and subtitle List Add a list related to this record Details A…" at bounding box center [433, 141] width 538 height 365
click at [211, 228] on div "Title Add a title and subtitle List Add a list related to this record Details A…" at bounding box center [433, 141] width 538 height 365
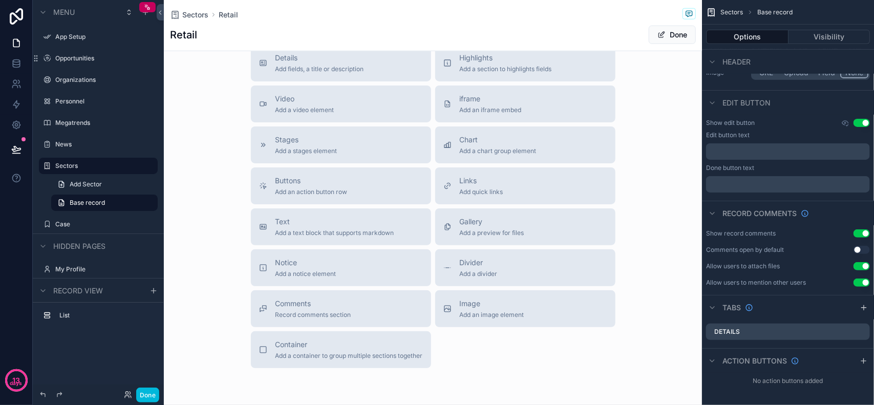
scroll to position [400, 0]
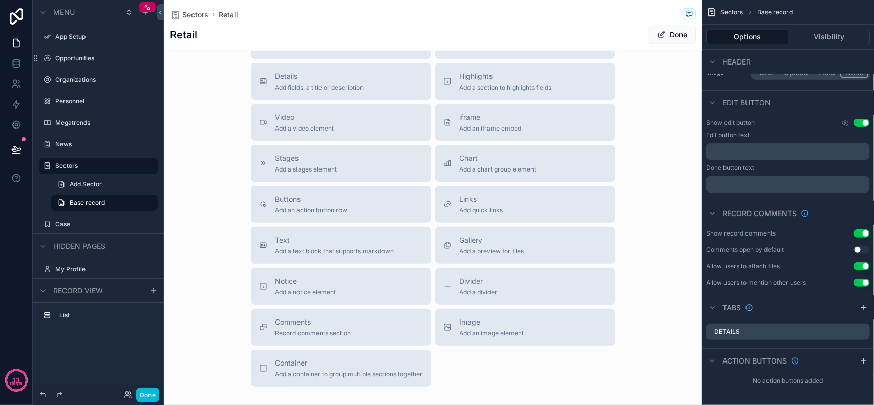
click at [509, 344] on button "Image Add an image element" at bounding box center [525, 327] width 180 height 37
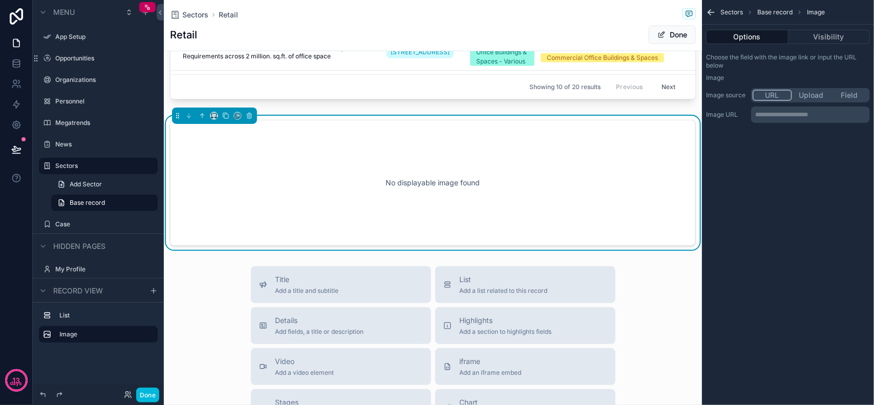
scroll to position [280, 0]
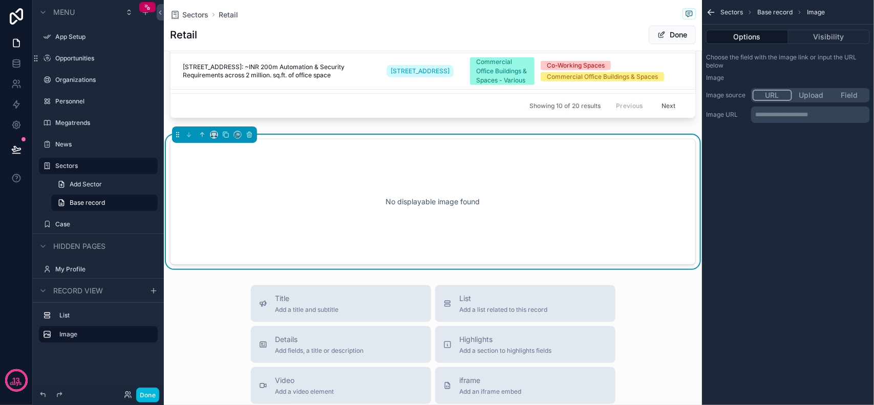
click at [835, 96] on button "Field" at bounding box center [849, 95] width 38 height 11
click at [794, 118] on div "scrollable content" at bounding box center [811, 115] width 118 height 16
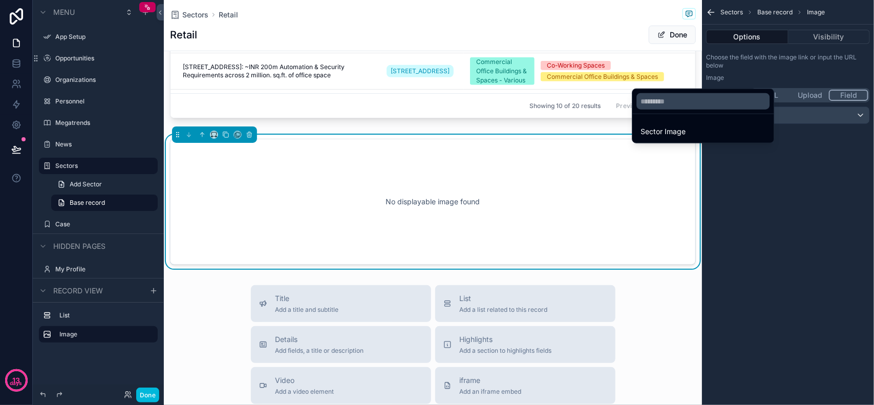
click at [658, 131] on span "Sector Image" at bounding box center [663, 131] width 45 height 12
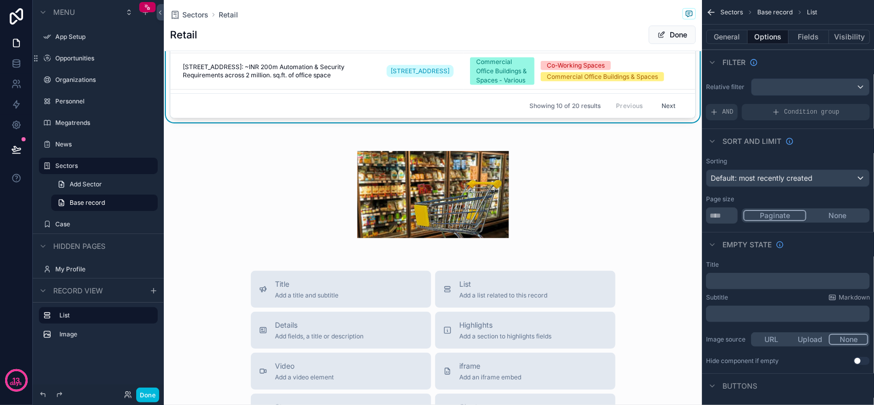
click at [688, 131] on div "New Opportunities Title Organization Vertical Type of Development Phoenix Mills…" at bounding box center [433, 19] width 538 height 471
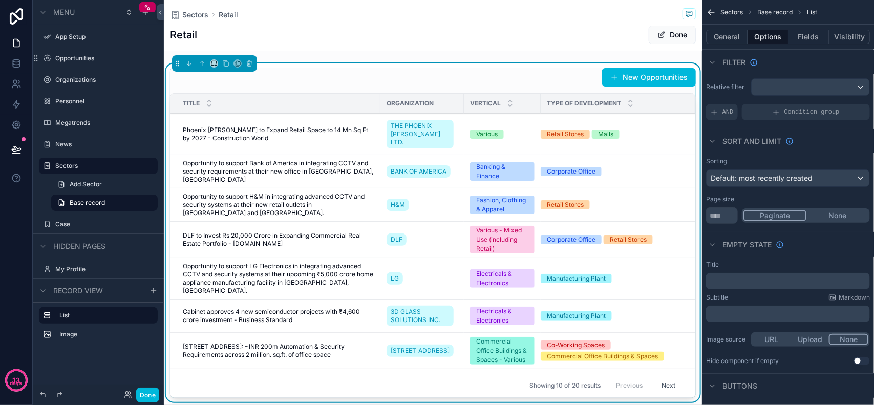
click at [603, 33] on div "Retail Done" at bounding box center [433, 34] width 526 height 19
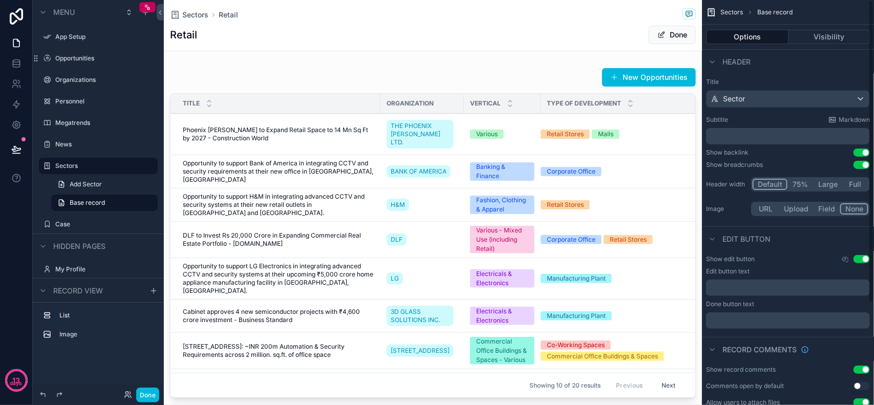
click at [815, 35] on button "Visibility" at bounding box center [830, 37] width 82 height 14
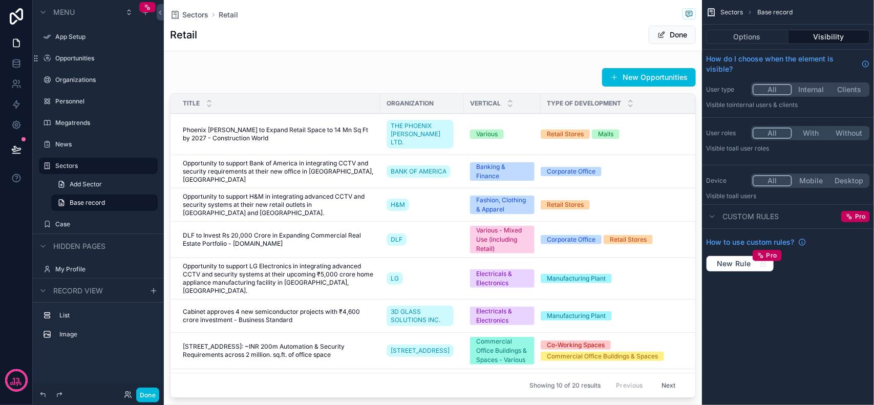
click at [437, 47] on div "Sectors Retail Retail Done" at bounding box center [433, 25] width 526 height 51
click at [445, 72] on div "scrollable content" at bounding box center [433, 235] width 538 height 343
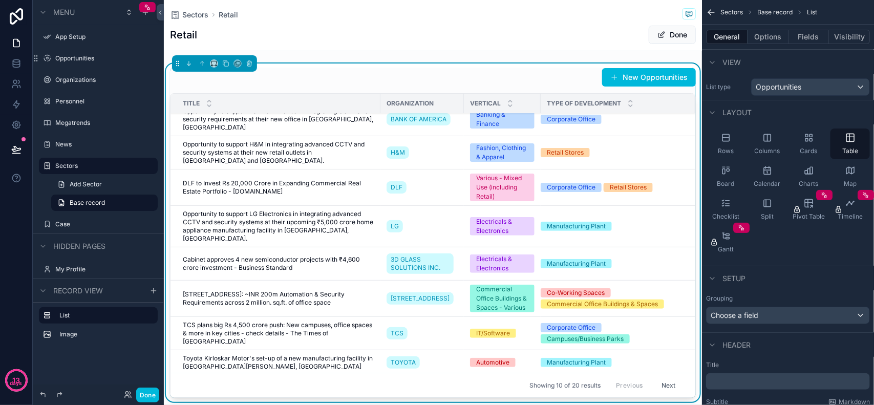
scroll to position [384, 0]
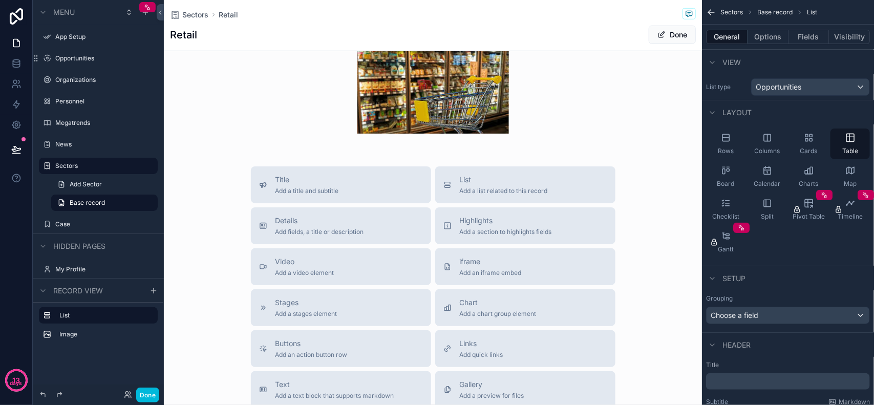
click at [217, 129] on div "scrollable content" at bounding box center [433, 90] width 538 height 120
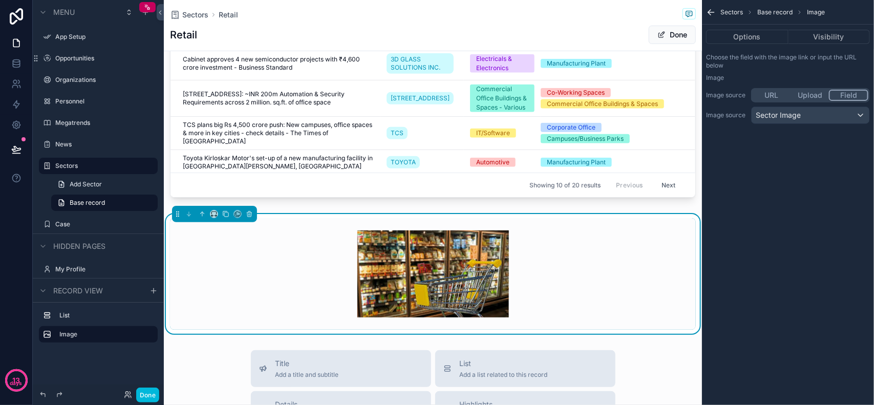
scroll to position [192, 0]
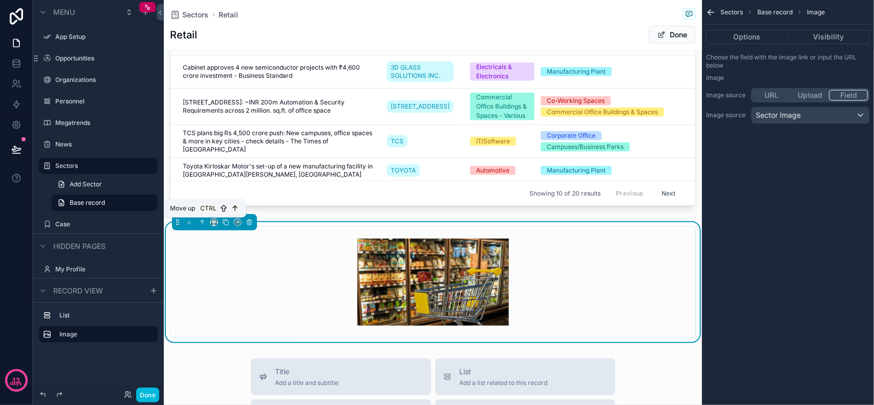
click at [199, 221] on icon "scrollable content" at bounding box center [202, 222] width 7 height 7
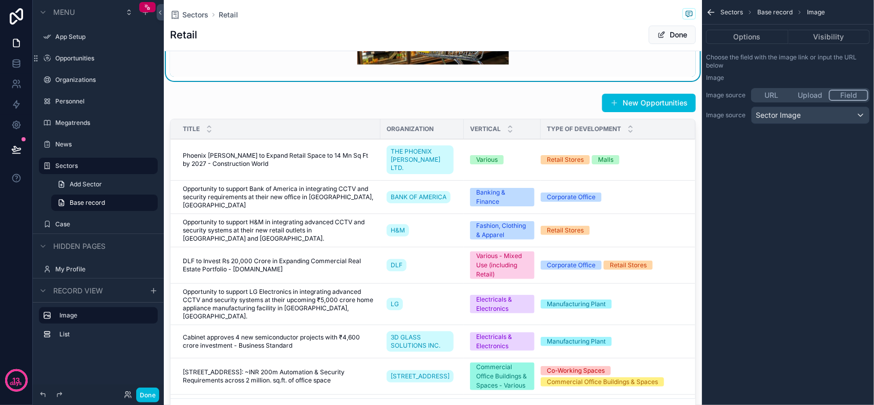
scroll to position [0, 0]
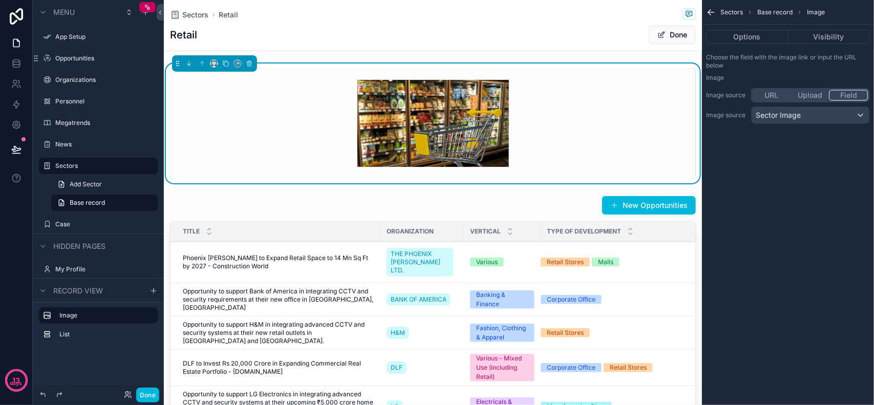
click at [571, 98] on div "scrollable content" at bounding box center [433, 124] width 526 height 112
click at [504, 44] on div "Retail Done" at bounding box center [433, 34] width 526 height 19
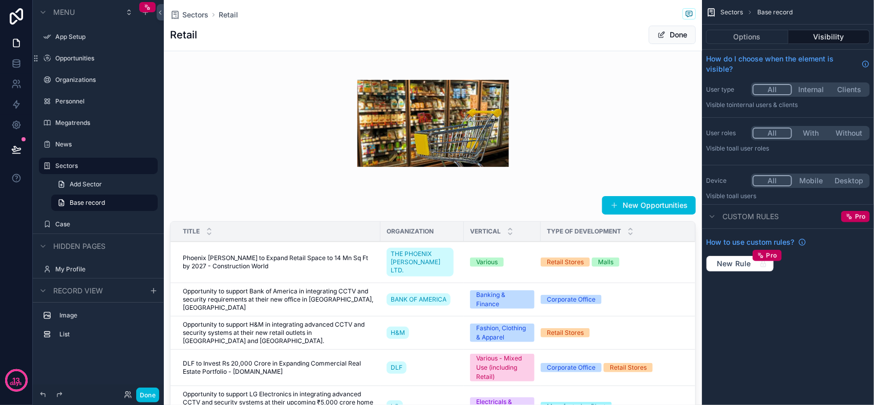
click at [546, 118] on div "scrollable content" at bounding box center [433, 124] width 538 height 120
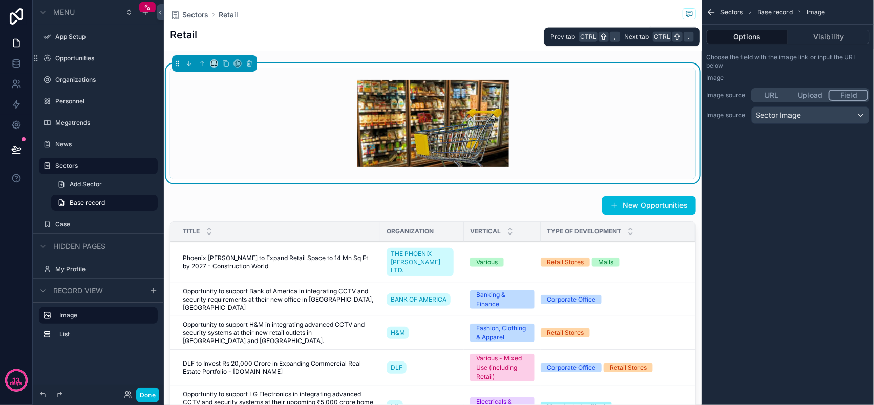
click at [814, 39] on button "Visibility" at bounding box center [830, 37] width 82 height 14
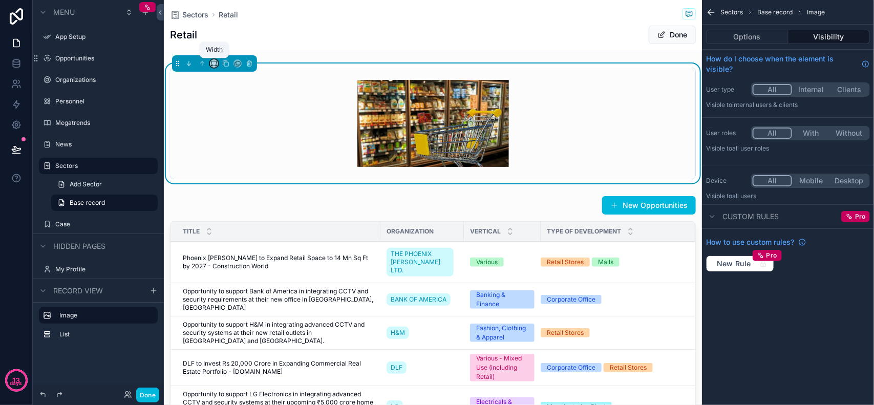
click at [216, 65] on icon "scrollable content" at bounding box center [213, 63] width 7 height 7
click at [245, 197] on span "Full width" at bounding box center [235, 200] width 32 height 12
click at [214, 65] on icon "scrollable content" at bounding box center [213, 63] width 7 height 7
click at [234, 189] on span "Large" at bounding box center [228, 192] width 19 height 12
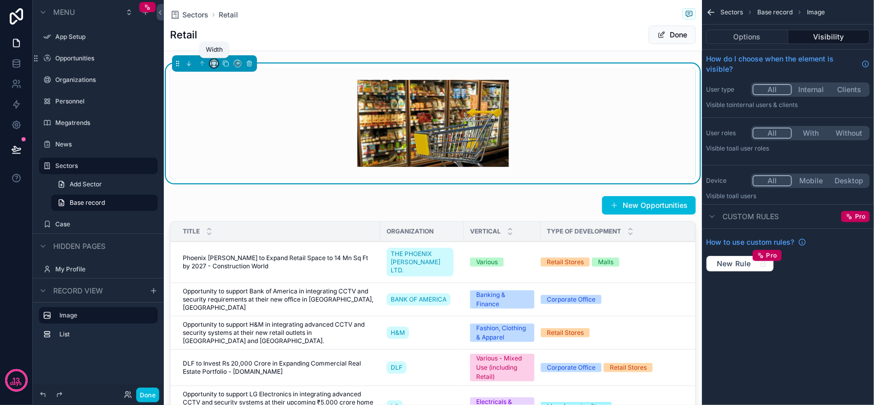
click at [214, 67] on icon "scrollable content" at bounding box center [213, 63] width 7 height 7
click at [221, 147] on div "50%" at bounding box center [235, 141] width 44 height 18
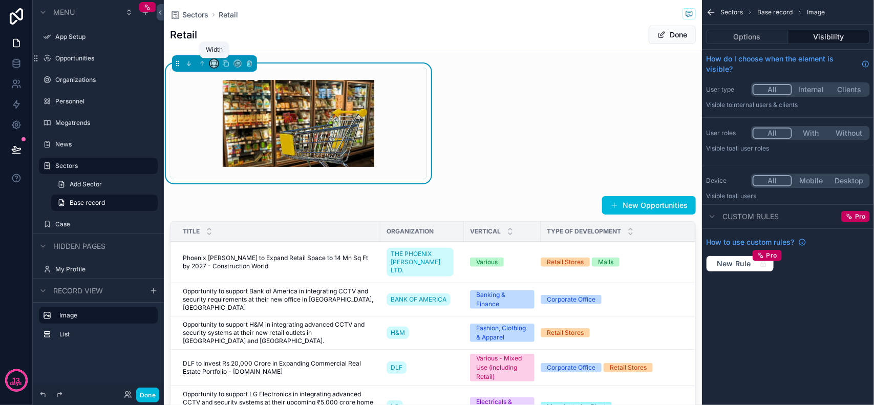
click at [215, 63] on icon "scrollable content" at bounding box center [213, 63] width 7 height 7
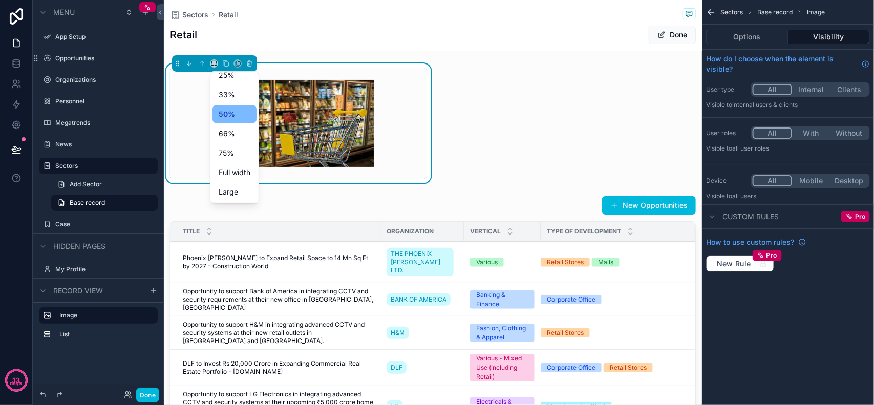
click at [239, 172] on span "Full width" at bounding box center [235, 172] width 32 height 12
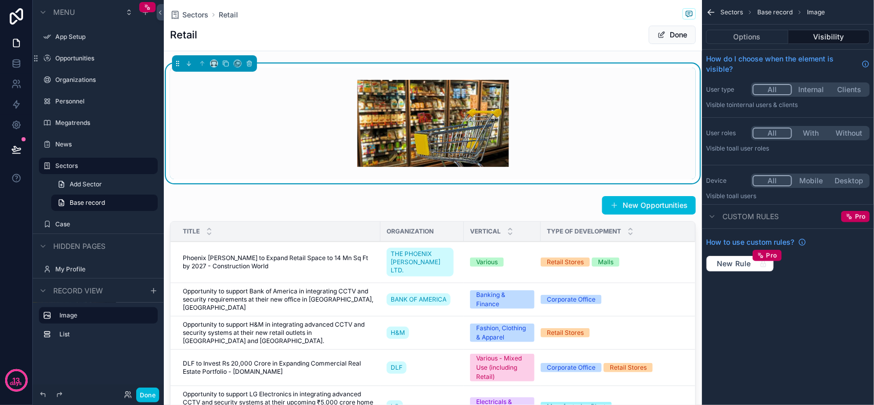
click at [415, 39] on div "Retail Done" at bounding box center [433, 34] width 526 height 19
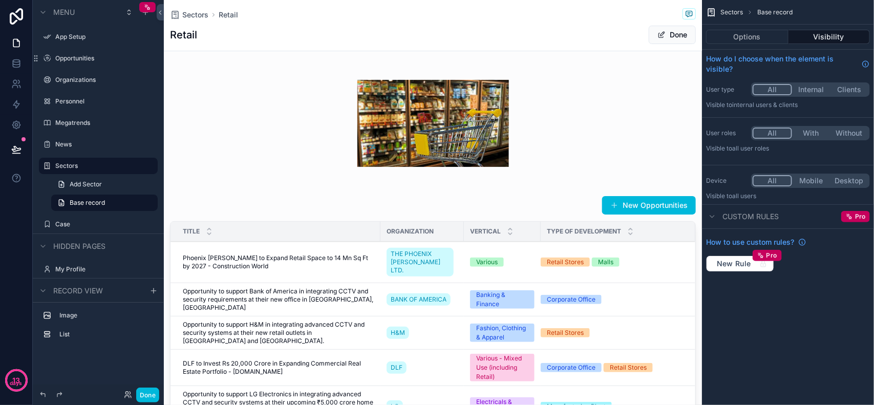
click at [585, 100] on div "scrollable content" at bounding box center [433, 124] width 538 height 120
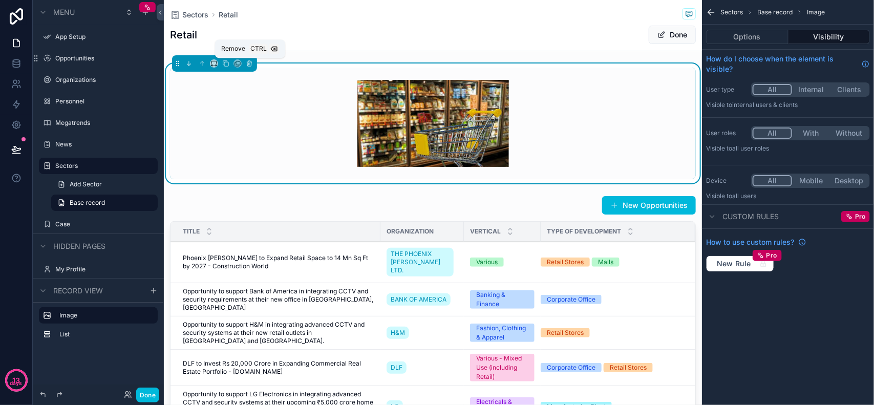
click at [251, 65] on icon "scrollable content" at bounding box center [249, 63] width 7 height 7
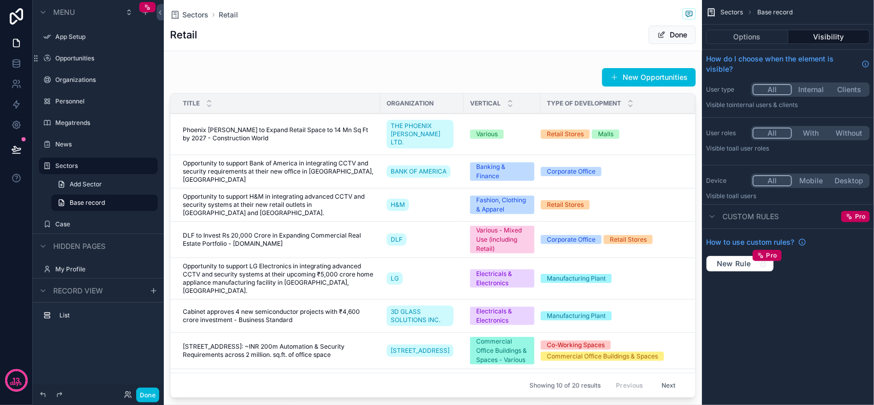
click at [373, 14] on div "Sectors Retail" at bounding box center [433, 14] width 526 height 13
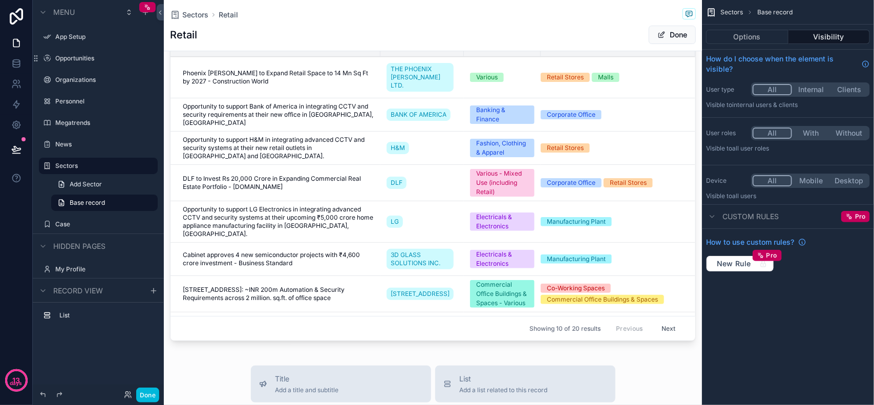
scroll to position [256, 0]
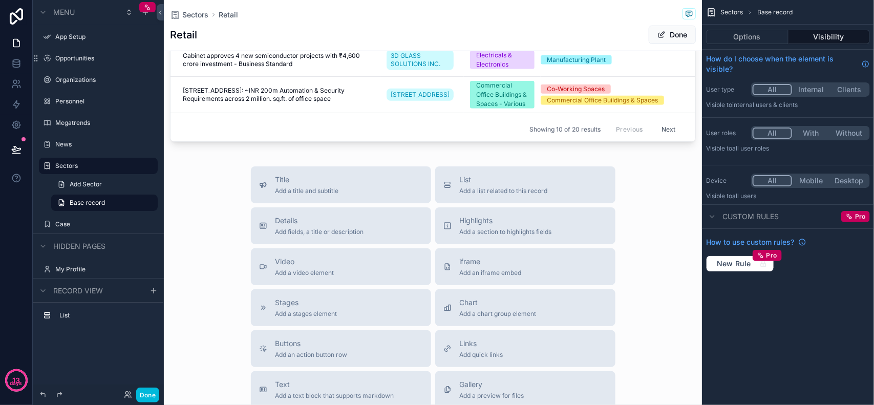
click at [337, 236] on span "Add fields, a title or description" at bounding box center [320, 232] width 89 height 8
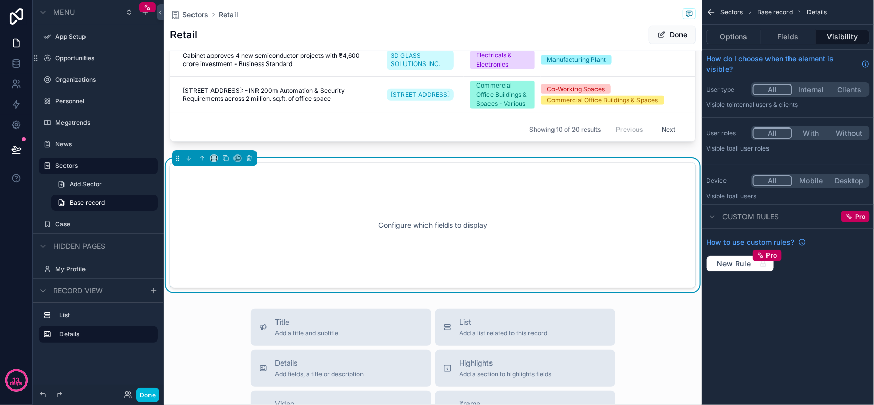
scroll to position [280, 0]
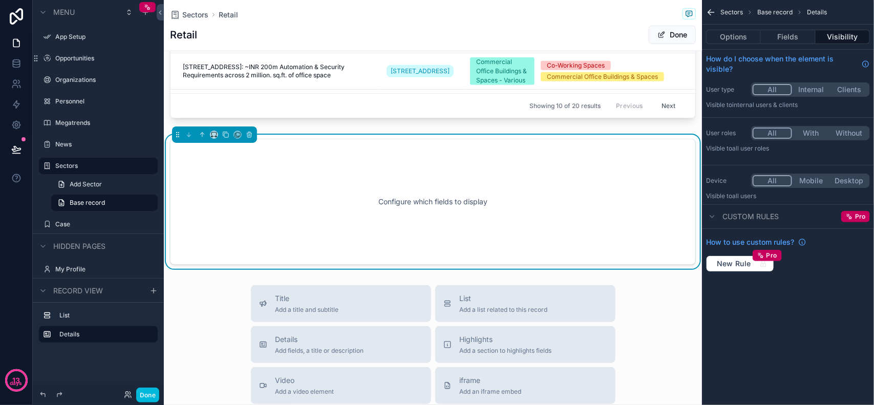
click at [603, 184] on div "Configure which fields to display" at bounding box center [433, 202] width 492 height 92
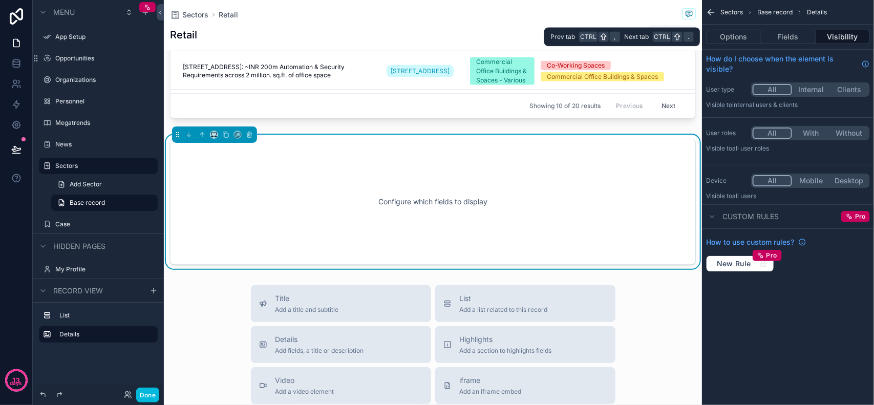
click at [781, 31] on button "Fields" at bounding box center [788, 37] width 54 height 14
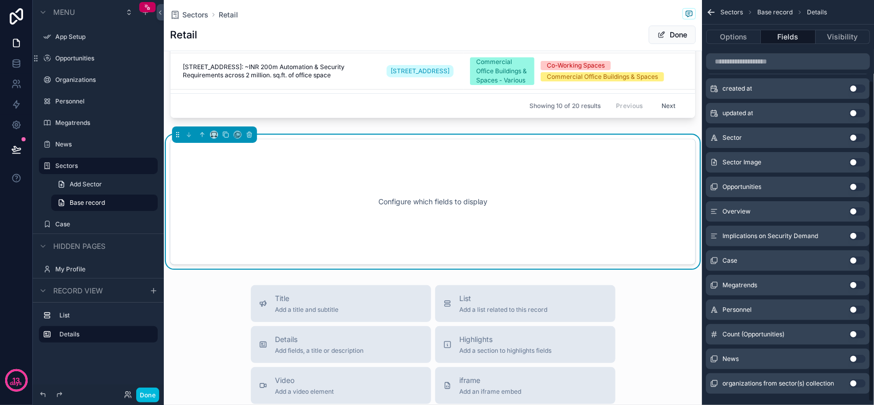
scroll to position [105, 0]
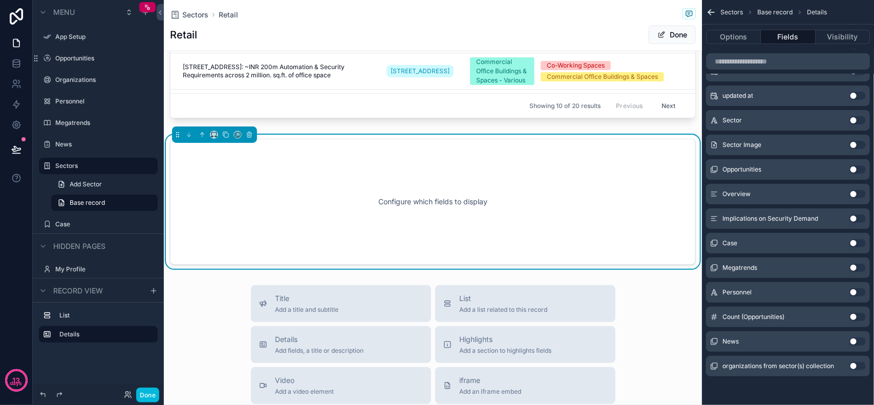
click at [858, 196] on button "Use setting" at bounding box center [858, 194] width 16 height 8
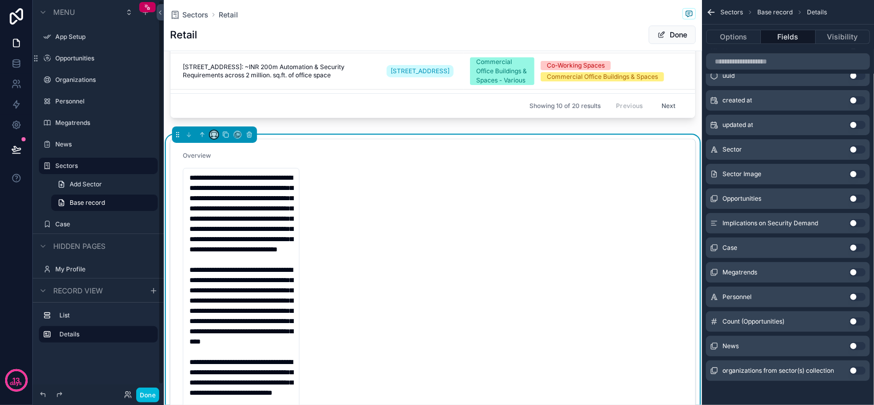
click at [218, 136] on button "scrollable content" at bounding box center [214, 135] width 8 height 8
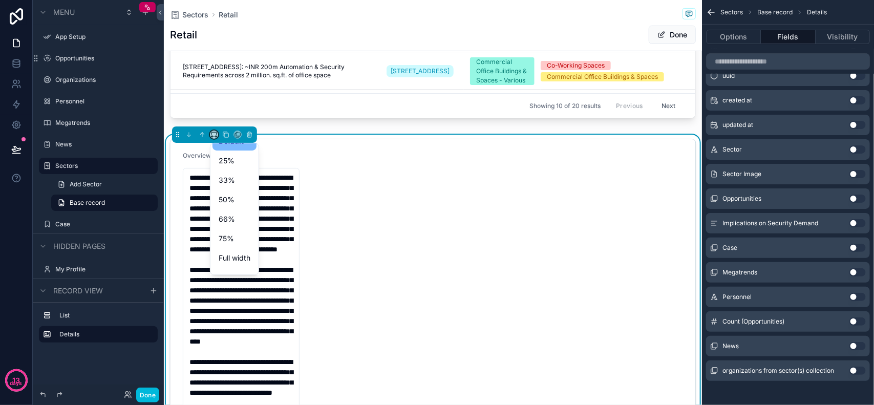
scroll to position [27, 0]
click at [246, 244] on span "Full width" at bounding box center [235, 244] width 32 height 12
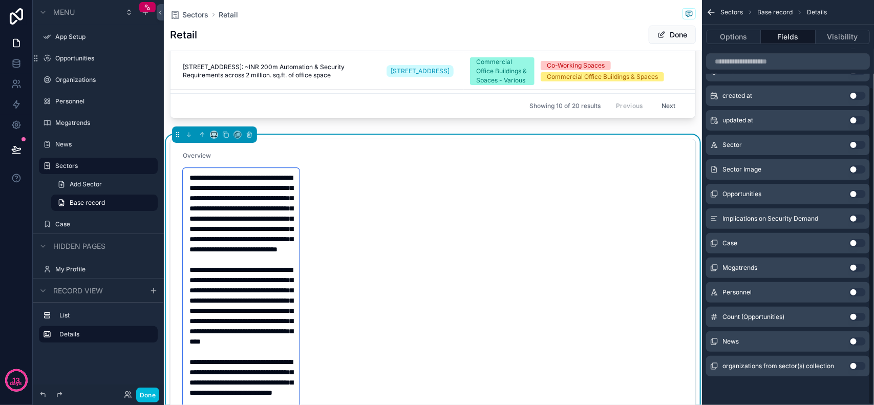
scroll to position [0, 0]
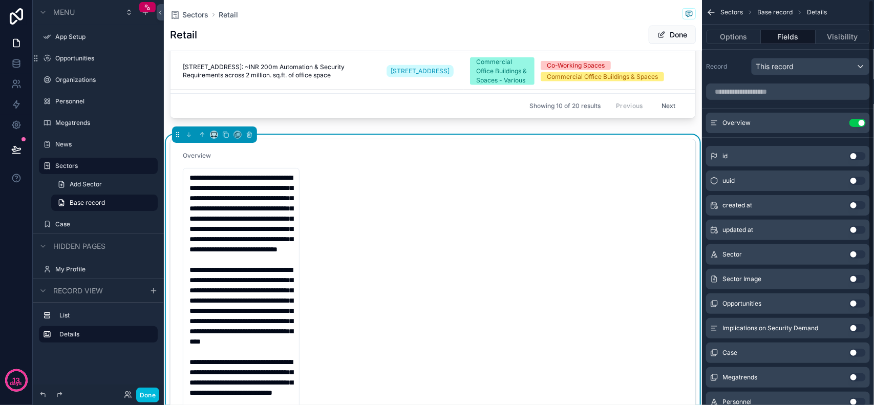
click at [485, 206] on form "**********" at bounding box center [433, 317] width 525 height 357
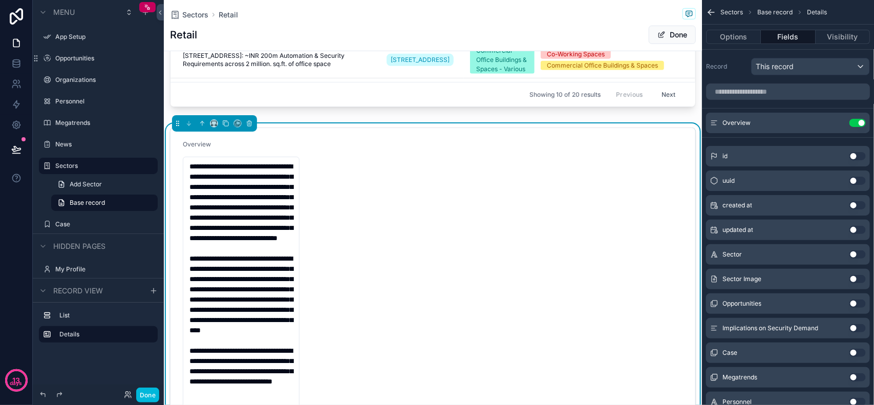
scroll to position [280, 0]
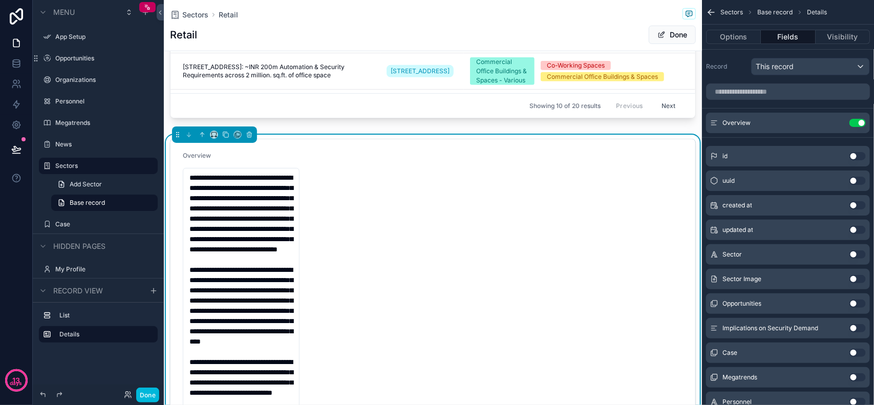
click at [484, 213] on form "**********" at bounding box center [433, 317] width 525 height 357
click at [251, 136] on icon "scrollable content" at bounding box center [249, 134] width 7 height 7
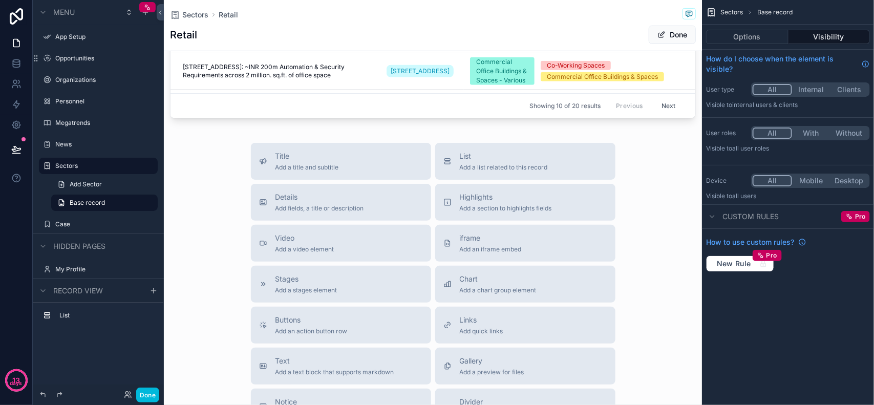
click at [285, 164] on span "Add a title and subtitle" at bounding box center [308, 167] width 64 height 8
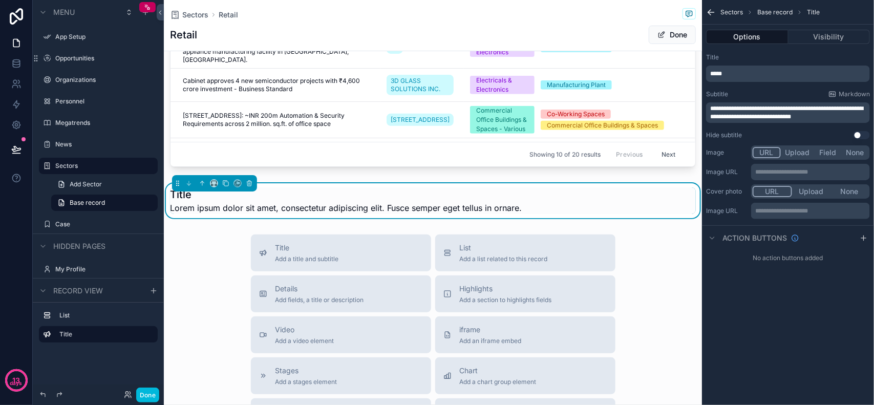
scroll to position [229, 0]
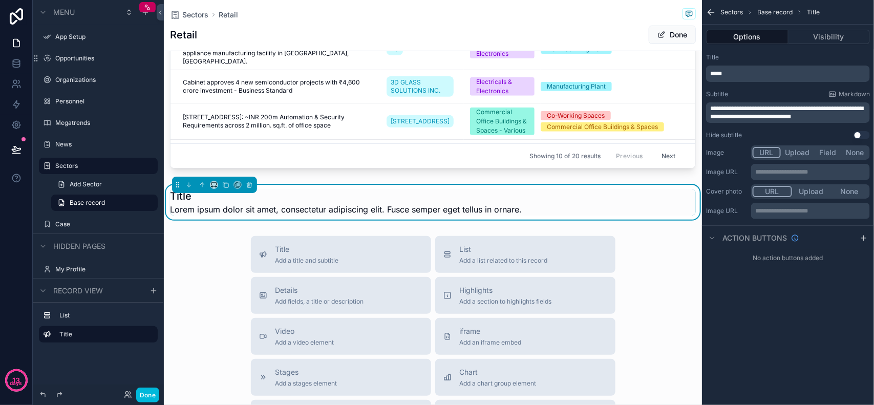
click at [648, 196] on div "Title Lorem ipsum dolor sit amet, consectetur adipiscing elit. Fusce semper ege…" at bounding box center [433, 202] width 526 height 27
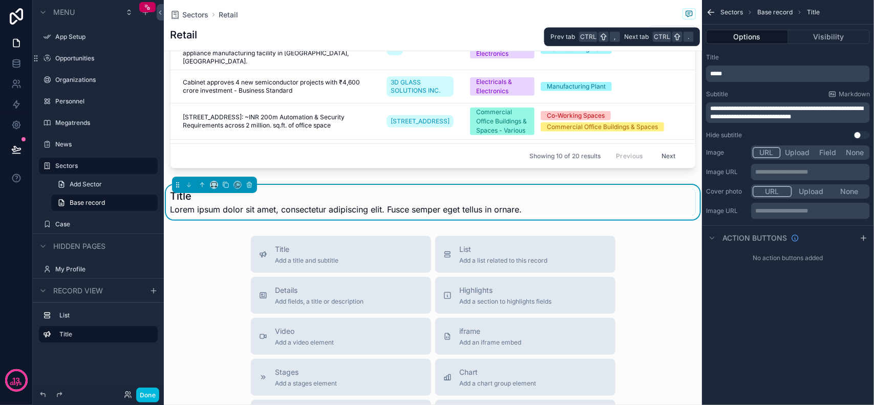
click at [813, 38] on button "Visibility" at bounding box center [830, 37] width 82 height 14
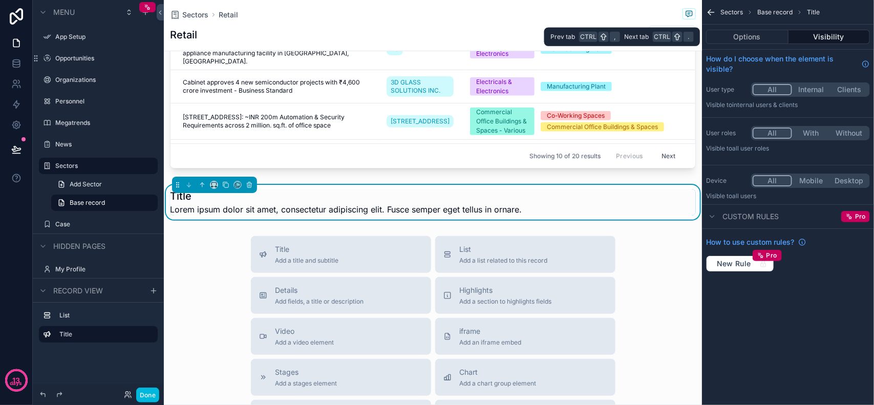
click at [765, 41] on button "Options" at bounding box center [747, 37] width 82 height 14
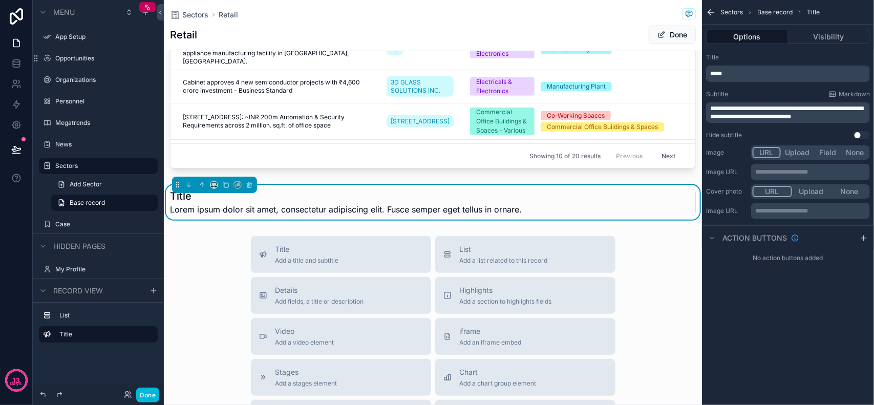
click at [348, 211] on span "Lorem ipsum dolor sit amet, consectetur adipiscing elit. Fusce semper eget tell…" at bounding box center [346, 209] width 352 height 12
click at [246, 211] on span "Lorem ipsum dolor sit amet, consectetur adipiscing elit. Fusce semper eget tell…" at bounding box center [346, 209] width 352 height 12
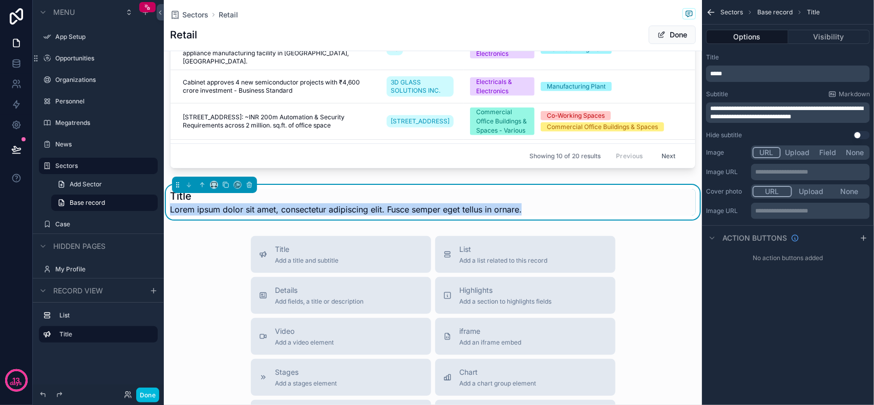
click at [246, 211] on span "Lorem ipsum dolor sit amet, consectetur adipiscing elit. Fusce semper eget tell…" at bounding box center [346, 209] width 352 height 12
click at [326, 204] on span "Lorem ipsum dolor sit amet, consectetur adipiscing elit. Fusce semper eget tell…" at bounding box center [346, 209] width 352 height 12
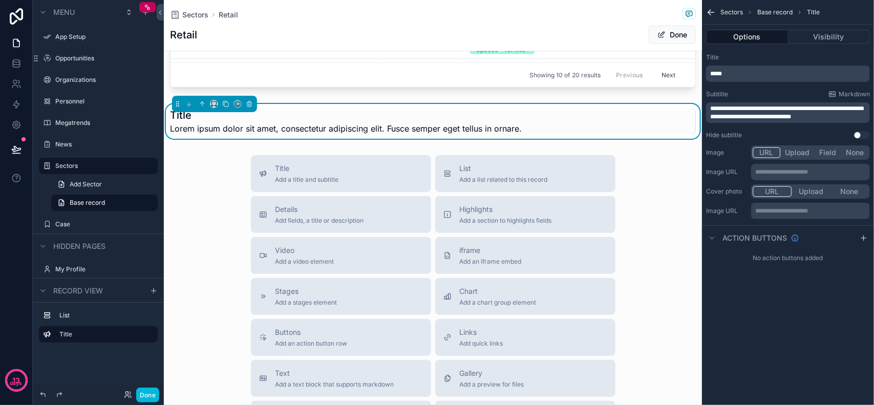
scroll to position [320, 0]
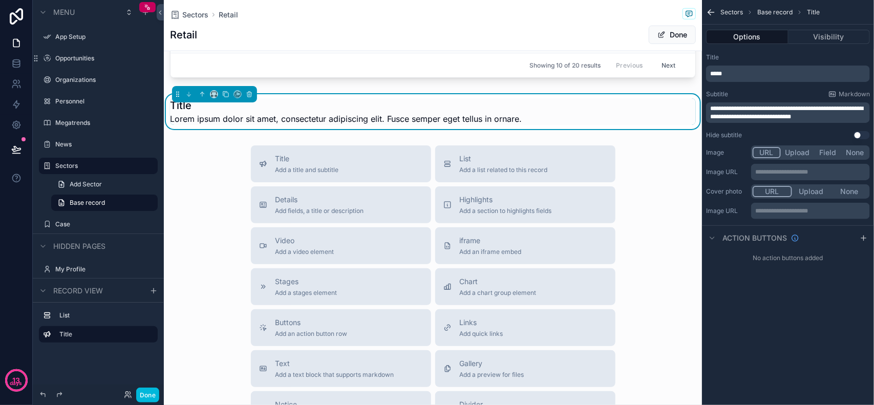
click at [174, 108] on h1 "Title" at bounding box center [346, 105] width 352 height 14
click at [720, 115] on span "**********" at bounding box center [786, 112] width 153 height 14
click at [745, 92] on div "Subtitle Markdown" at bounding box center [788, 94] width 164 height 8
click at [738, 109] on span "**********" at bounding box center [786, 112] width 153 height 14
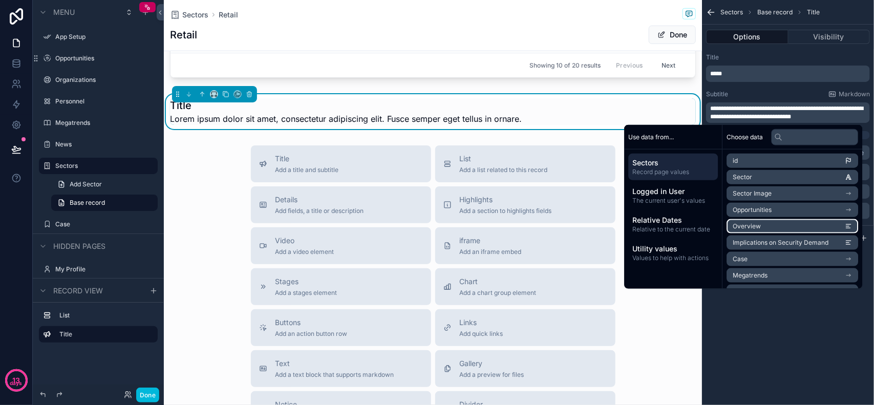
click at [774, 224] on li "Overview" at bounding box center [793, 226] width 132 height 14
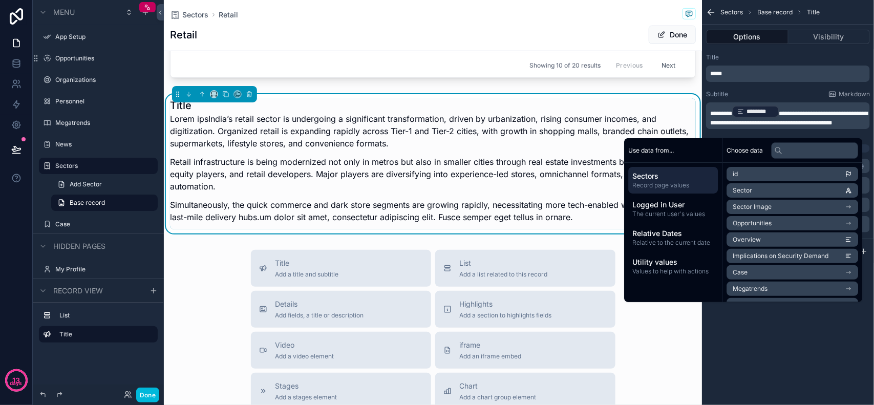
click at [365, 132] on p "Lorem ipsIndia’s retail sector is undergoing a significant transformation, driv…" at bounding box center [433, 131] width 526 height 37
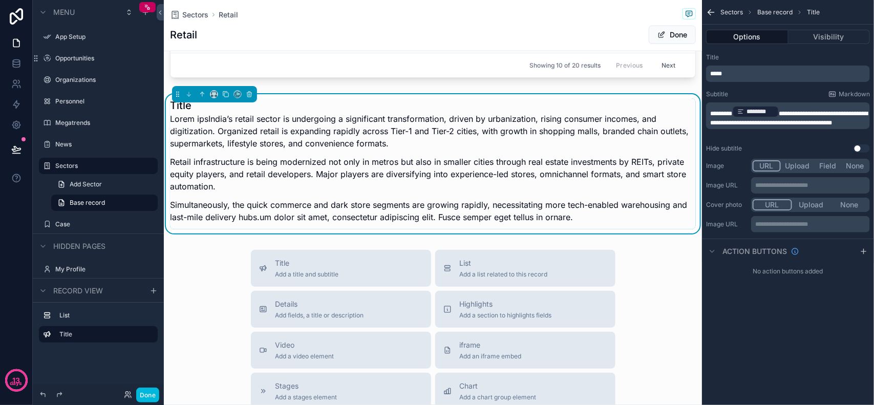
click at [420, 145] on p "Lorem ipsIndia’s retail sector is undergoing a significant transformation, driv…" at bounding box center [433, 131] width 526 height 37
click at [410, 139] on p "Lorem ipsIndia’s retail sector is undergoing a significant transformation, driv…" at bounding box center [433, 131] width 526 height 37
click at [485, 112] on h1 "Title" at bounding box center [433, 105] width 526 height 14
click at [405, 127] on p "Lorem ipsIndia’s retail sector is undergoing a significant transformation, driv…" at bounding box center [433, 131] width 526 height 37
click at [273, 121] on p "Lorem ipsIndia’s retail sector is undergoing a significant transformation, driv…" at bounding box center [433, 131] width 526 height 37
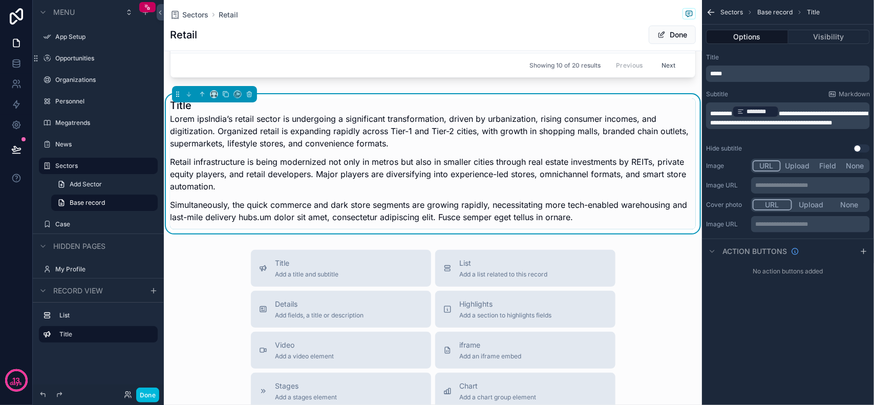
drag, startPoint x: 298, startPoint y: 121, endPoint x: 288, endPoint y: 122, distance: 9.8
click at [298, 121] on p "Lorem ipsIndia’s retail sector is undergoing a significant transformation, driv…" at bounding box center [433, 131] width 526 height 37
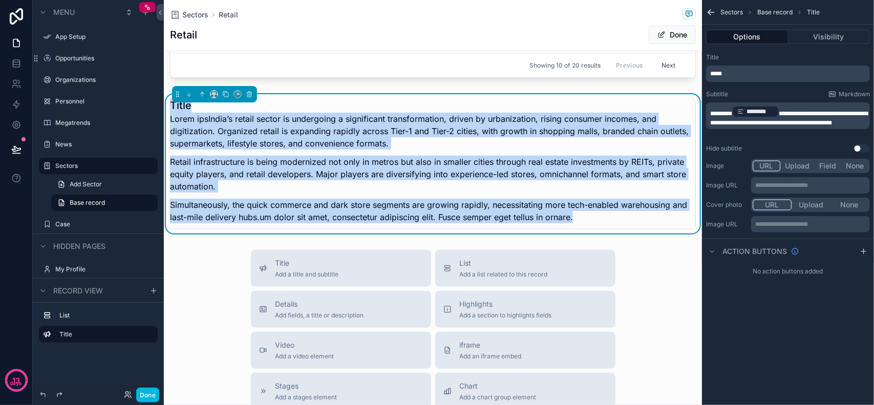
drag, startPoint x: 613, startPoint y: 221, endPoint x: 168, endPoint y: 111, distance: 459.1
click at [168, 111] on div "Title Lorem ipsIndia’s retail sector is undergoing a significant transformation…" at bounding box center [433, 163] width 538 height 139
click at [598, 155] on div "Lorem ipsIndia’s retail sector is undergoing a significant transformation, driv…" at bounding box center [433, 171] width 526 height 117
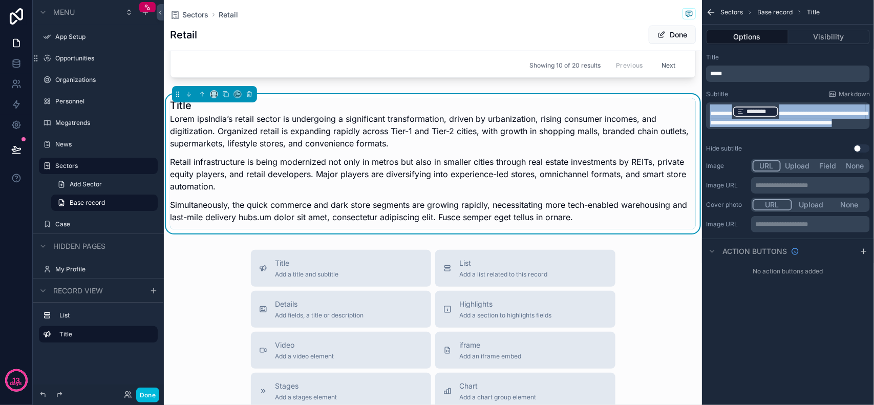
drag, startPoint x: 741, startPoint y: 131, endPoint x: 636, endPoint y: 55, distance: 129.9
click at [636, 55] on div "App Setup Opportunities Organizations Personnel Megatrends News Sectors Case My…" at bounding box center [519, 202] width 710 height 405
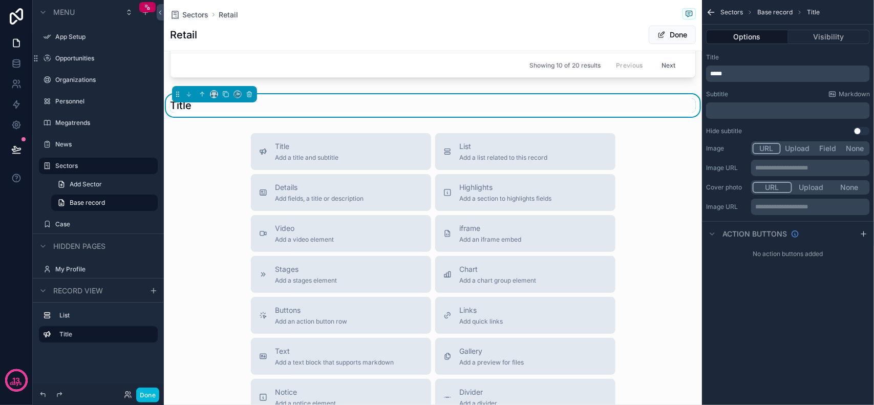
click at [813, 112] on p "﻿" at bounding box center [789, 111] width 158 height 8
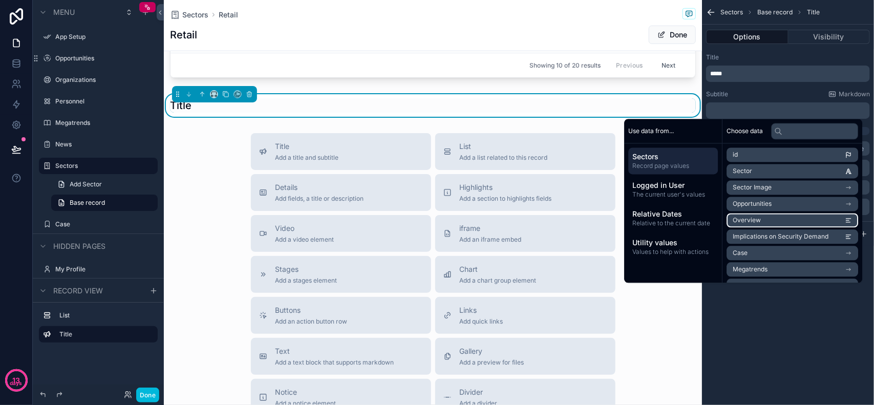
click at [781, 218] on li "Overview" at bounding box center [793, 221] width 132 height 14
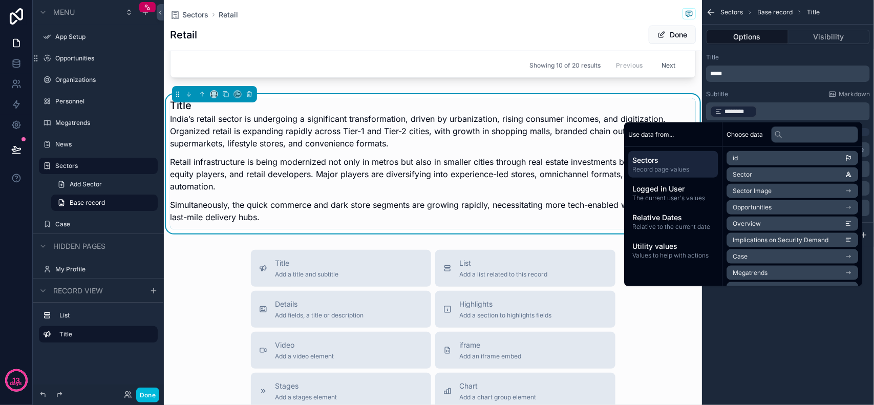
click at [749, 73] on p "*****" at bounding box center [789, 74] width 158 height 8
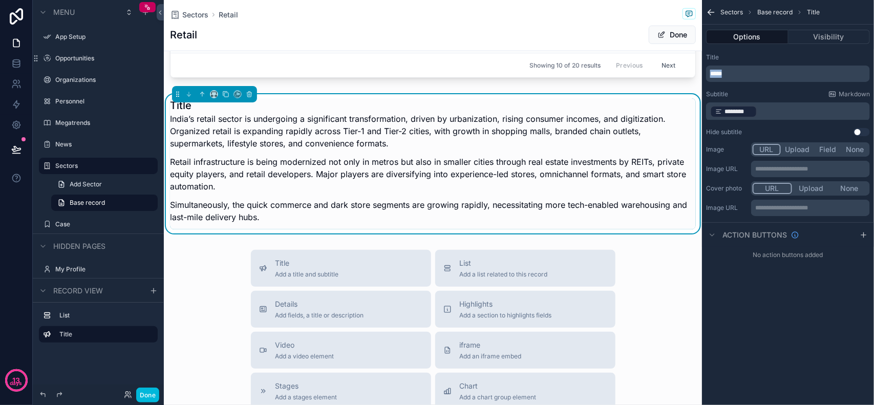
scroll to position [52, 0]
drag, startPoint x: 749, startPoint y: 73, endPoint x: 589, endPoint y: 73, distance: 160.3
click at [589, 73] on div "App Setup Opportunities Organizations Personnel Megatrends News Sectors Case My…" at bounding box center [519, 202] width 710 height 405
click at [620, 244] on div "Sectors Retail Retail Done New Opportunities Title Organization Vertical Type o…" at bounding box center [433, 188] width 538 height 1017
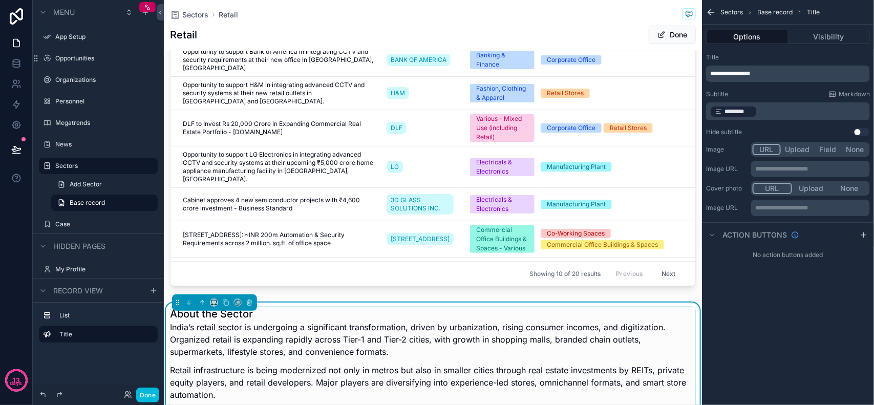
scroll to position [0, 0]
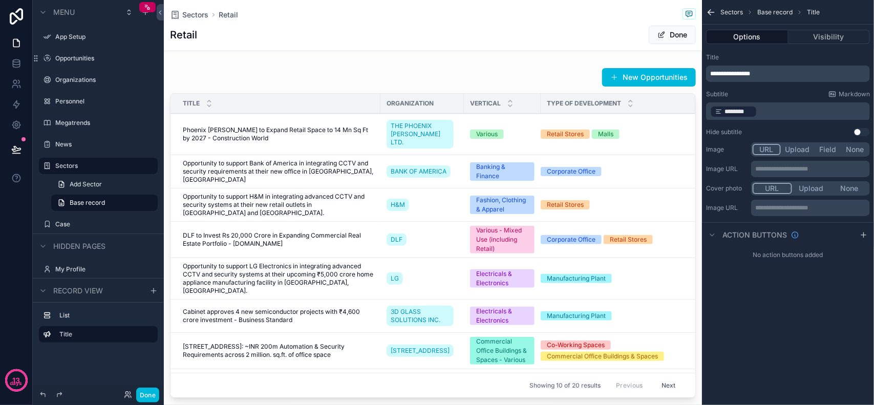
click at [566, 14] on div "Sectors Retail" at bounding box center [433, 14] width 526 height 13
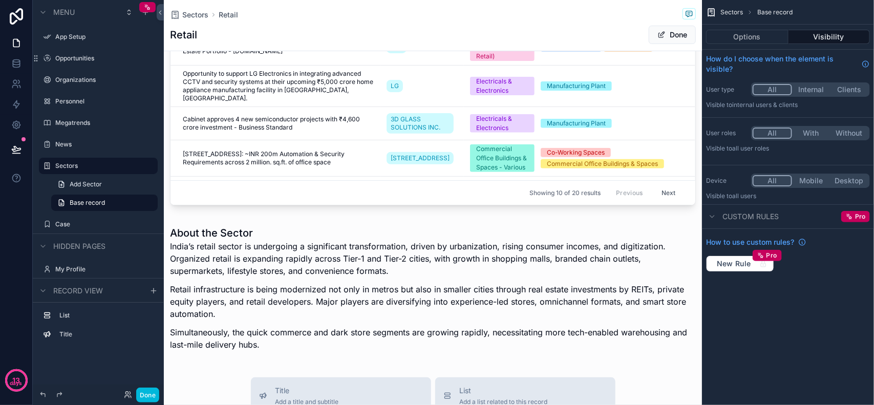
scroll to position [192, 0]
click at [411, 282] on div "scrollable content" at bounding box center [433, 291] width 538 height 139
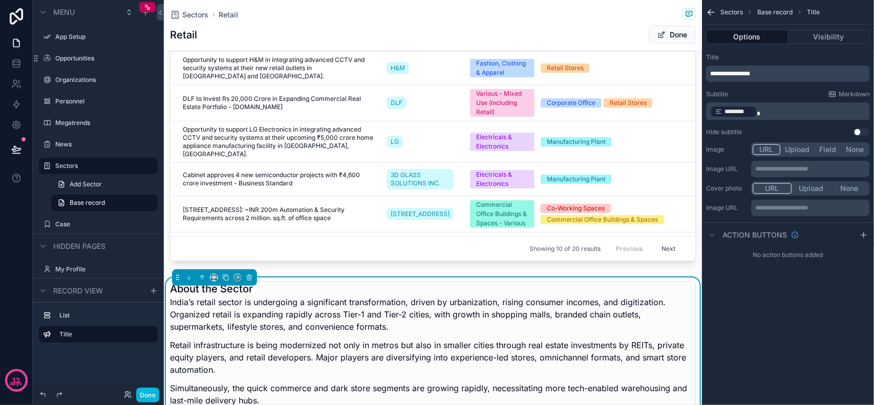
scroll to position [0, 0]
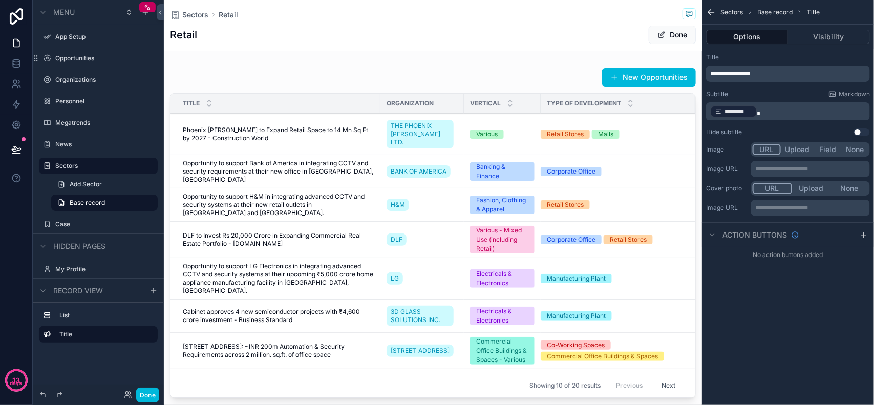
click at [413, 178] on div "scrollable content" at bounding box center [433, 235] width 538 height 343
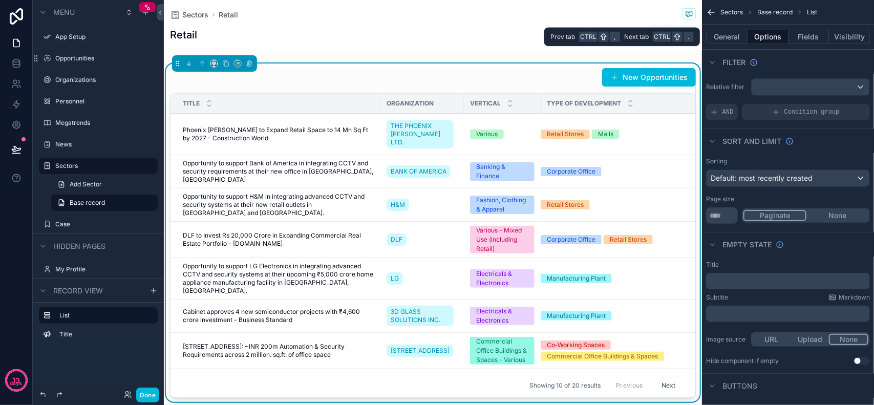
click at [807, 36] on button "Fields" at bounding box center [809, 37] width 41 height 14
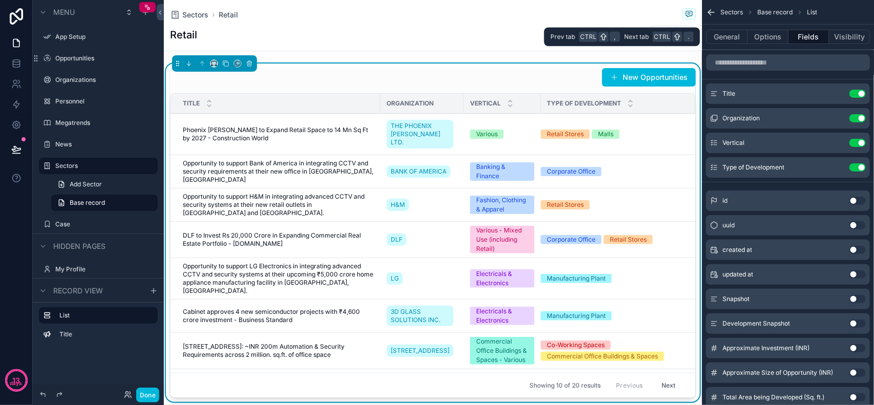
click at [764, 36] on button "Options" at bounding box center [768, 37] width 41 height 14
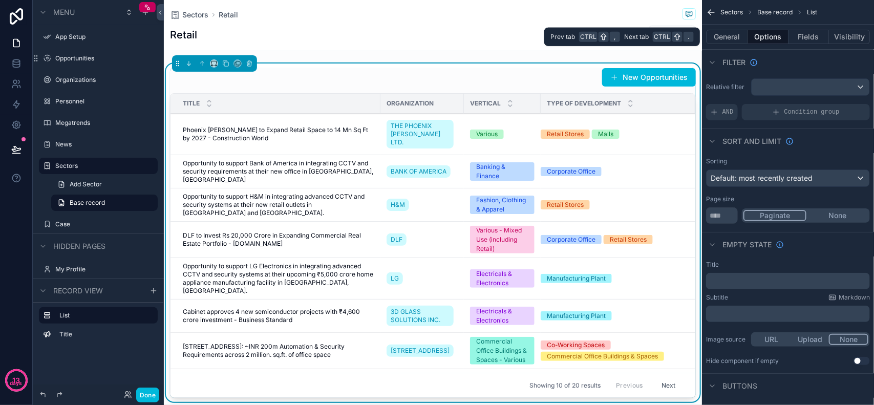
click at [836, 32] on button "Visibility" at bounding box center [849, 37] width 41 height 14
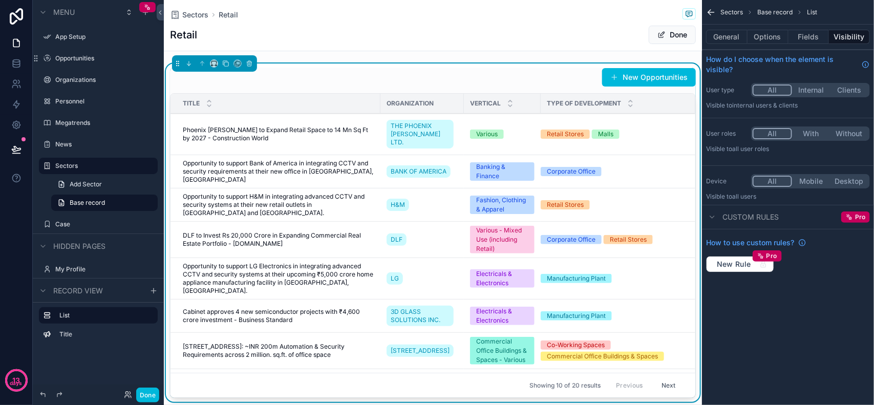
click at [727, 41] on button "General" at bounding box center [726, 37] width 41 height 14
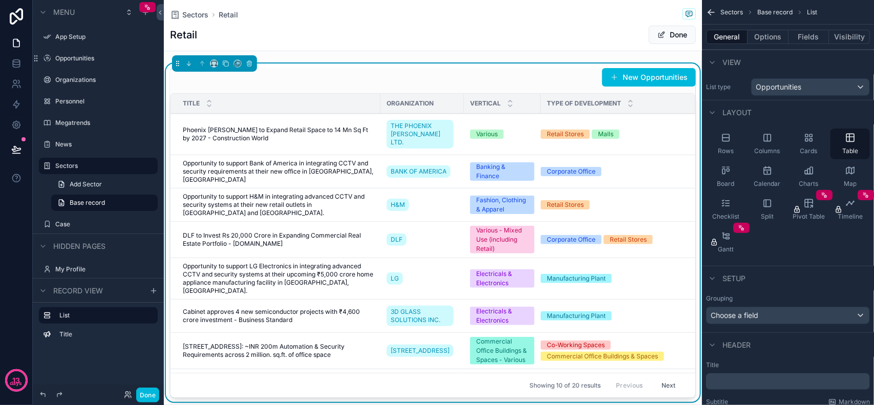
click at [808, 150] on span "Cards" at bounding box center [808, 151] width 17 height 8
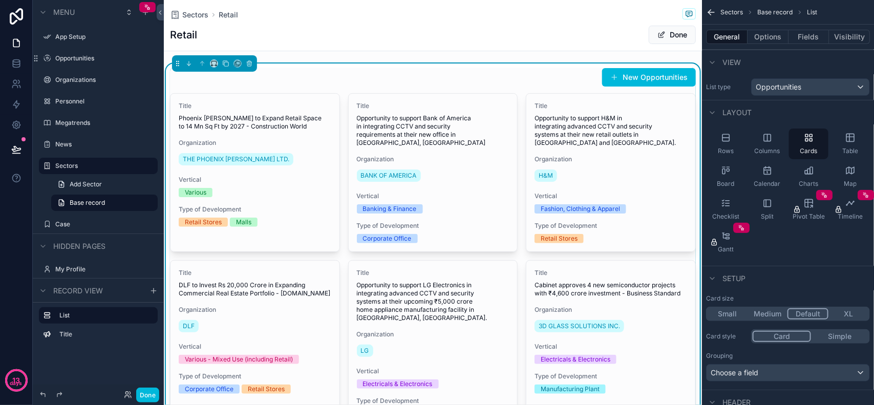
click at [786, 65] on div "View" at bounding box center [788, 62] width 172 height 25
click at [458, 69] on div "New Opportunities" at bounding box center [433, 77] width 526 height 19
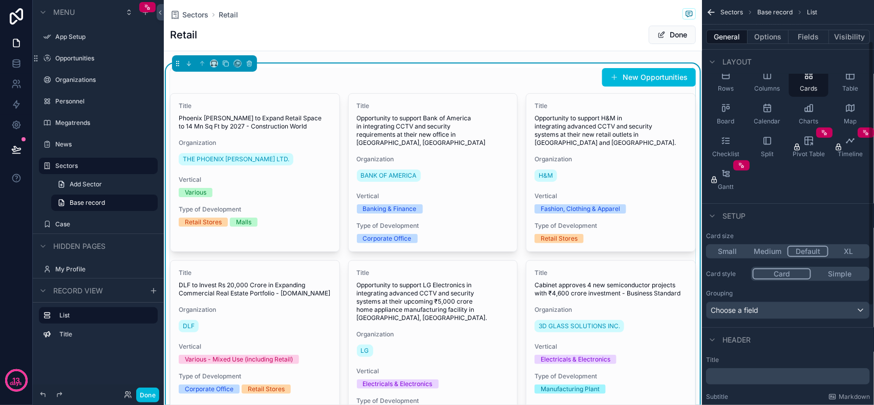
scroll to position [213, 0]
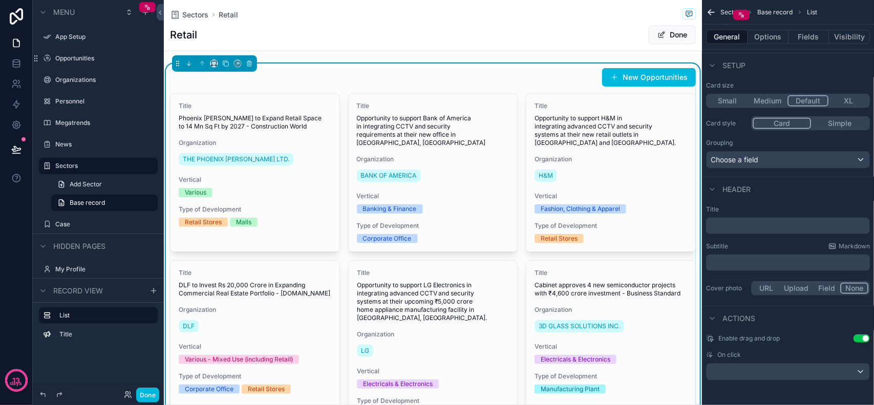
click at [771, 228] on p "﻿" at bounding box center [789, 226] width 158 height 10
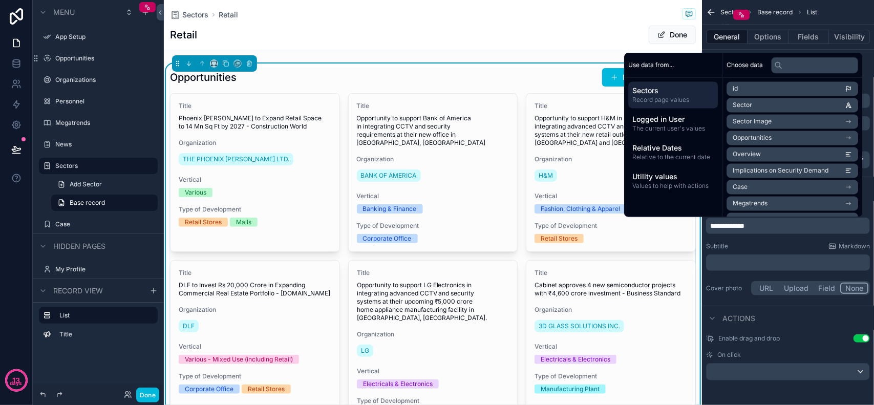
click at [749, 242] on div "Subtitle Markdown" at bounding box center [788, 246] width 164 height 8
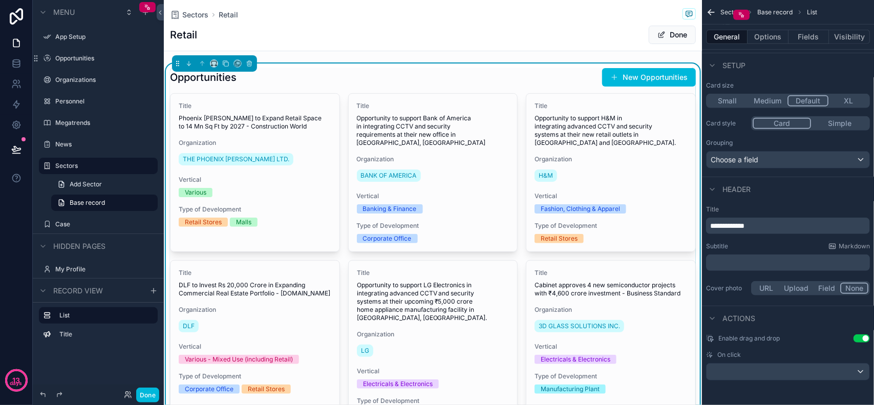
click at [771, 242] on div "Subtitle Markdown" at bounding box center [788, 246] width 164 height 8
click at [186, 38] on h1 "Retail" at bounding box center [183, 35] width 27 height 14
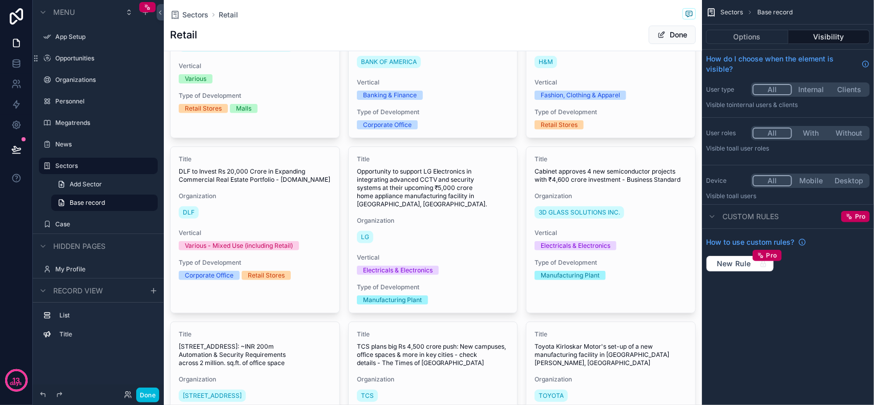
scroll to position [0, 0]
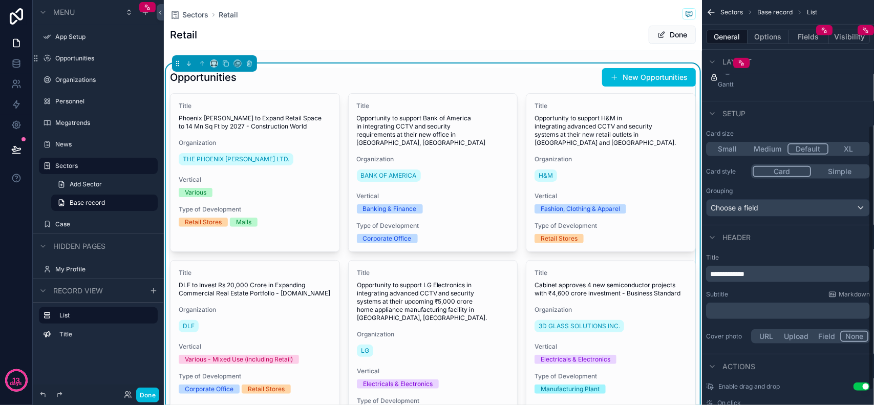
scroll to position [192, 0]
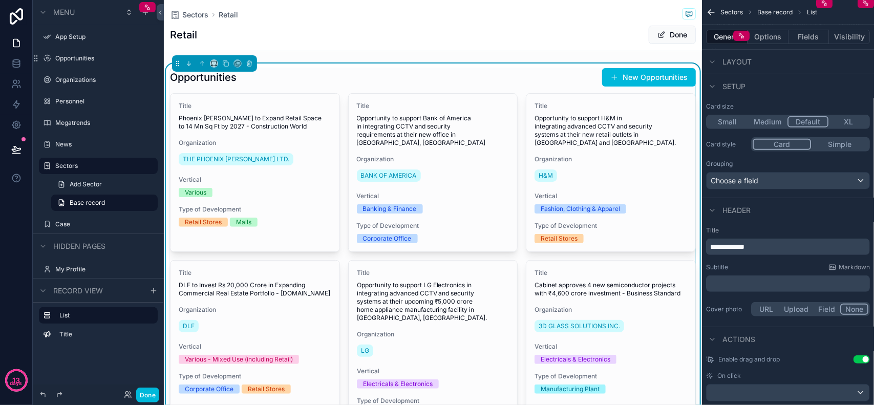
click at [835, 269] on icon "scrollable content" at bounding box center [833, 267] width 8 height 8
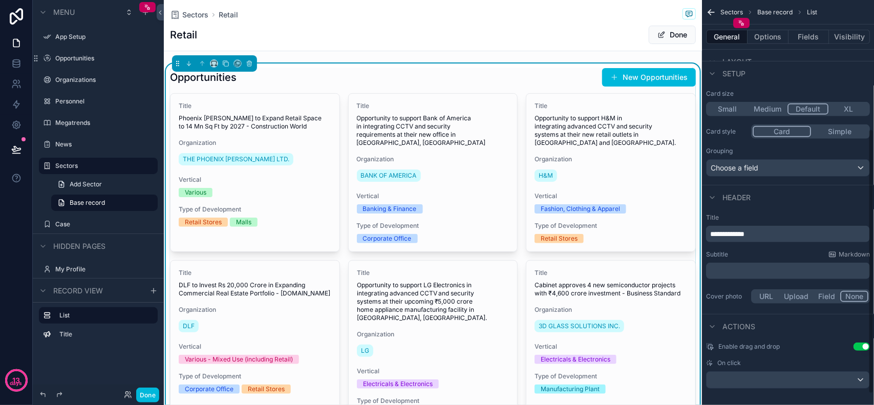
scroll to position [213, 0]
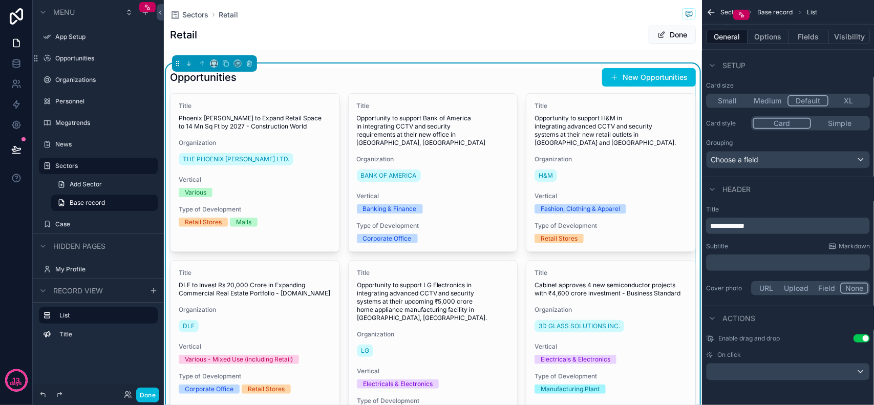
click at [836, 127] on button "Simple" at bounding box center [839, 123] width 57 height 11
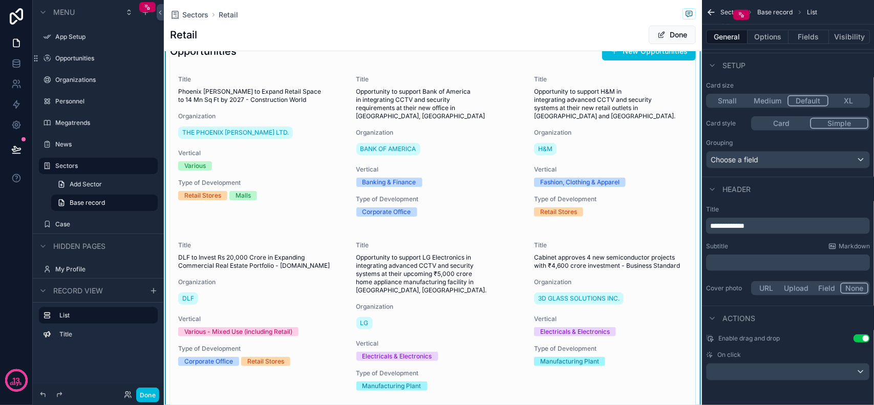
scroll to position [0, 0]
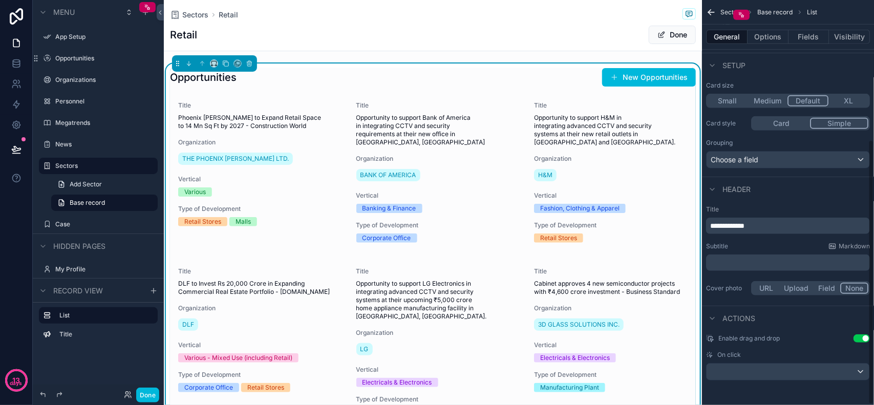
click at [797, 124] on button "Card" at bounding box center [781, 123] width 57 height 11
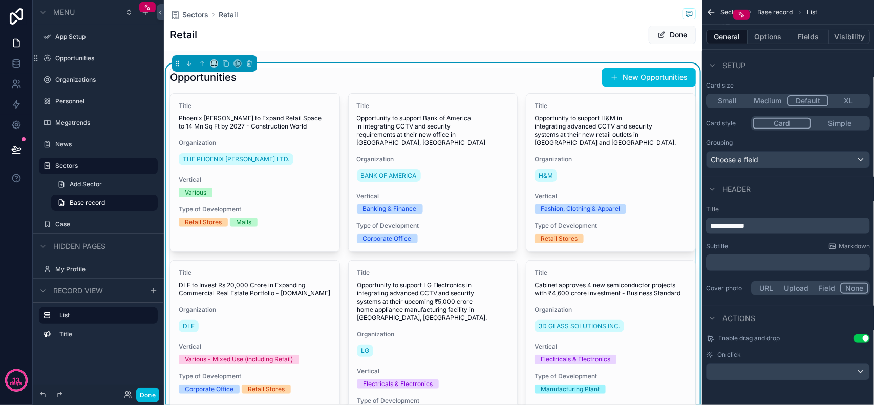
click at [822, 160] on div "Choose a field" at bounding box center [788, 160] width 163 height 16
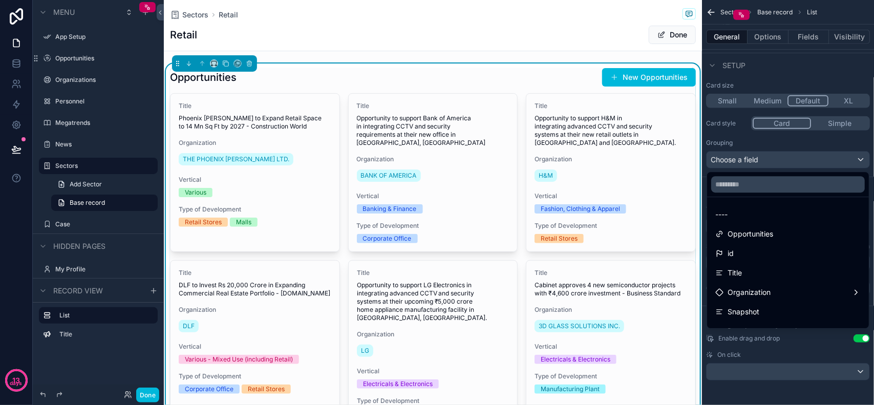
click at [828, 160] on div "scrollable content" at bounding box center [437, 202] width 874 height 405
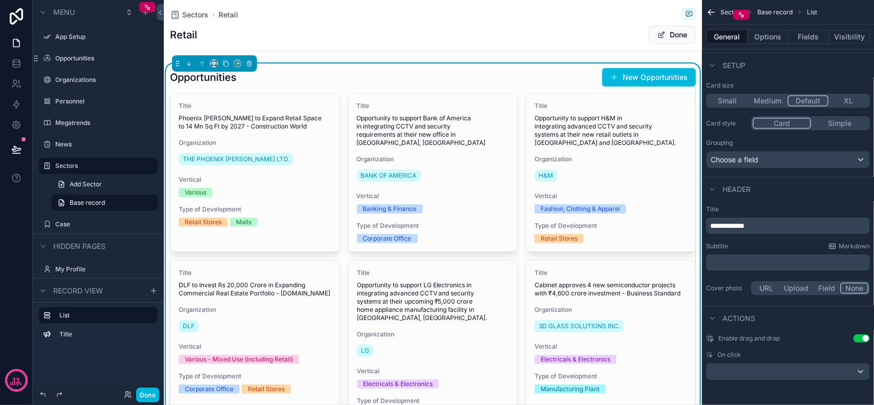
click at [789, 264] on p "﻿" at bounding box center [789, 263] width 158 height 10
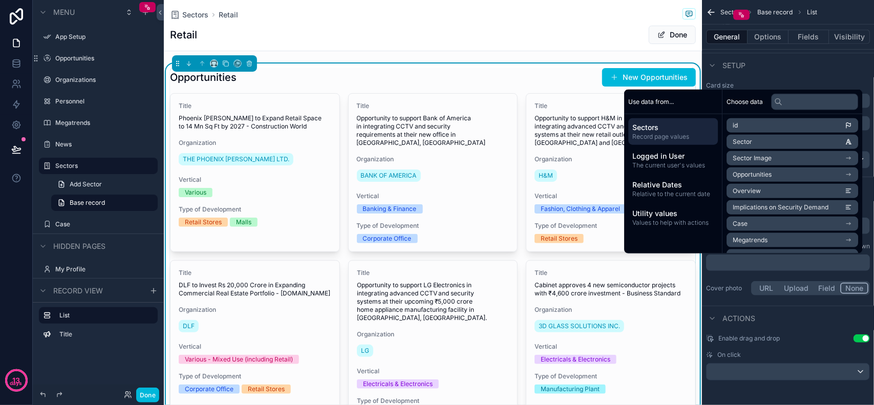
click at [794, 262] on p "﻿" at bounding box center [789, 263] width 158 height 10
click at [791, 265] on p "﻿" at bounding box center [789, 263] width 158 height 10
click at [728, 295] on div "Cover photo URL Upload Field None" at bounding box center [788, 288] width 164 height 14
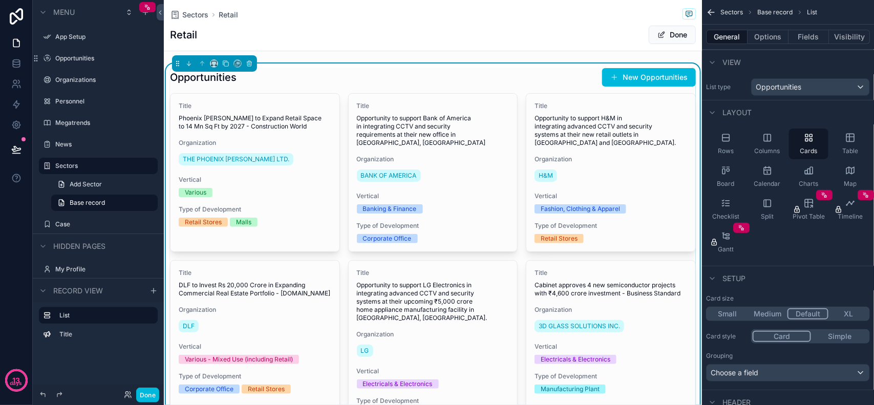
click at [734, 207] on div "Checklist" at bounding box center [725, 209] width 39 height 31
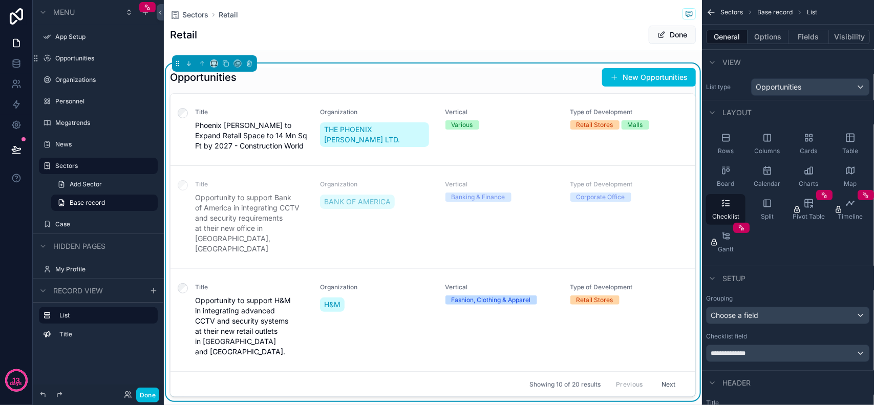
click at [195, 194] on div "Title Opportunity to support Bank of America in integrating CCTV and security r…" at bounding box center [433, 217] width 500 height 74
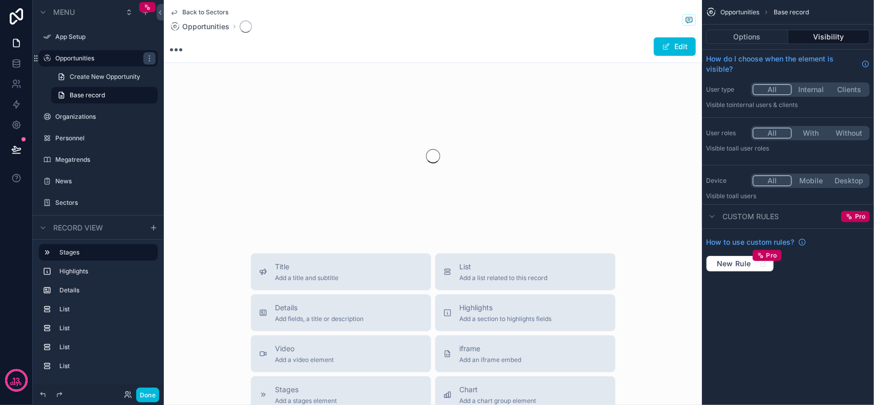
click at [189, 188] on div "scrollable content" at bounding box center [433, 156] width 538 height 162
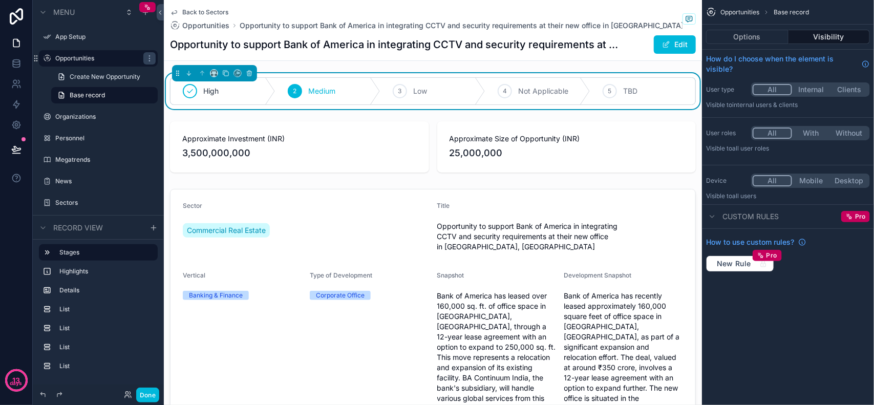
click at [184, 10] on span "Back to Sectors" at bounding box center [205, 12] width 46 height 8
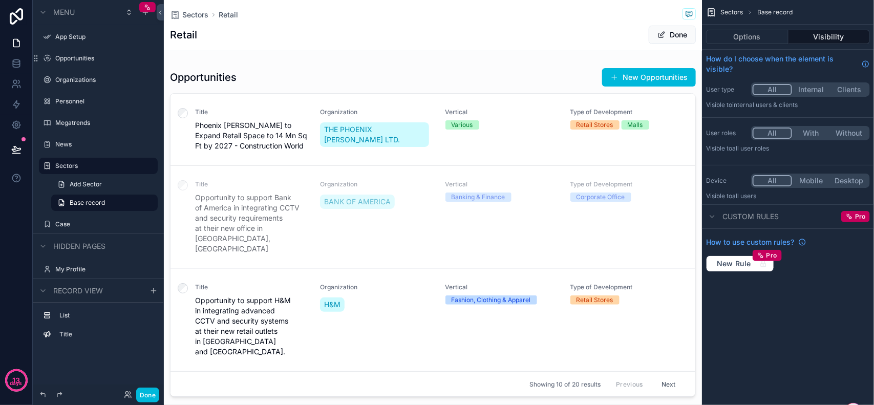
click at [228, 14] on span "Retail" at bounding box center [228, 15] width 19 height 10
click at [680, 144] on div "scrollable content" at bounding box center [433, 235] width 538 height 342
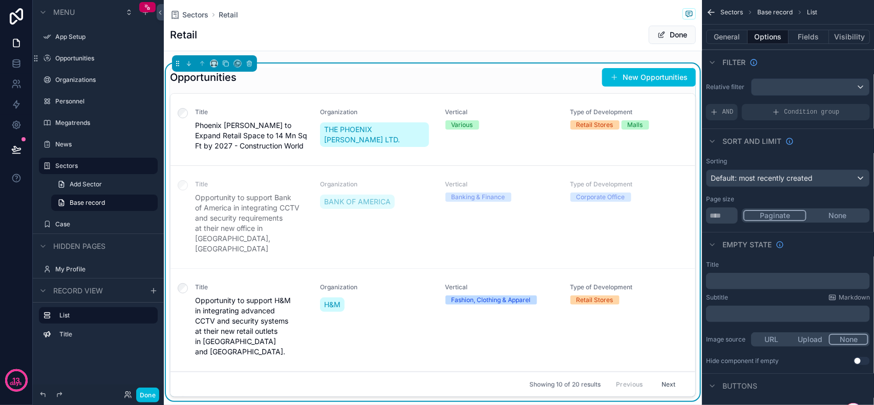
click at [734, 41] on button "General" at bounding box center [726, 37] width 41 height 14
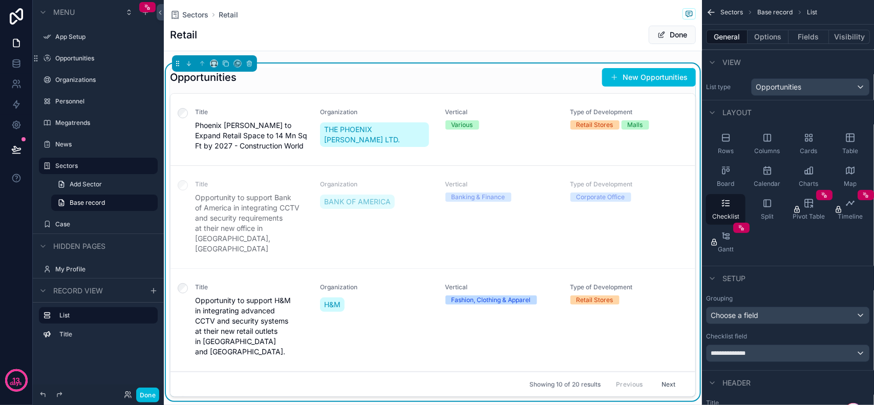
click at [736, 137] on div "Rows" at bounding box center [725, 144] width 39 height 31
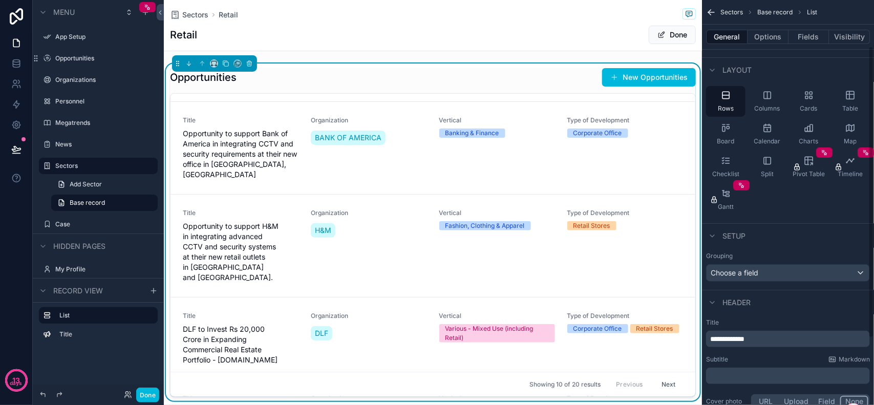
scroll to position [28, 0]
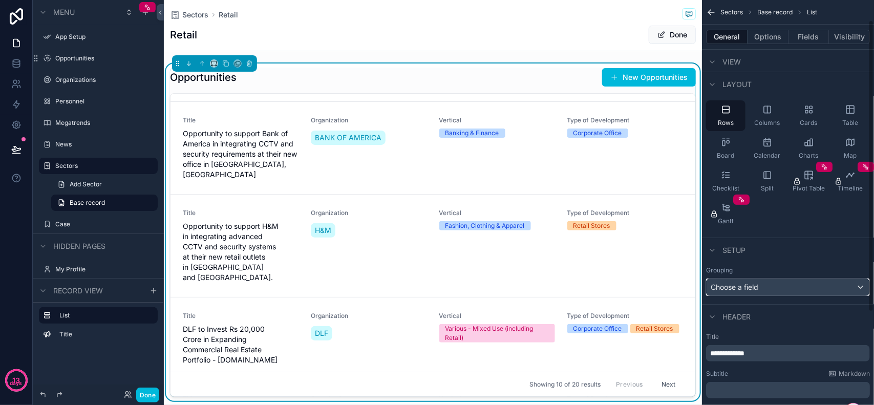
click at [805, 292] on div "Choose a field" at bounding box center [788, 287] width 163 height 16
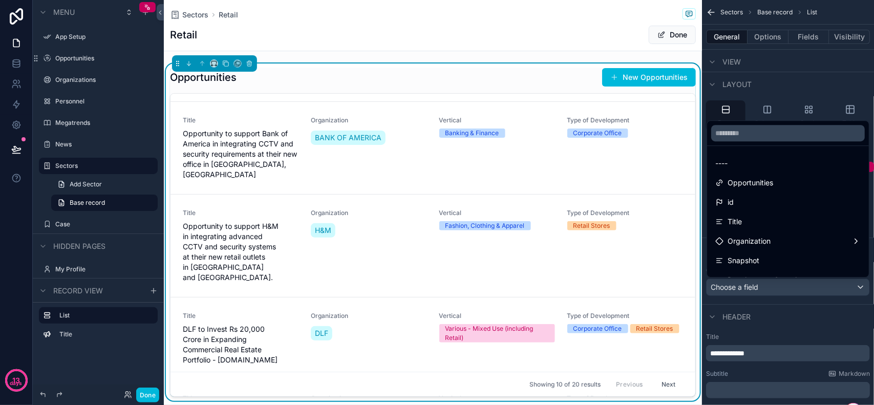
click at [309, 93] on div "Opportunities New Opportunities Title Phoenix Mills to Expand Retail Space to 1…" at bounding box center [433, 232] width 526 height 329
click at [239, 73] on div "Opportunities New Opportunities" at bounding box center [433, 77] width 526 height 19
click at [493, 76] on div "Opportunities New Opportunities" at bounding box center [433, 77] width 526 height 19
click at [621, 81] on button "New Opportunities" at bounding box center [649, 77] width 94 height 18
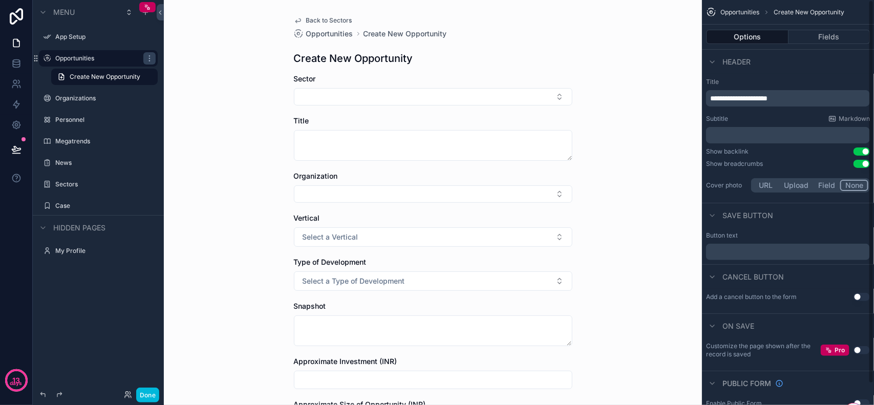
click at [332, 36] on span "Opportunities" at bounding box center [329, 34] width 47 height 10
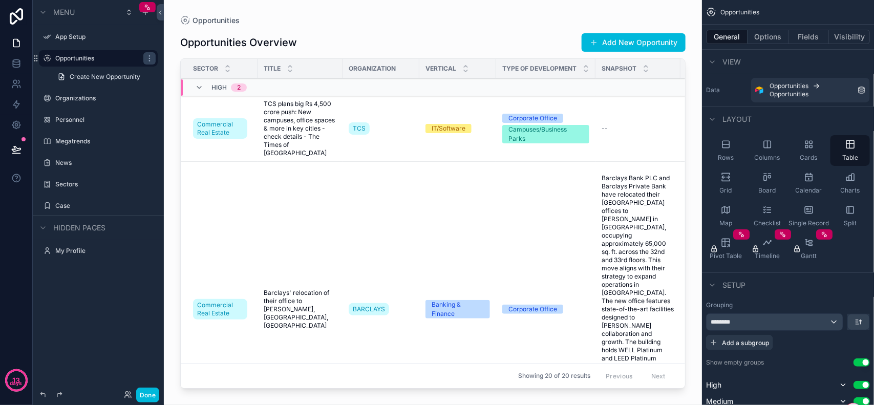
click at [230, 37] on h1 "Opportunities Overview" at bounding box center [238, 42] width 117 height 14
click at [193, 19] on span "Opportunities" at bounding box center [216, 20] width 47 height 10
click at [90, 91] on div "Organizations" at bounding box center [98, 98] width 115 height 16
click at [72, 60] on label "Opportunities" at bounding box center [96, 58] width 82 height 8
click at [70, 183] on label "Sectors" at bounding box center [103, 184] width 96 height 8
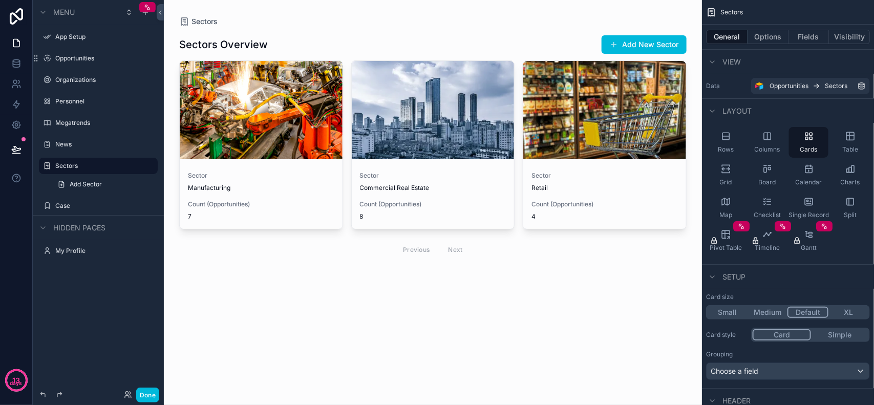
click at [254, 184] on div "scrollable content" at bounding box center [433, 147] width 524 height 294
click at [247, 164] on div "Sector Manufacturing Count (Opportunities) 7" at bounding box center [261, 196] width 163 height 66
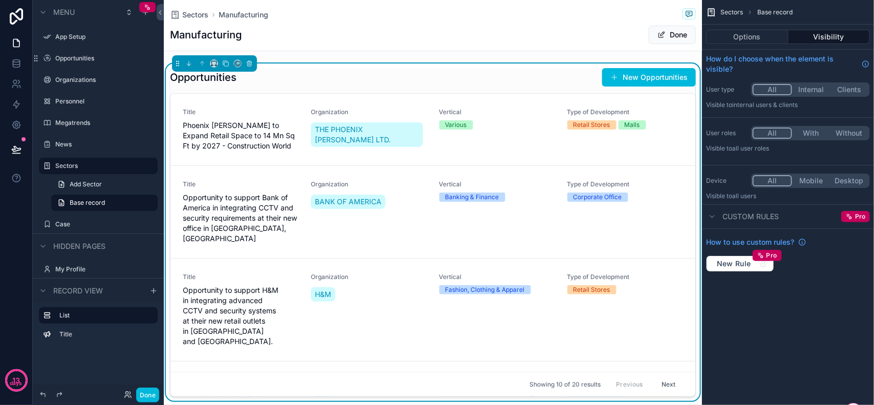
click at [372, 38] on div "Manufacturing Done" at bounding box center [433, 34] width 526 height 19
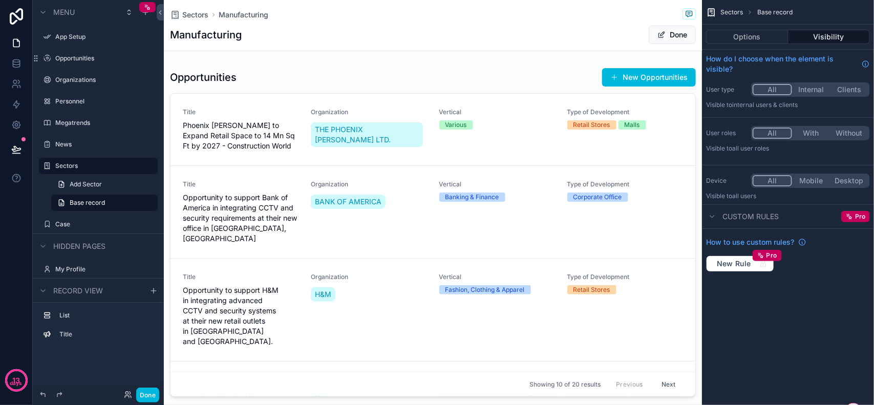
click at [213, 78] on div "scrollable content" at bounding box center [433, 235] width 538 height 342
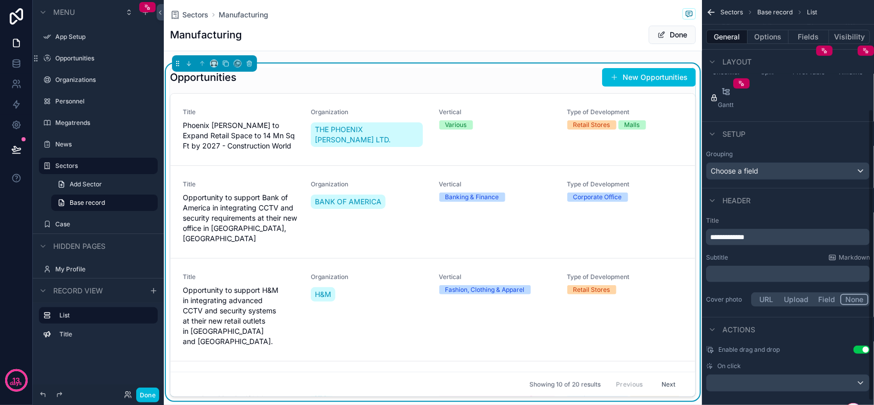
scroll to position [156, 0]
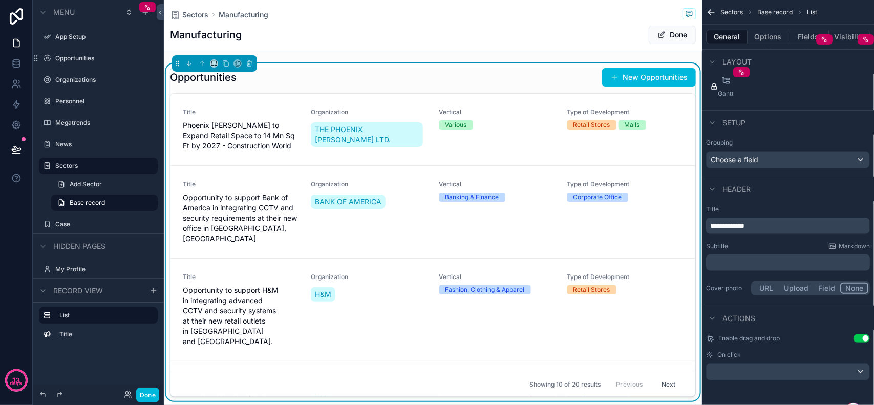
click at [857, 338] on button "Use setting" at bounding box center [862, 338] width 16 height 8
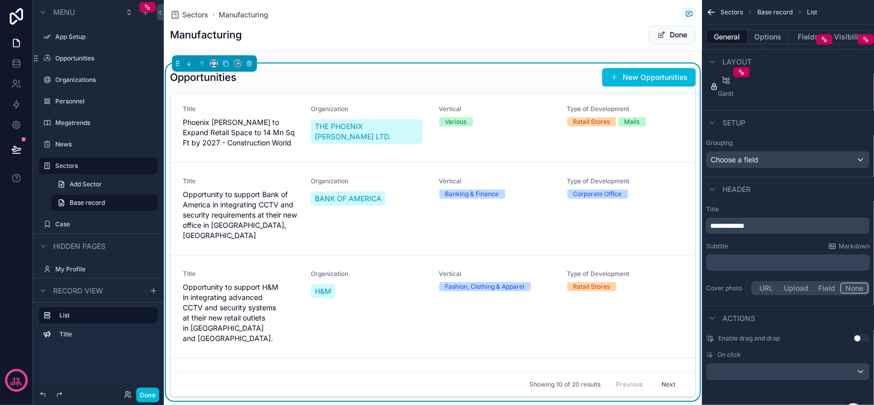
scroll to position [0, 0]
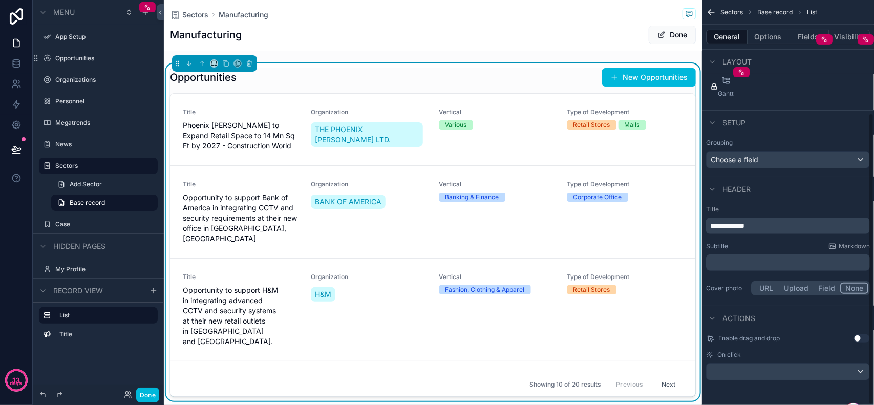
click at [866, 338] on button "Use setting" at bounding box center [862, 338] width 16 height 8
click at [475, 37] on div "Manufacturing Done" at bounding box center [433, 34] width 526 height 19
